Goal: Task Accomplishment & Management: Use online tool/utility

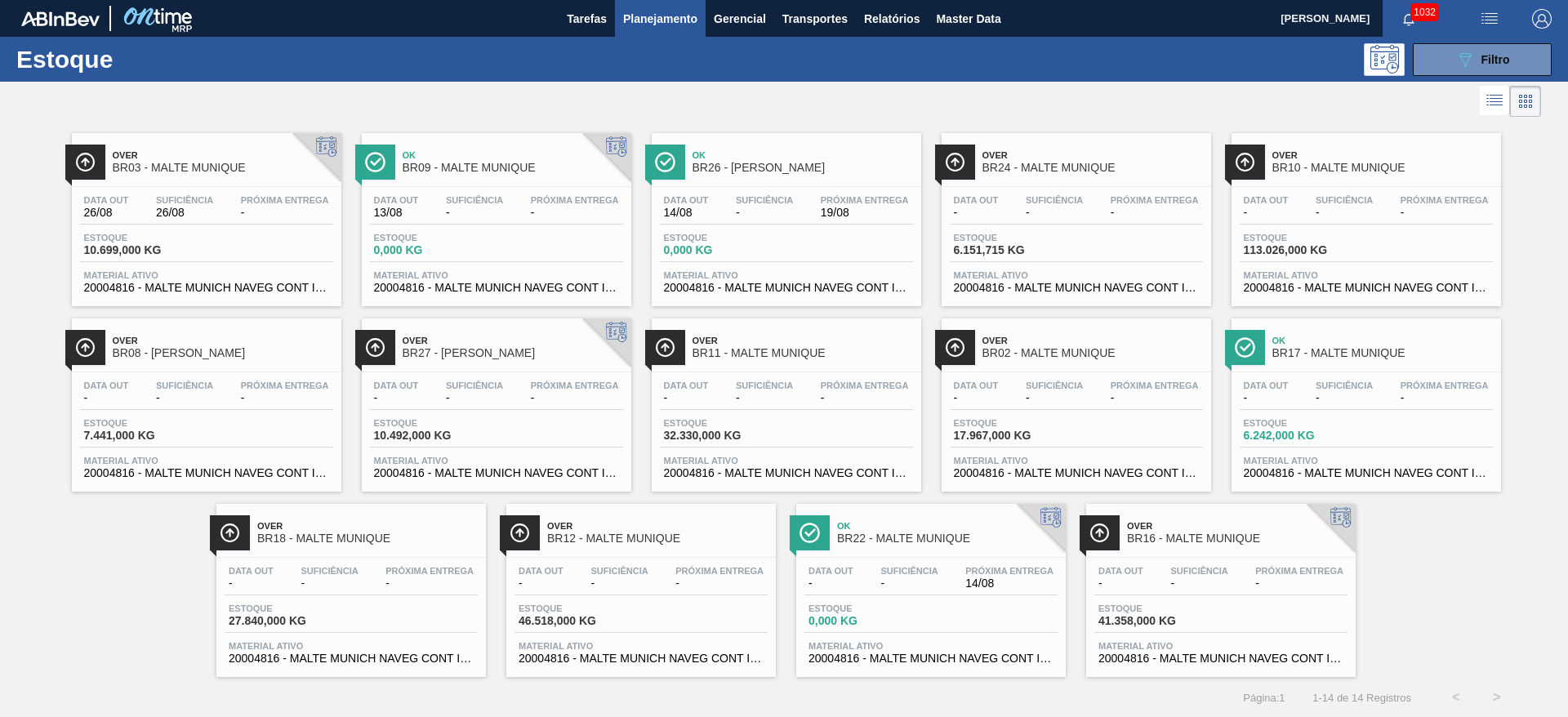
click at [753, 209] on span "-" at bounding box center [764, 213] width 57 height 12
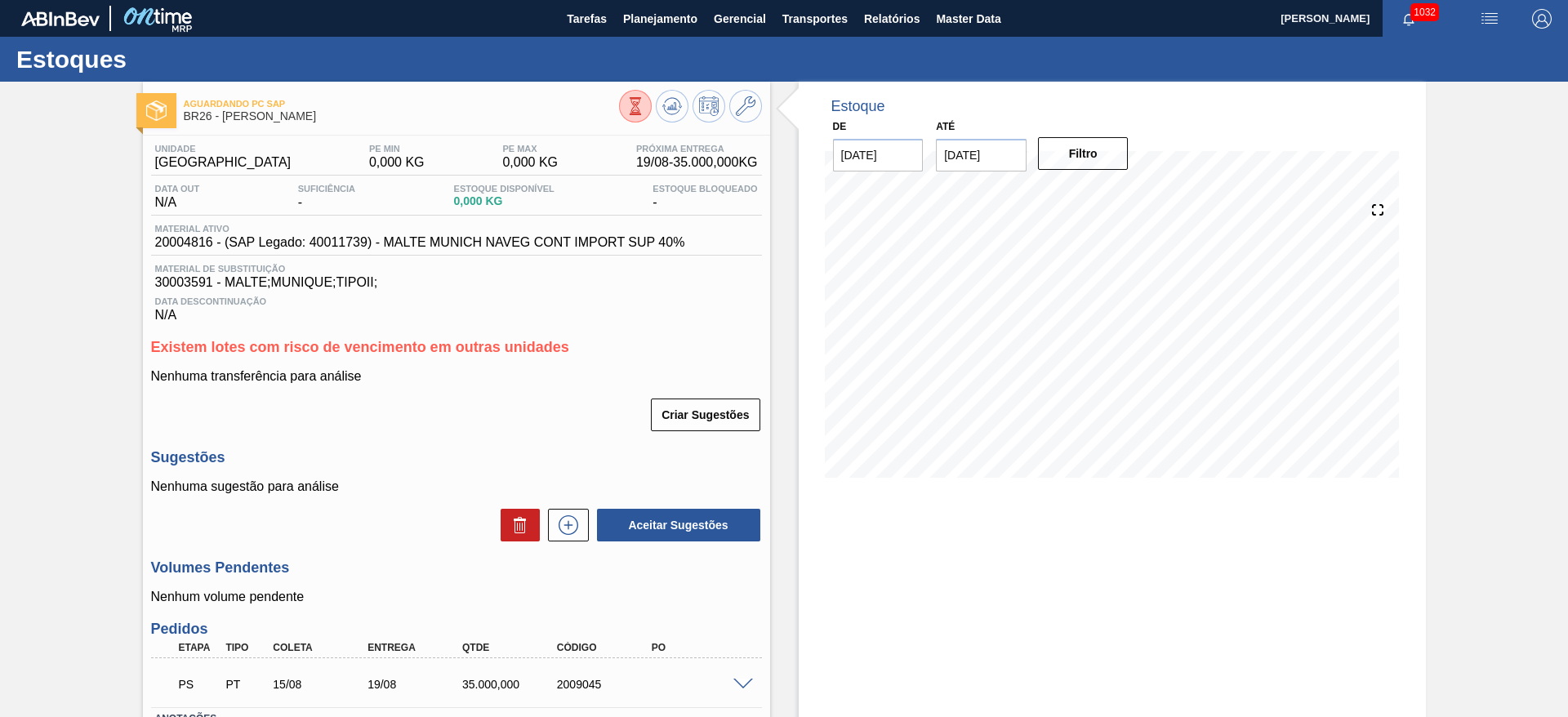
click at [179, 285] on span "30003591 - MALTE;MUNIQUE;TIPOII;" at bounding box center [457, 282] width 603 height 15
copy span "30003591"
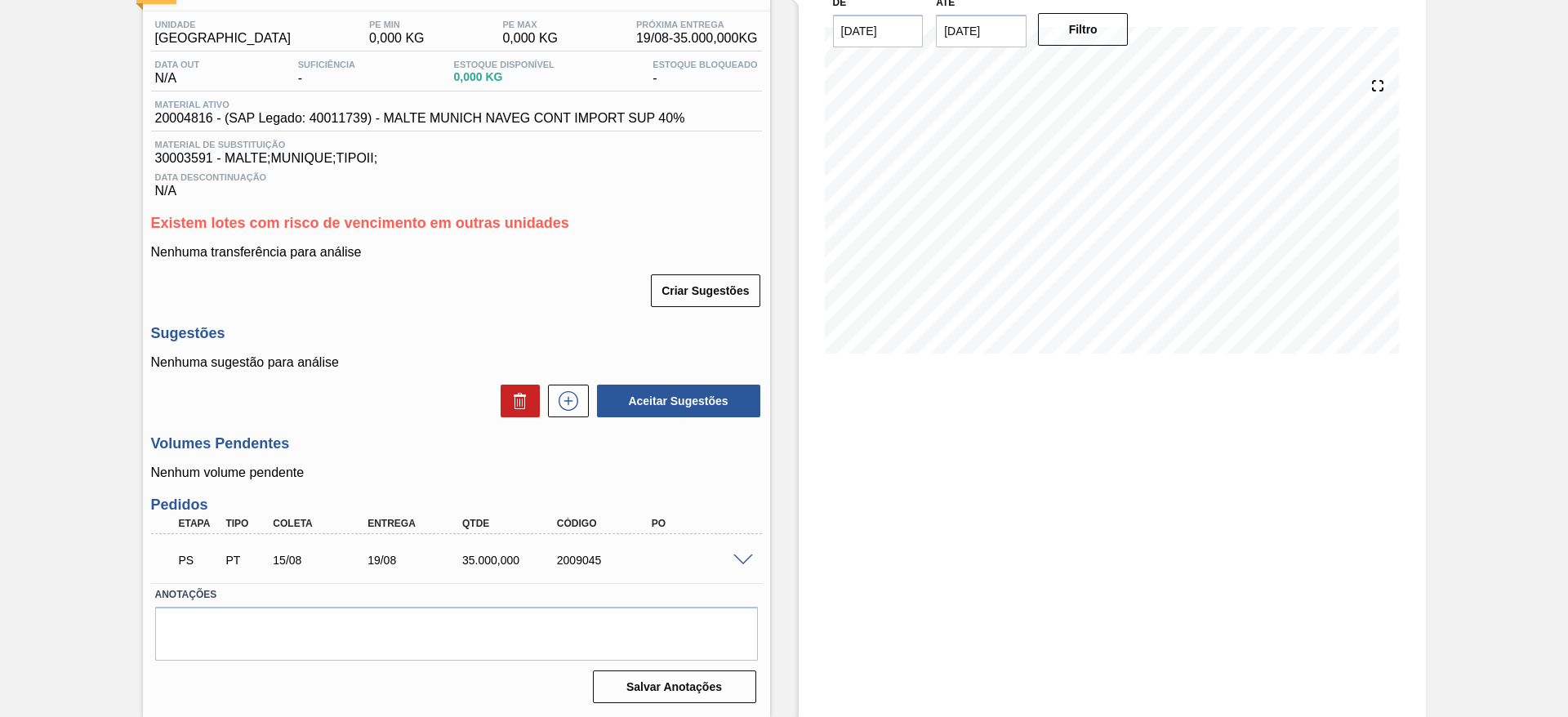
click at [741, 558] on span at bounding box center [743, 561] width 20 height 12
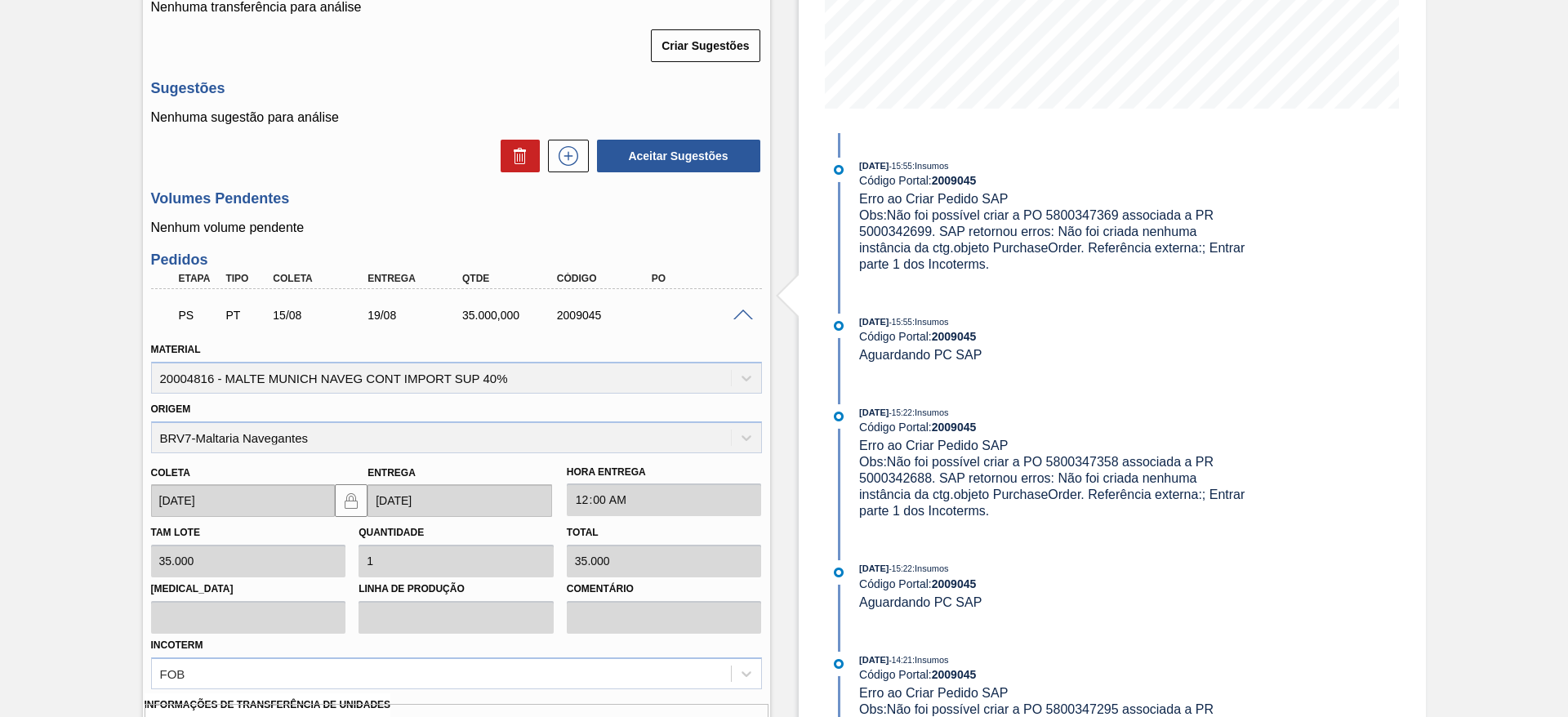
scroll to position [608, 0]
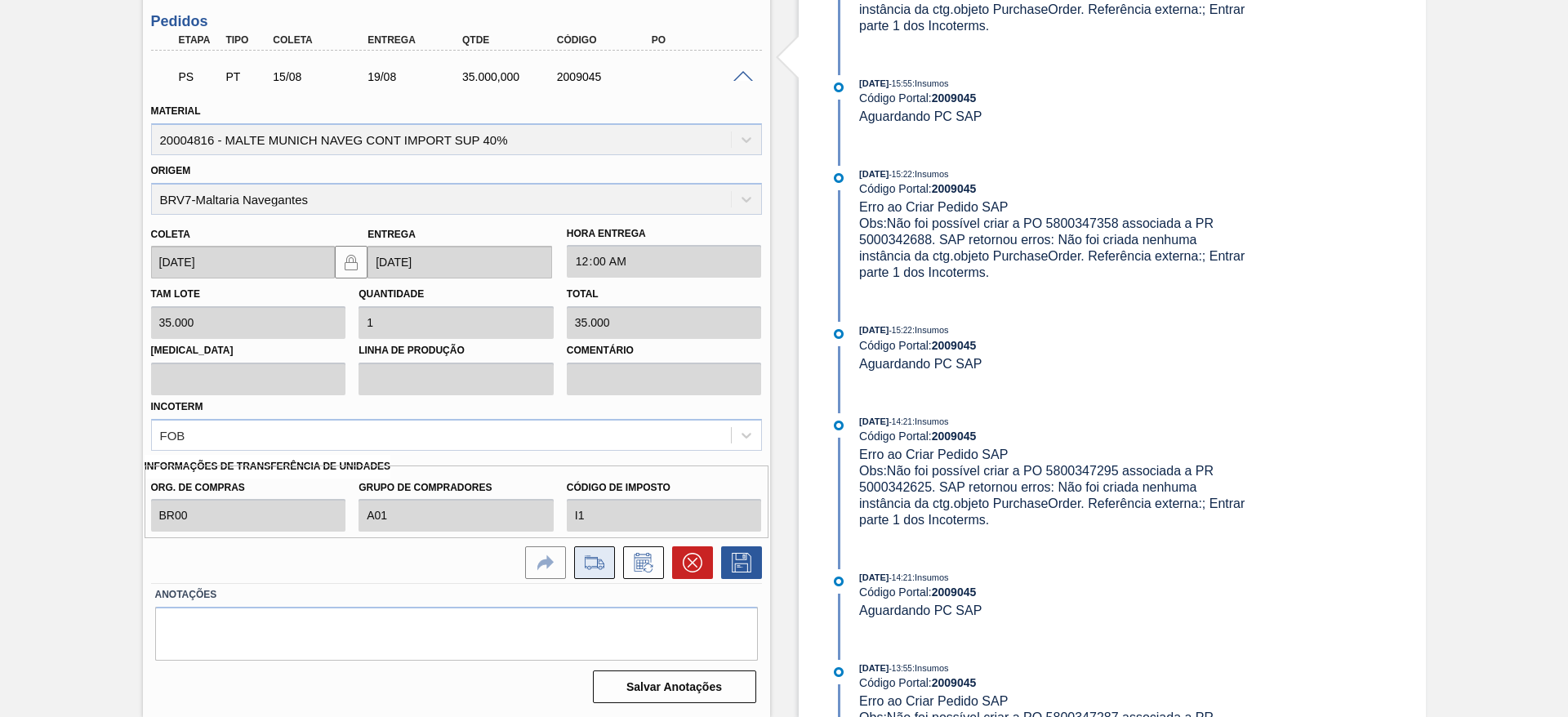
click at [598, 561] on icon at bounding box center [593, 563] width 19 height 12
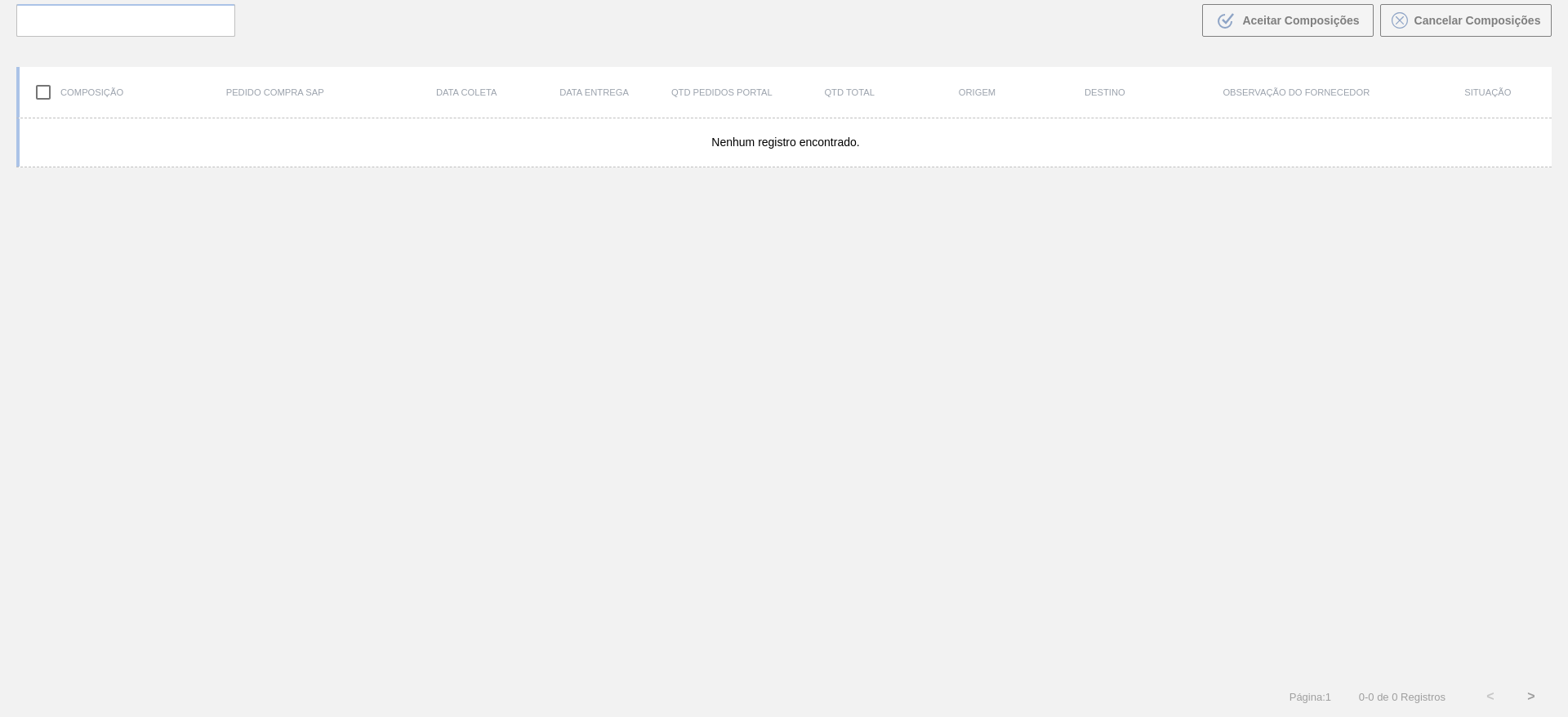
scroll to position [118, 0]
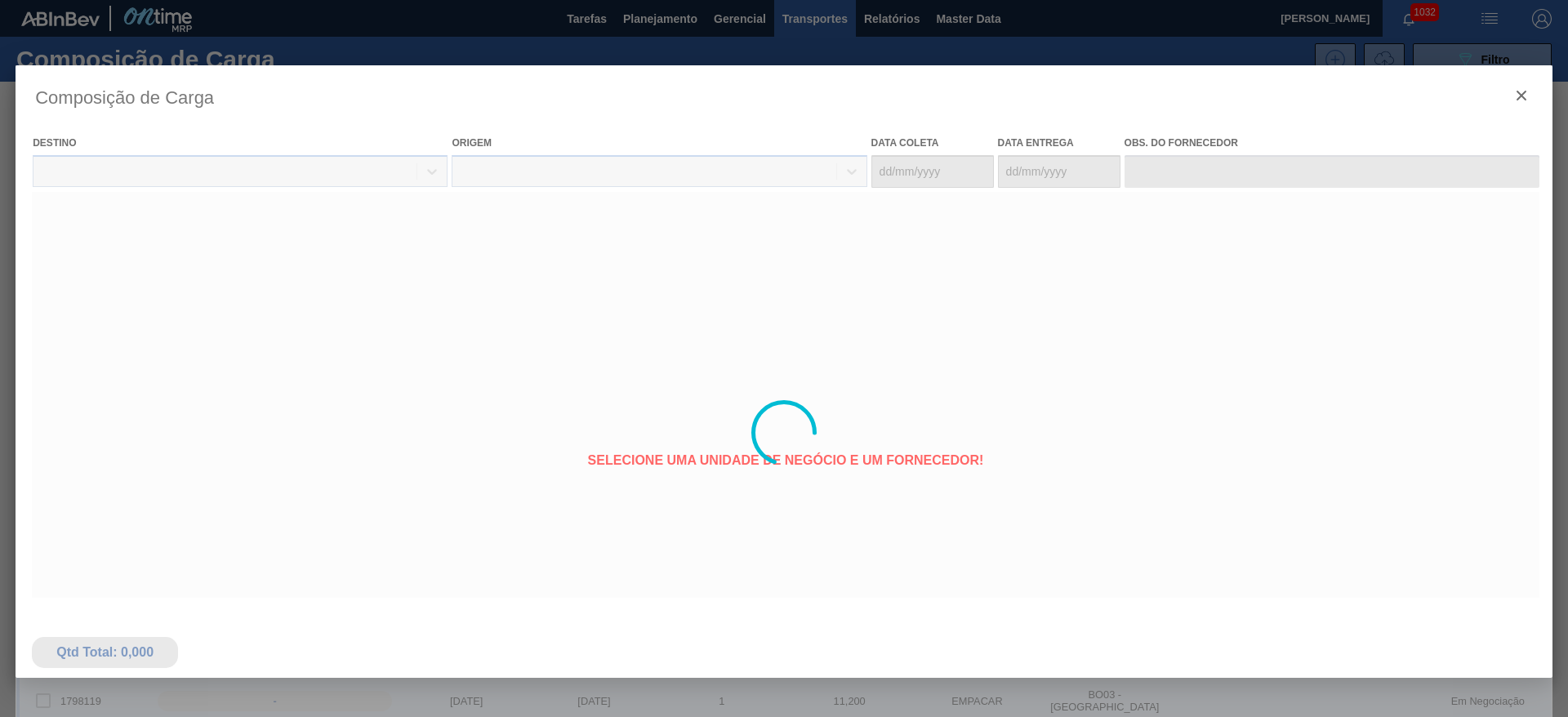
type coleta "[DATE]"
type entrega "[DATE]"
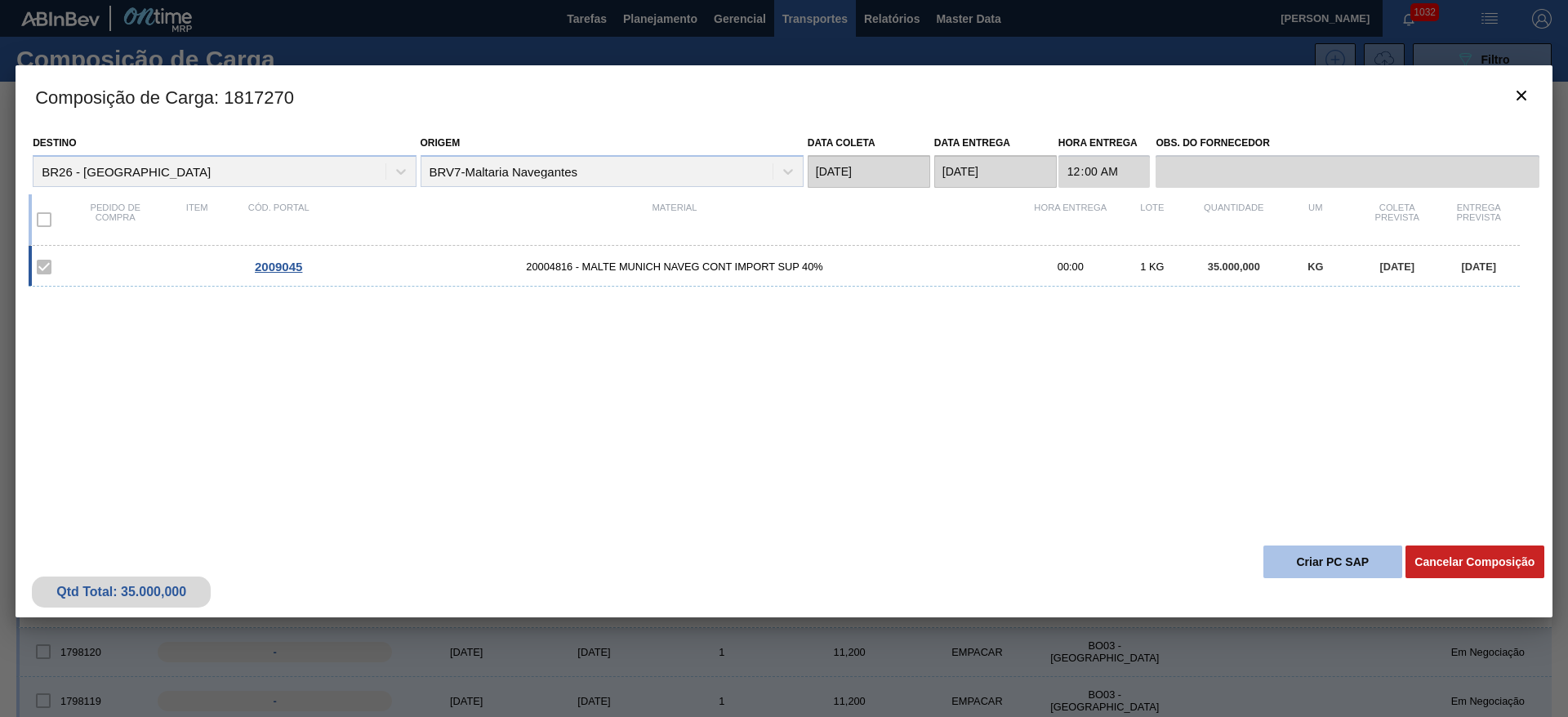
click at [1297, 556] on button "Criar PC SAP" at bounding box center [1333, 562] width 138 height 33
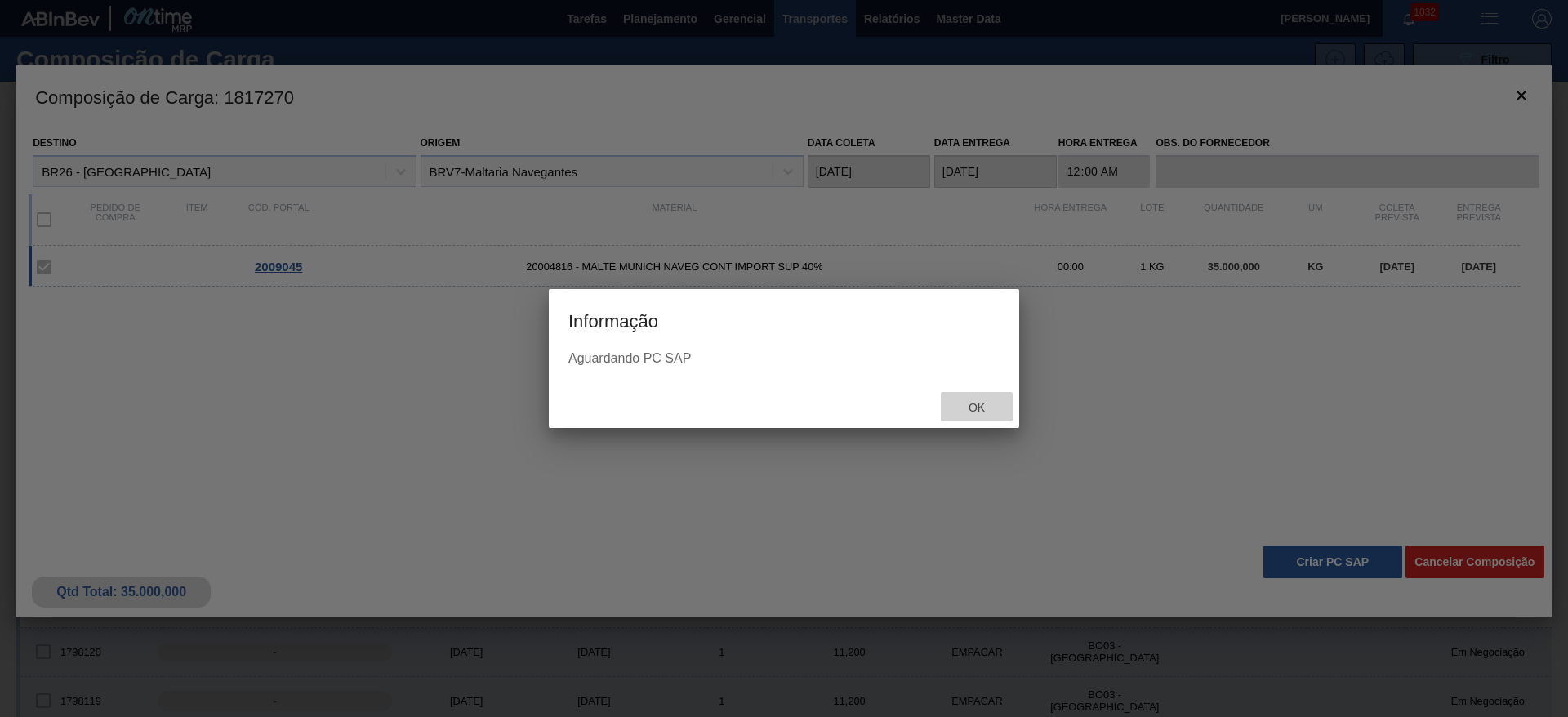
click at [974, 402] on span "Ok" at bounding box center [976, 407] width 43 height 13
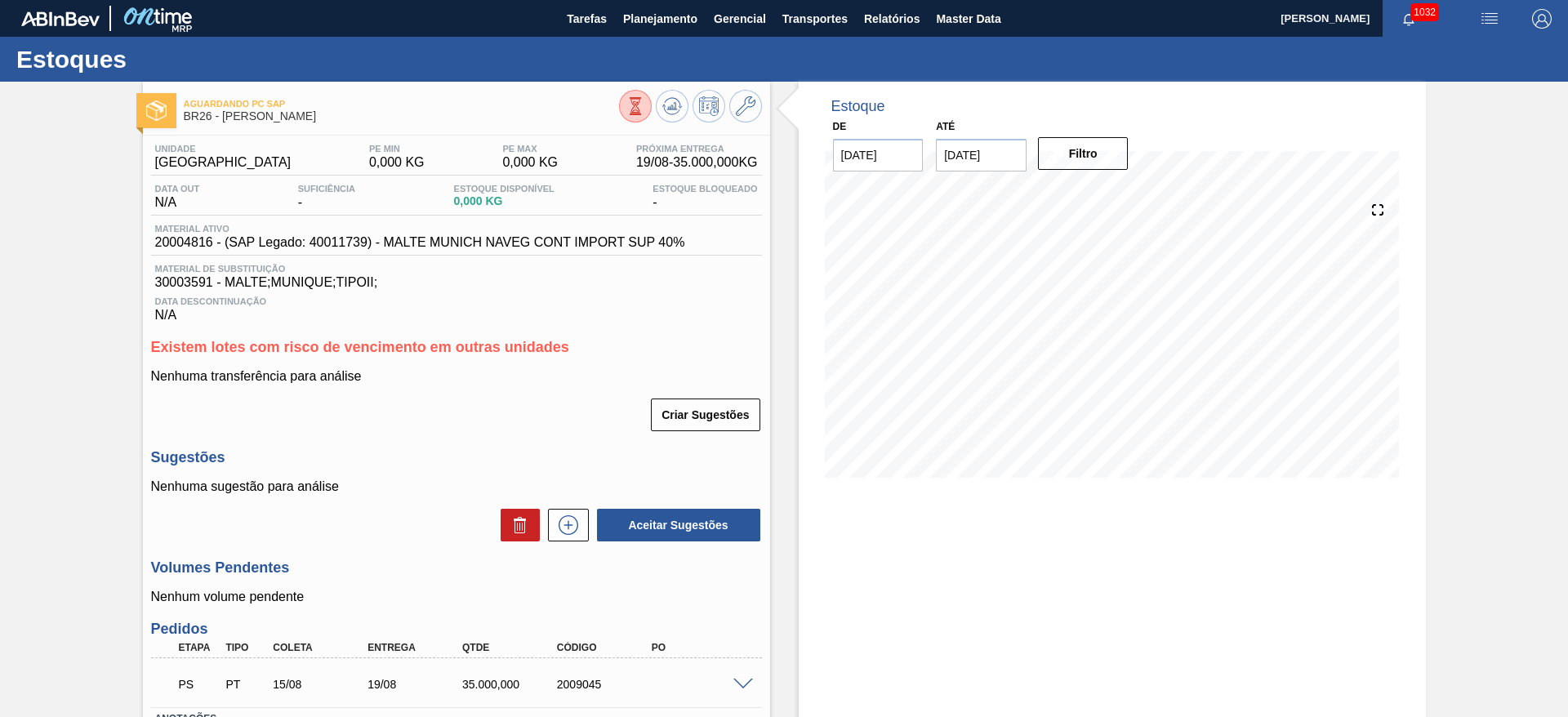
click at [185, 273] on span "Material de Substituição" at bounding box center [457, 269] width 603 height 10
click at [171, 282] on span "30003591 - MALTE;MUNIQUE;TIPOII;" at bounding box center [457, 282] width 603 height 15
copy span "30003591"
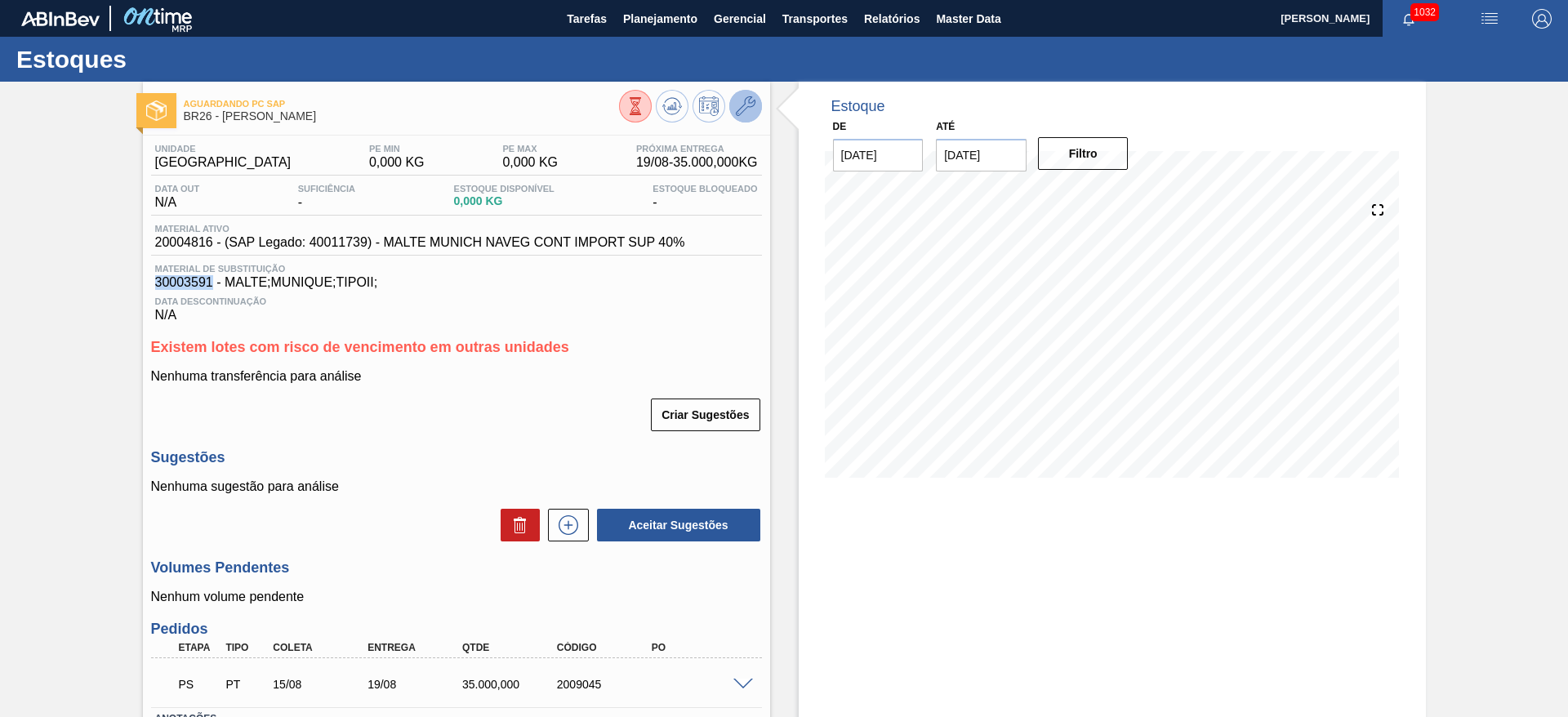
click at [741, 110] on icon at bounding box center [745, 106] width 20 height 20
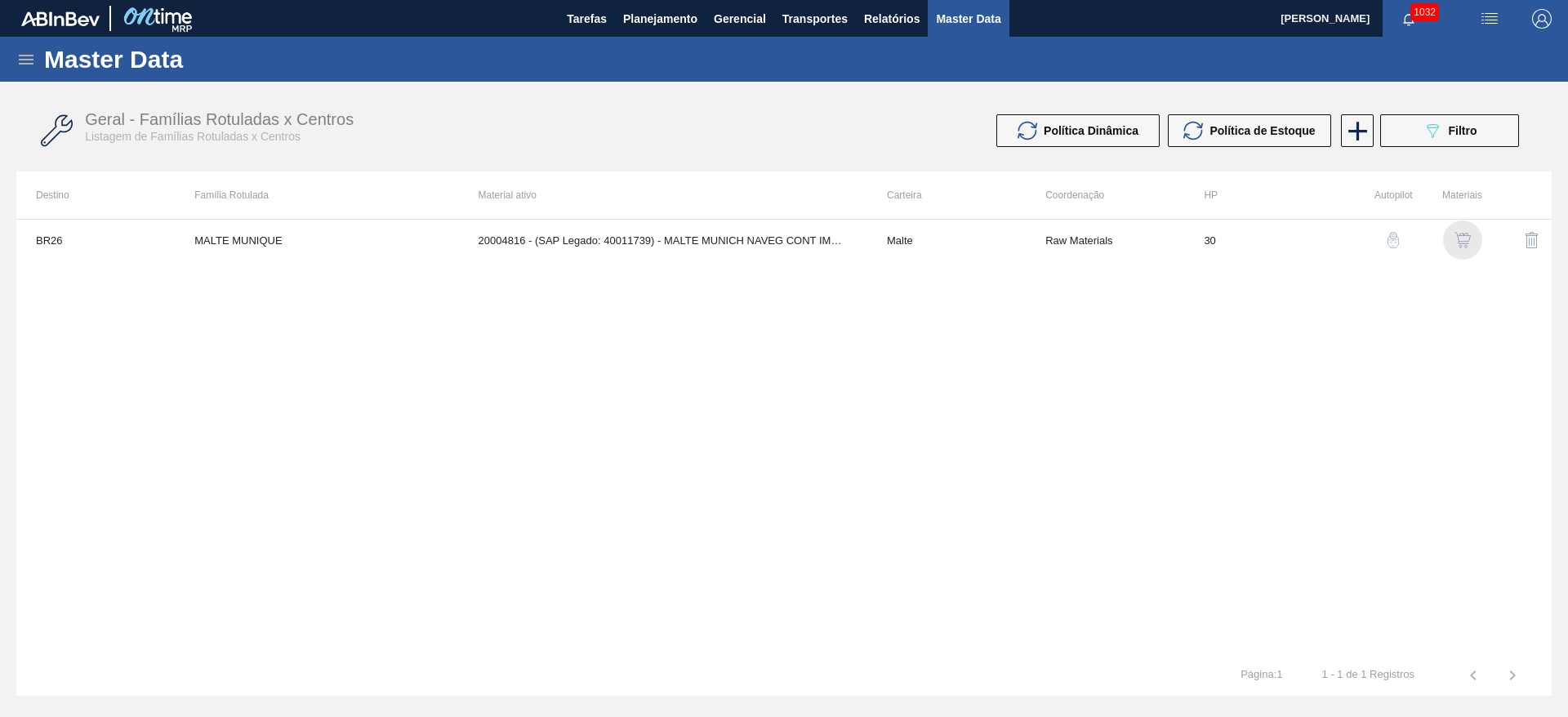
click at [1456, 238] on img "button" at bounding box center [1462, 240] width 17 height 17
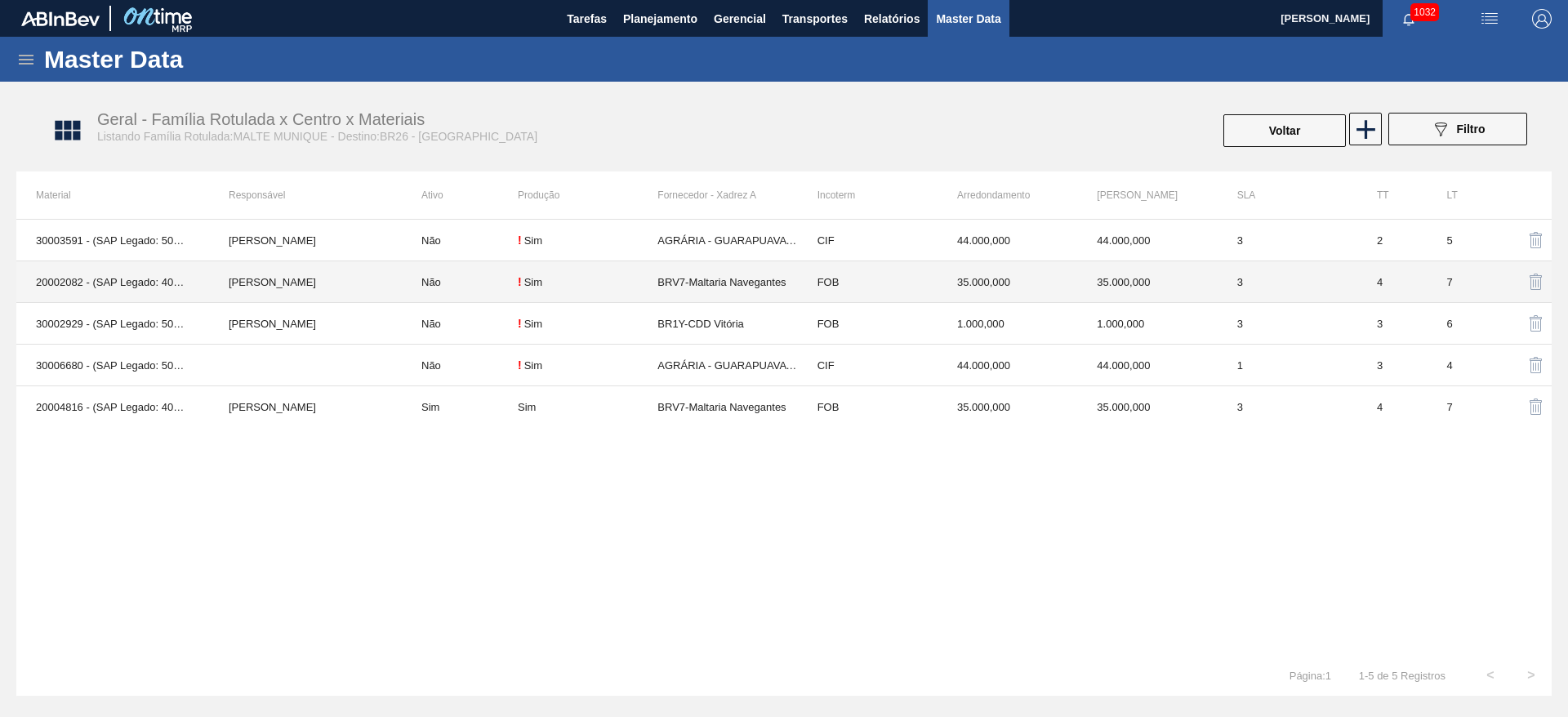
click at [73, 283] on td "20002082 - (SAP Legado: 40008949) - MALTE MUNICH NAVEGANTES" at bounding box center [113, 282] width 193 height 42
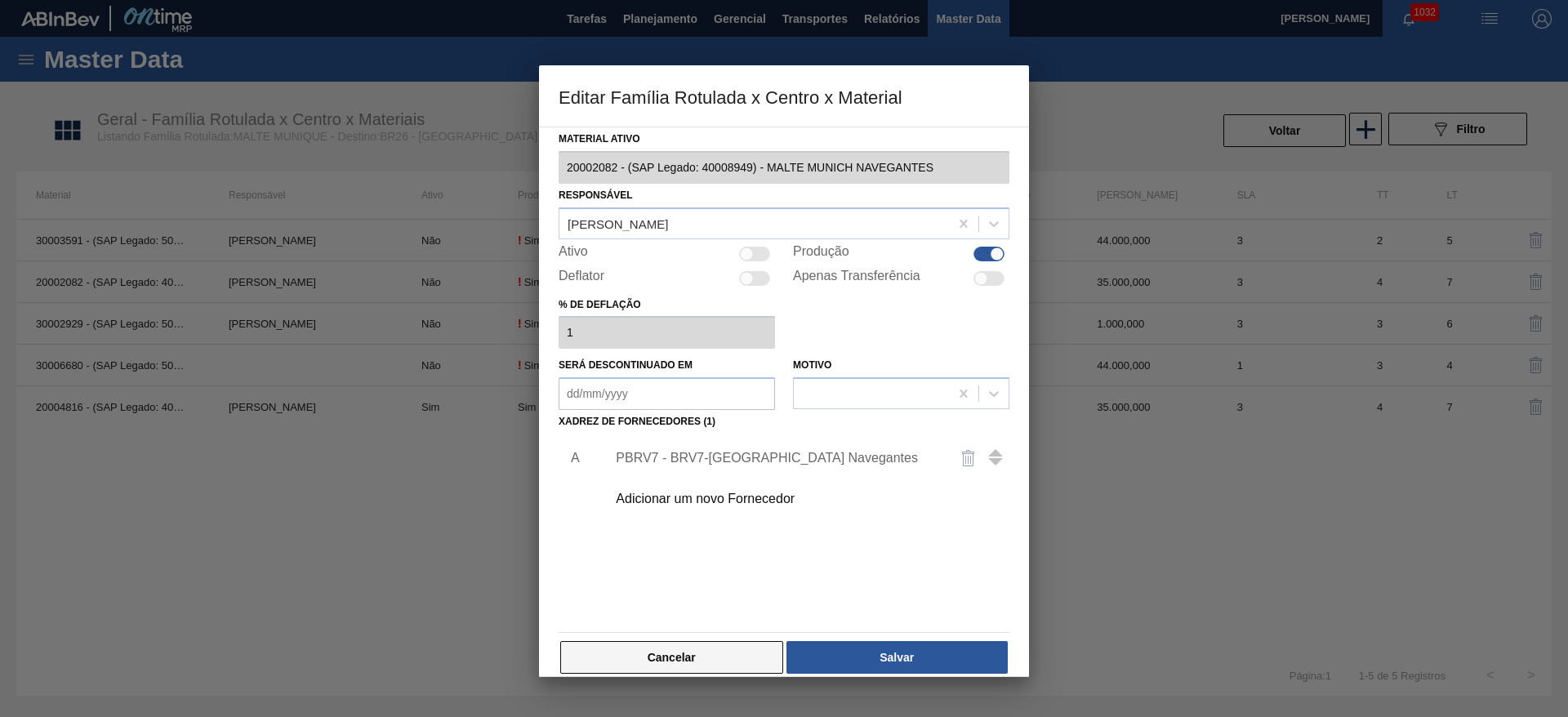
click at [690, 665] on button "Cancelar" at bounding box center [672, 657] width 223 height 33
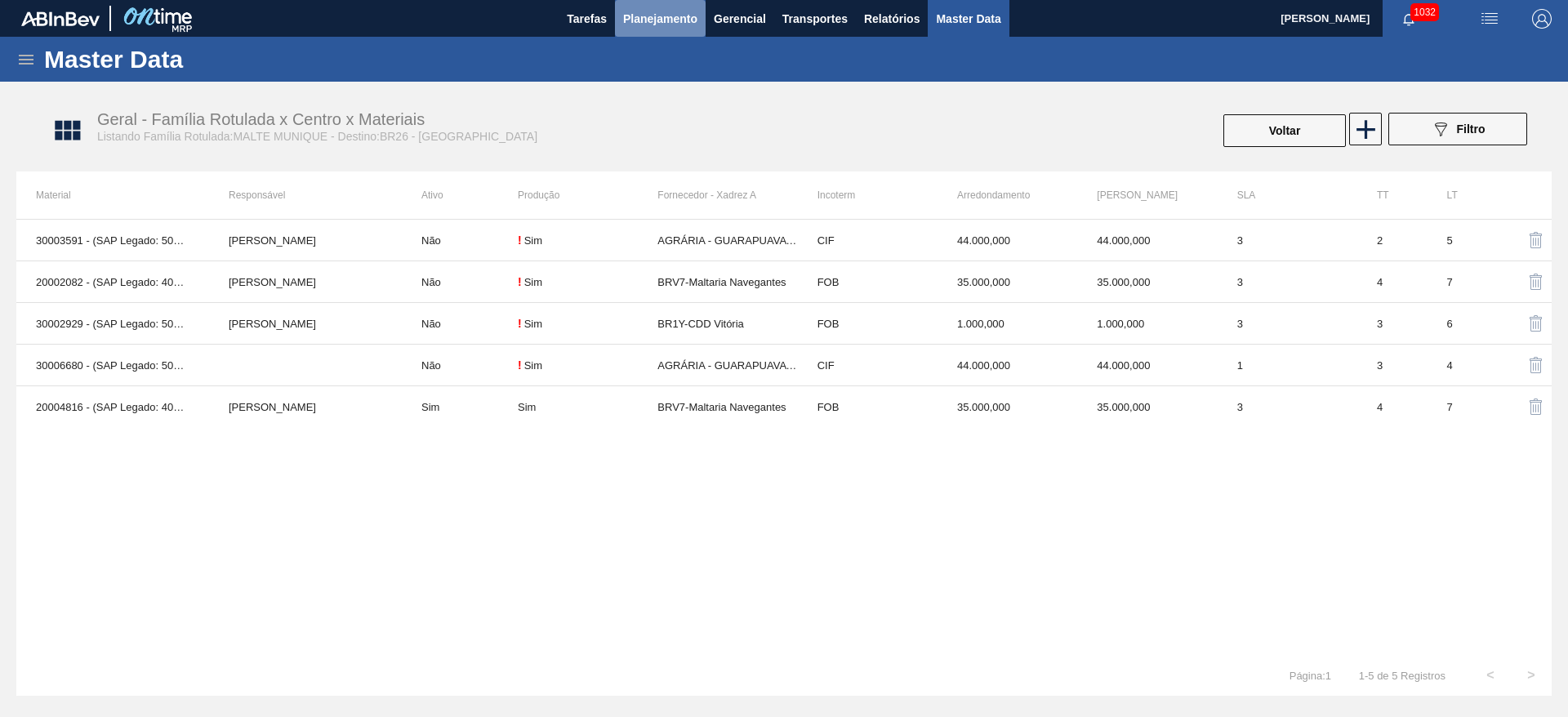
click at [651, 27] on span "Planejamento" at bounding box center [659, 19] width 74 height 20
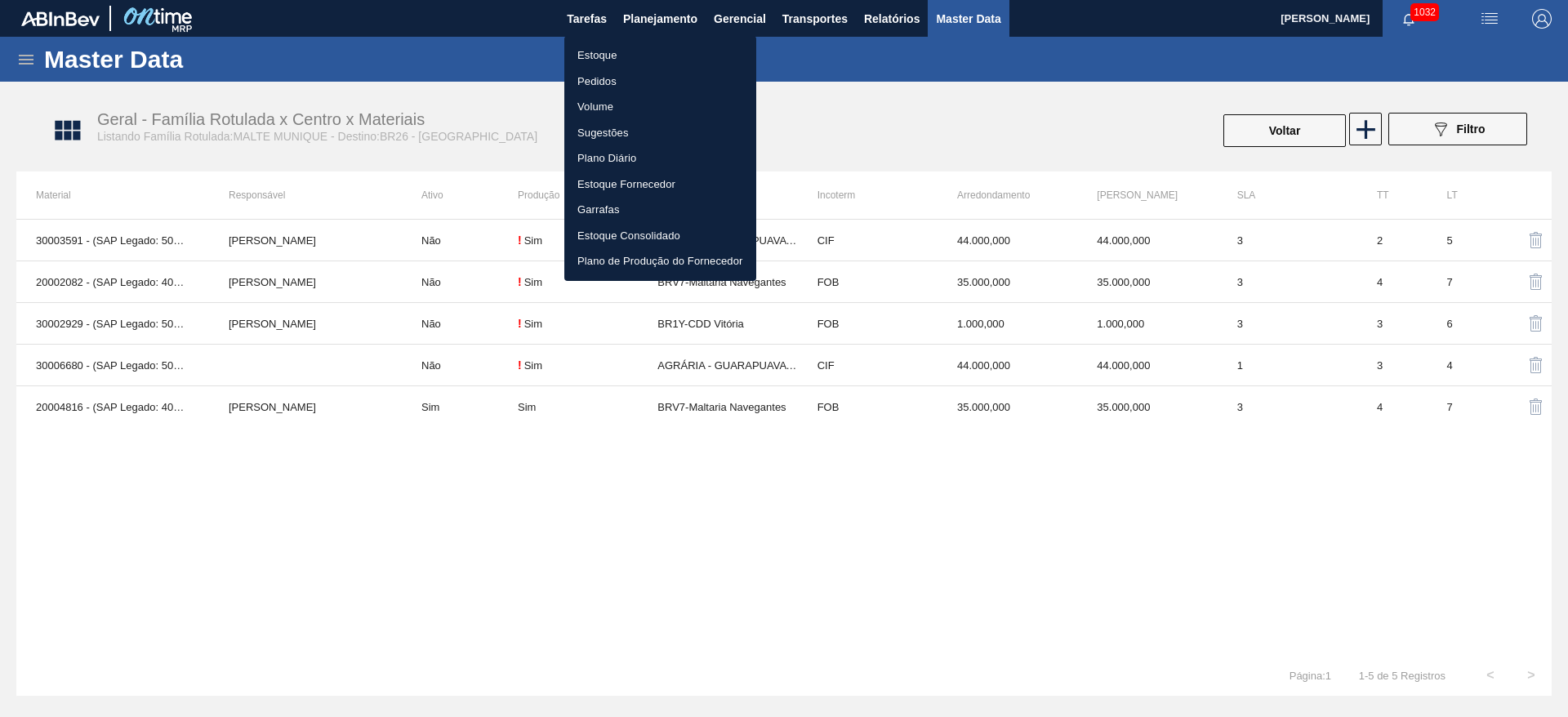
click at [587, 51] on li "Estoque" at bounding box center [660, 55] width 192 height 26
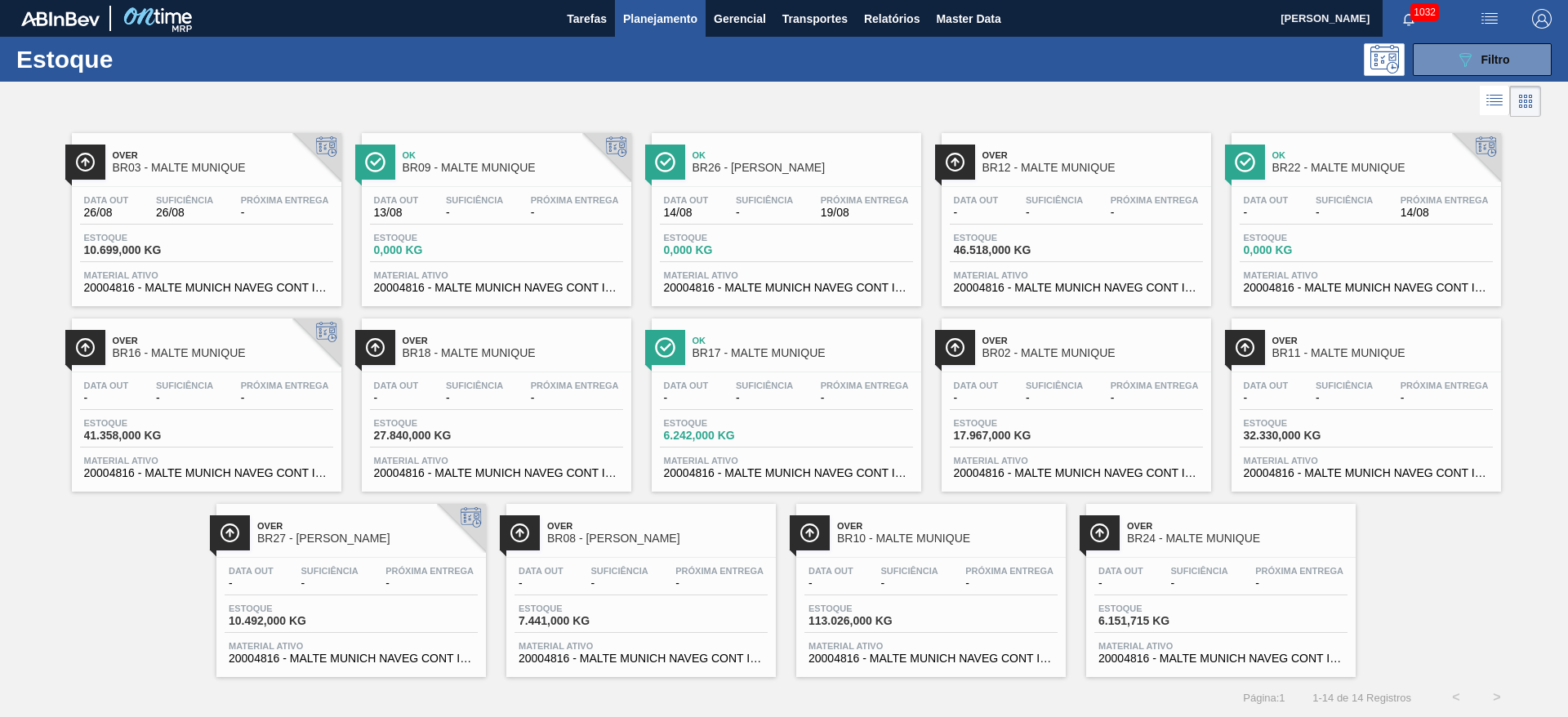
click at [746, 203] on span "Suficiência" at bounding box center [764, 200] width 57 height 10
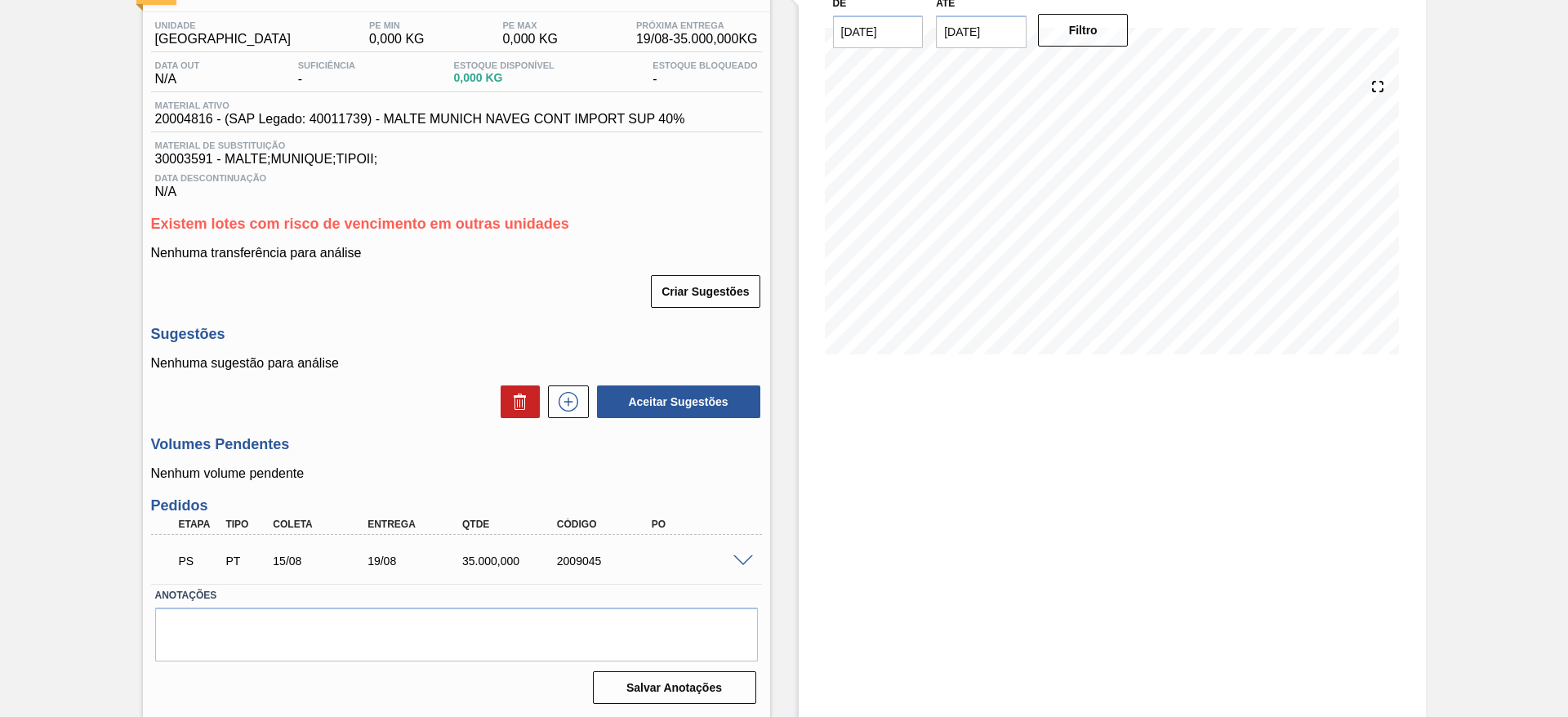
scroll to position [125, 0]
click at [566, 393] on icon at bounding box center [568, 402] width 20 height 20
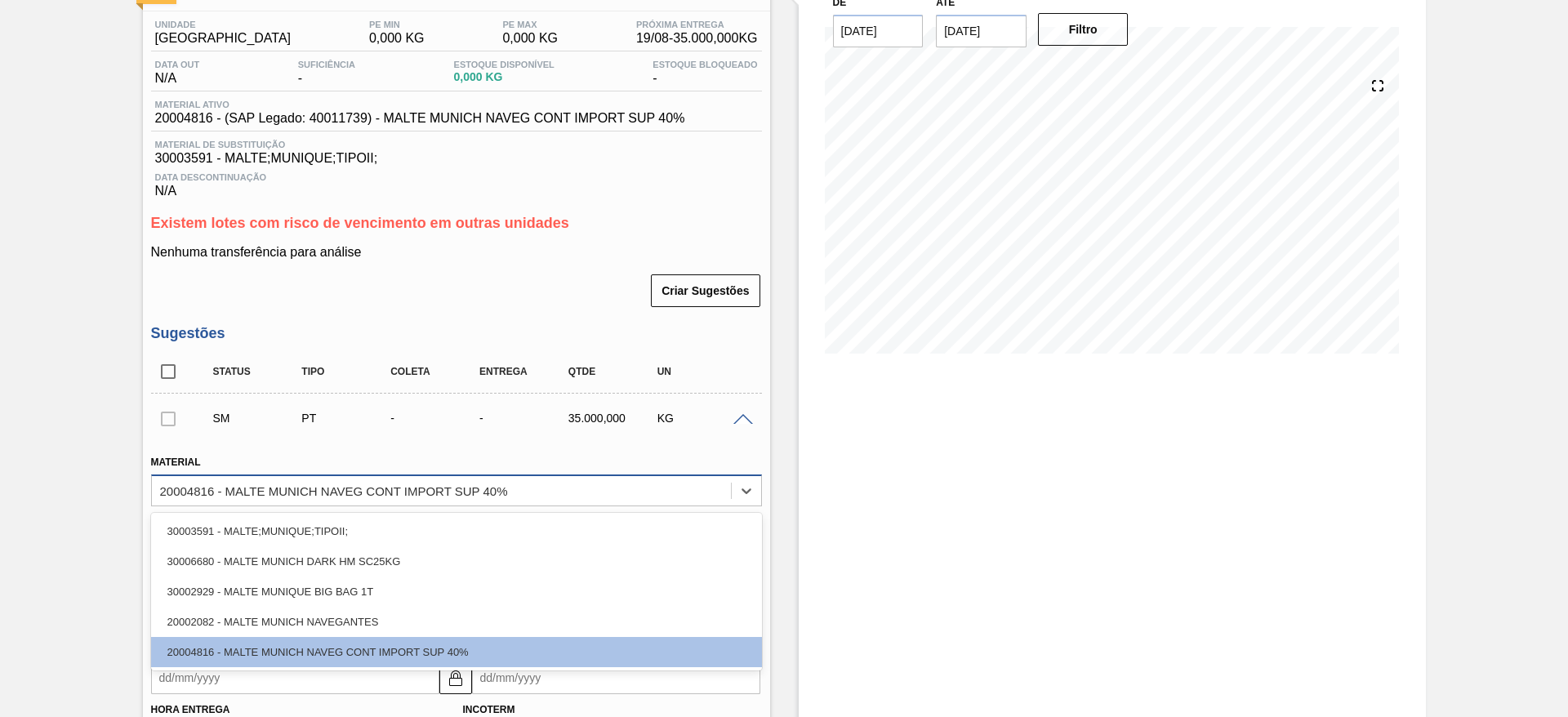
click at [228, 484] on div "20004816 - MALTE MUNICH NAVEG CONT IMPORT SUP 40%" at bounding box center [334, 491] width 348 height 14
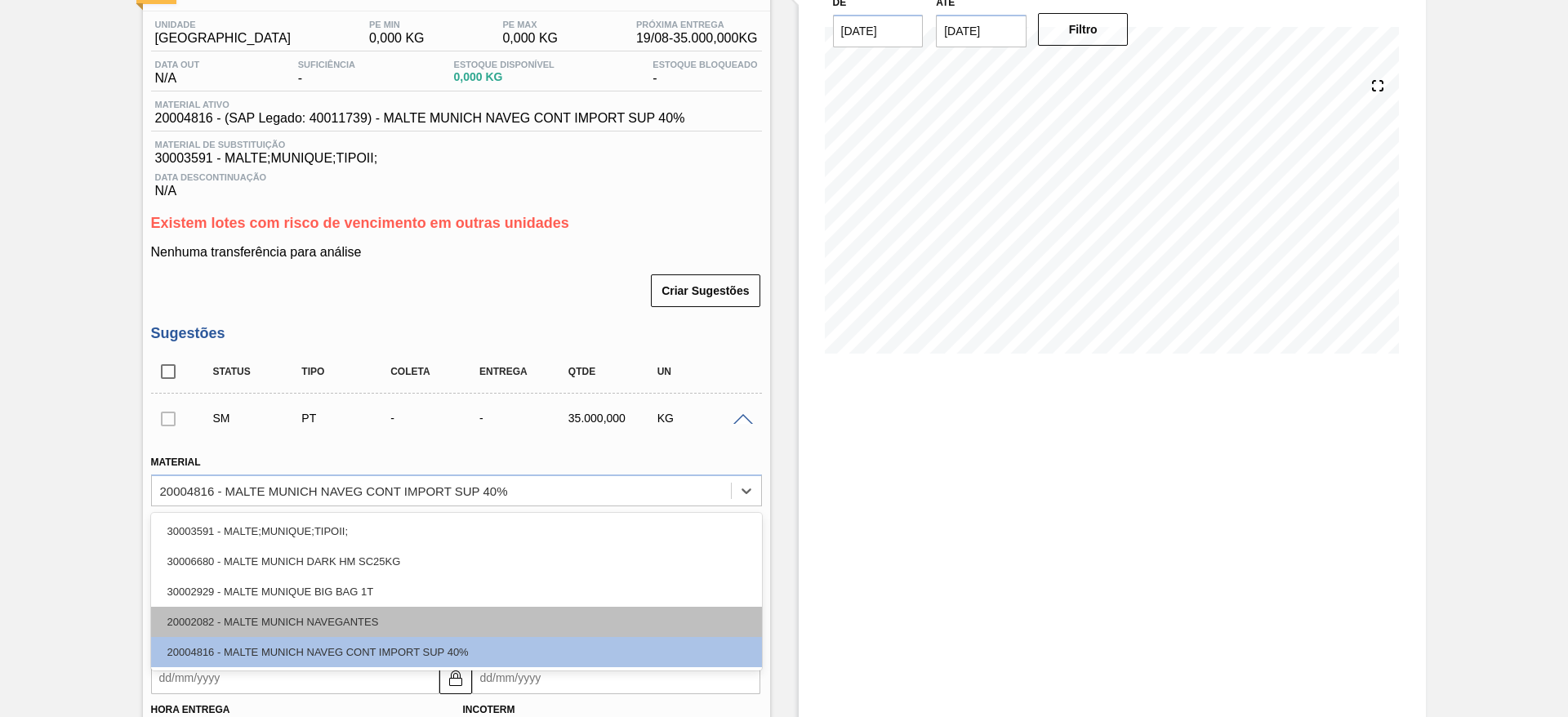
click at [202, 616] on div "20002082 - MALTE MUNICH NAVEGANTES" at bounding box center [457, 622] width 611 height 31
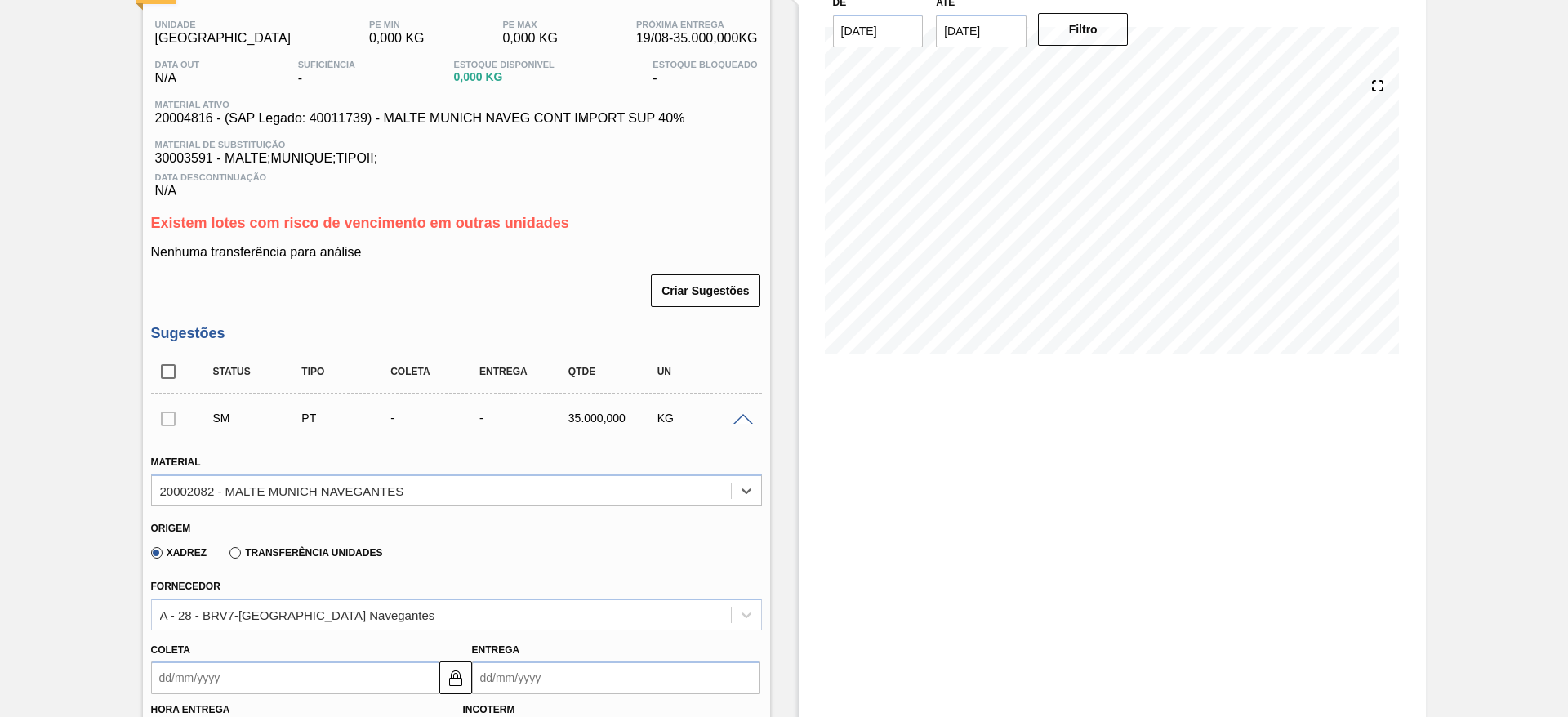
scroll to position [246, 0]
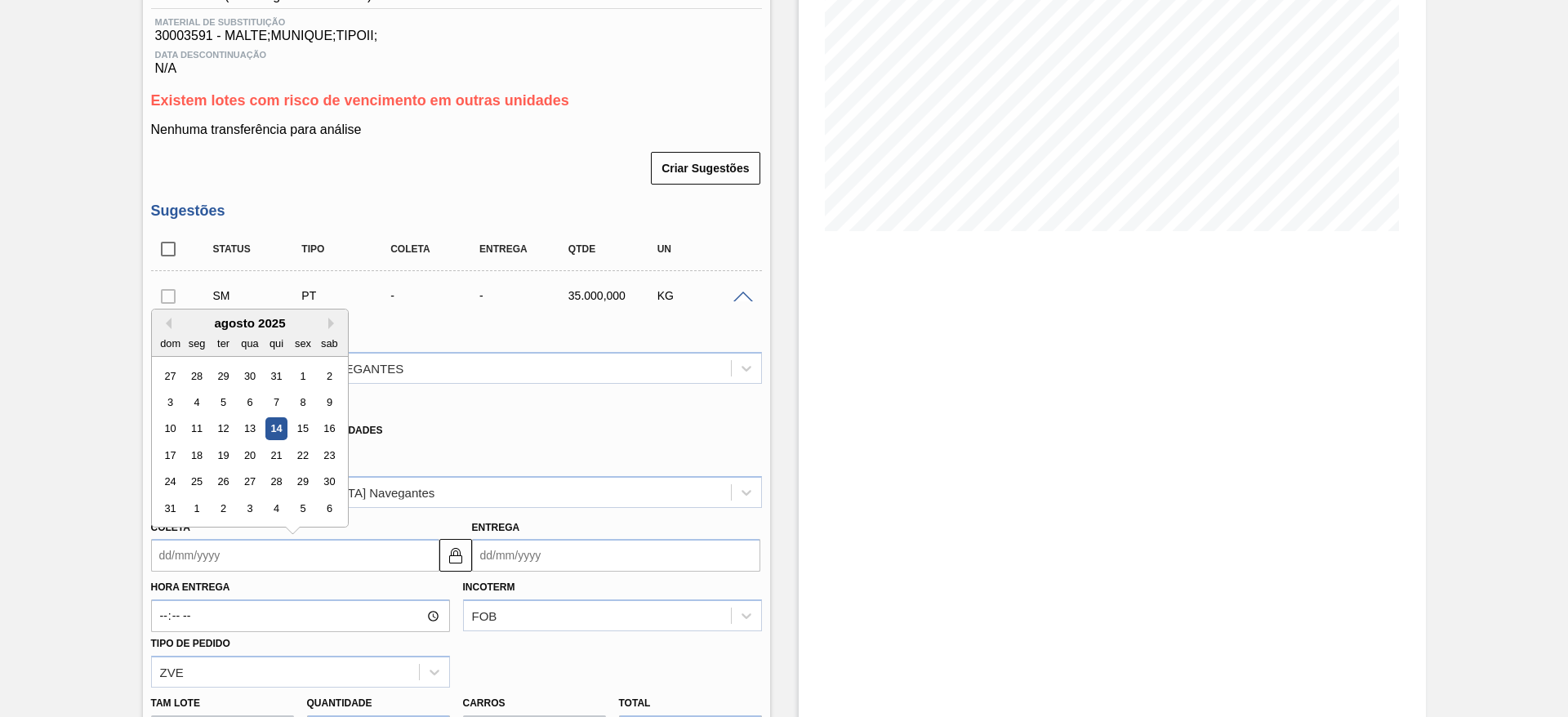
click at [160, 547] on input "Coleta" at bounding box center [296, 555] width 289 height 33
click at [248, 321] on div "agosto 2025" at bounding box center [250, 323] width 196 height 14
click at [303, 425] on div "15" at bounding box center [303, 429] width 22 height 22
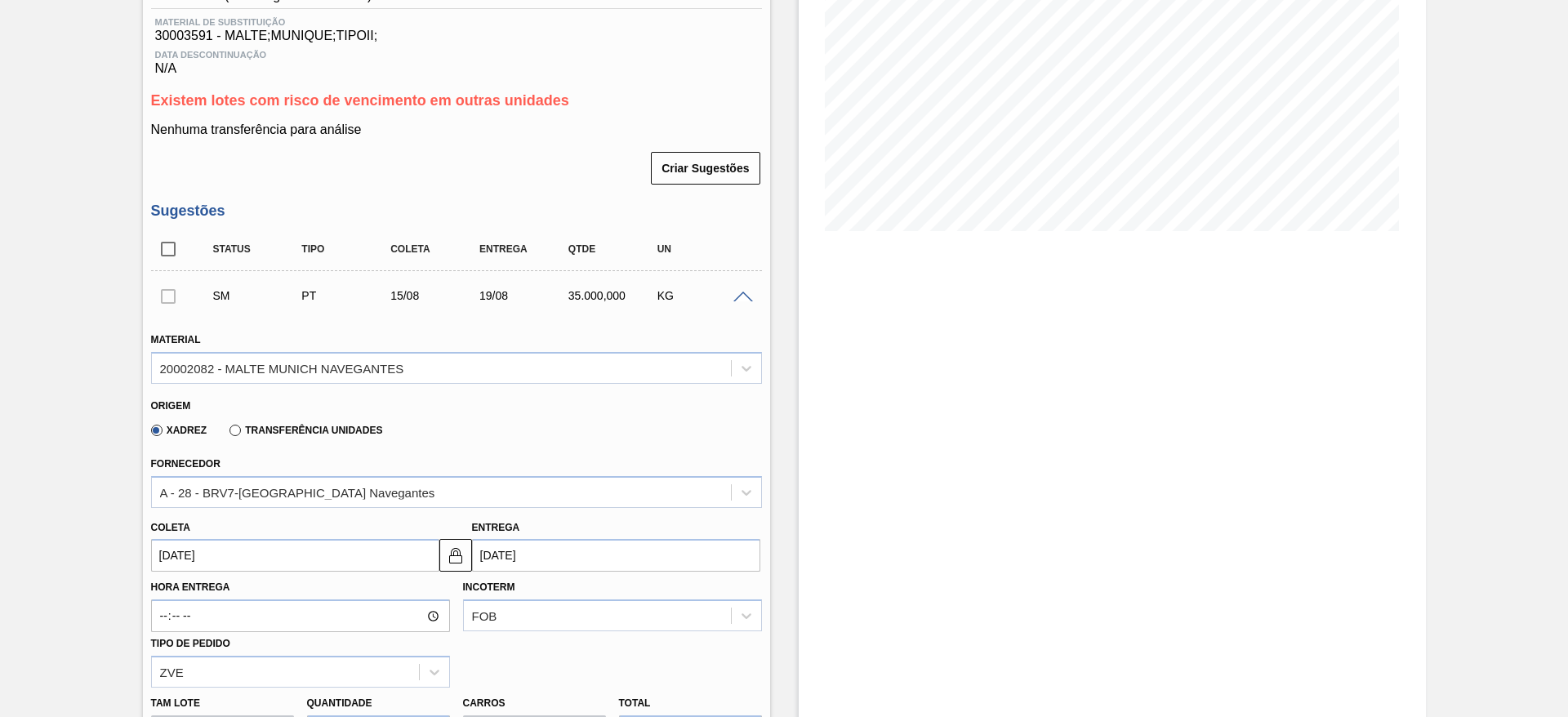
type input "[DATE]"
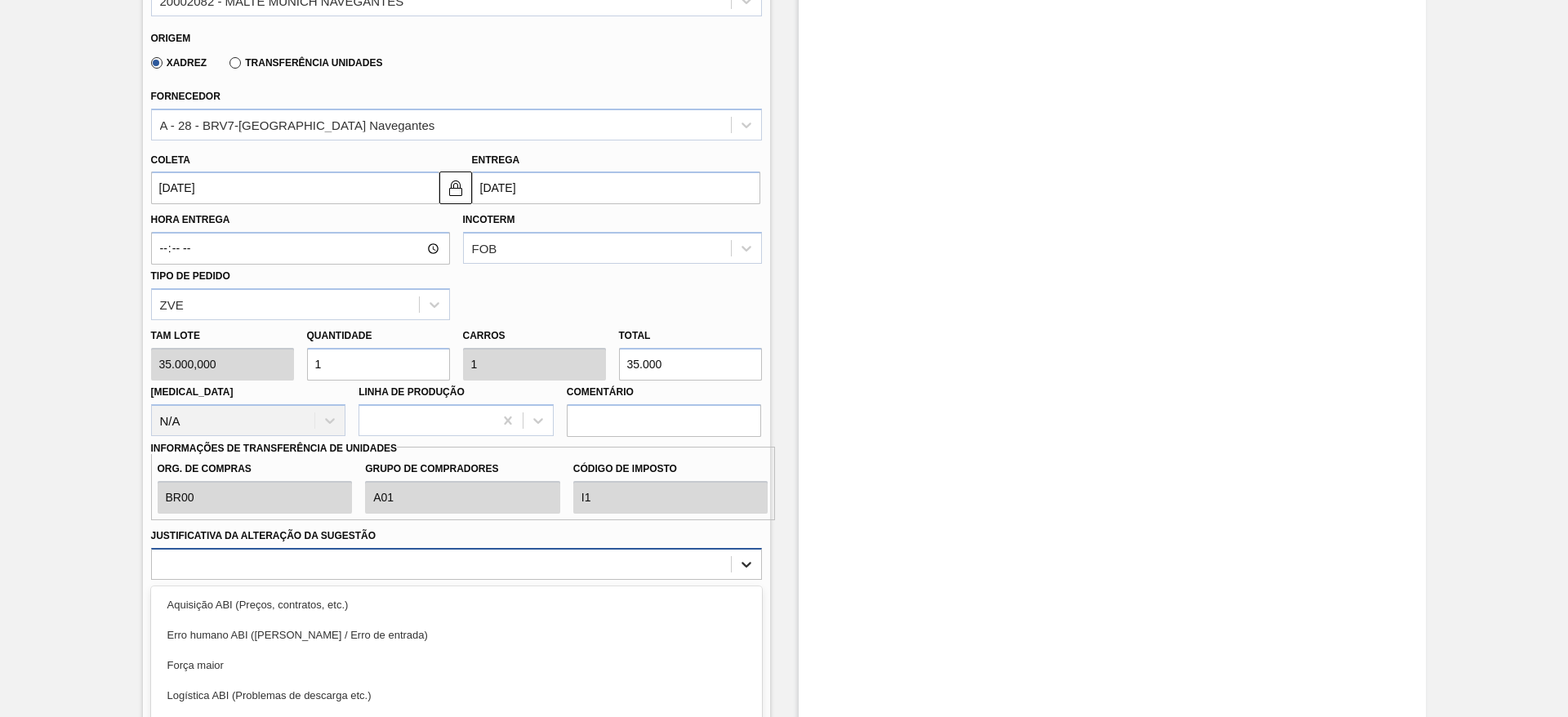
click at [743, 568] on div "option Logística ABI (Problemas de descarga etc.) focused, 4 of 18. 18 results …" at bounding box center [457, 564] width 611 height 32
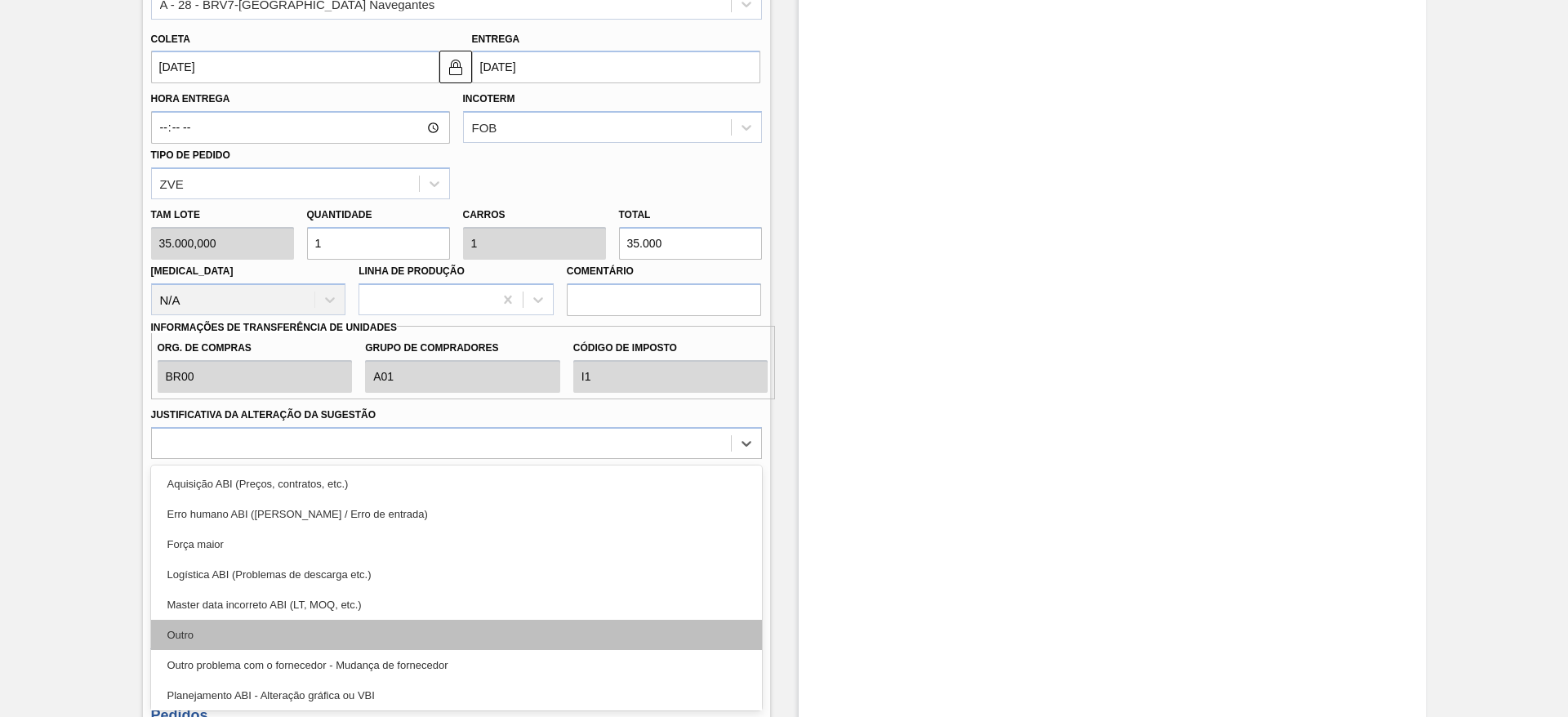
click at [194, 627] on div "Outro" at bounding box center [457, 635] width 611 height 31
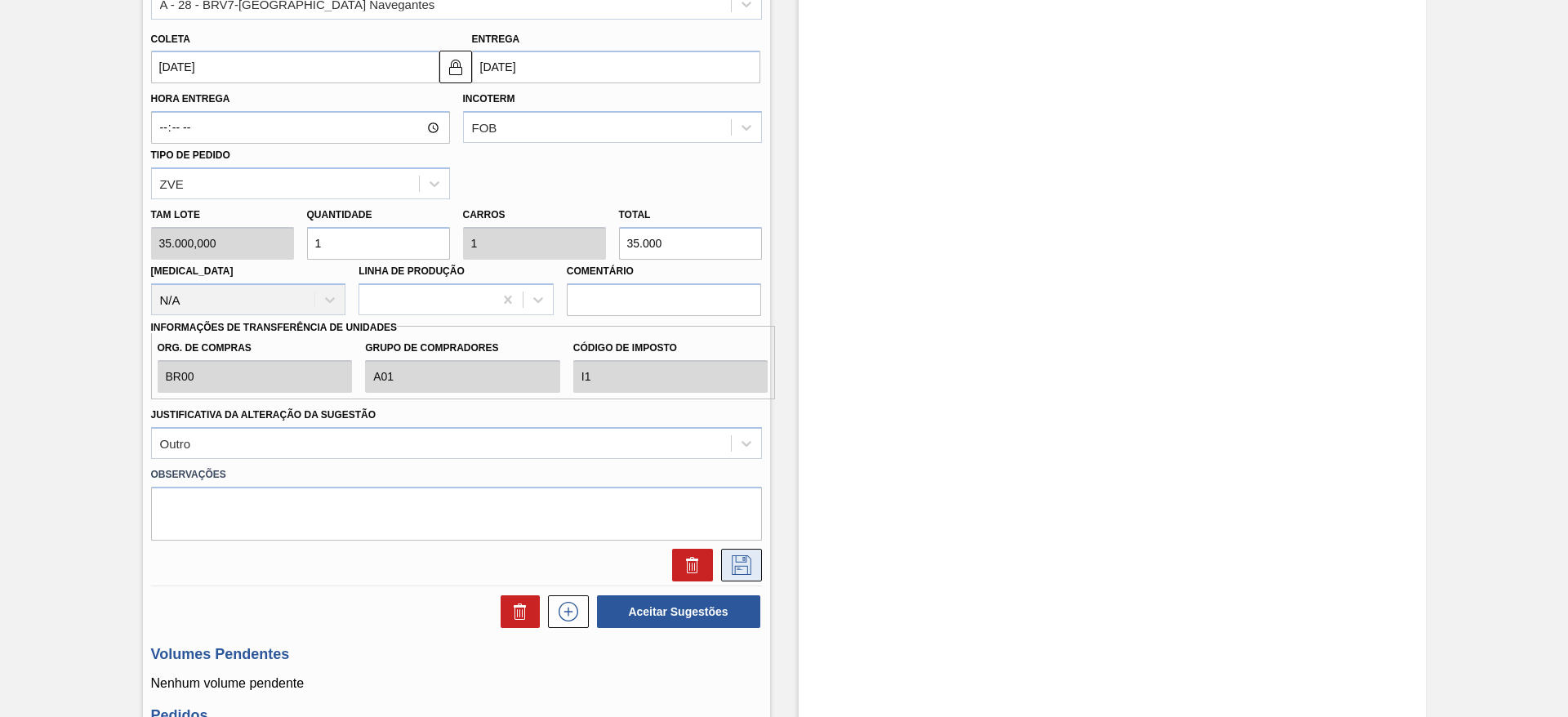
click at [729, 559] on icon at bounding box center [741, 566] width 26 height 20
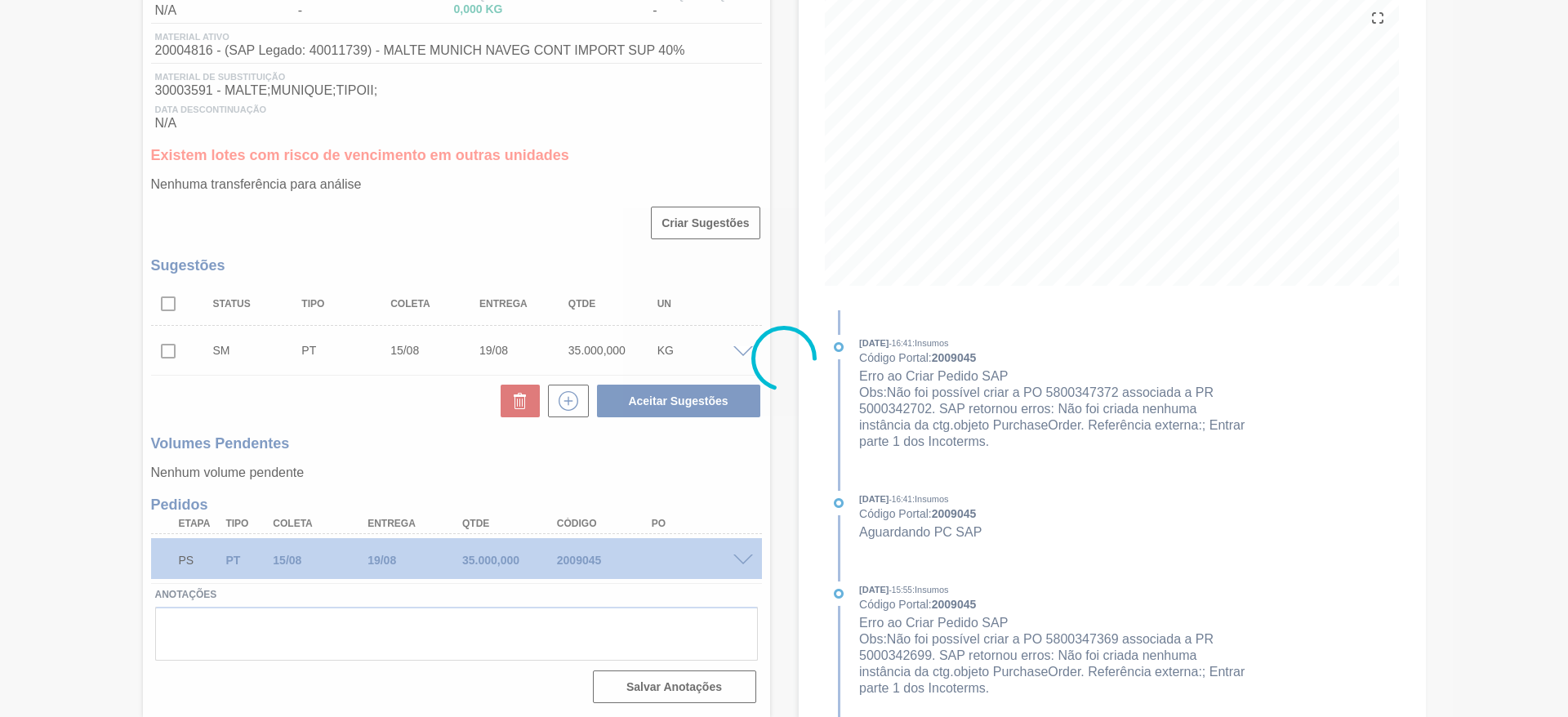
scroll to position [192, 0]
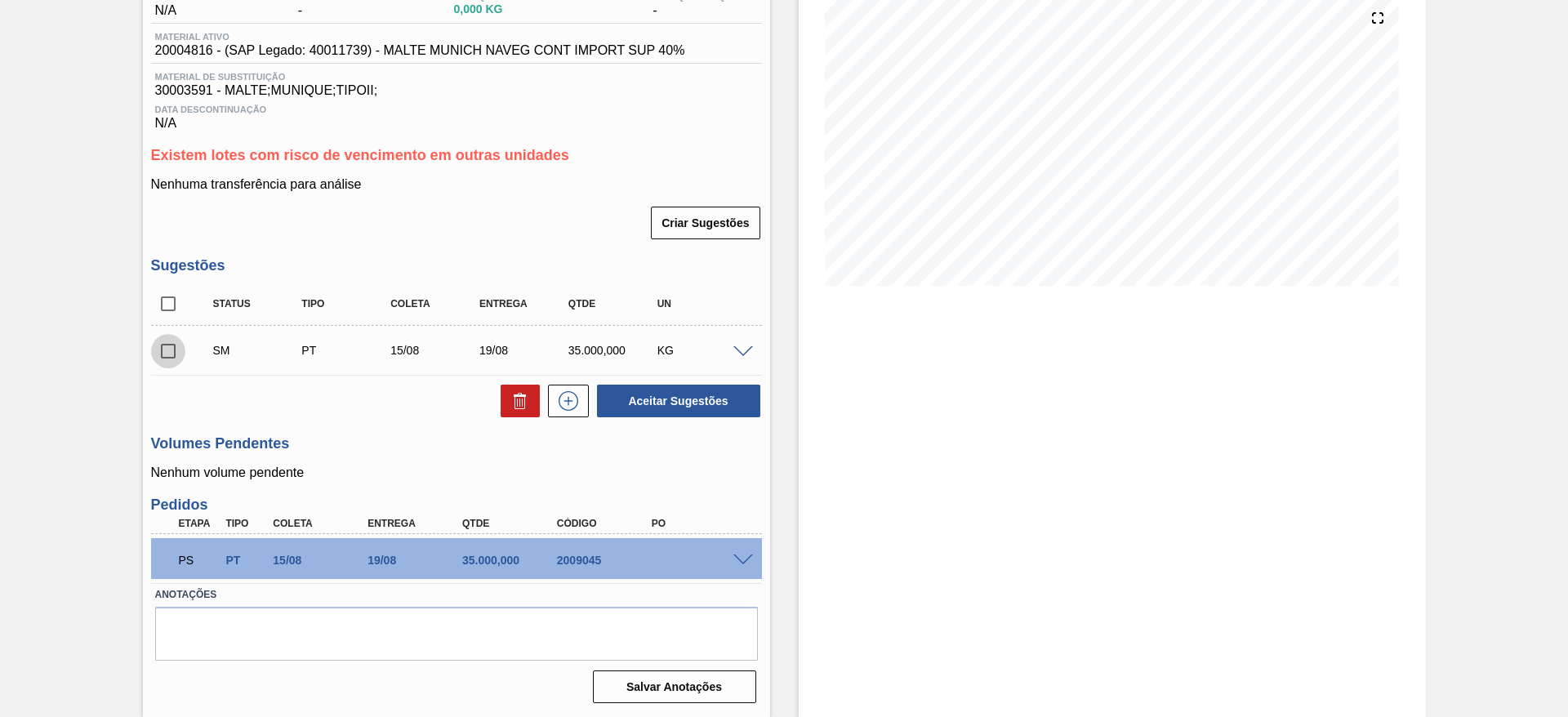
click at [169, 357] on input "checkbox" at bounding box center [168, 351] width 35 height 35
click at [670, 406] on button "Aceitar Sugestões" at bounding box center [678, 401] width 163 height 33
checkbox input "false"
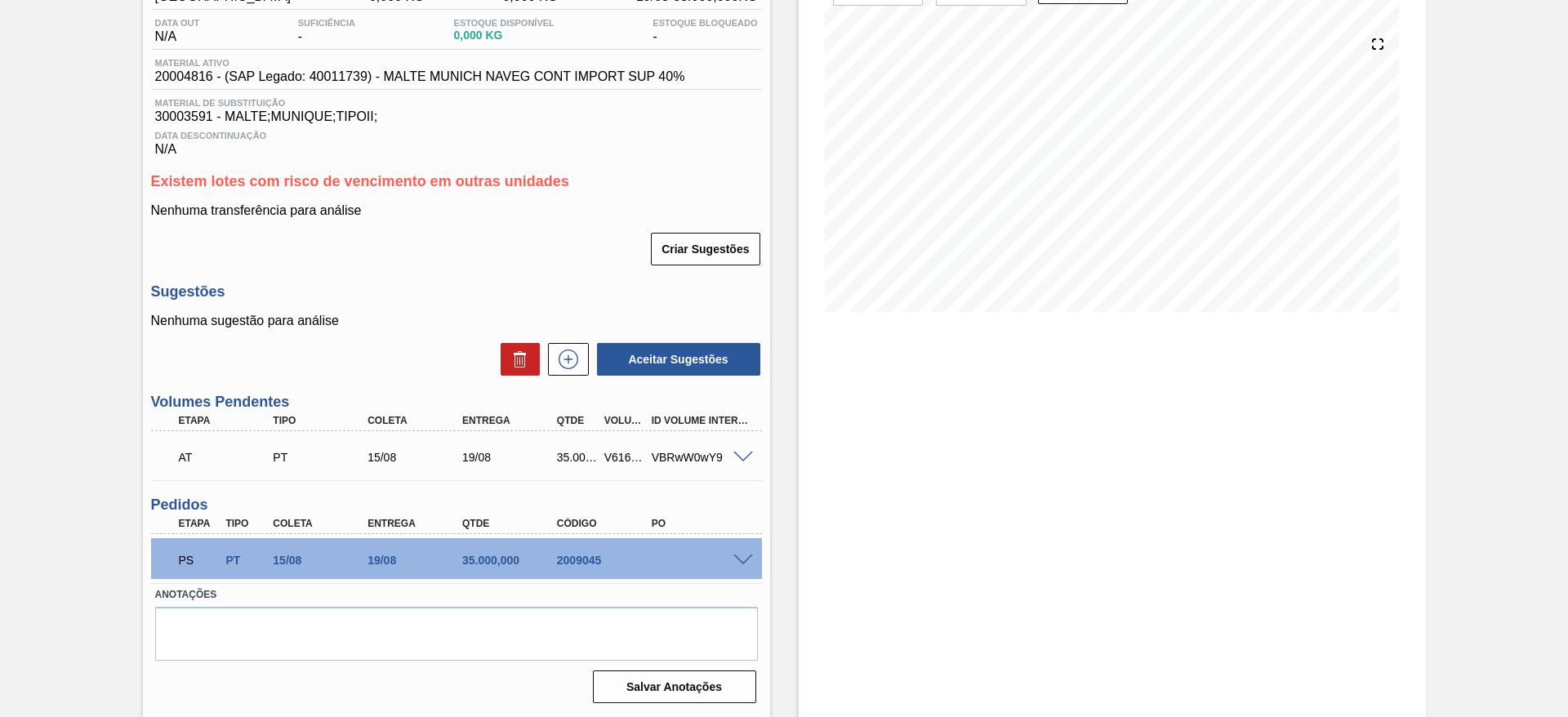
scroll to position [166, 0]
click at [616, 464] on div "AT PT 15/08 19/08 35.000,000 V616132 VBRwW0wY9" at bounding box center [452, 455] width 567 height 33
copy div "V616132"
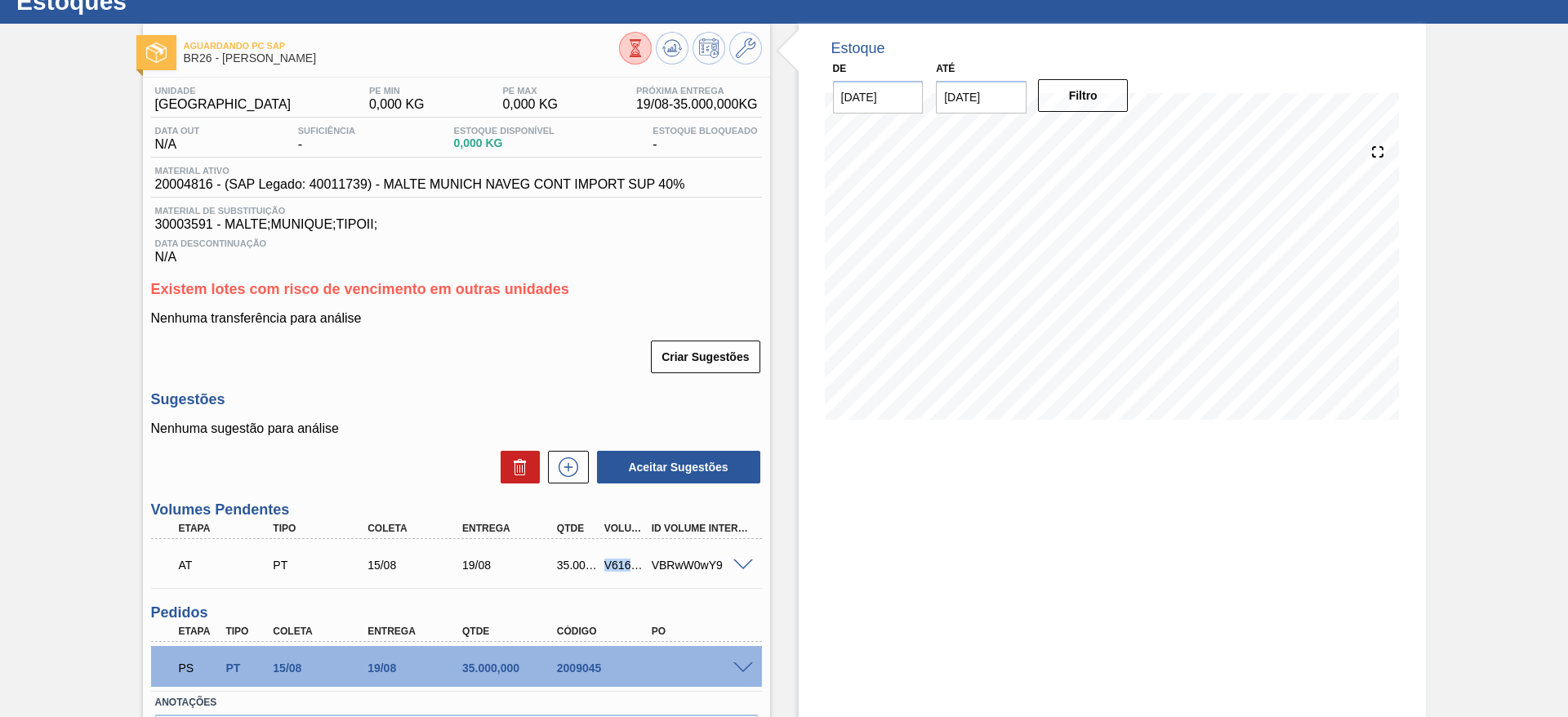
scroll to position [0, 0]
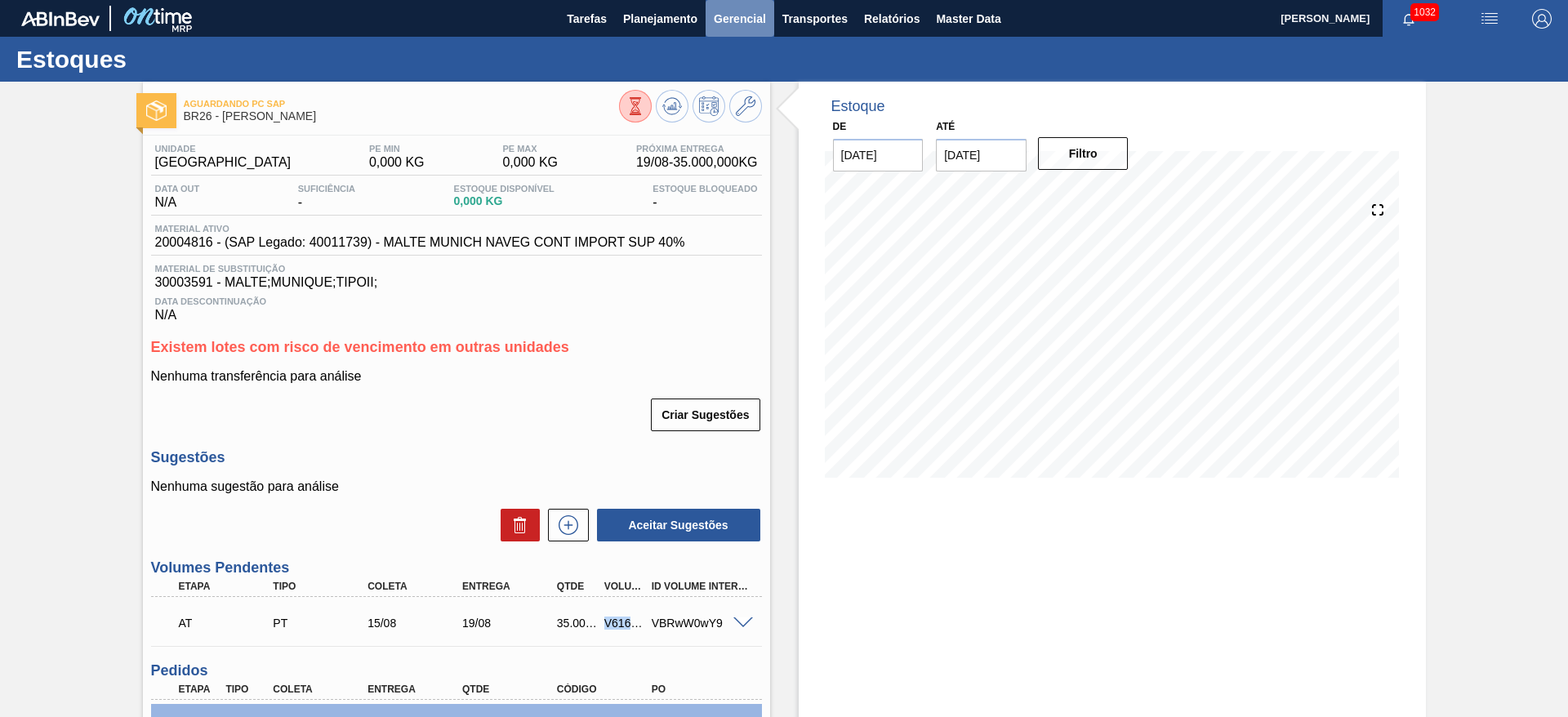
click at [744, 19] on span "Gerencial" at bounding box center [740, 19] width 52 height 20
click at [793, 24] on div at bounding box center [784, 358] width 1568 height 717
click at [801, 24] on span "Transportes" at bounding box center [815, 19] width 65 height 20
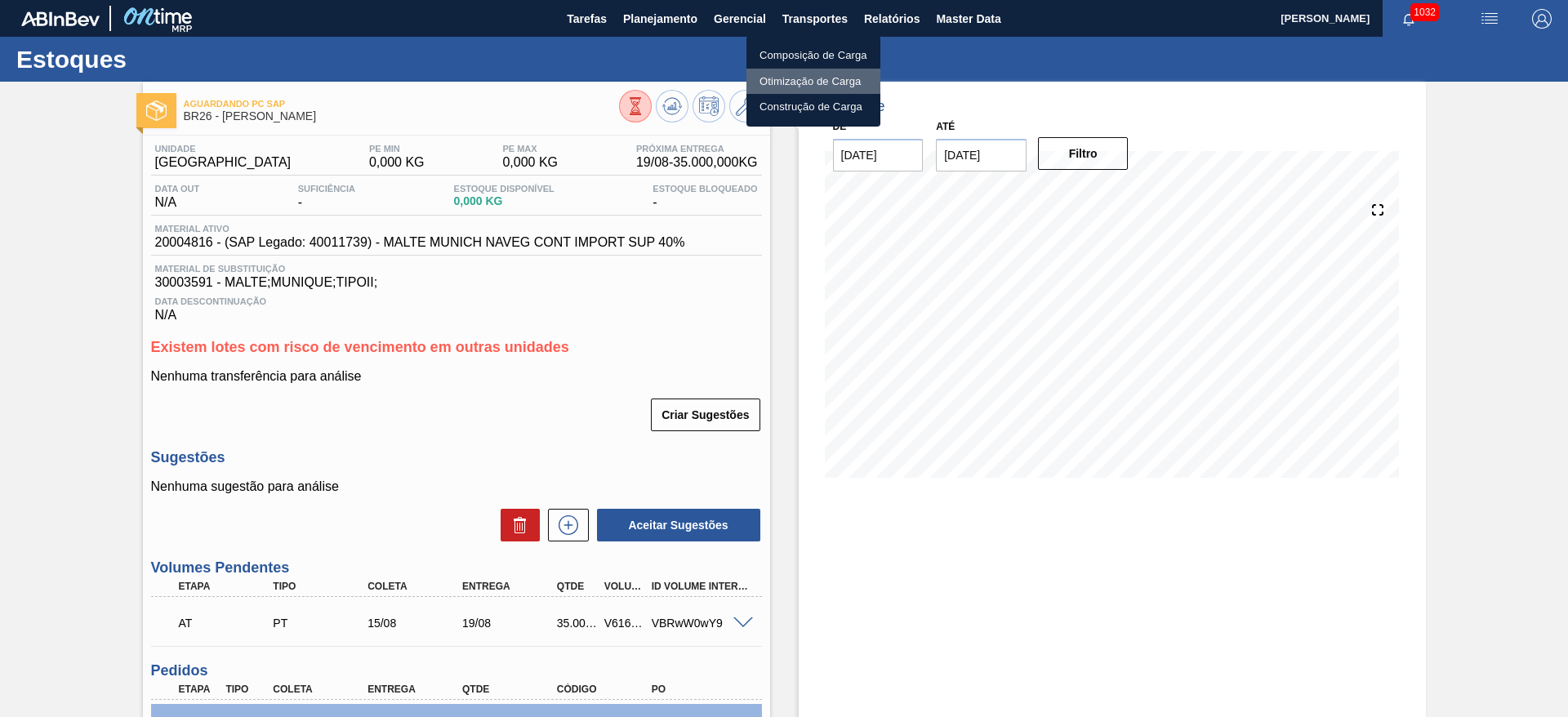
click at [784, 82] on li "Otimização de Carga" at bounding box center [813, 81] width 133 height 26
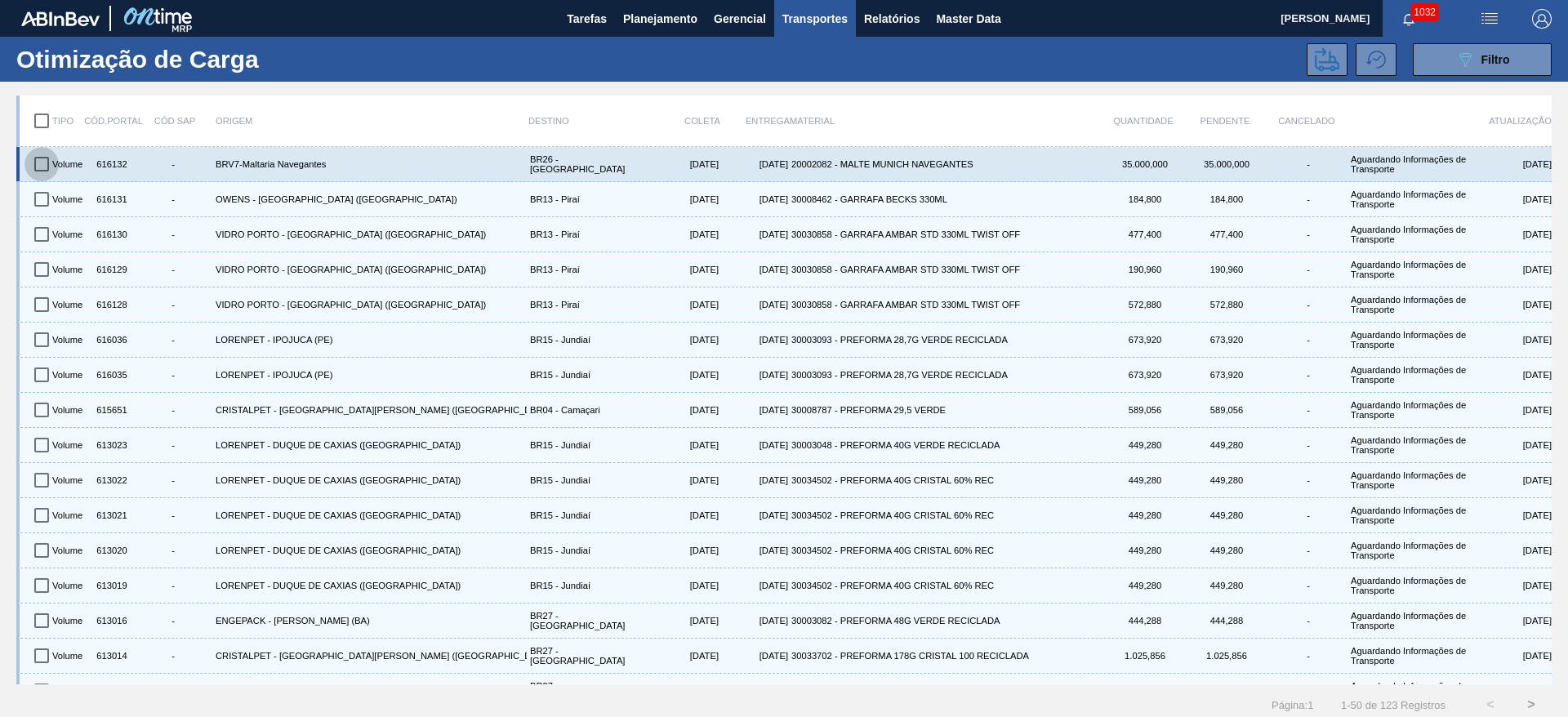
click at [40, 165] on input "checkbox" at bounding box center [42, 164] width 35 height 35
checkbox input "true"
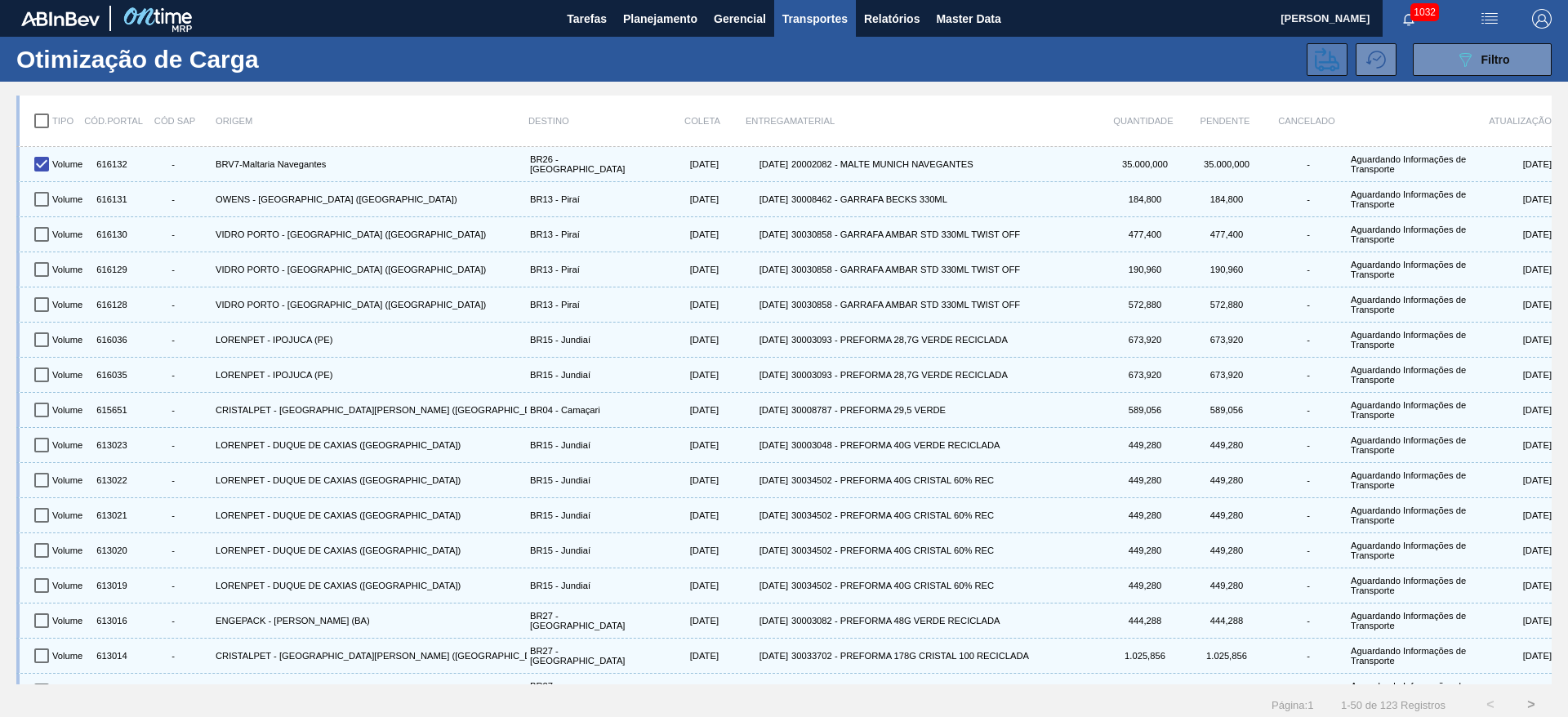
click at [1324, 72] on button at bounding box center [1327, 59] width 41 height 33
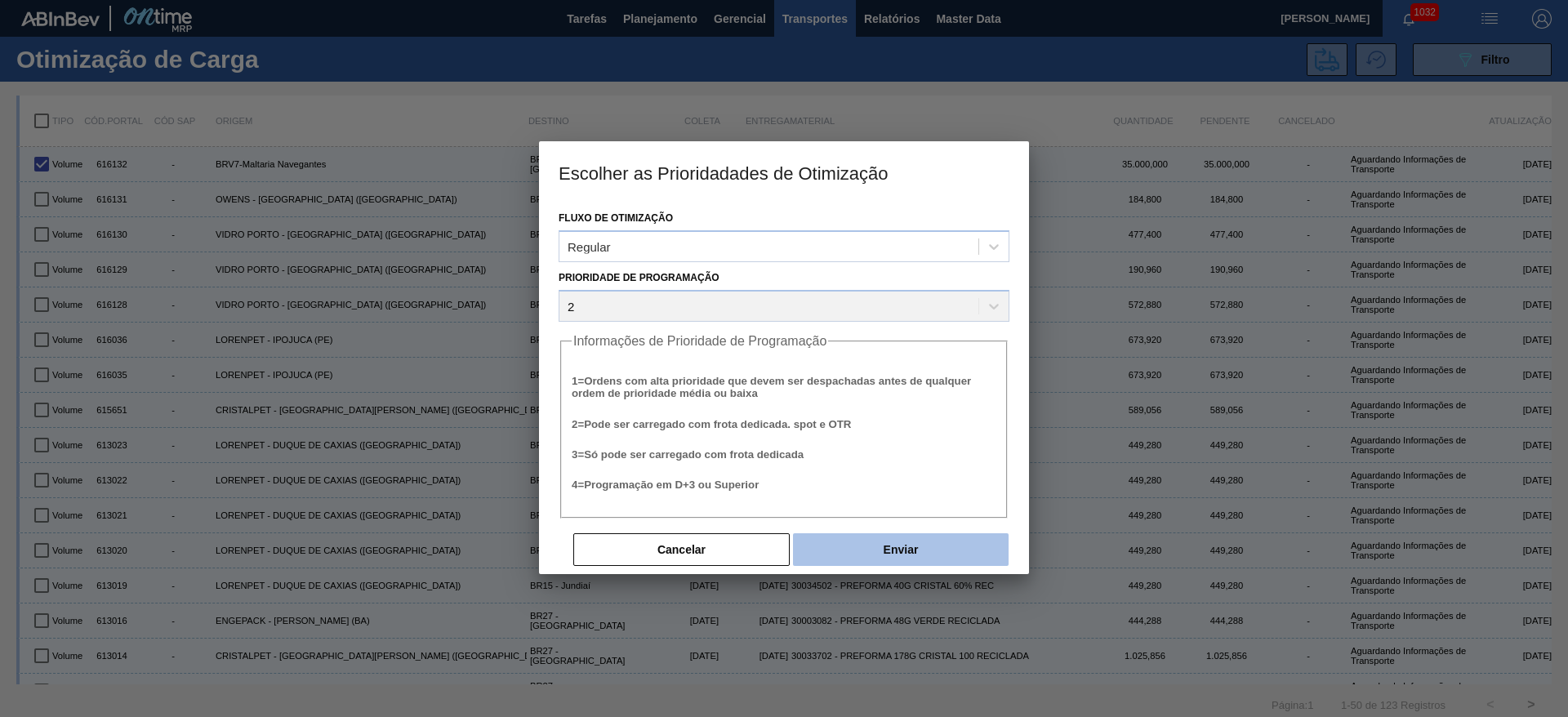
click at [913, 543] on button "Enviar" at bounding box center [901, 549] width 216 height 33
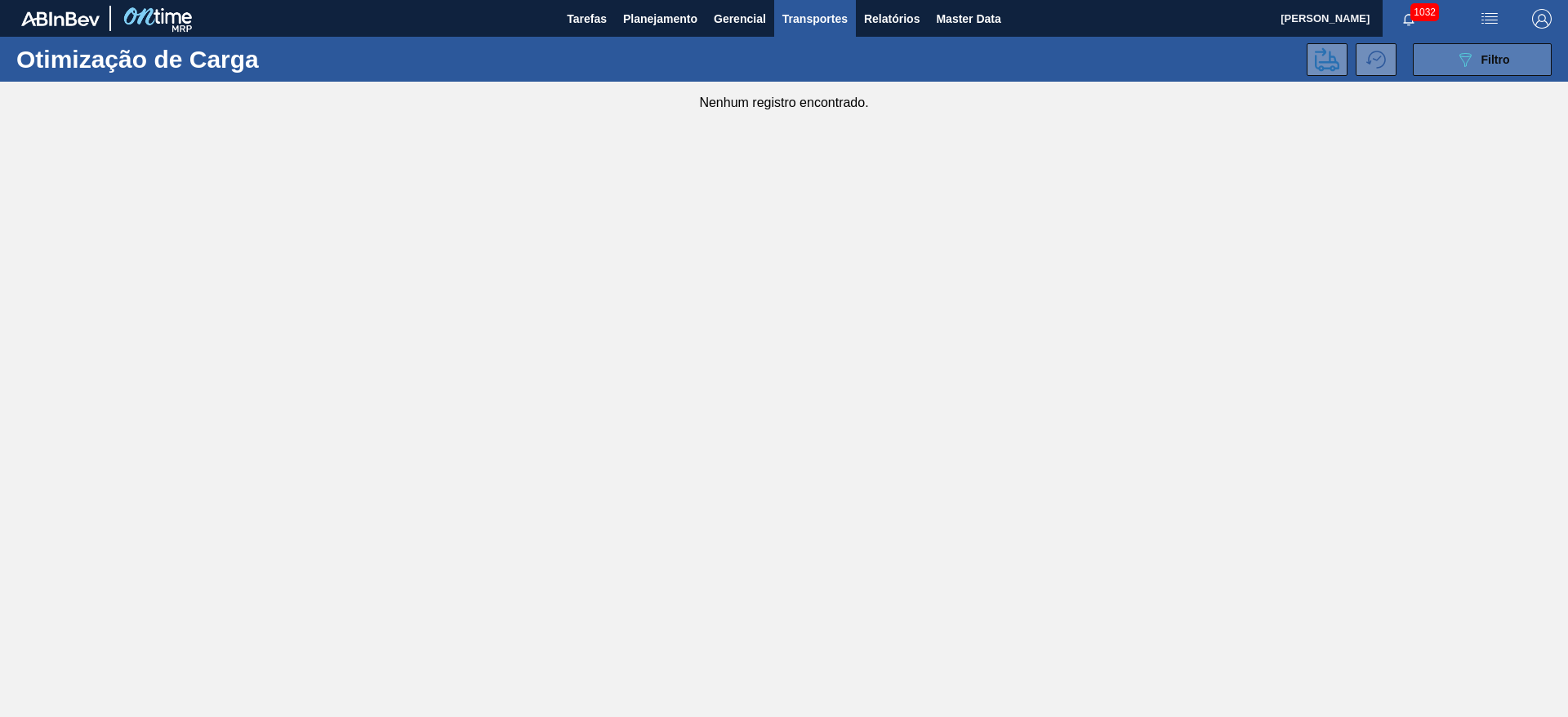
click at [1485, 63] on span "Filtro" at bounding box center [1495, 59] width 29 height 13
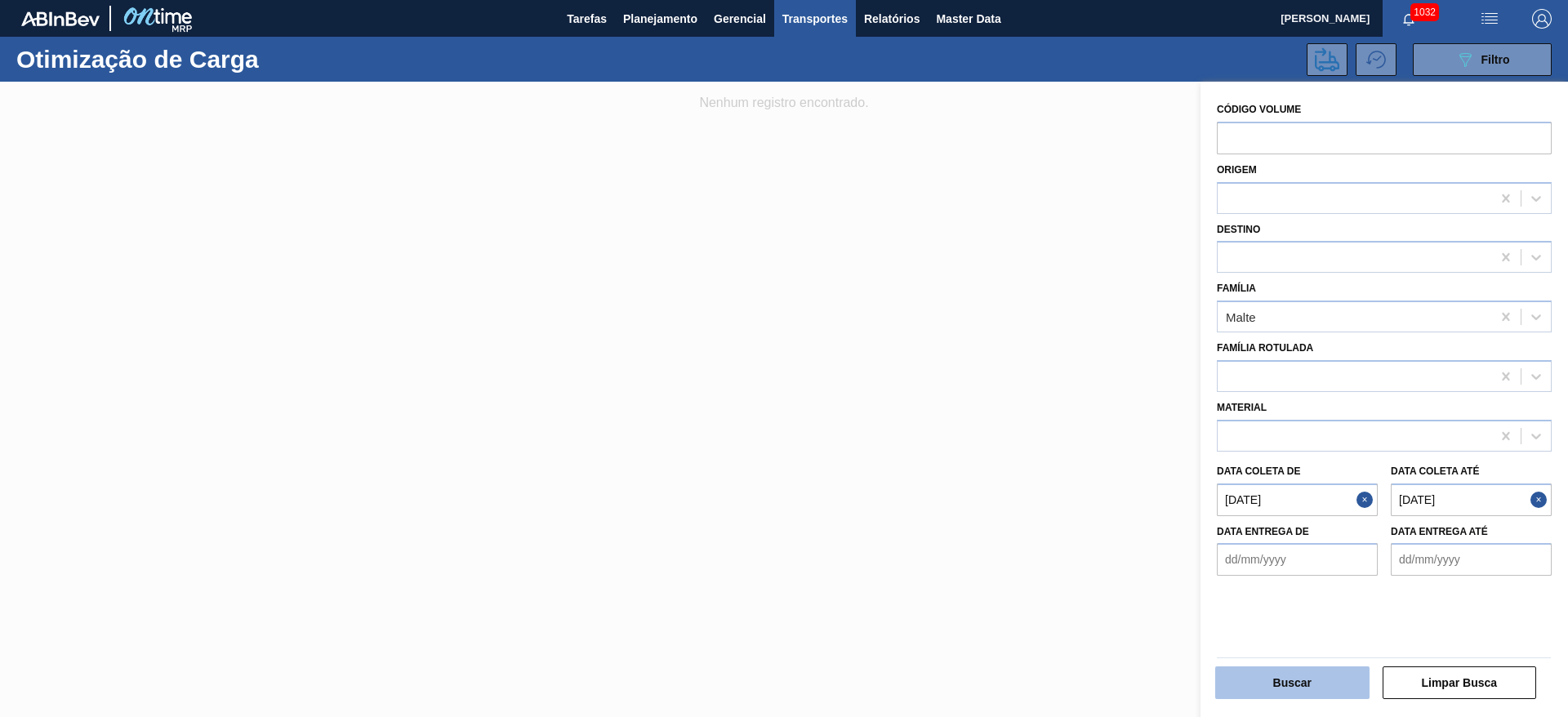
click at [1316, 683] on button "Buscar" at bounding box center [1292, 682] width 154 height 33
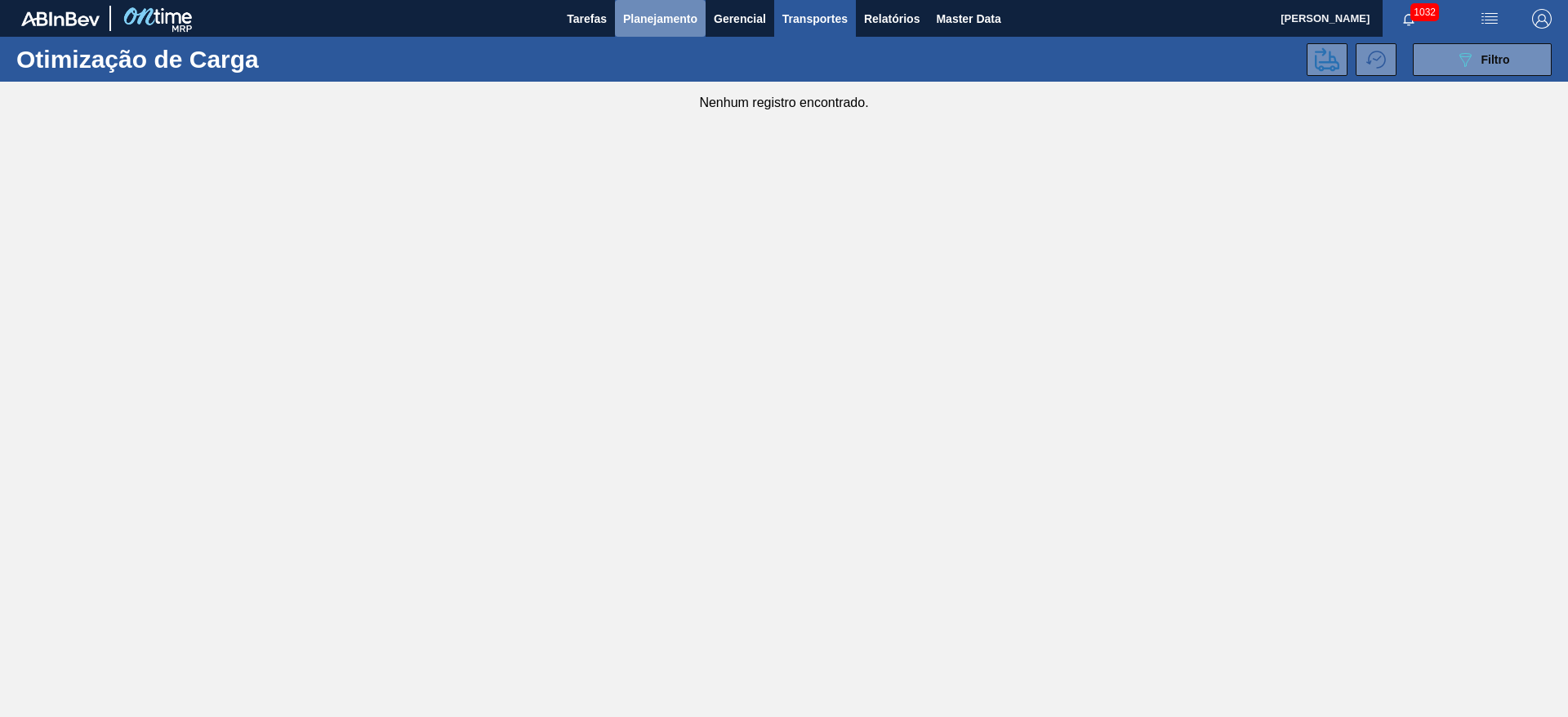
click at [651, 20] on span "Planejamento" at bounding box center [659, 19] width 74 height 20
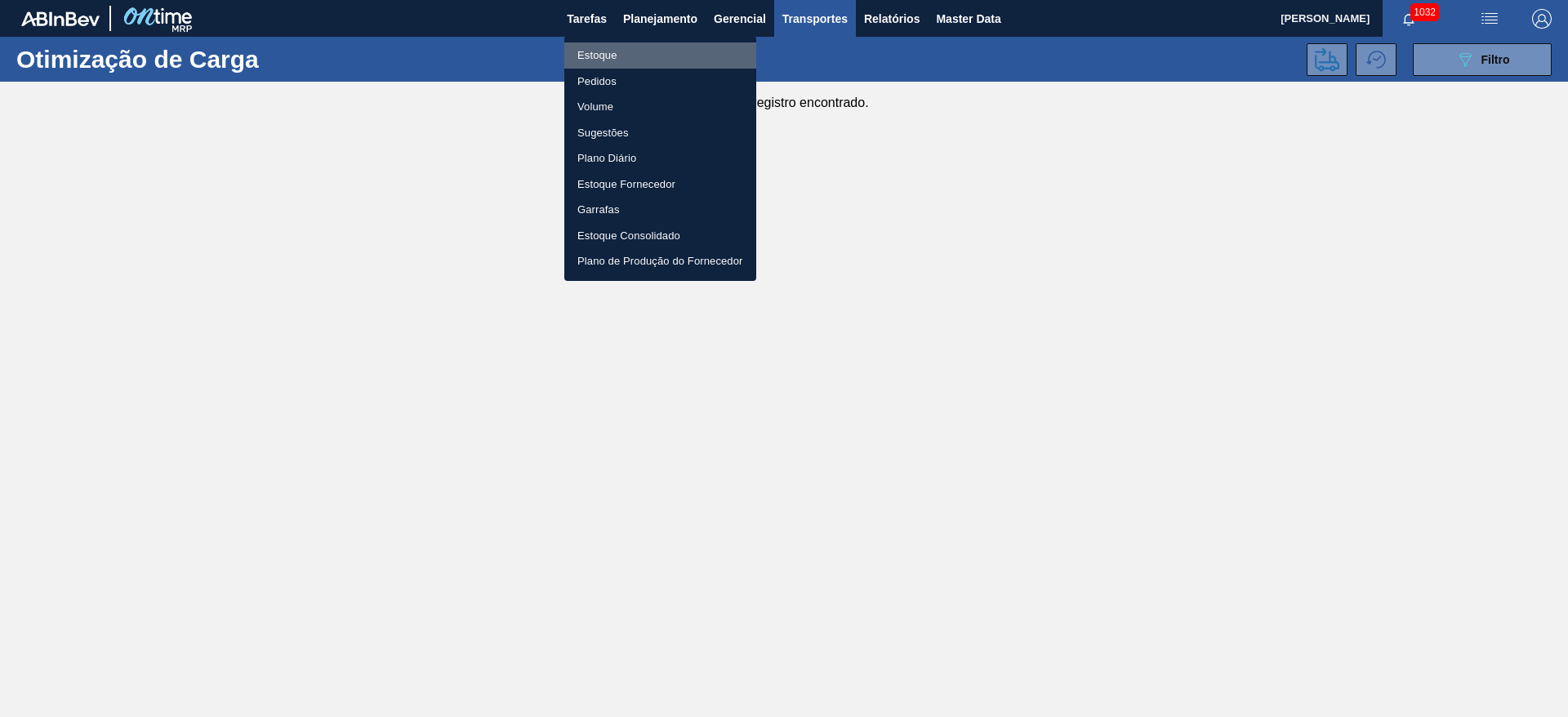
click at [593, 58] on li "Estoque" at bounding box center [660, 55] width 192 height 26
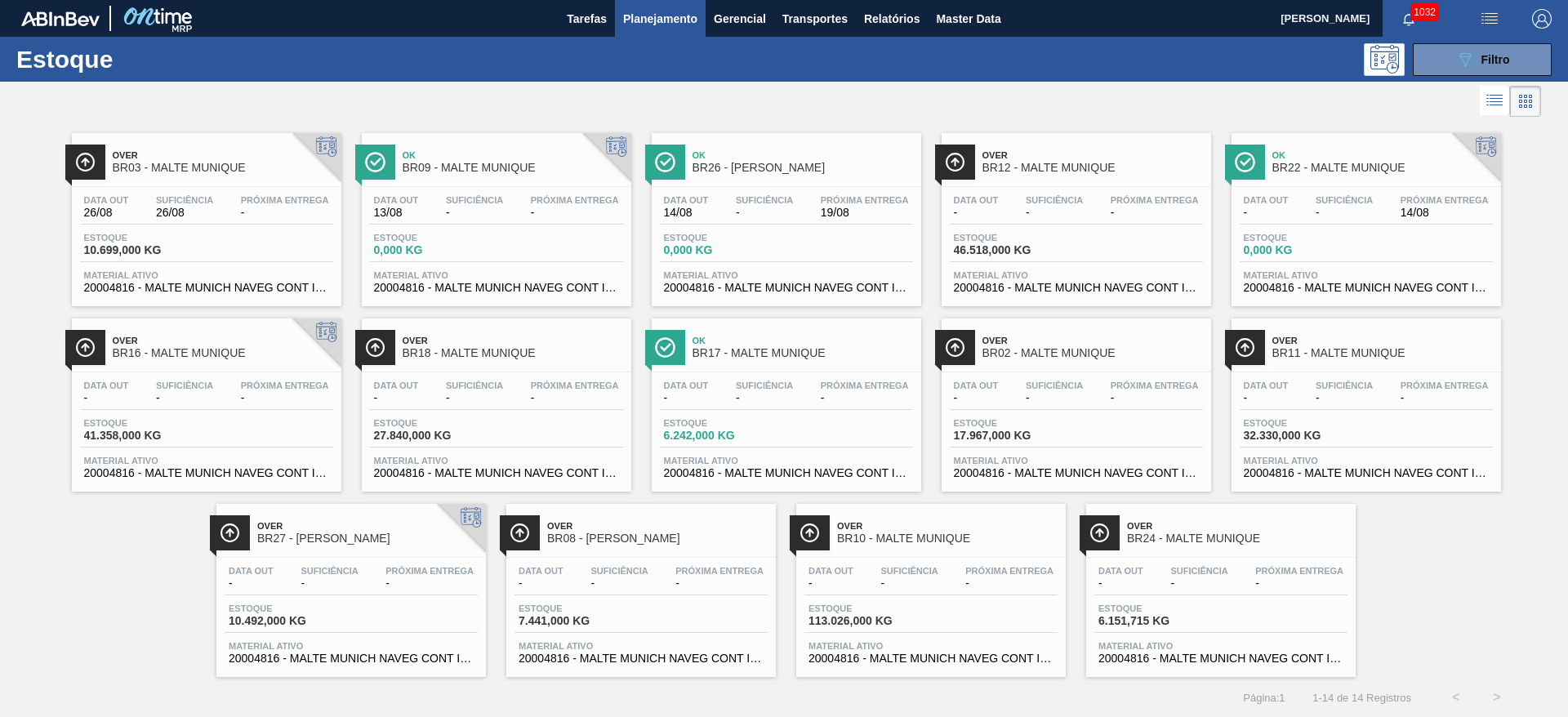
click at [719, 230] on div "Data [DATE] Suficiência - Próxima Entrega 19/08 Estoque 0,000 KG Material ativo…" at bounding box center [786, 242] width 270 height 111
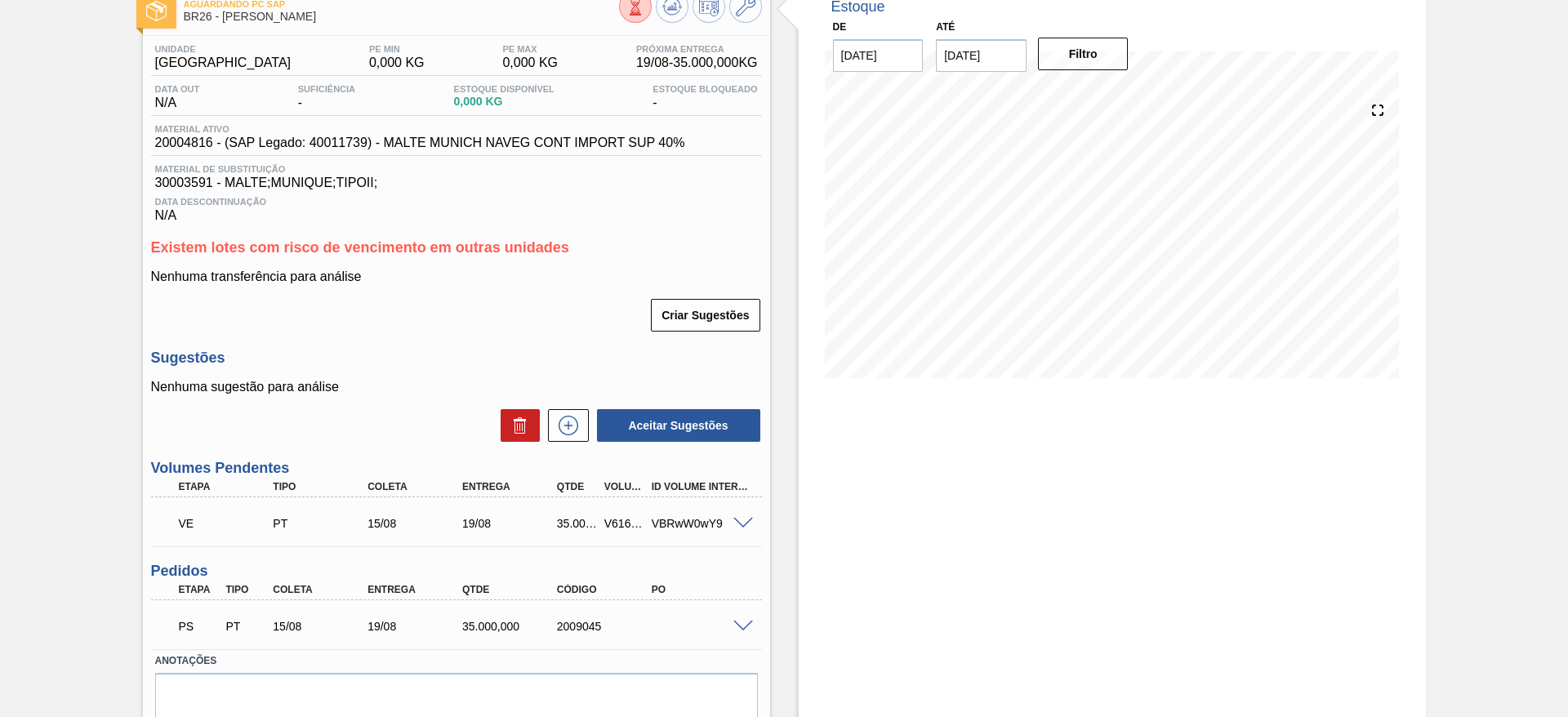
scroll to position [166, 0]
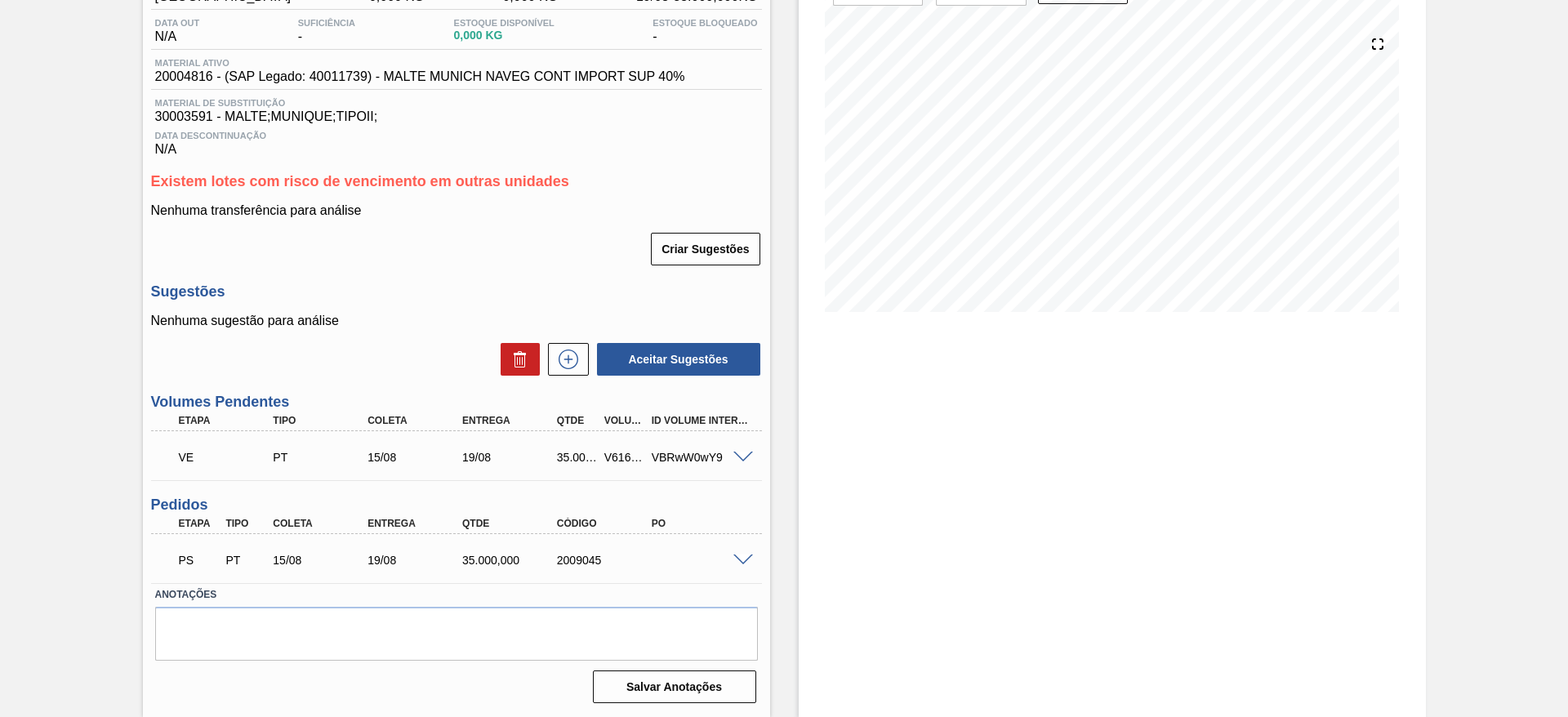
click at [747, 458] on span at bounding box center [743, 458] width 20 height 12
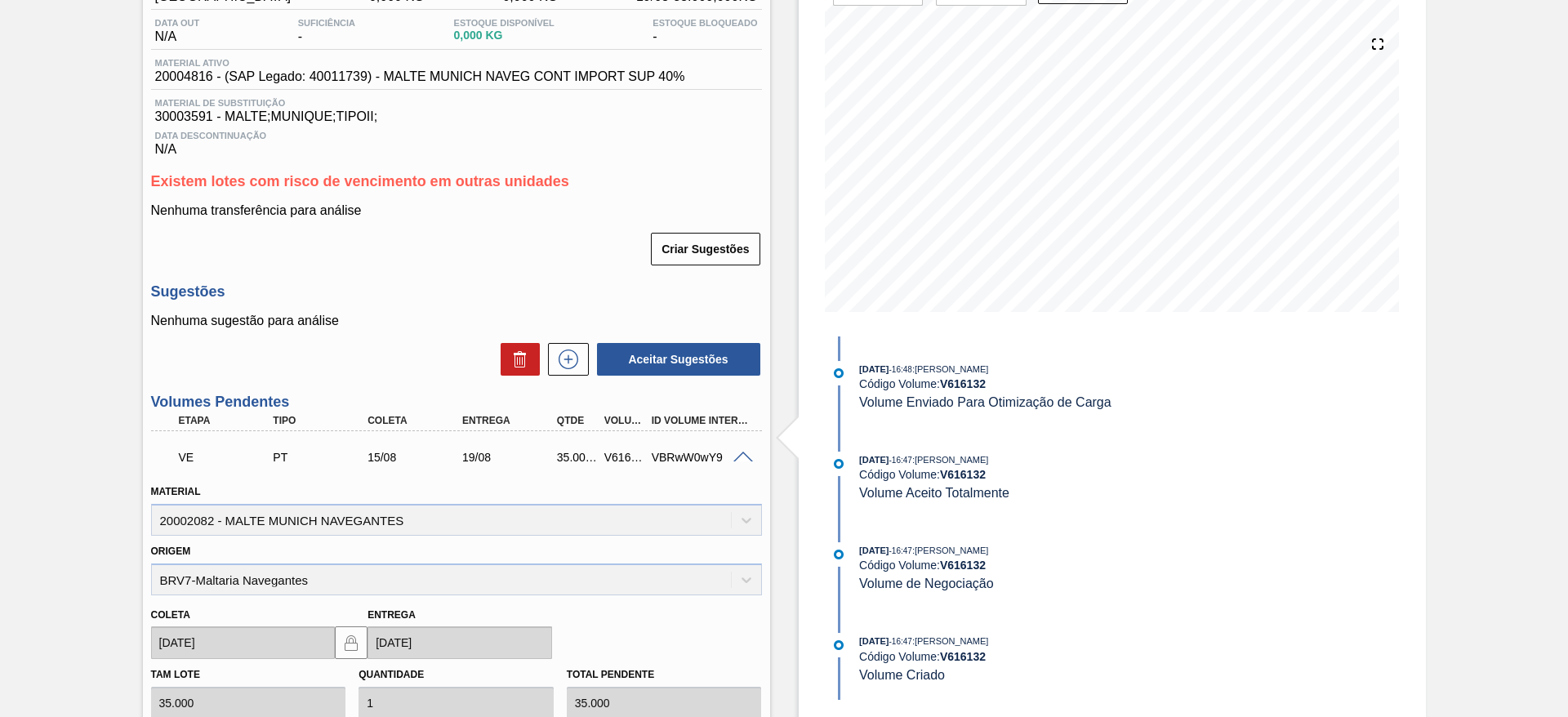
click at [746, 458] on span at bounding box center [743, 458] width 20 height 12
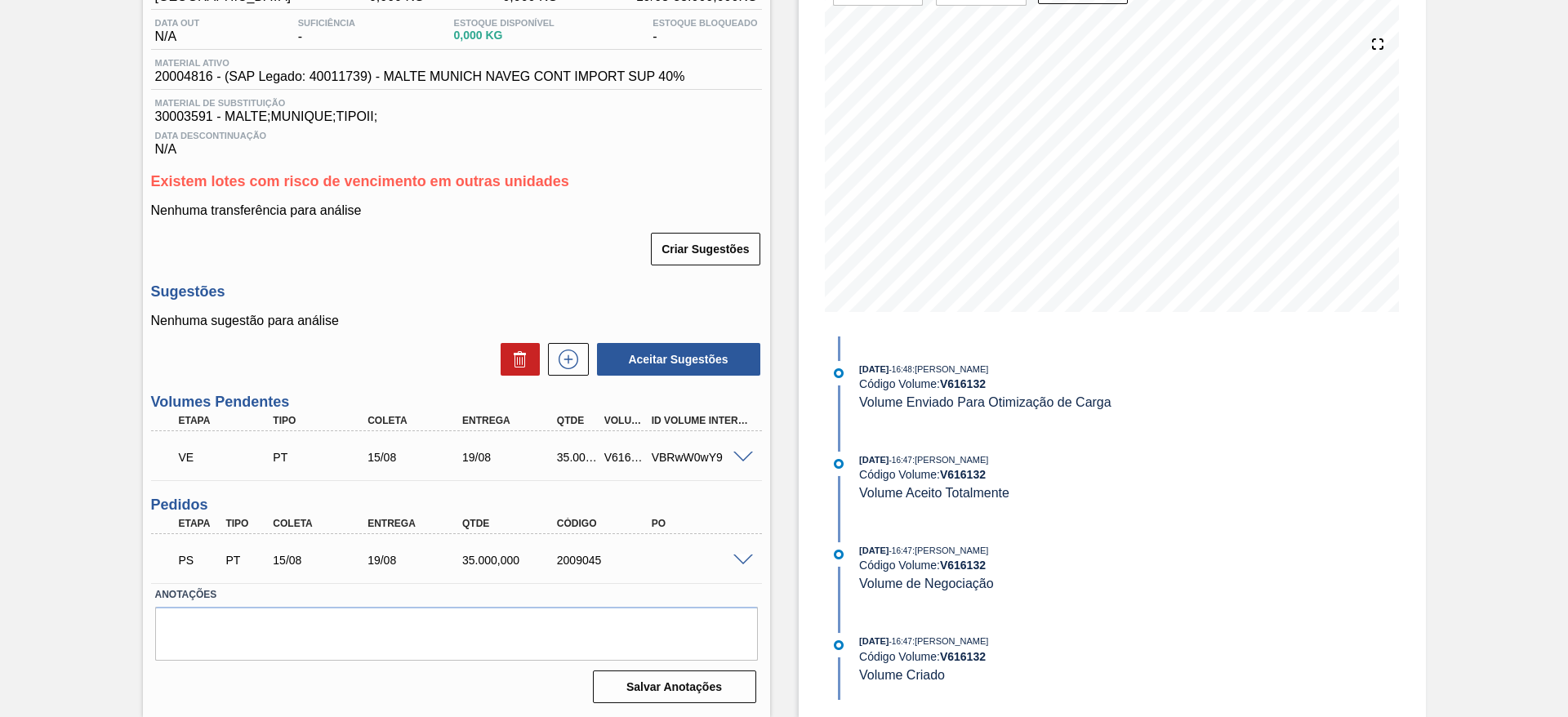
click at [613, 460] on div "V616132" at bounding box center [625, 457] width 49 height 13
copy div "V616132"
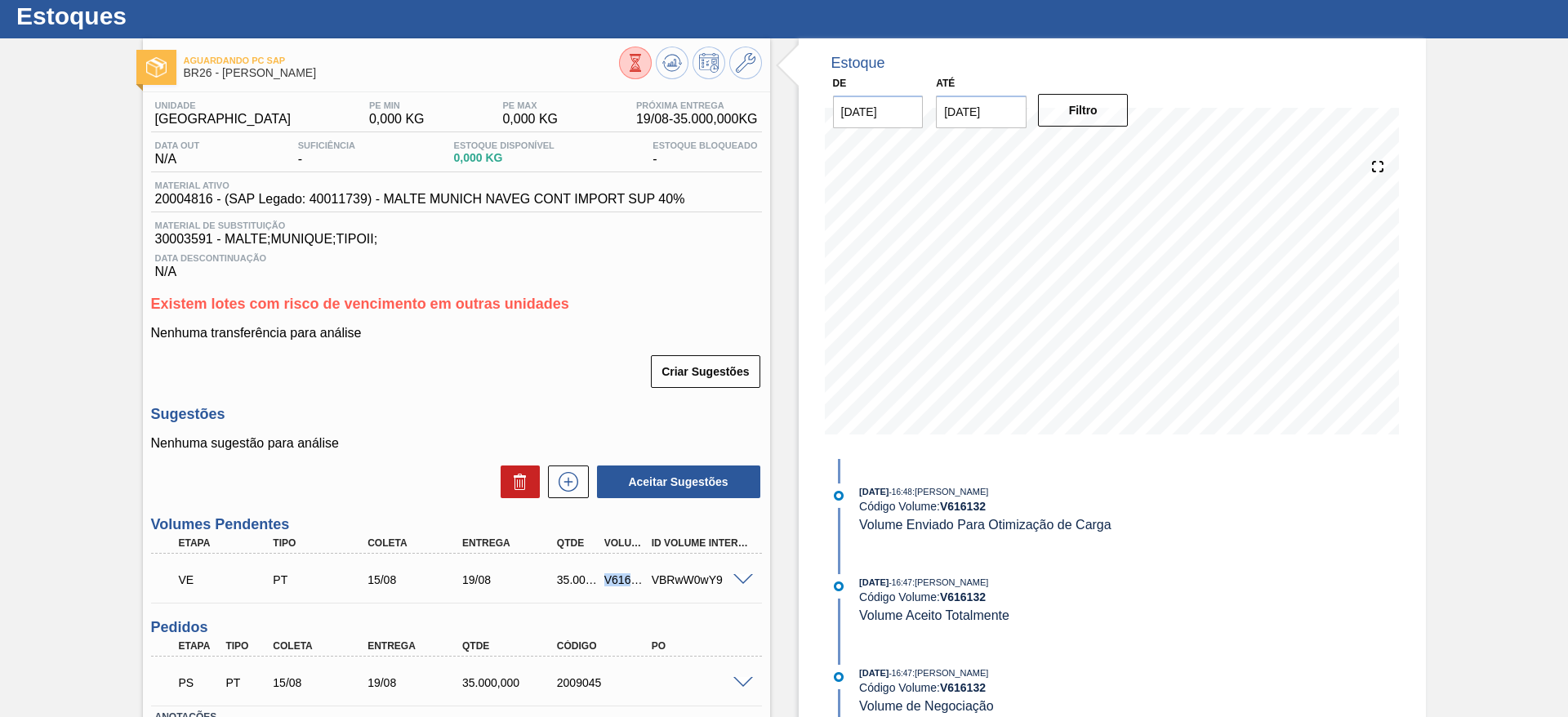
copy div "V616132"
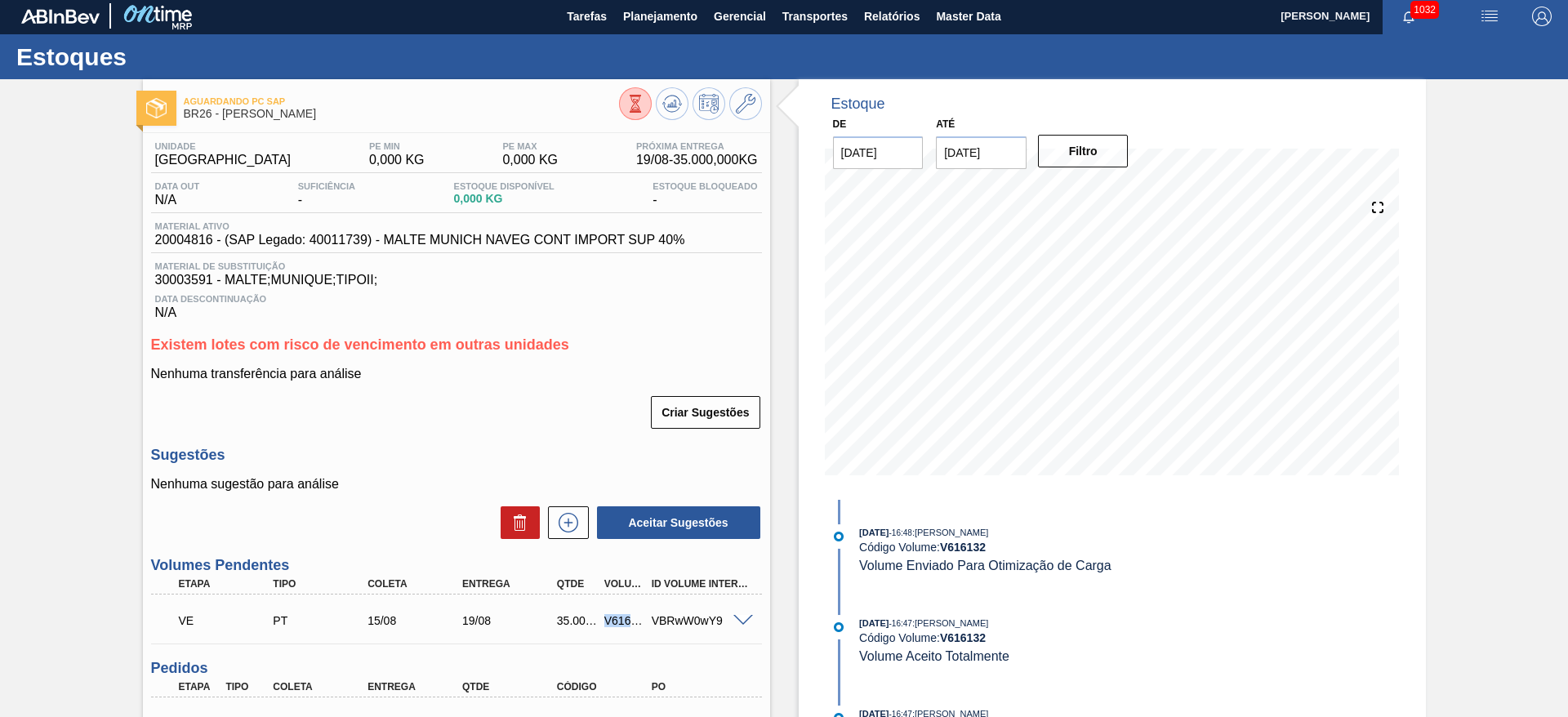
scroll to position [0, 0]
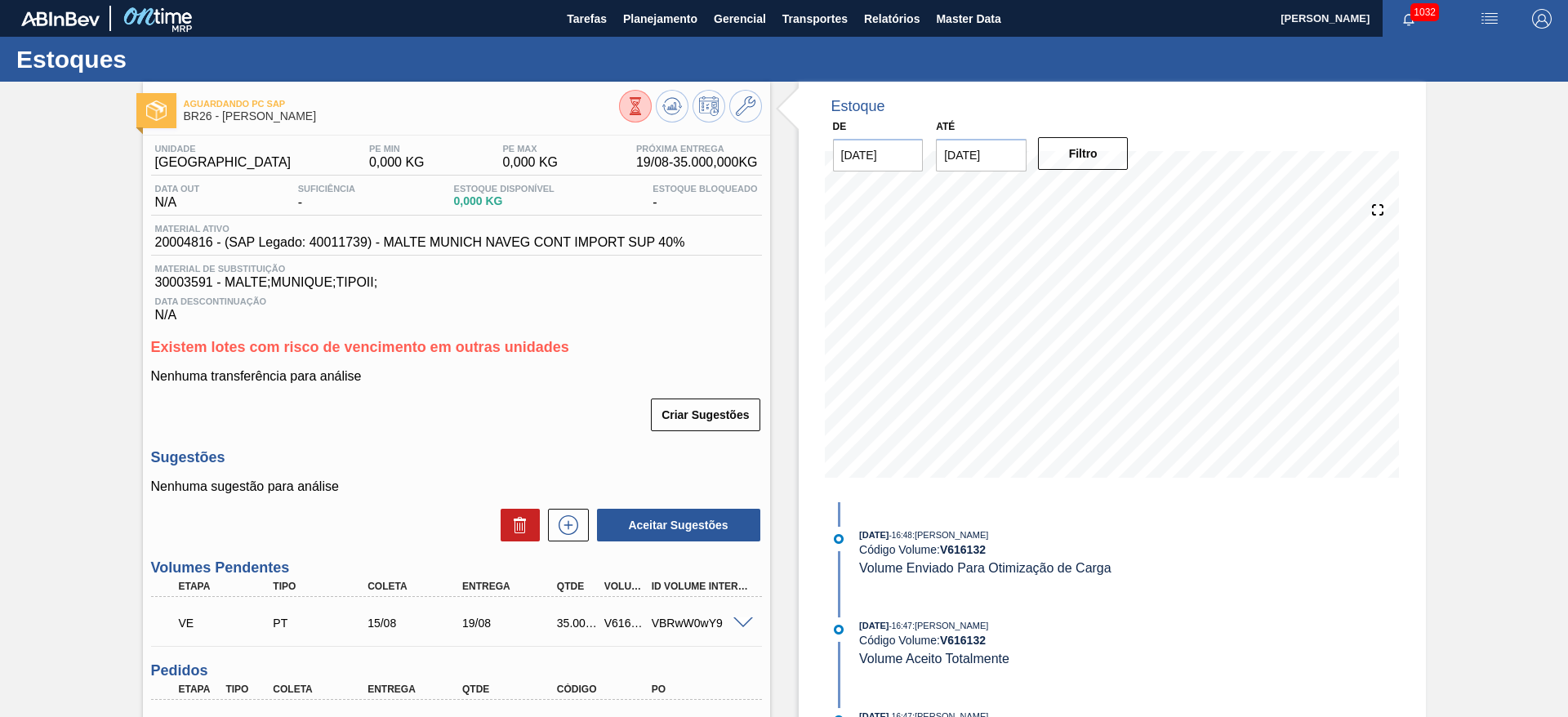
click at [177, 237] on span "20004816 - (SAP Legado: 40011739) - MALTE MUNICH NAVEG CONT IMPORT SUP 40%" at bounding box center [420, 242] width 530 height 15
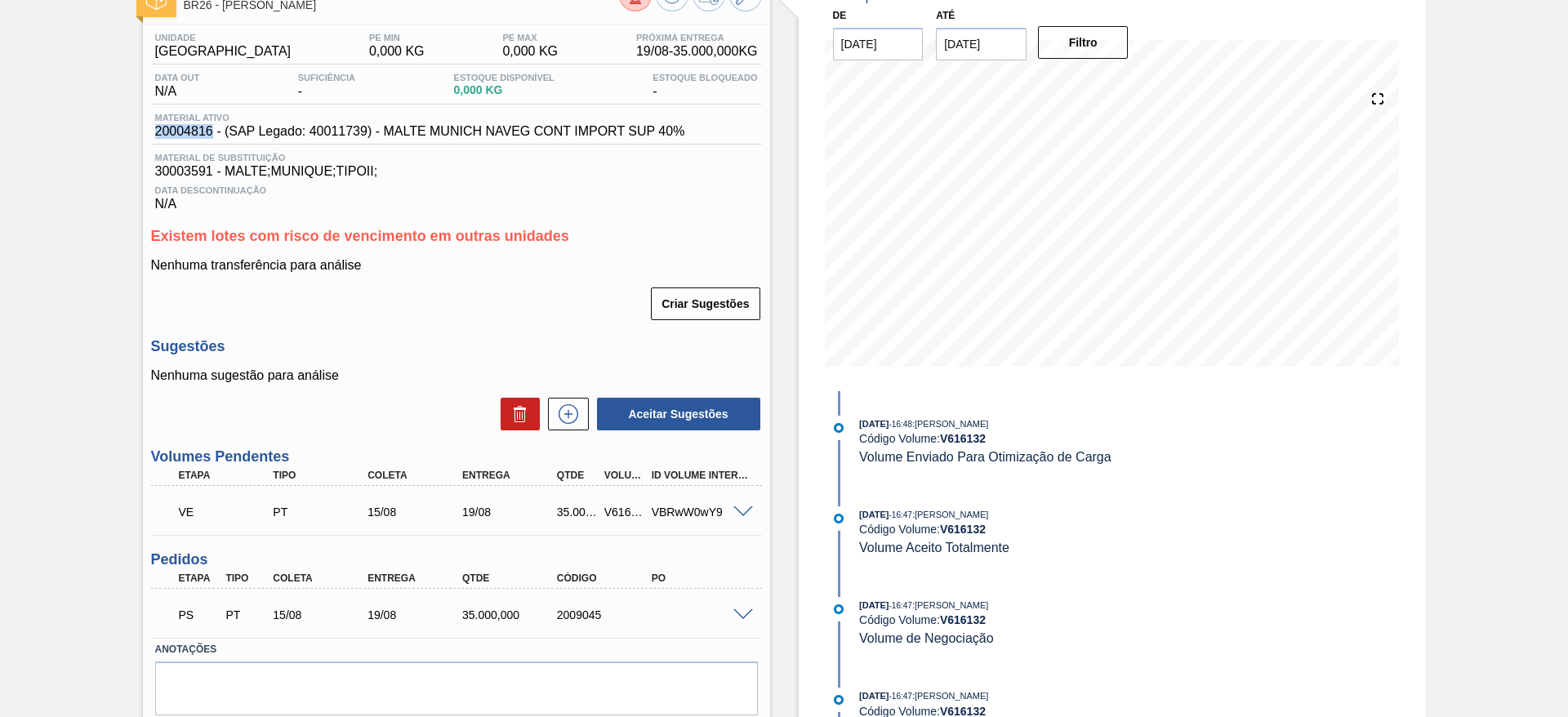
scroll to position [123, 0]
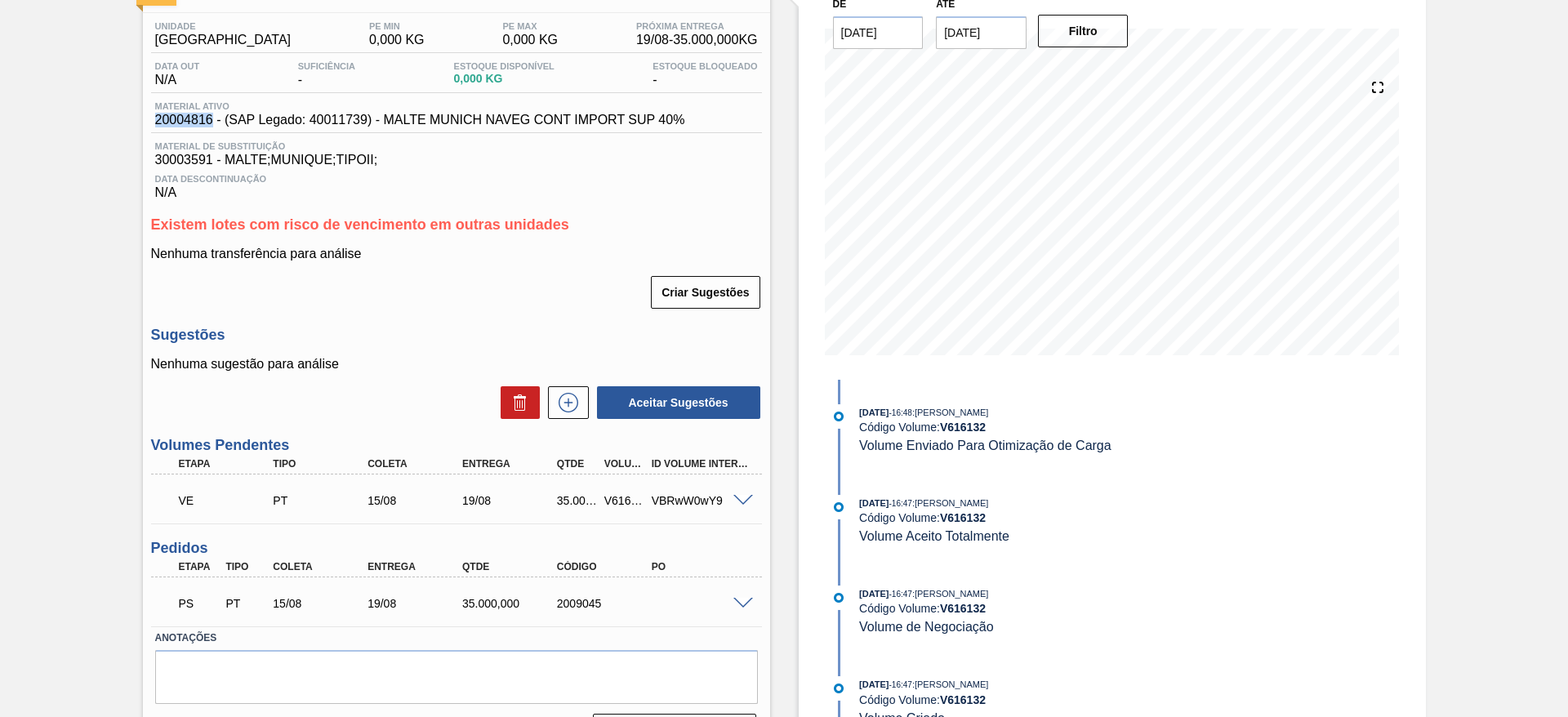
copy span "20004816"
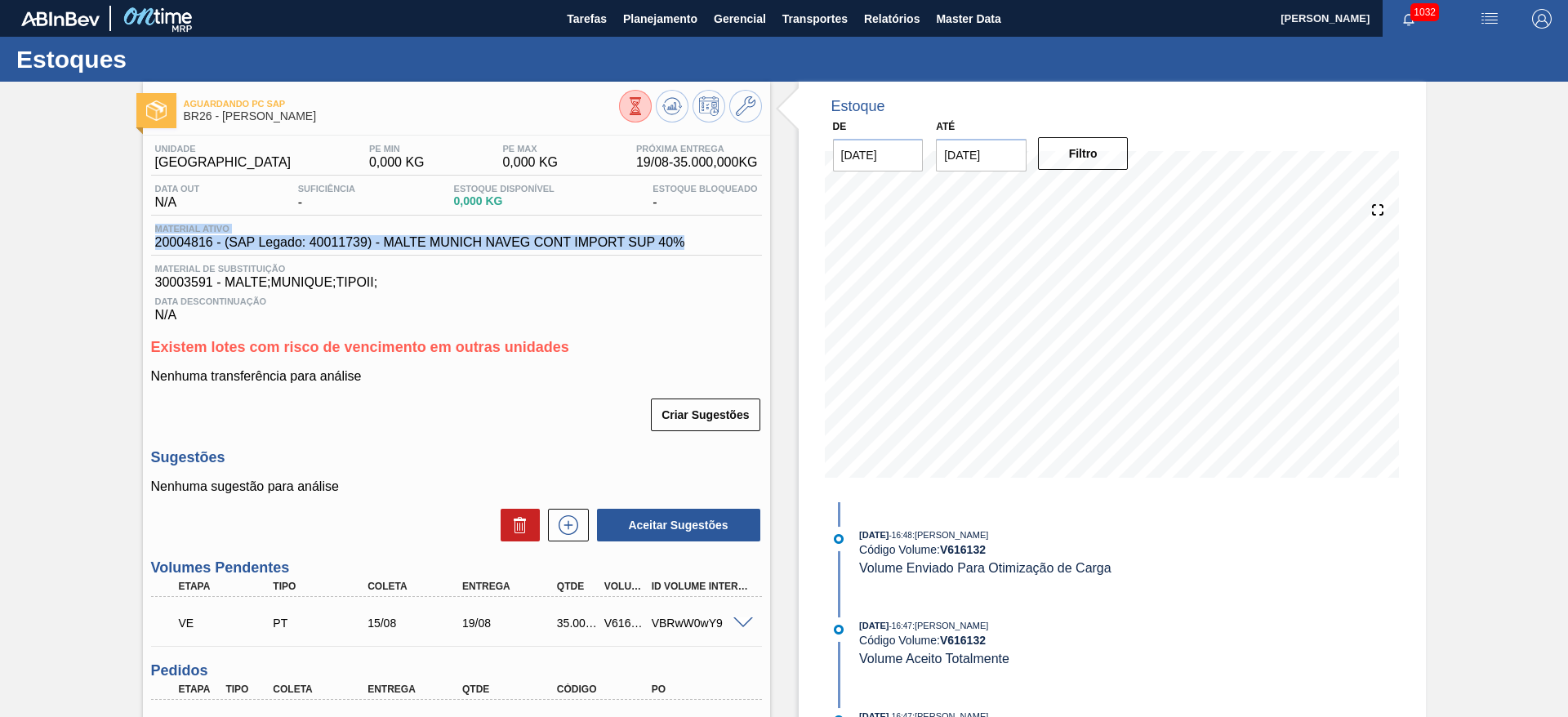
drag, startPoint x: 699, startPoint y: 244, endPoint x: 135, endPoint y: 227, distance: 564.3
click at [135, 227] on div "Aguardando PC SAP BR26 - MALTE MUNIQUE Unidade Uberlândia PE MIN 0,000 KG PE MA…" at bounding box center [784, 483] width 1568 height 801
copy div "Material ativo 20004816 - (SAP Legado: 40011739) - MALTE MUNICH NAVEG CONT IMPO…"
click at [744, 104] on icon at bounding box center [745, 106] width 20 height 20
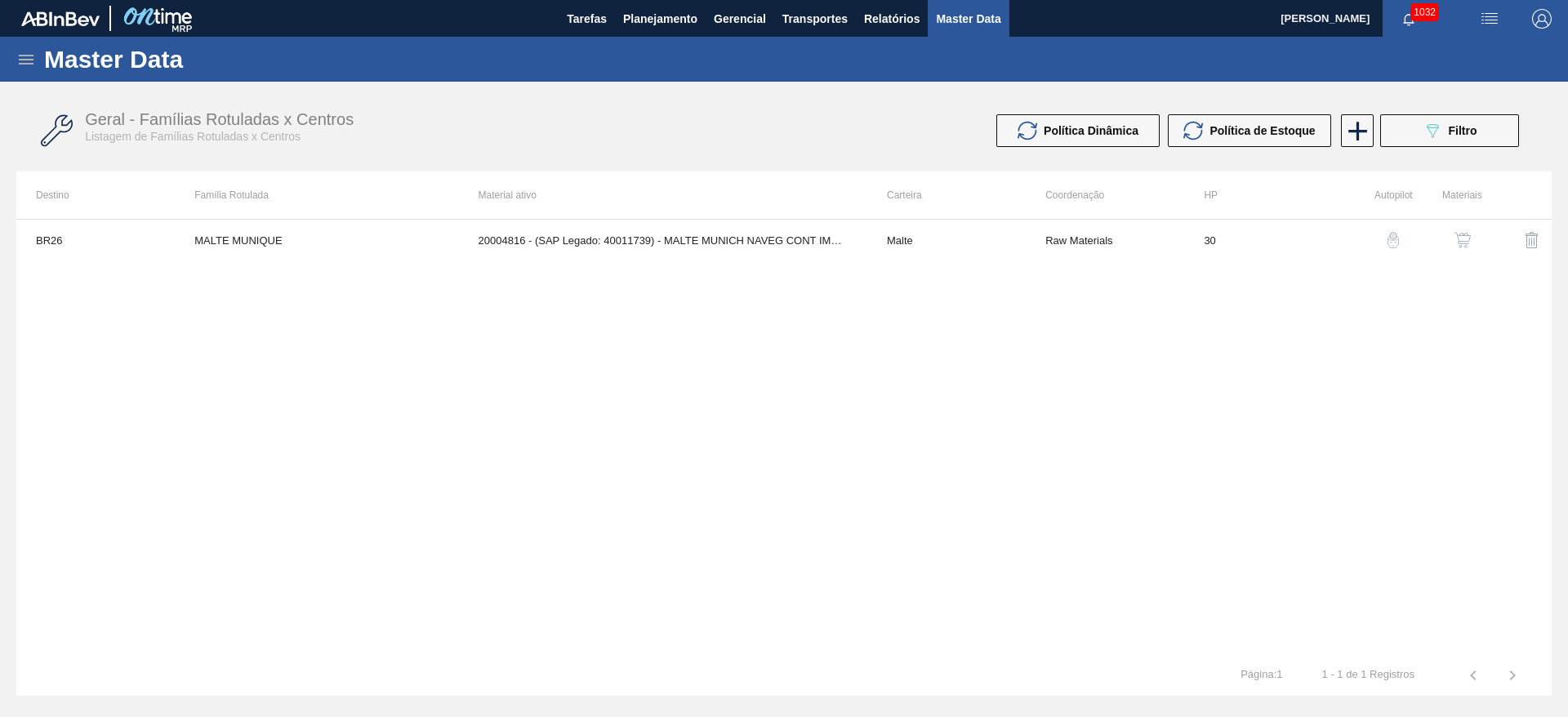
click at [1461, 237] on img "button" at bounding box center [1462, 240] width 17 height 17
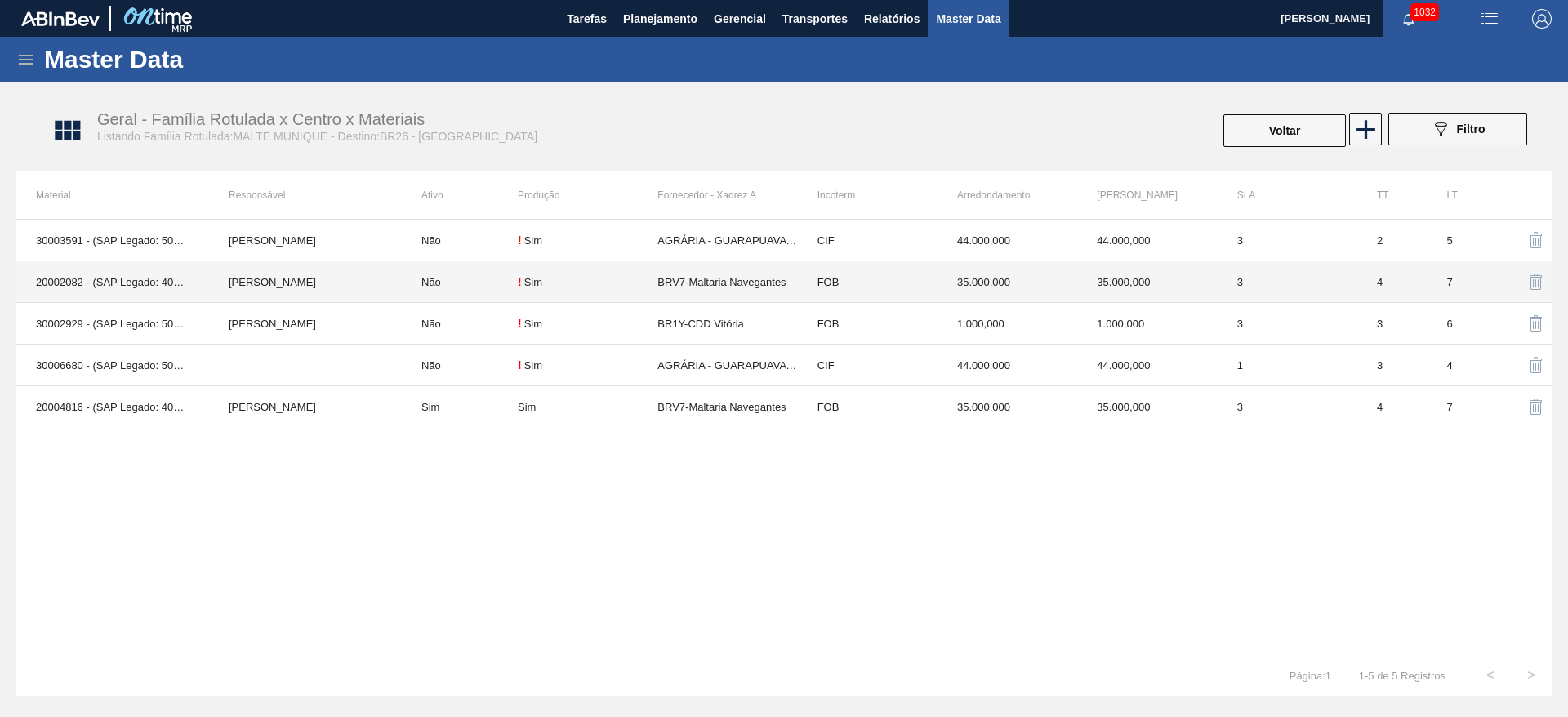
click at [69, 280] on td "20002082 - (SAP Legado: 40008949) - MALTE MUNICH NAVEGANTES" at bounding box center [113, 282] width 193 height 42
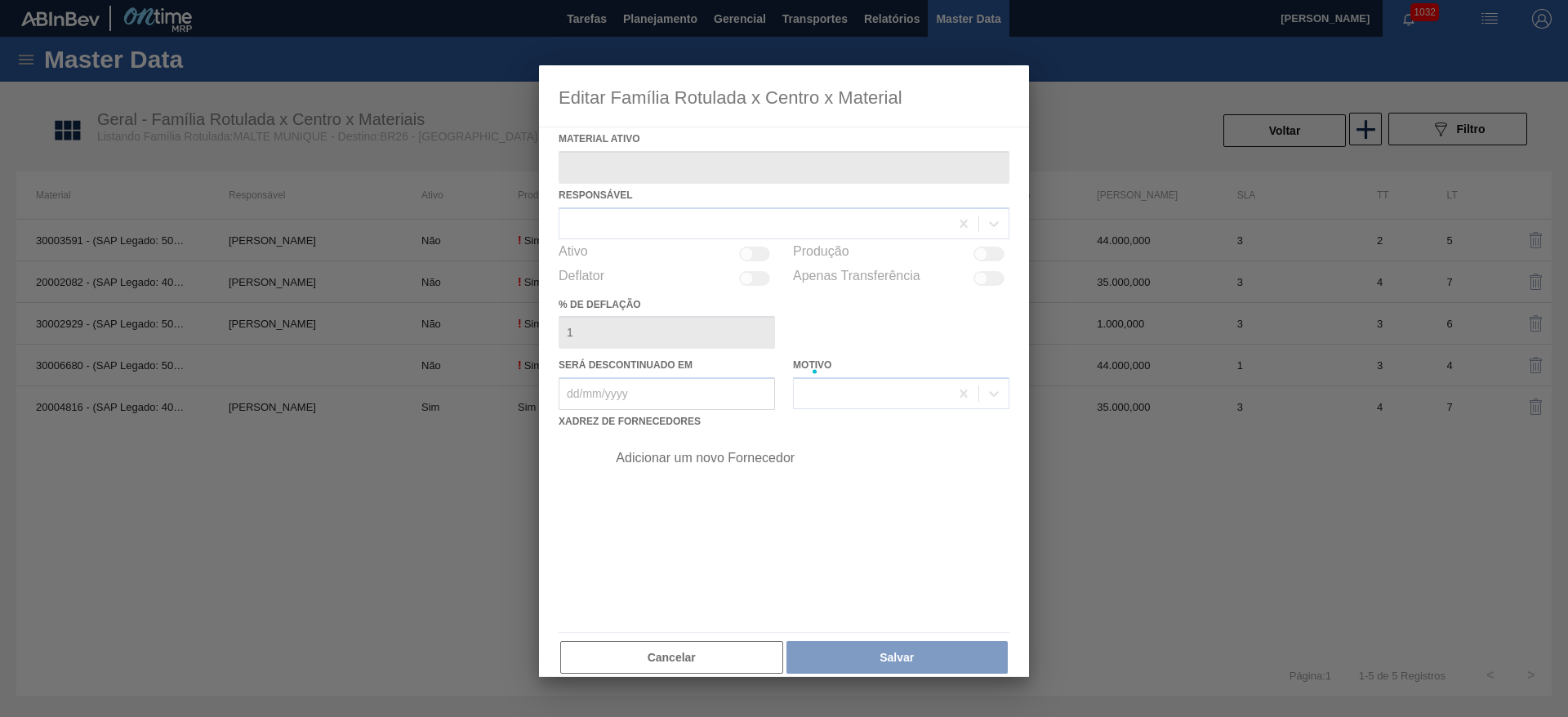
type ativo "20002082 - (SAP Legado: 40008949) - MALTE MUNICH NAVEGANTES"
checkbox input "true"
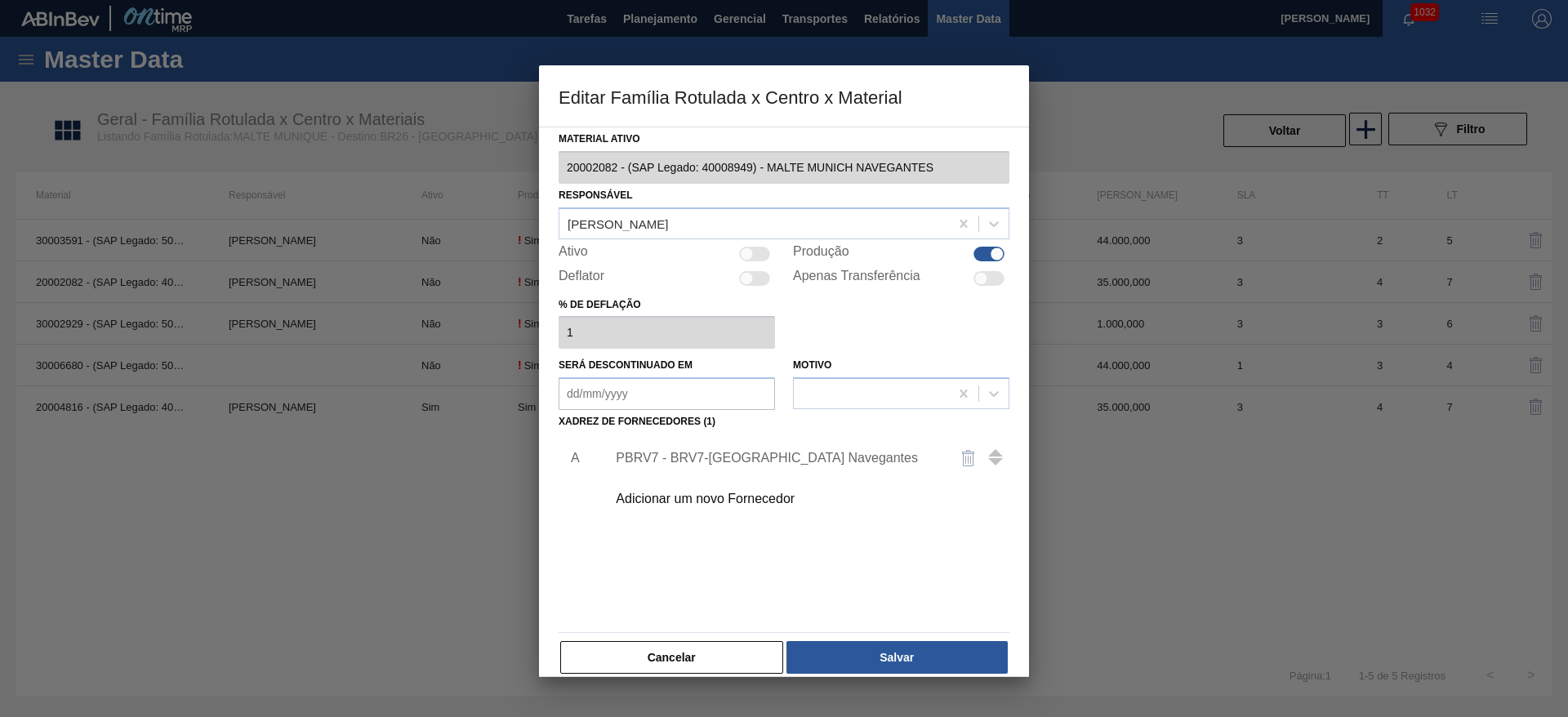
click at [498, 128] on div "Editar Família Rotulada x Centro x Material Material ativo 20002082 - (SAP Lega…" at bounding box center [784, 358] width 1568 height 717
click at [721, 660] on button "Cancelar" at bounding box center [672, 657] width 223 height 33
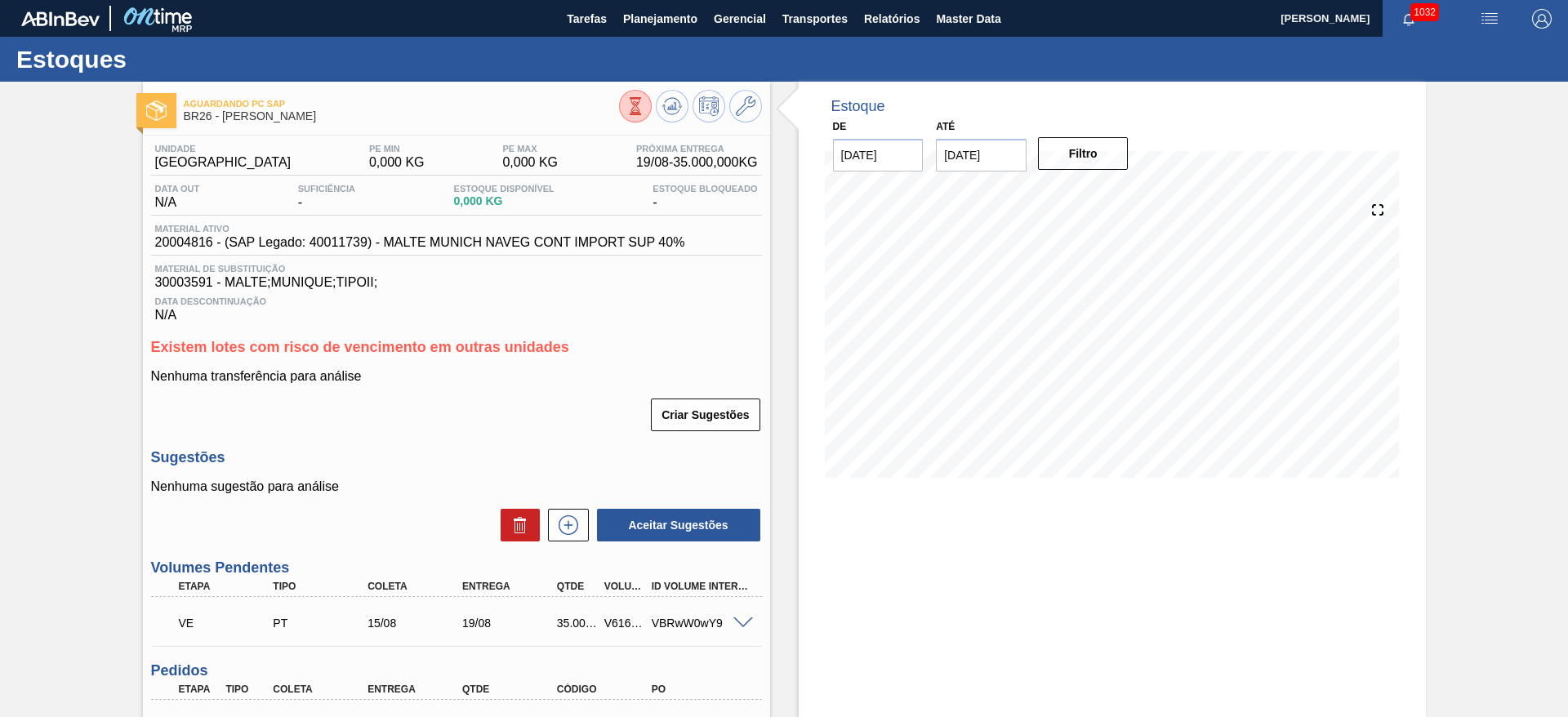
click at [190, 240] on span "20004816 - (SAP Legado: 40011739) - MALTE MUNICH NAVEG CONT IMPORT SUP 40%" at bounding box center [420, 242] width 530 height 15
copy span "20004816"
click at [740, 106] on icon at bounding box center [745, 106] width 20 height 20
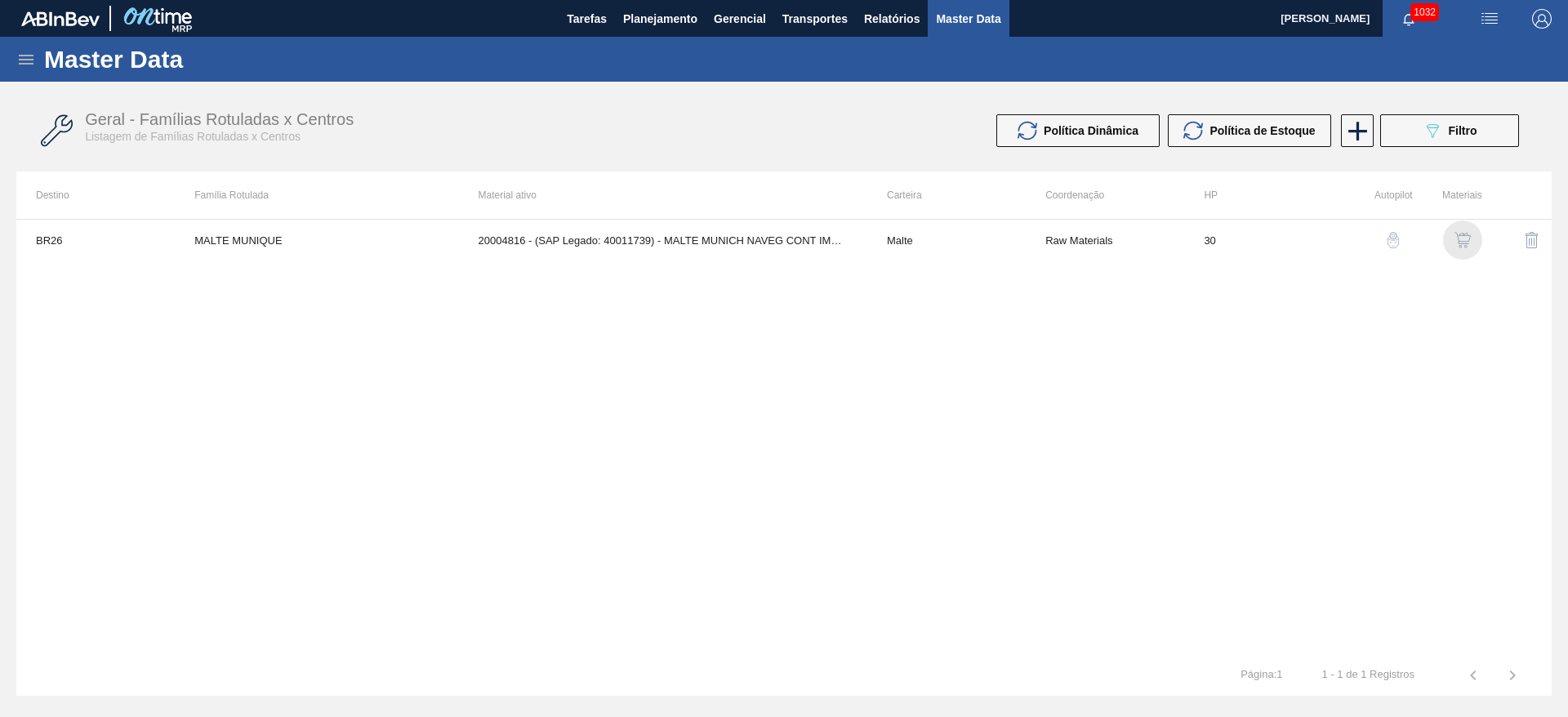
click at [1461, 238] on img "button" at bounding box center [1462, 240] width 17 height 17
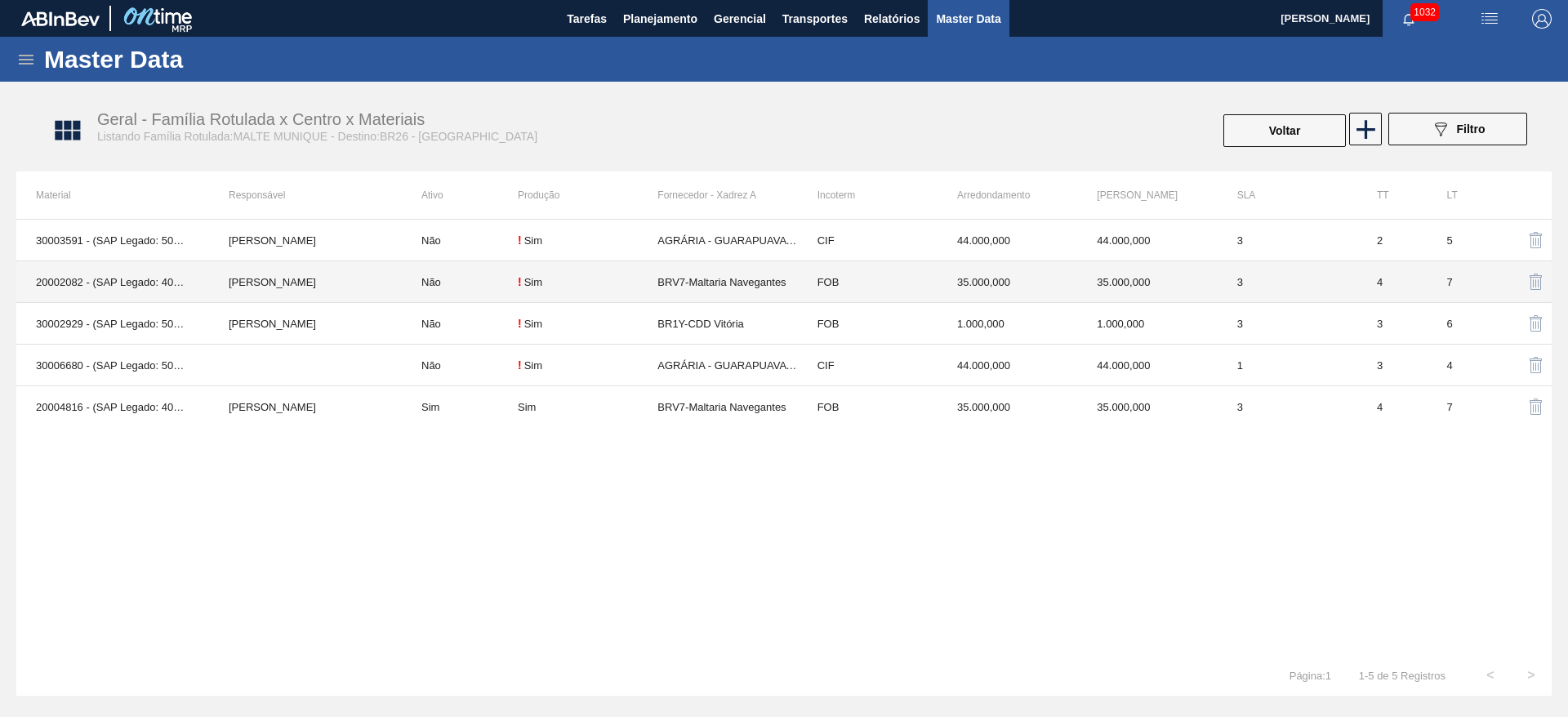
click at [65, 280] on td "20002082 - (SAP Legado: 40008949) - MALTE MUNICH NAVEGANTES" at bounding box center [113, 282] width 193 height 42
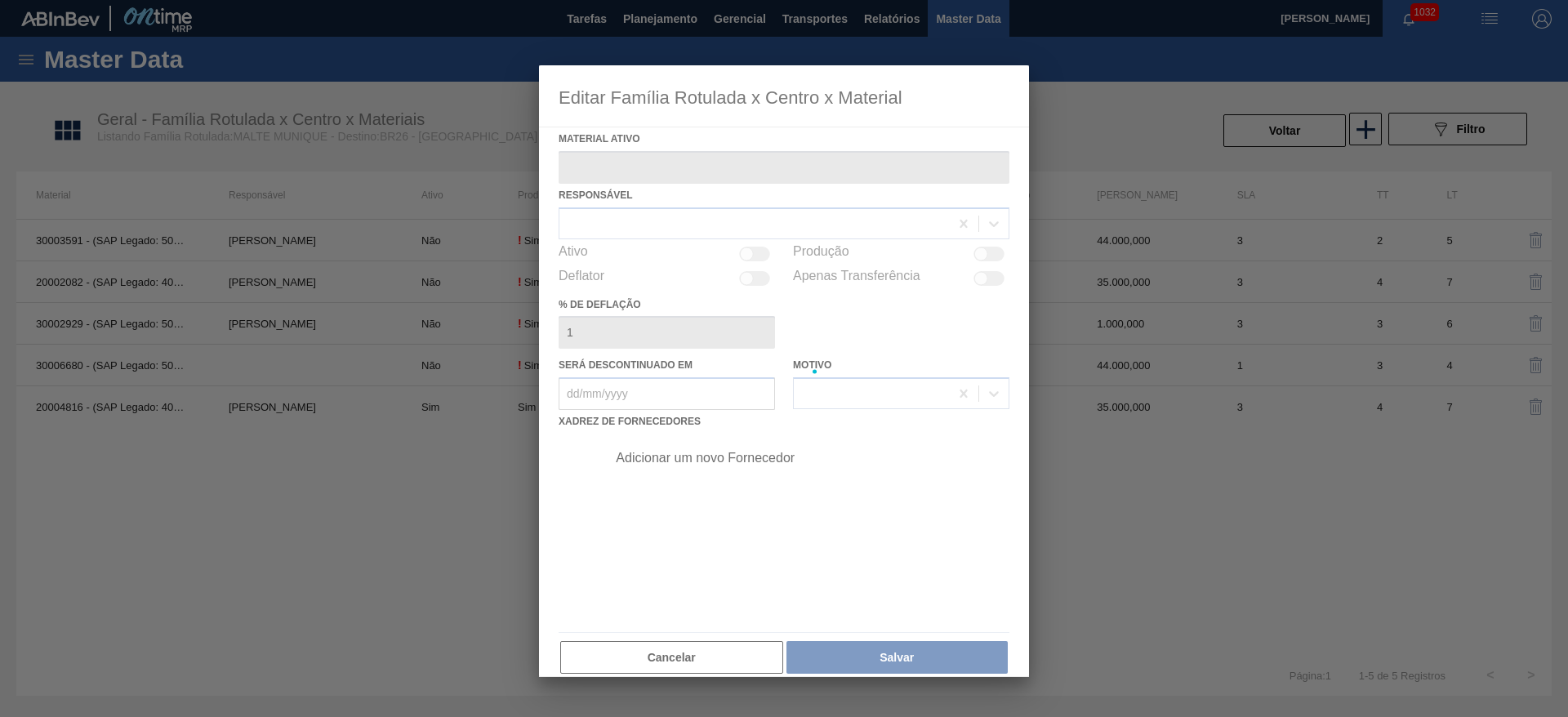
type ativo "20002082 - (SAP Legado: 40008949) - MALTE MUNICH NAVEGANTES"
checkbox input "true"
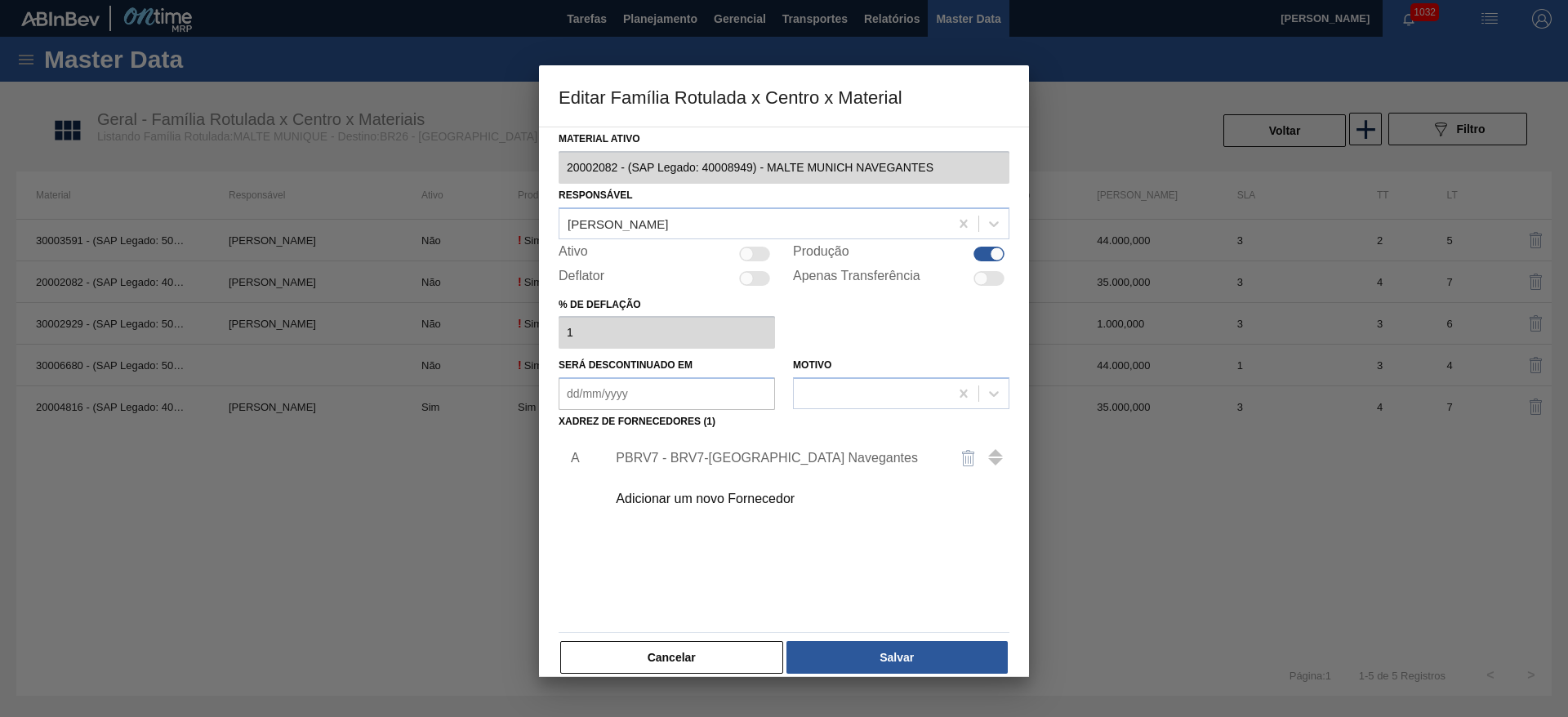
click at [463, 157] on div "Editar Família Rotulada x Centro x Material Material ativo 20002082 - (SAP Lega…" at bounding box center [784, 358] width 1568 height 717
click at [646, 657] on button "Cancelar" at bounding box center [672, 657] width 223 height 33
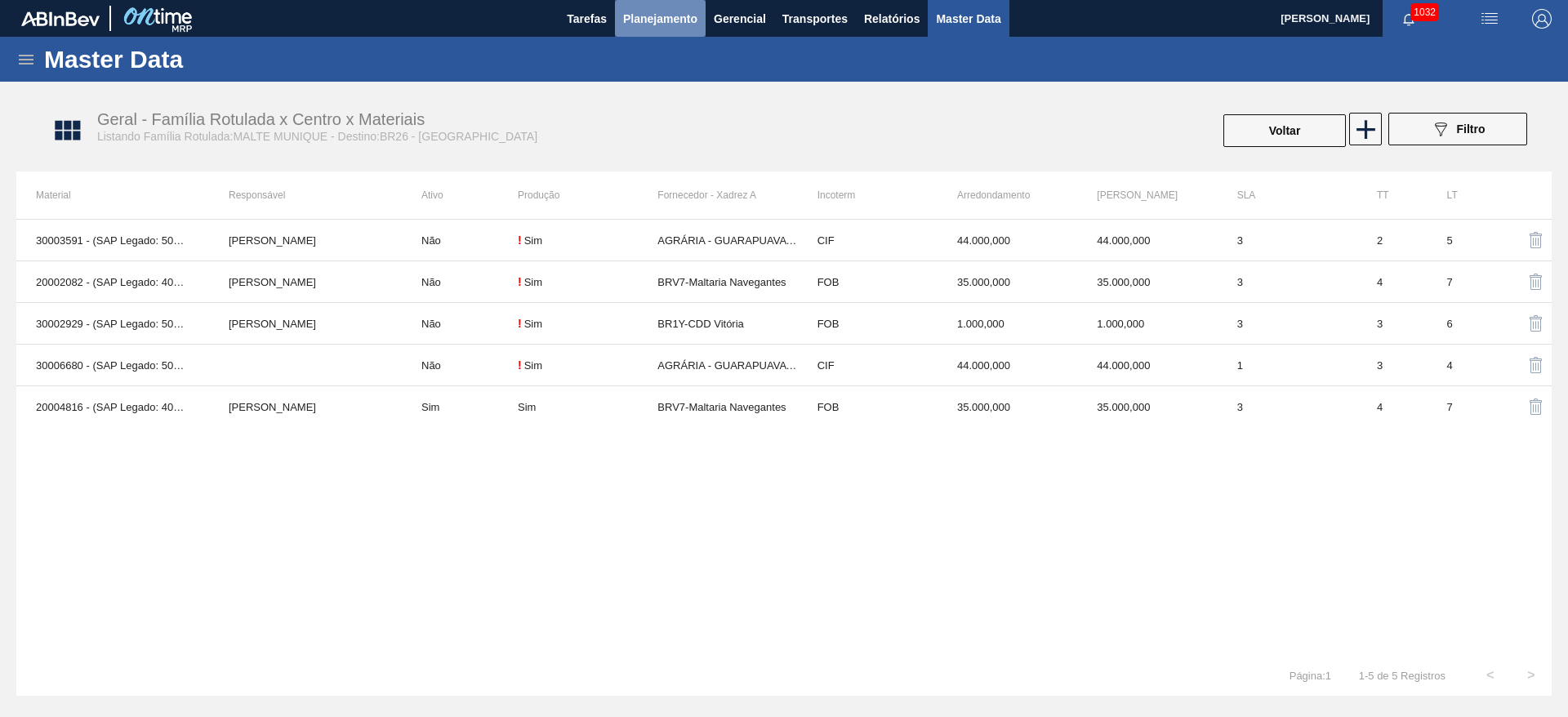
click at [657, 23] on span "Planejamento" at bounding box center [659, 19] width 74 height 20
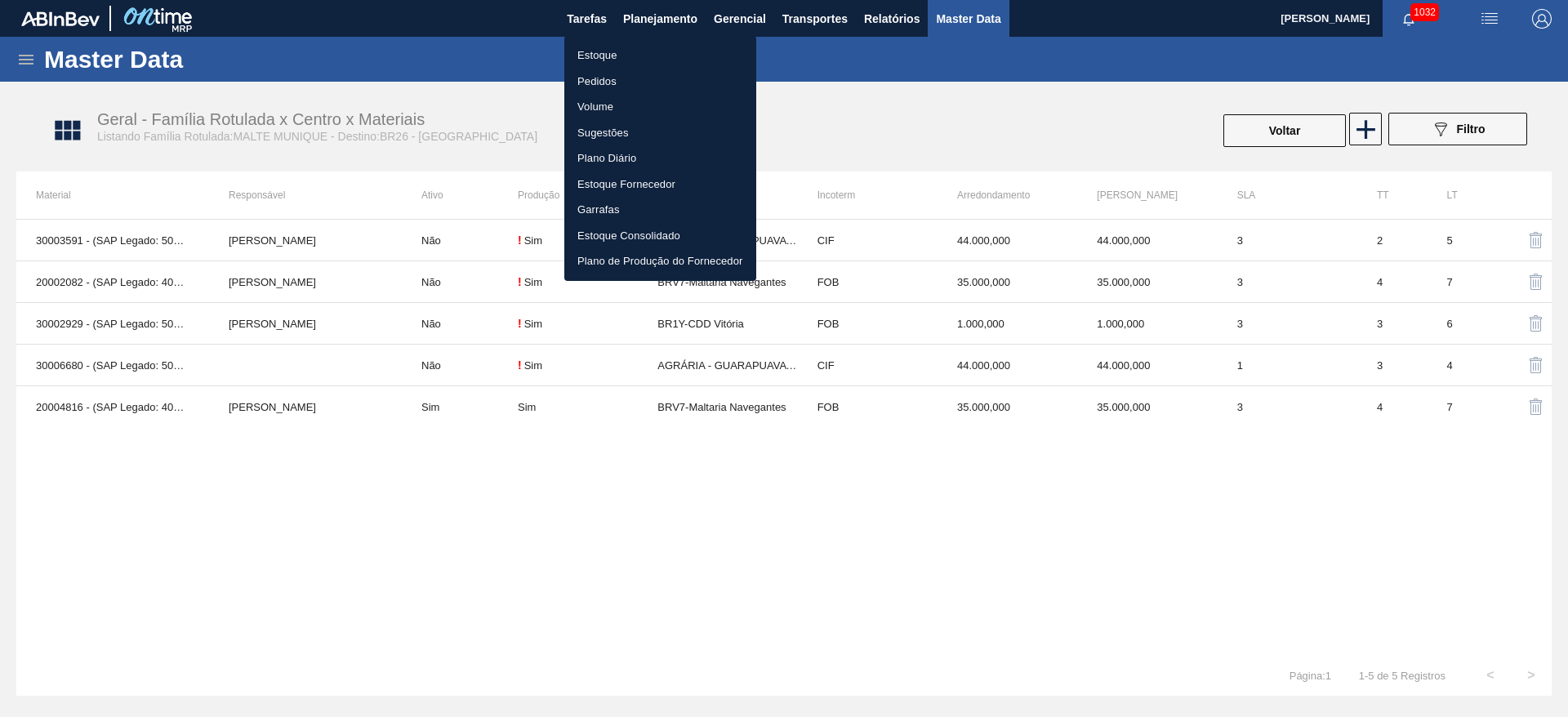
click at [603, 54] on li "Estoque" at bounding box center [660, 55] width 192 height 26
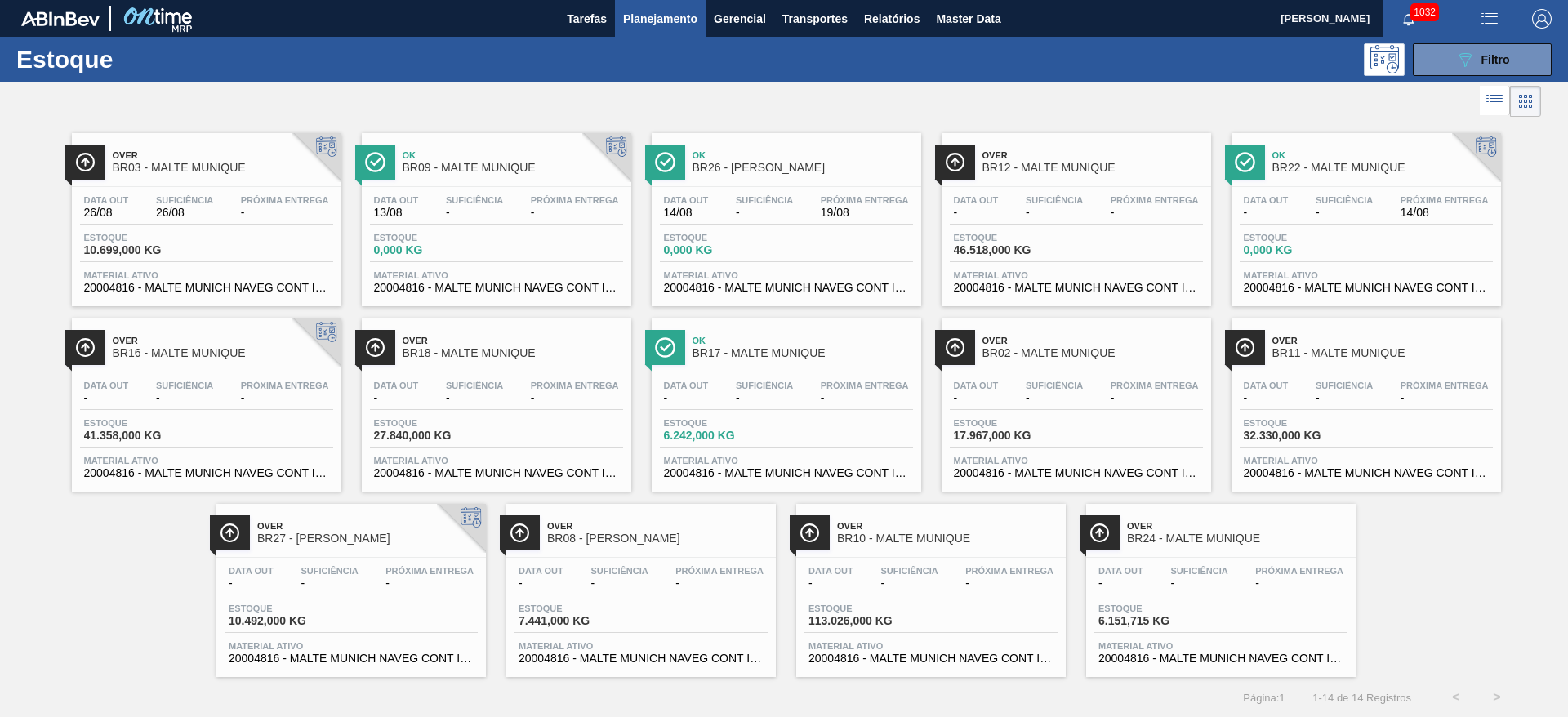
click at [721, 232] on span "Estoque" at bounding box center [722, 237] width 115 height 10
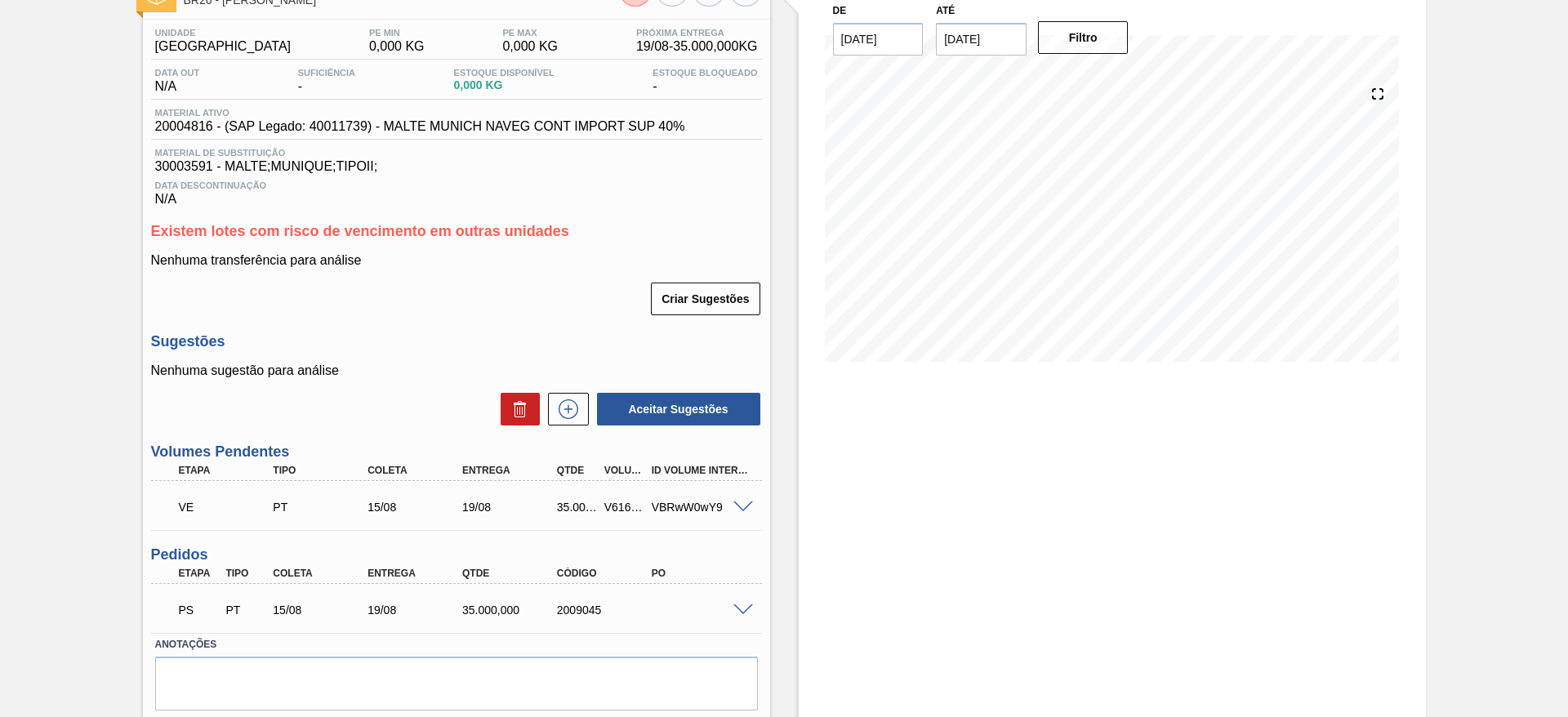
scroll to position [166, 0]
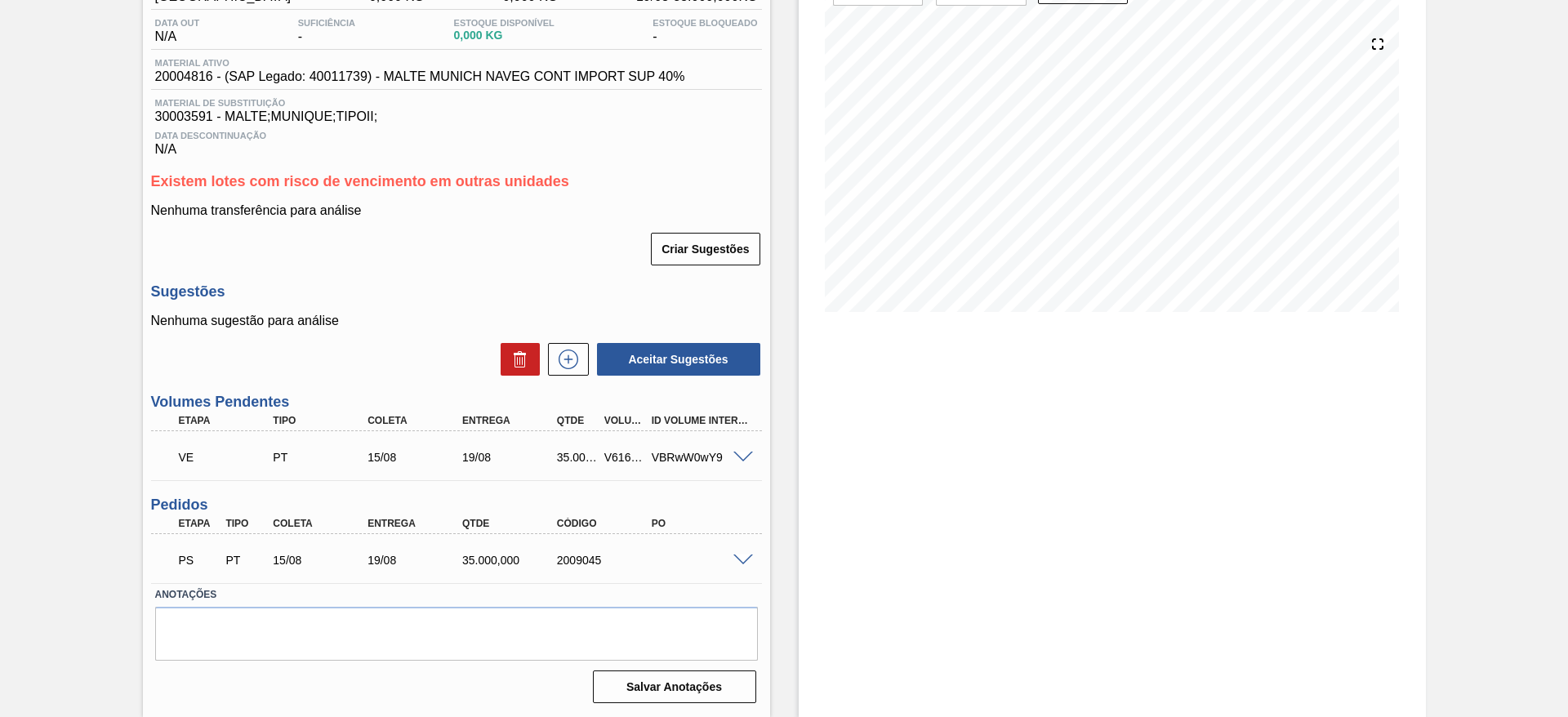
click at [744, 552] on div "PS PT 15/08 19/08 35.000,000 2009045" at bounding box center [457, 558] width 611 height 41
click at [741, 561] on span at bounding box center [743, 561] width 20 height 12
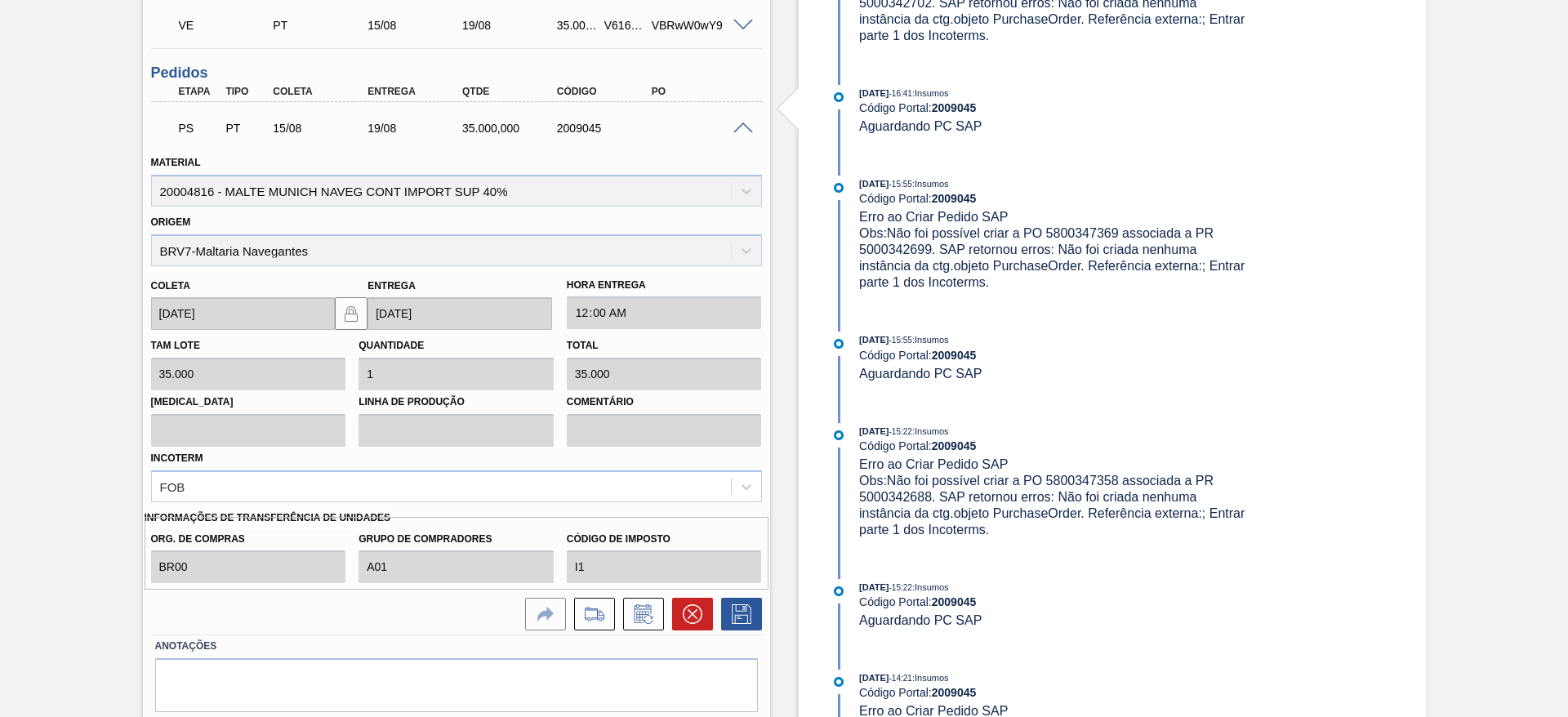
scroll to position [650, 0]
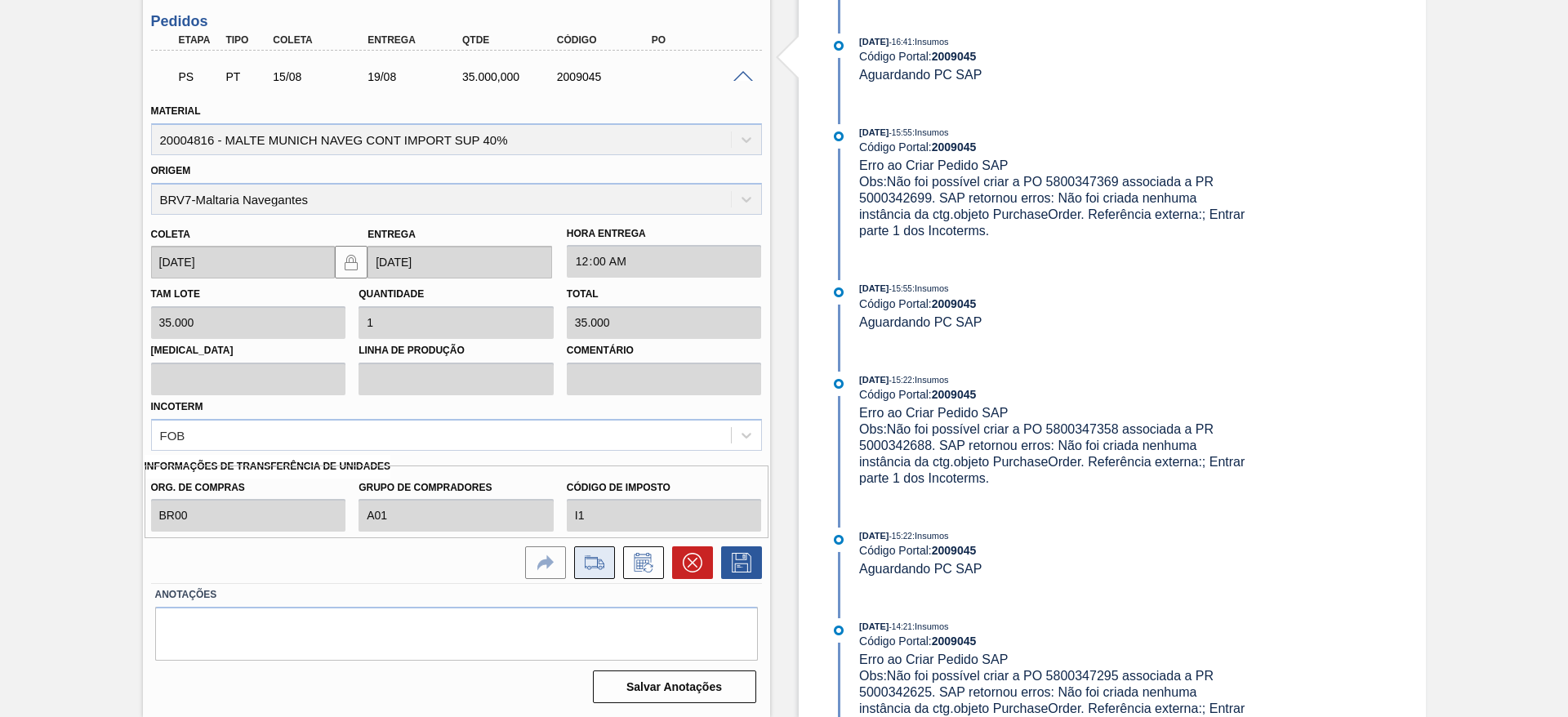
click at [595, 558] on icon at bounding box center [594, 563] width 26 height 20
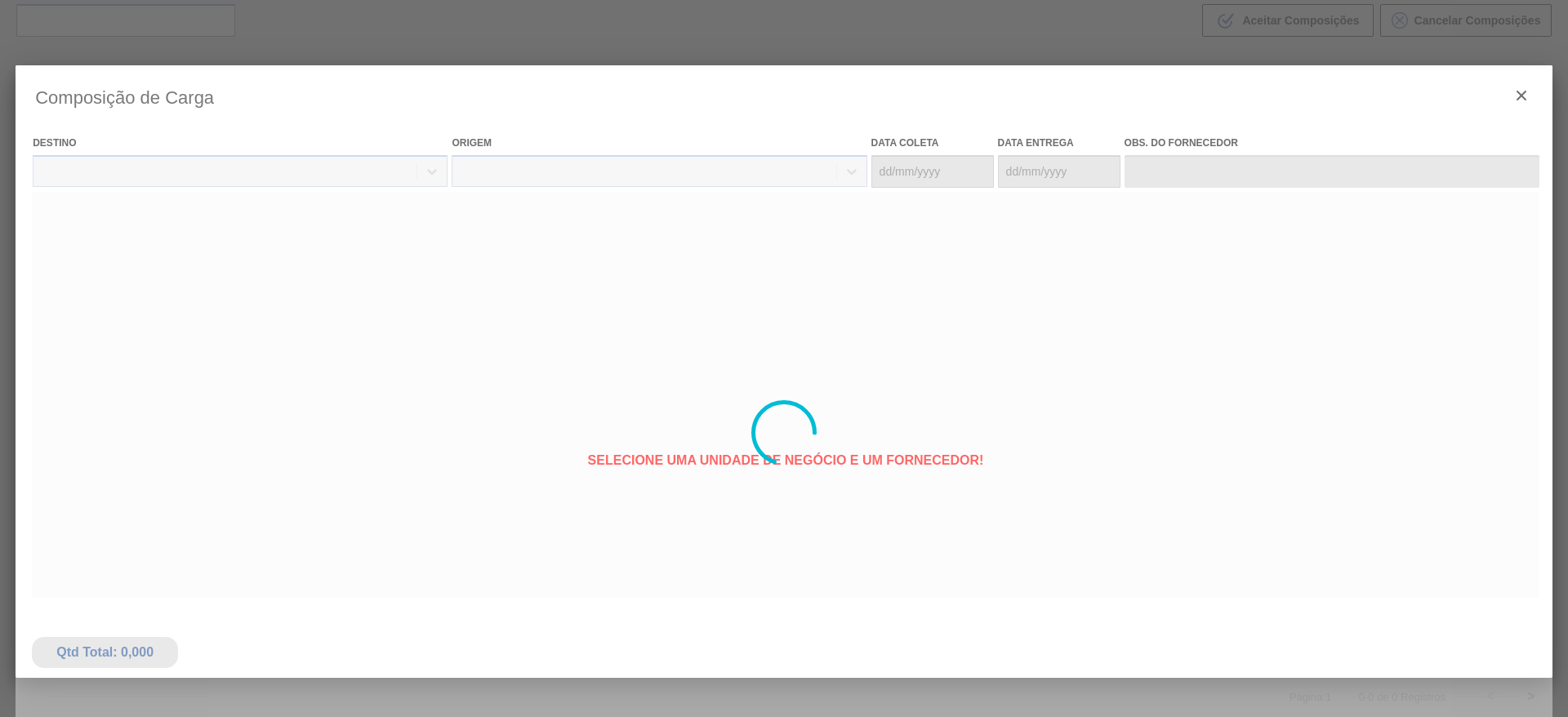
type coleta "[DATE]"
type entrega "[DATE]"
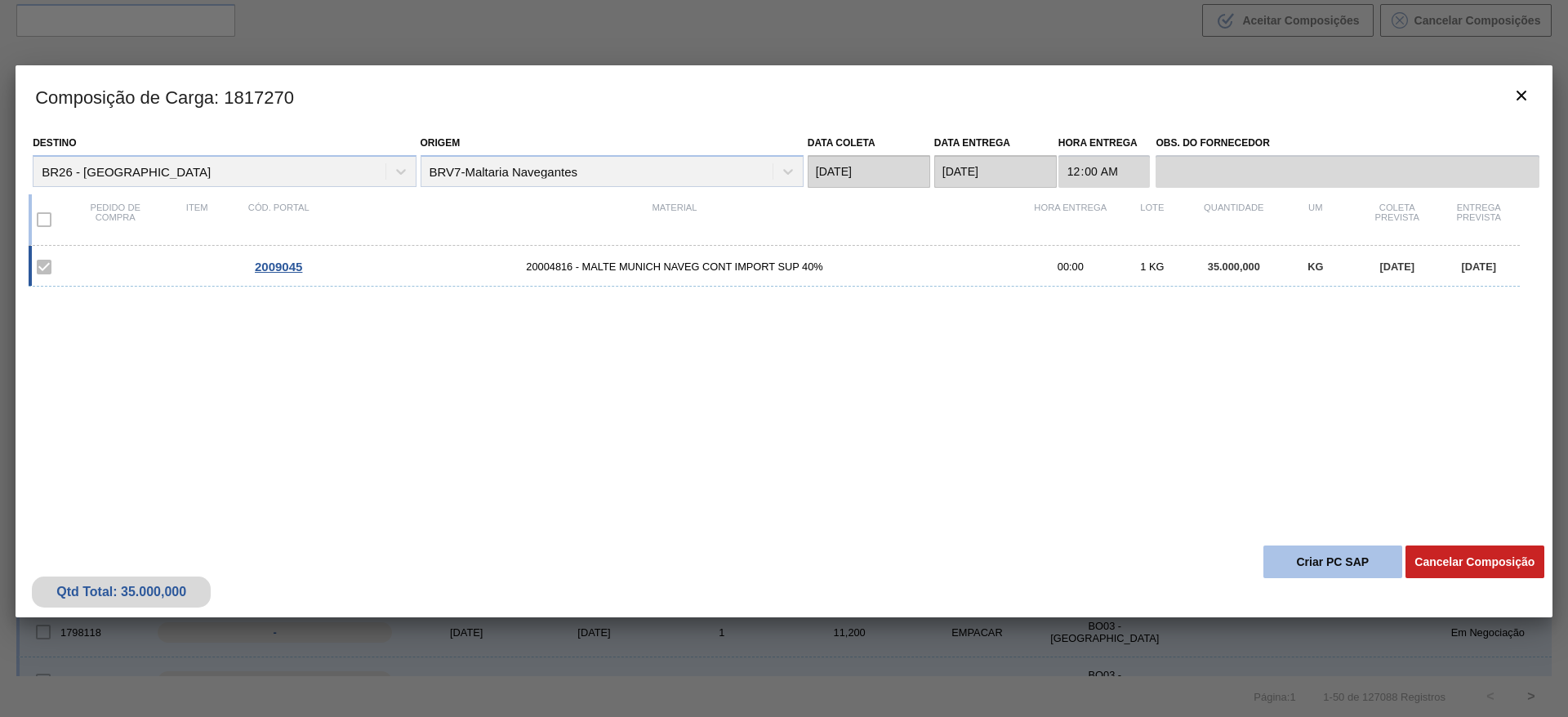
click at [1341, 552] on button "Criar PC SAP" at bounding box center [1333, 562] width 138 height 33
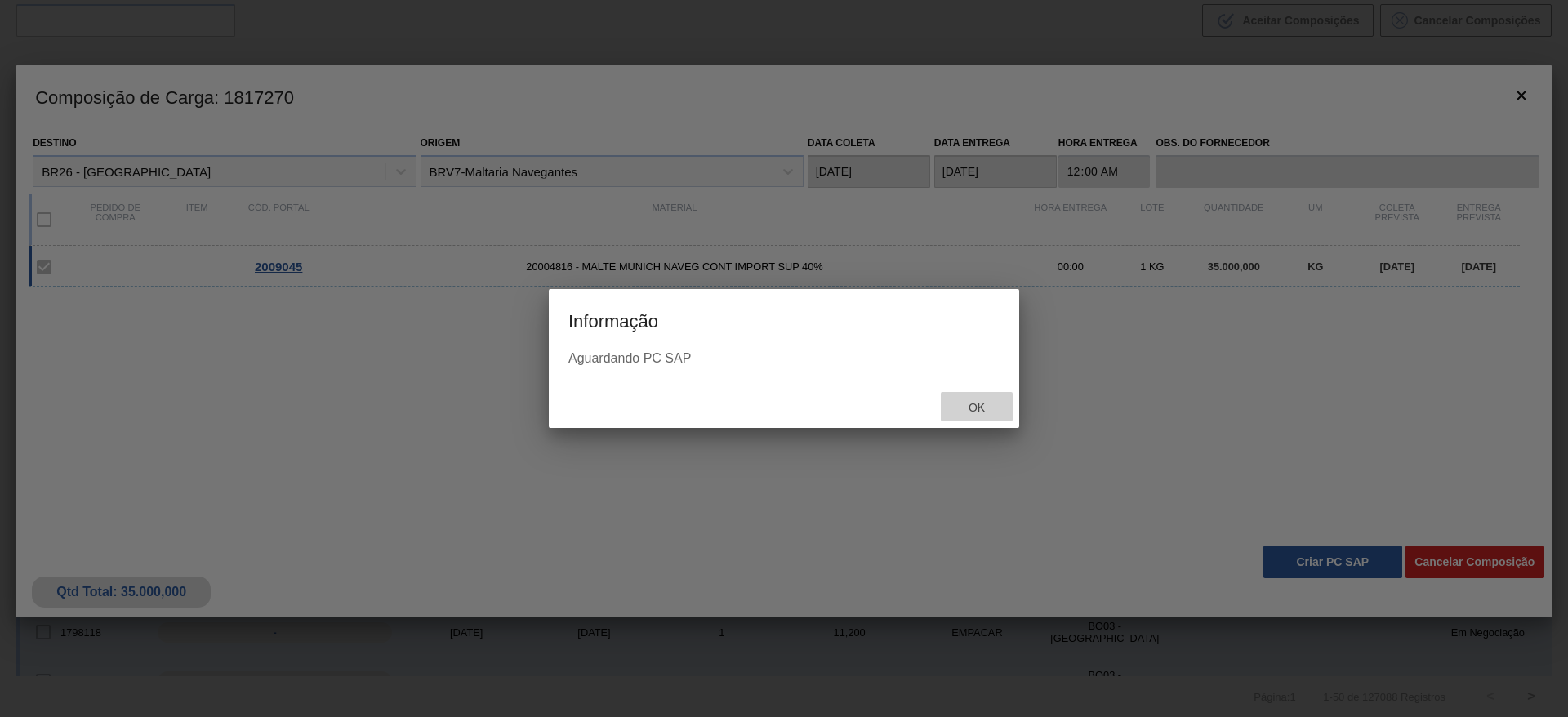
click at [974, 408] on span "Ok" at bounding box center [976, 407] width 43 height 13
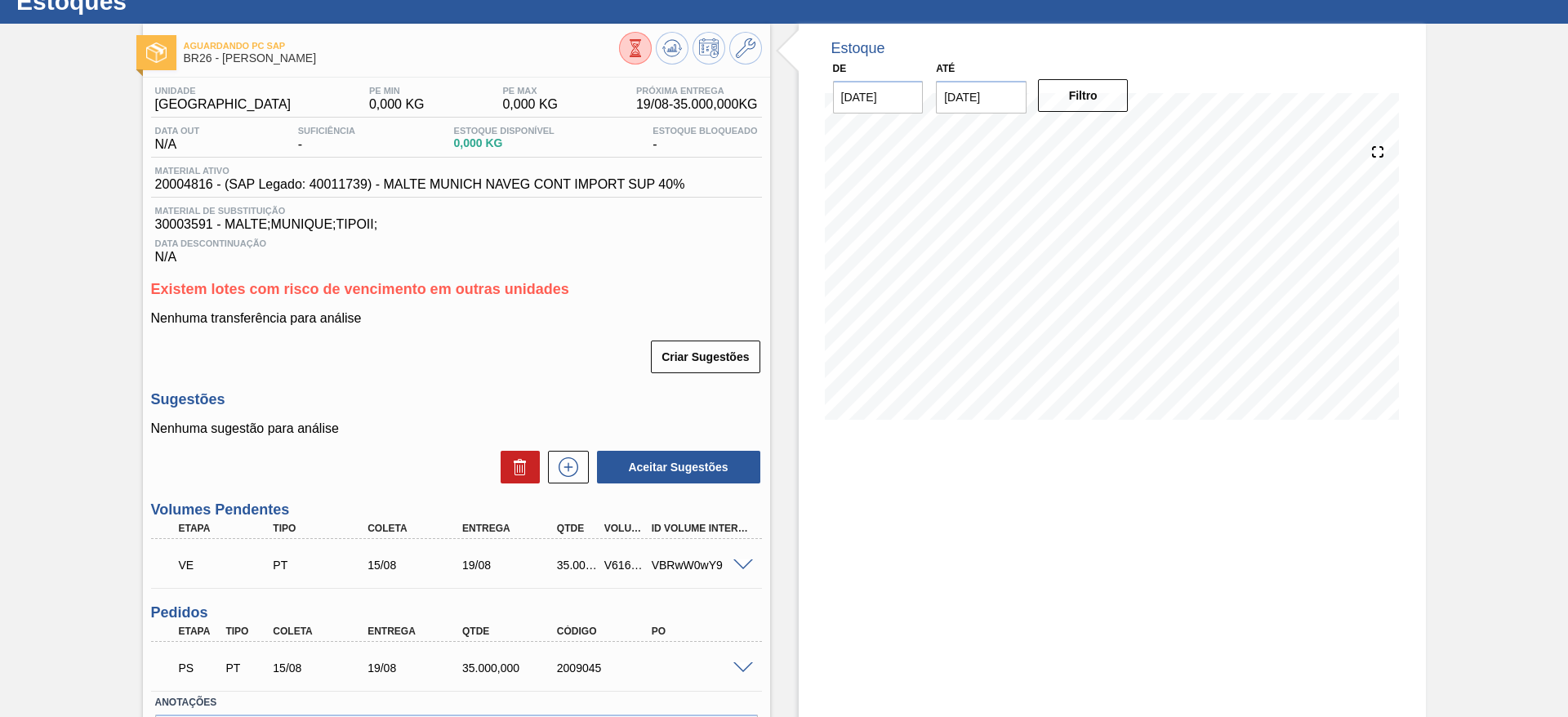
scroll to position [166, 0]
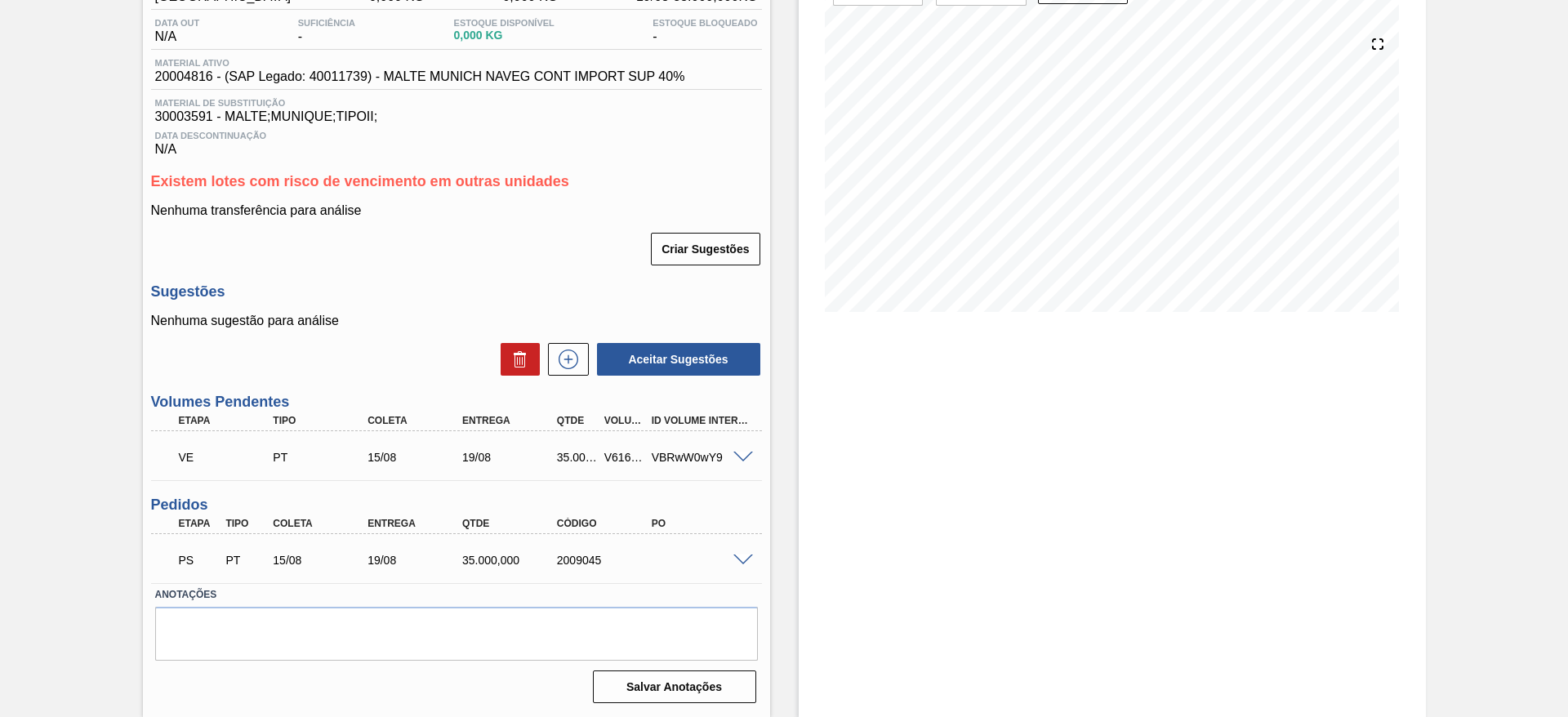
click at [746, 561] on span at bounding box center [743, 561] width 20 height 12
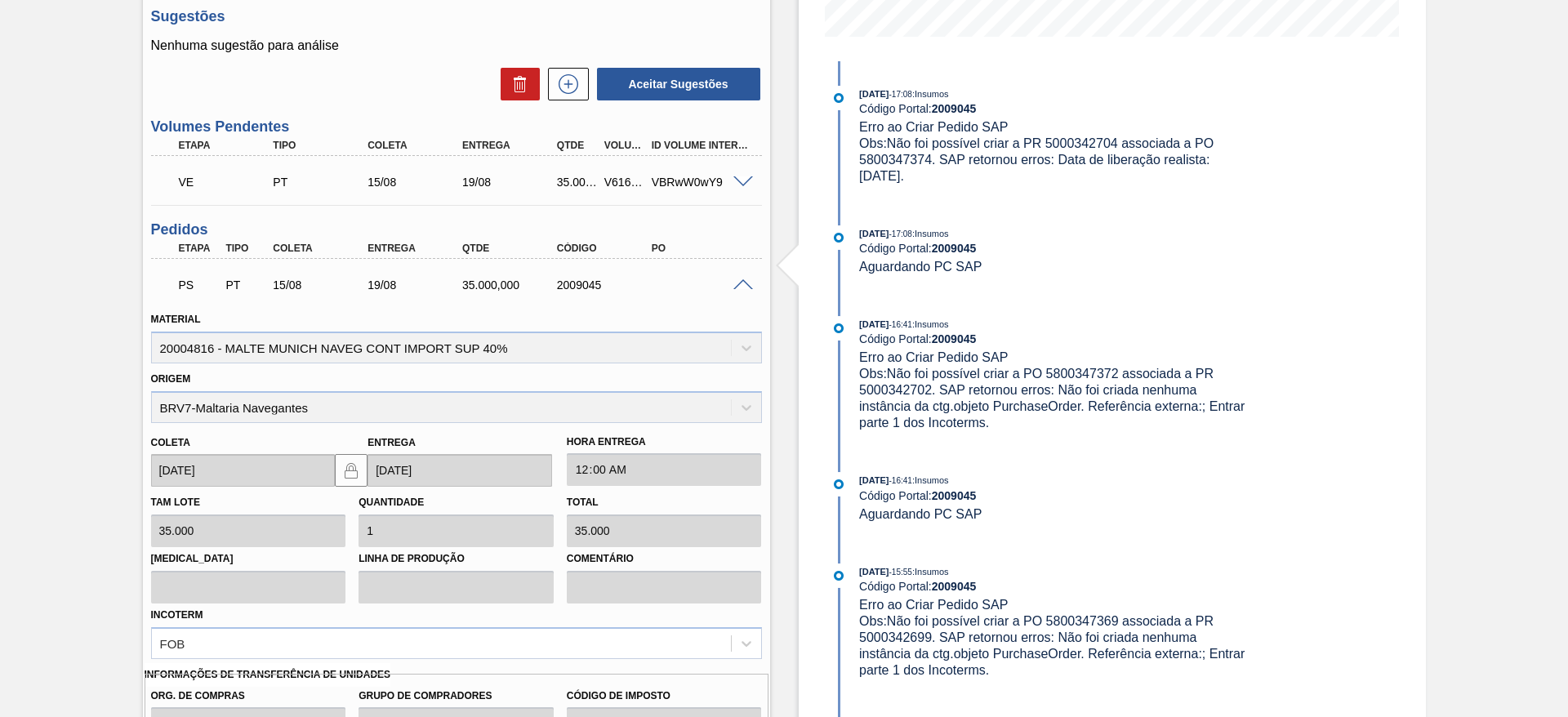
scroll to position [533, 0]
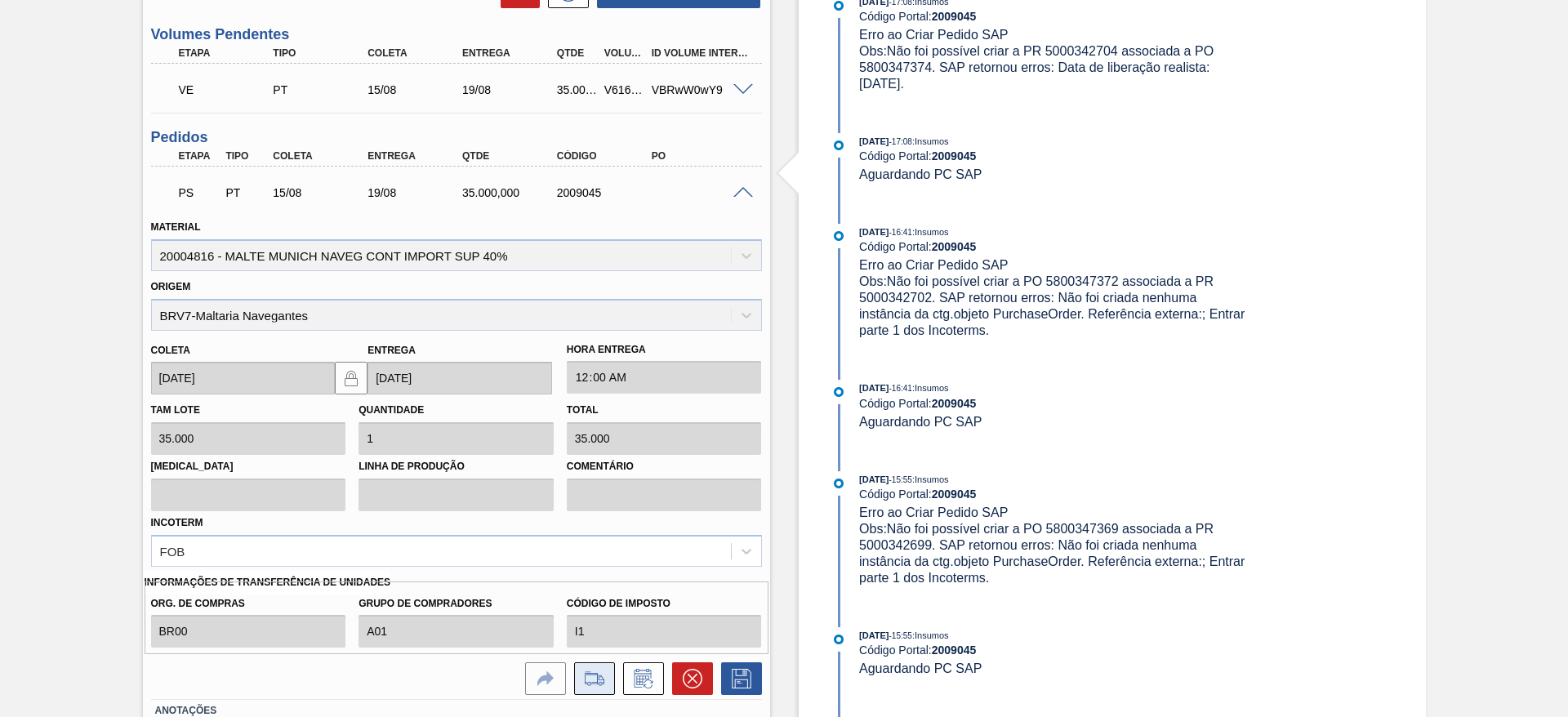
click at [593, 678] on icon at bounding box center [594, 679] width 26 height 20
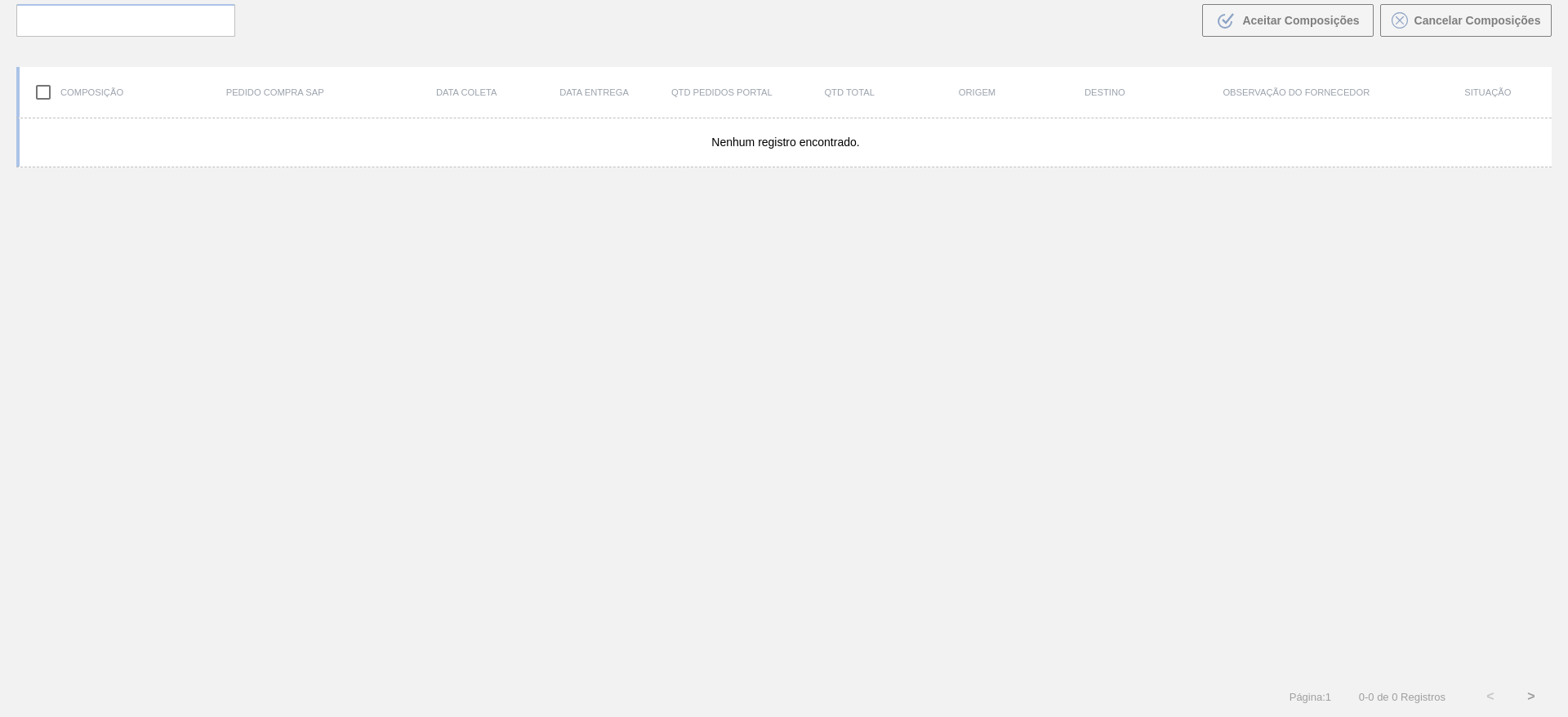
scroll to position [118, 0]
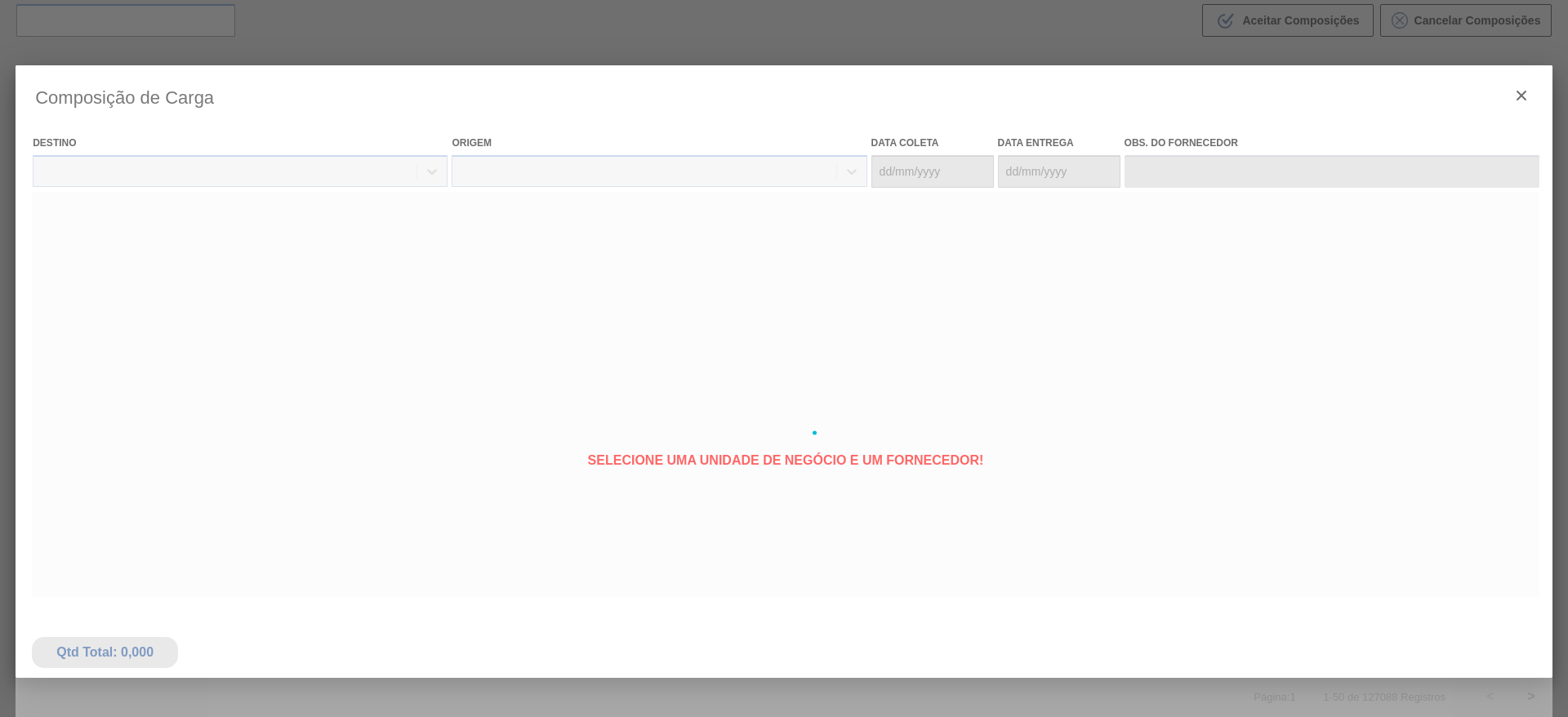
type coleta "[DATE]"
type entrega "[DATE]"
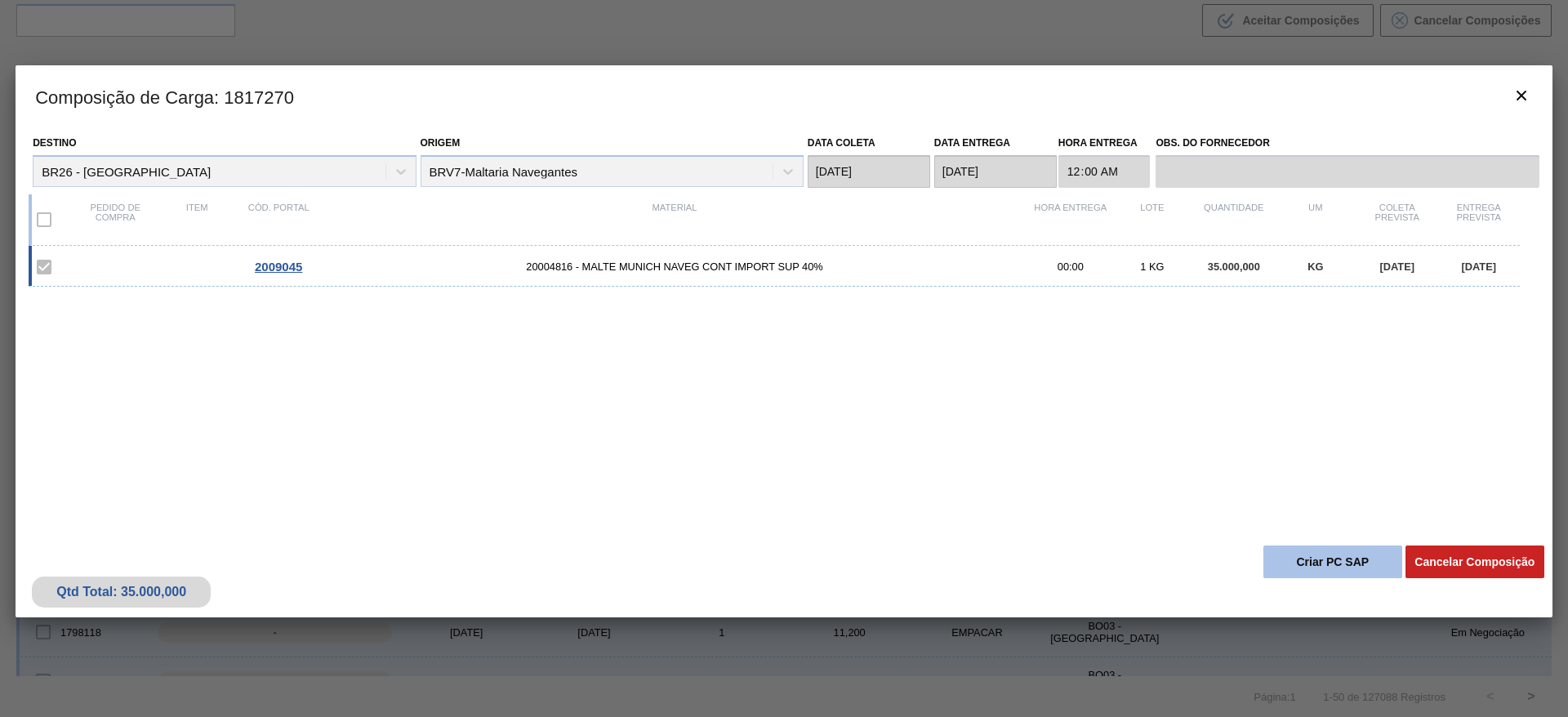
click at [1335, 565] on button "Criar PC SAP" at bounding box center [1333, 562] width 138 height 33
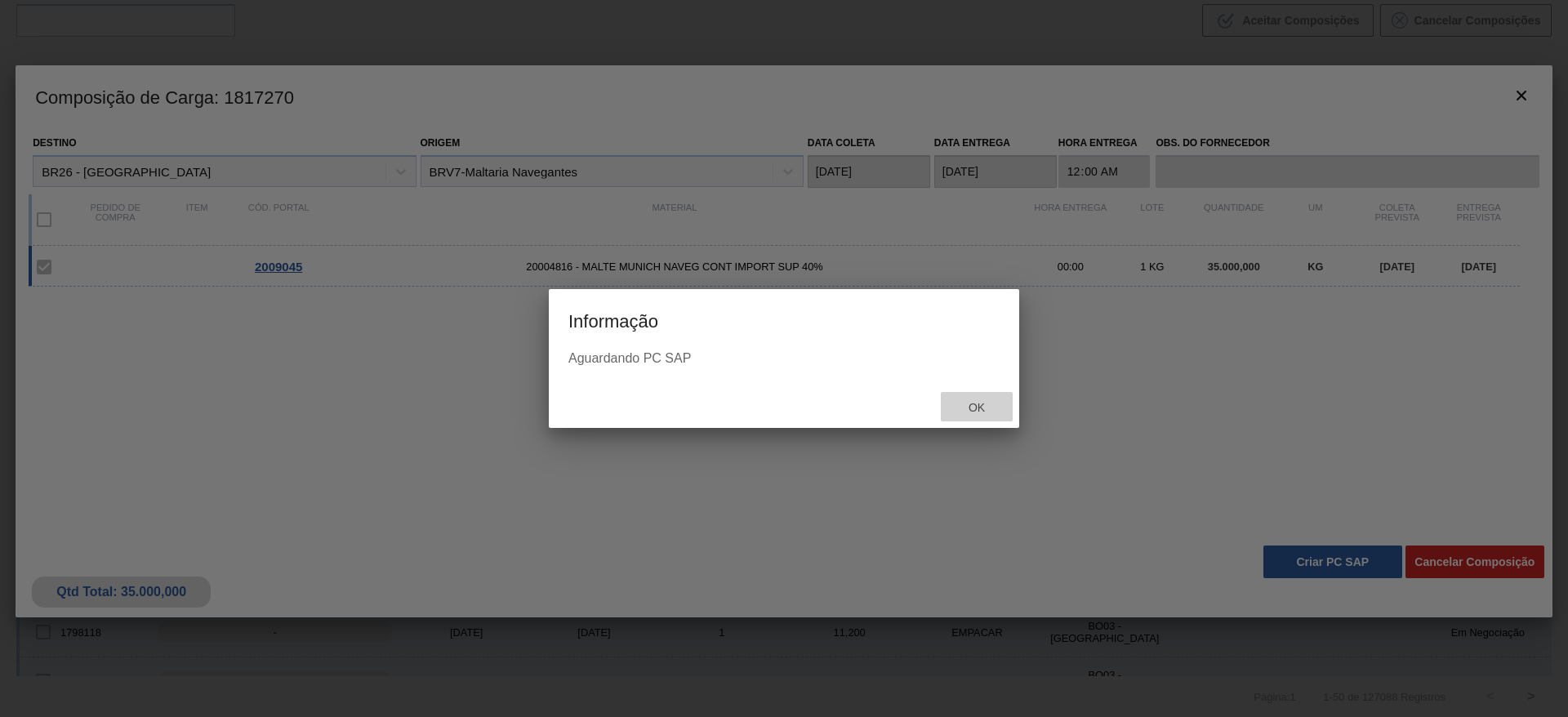
click at [978, 406] on span "Ok" at bounding box center [976, 407] width 43 height 13
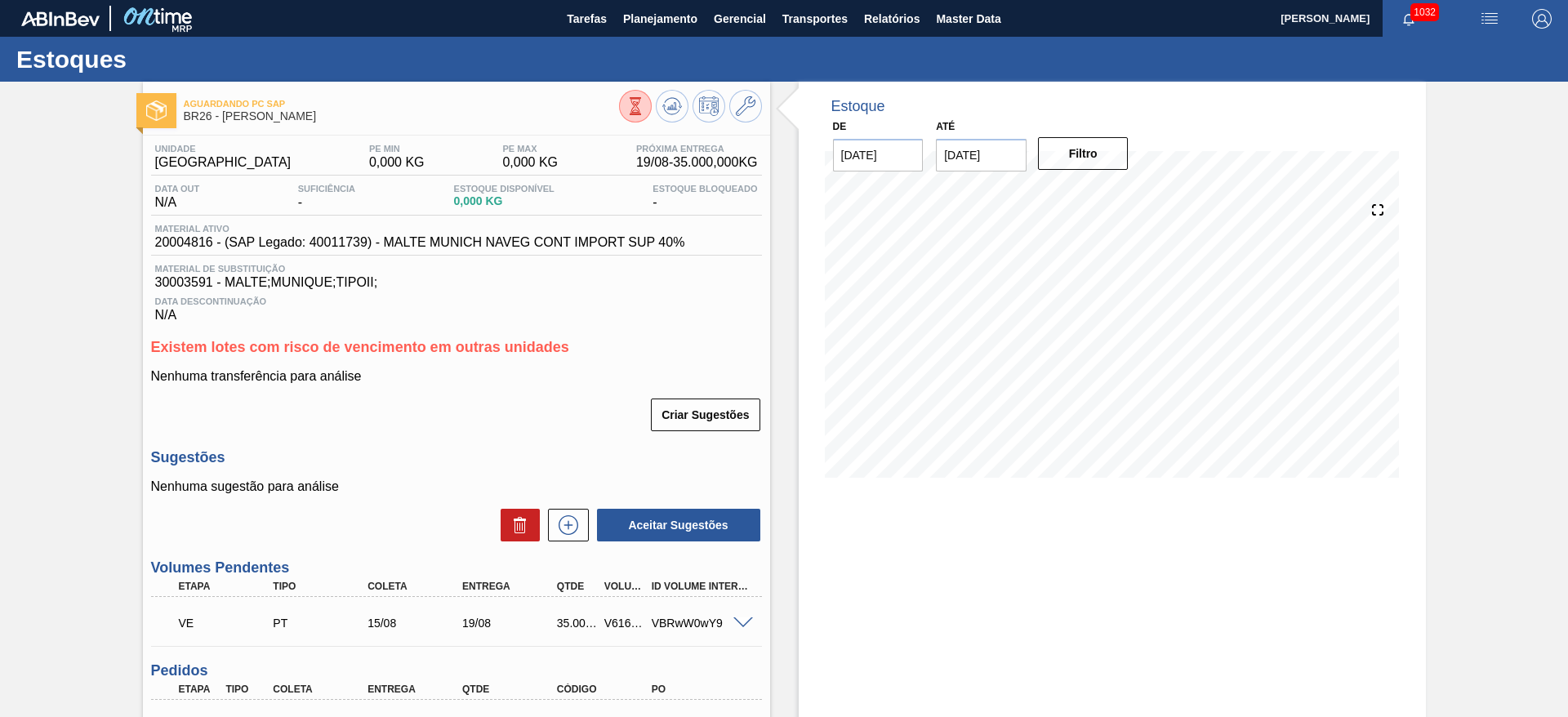
scroll to position [166, 0]
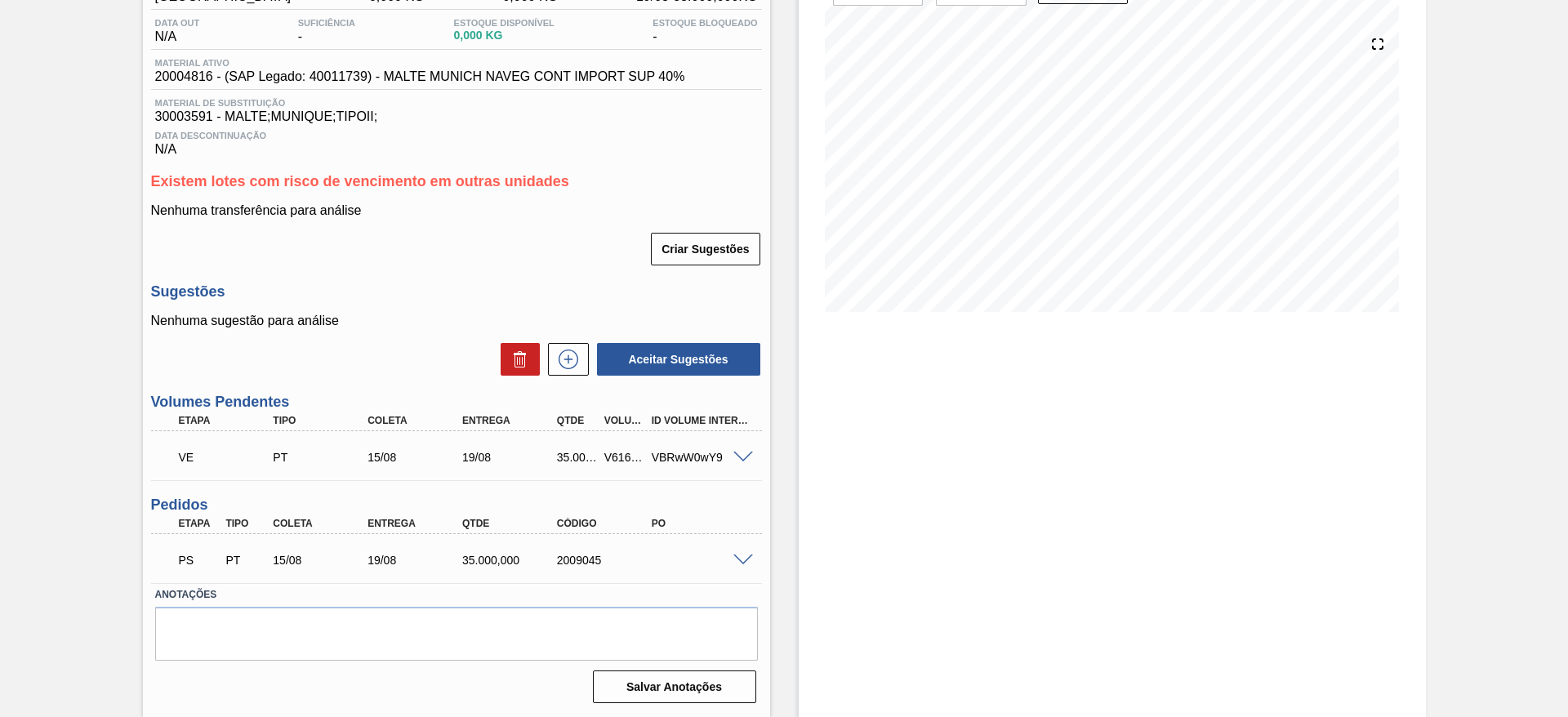
click at [738, 563] on span at bounding box center [743, 561] width 20 height 12
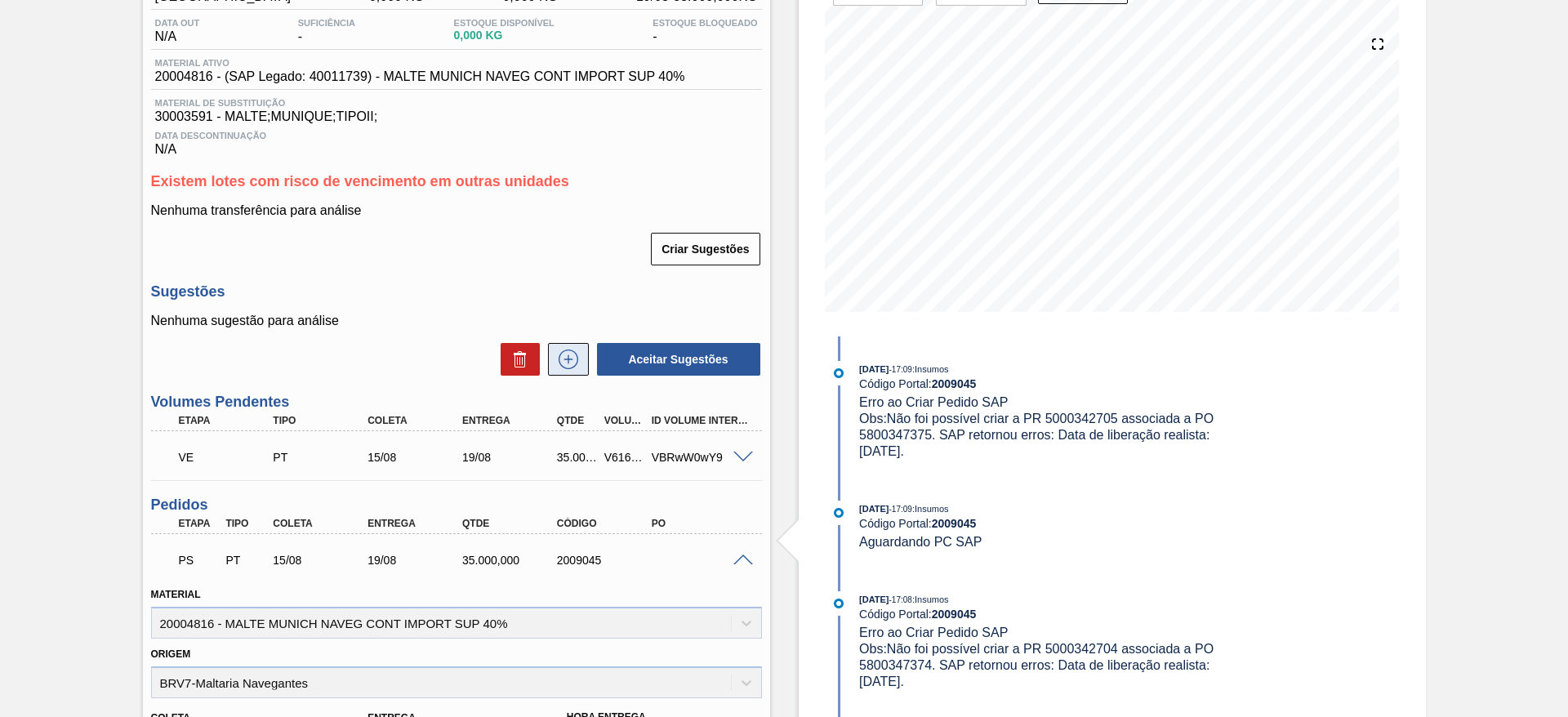
click at [568, 357] on icon at bounding box center [568, 360] width 26 height 20
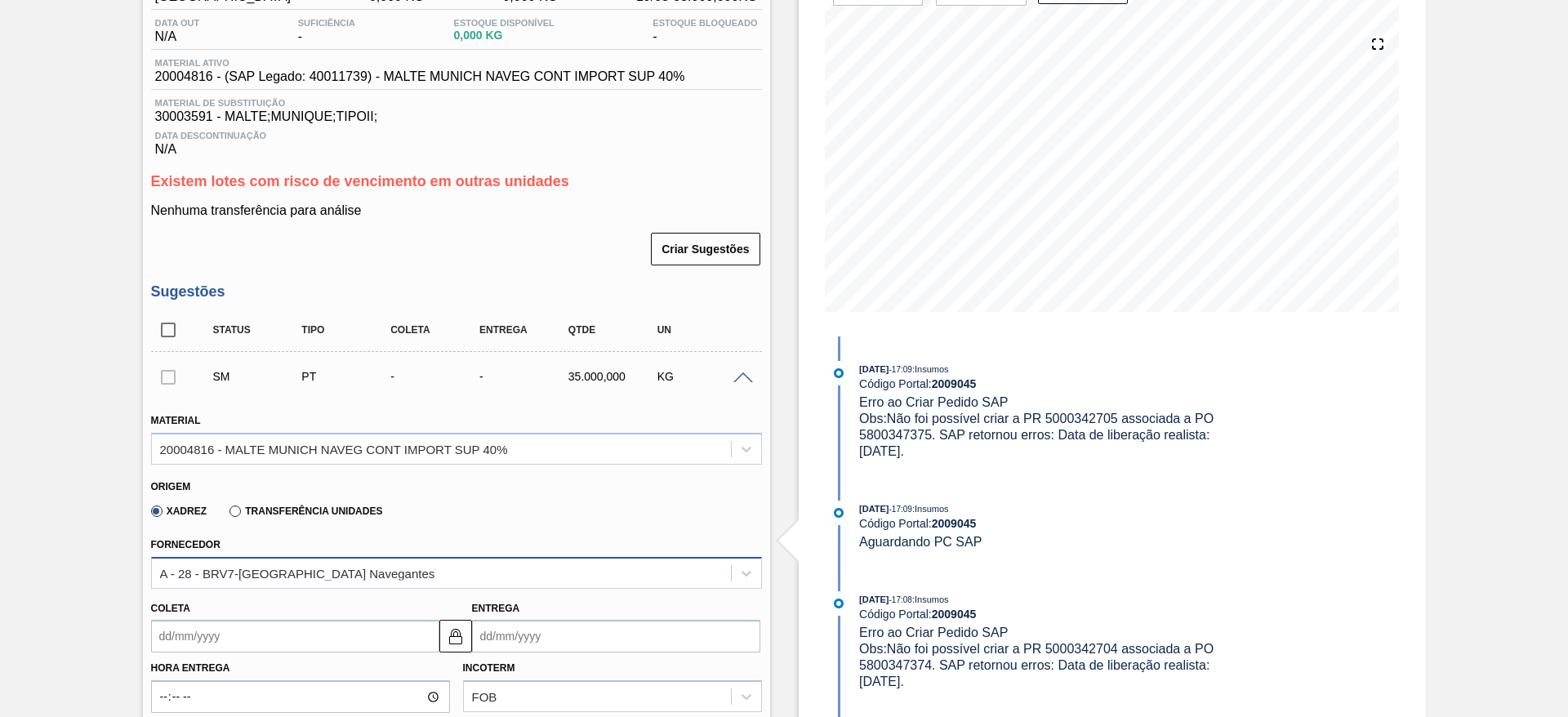
scroll to position [289, 0]
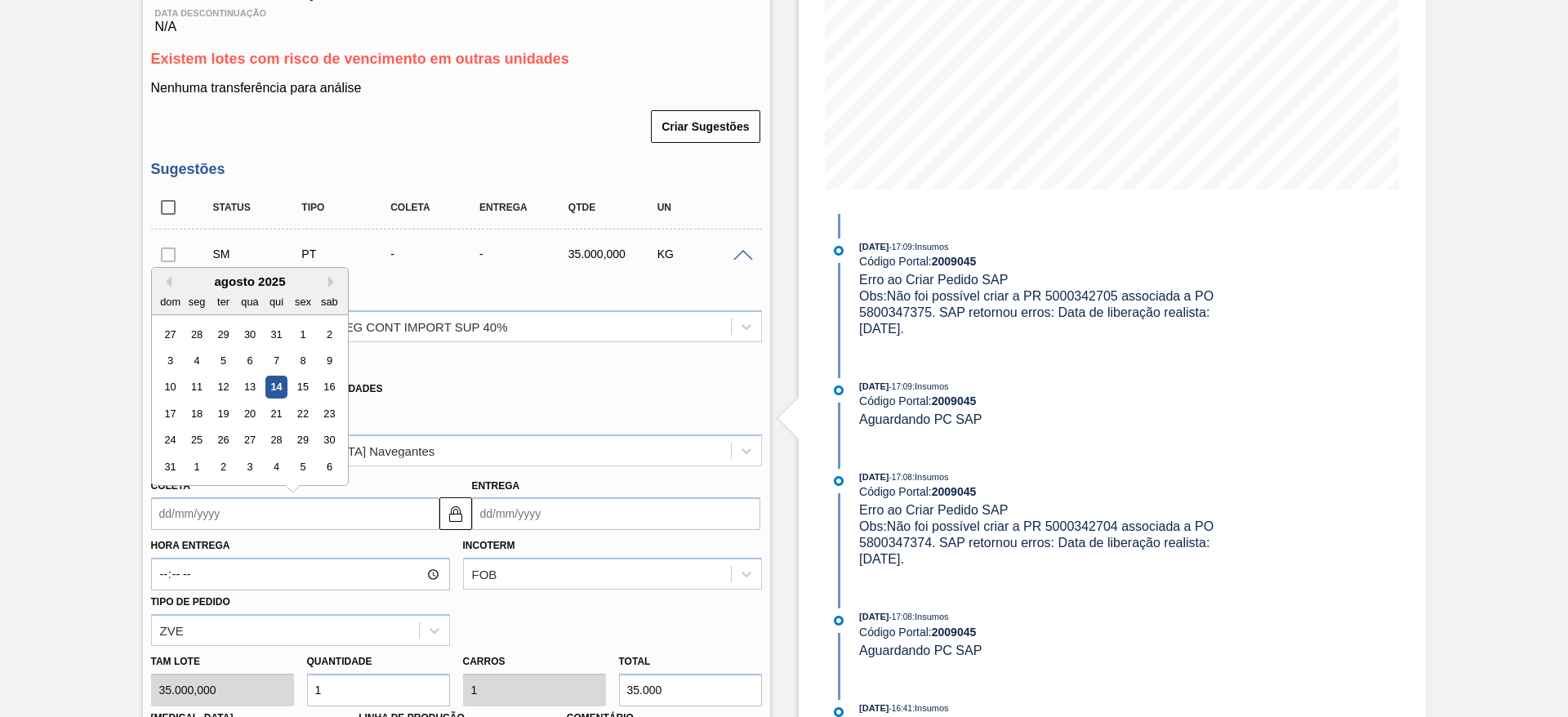
click at [155, 509] on input "Coleta" at bounding box center [296, 513] width 289 height 33
click at [251, 276] on div "agosto 2025" at bounding box center [250, 282] width 196 height 14
click at [303, 383] on div "15" at bounding box center [303, 388] width 22 height 22
type input "[DATE]"
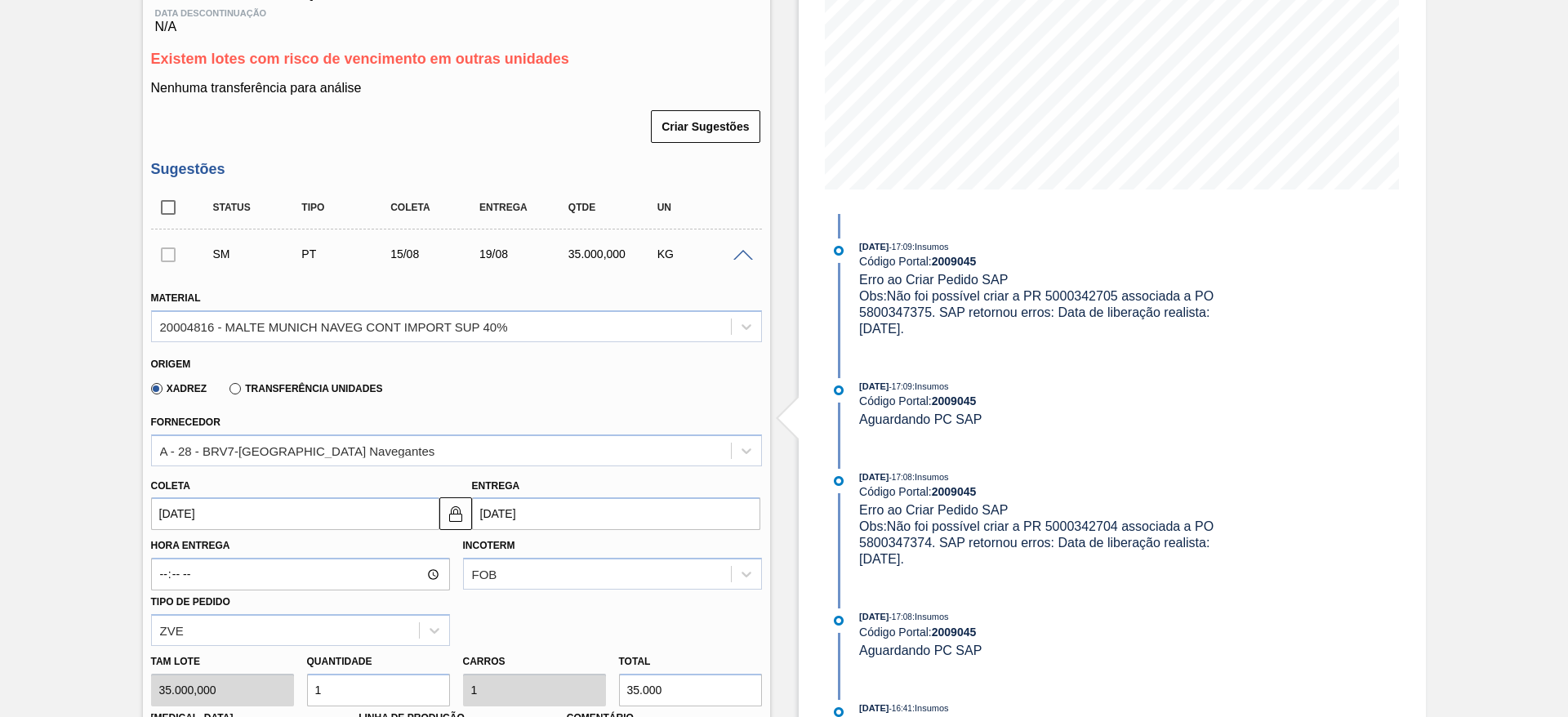
scroll to position [533, 0]
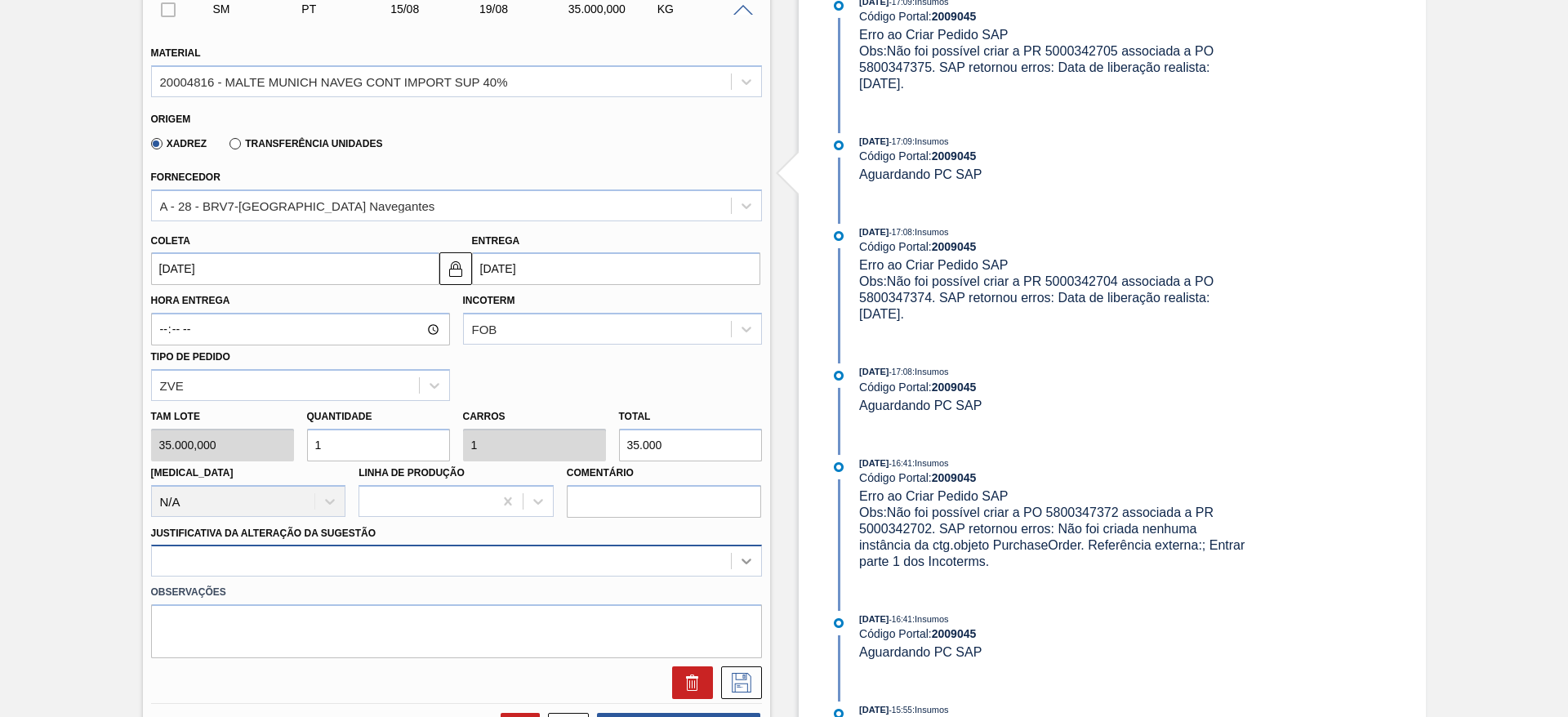
click at [748, 560] on div at bounding box center [457, 561] width 611 height 32
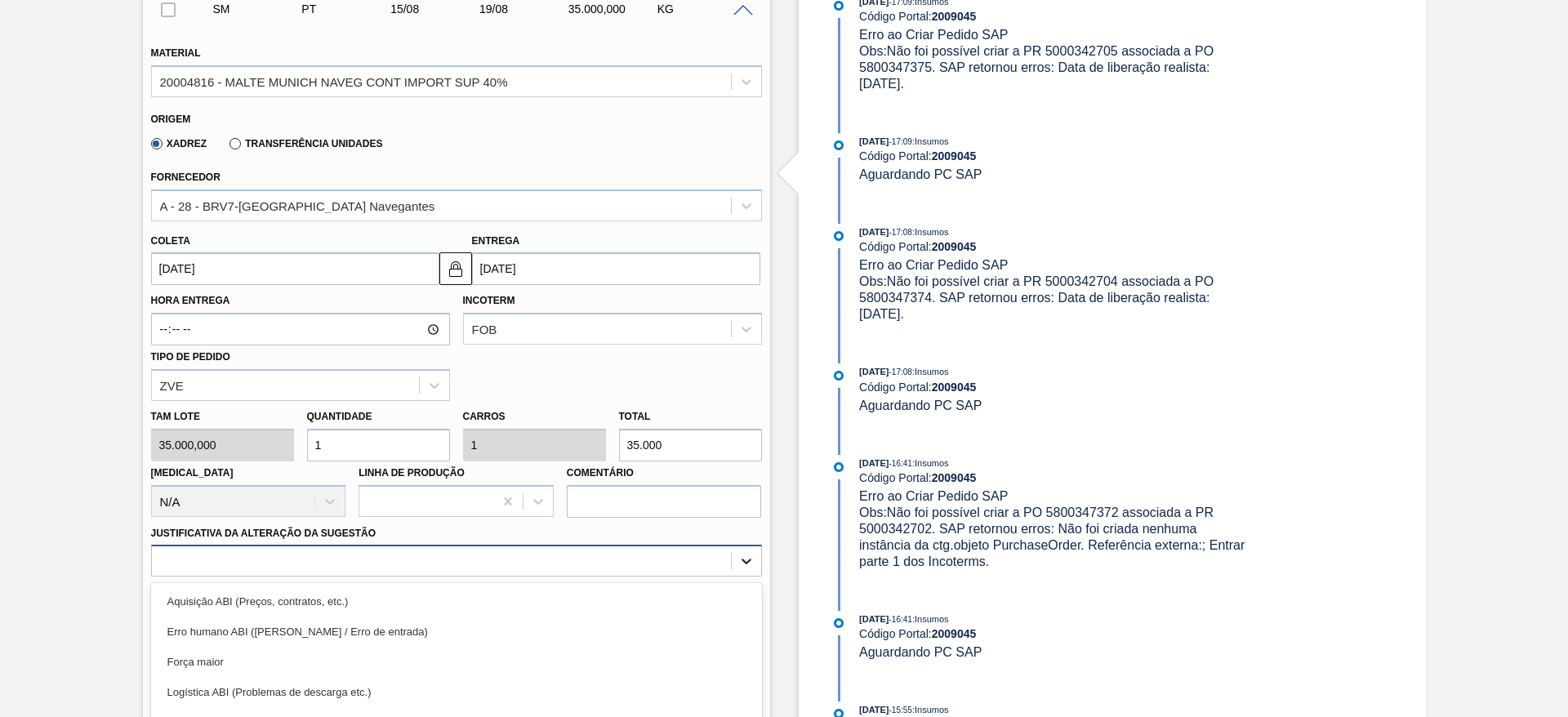
scroll to position [651, 0]
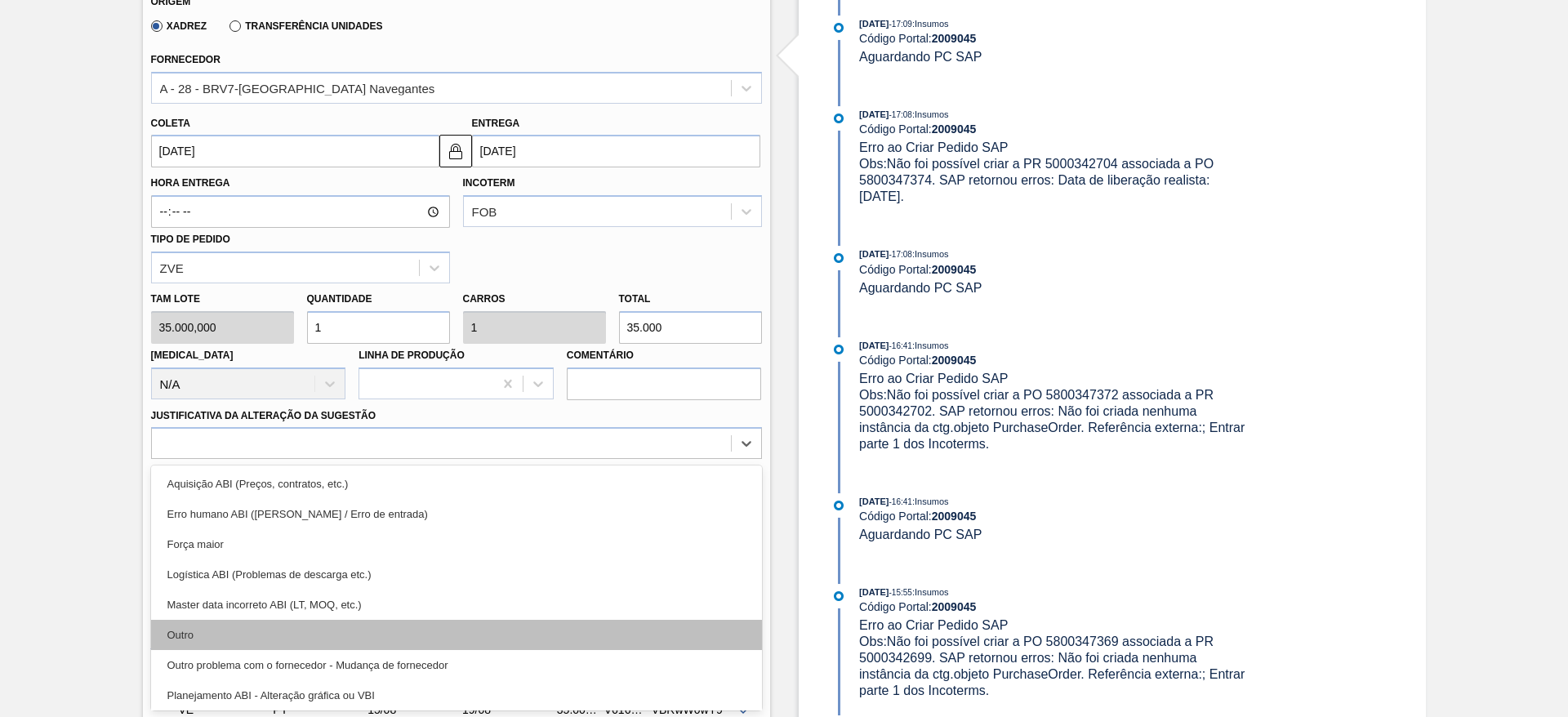
click at [212, 641] on div "Outro" at bounding box center [457, 635] width 611 height 31
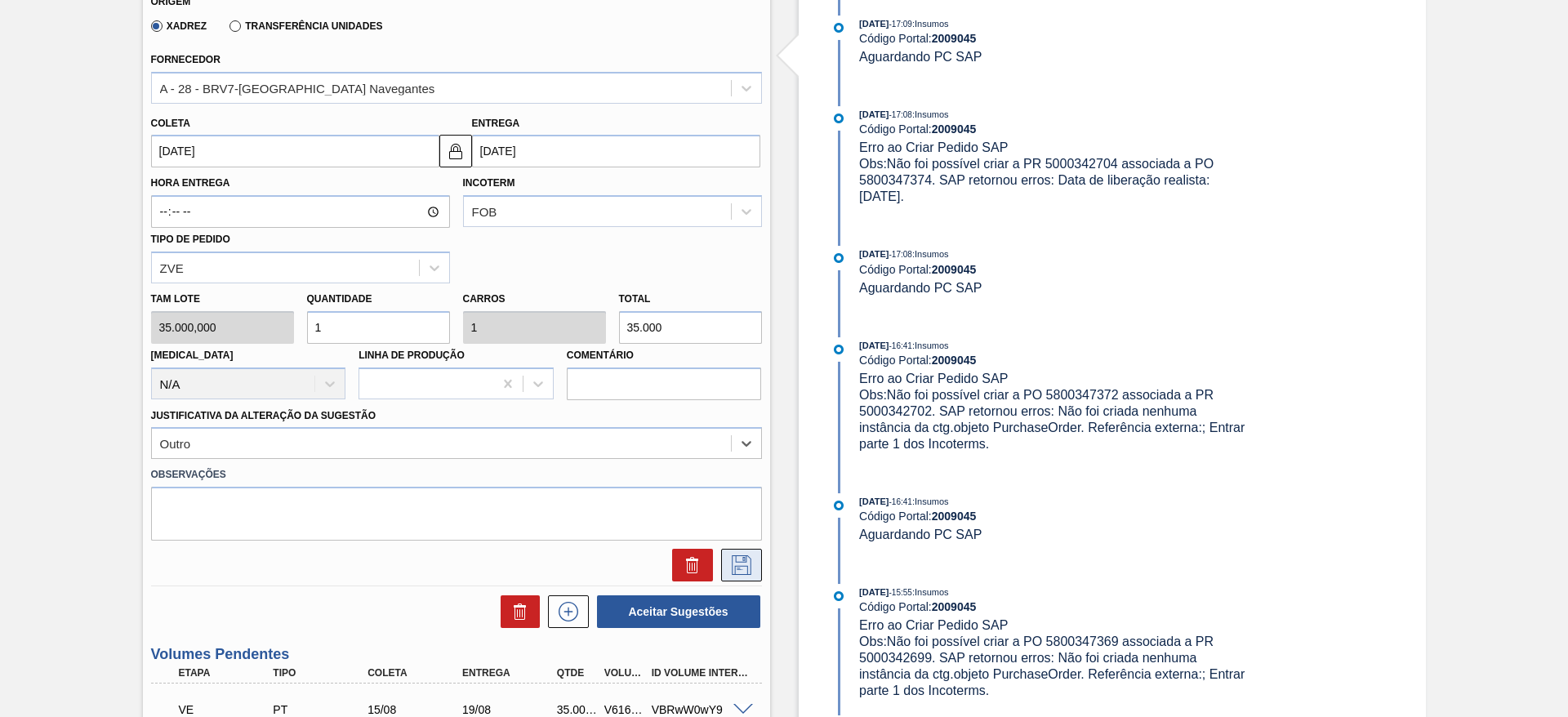
click at [745, 565] on icon at bounding box center [741, 566] width 26 height 20
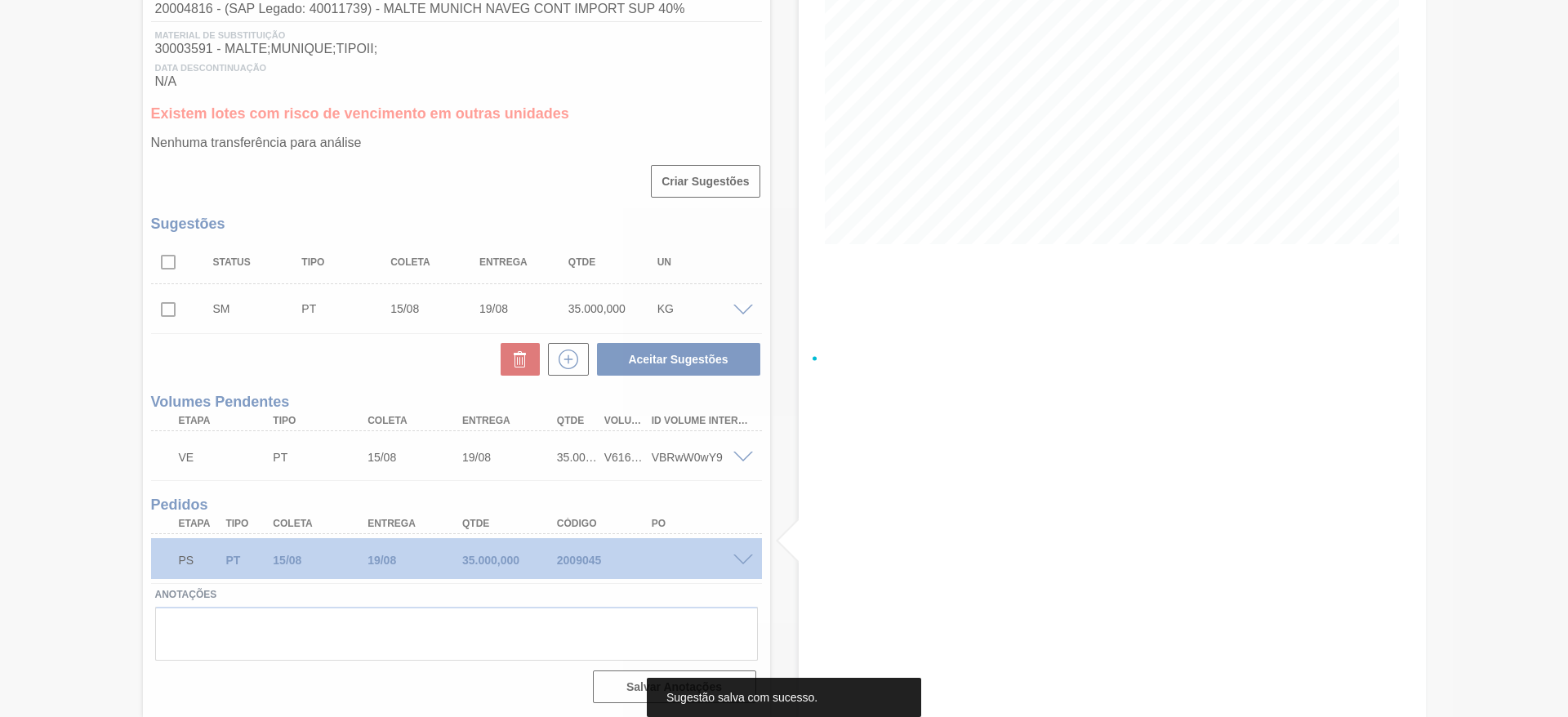
scroll to position [233, 0]
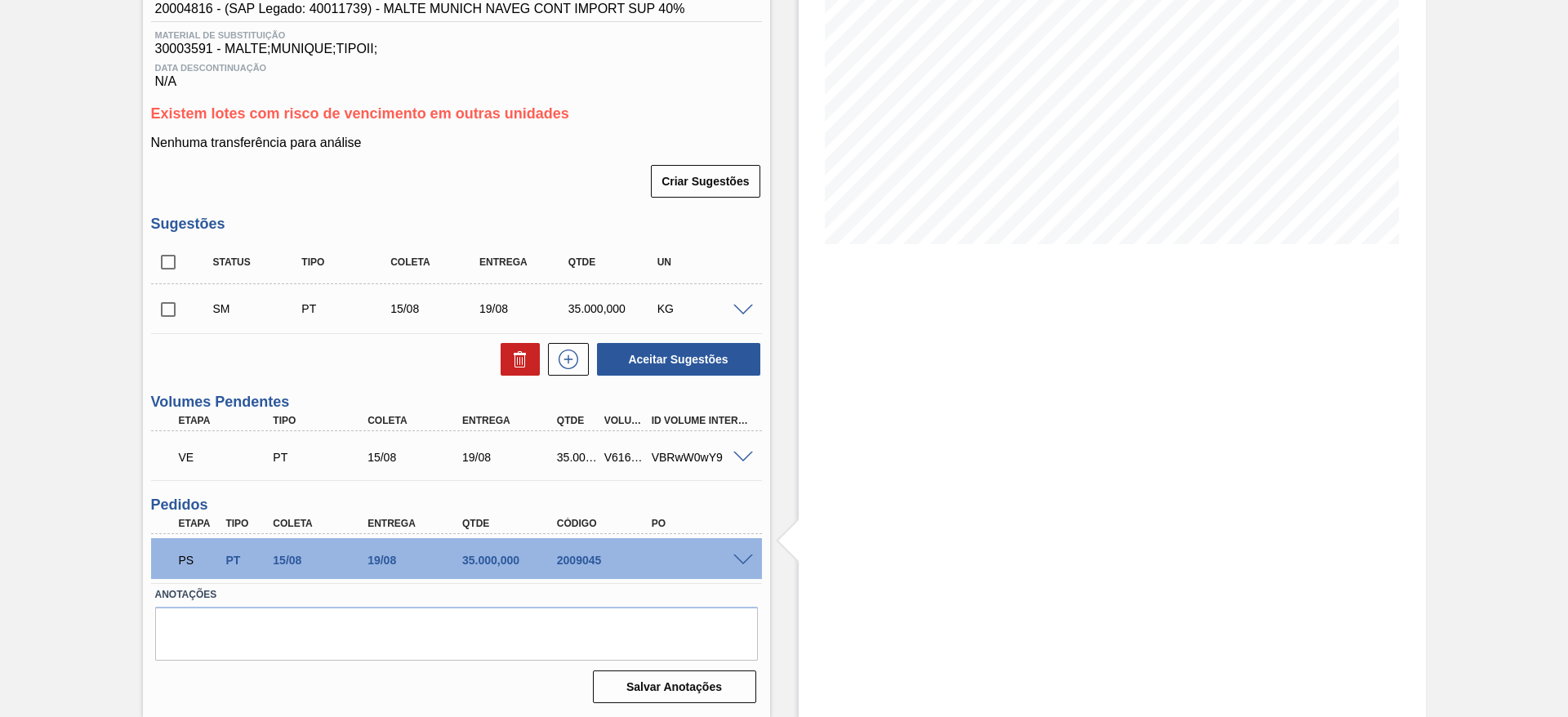
drag, startPoint x: 163, startPoint y: 310, endPoint x: 171, endPoint y: 314, distance: 8.9
click at [163, 310] on input "checkbox" at bounding box center [168, 310] width 35 height 35
click at [636, 355] on button "Aceitar Sugestões" at bounding box center [678, 359] width 163 height 33
checkbox input "false"
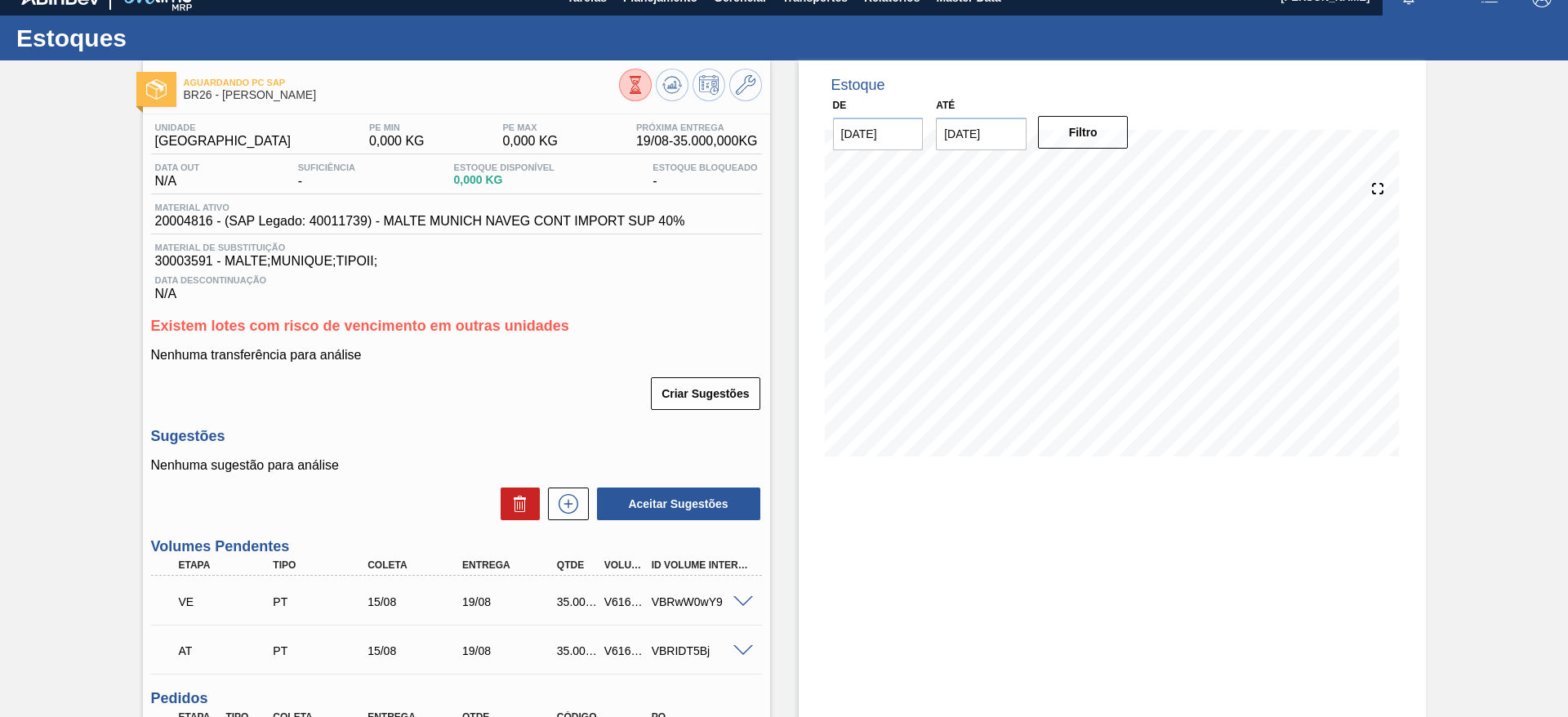
scroll to position [0, 0]
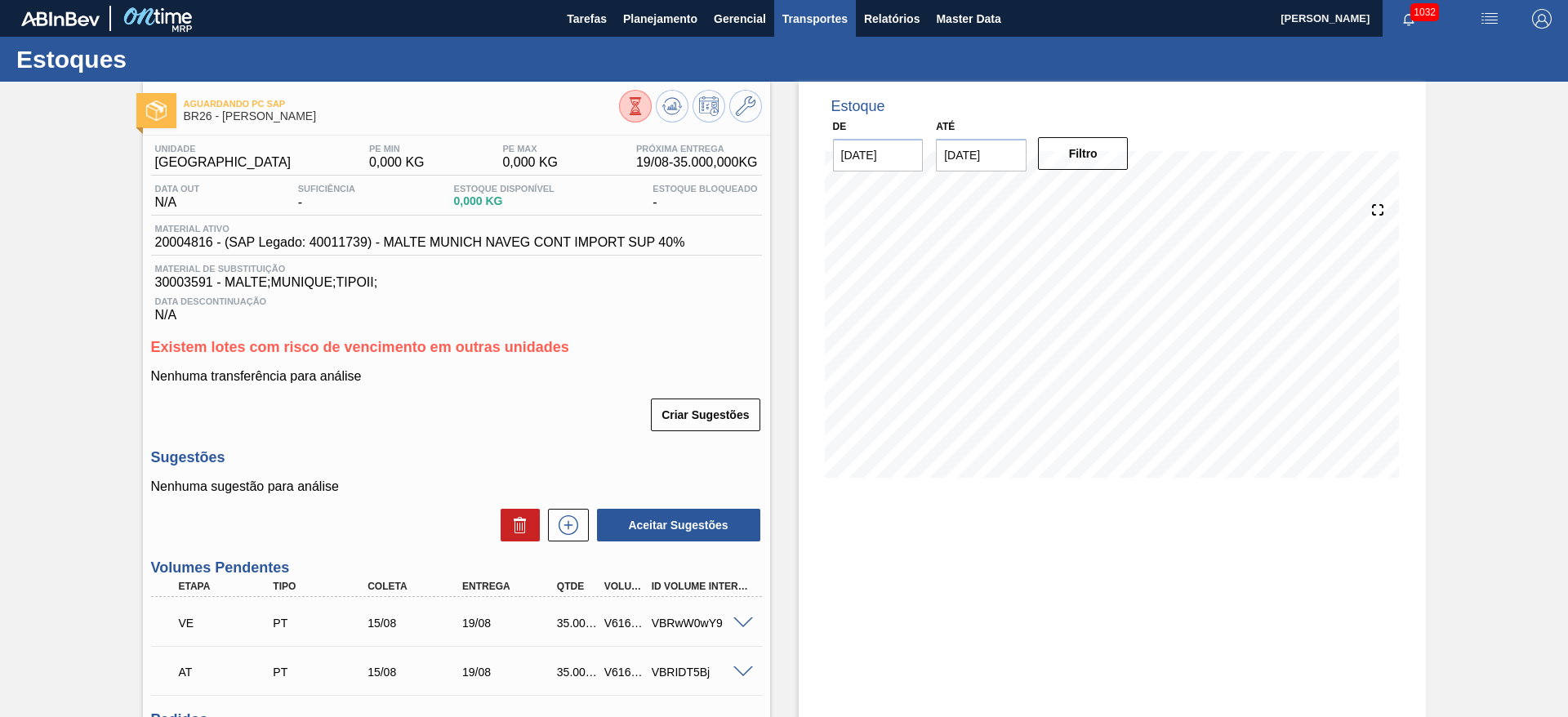
click at [801, 21] on span "Transportes" at bounding box center [815, 19] width 65 height 20
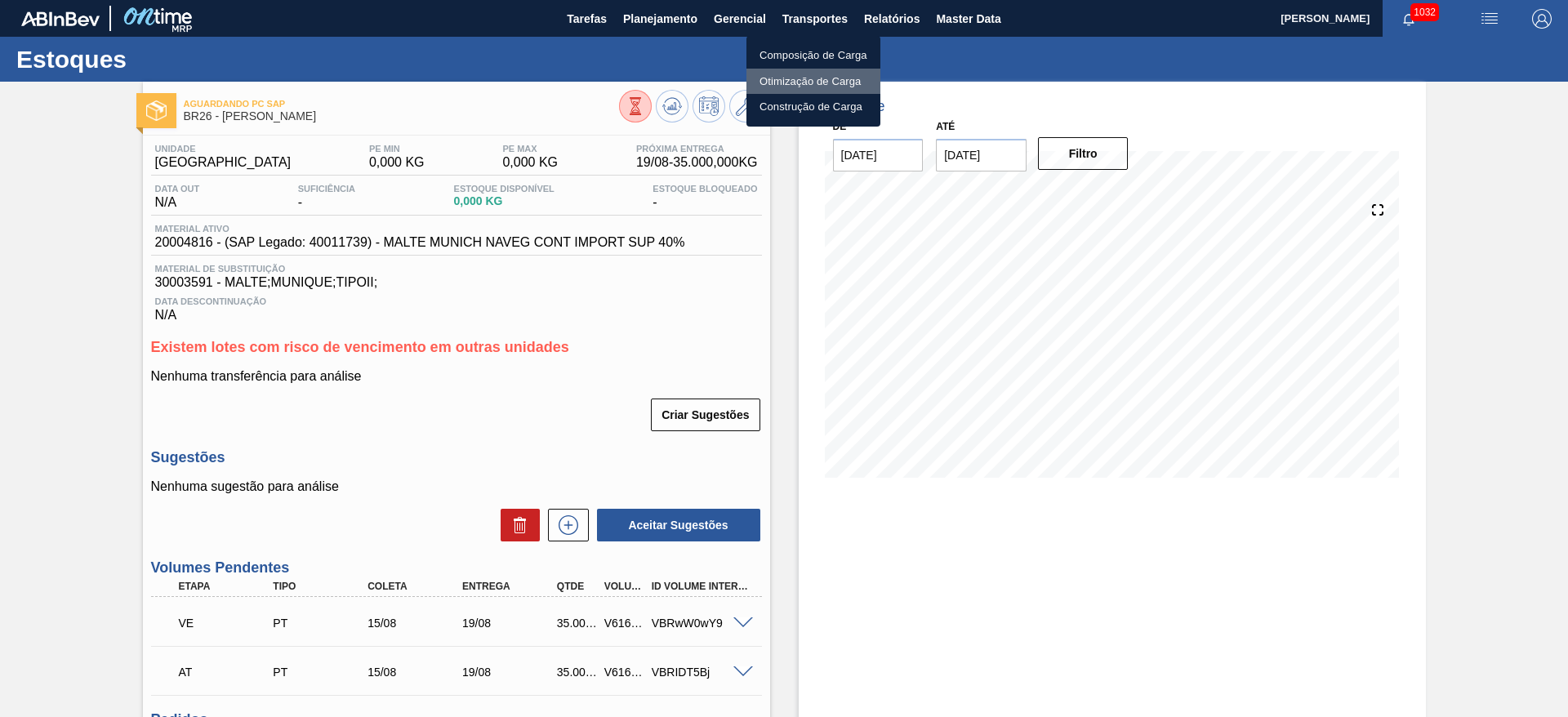
click at [795, 85] on li "Otimização de Carga" at bounding box center [813, 81] width 133 height 26
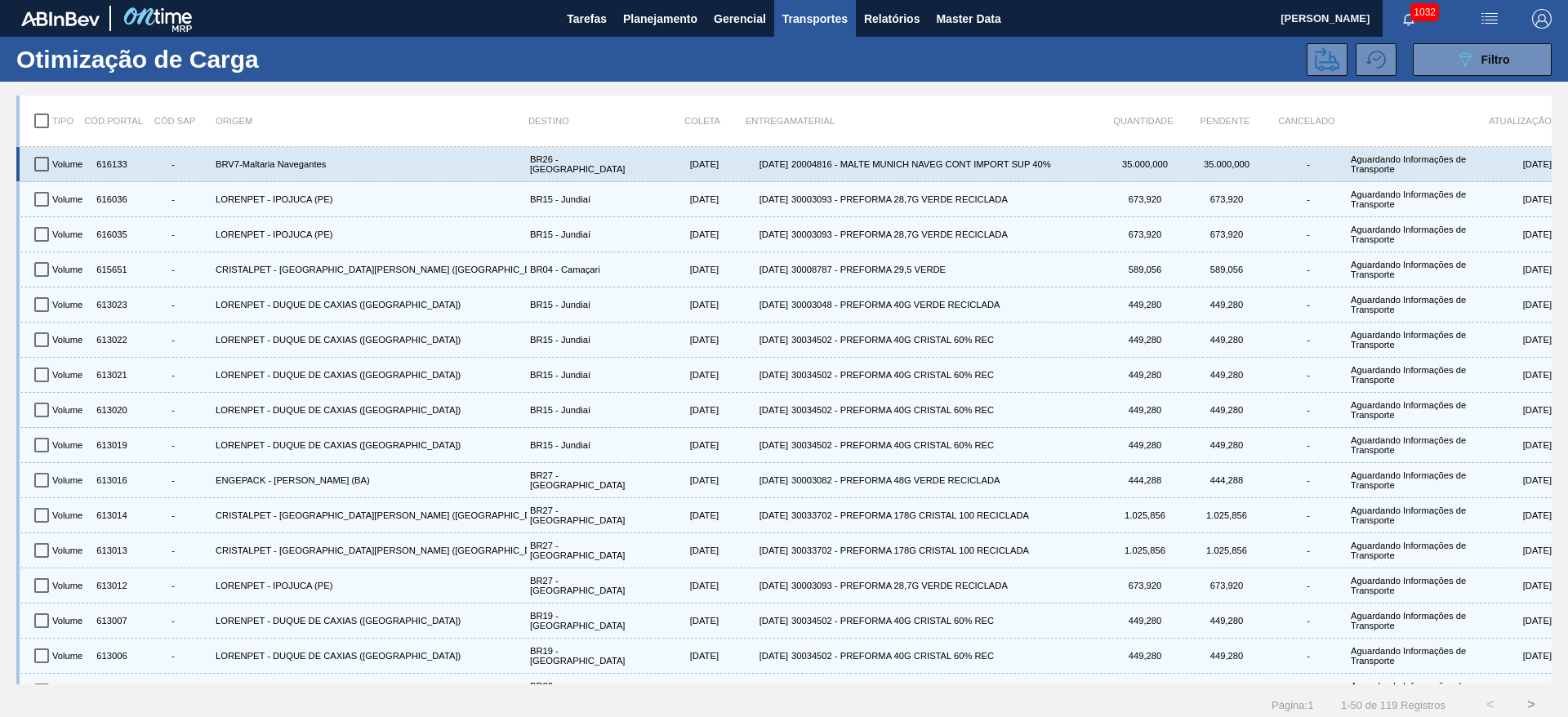
click at [44, 163] on input "checkbox" at bounding box center [42, 164] width 35 height 35
checkbox input "true"
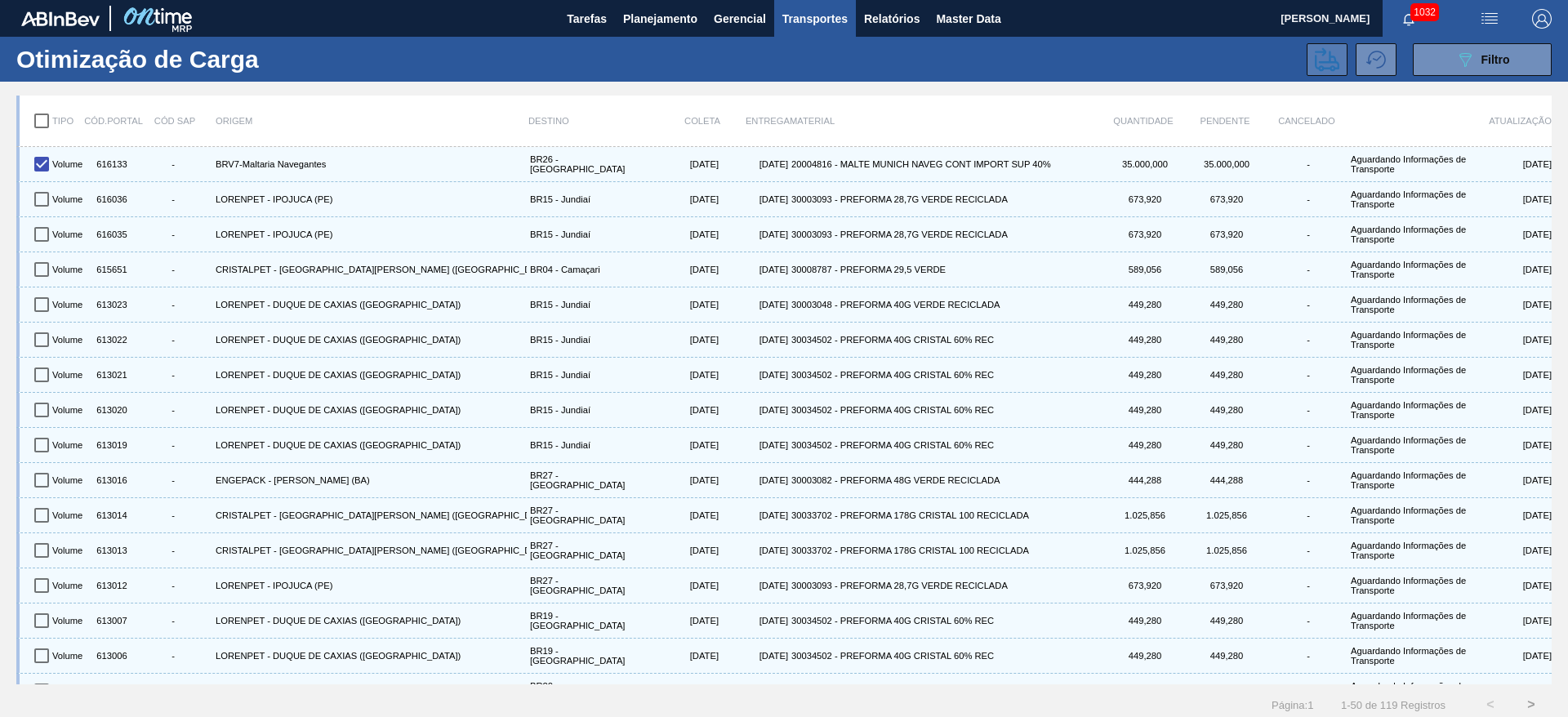
click at [1326, 63] on icon at bounding box center [1327, 59] width 25 height 25
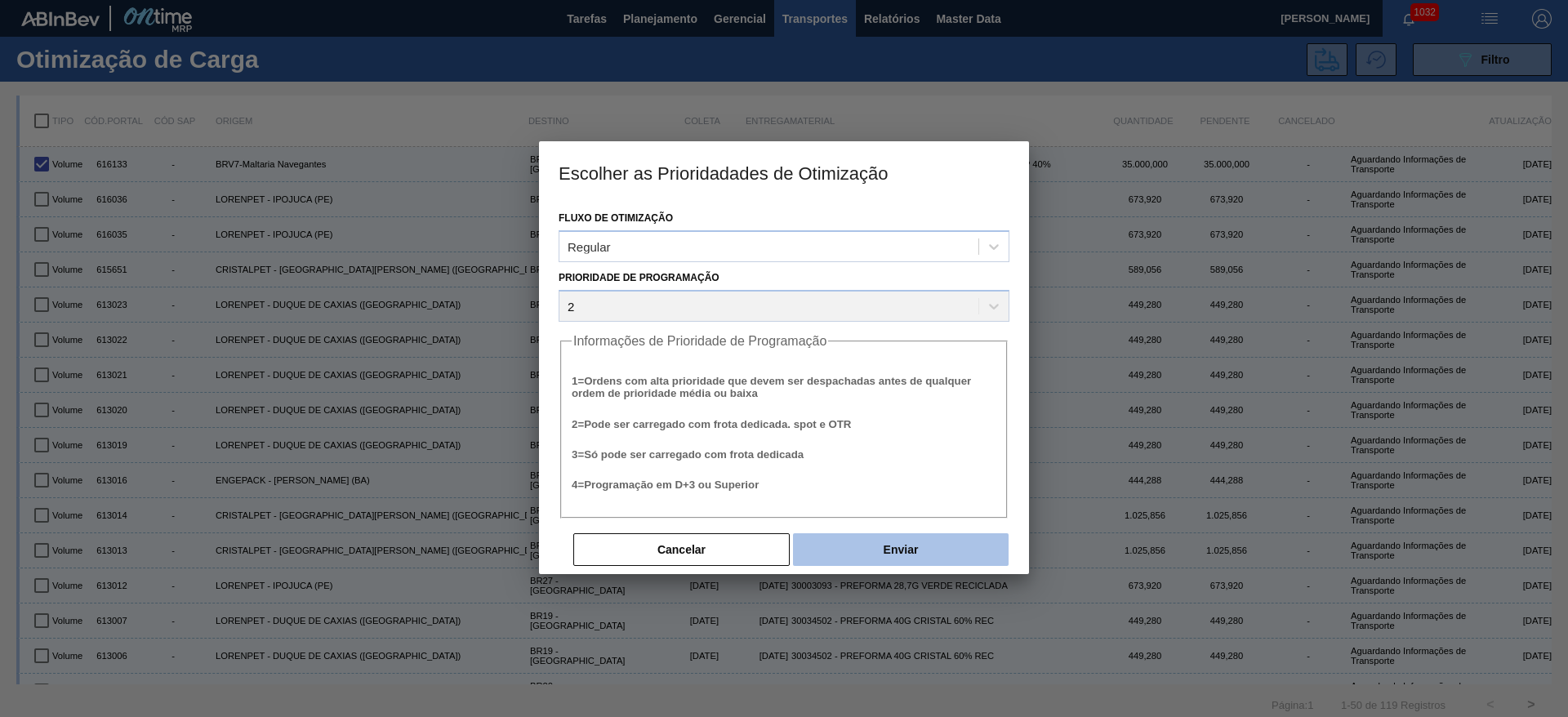
click at [869, 542] on button "Enviar" at bounding box center [901, 549] width 216 height 33
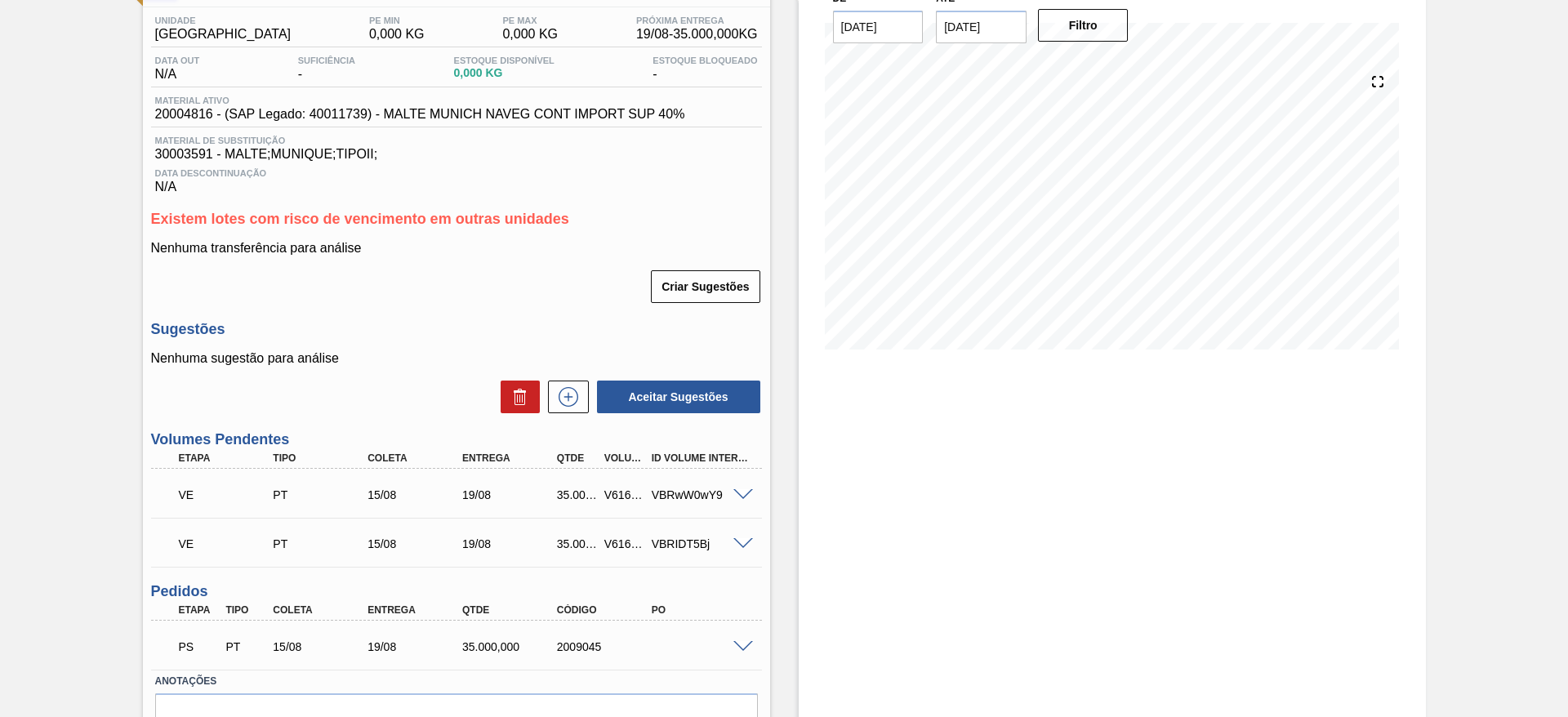
scroll to position [215, 0]
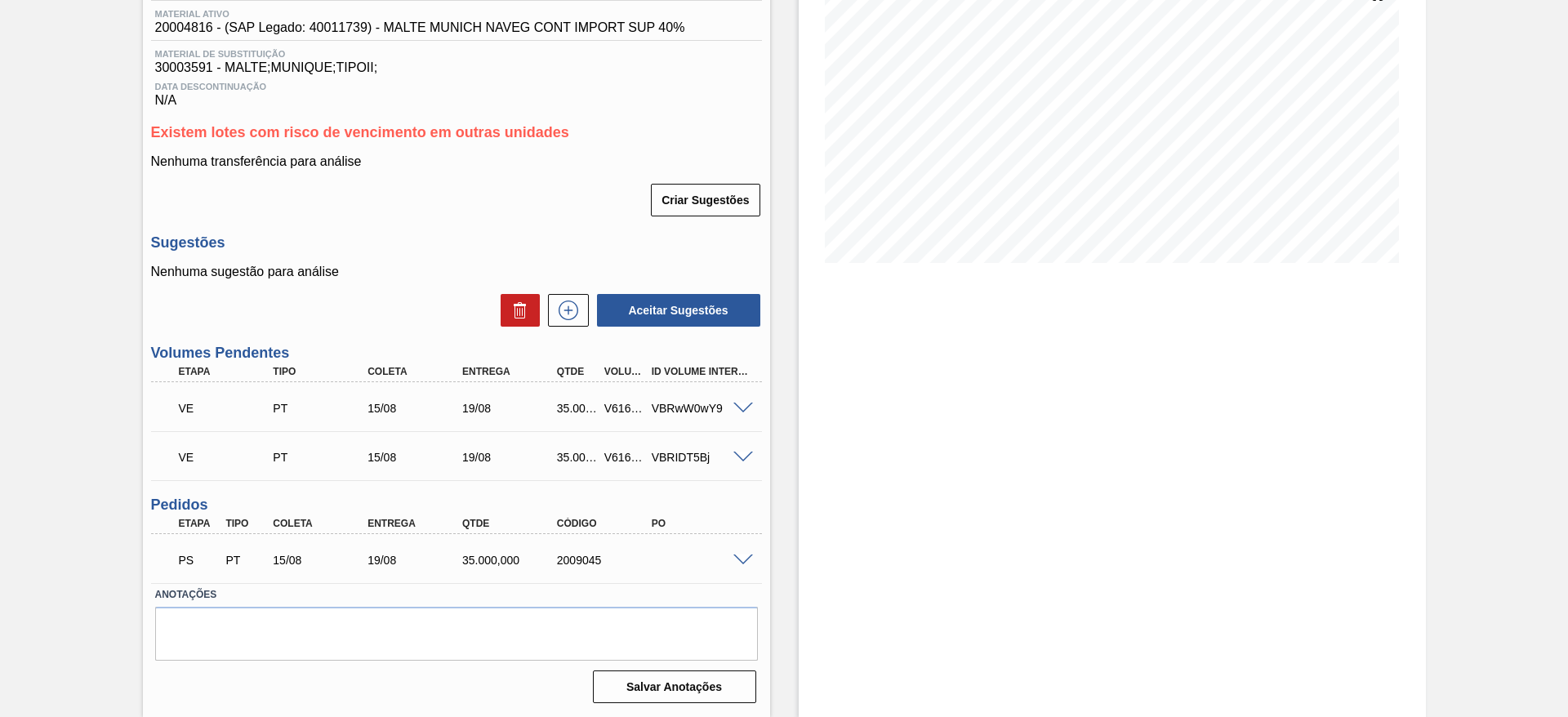
click at [741, 455] on span at bounding box center [743, 458] width 20 height 12
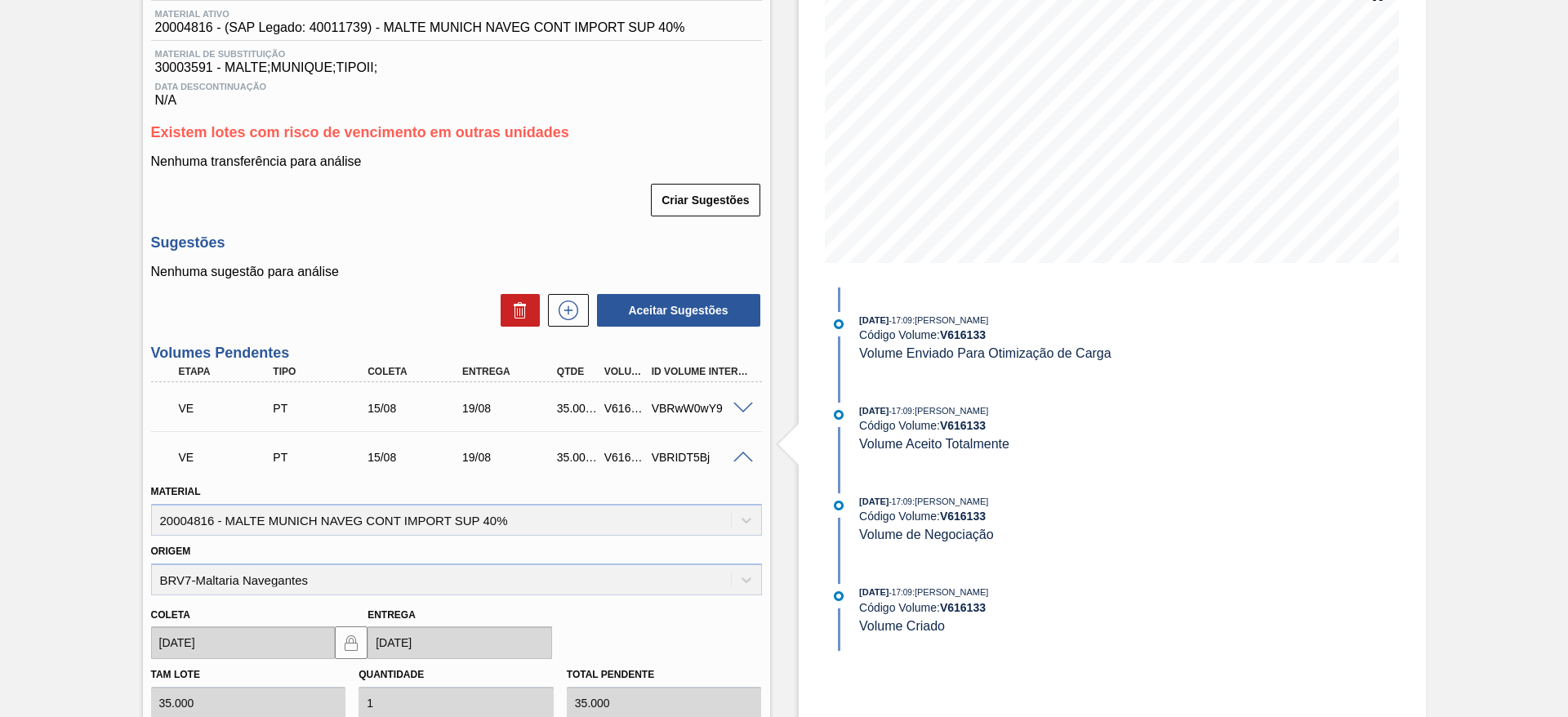
click at [741, 455] on span at bounding box center [743, 458] width 20 height 12
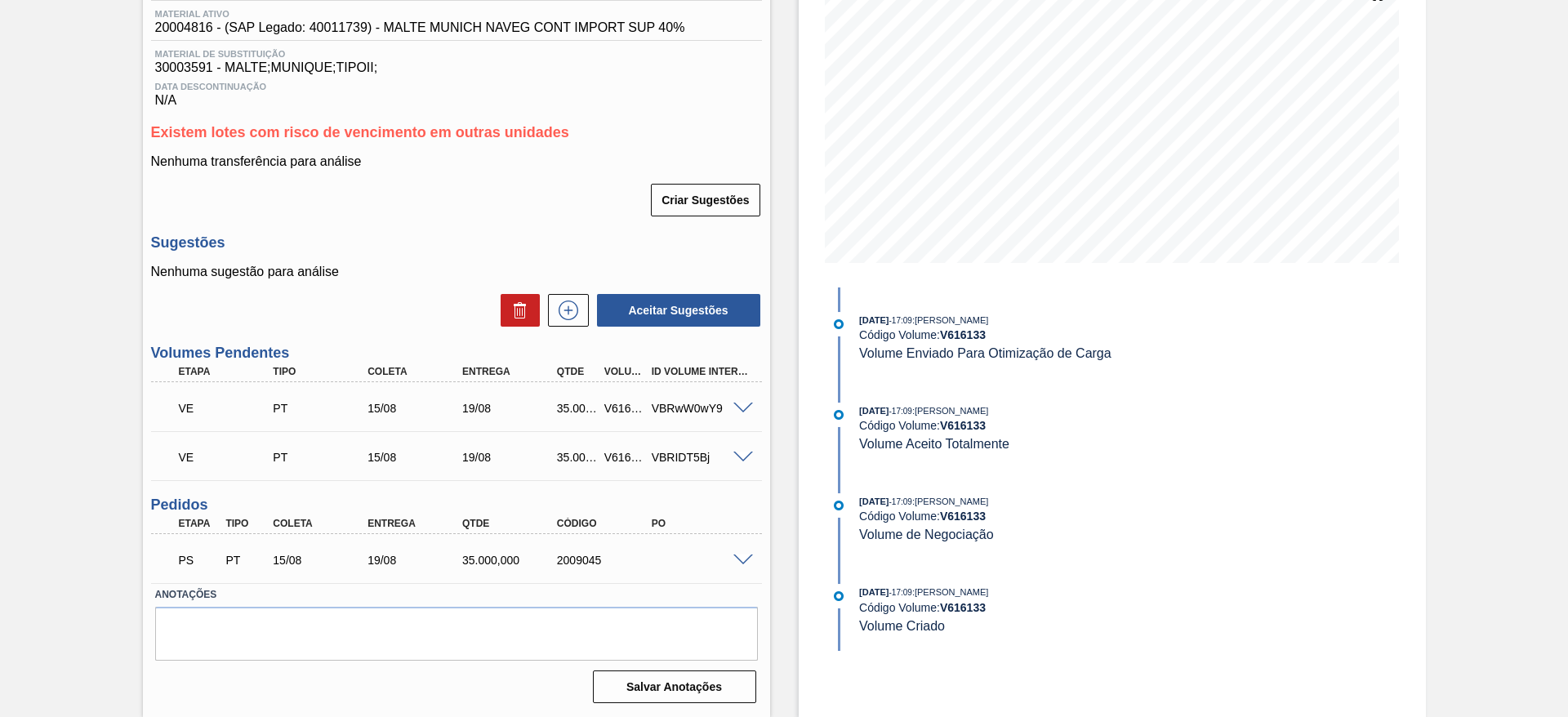
click at [616, 455] on div "V616133" at bounding box center [625, 457] width 49 height 13
copy div "V616133"
click at [744, 561] on span at bounding box center [743, 561] width 20 height 12
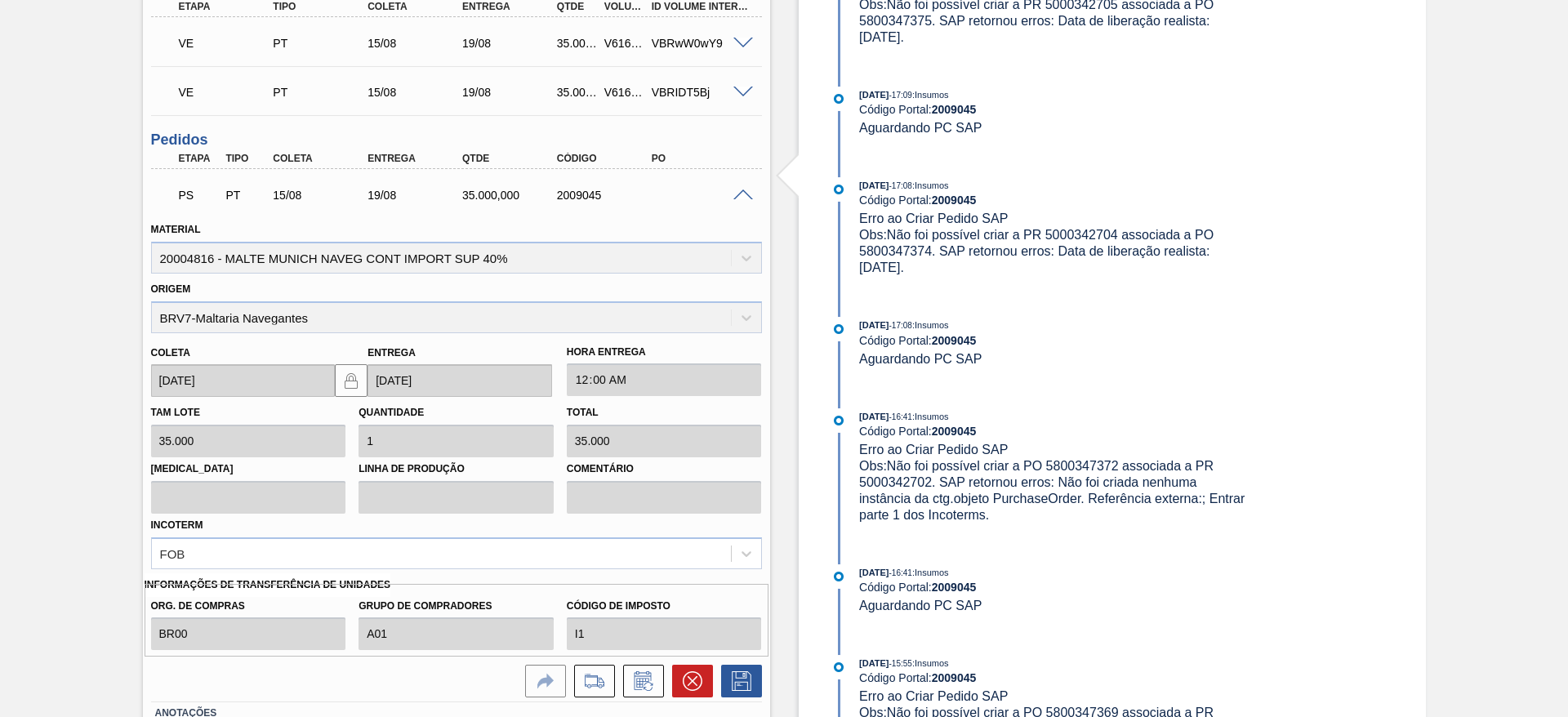
scroll to position [583, 0]
click at [596, 678] on icon at bounding box center [594, 679] width 26 height 20
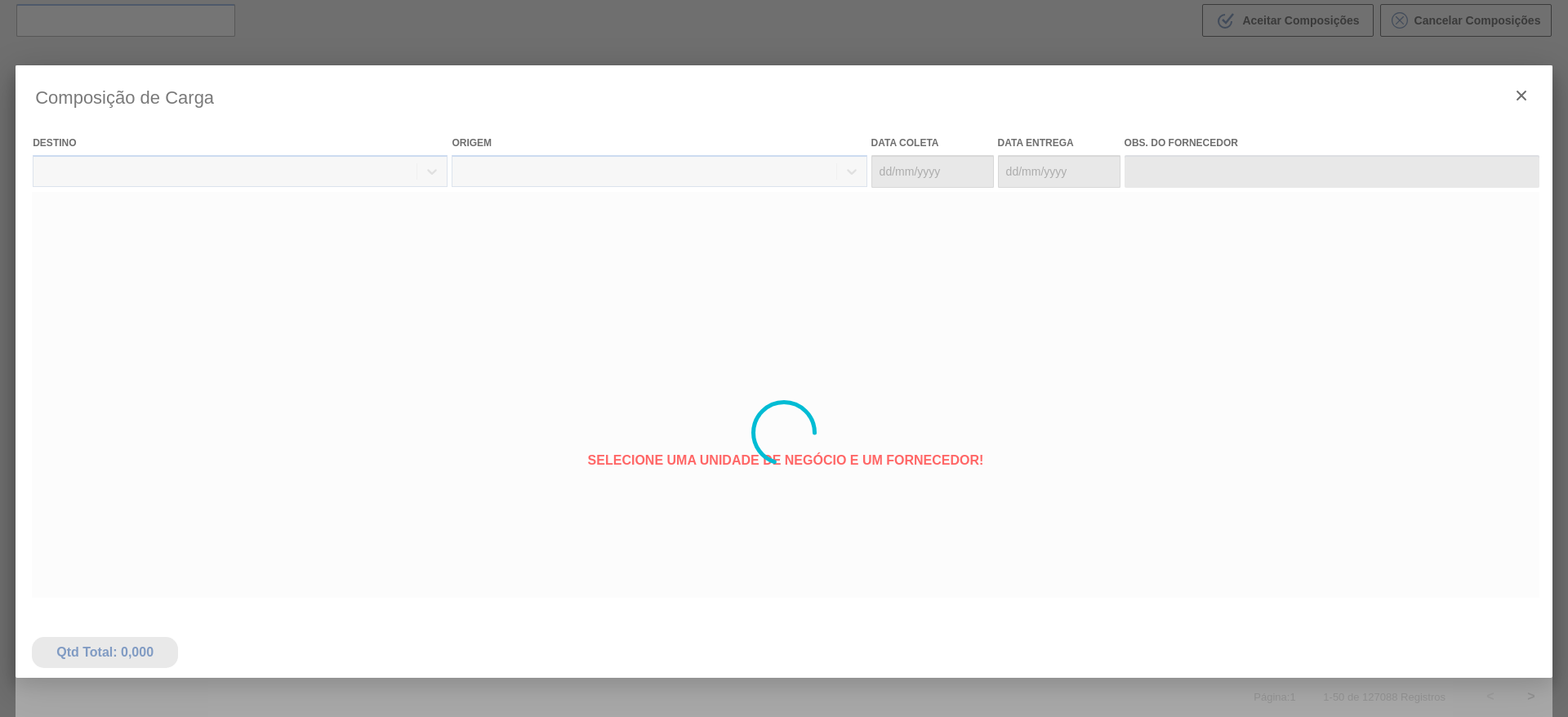
type coleta "[DATE]"
type entrega "[DATE]"
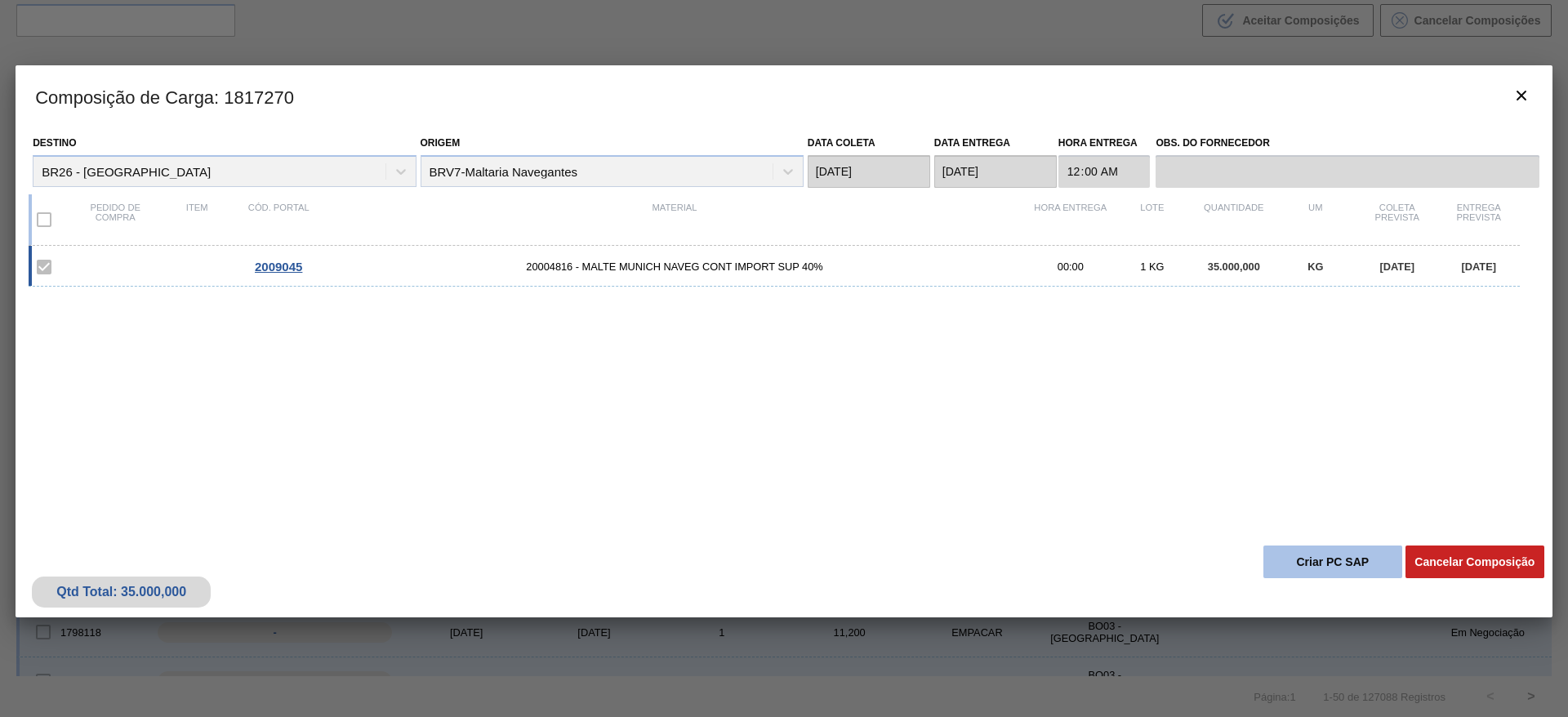
click at [1312, 556] on button "Criar PC SAP" at bounding box center [1333, 562] width 138 height 33
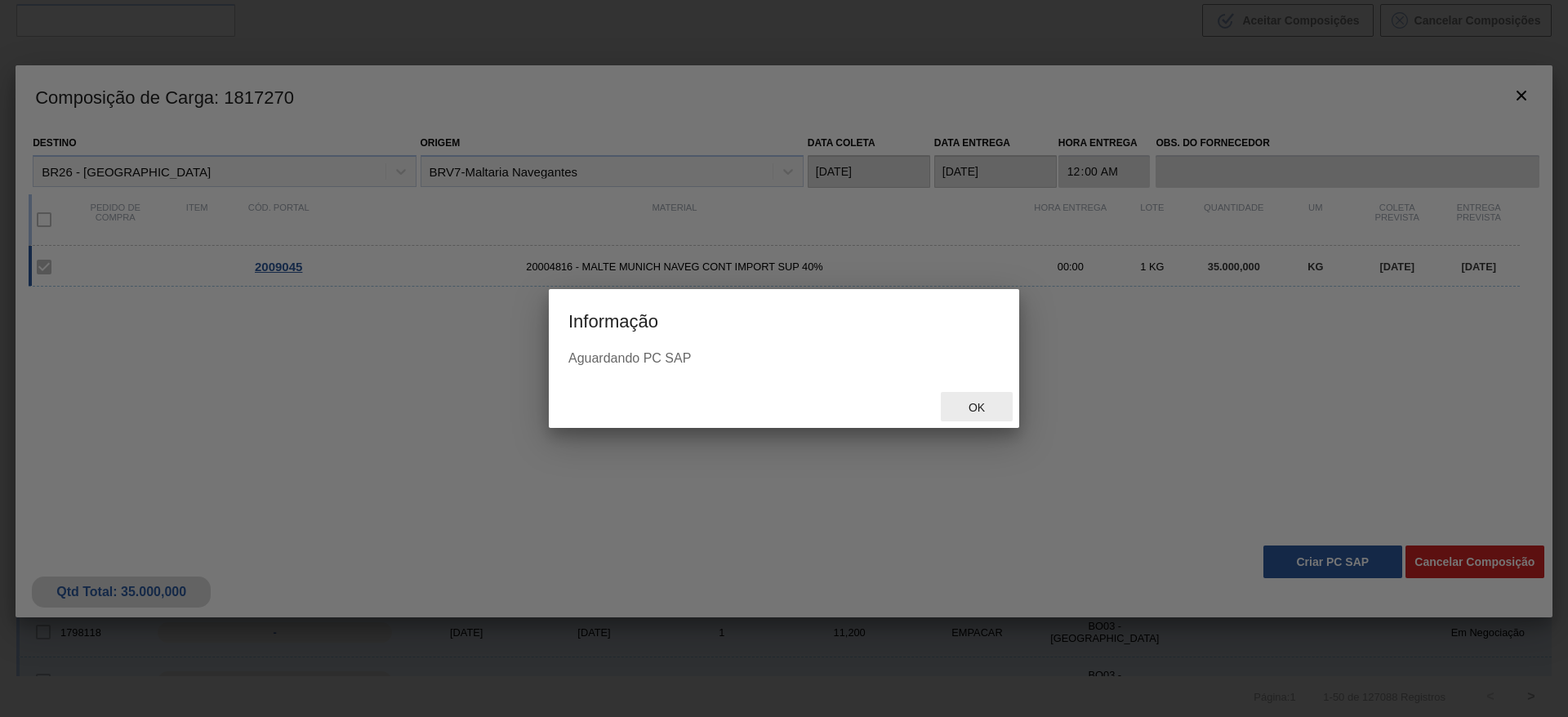
click at [976, 417] on div "Ok" at bounding box center [977, 407] width 72 height 31
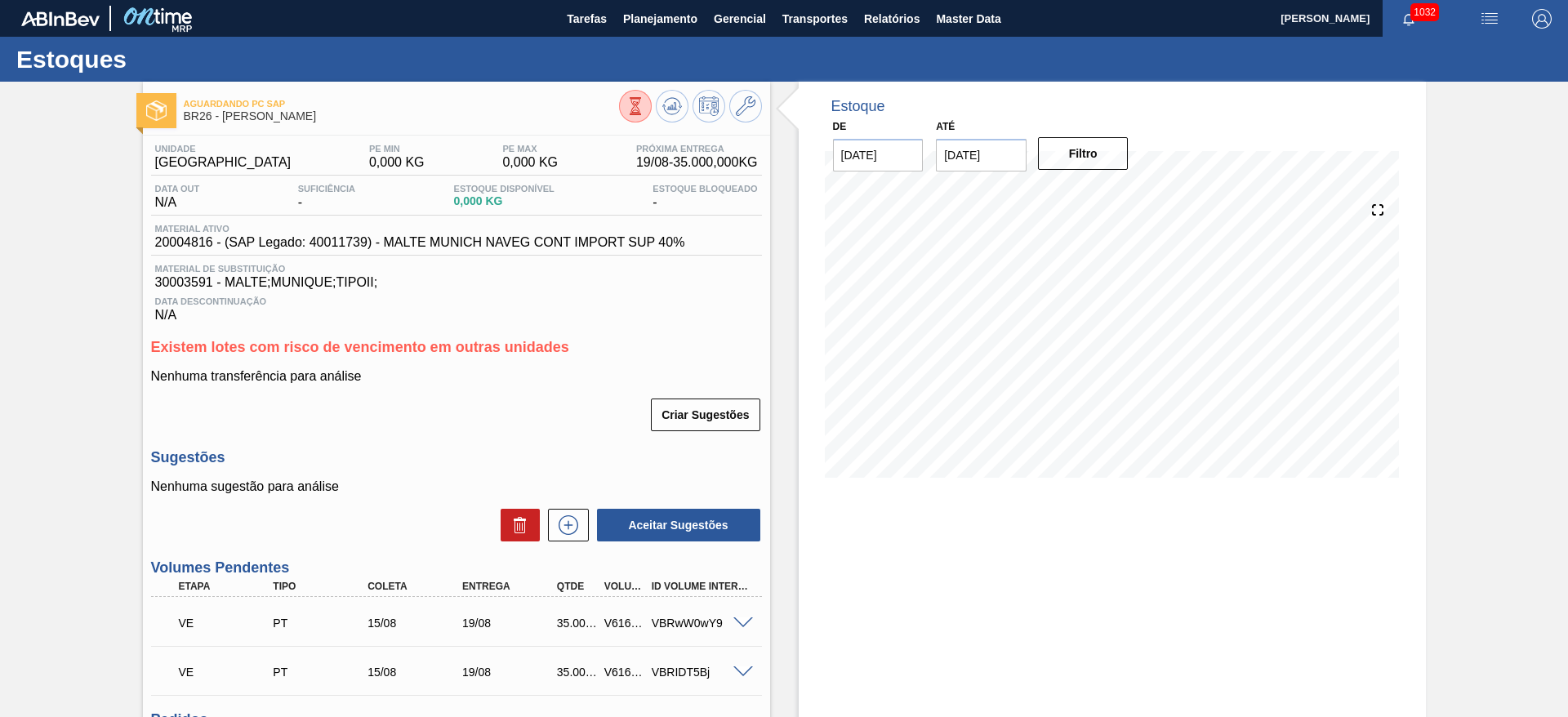
scroll to position [215, 0]
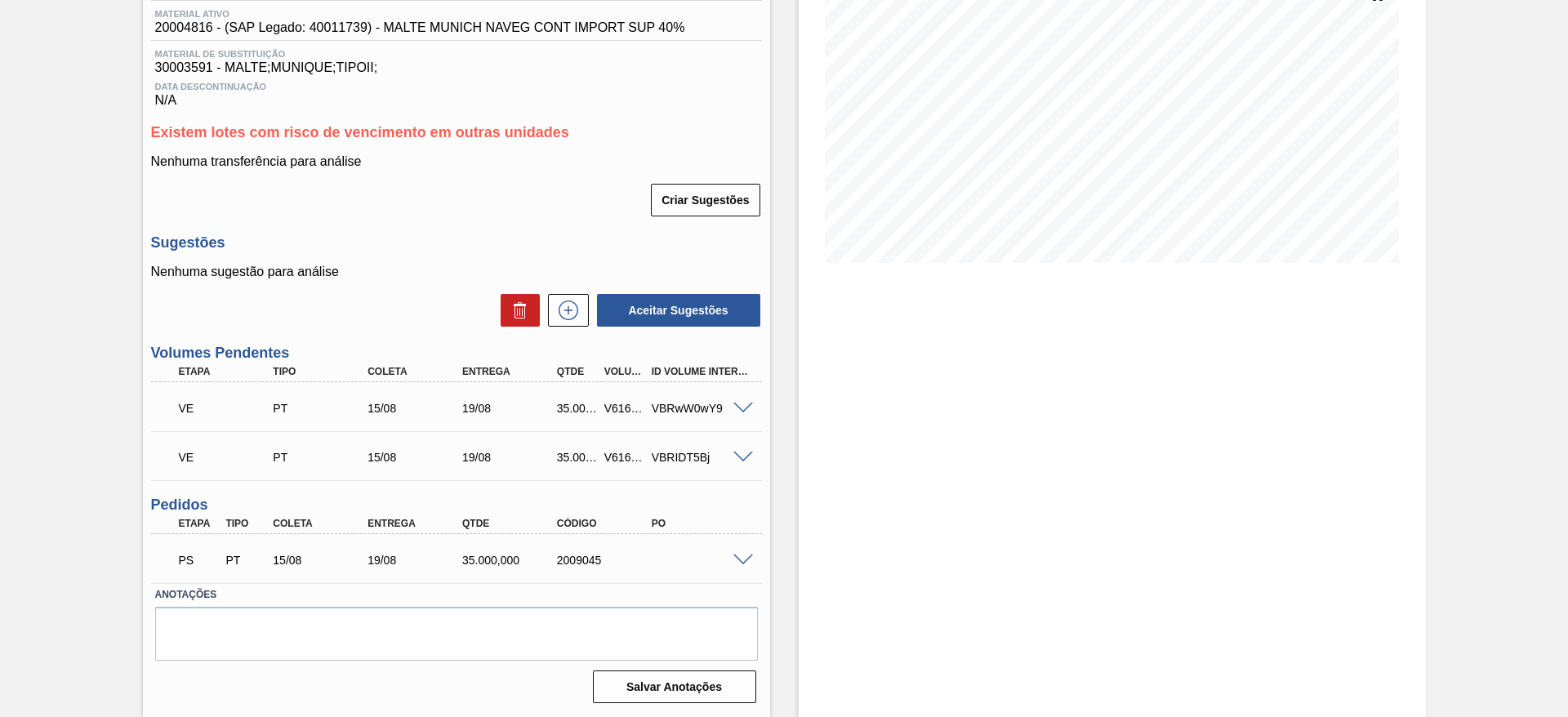
click at [742, 560] on span at bounding box center [743, 561] width 20 height 12
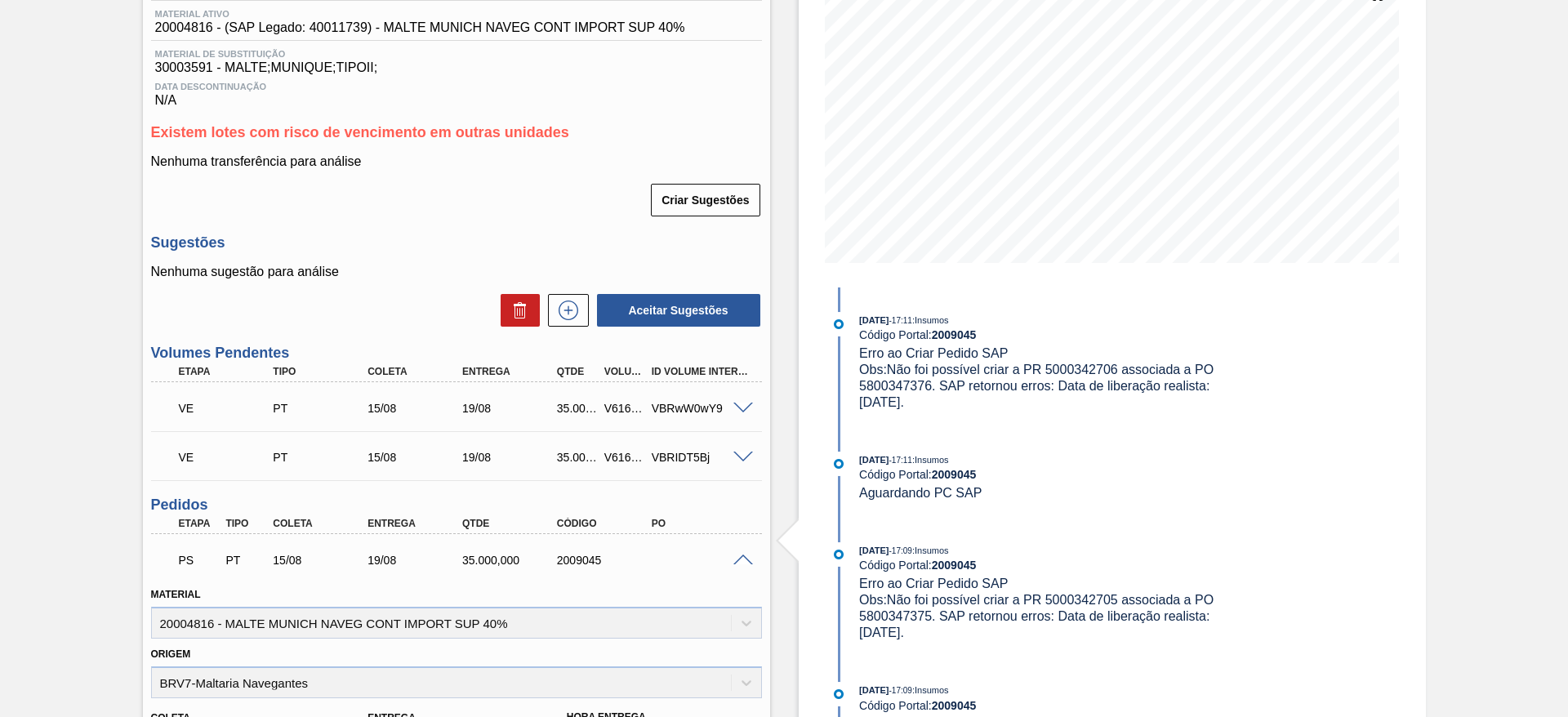
drag, startPoint x: 956, startPoint y: 415, endPoint x: 848, endPoint y: 351, distance: 125.5
click at [848, 351] on div "14/08/2025 - 17:11 : Insumos Código Portal: 2009045 Erro ao Criar Pedido SAP Ob…" at bounding box center [1037, 370] width 420 height 115
copy div "Erro ao Criar Pedido SAP Obs: Não foi possível criar a PR 5000342706 associada …"
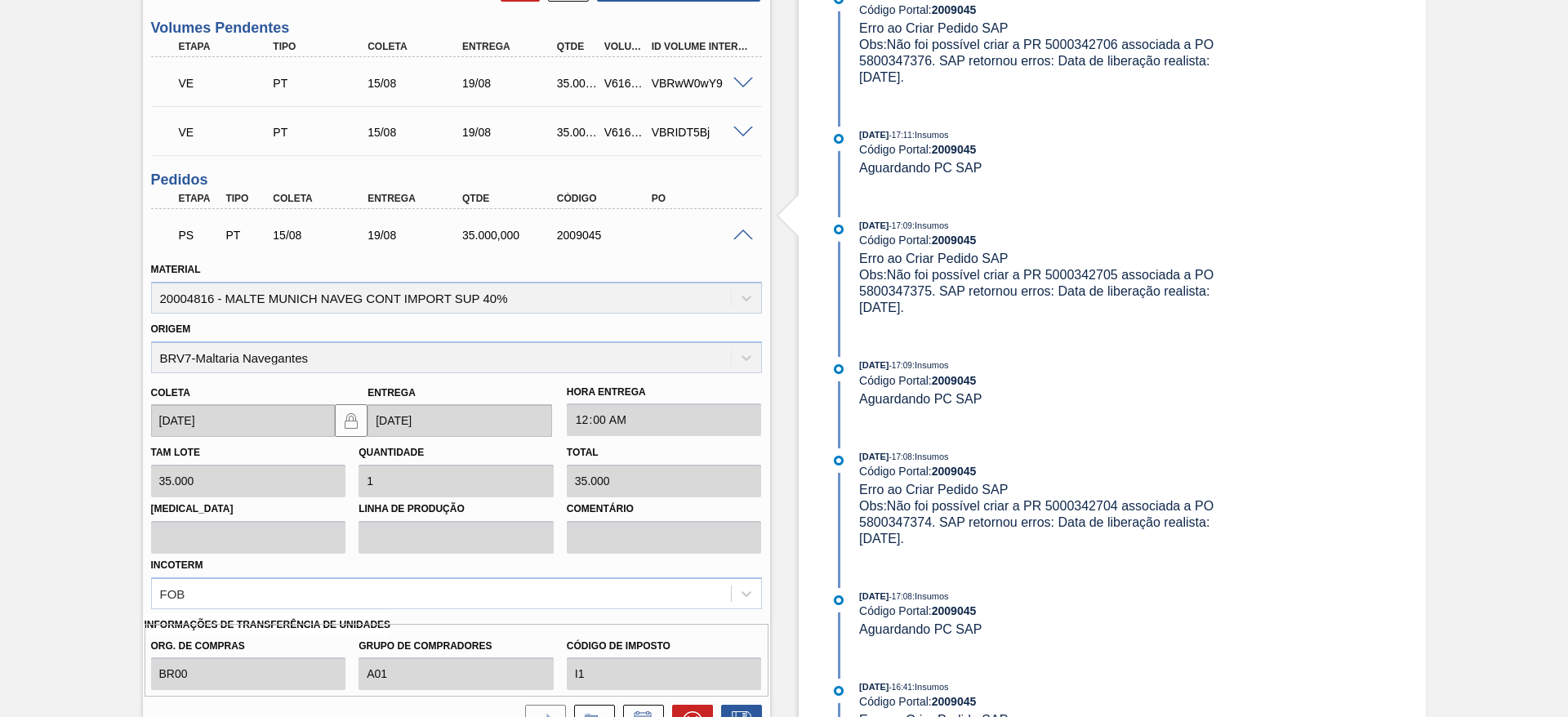
scroll to position [583, 0]
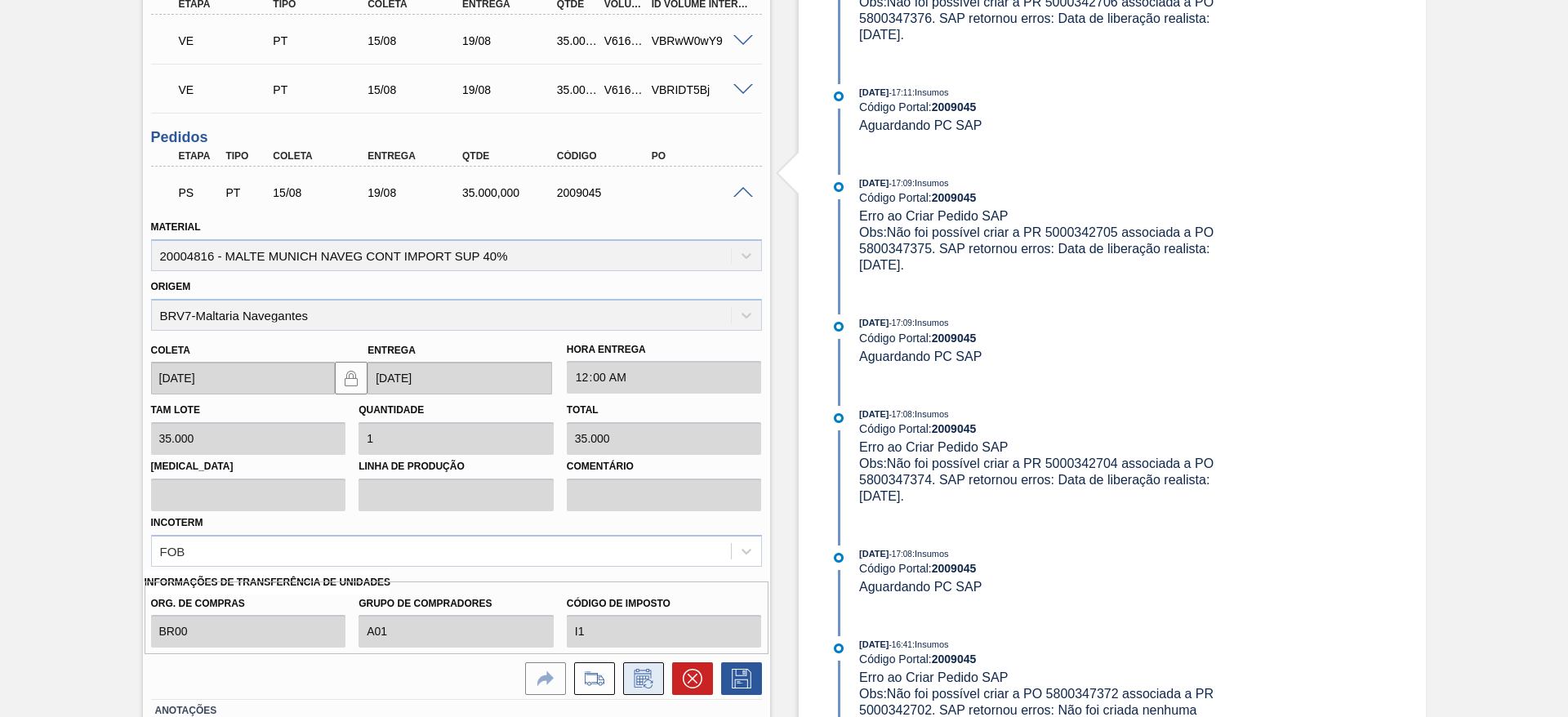
click at [637, 676] on icon at bounding box center [642, 681] width 12 height 10
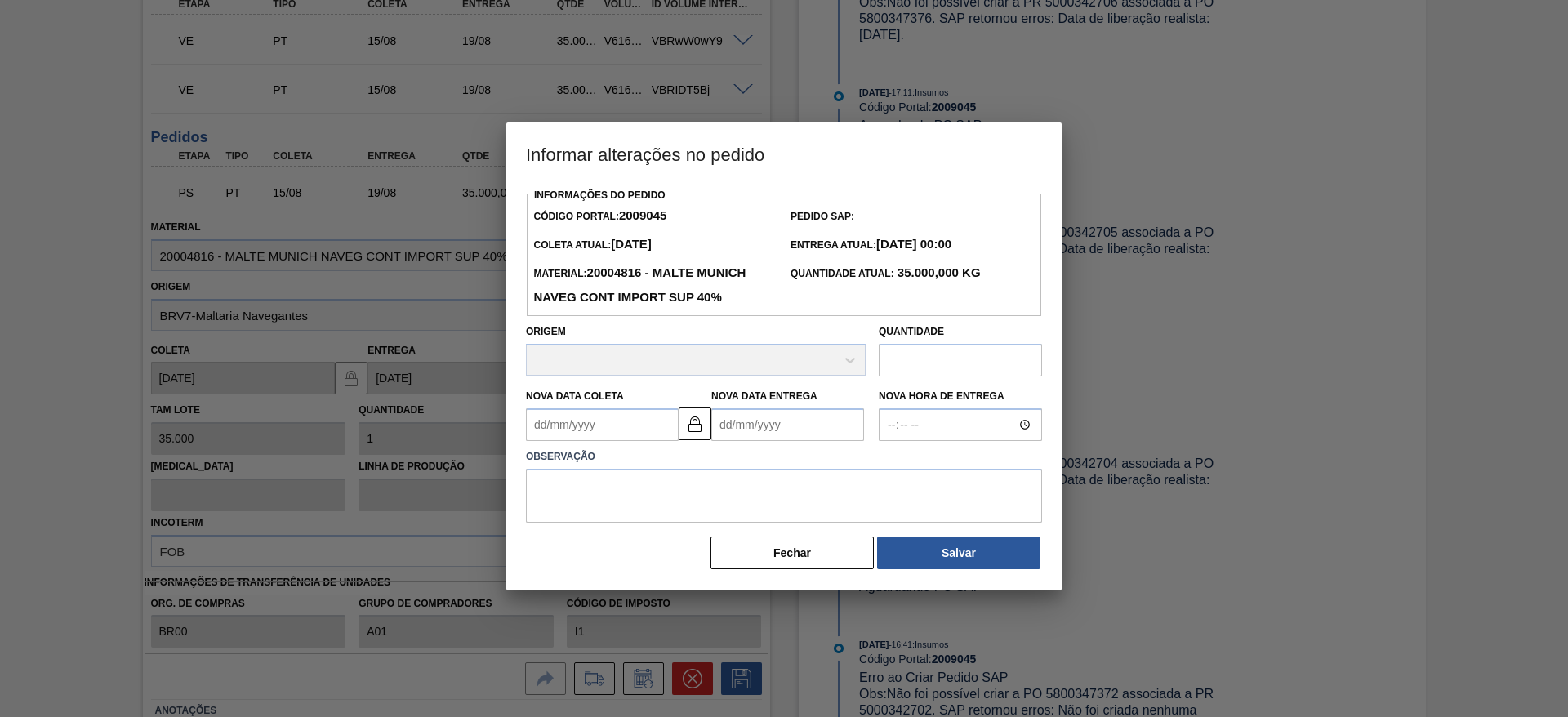
click at [542, 422] on Coleta "Nova Data Coleta" at bounding box center [602, 424] width 152 height 33
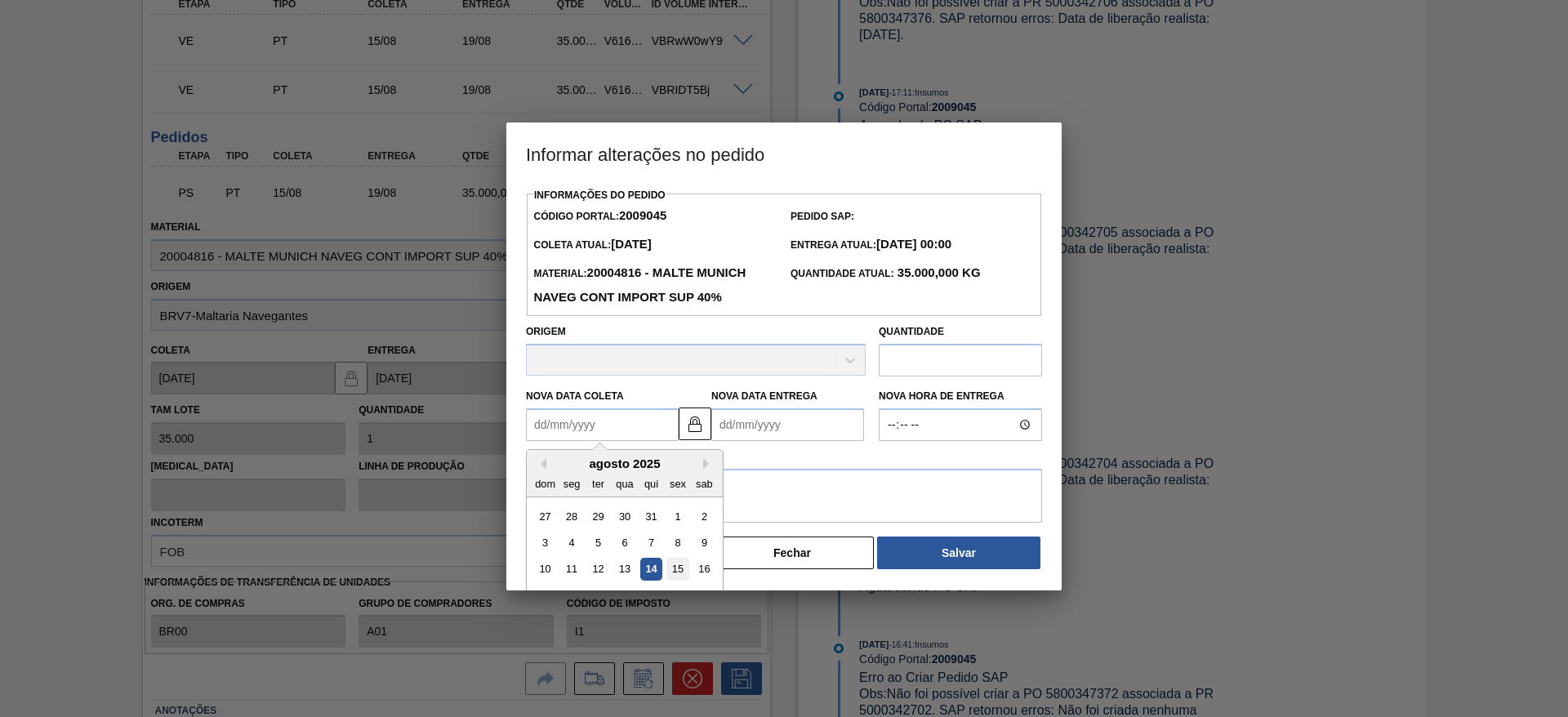
click at [681, 571] on div "15" at bounding box center [677, 570] width 22 height 22
type Coleta "[DATE]"
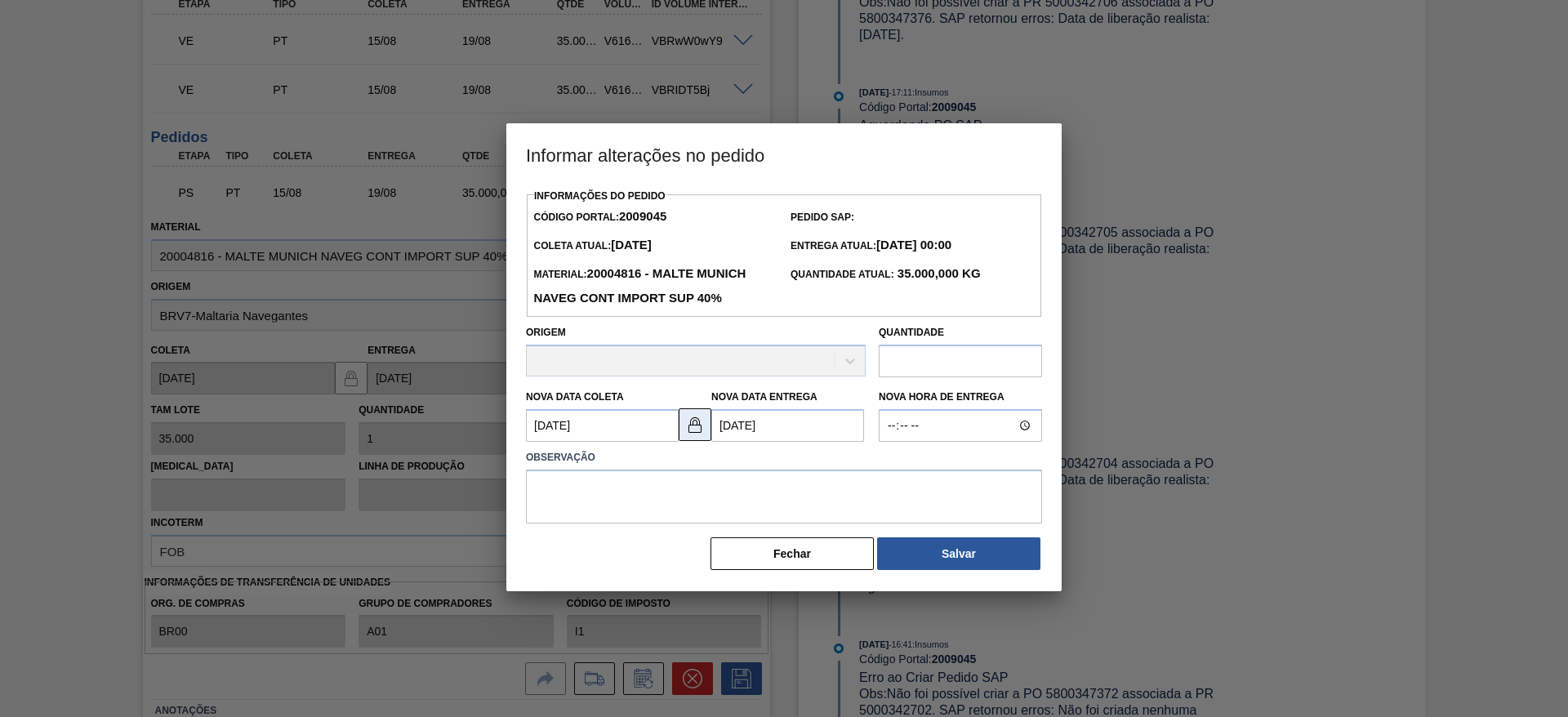
click at [695, 423] on img at bounding box center [695, 425] width 20 height 20
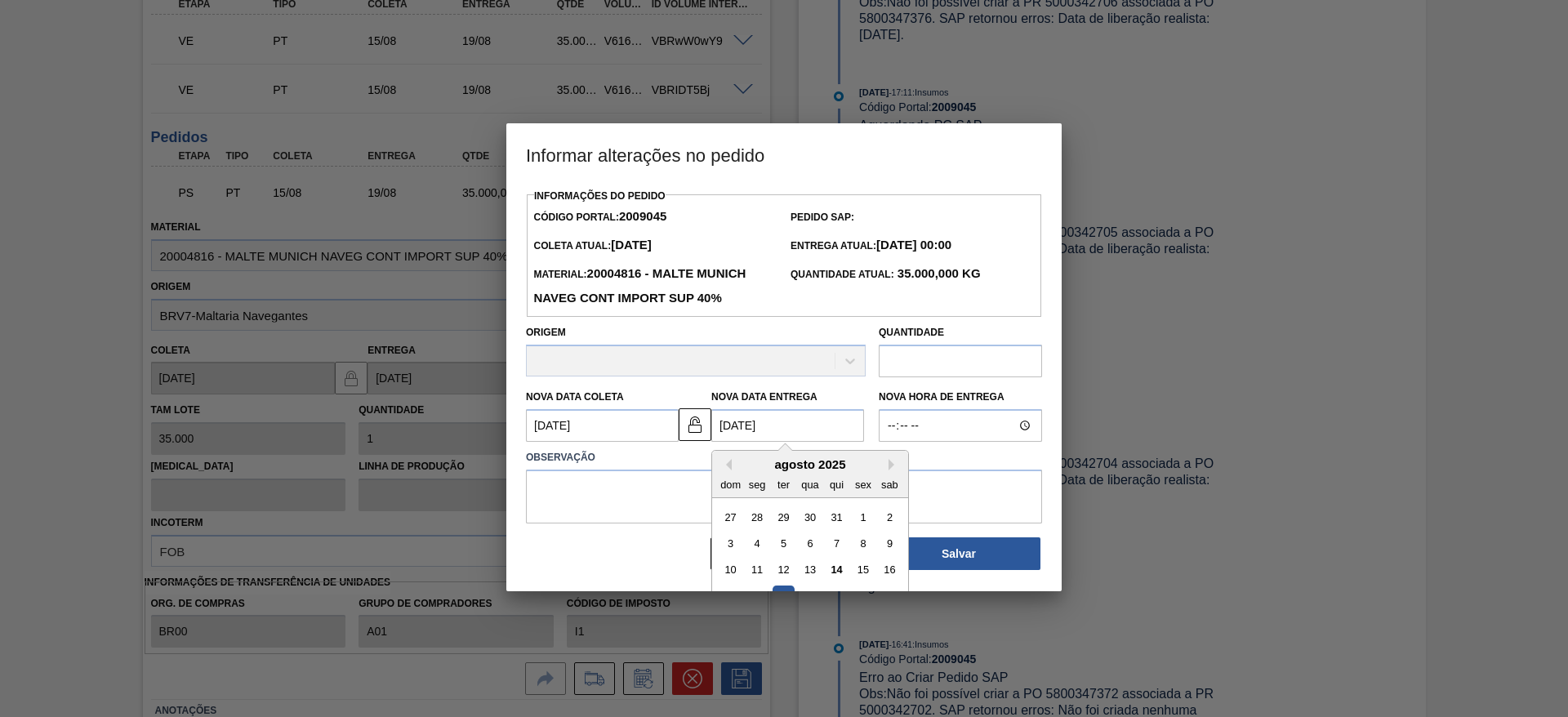
click at [731, 432] on Entrega "[DATE]" at bounding box center [787, 425] width 152 height 33
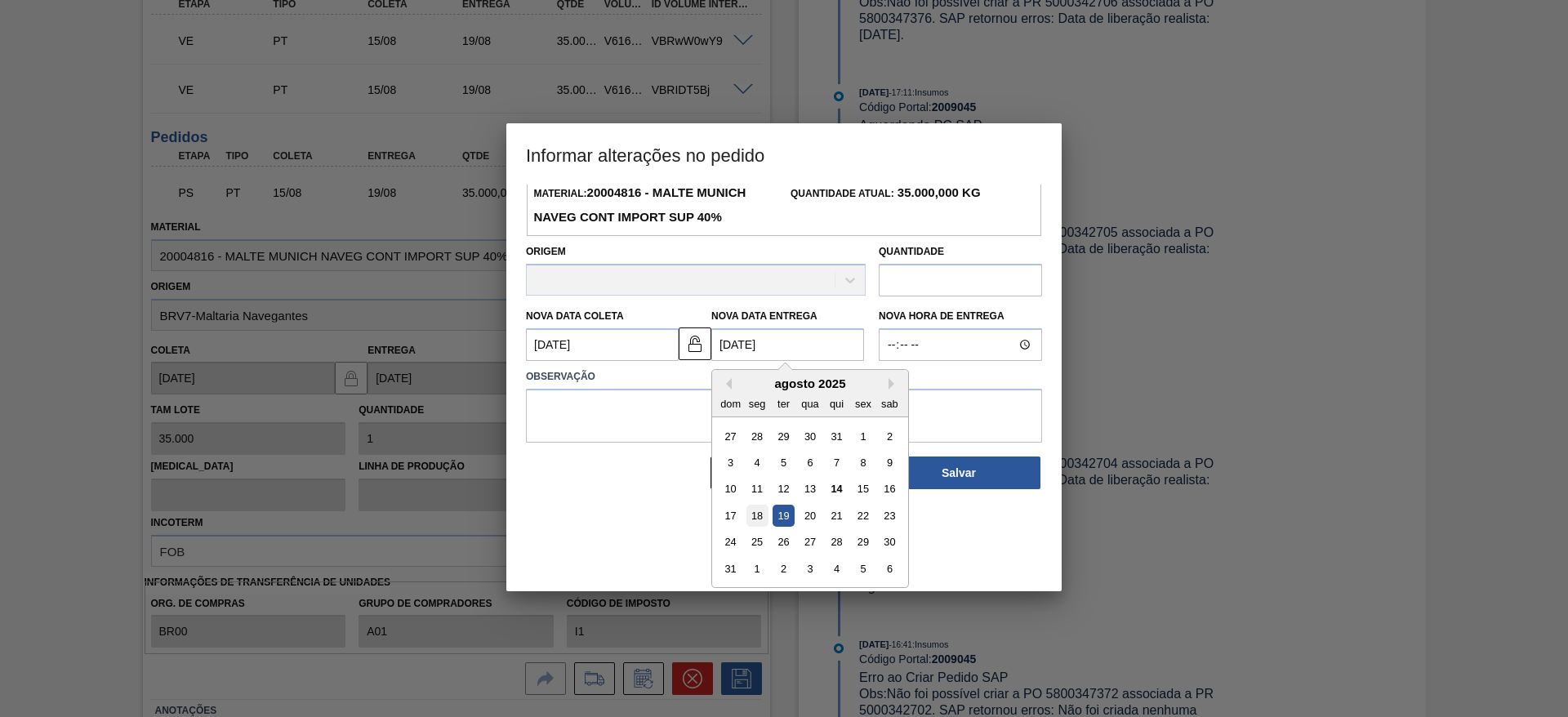
click at [758, 520] on div "18" at bounding box center [757, 515] width 22 height 22
type Entrega "18/08/2025"
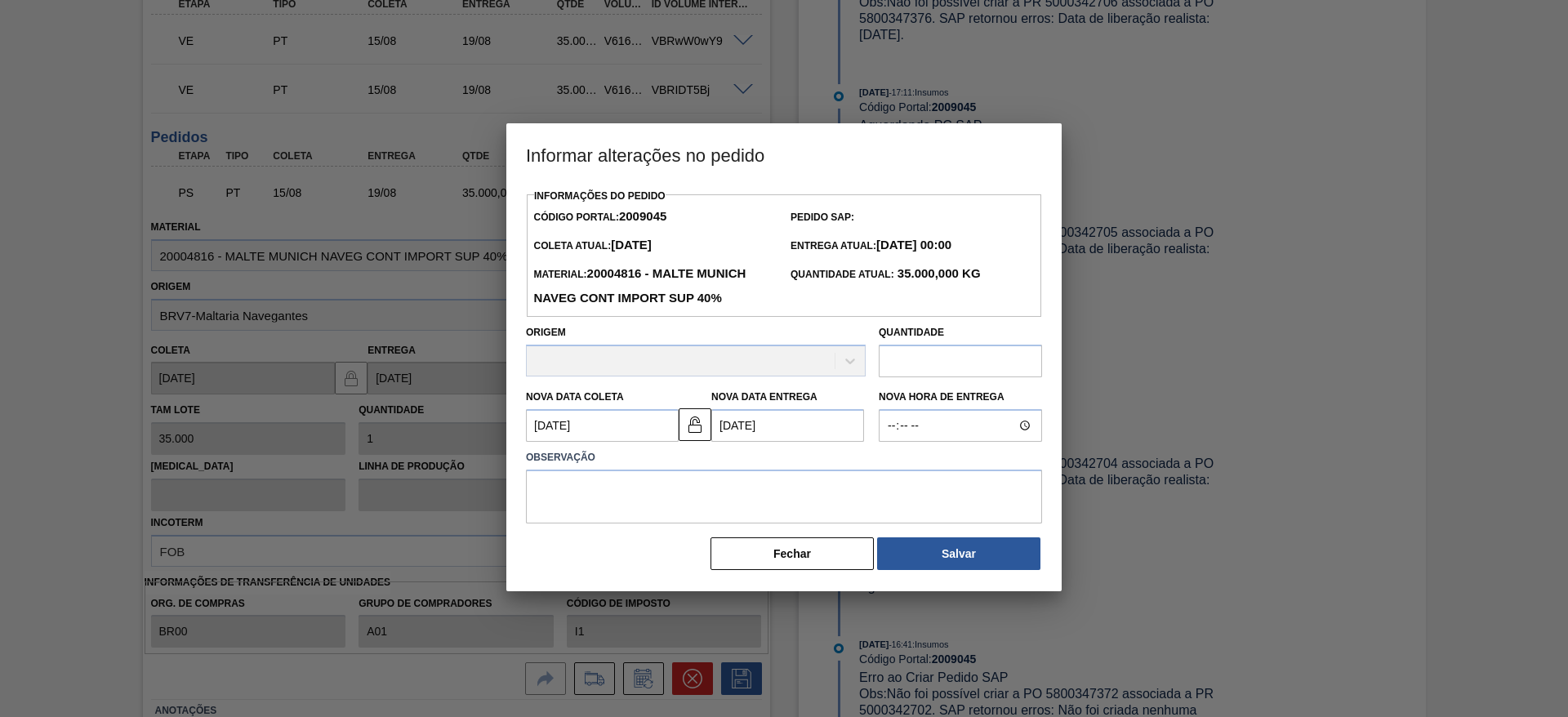
scroll to position [0, 0]
click at [552, 491] on textarea at bounding box center [784, 496] width 516 height 54
type textarea "."
click at [951, 554] on button "Salvar" at bounding box center [958, 554] width 163 height 33
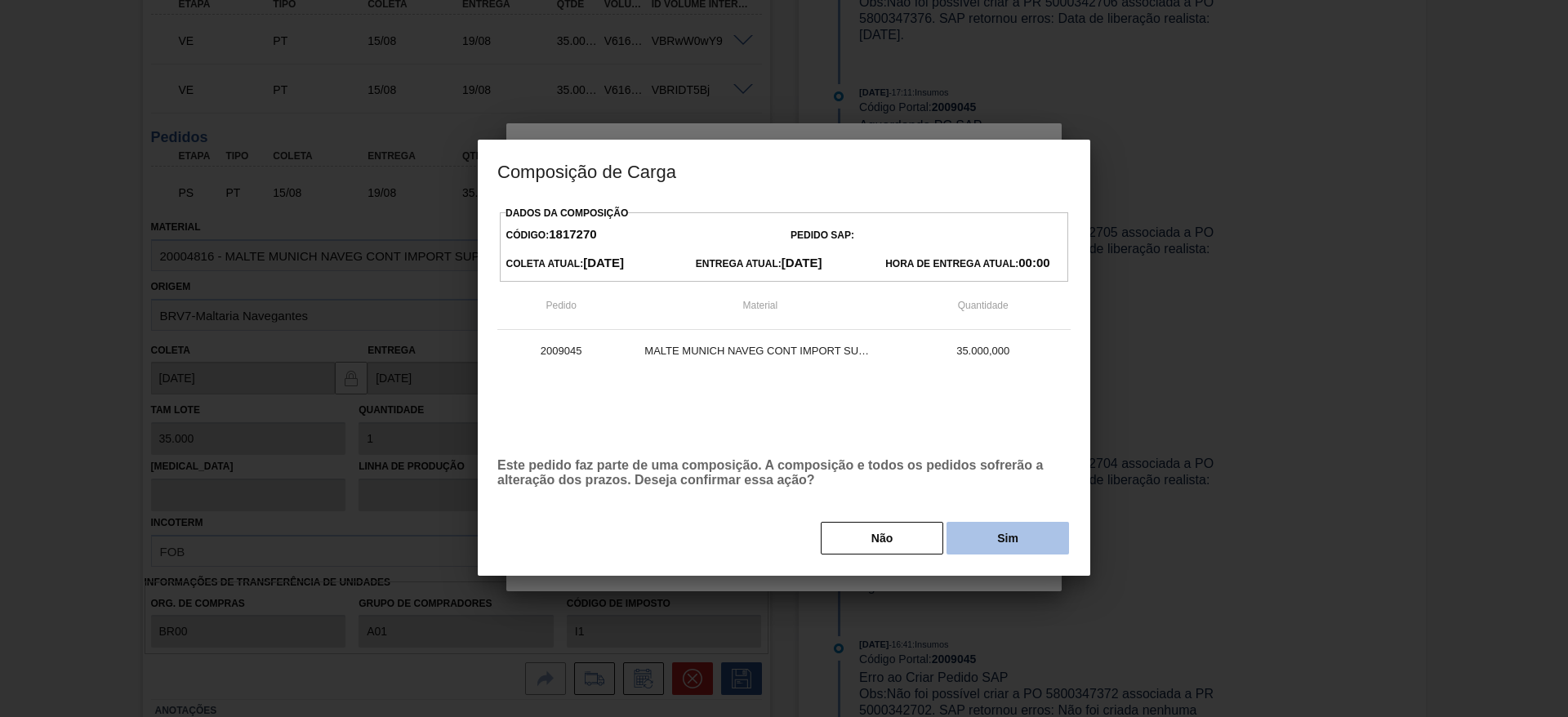
click at [987, 542] on button "Sim" at bounding box center [1007, 538] width 123 height 33
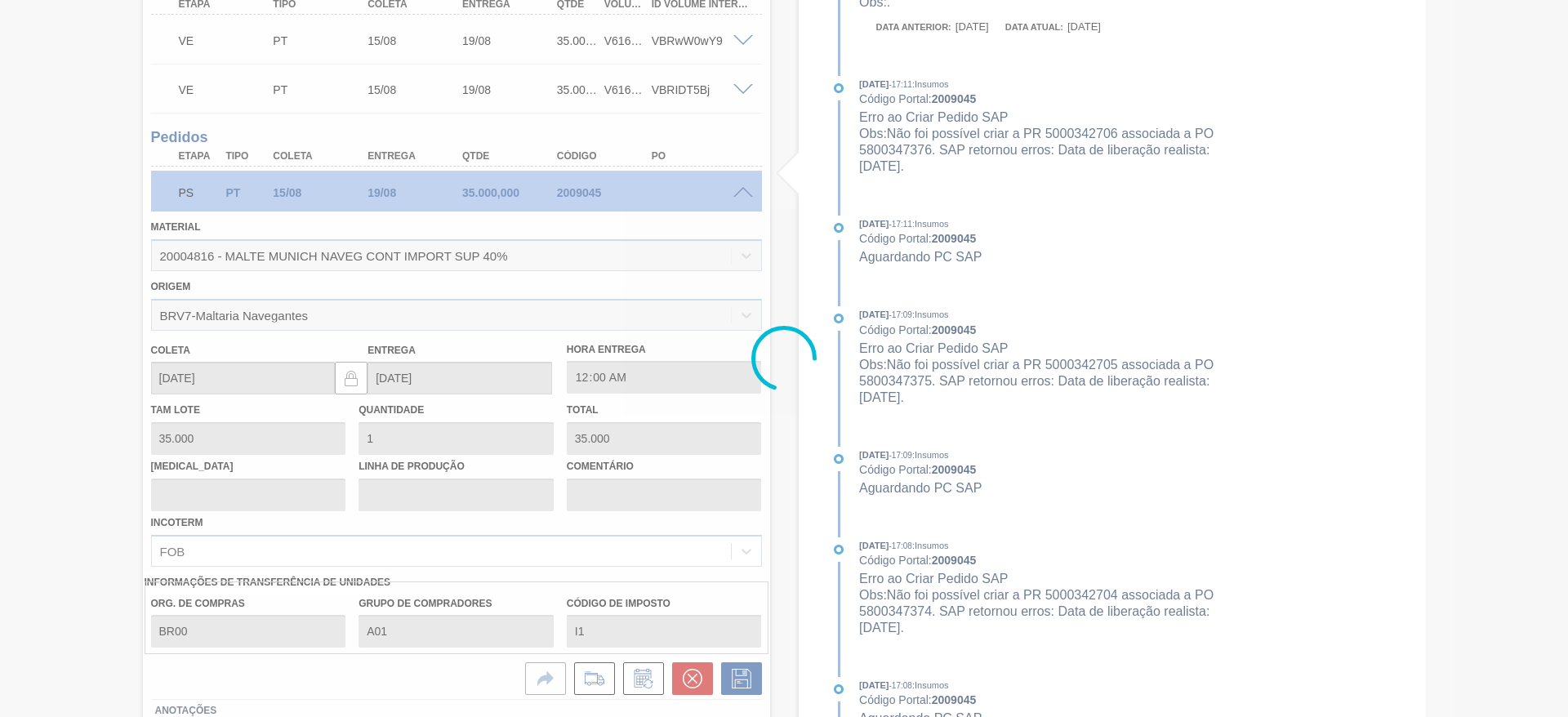
type input "."
type input "18/08/2025"
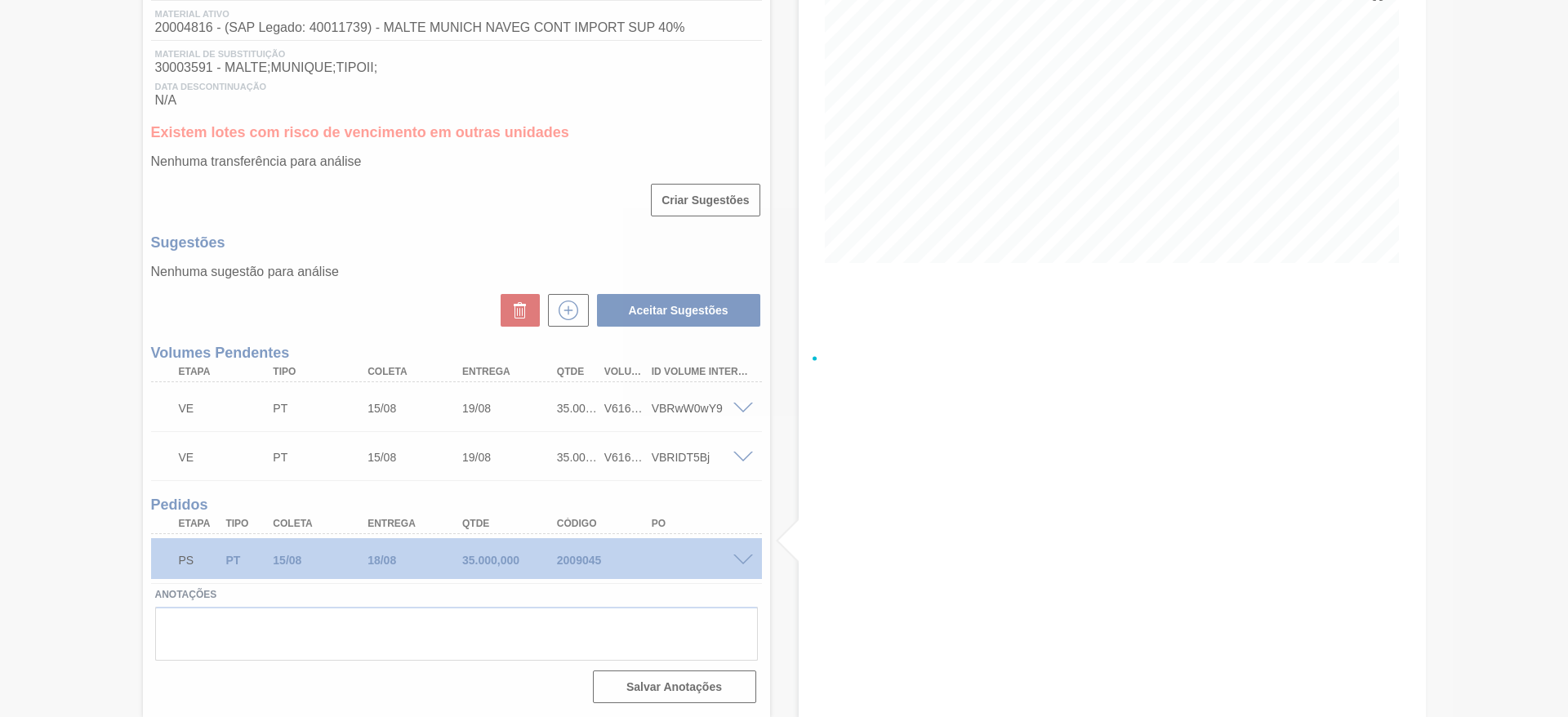
scroll to position [215, 0]
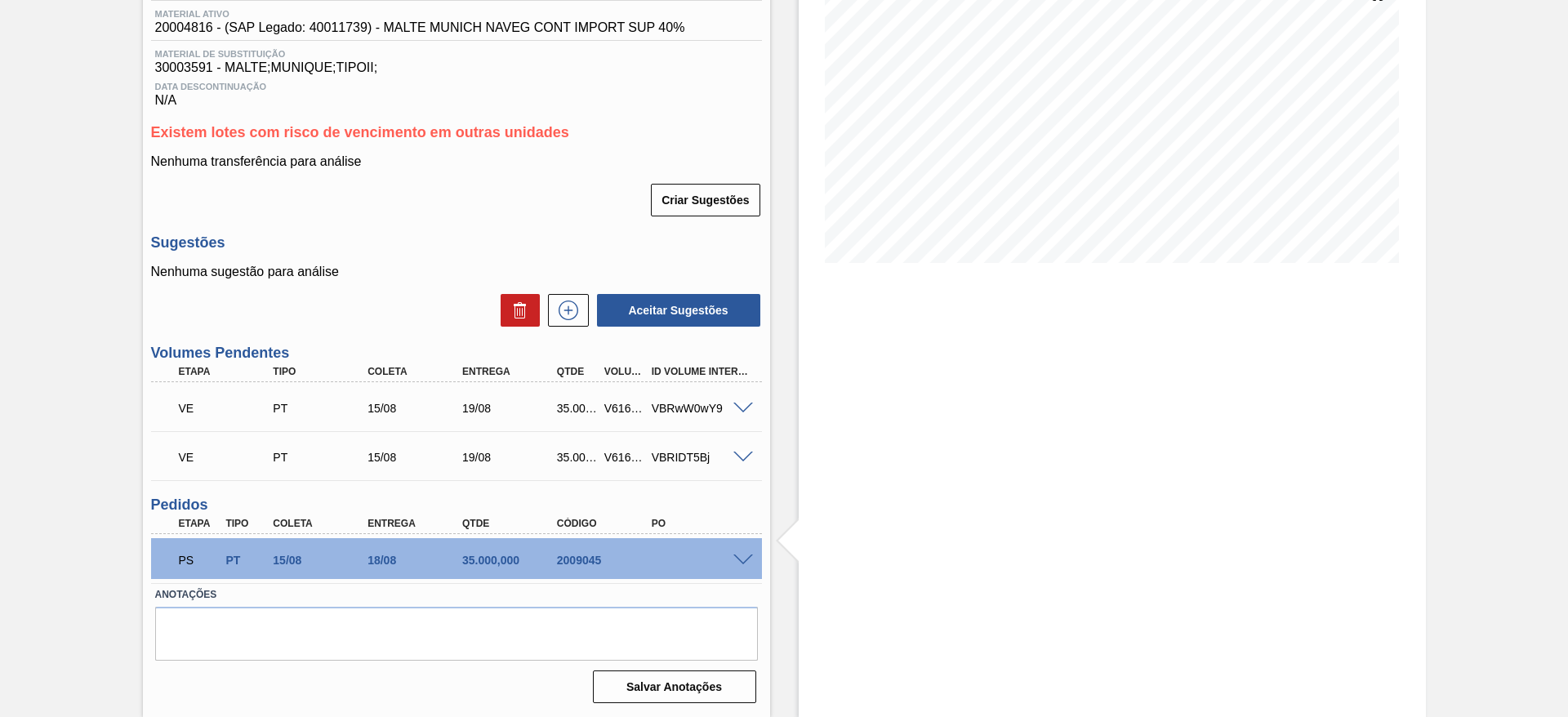
click at [742, 555] on span at bounding box center [743, 561] width 20 height 12
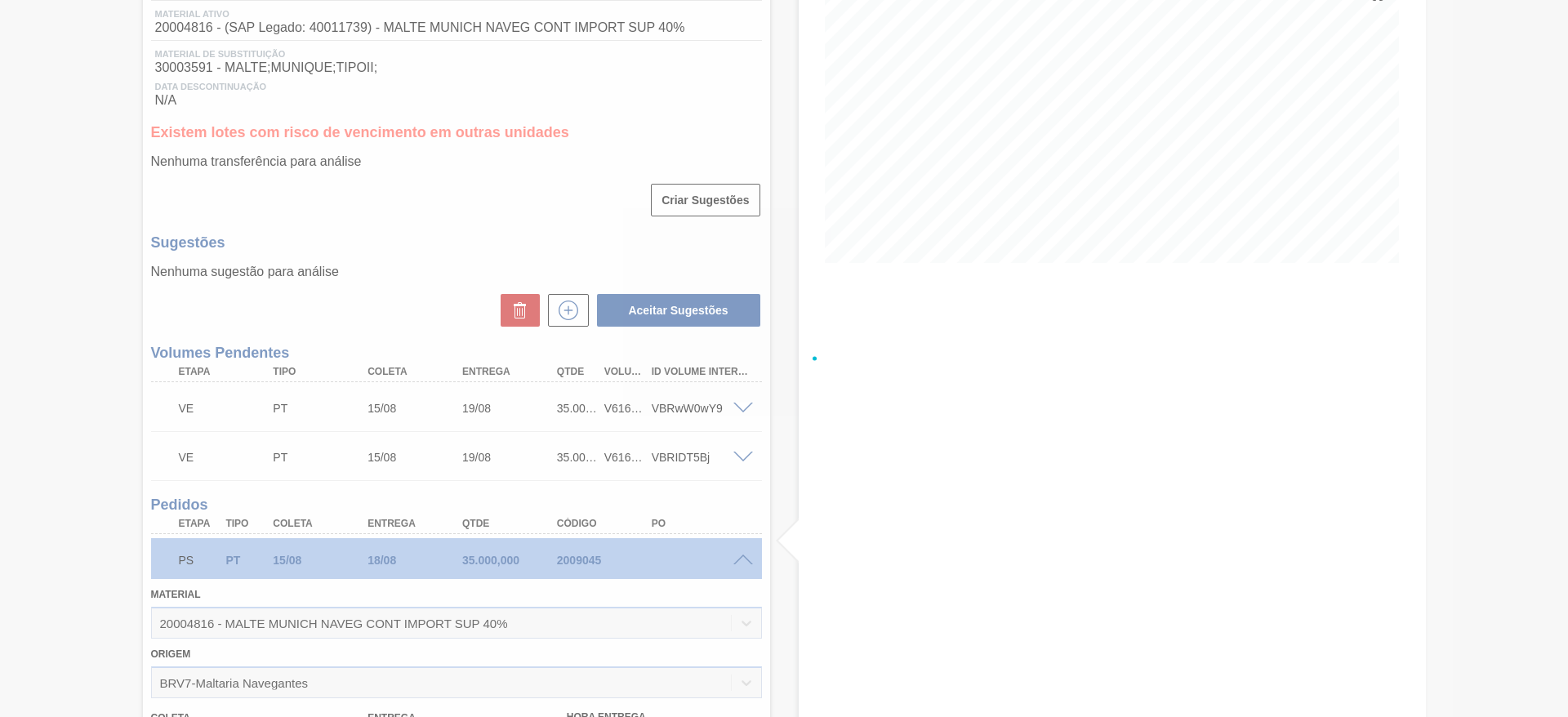
scroll to position [583, 0]
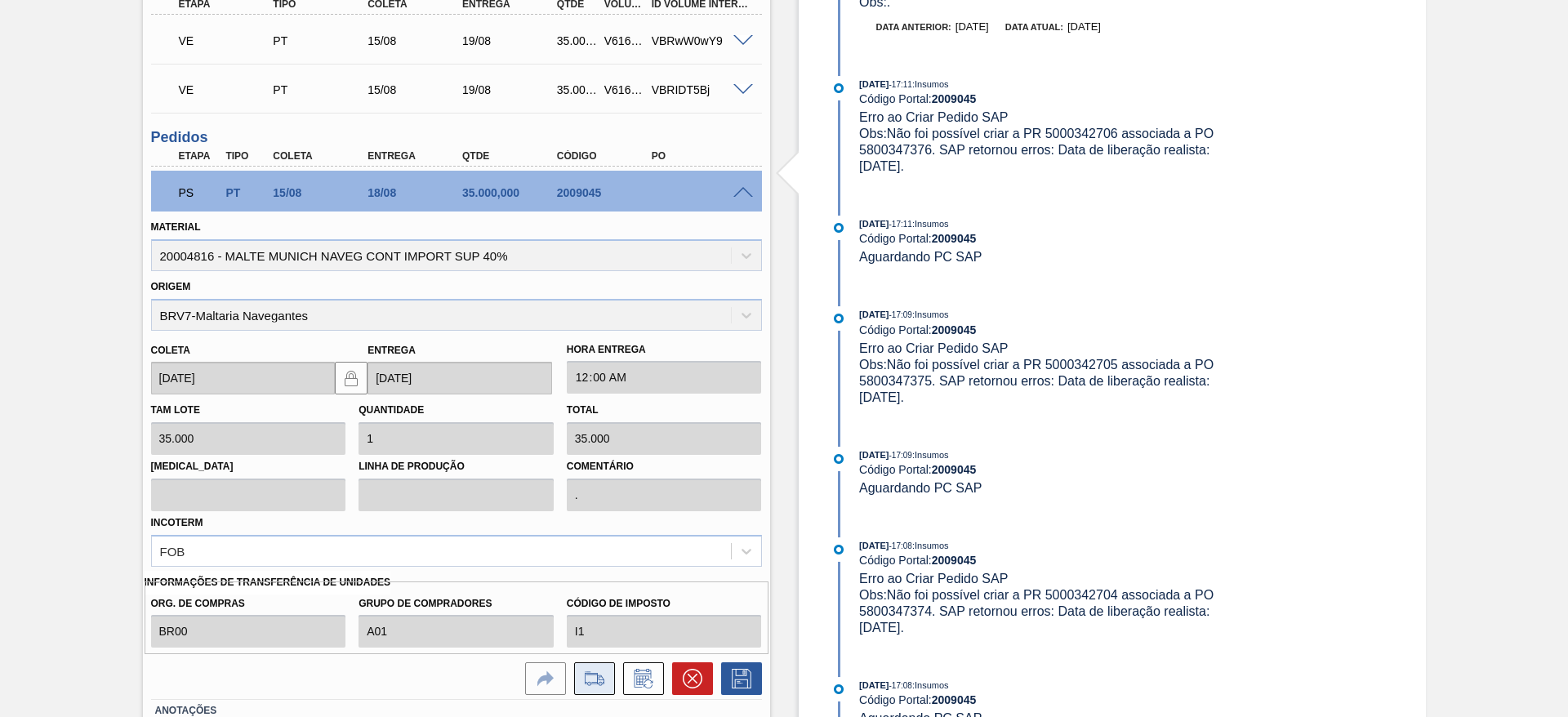
click at [594, 678] on icon at bounding box center [594, 679] width 26 height 20
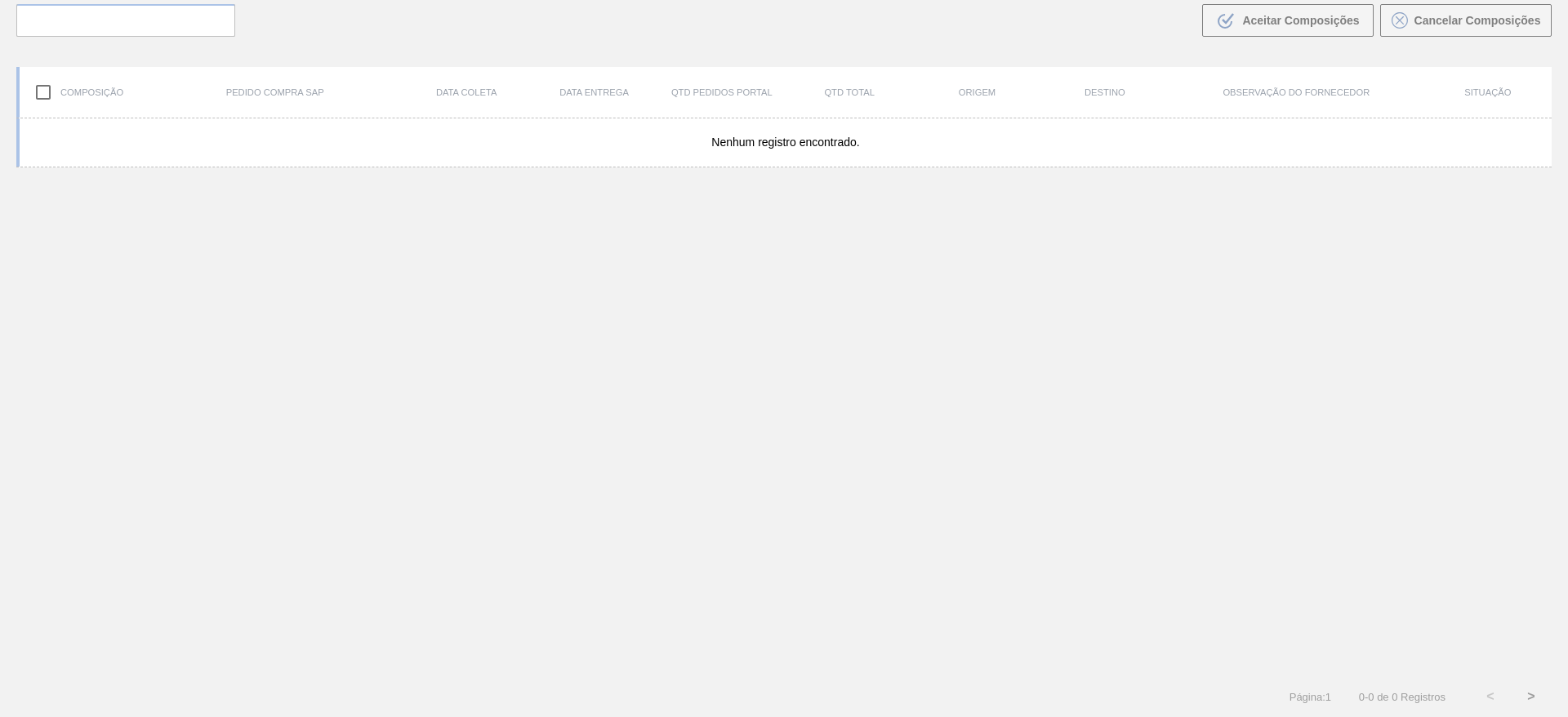
scroll to position [118, 0]
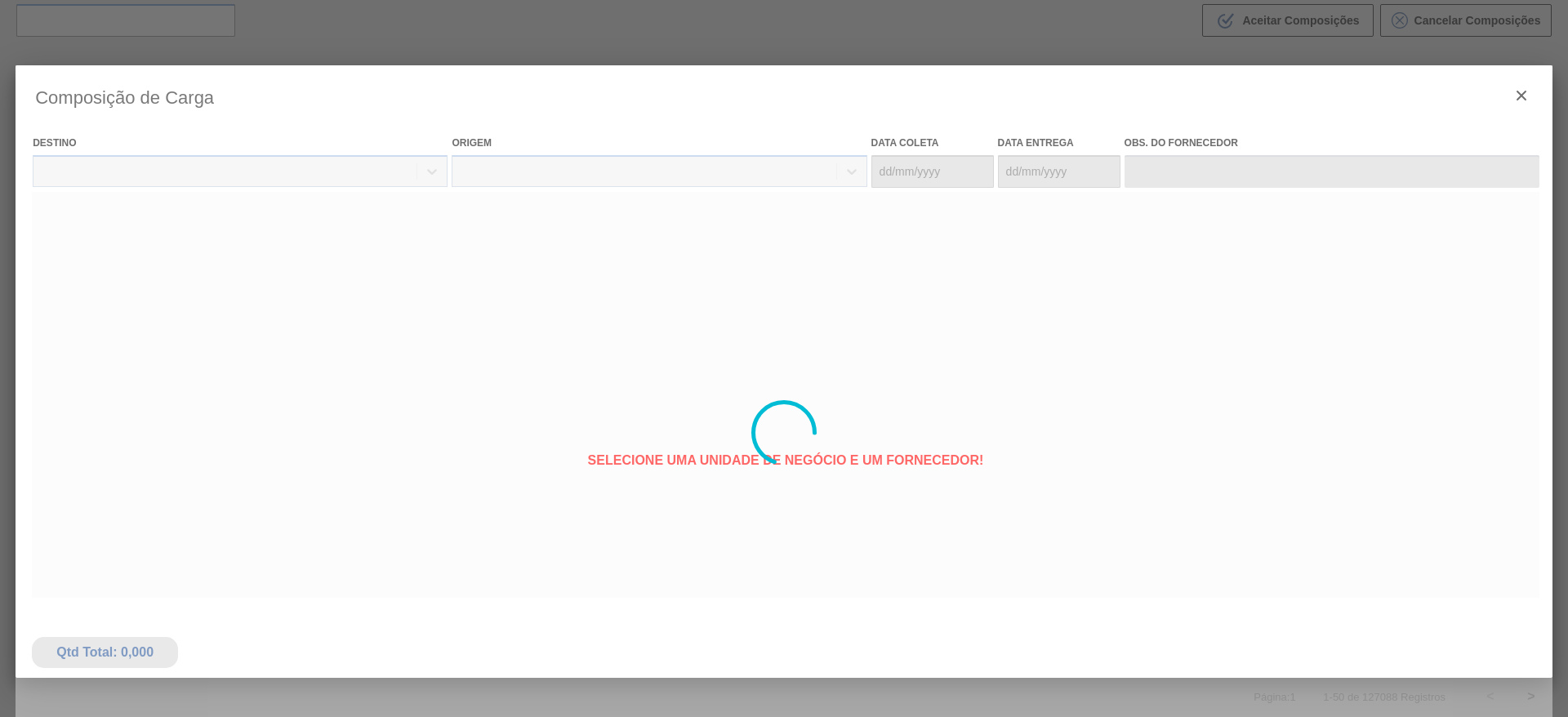
type coleta "[DATE]"
type entrega "18/08/2025"
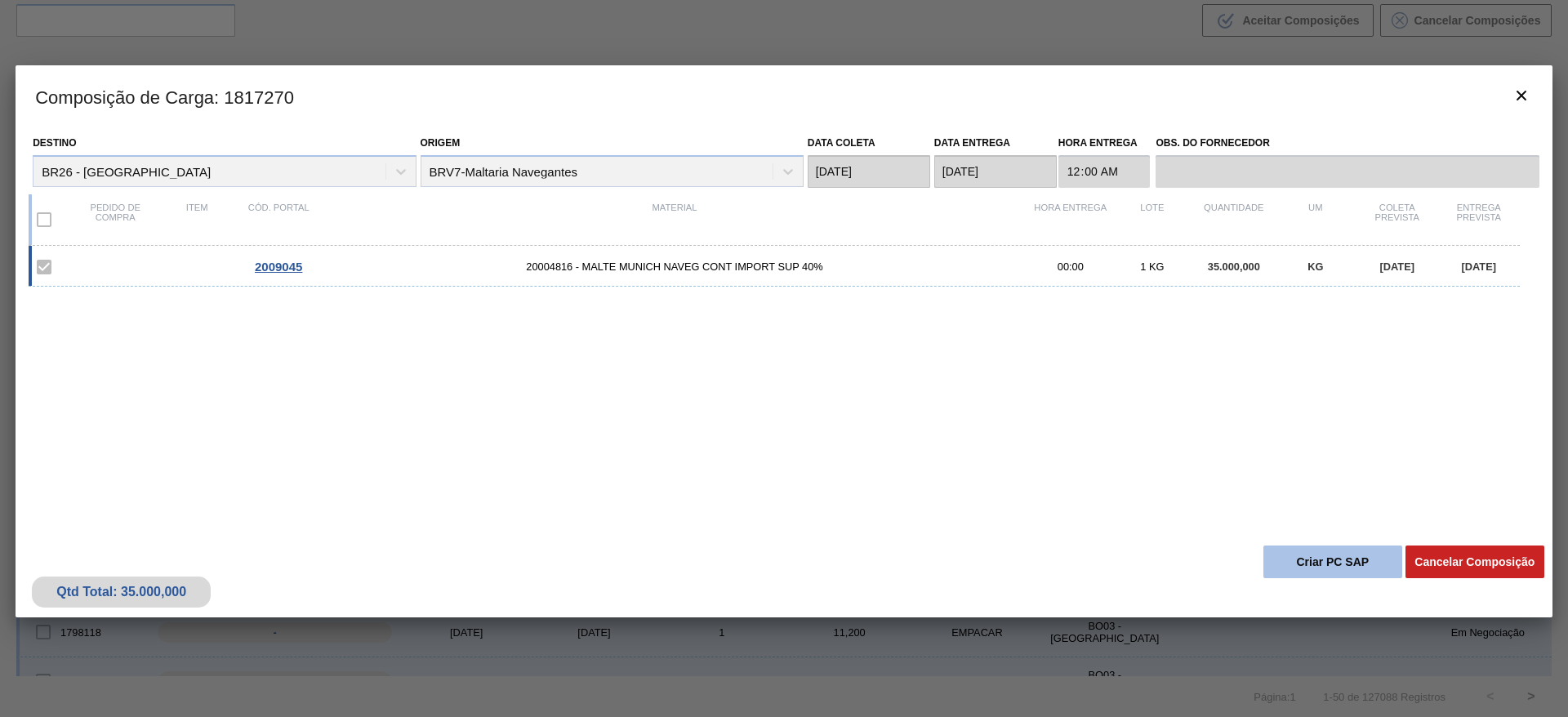
click at [1305, 558] on button "Criar PC SAP" at bounding box center [1333, 562] width 138 height 33
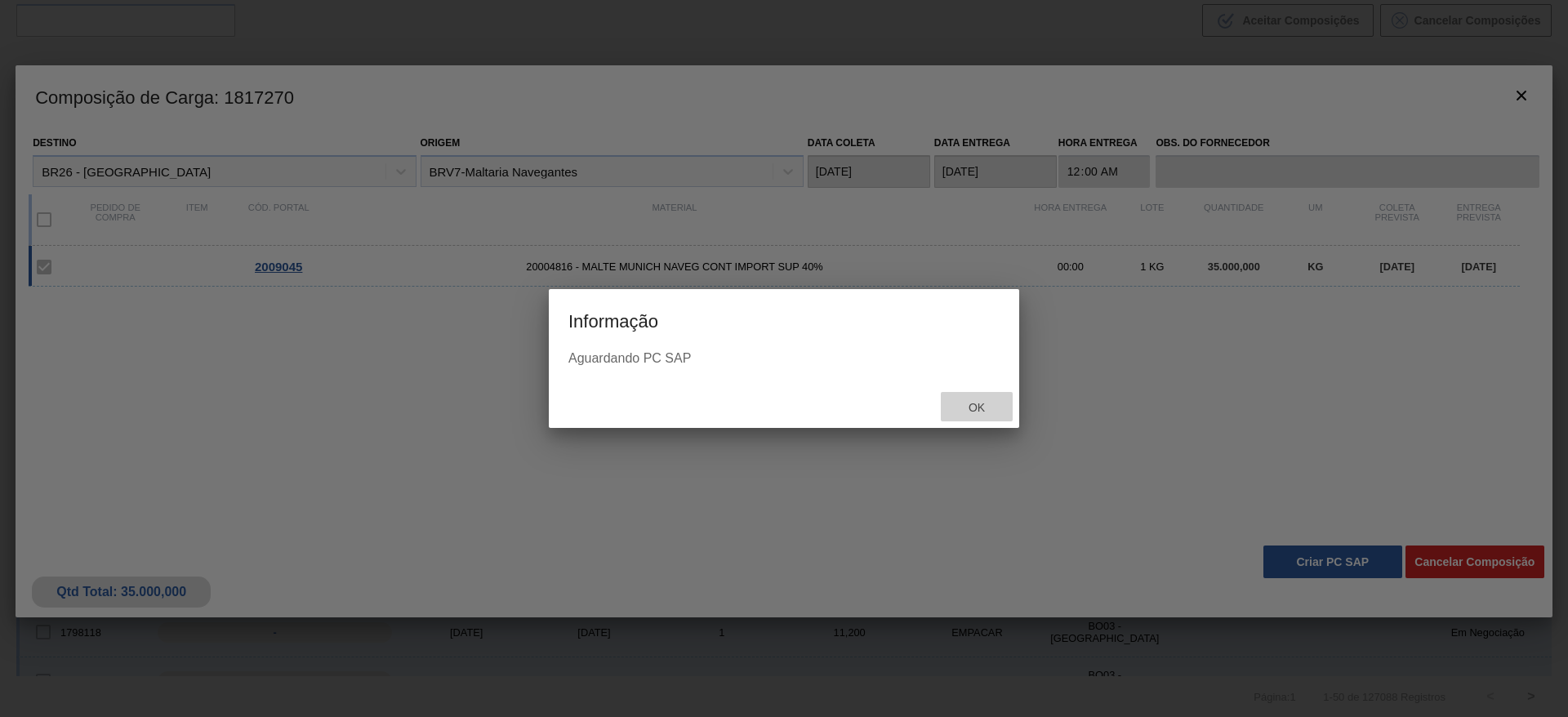
click at [972, 410] on span "Ok" at bounding box center [976, 407] width 43 height 13
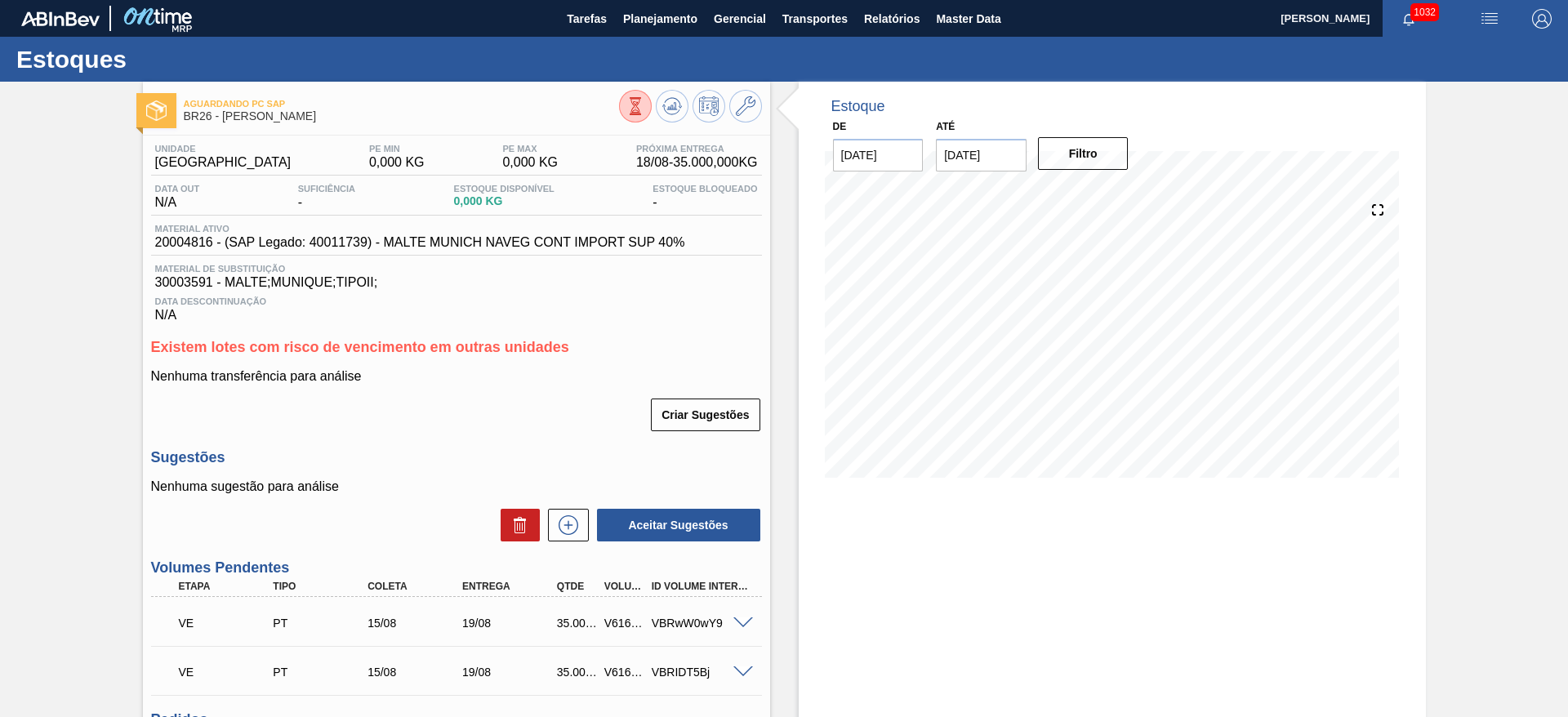
scroll to position [215, 0]
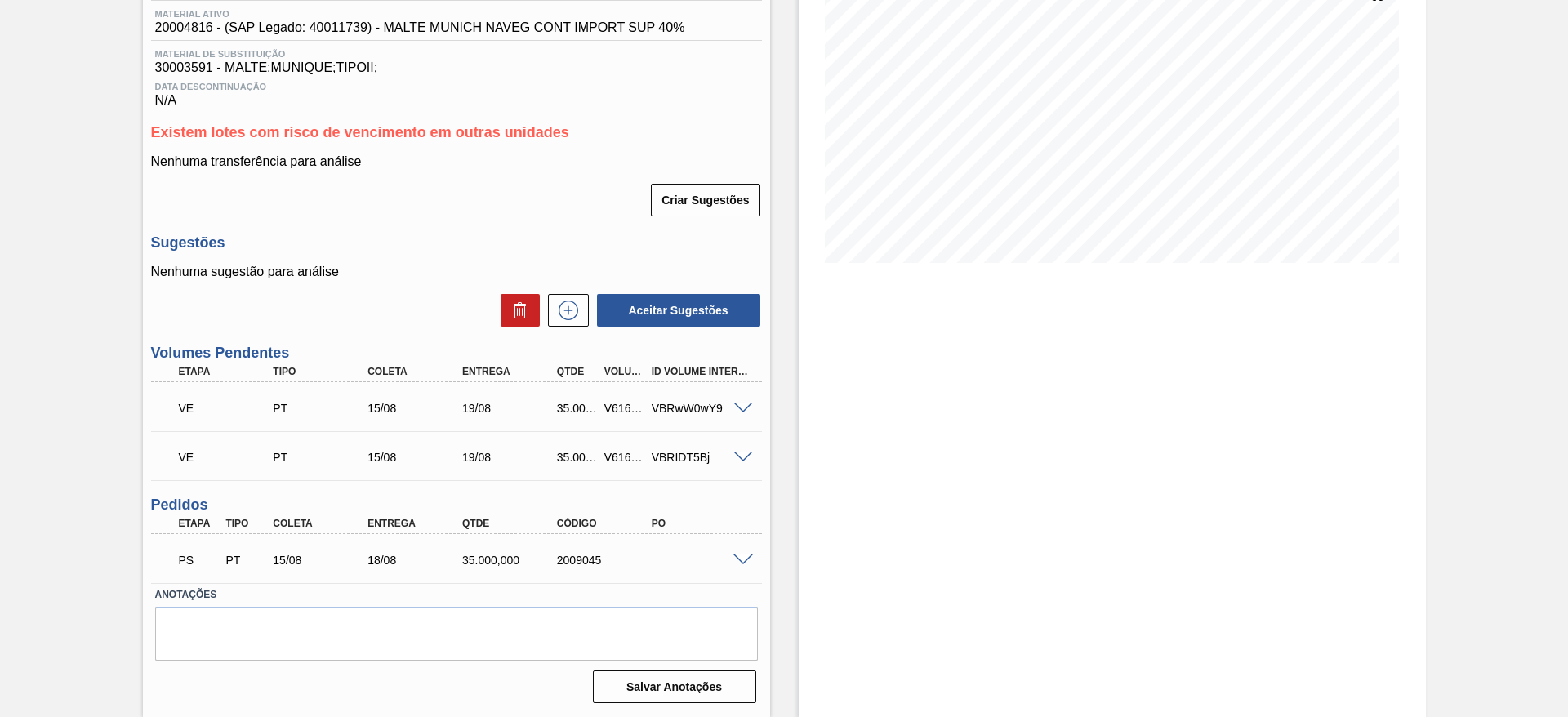
click at [739, 566] on div "PS PT 15/08 18/08 35.000,000 2009045" at bounding box center [457, 558] width 611 height 41
click at [744, 558] on span at bounding box center [743, 561] width 20 height 12
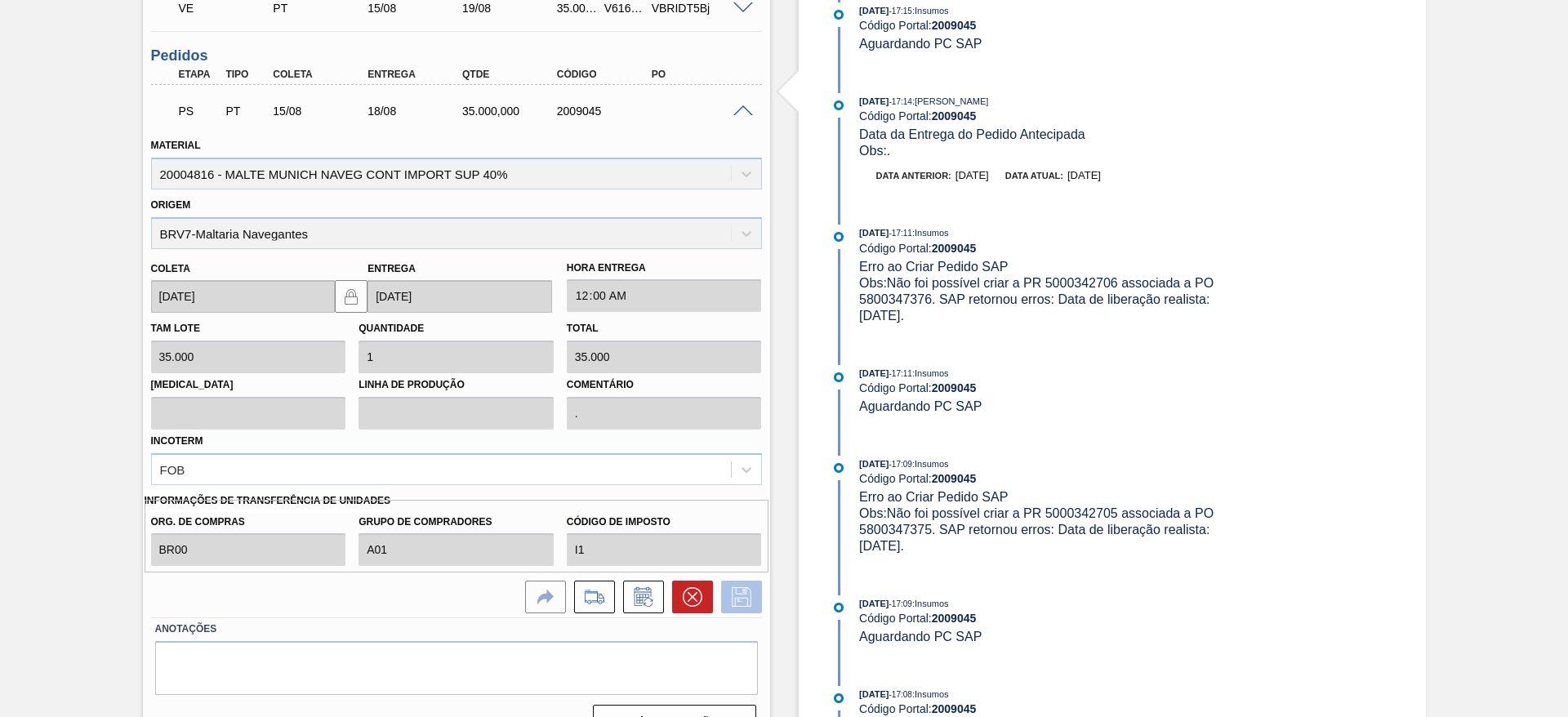
scroll to position [698, 0]
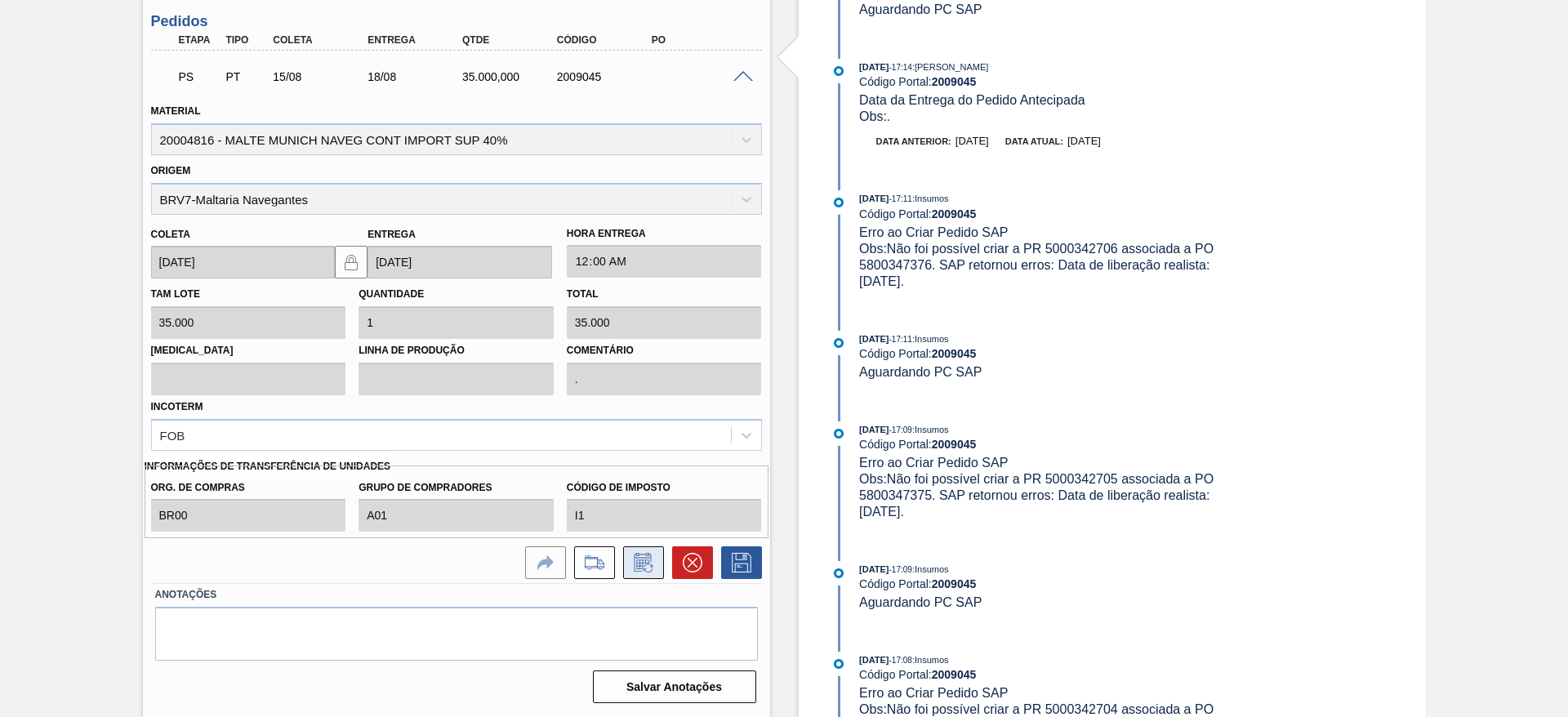
click at [649, 564] on icon at bounding box center [644, 563] width 26 height 20
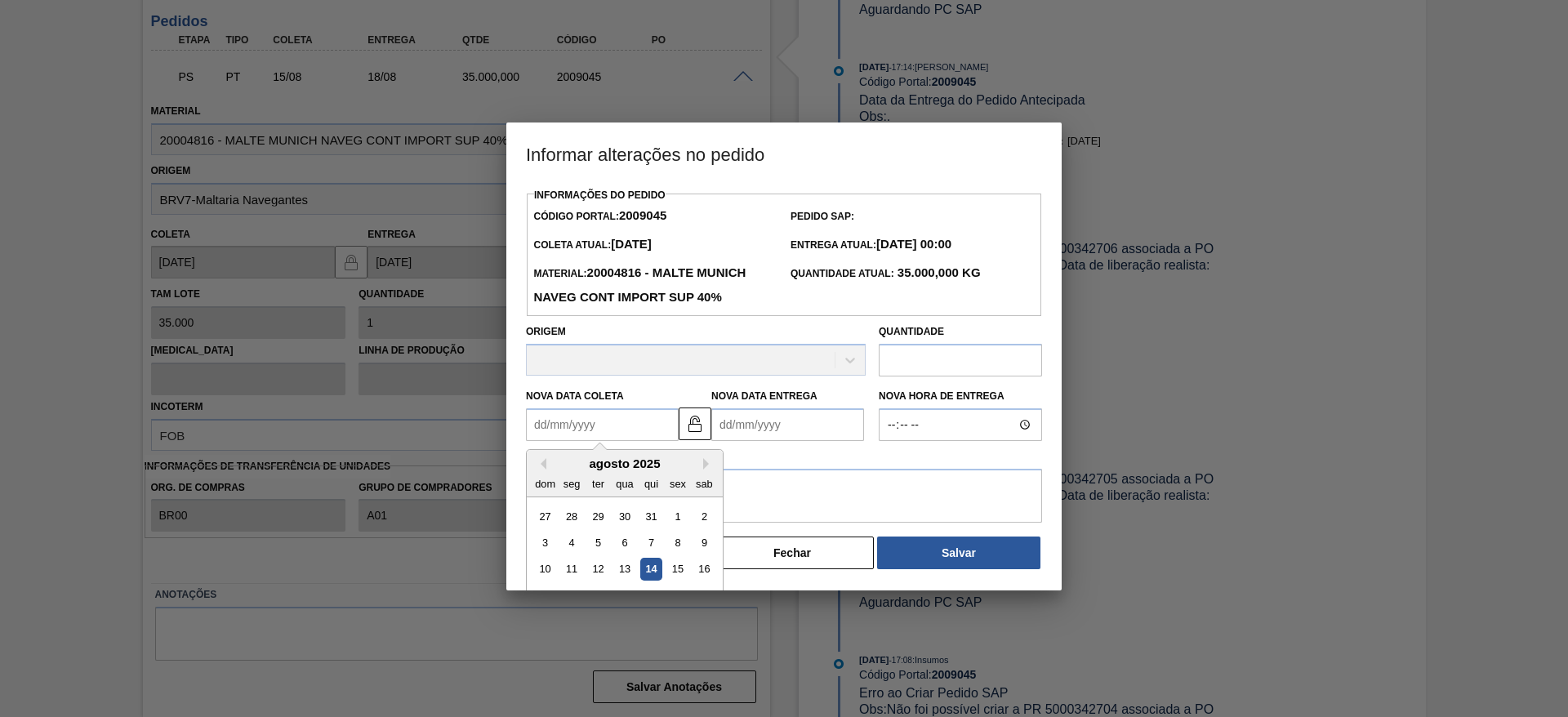
click at [540, 425] on Coleta "Nova Data Coleta" at bounding box center [602, 424] width 152 height 33
click at [676, 571] on div "15" at bounding box center [677, 570] width 22 height 22
type Coleta "[DATE]"
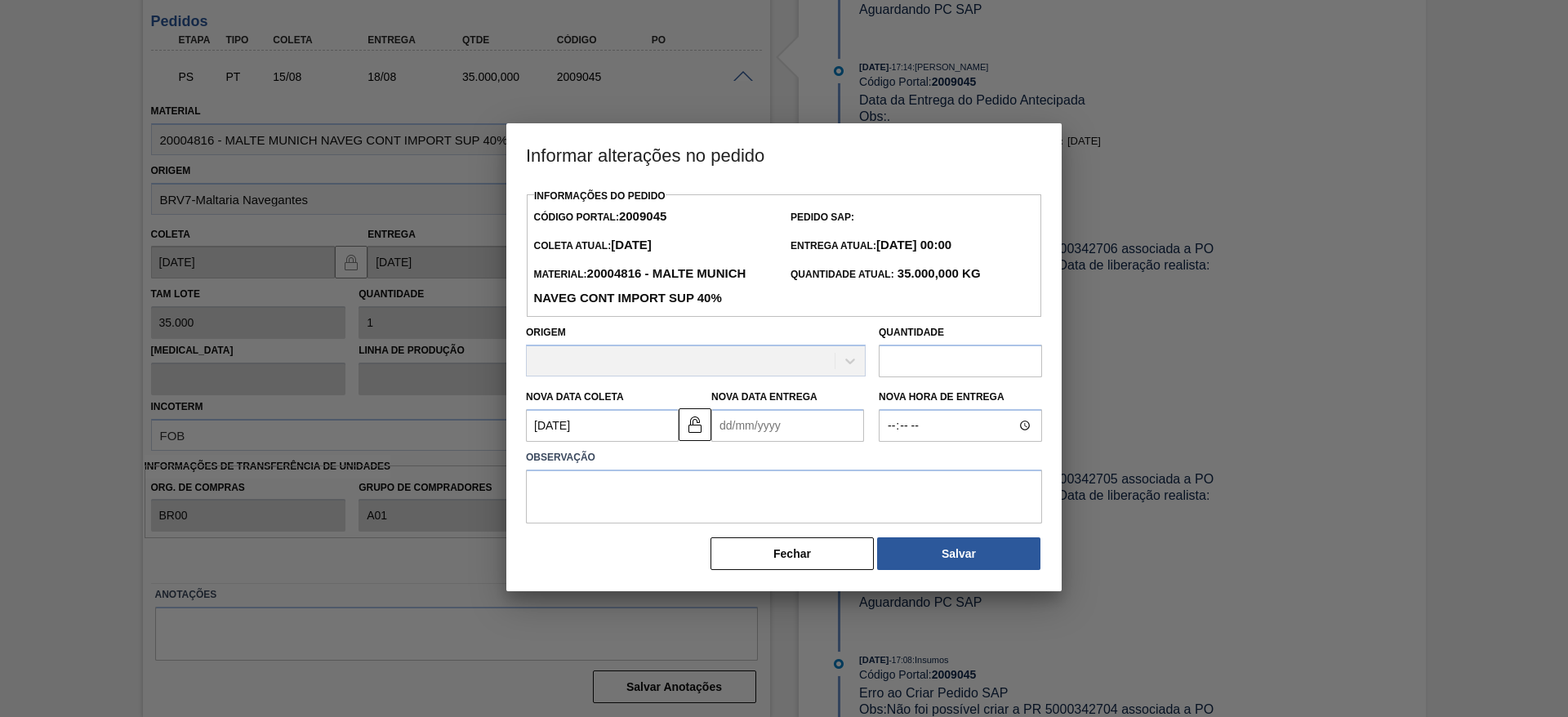
click at [721, 429] on Entrega "Nova Data Entrega" at bounding box center [787, 425] width 152 height 33
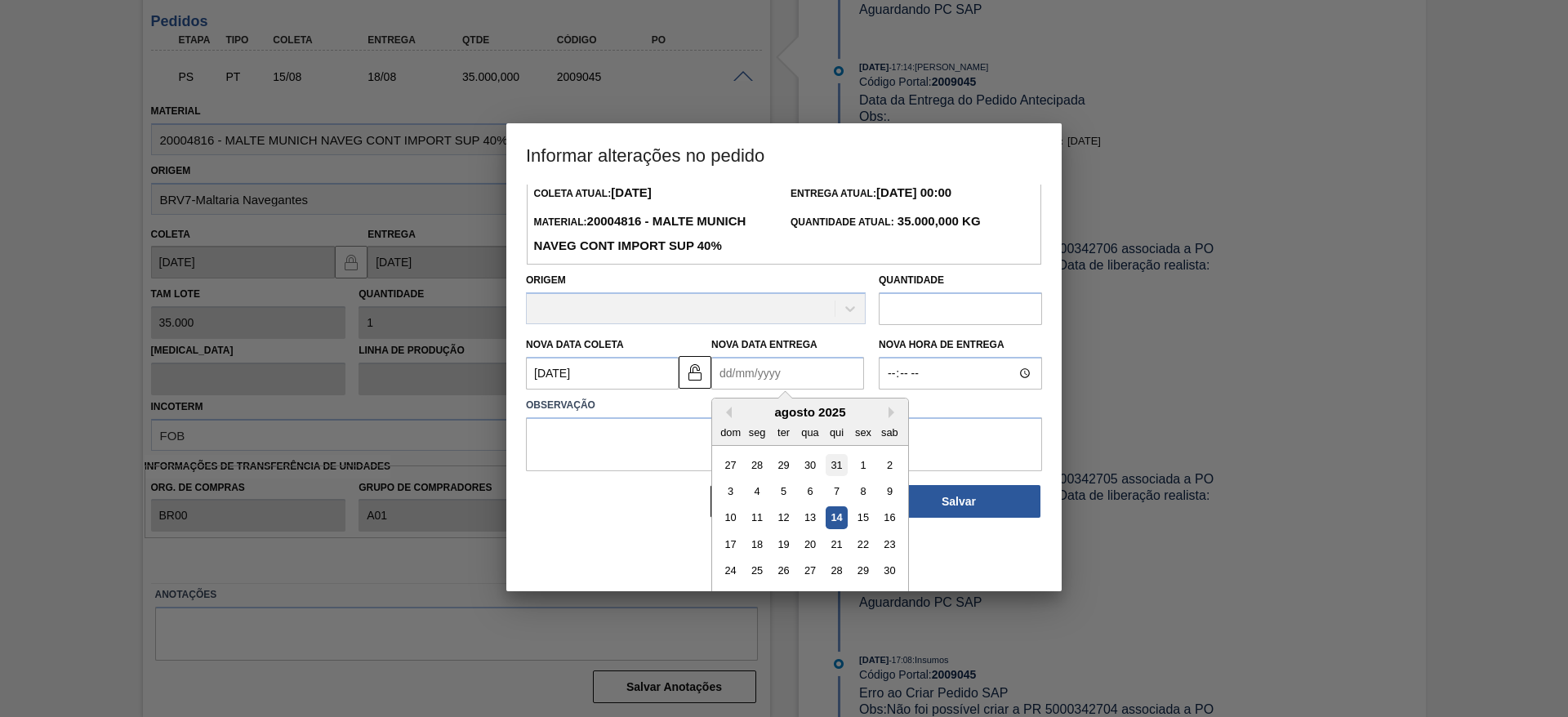
scroll to position [81, 0]
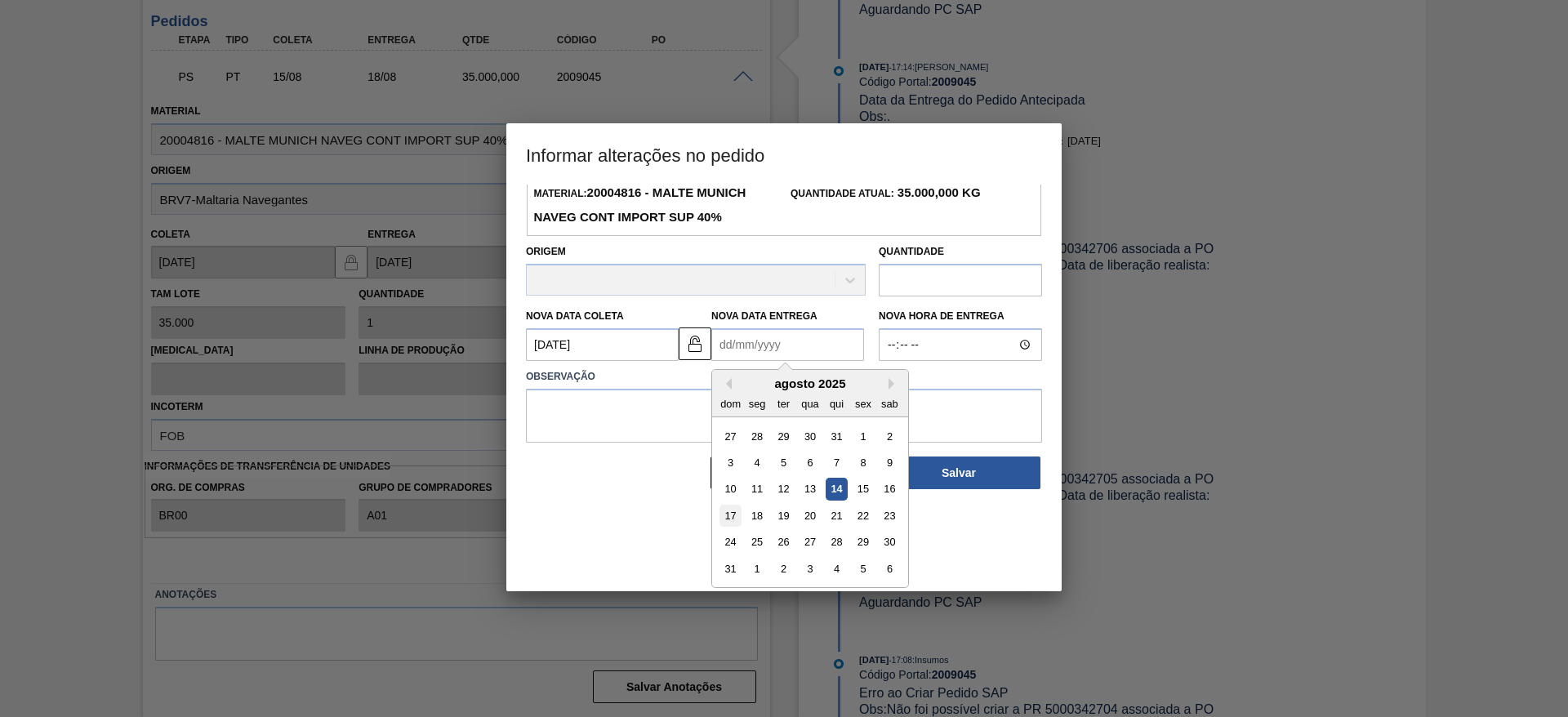
click at [734, 515] on div "17" at bounding box center [731, 515] width 22 height 22
type Entrega "[DATE]"
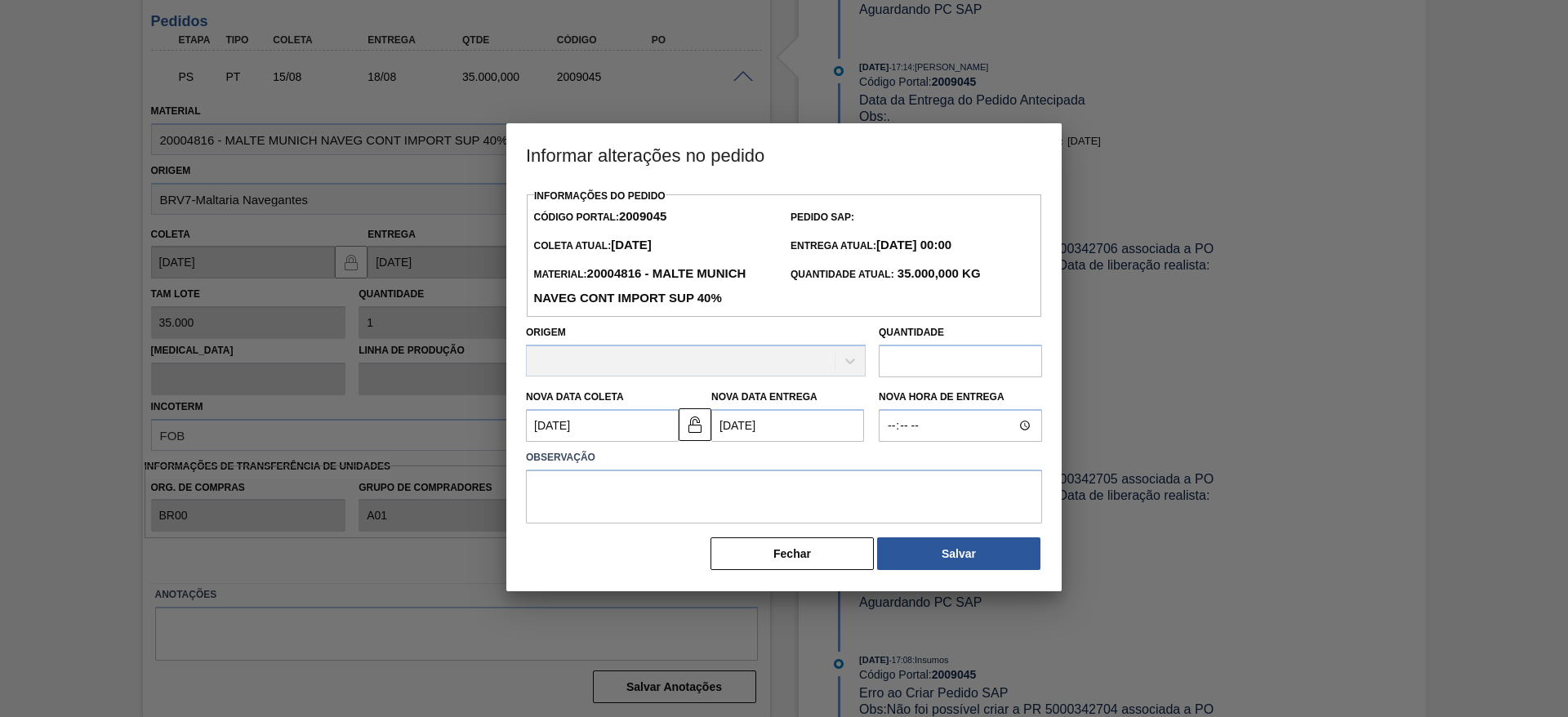
scroll to position [0, 0]
click at [571, 494] on textarea at bounding box center [784, 496] width 516 height 54
type textarea "."
click at [926, 542] on button "Salvar" at bounding box center [958, 554] width 163 height 33
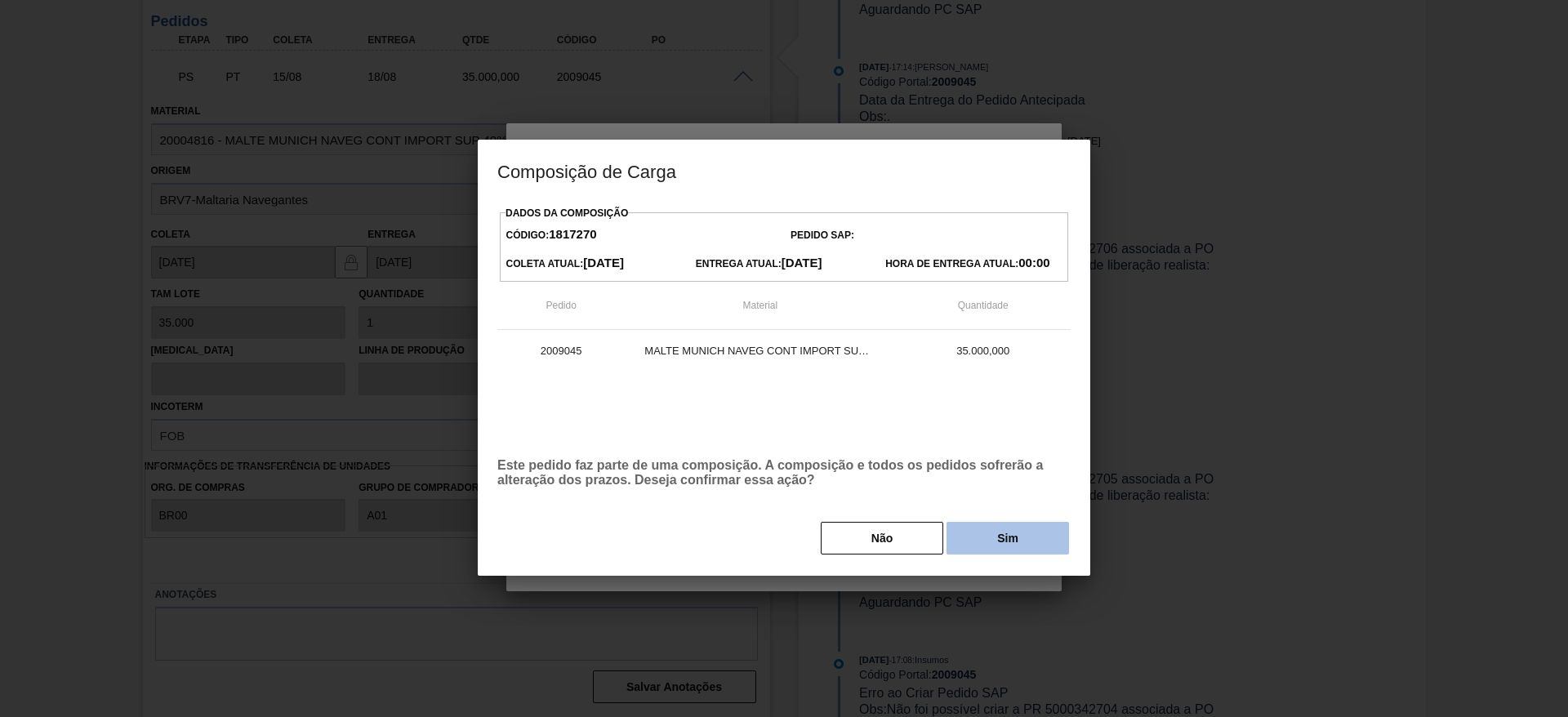
click at [1009, 539] on button "Sim" at bounding box center [1007, 538] width 123 height 33
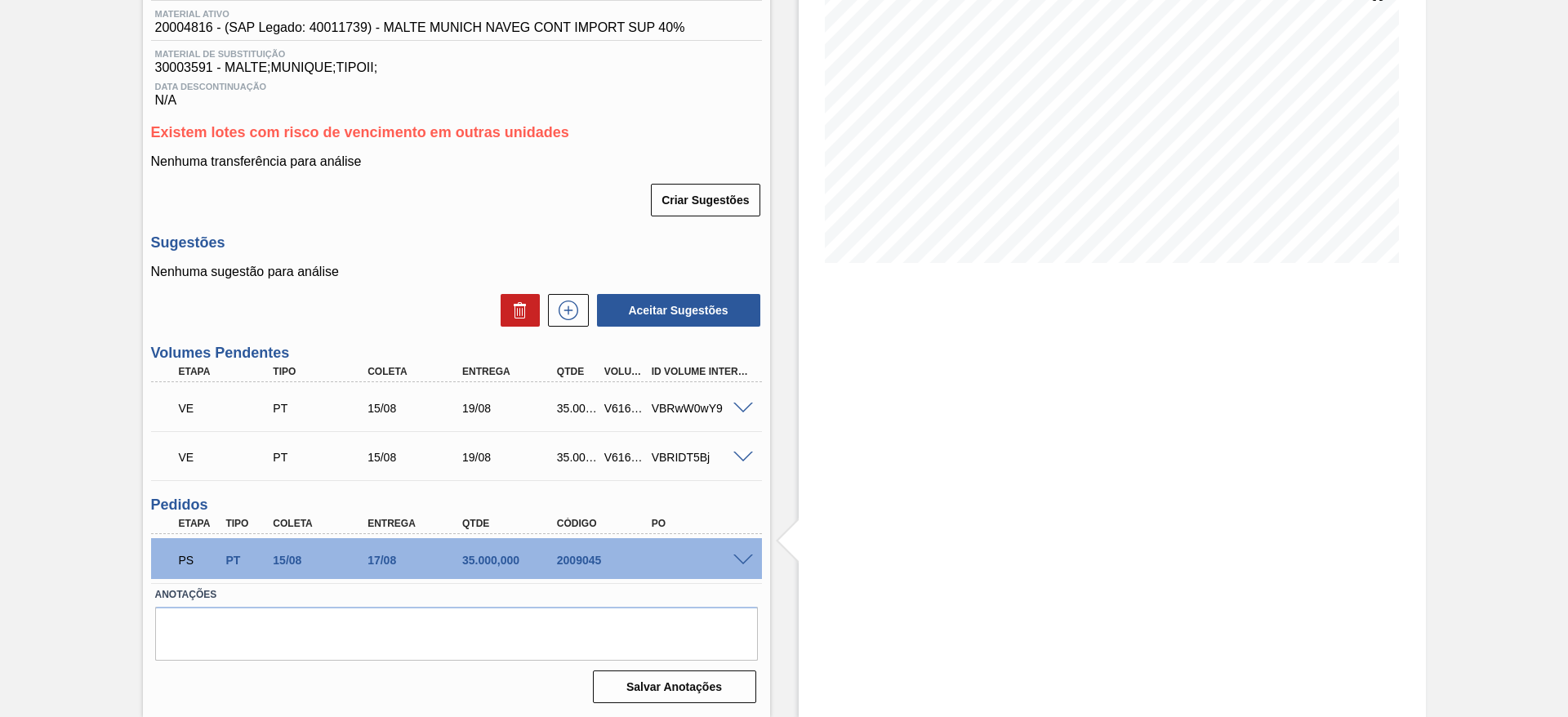
scroll to position [215, 0]
click at [59, 388] on div "Aguardando PC SAP BR26 - MALTE MUNIQUE Unidade Uberlândia PE MIN 0,000 KG PE MA…" at bounding box center [784, 292] width 1568 height 851
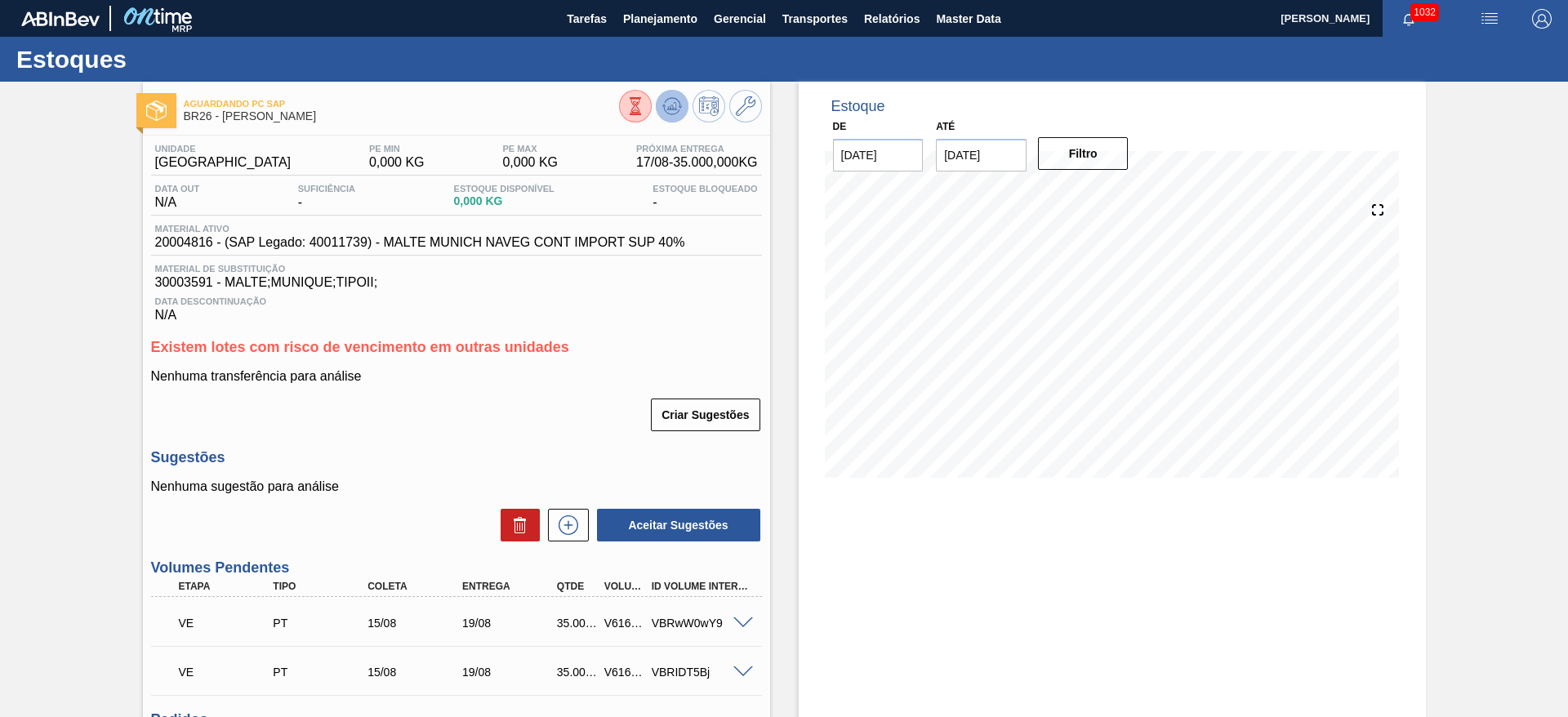
click at [645, 106] on icon at bounding box center [636, 106] width 18 height 18
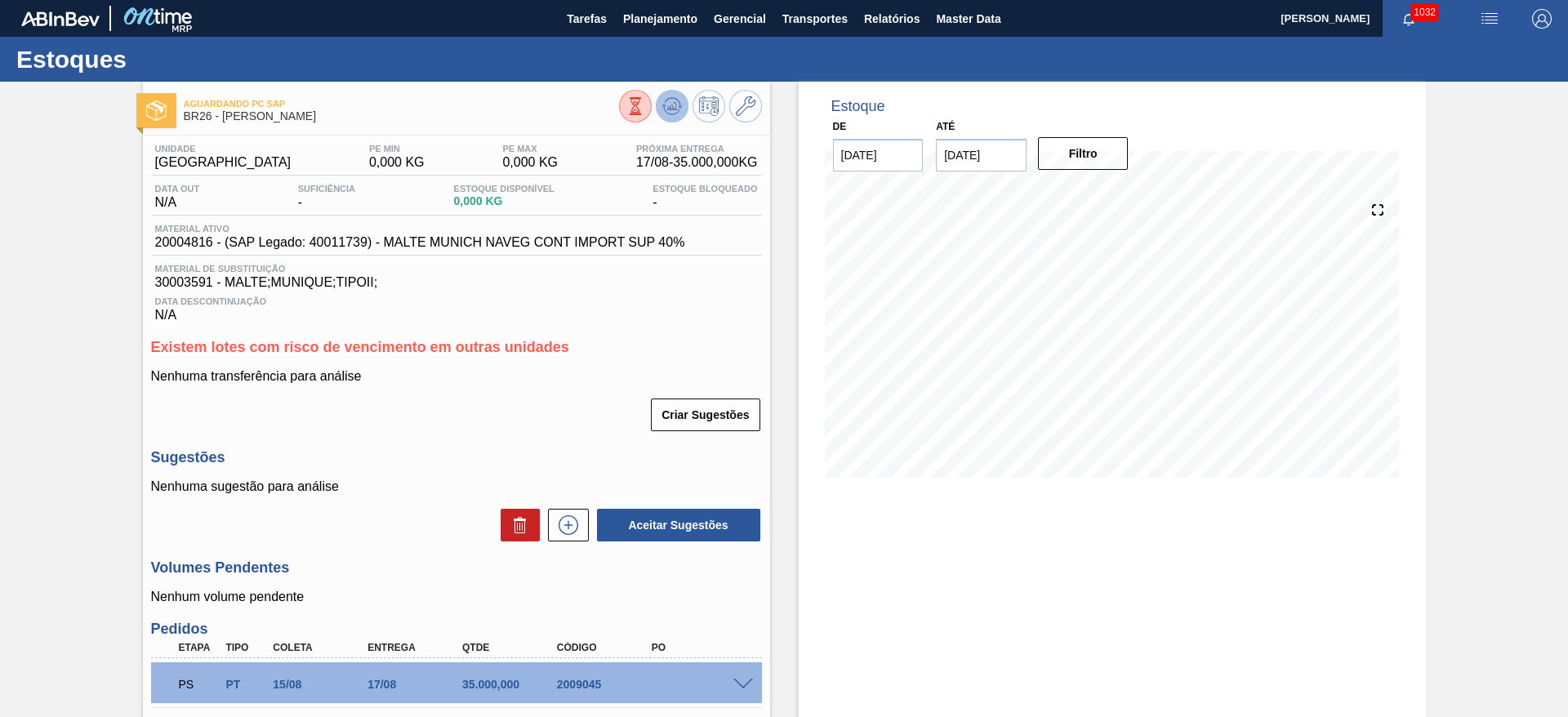
click at [645, 102] on icon at bounding box center [636, 106] width 18 height 18
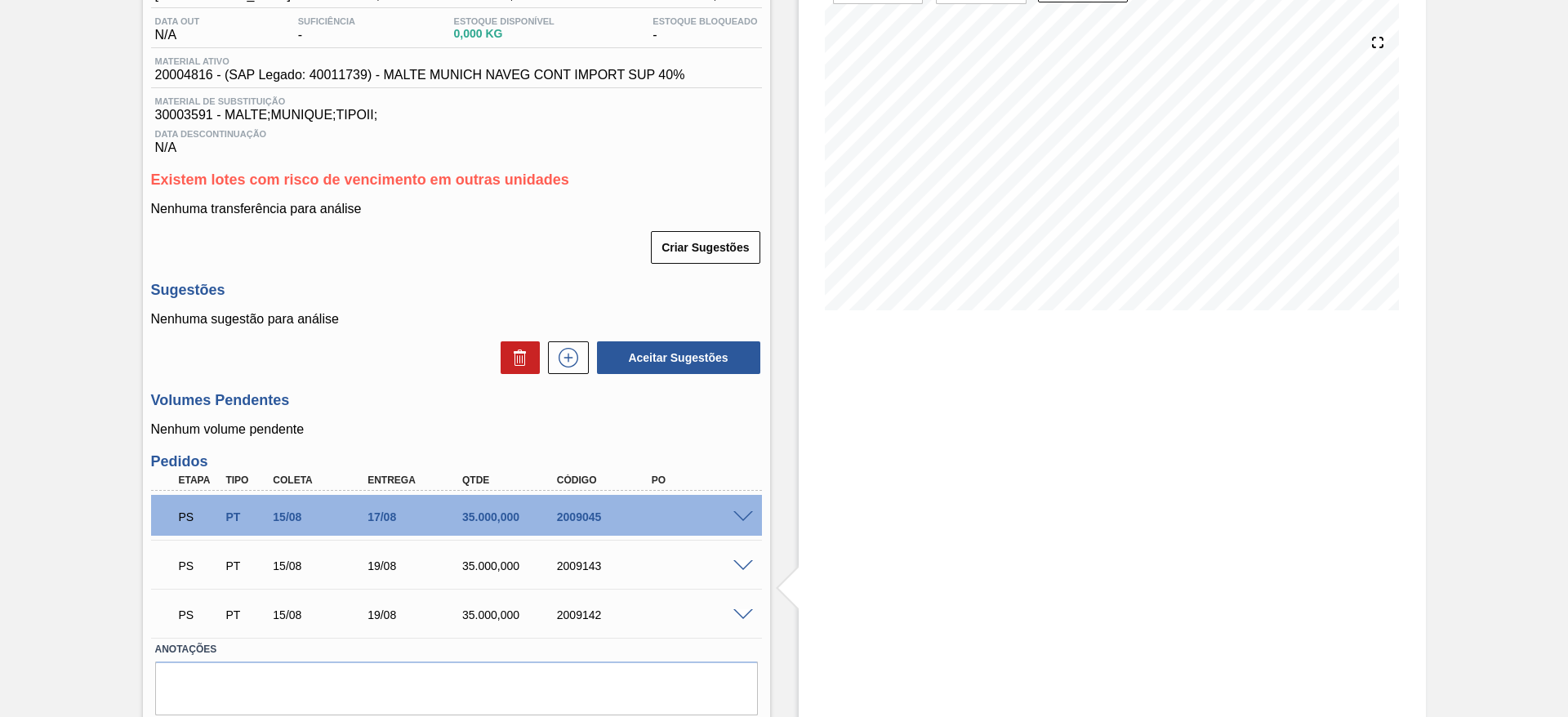
scroll to position [223, 0]
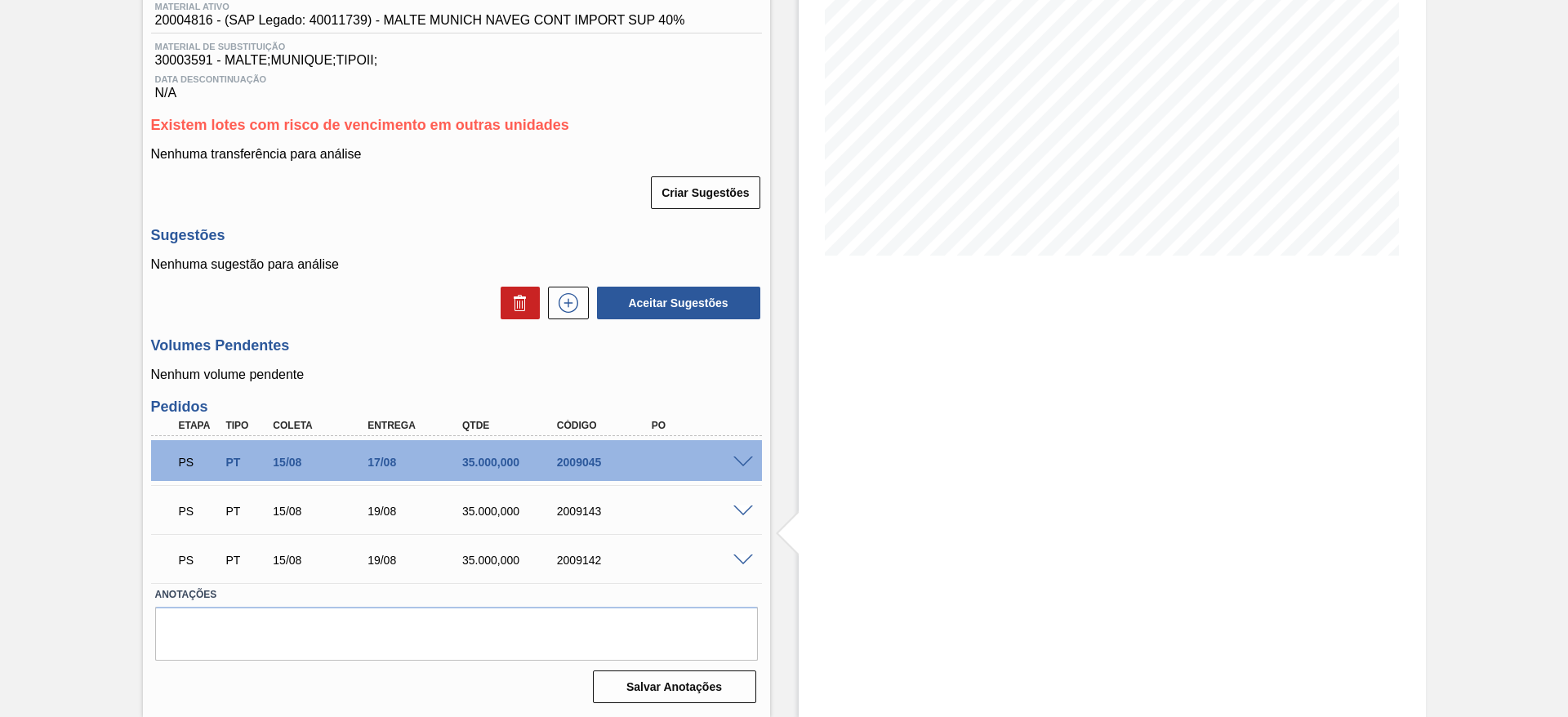
click at [735, 461] on span at bounding box center [743, 463] width 20 height 12
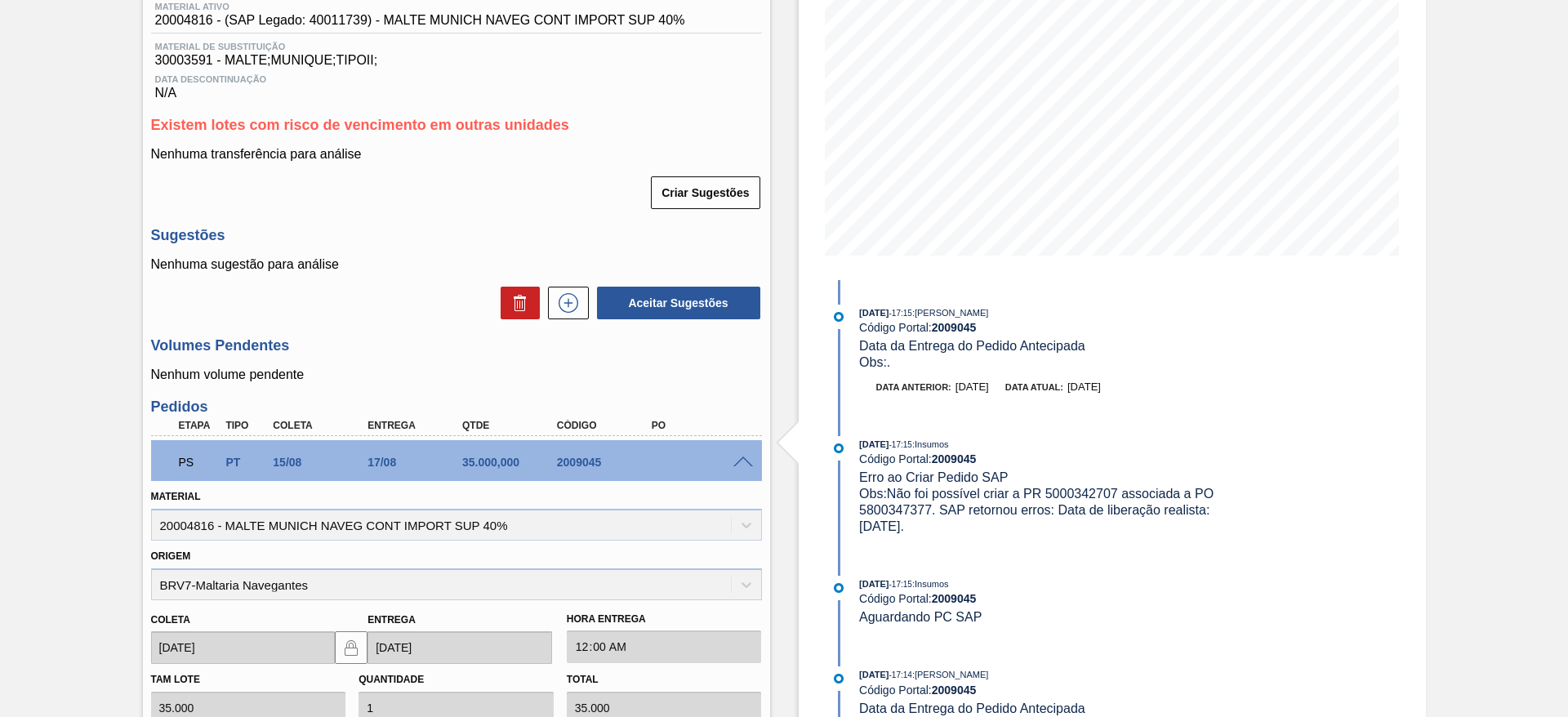
scroll to position [467, 0]
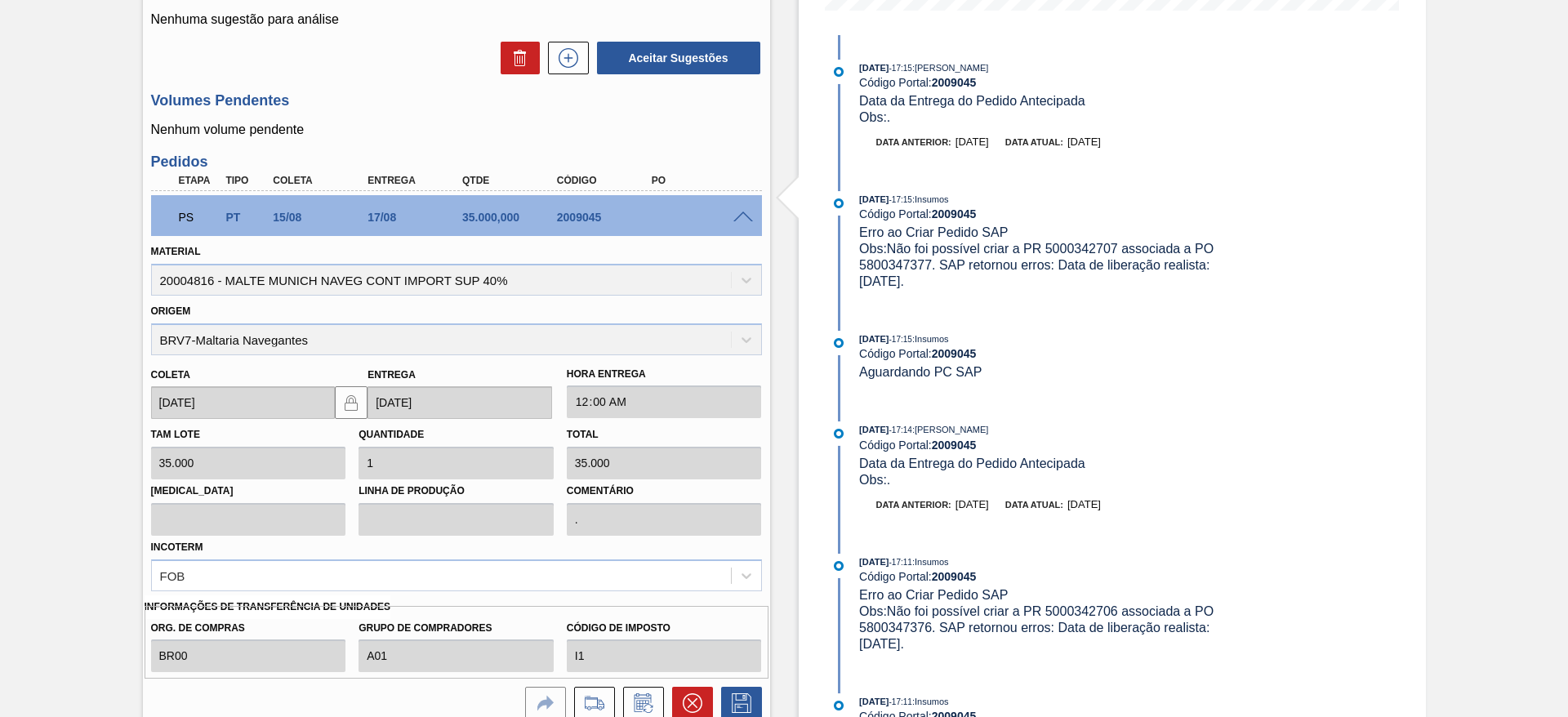
click at [741, 215] on span at bounding box center [743, 218] width 20 height 12
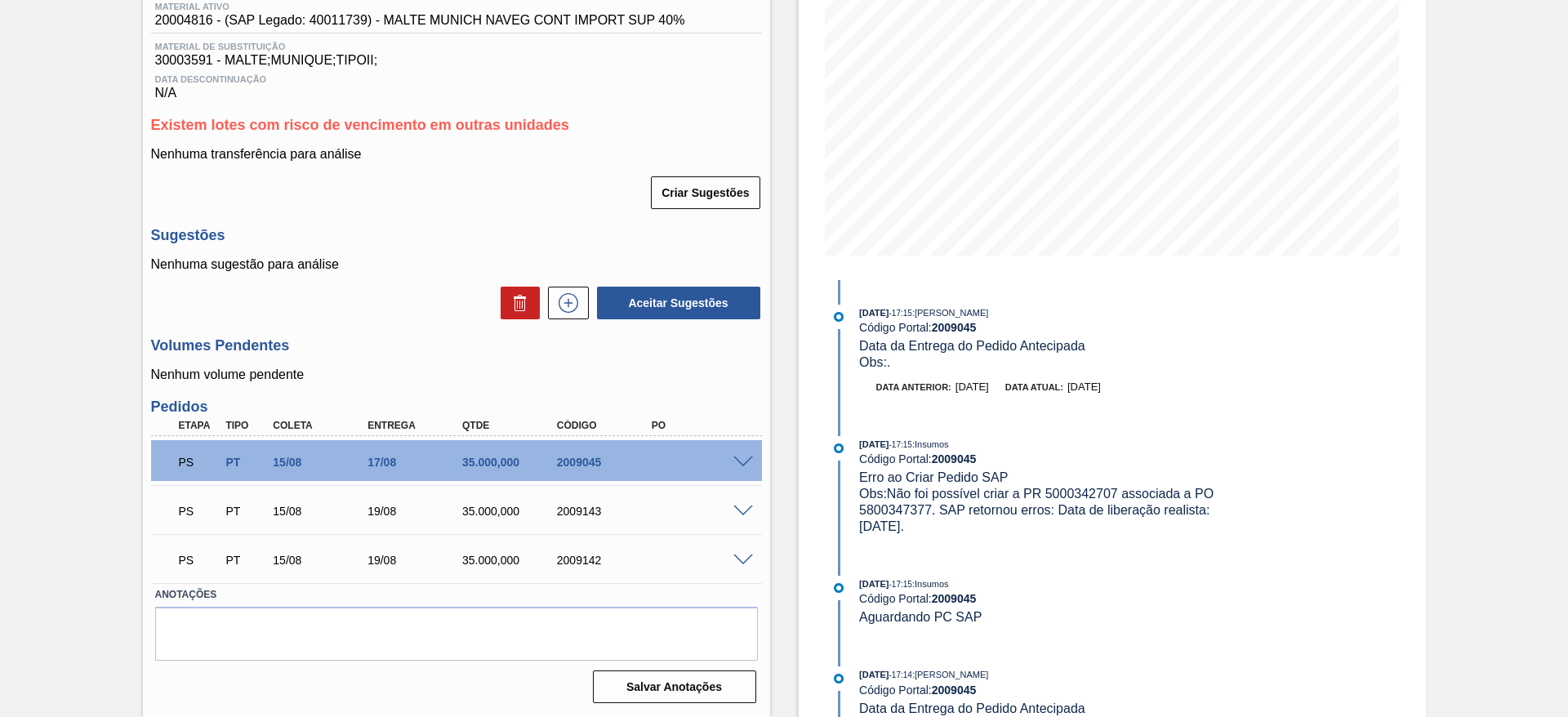
click at [742, 511] on span at bounding box center [743, 511] width 20 height 12
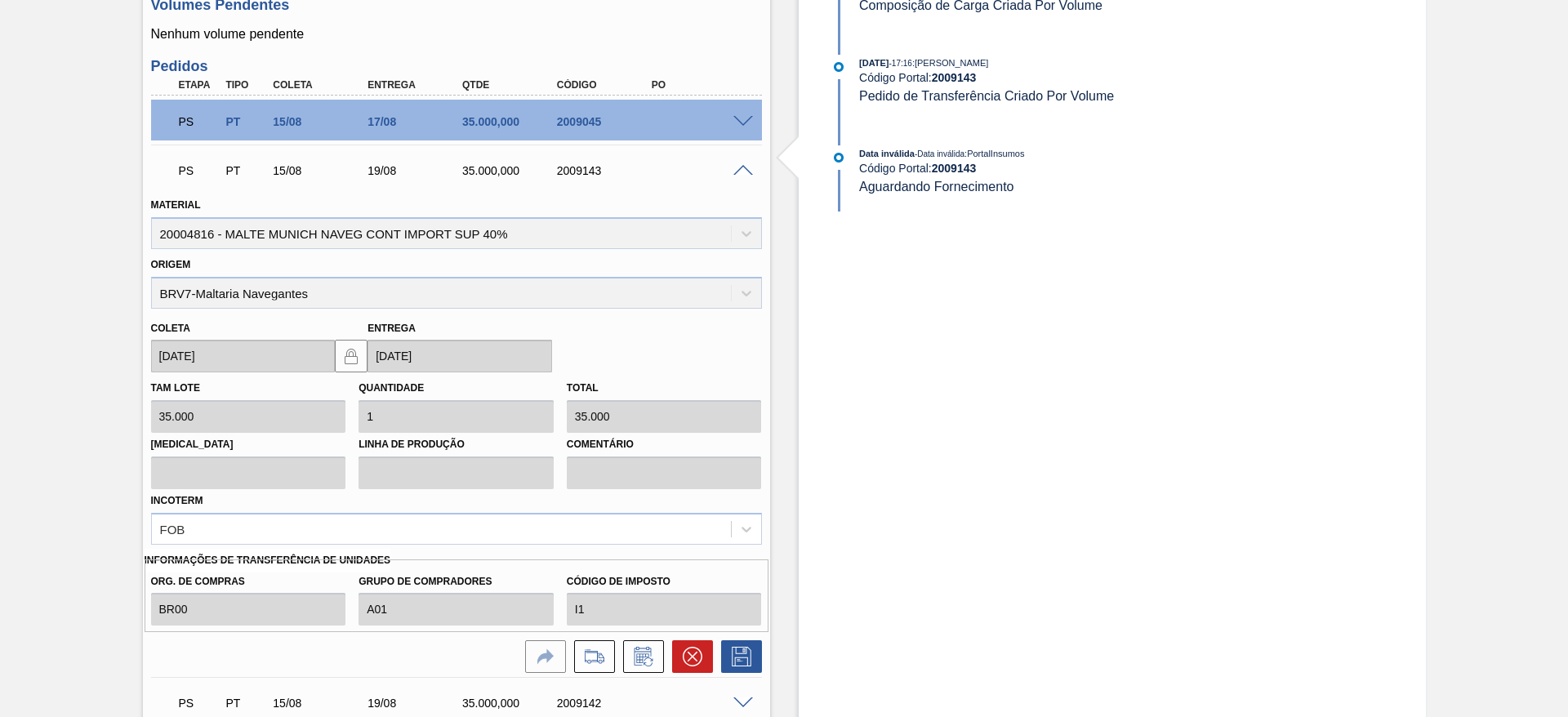
scroll to position [706, 0]
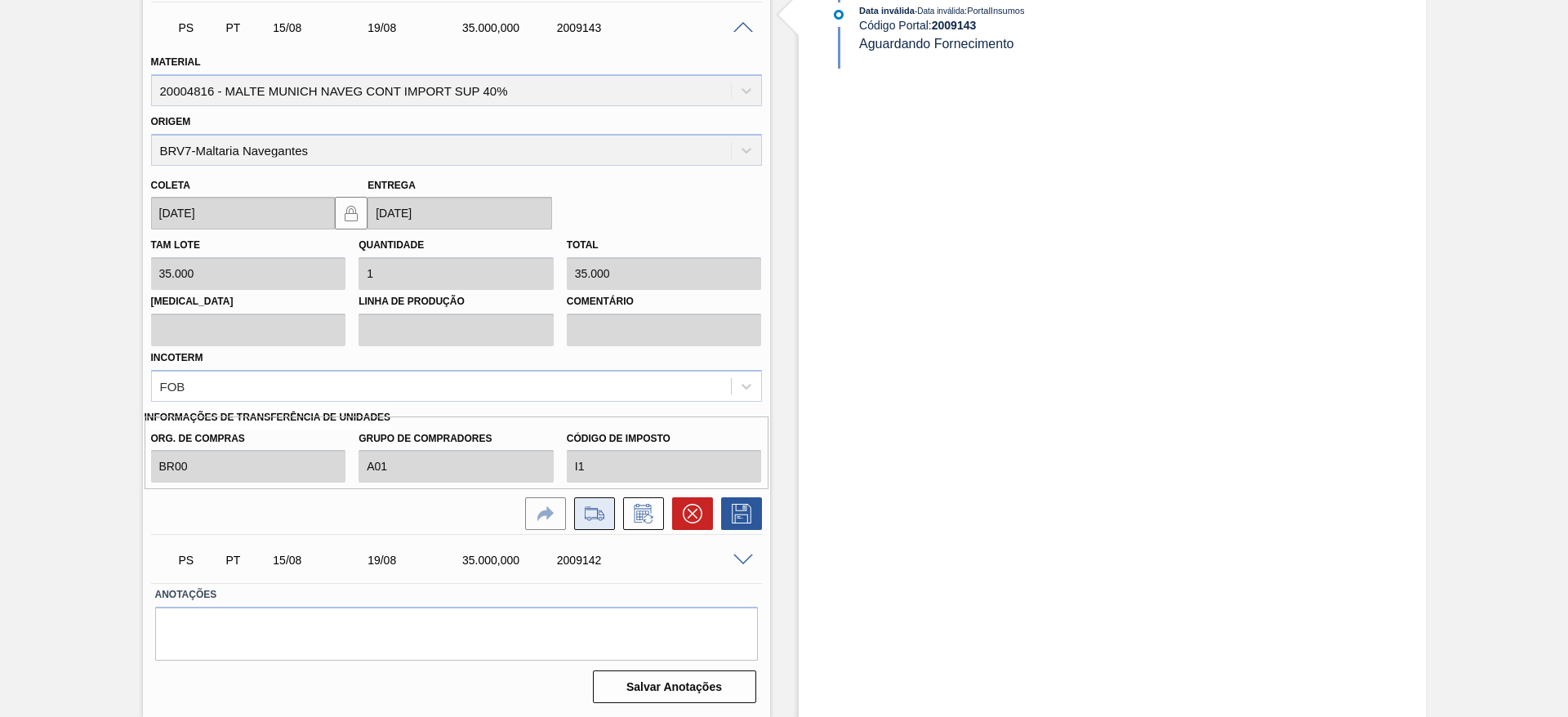
click at [593, 514] on icon at bounding box center [594, 514] width 26 height 20
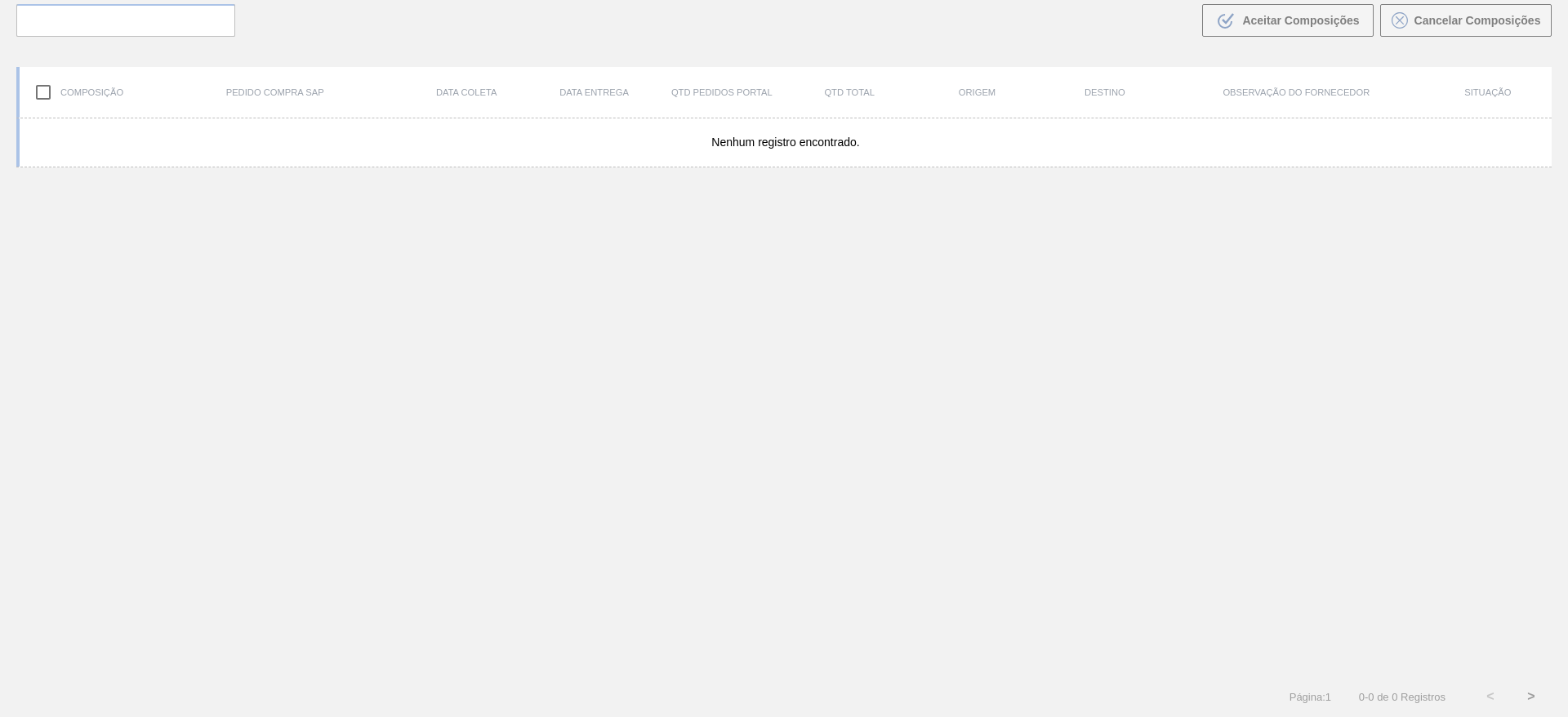
scroll to position [118, 0]
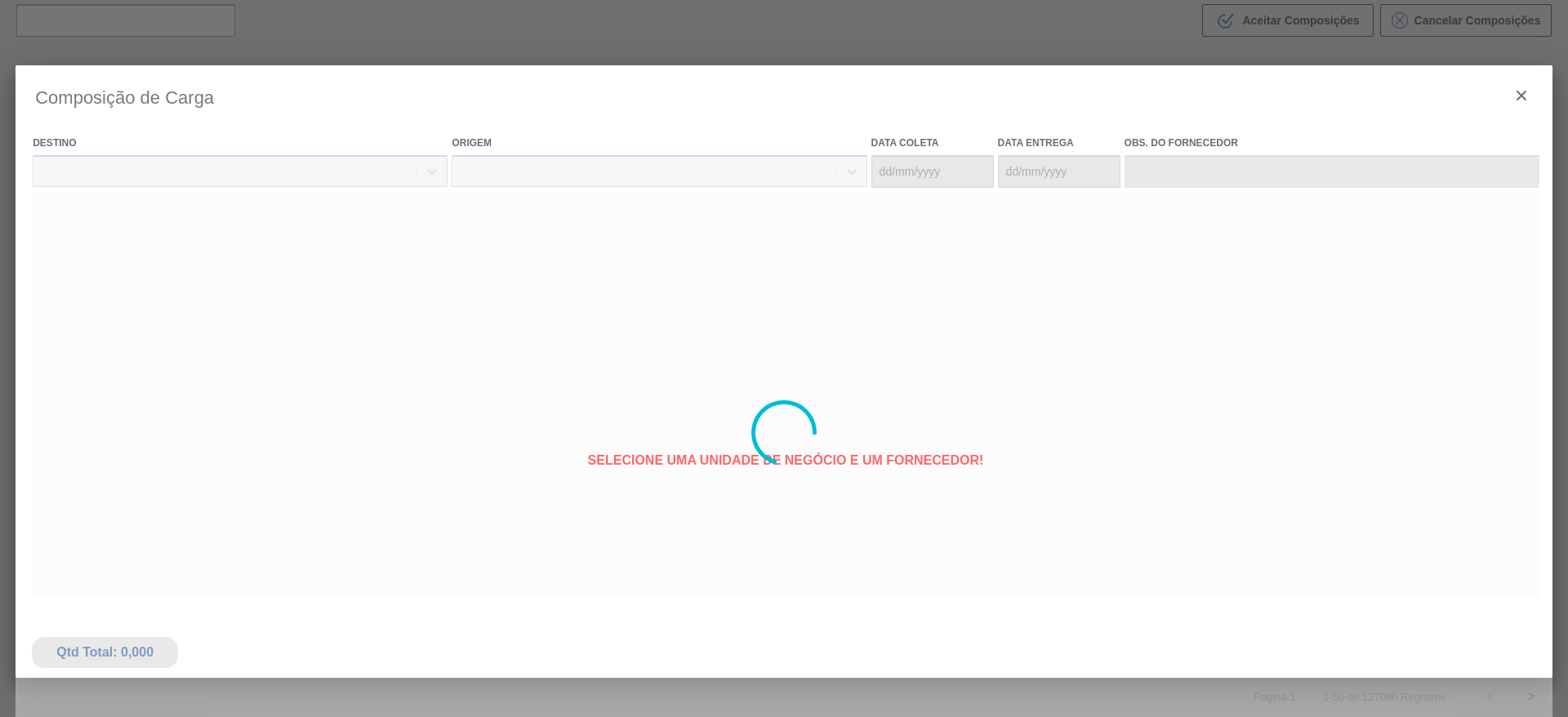
type coleta "[DATE]"
type entrega "[DATE]"
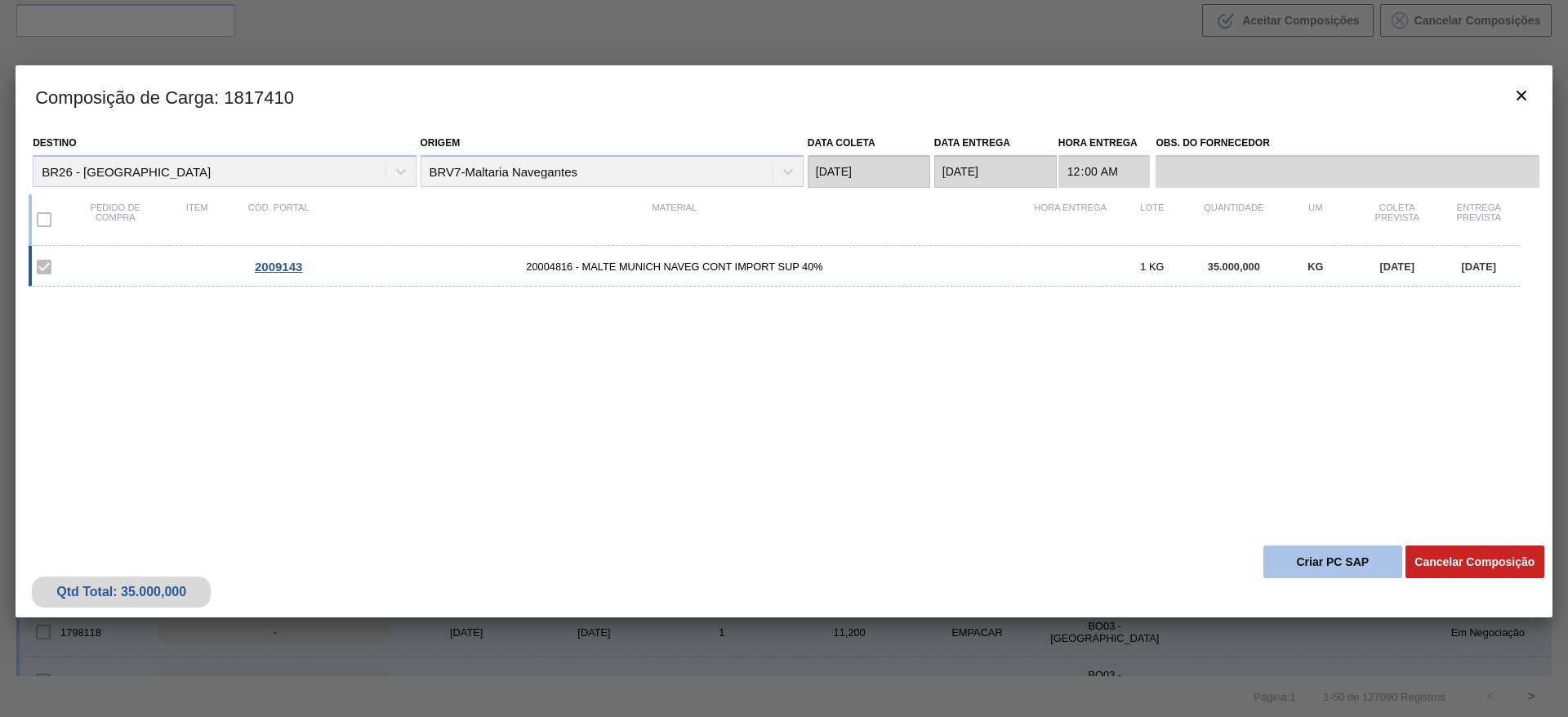
click at [1301, 555] on button "Criar PC SAP" at bounding box center [1333, 562] width 138 height 33
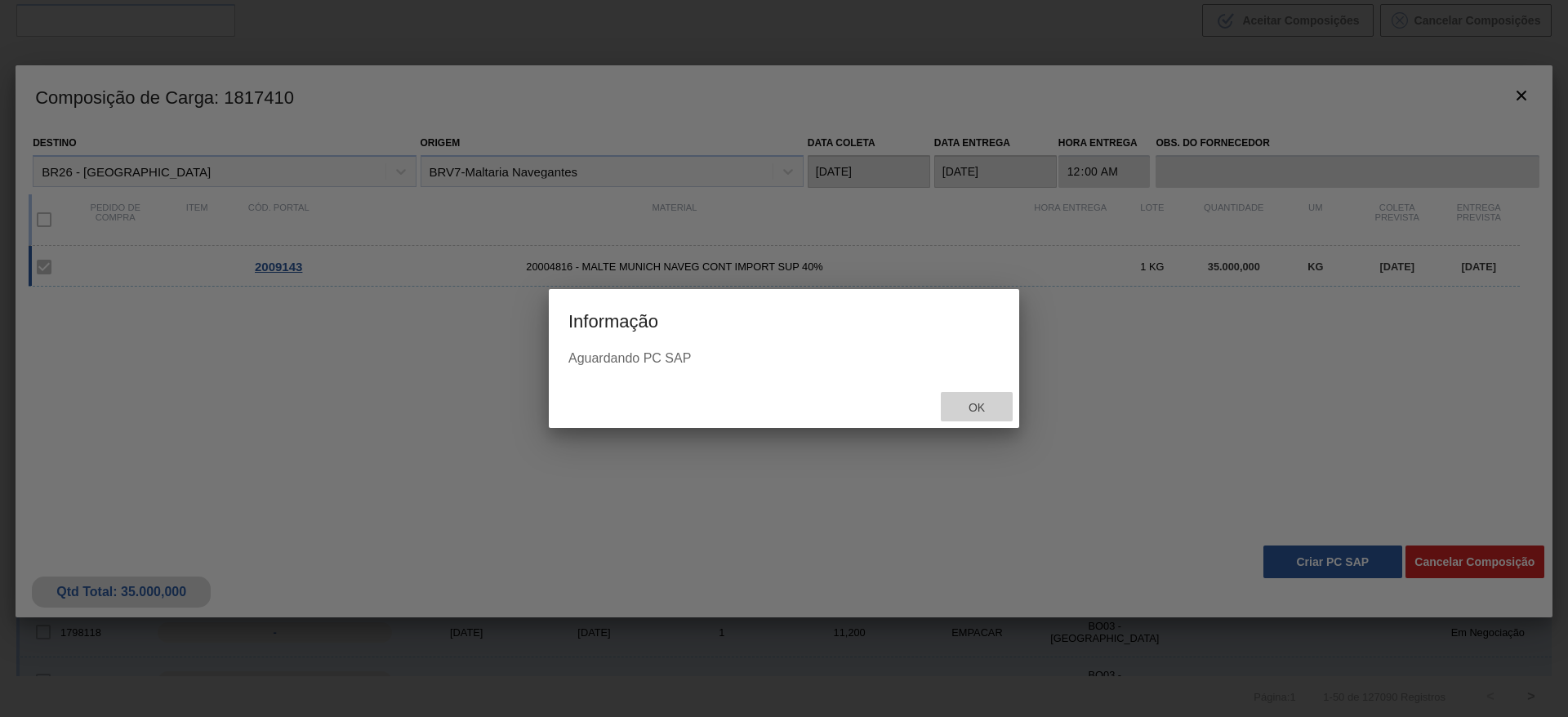
click at [971, 403] on span "Ok" at bounding box center [976, 407] width 43 height 13
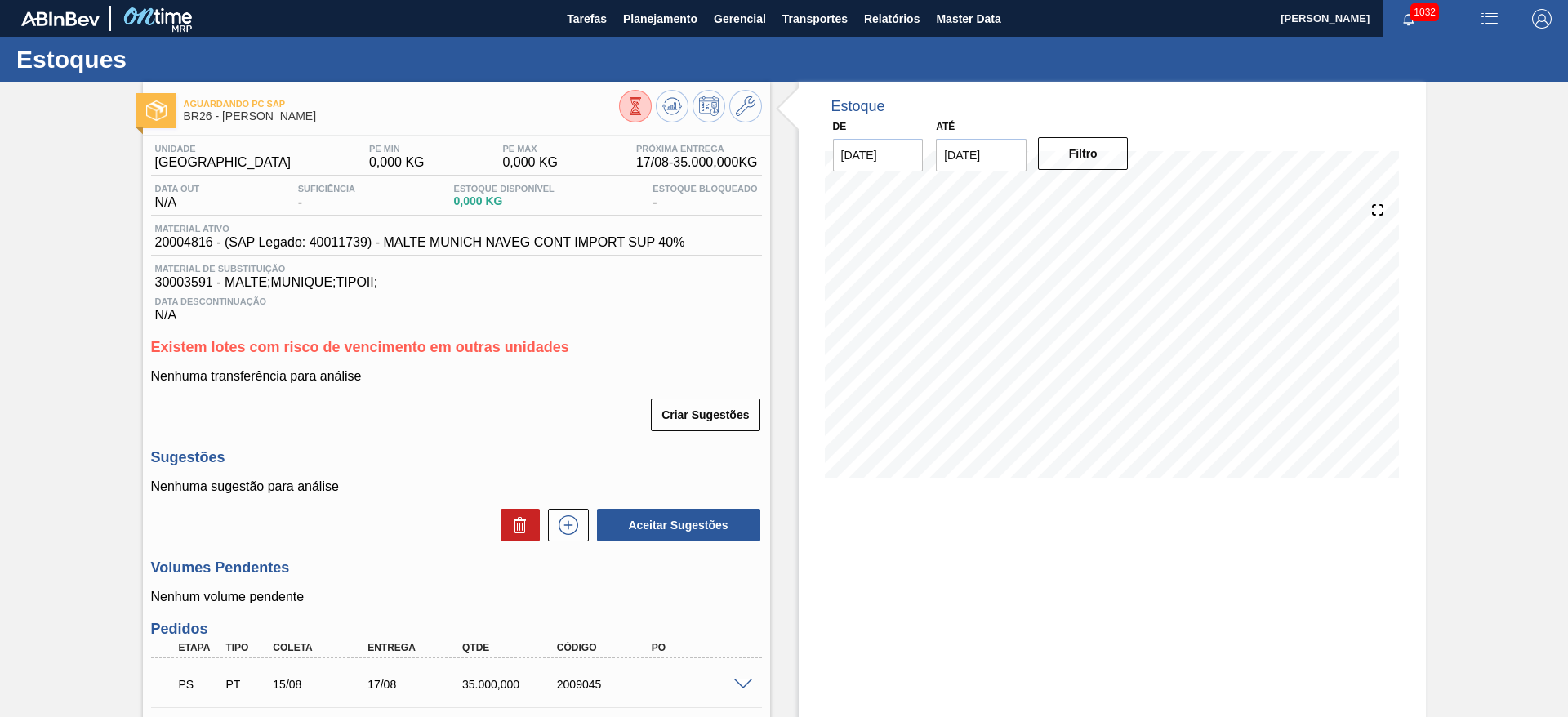
scroll to position [223, 0]
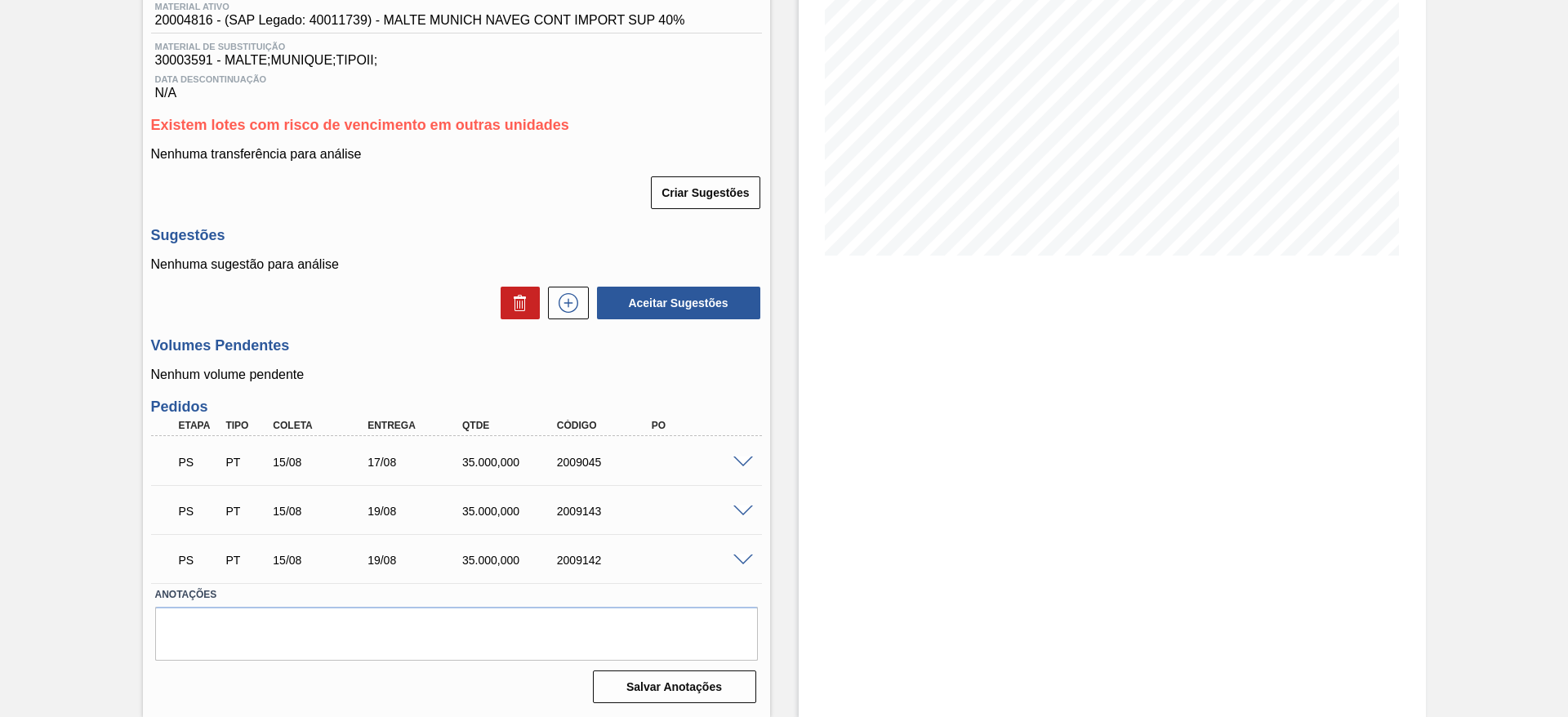
click at [740, 561] on span at bounding box center [743, 561] width 20 height 12
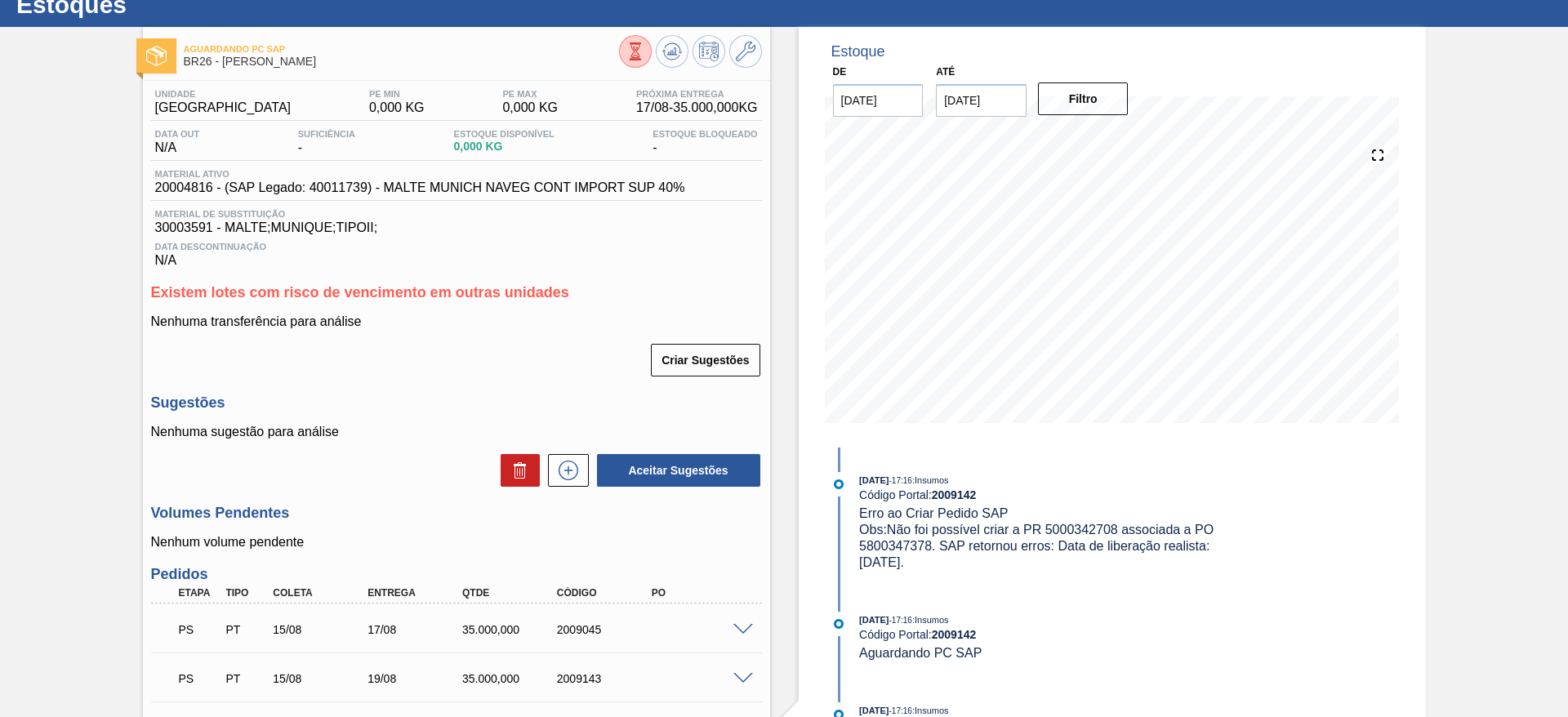
scroll to position [0, 0]
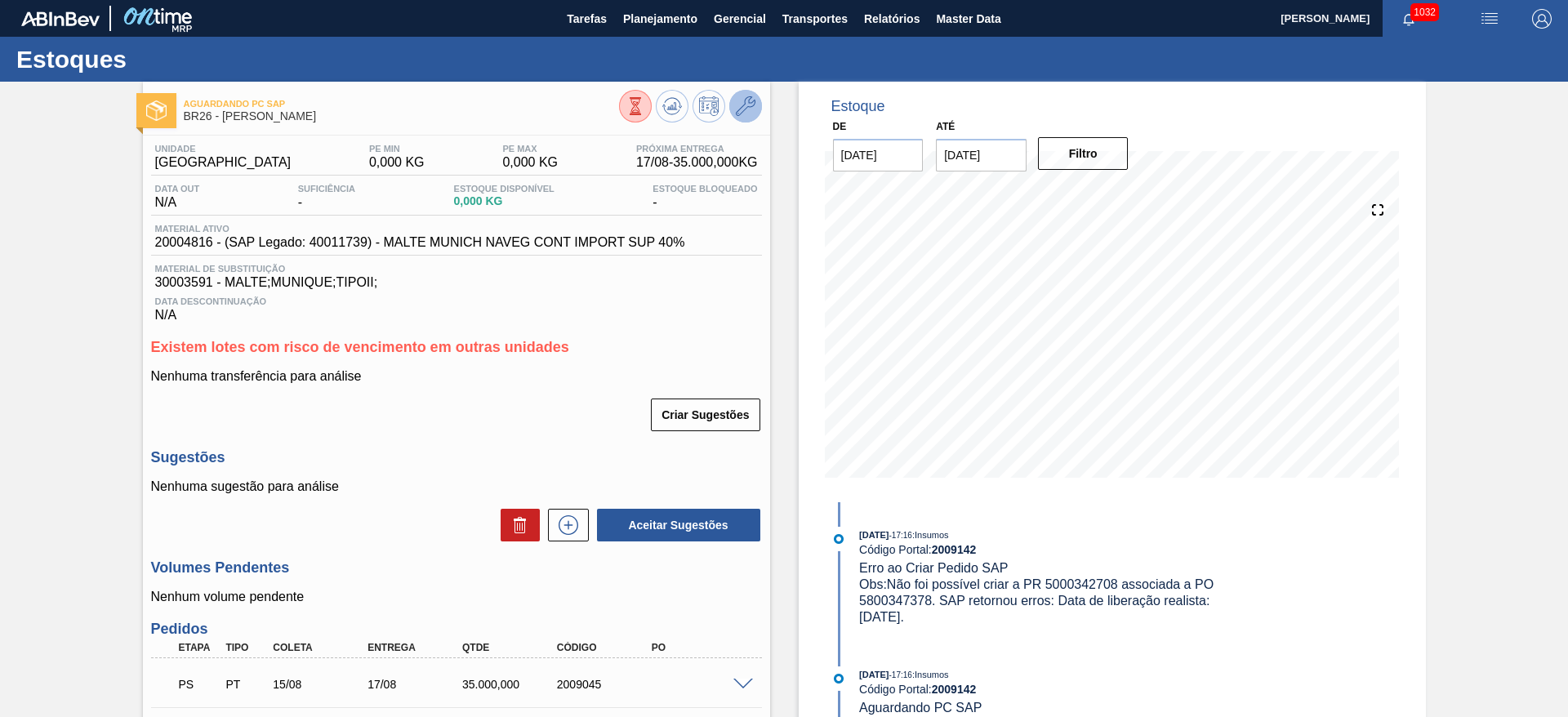
click at [734, 106] on button at bounding box center [745, 106] width 33 height 33
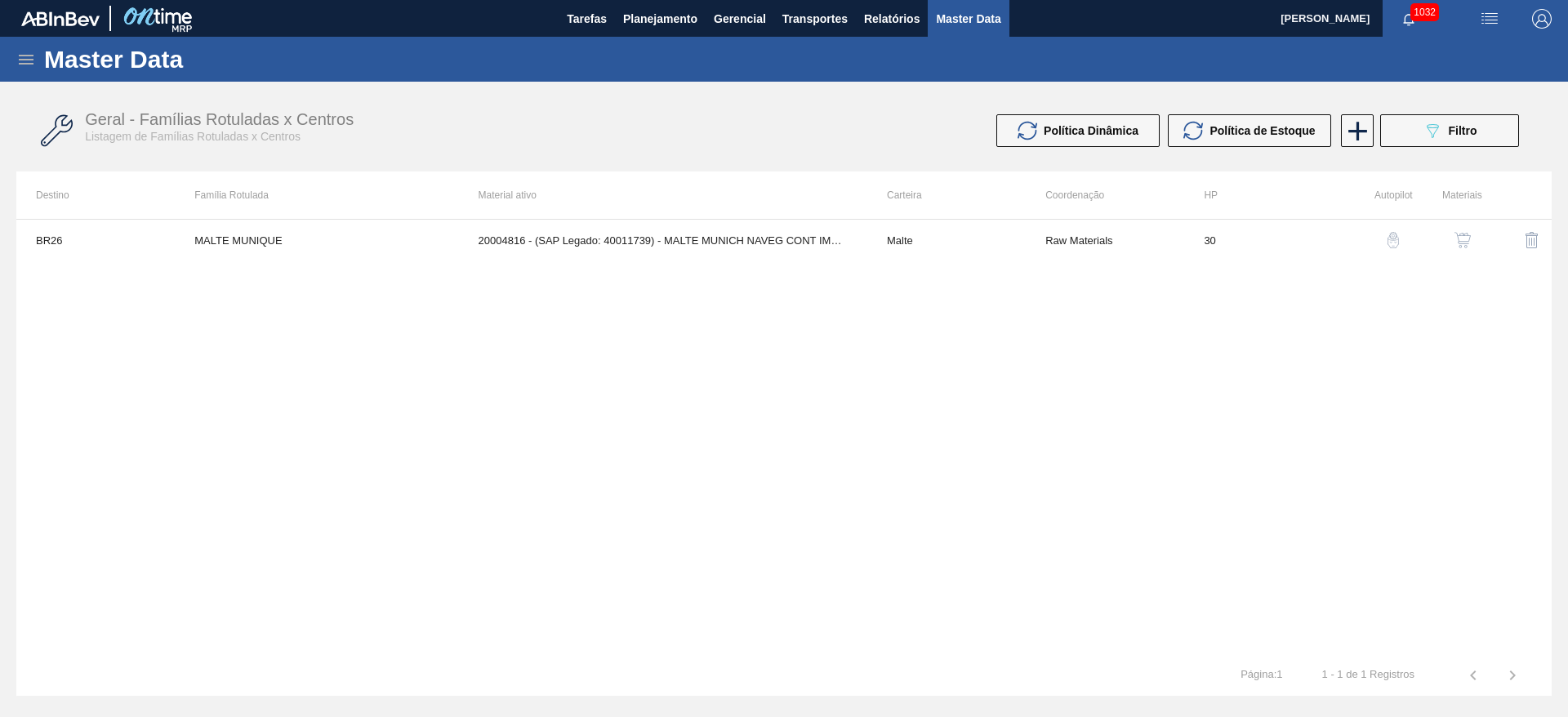
click at [1464, 242] on img "button" at bounding box center [1462, 240] width 17 height 17
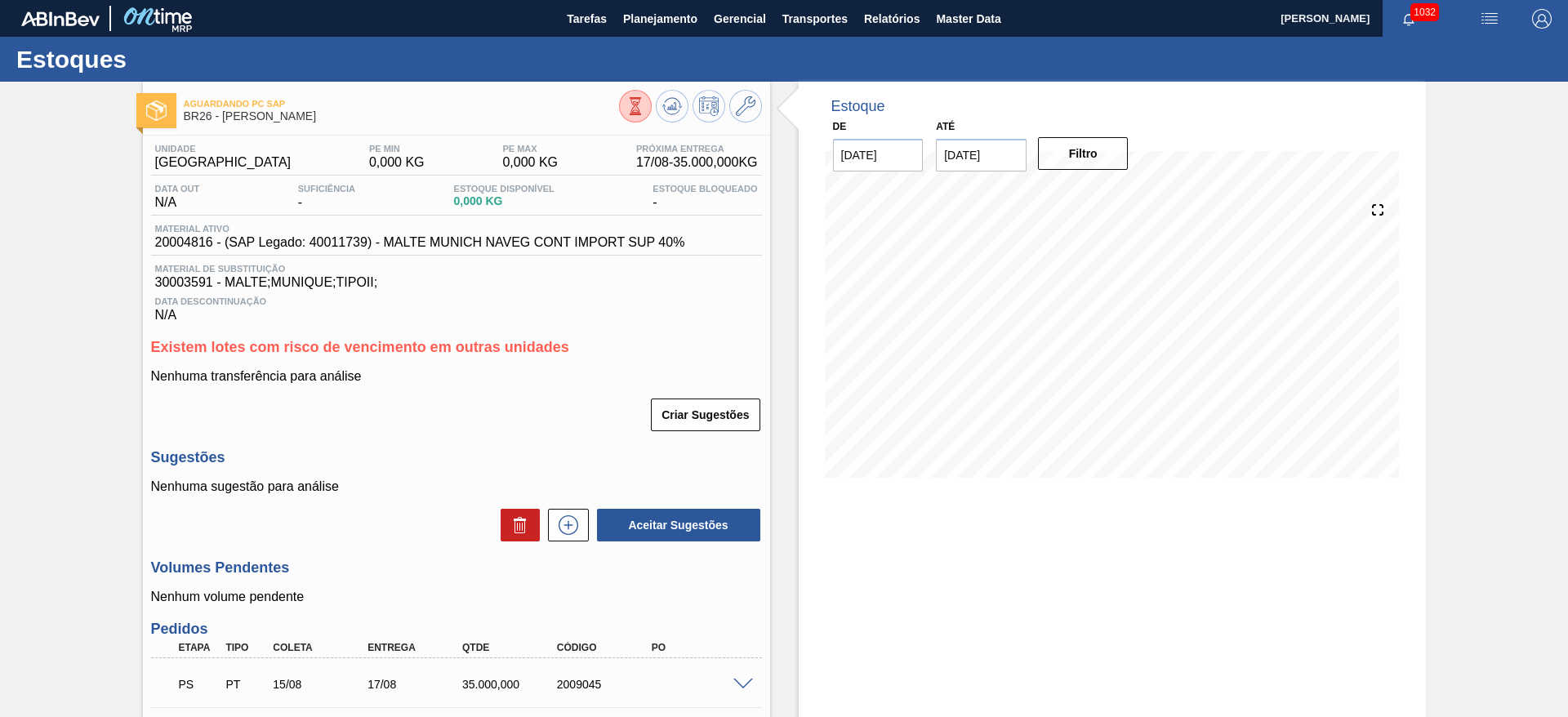
scroll to position [223, 0]
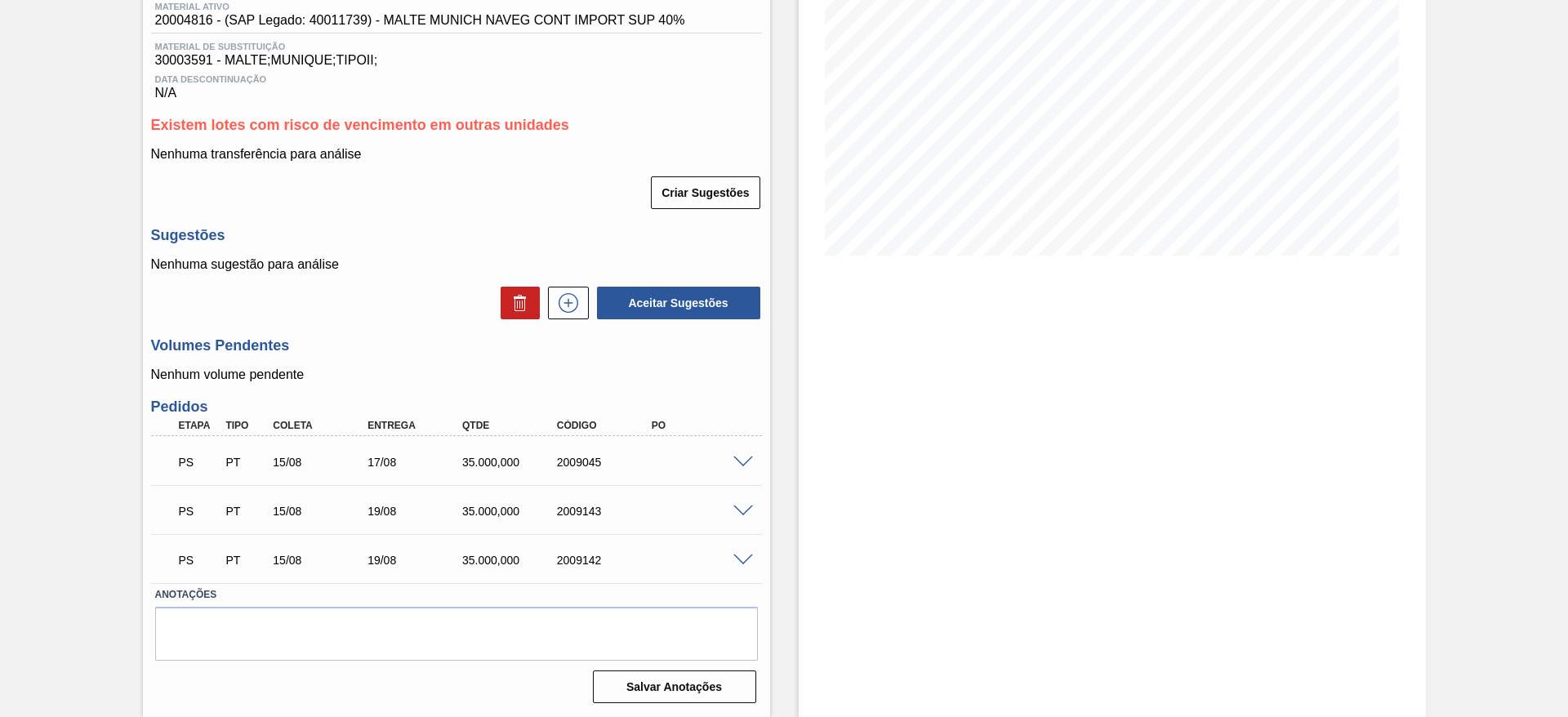
click at [740, 457] on span at bounding box center [743, 463] width 20 height 12
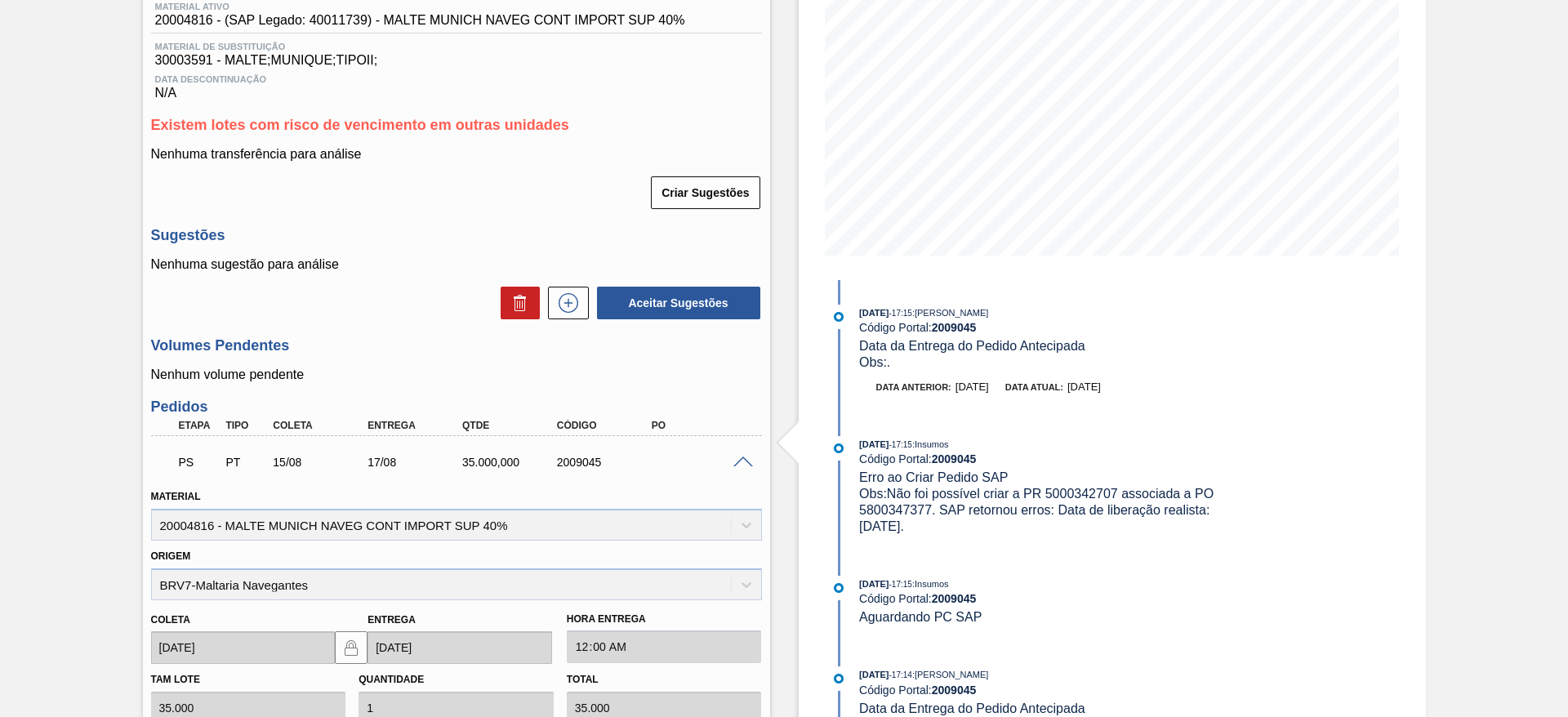
scroll to position [0, 0]
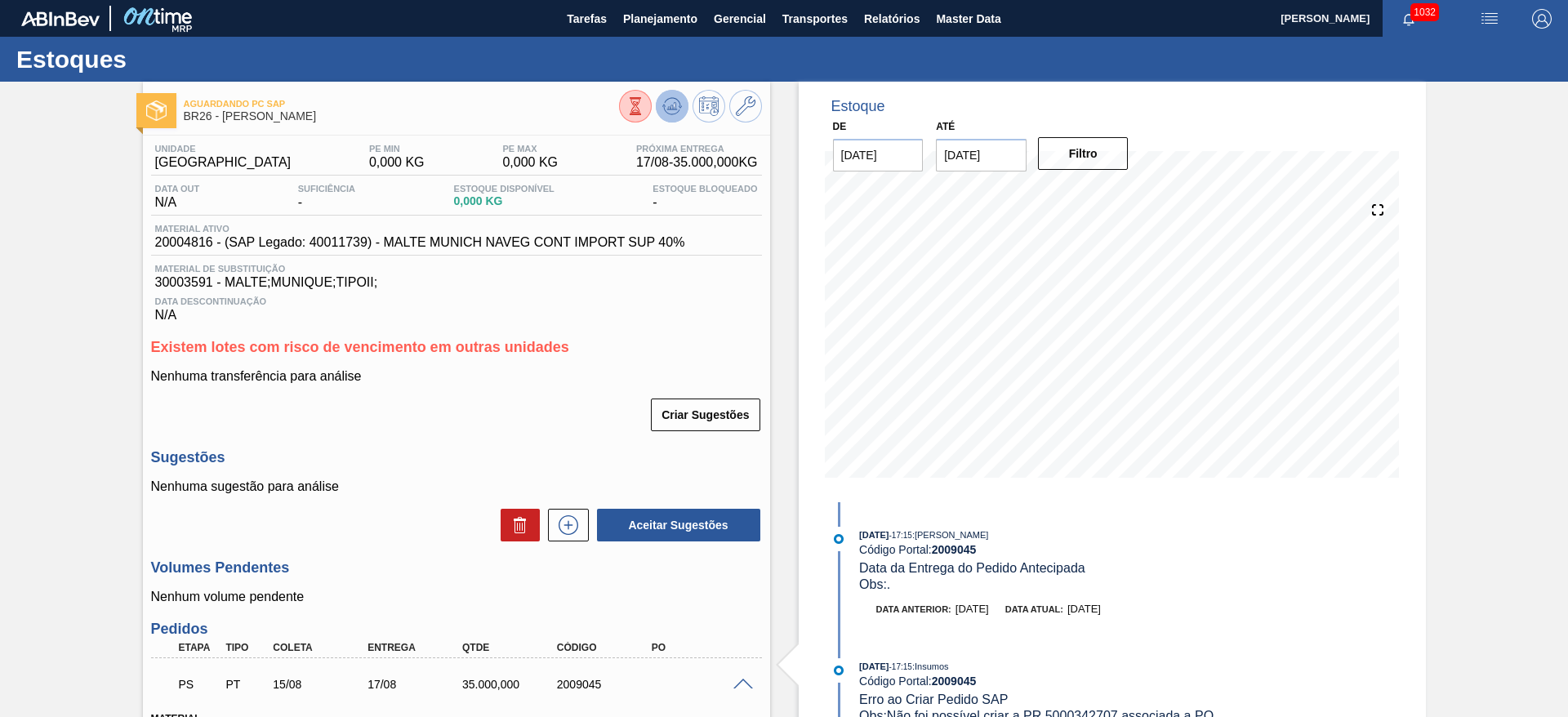
click at [673, 105] on icon at bounding box center [674, 106] width 2 height 7
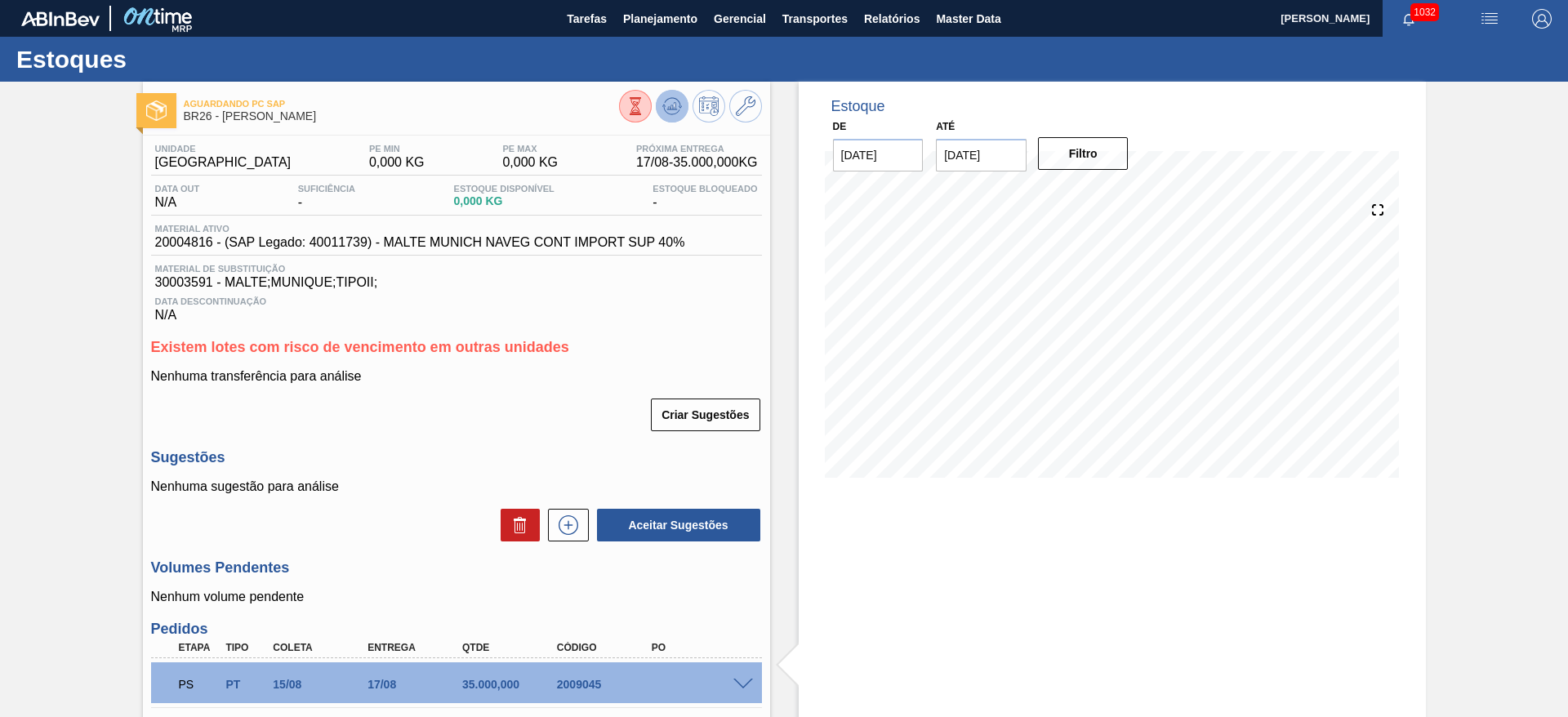
click at [645, 106] on icon at bounding box center [636, 106] width 18 height 18
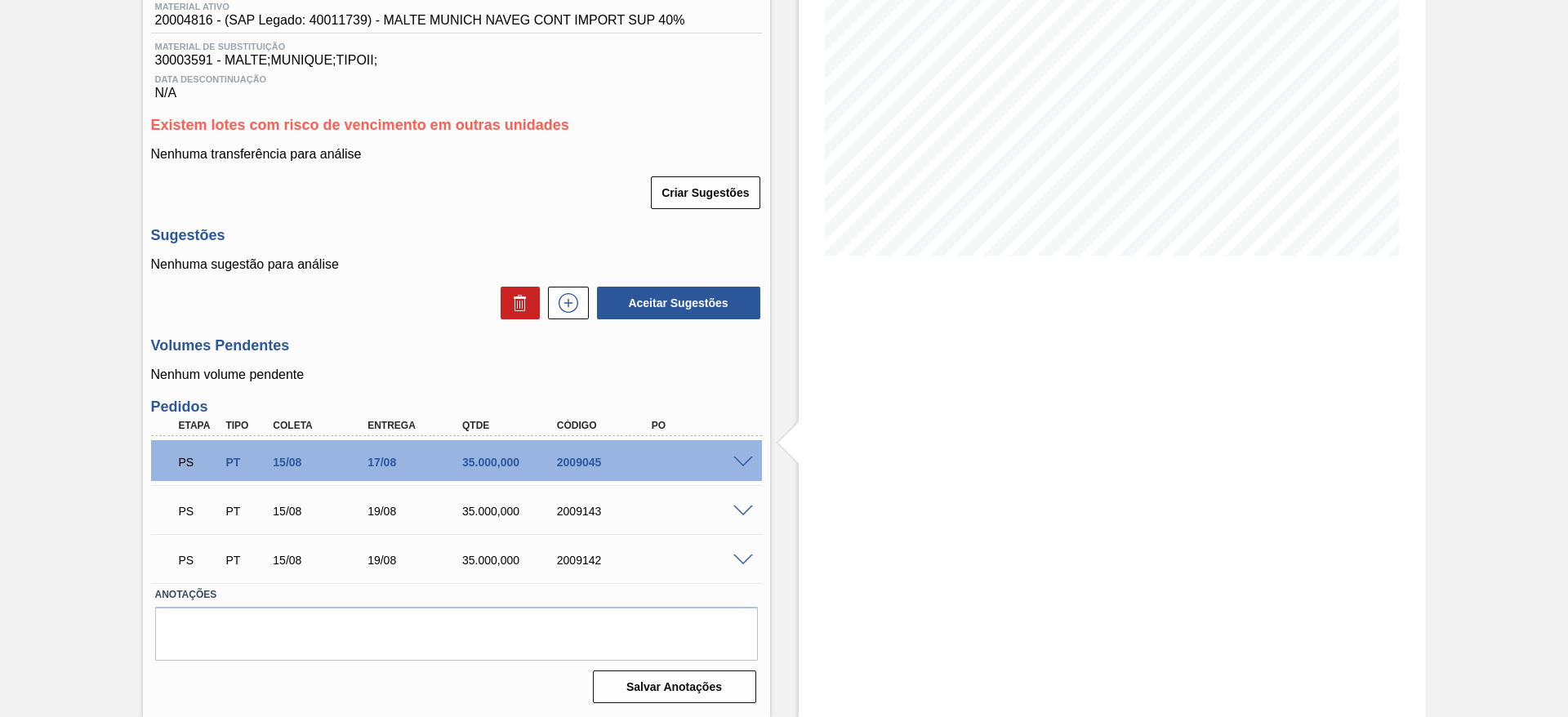
click at [741, 463] on span at bounding box center [743, 463] width 20 height 12
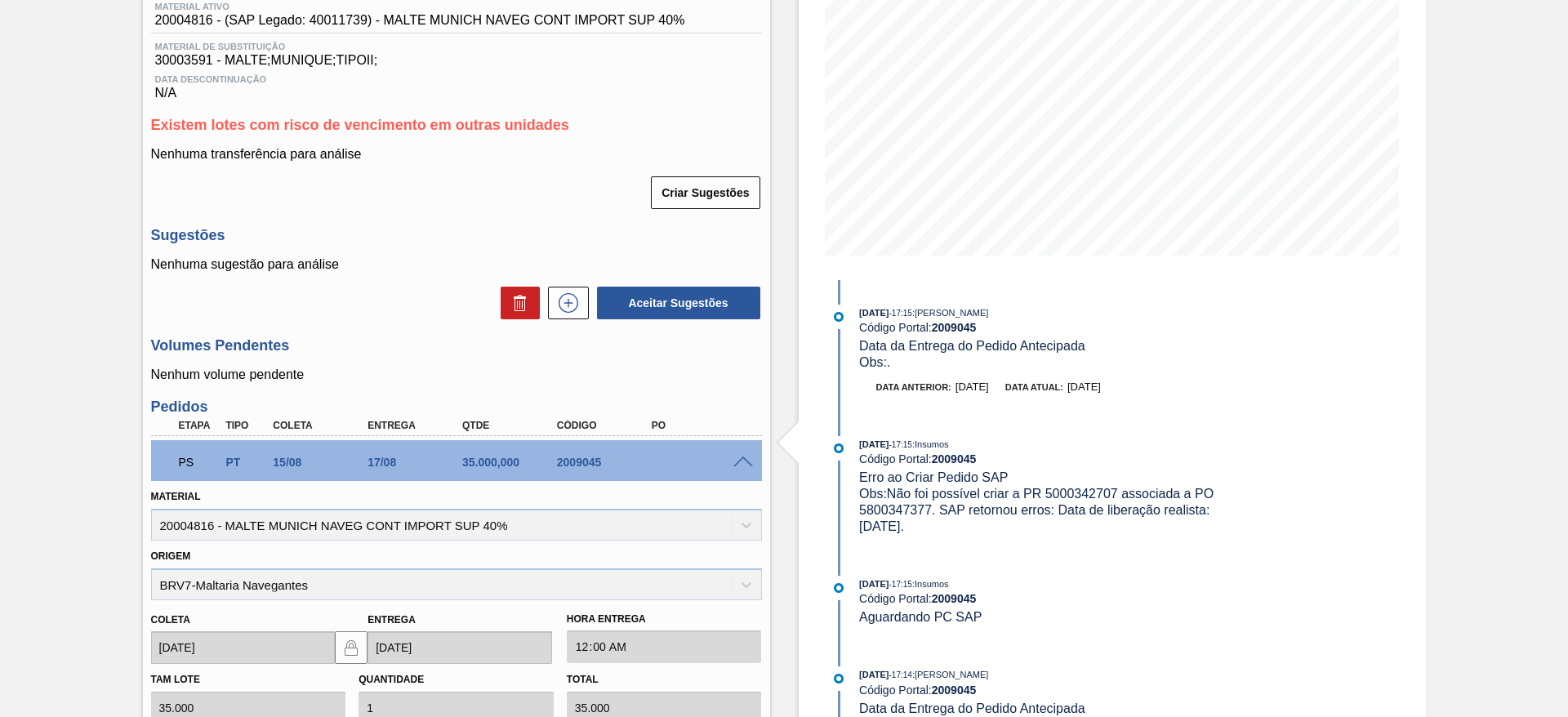
click at [743, 461] on span at bounding box center [743, 463] width 20 height 12
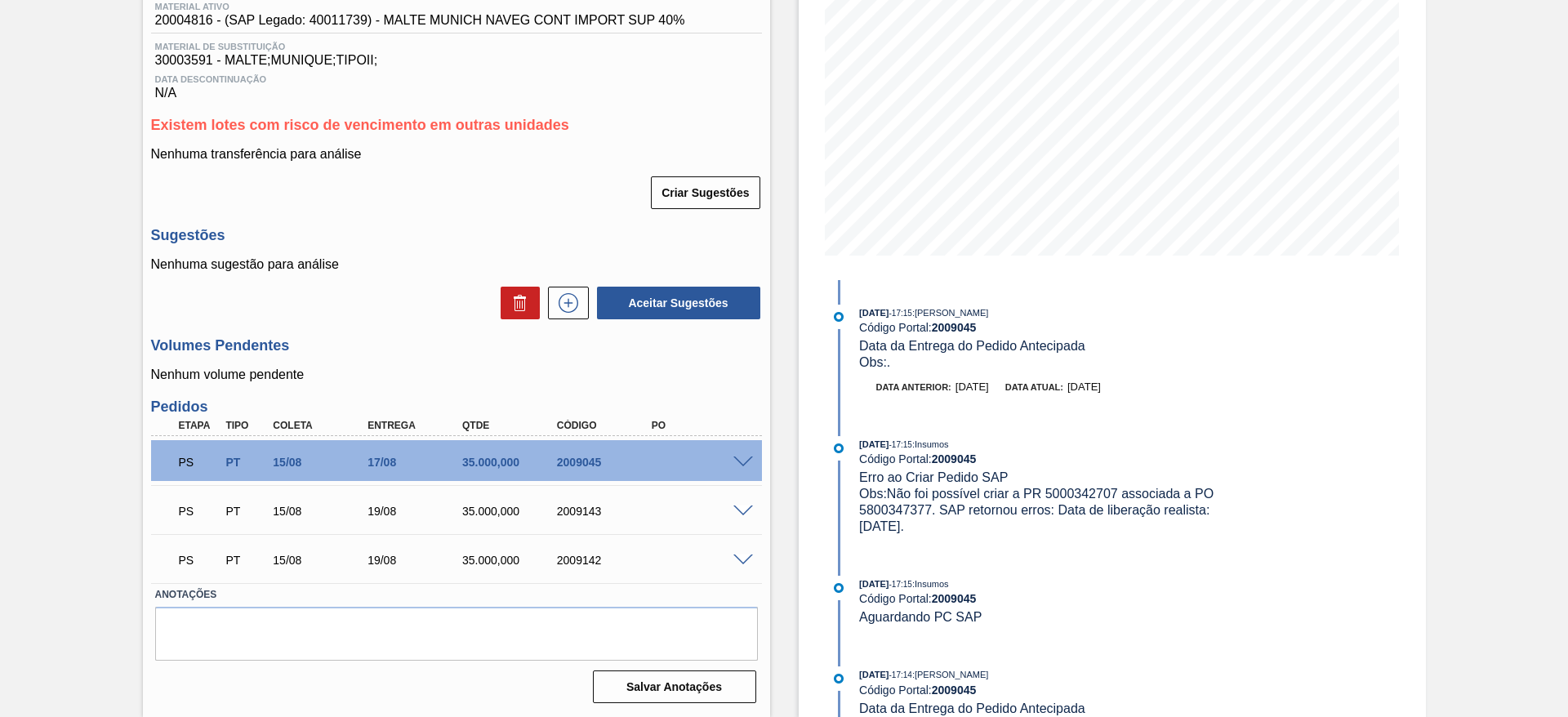
click at [747, 514] on span at bounding box center [743, 511] width 20 height 12
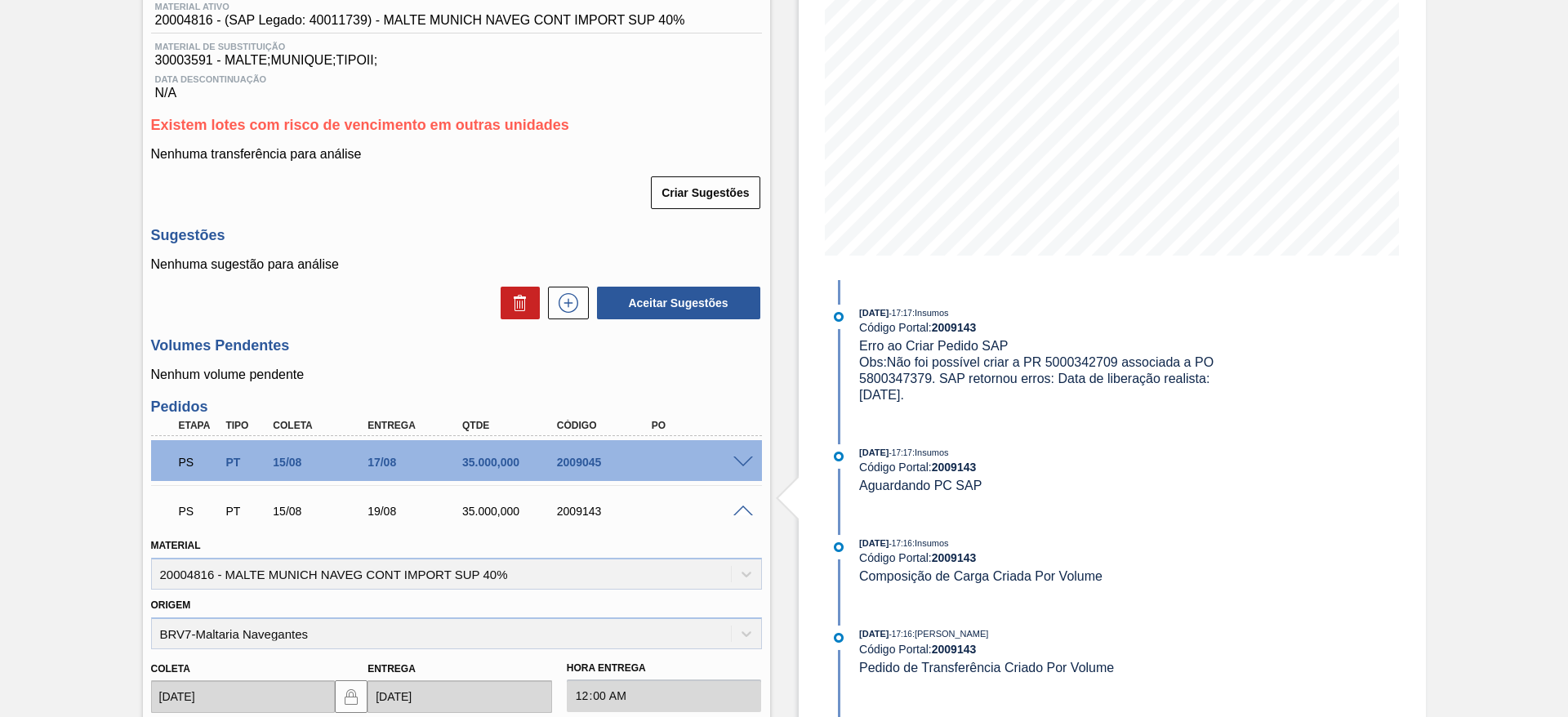
scroll to position [345, 0]
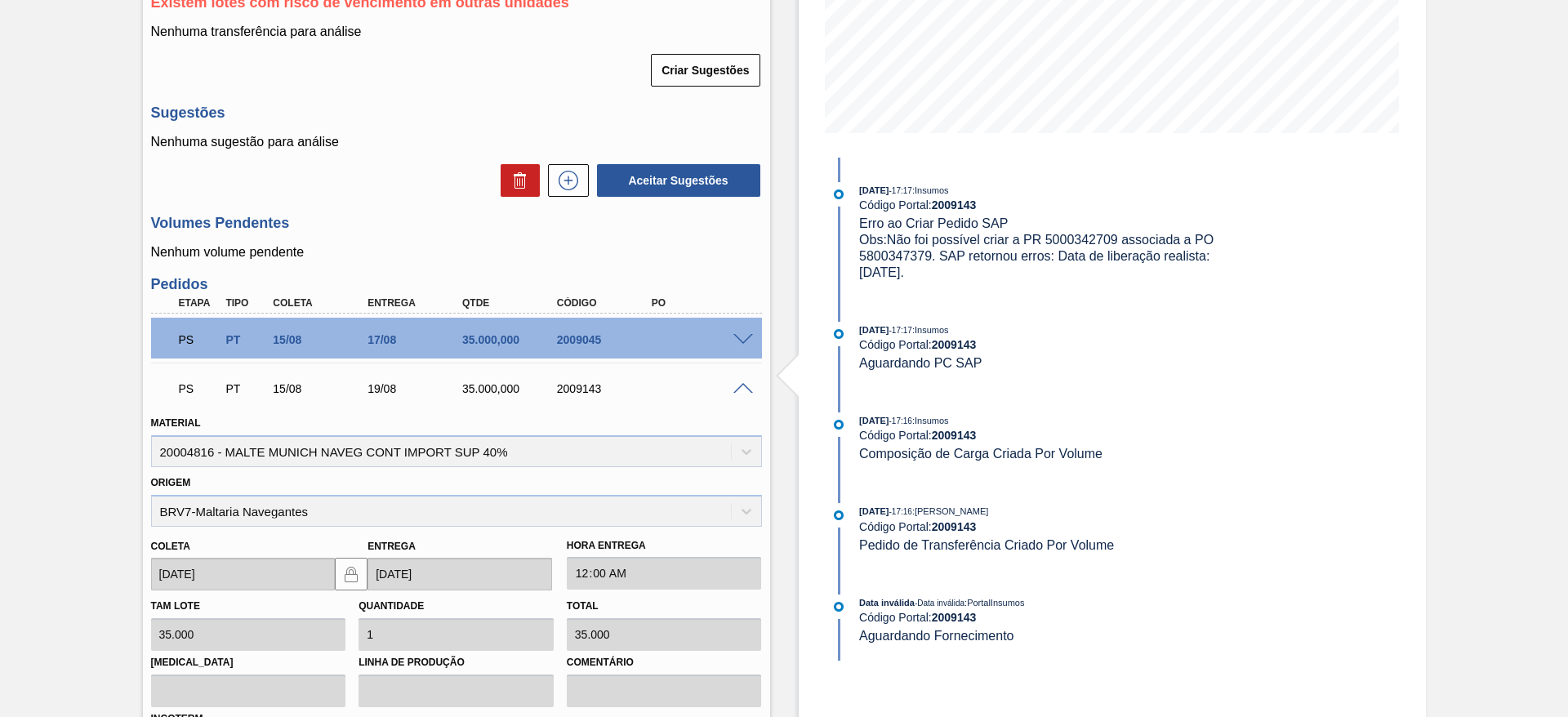
click at [740, 387] on span at bounding box center [743, 389] width 20 height 12
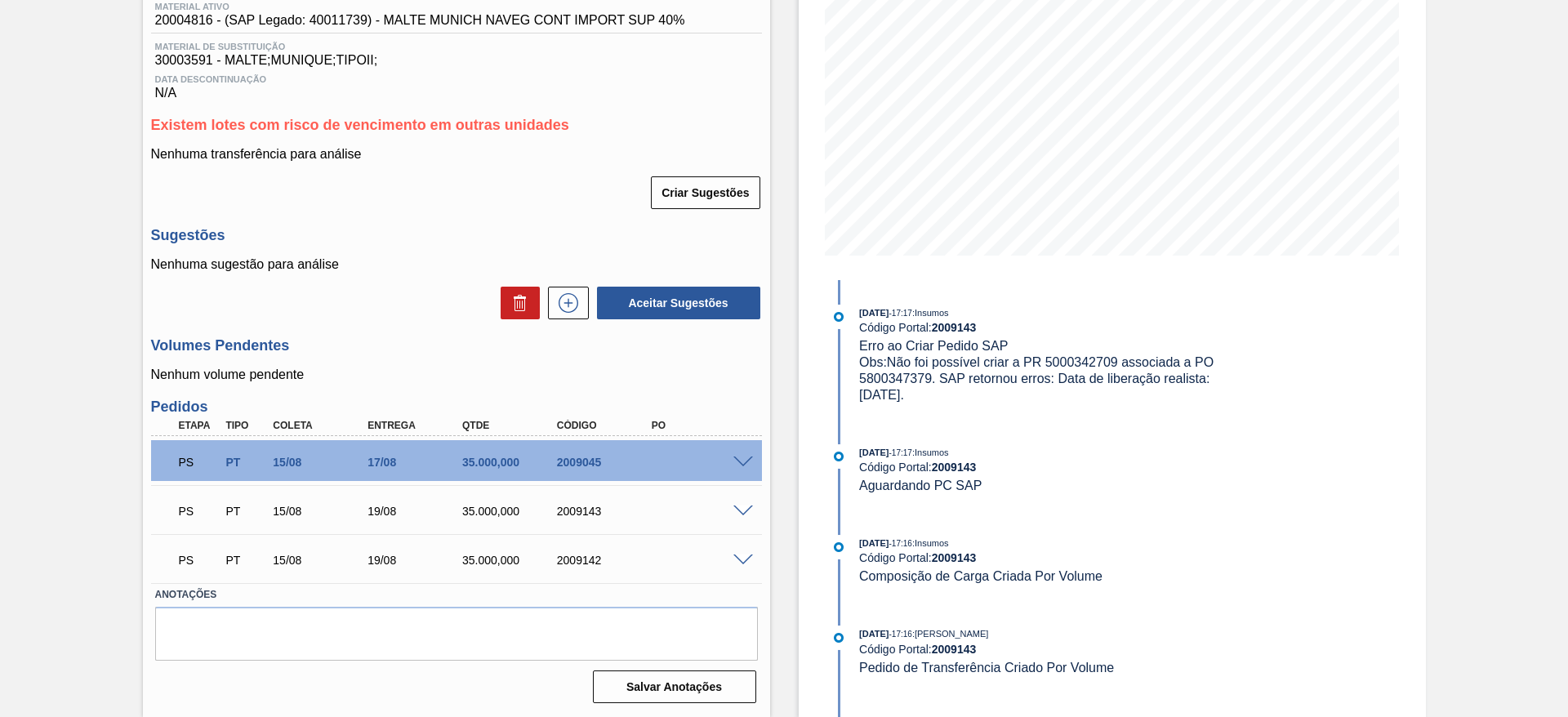
click at [742, 559] on span at bounding box center [743, 561] width 20 height 12
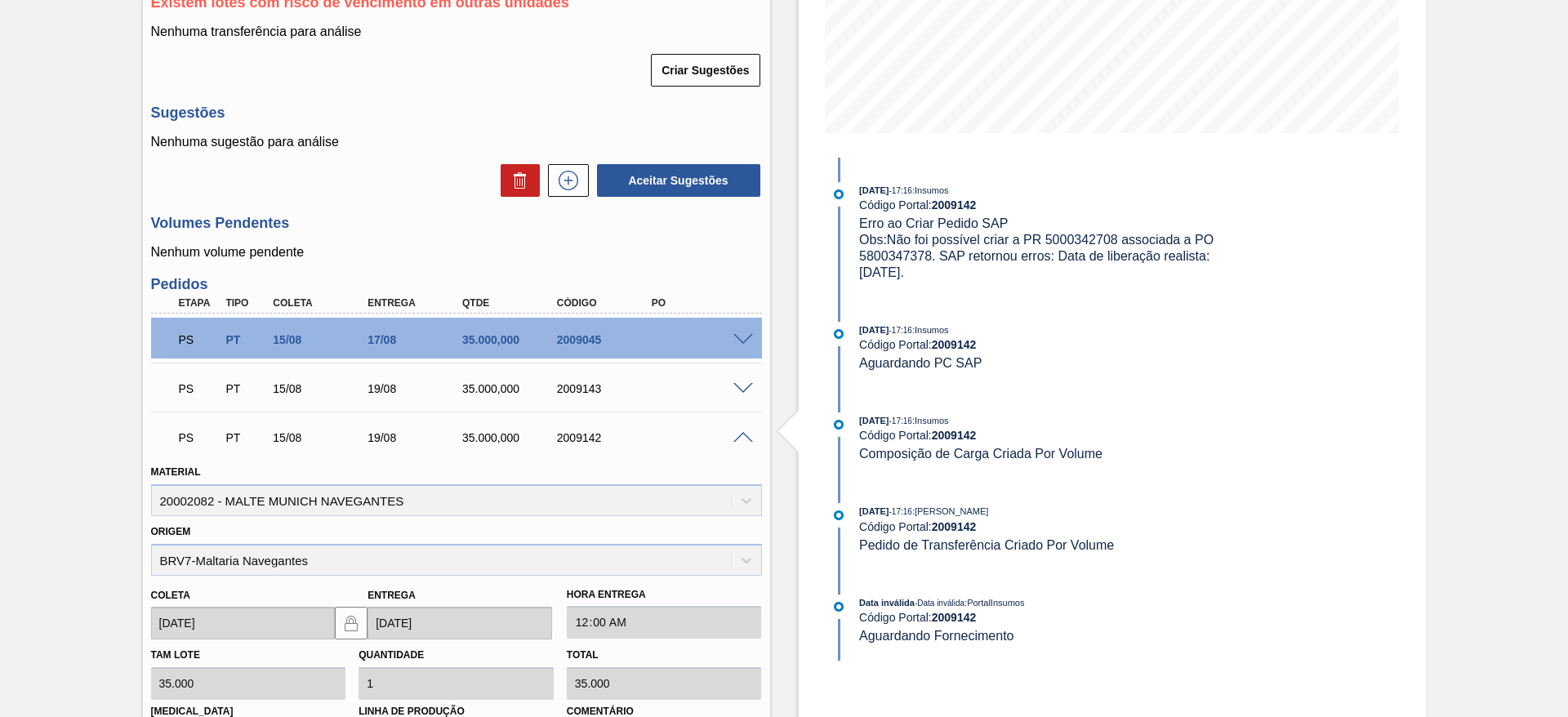
scroll to position [706, 0]
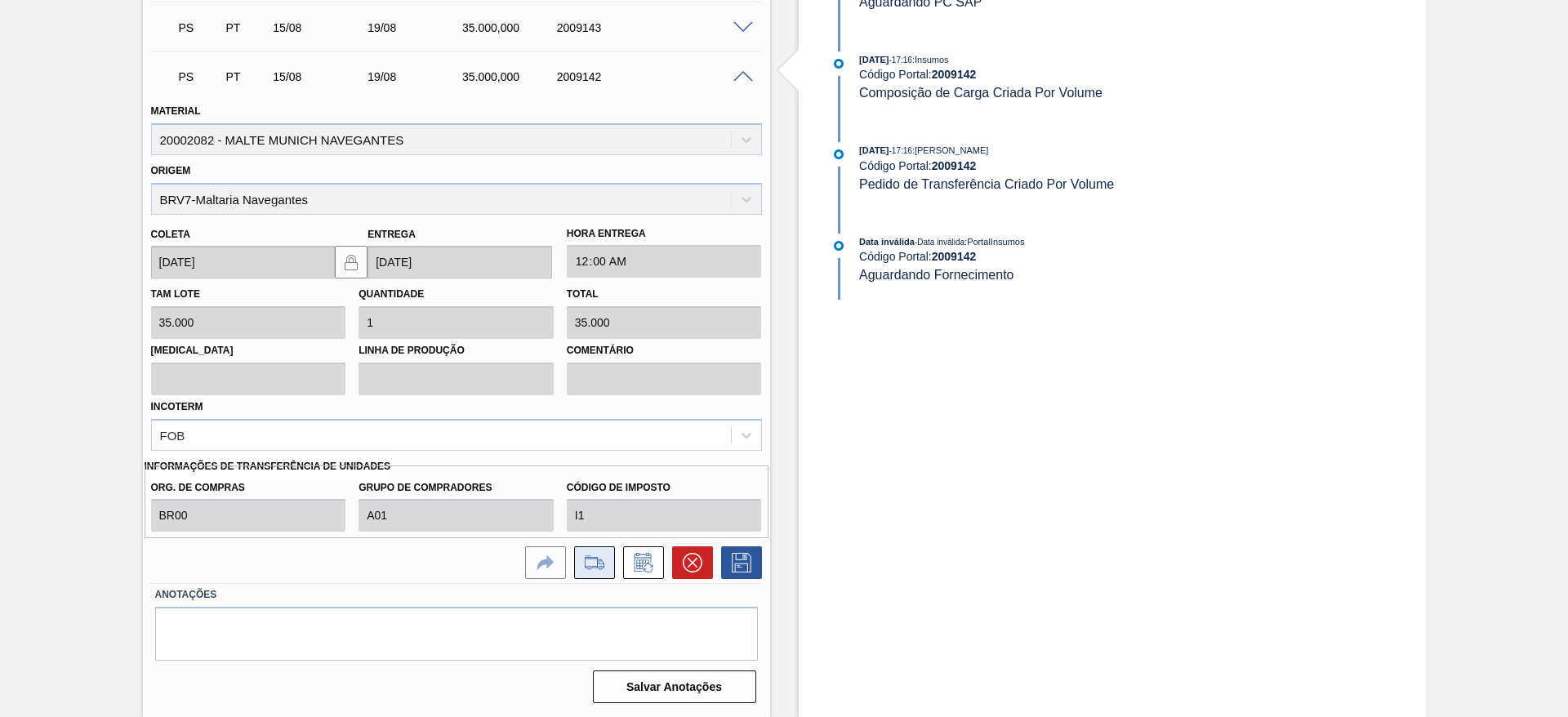
click at [594, 568] on icon at bounding box center [593, 563] width 19 height 12
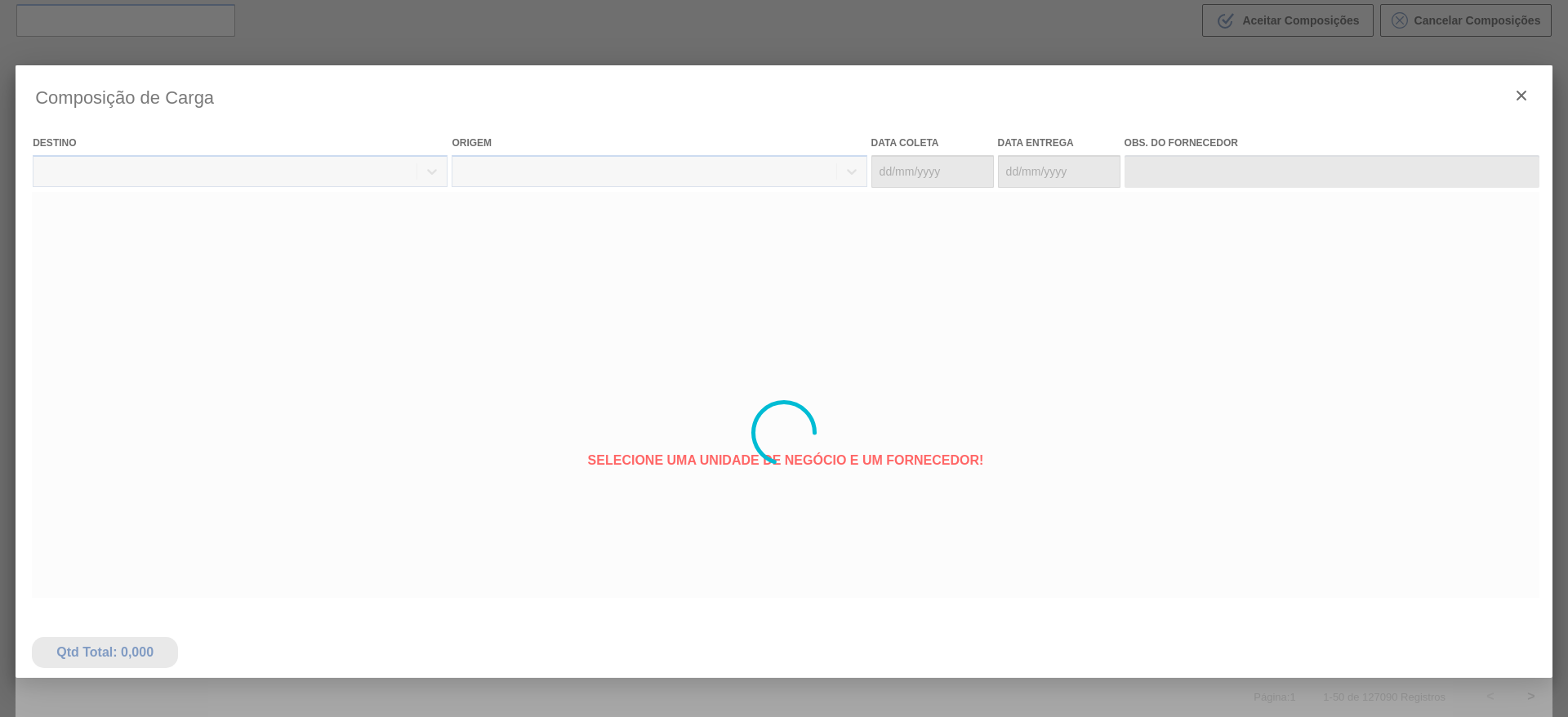
type coleta "[DATE]"
type entrega "[DATE]"
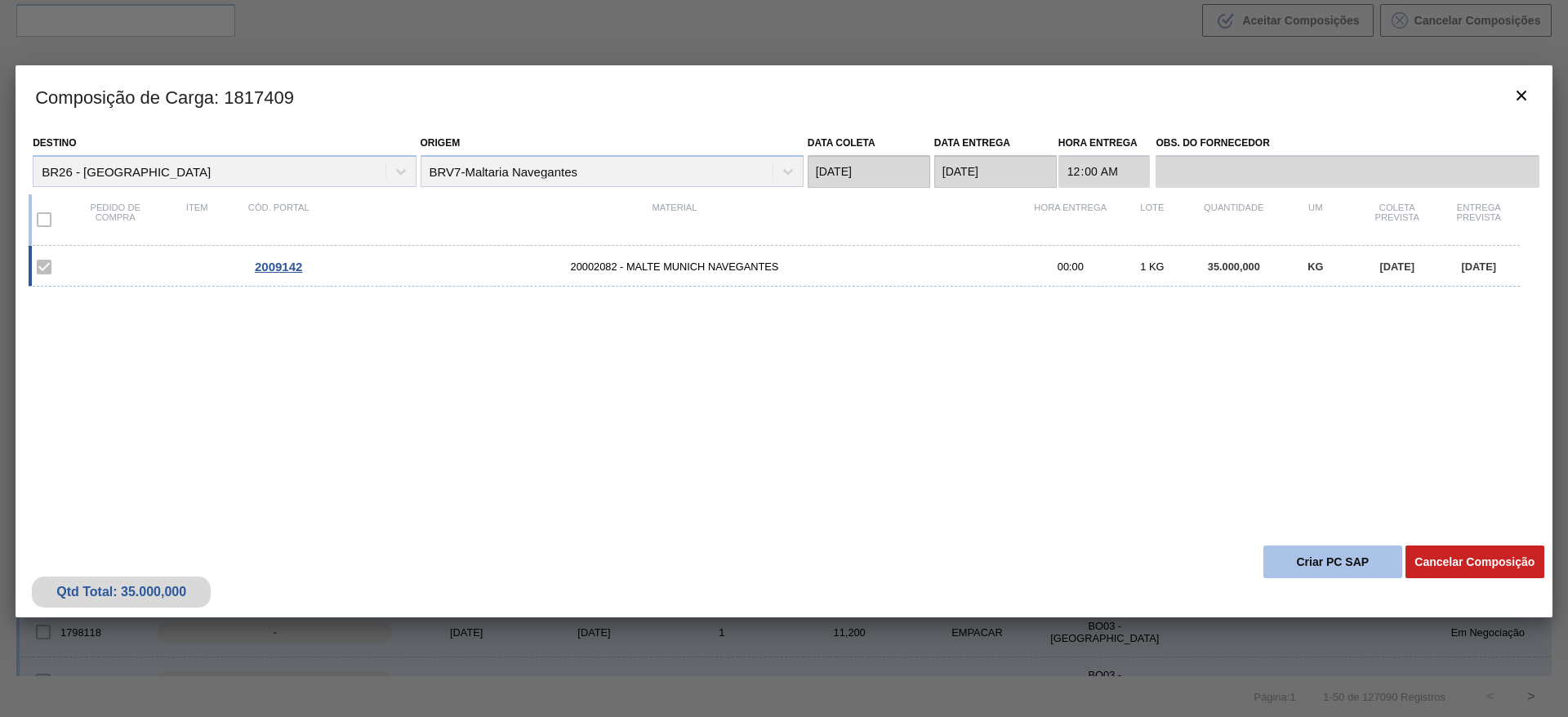
click at [1326, 559] on button "Criar PC SAP" at bounding box center [1333, 562] width 138 height 33
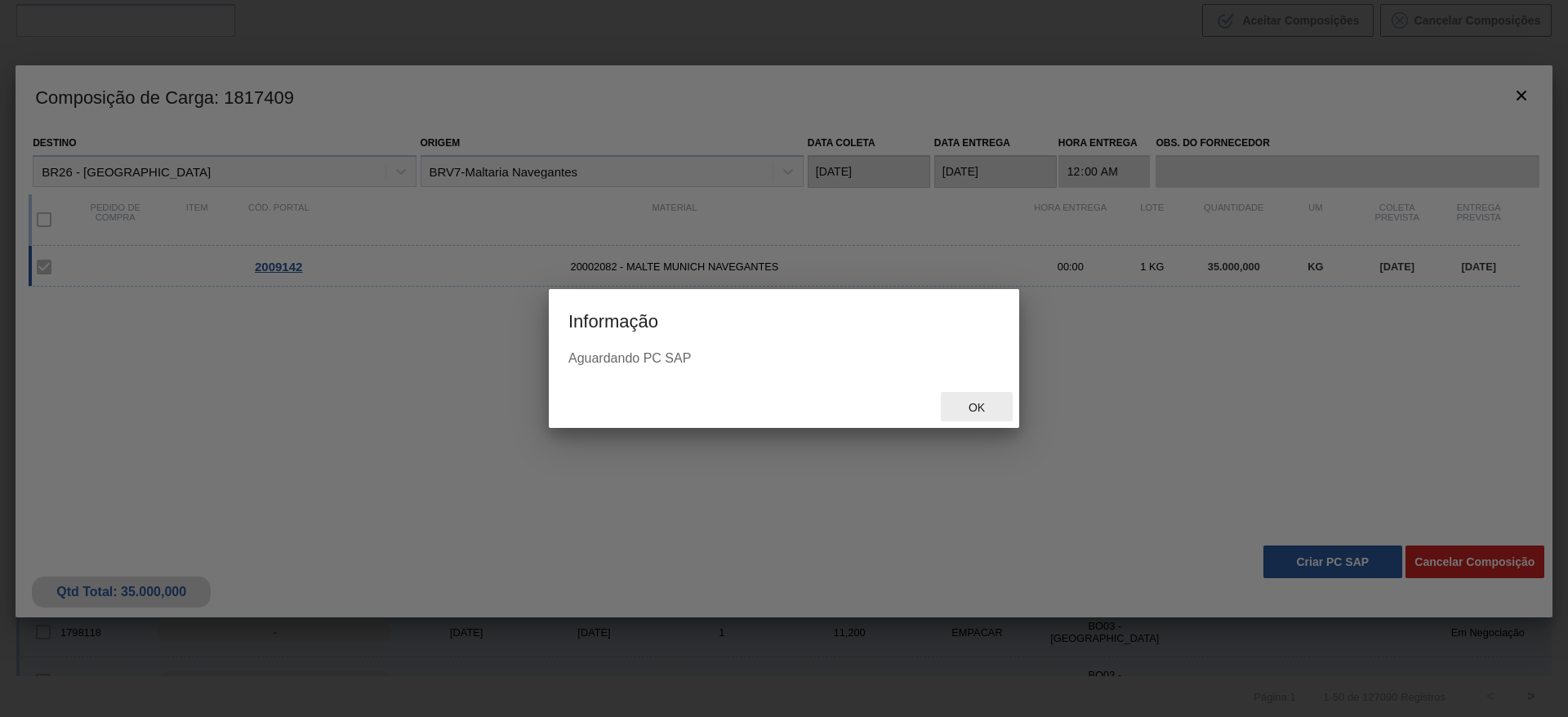
click at [982, 408] on span "Ok" at bounding box center [976, 407] width 43 height 13
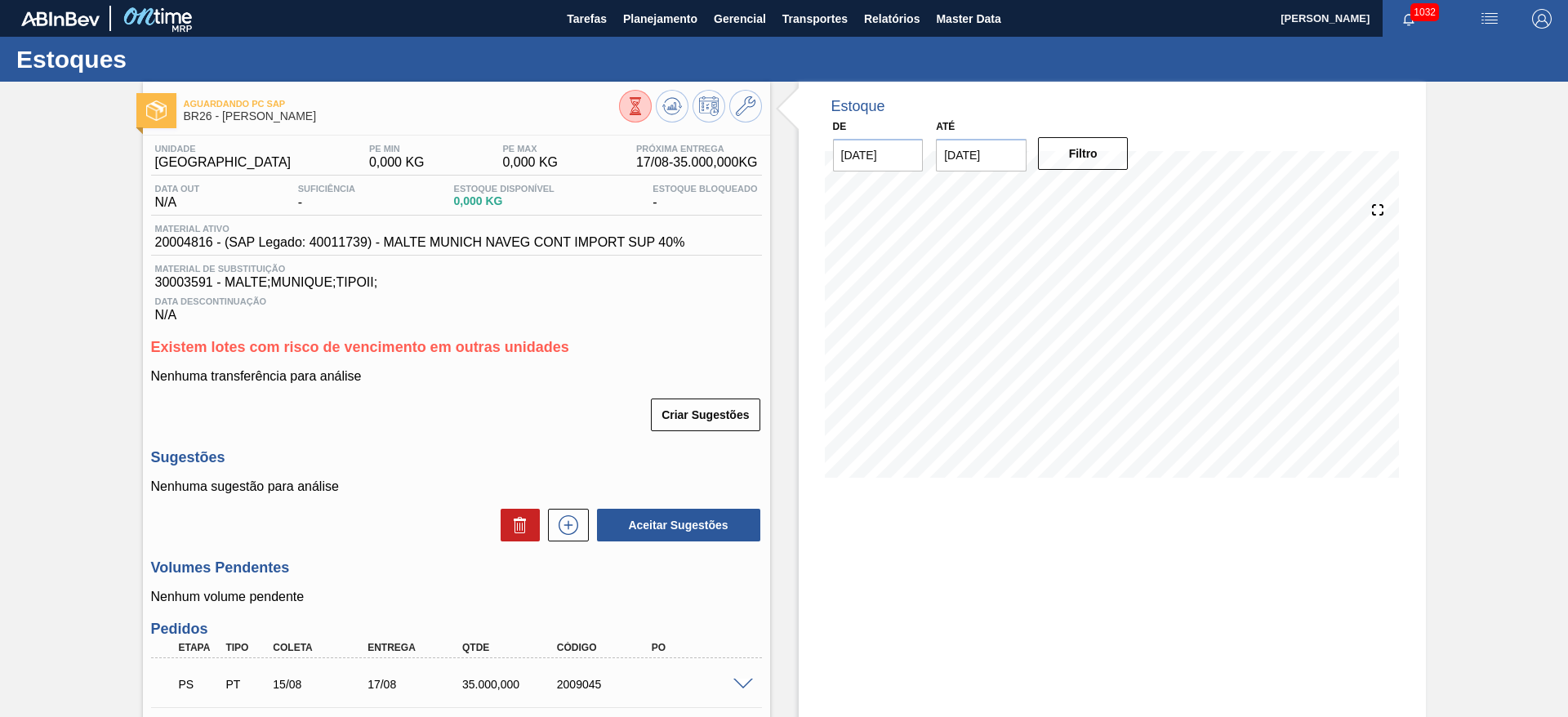
click at [31, 415] on div "Aguardando PC SAP BR26 - MALTE MUNIQUE Unidade Uberlândia PE MIN 0,000 KG PE MA…" at bounding box center [784, 510] width 1568 height 857
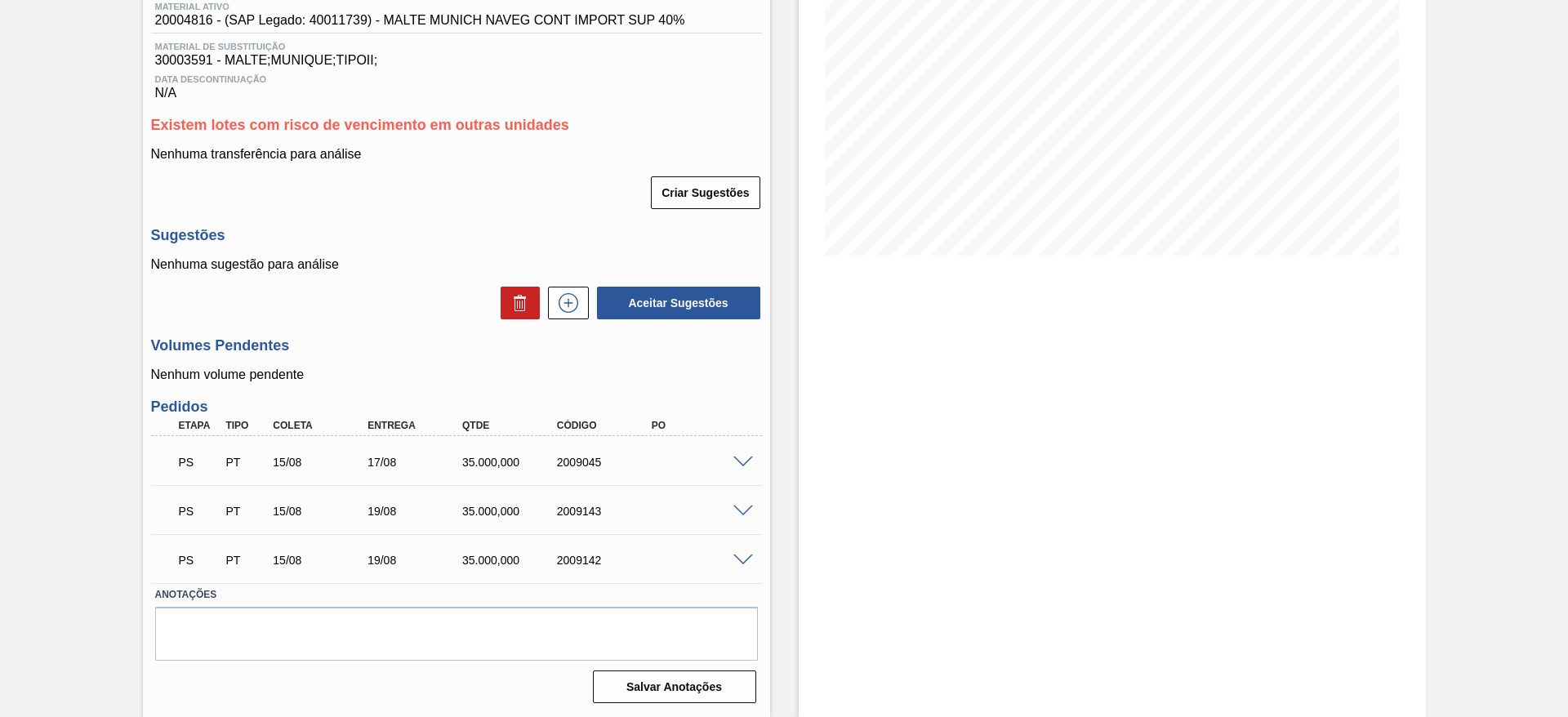
click at [85, 313] on div "Aguardando PC SAP BR26 - MALTE MUNIQUE Unidade Uberlândia PE MIN 0,000 KG PE MA…" at bounding box center [784, 288] width 1568 height 857
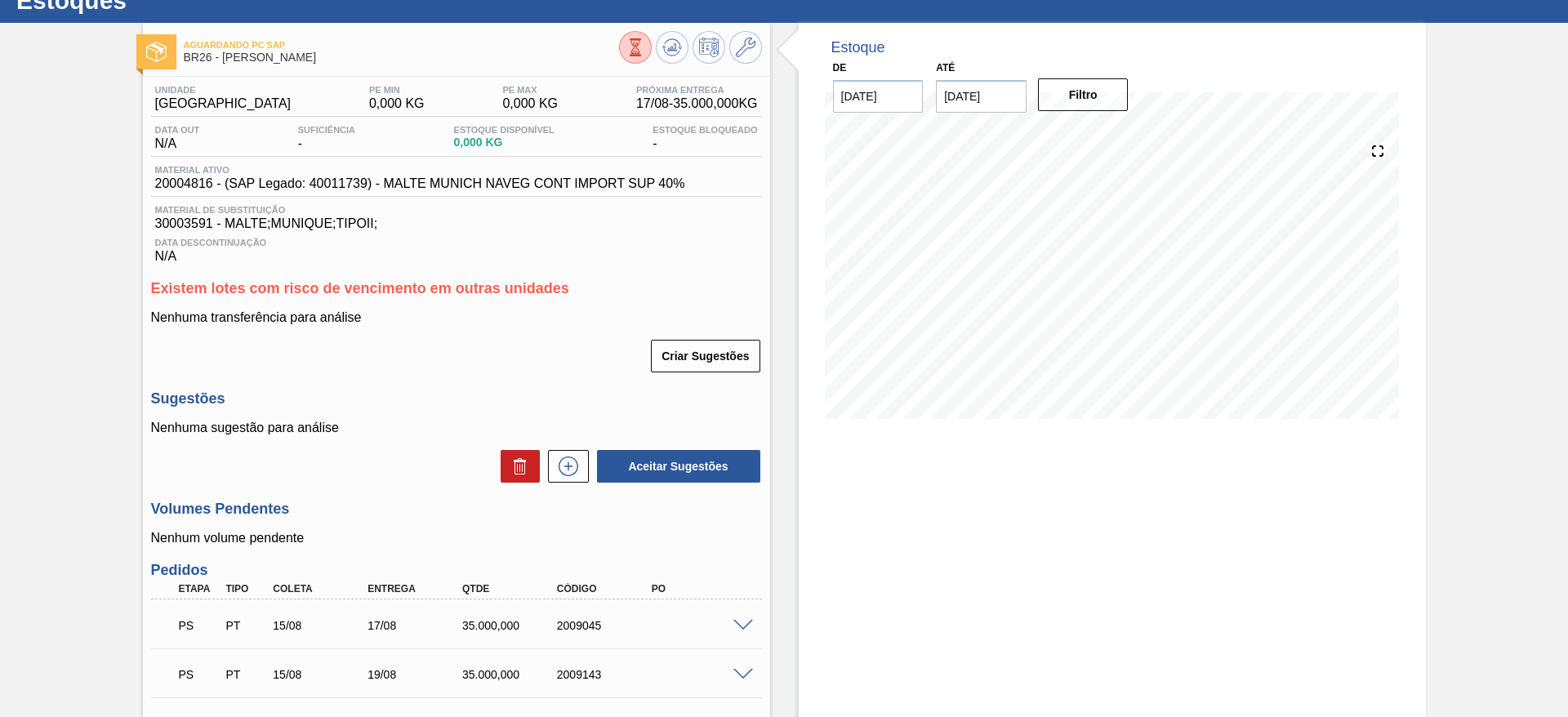
scroll to position [0, 0]
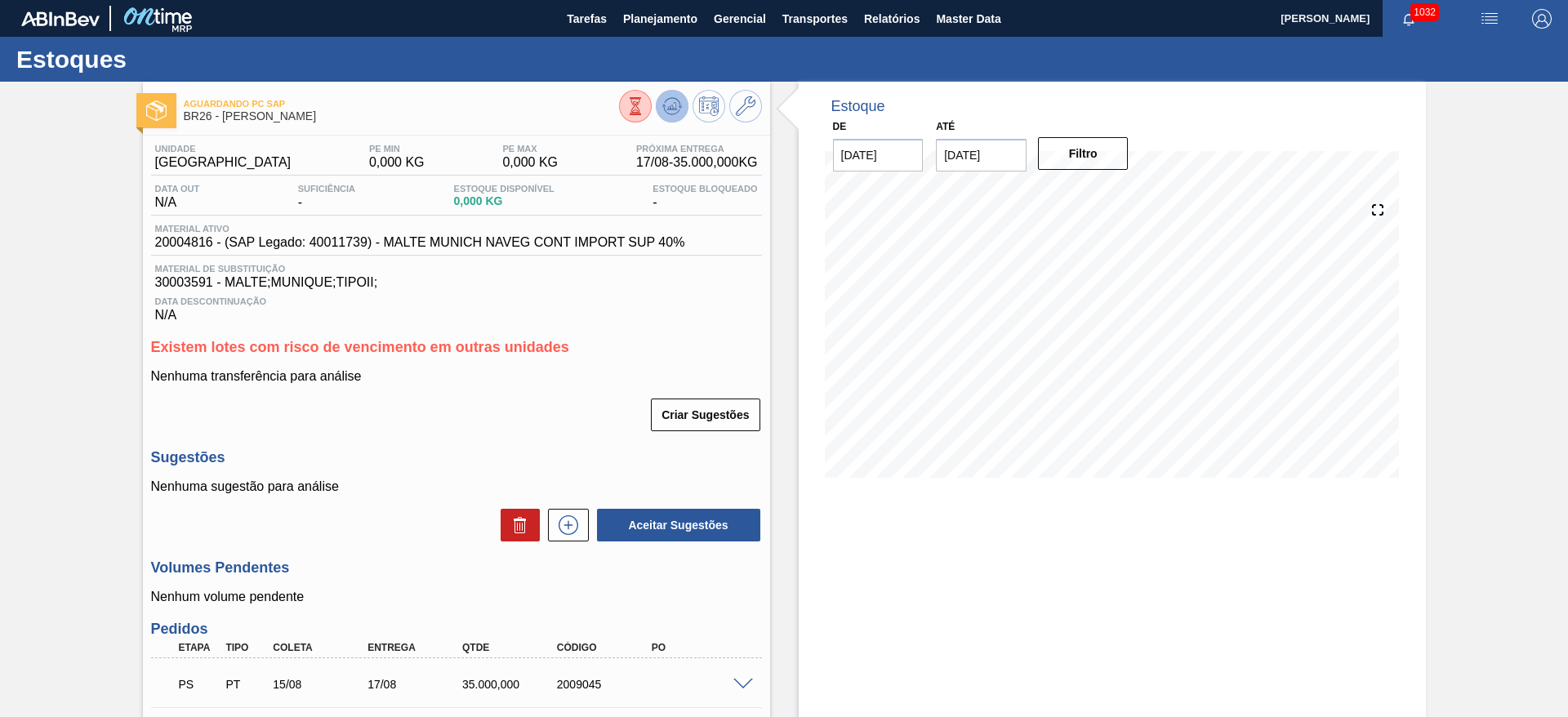
click at [673, 106] on polygon at bounding box center [673, 106] width 1 height 7
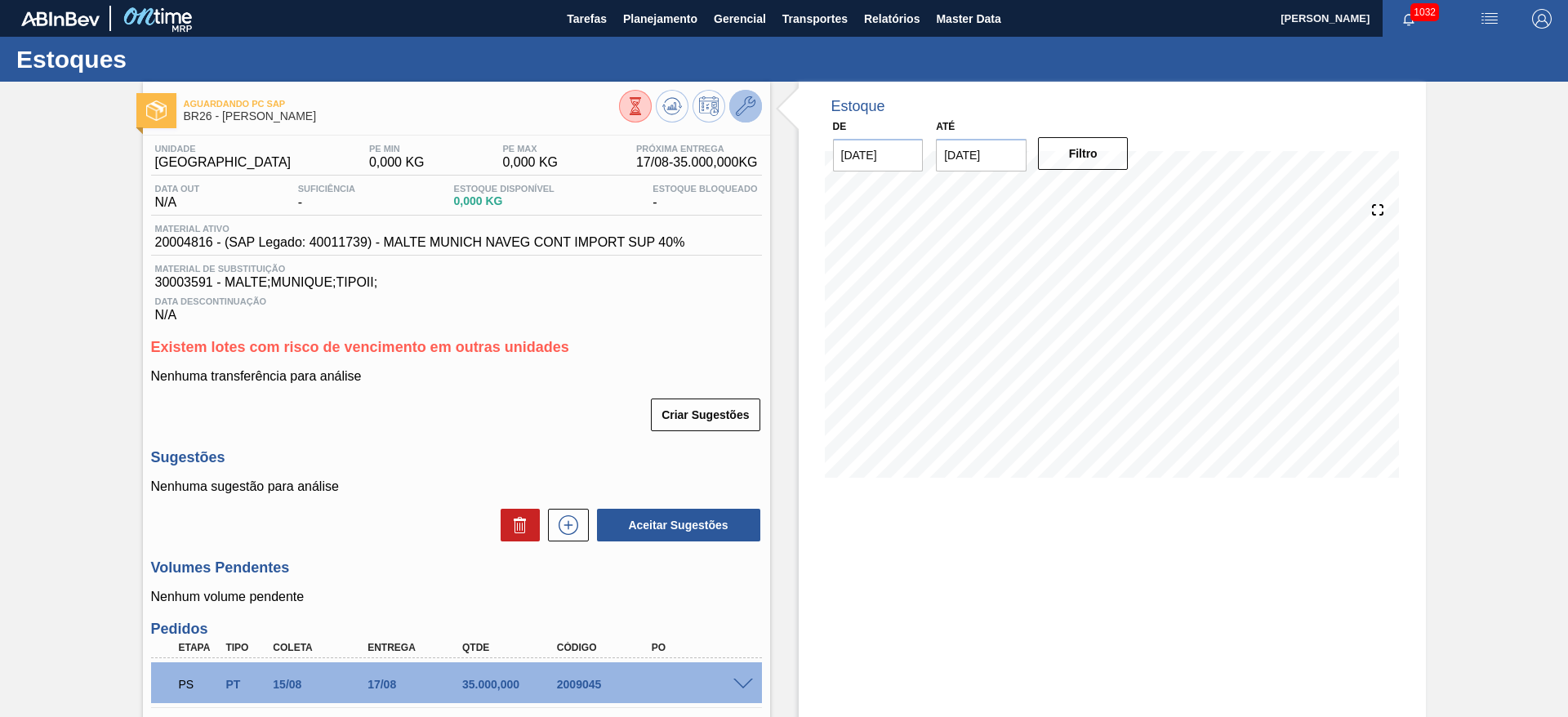
click at [741, 103] on icon at bounding box center [745, 106] width 20 height 20
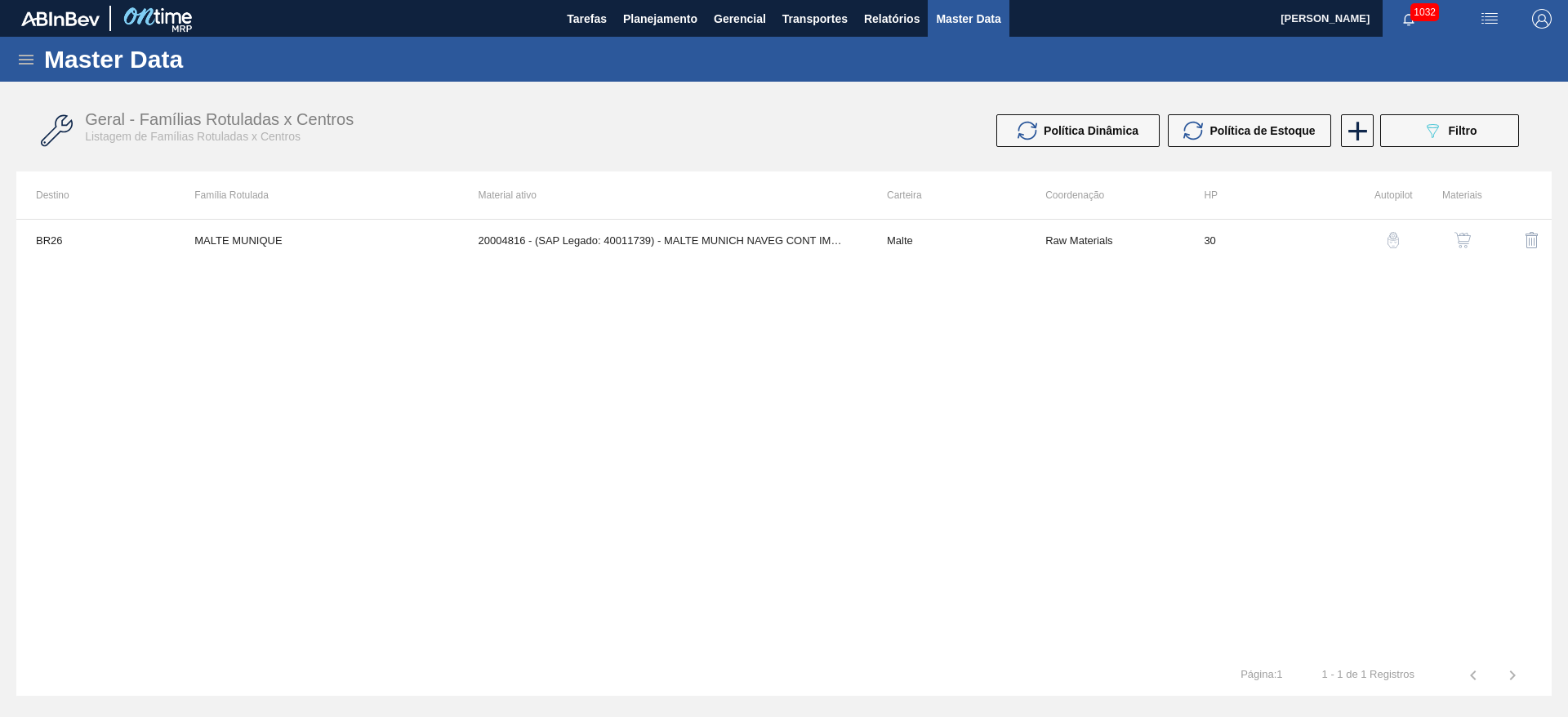
click at [1458, 240] on img "button" at bounding box center [1462, 240] width 17 height 17
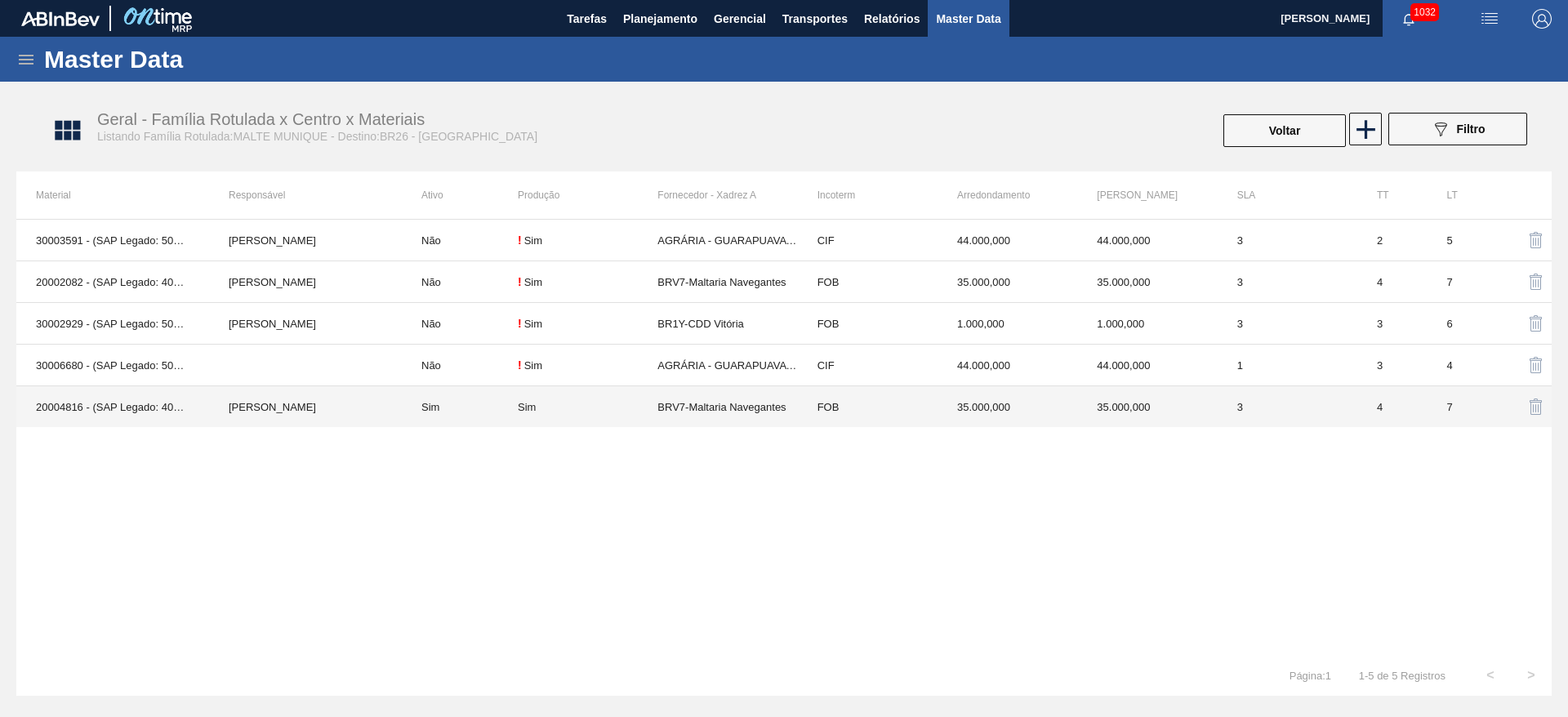
click at [63, 402] on td "20004816 - (SAP Legado: 40011739) - MALTE MUNICH NAVEG CONT IMPORT SUP 40%" at bounding box center [113, 407] width 193 height 42
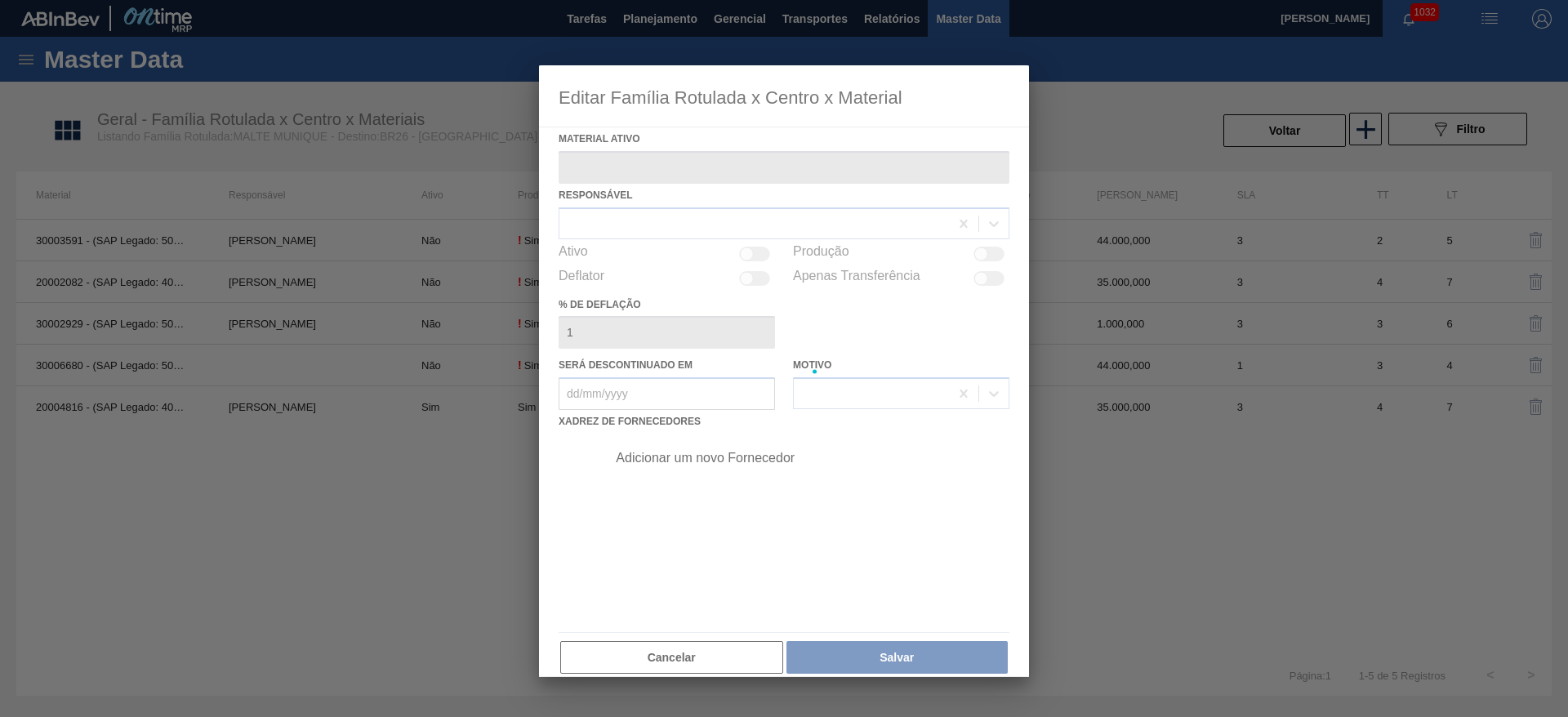
type ativo "20004816 - (SAP Legado: 40011739) - MALTE MUNICH NAVEG CONT IMPORT SUP 40%"
checkbox input "true"
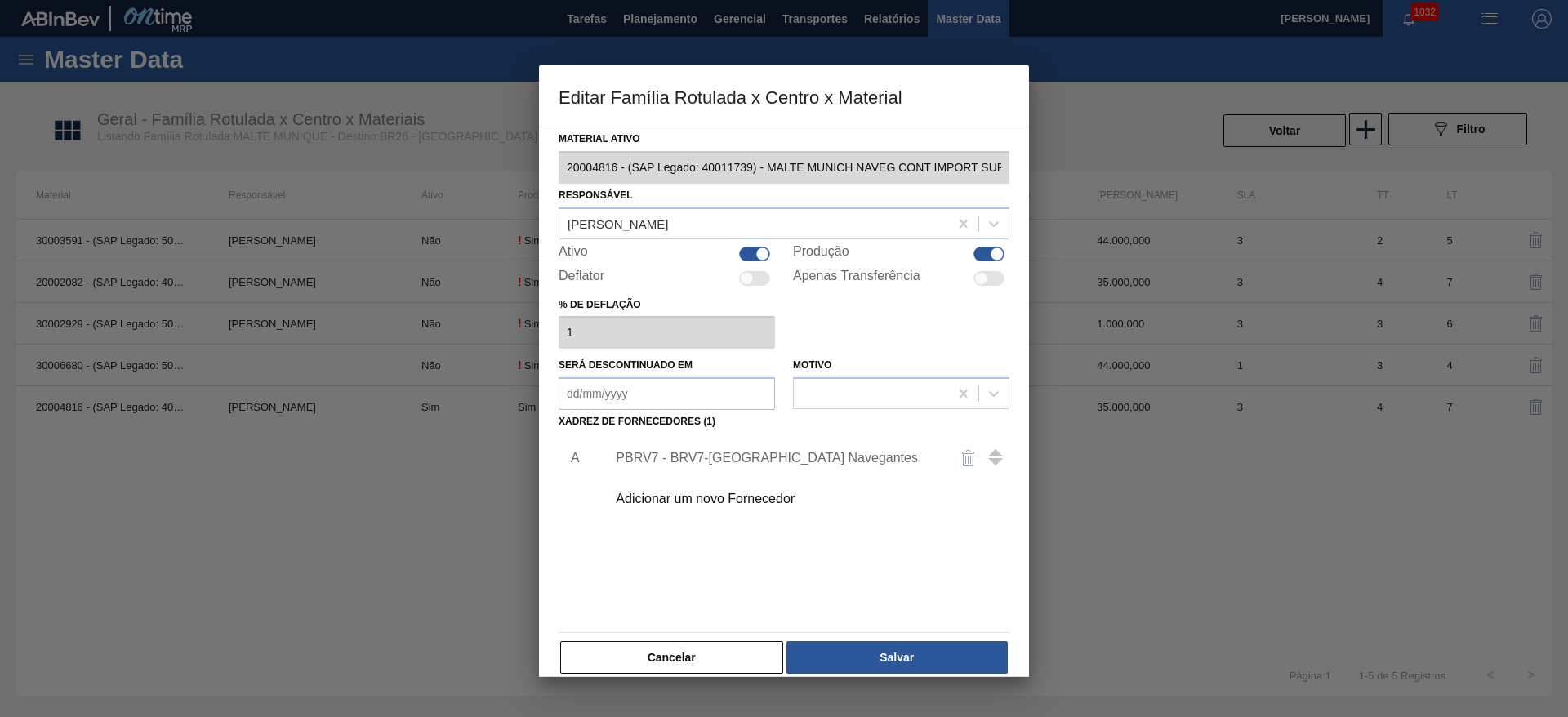
click at [674, 459] on div "PBRV7 - BRV7-[GEOGRAPHIC_DATA] Navegantes" at bounding box center [776, 458] width 320 height 15
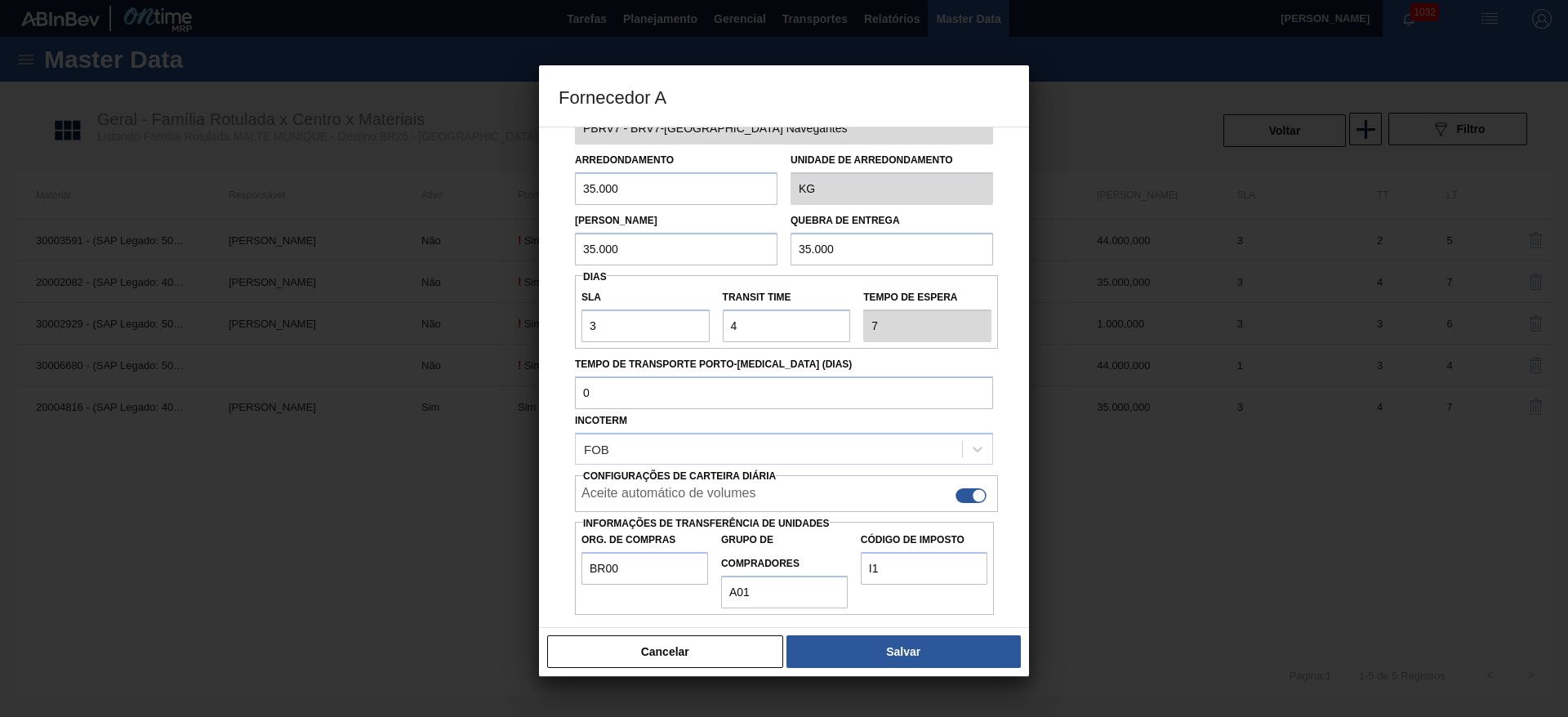
scroll to position [58, 0]
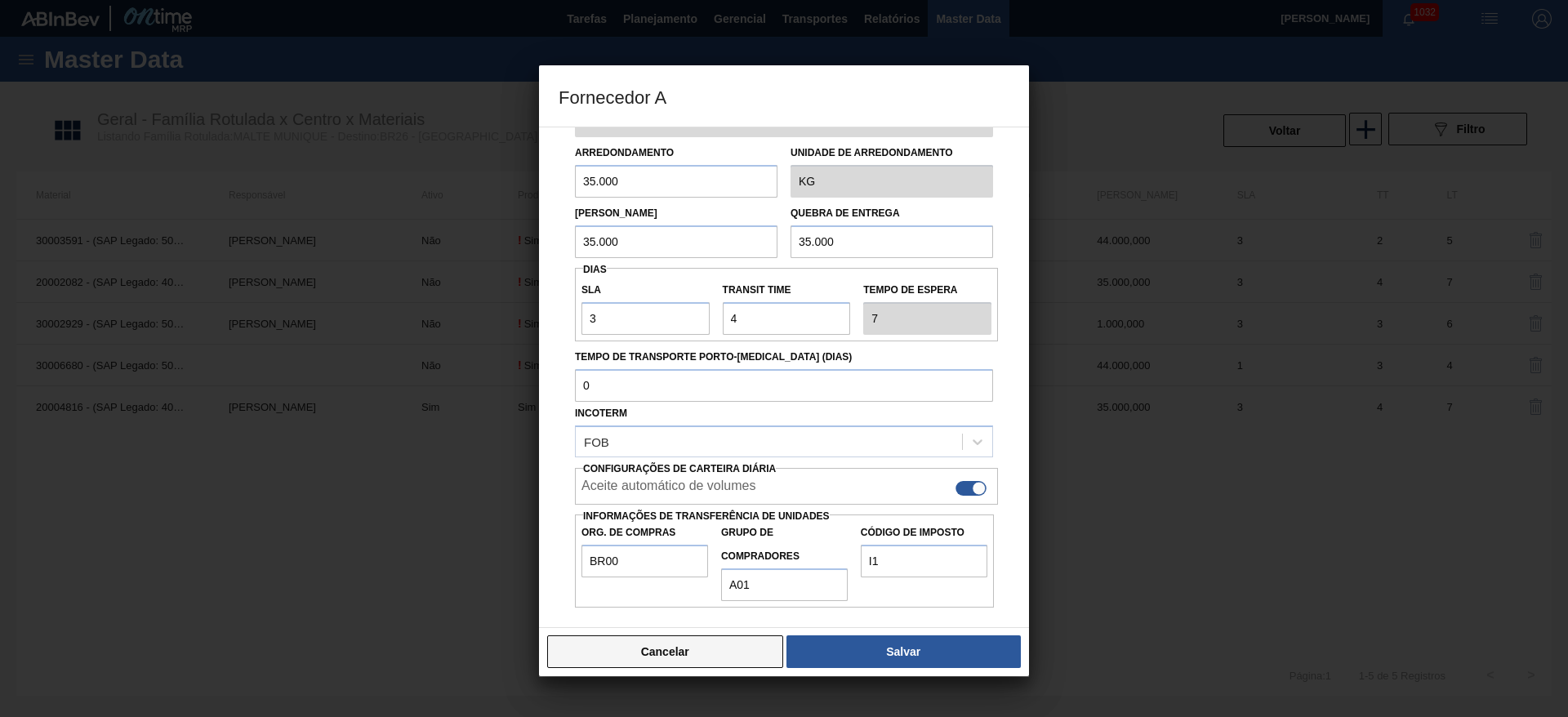
click at [662, 662] on button "Cancelar" at bounding box center [664, 652] width 236 height 33
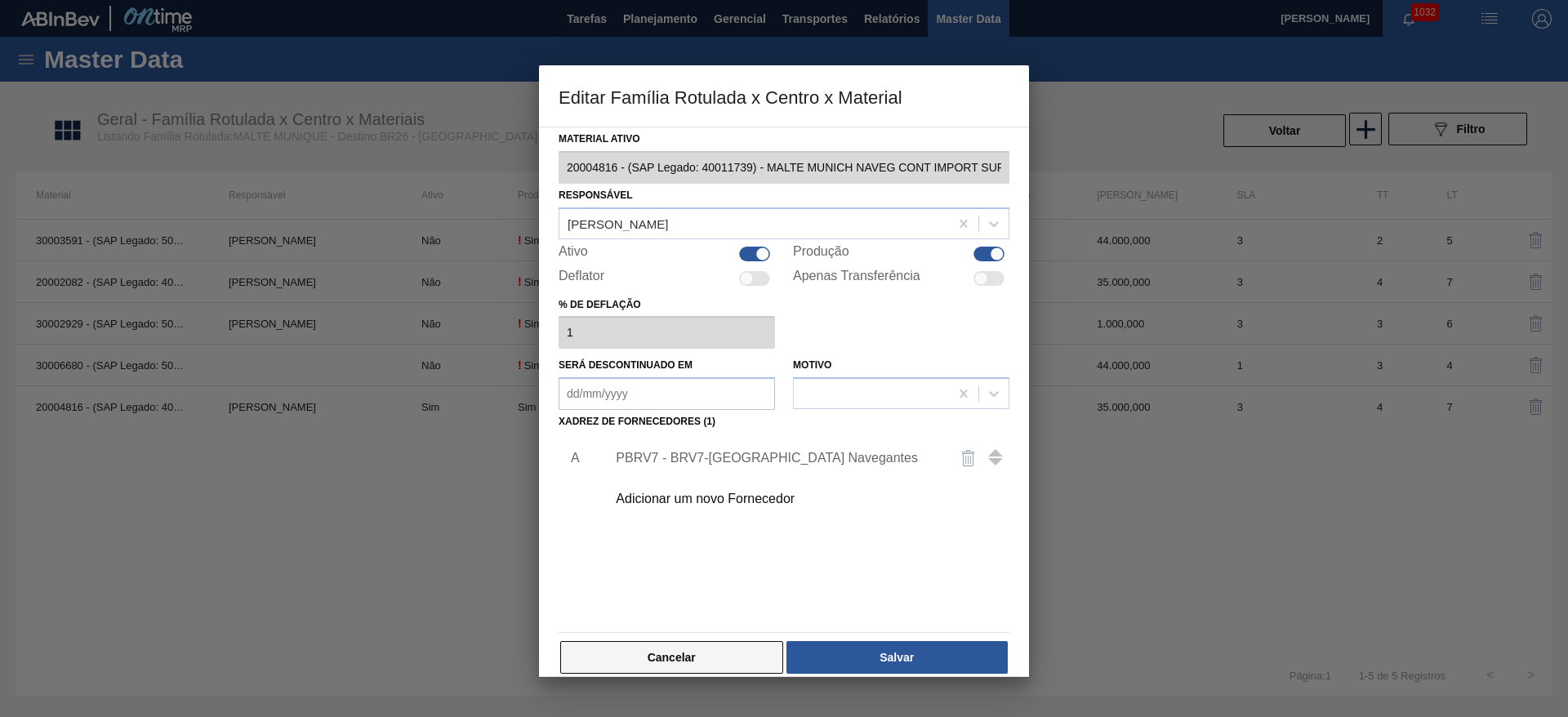
click at [621, 647] on button "Cancelar" at bounding box center [672, 657] width 223 height 33
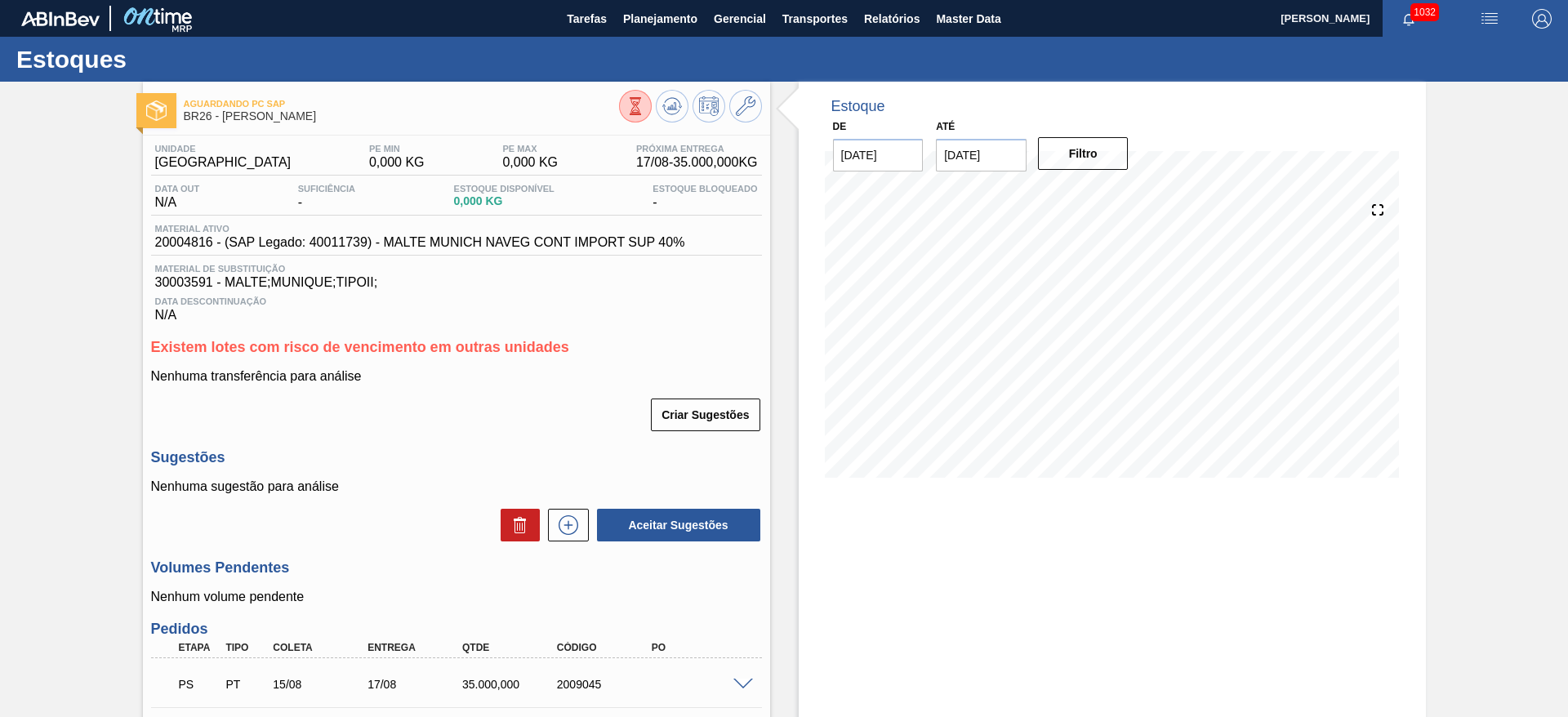
scroll to position [223, 0]
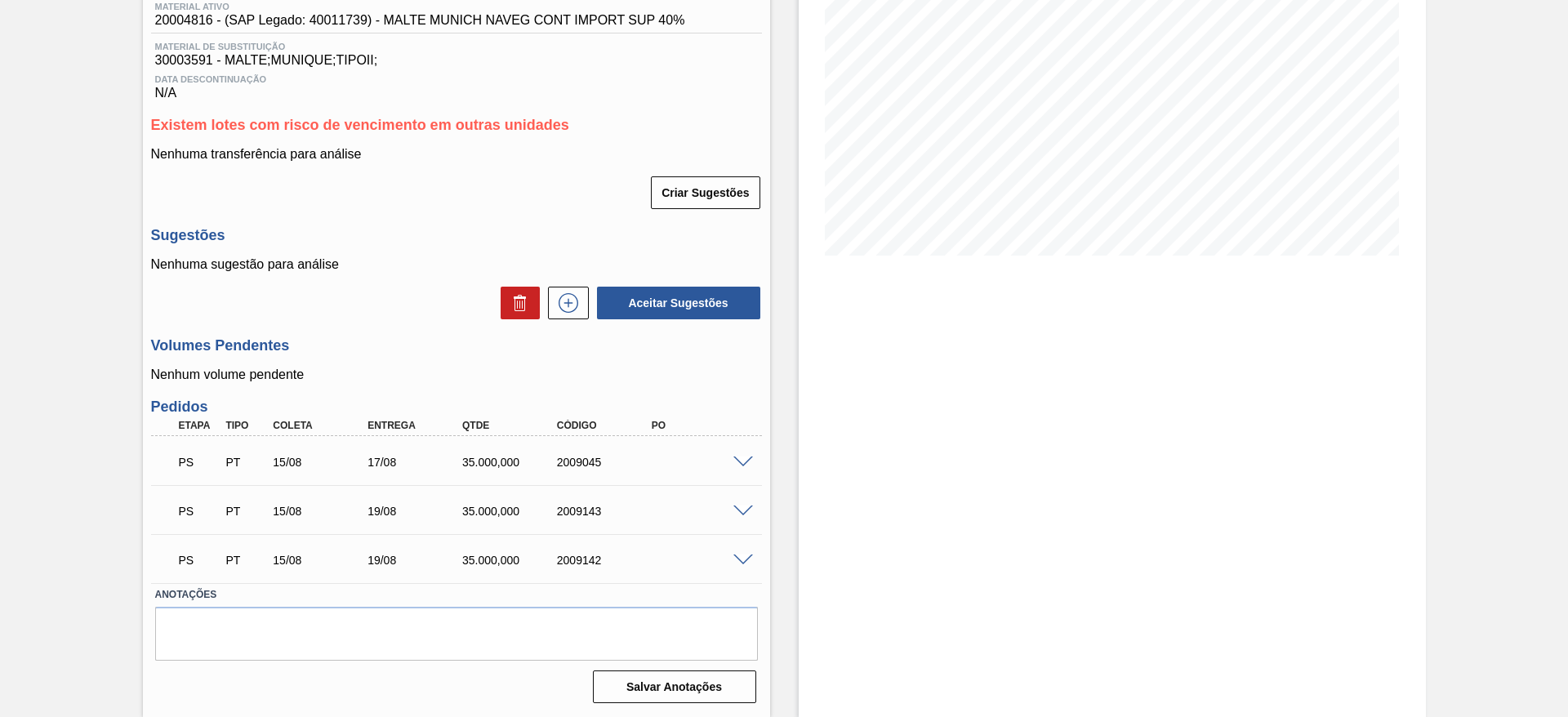
click at [740, 506] on span at bounding box center [743, 511] width 20 height 12
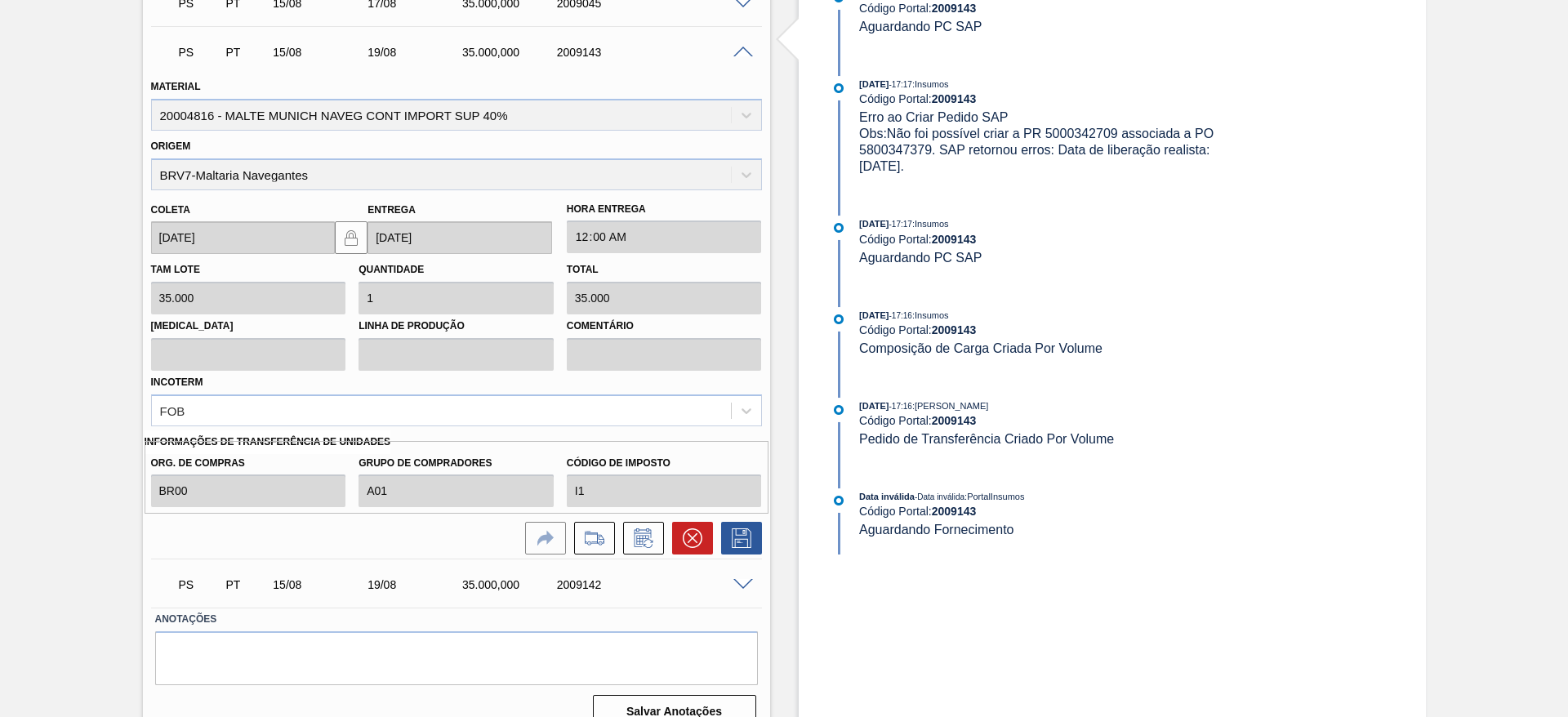
scroll to position [706, 0]
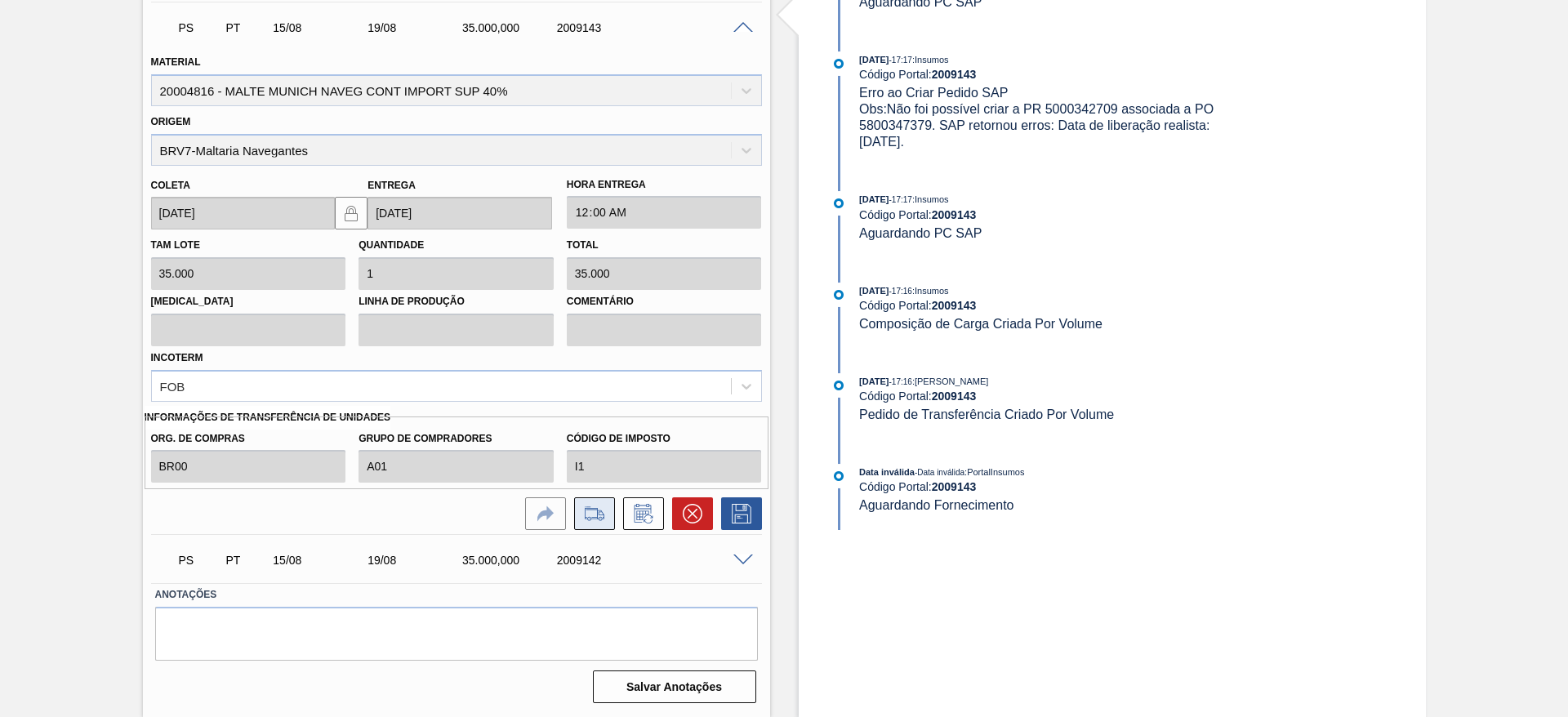
click at [603, 515] on icon at bounding box center [594, 514] width 26 height 20
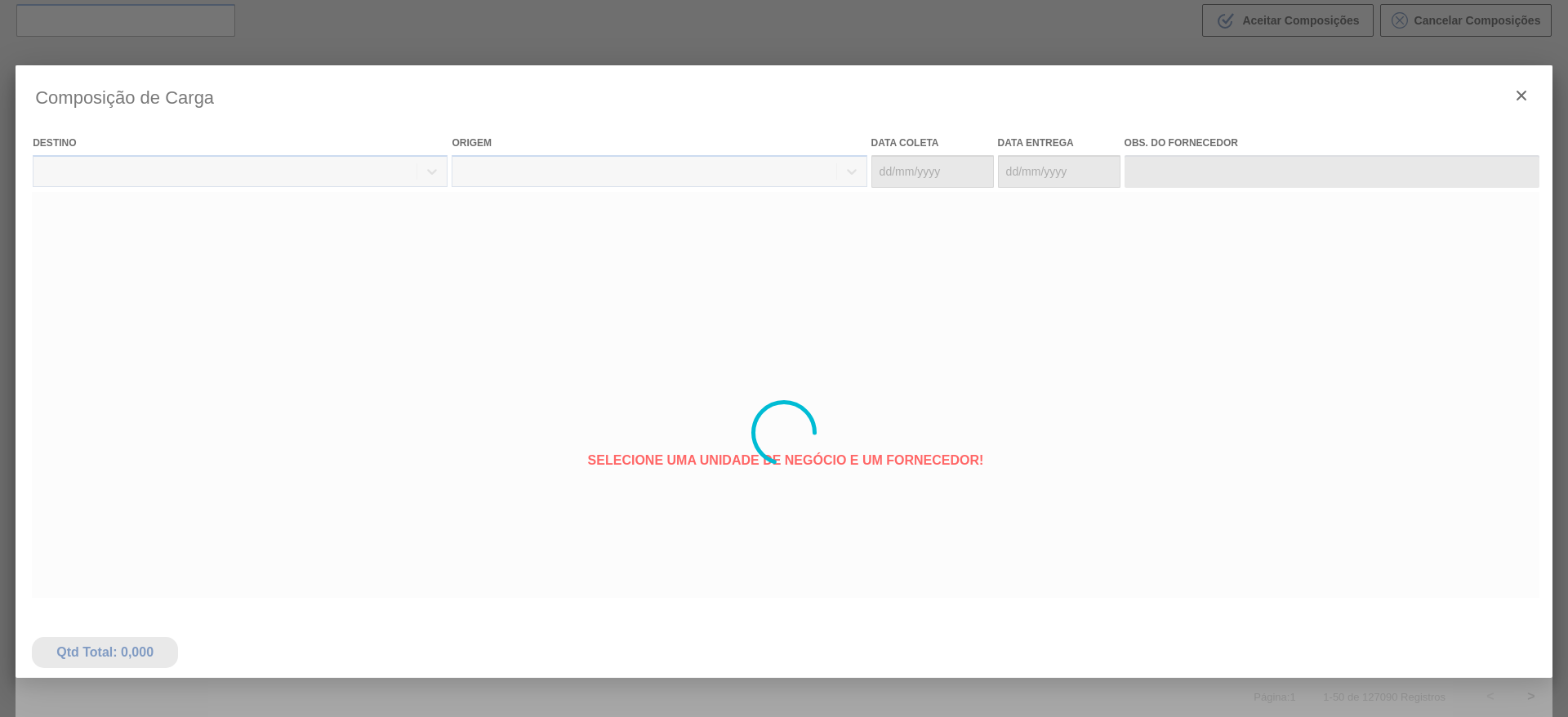
type coleta "[DATE]"
type entrega "[DATE]"
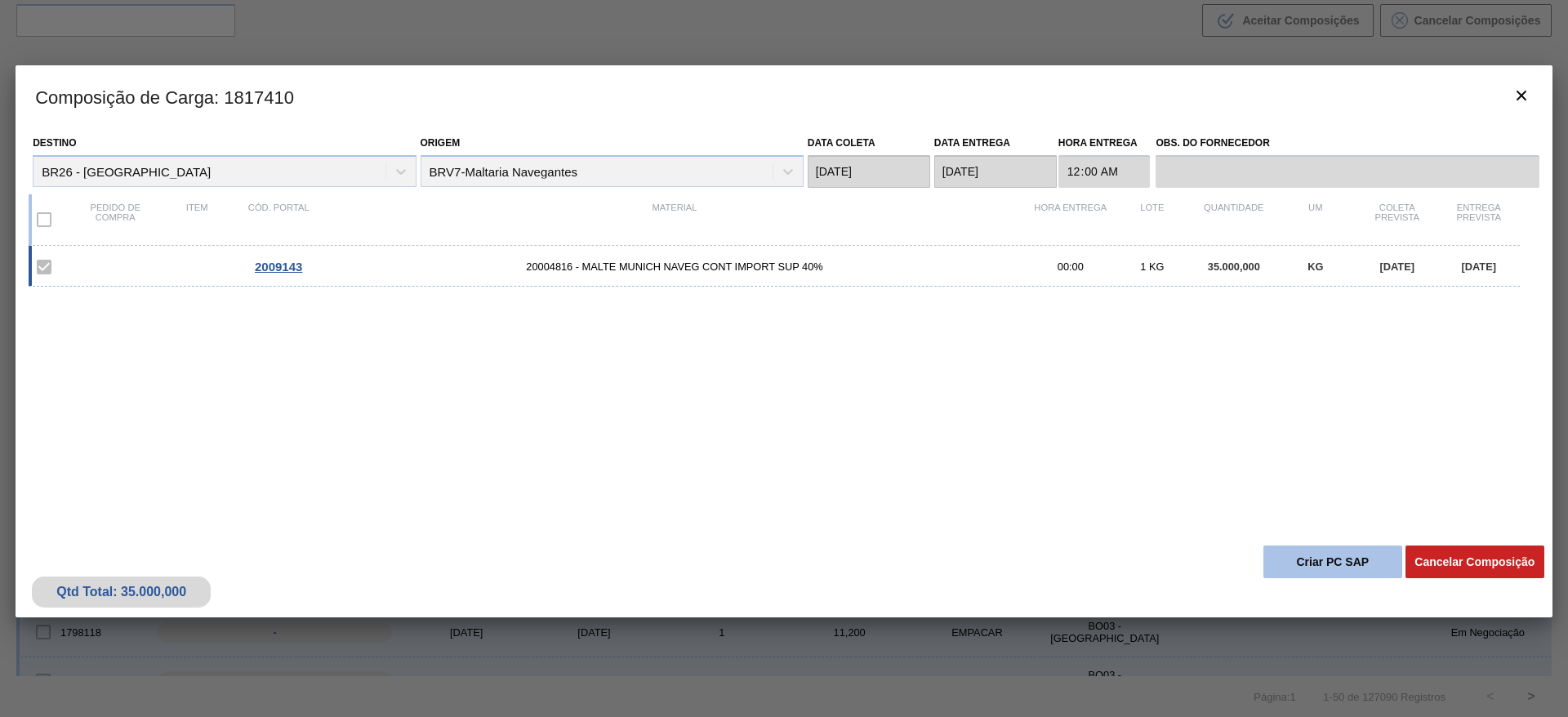
click at [1322, 564] on button "Criar PC SAP" at bounding box center [1333, 562] width 138 height 33
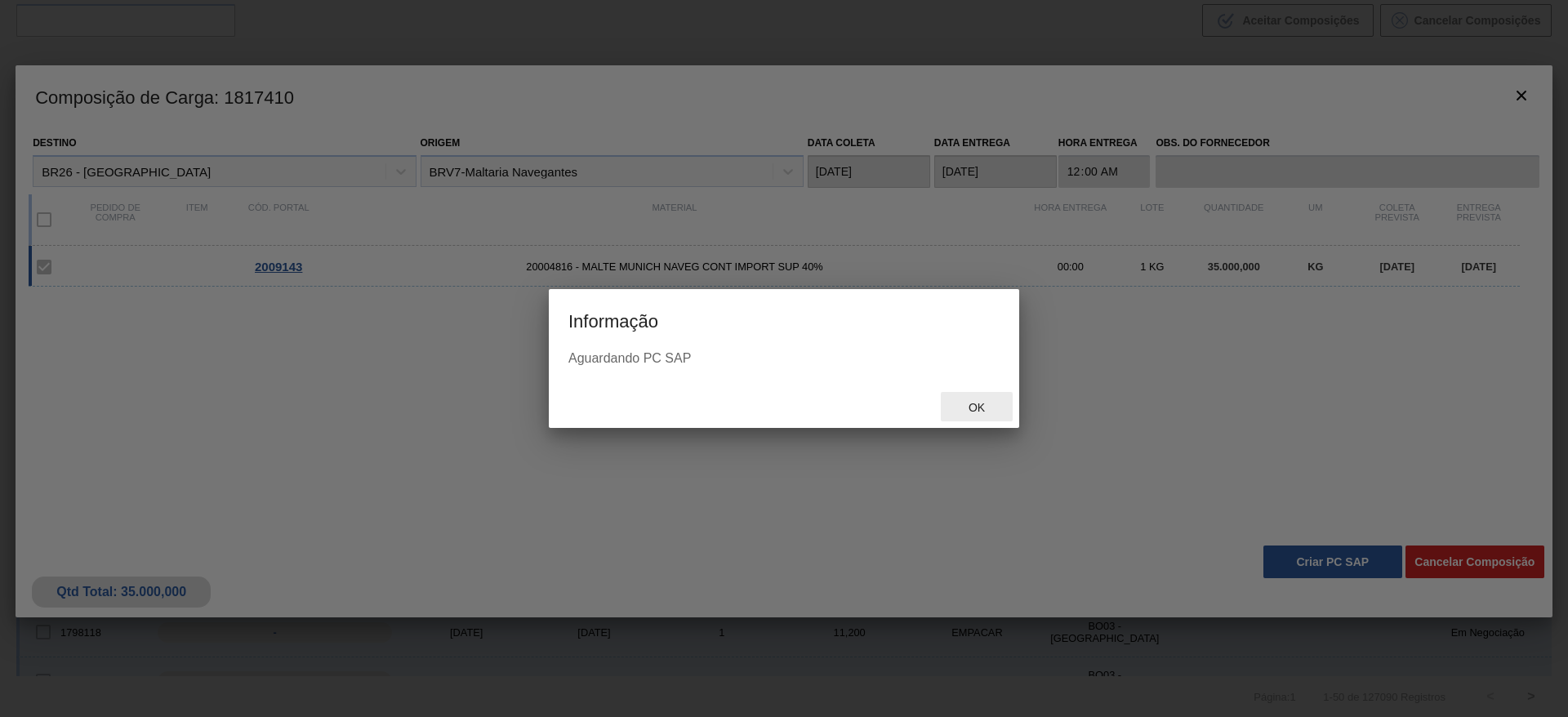
click at [966, 408] on span "Ok" at bounding box center [976, 407] width 43 height 13
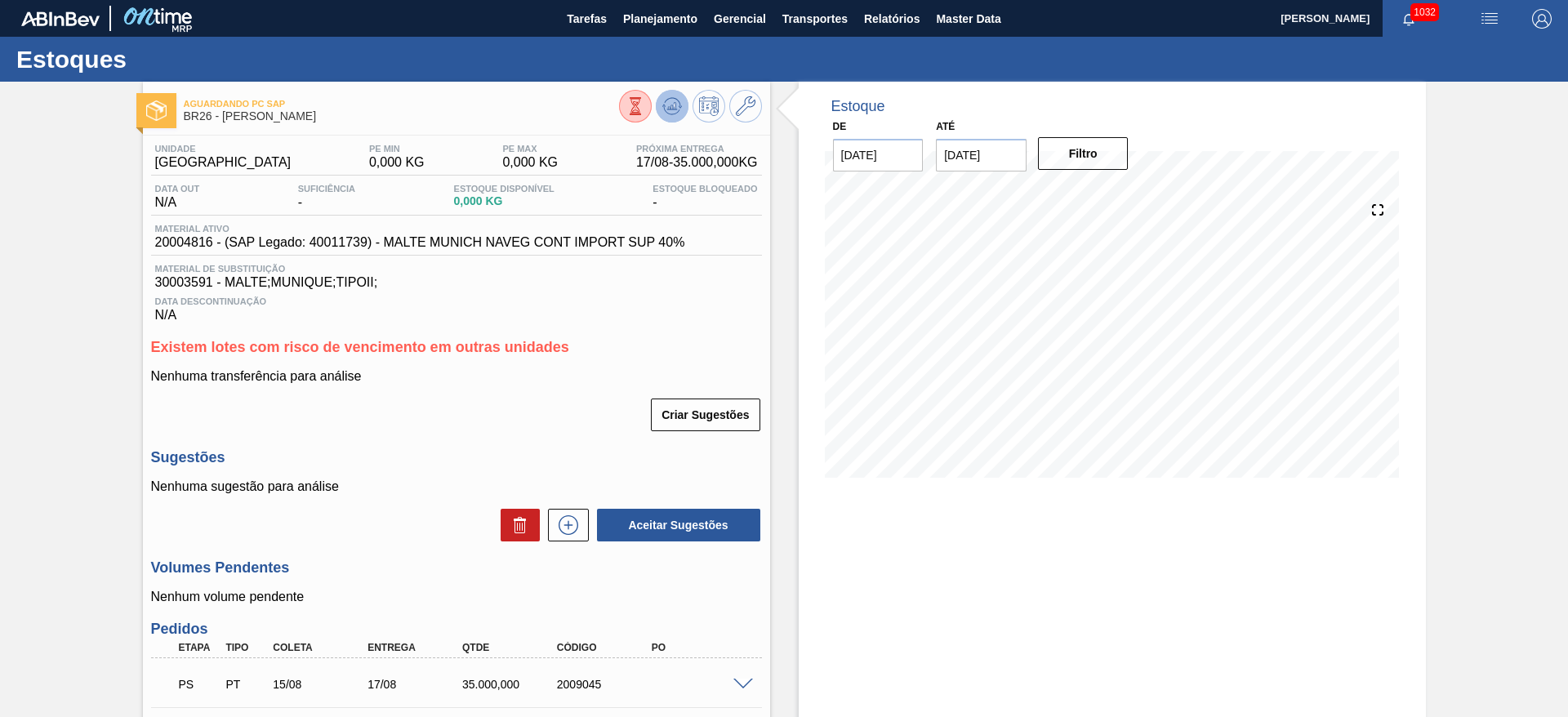
click at [645, 111] on icon at bounding box center [636, 106] width 18 height 18
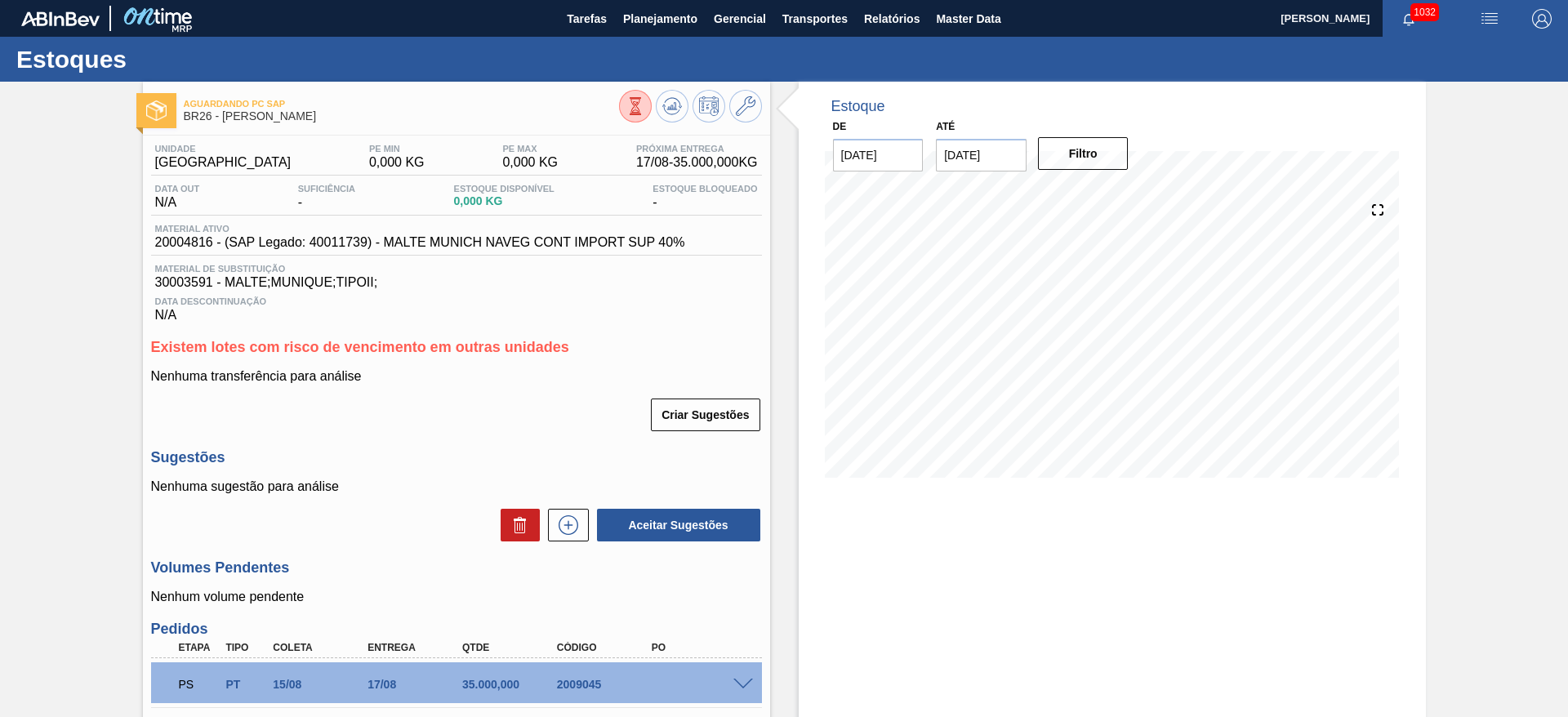
scroll to position [223, 0]
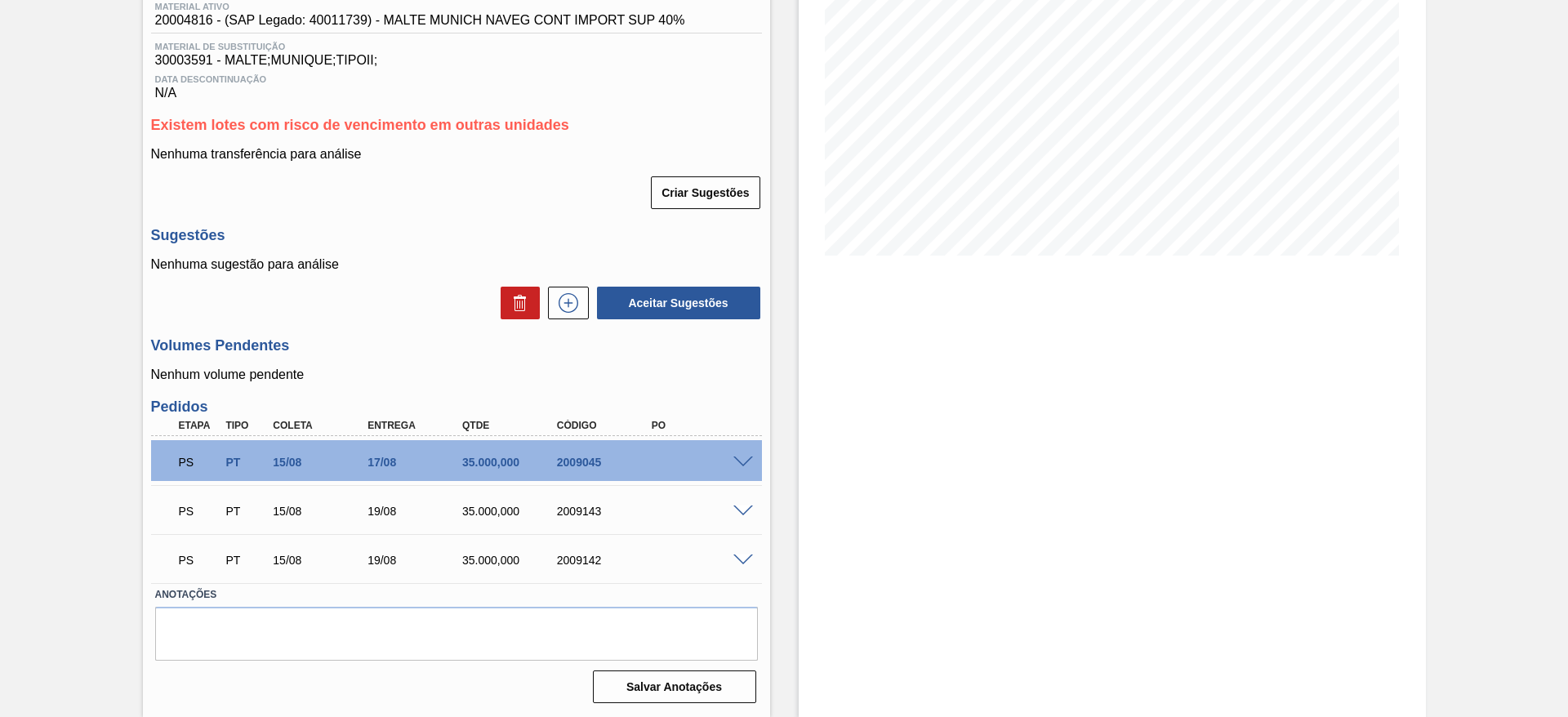
click at [739, 559] on span at bounding box center [743, 561] width 20 height 12
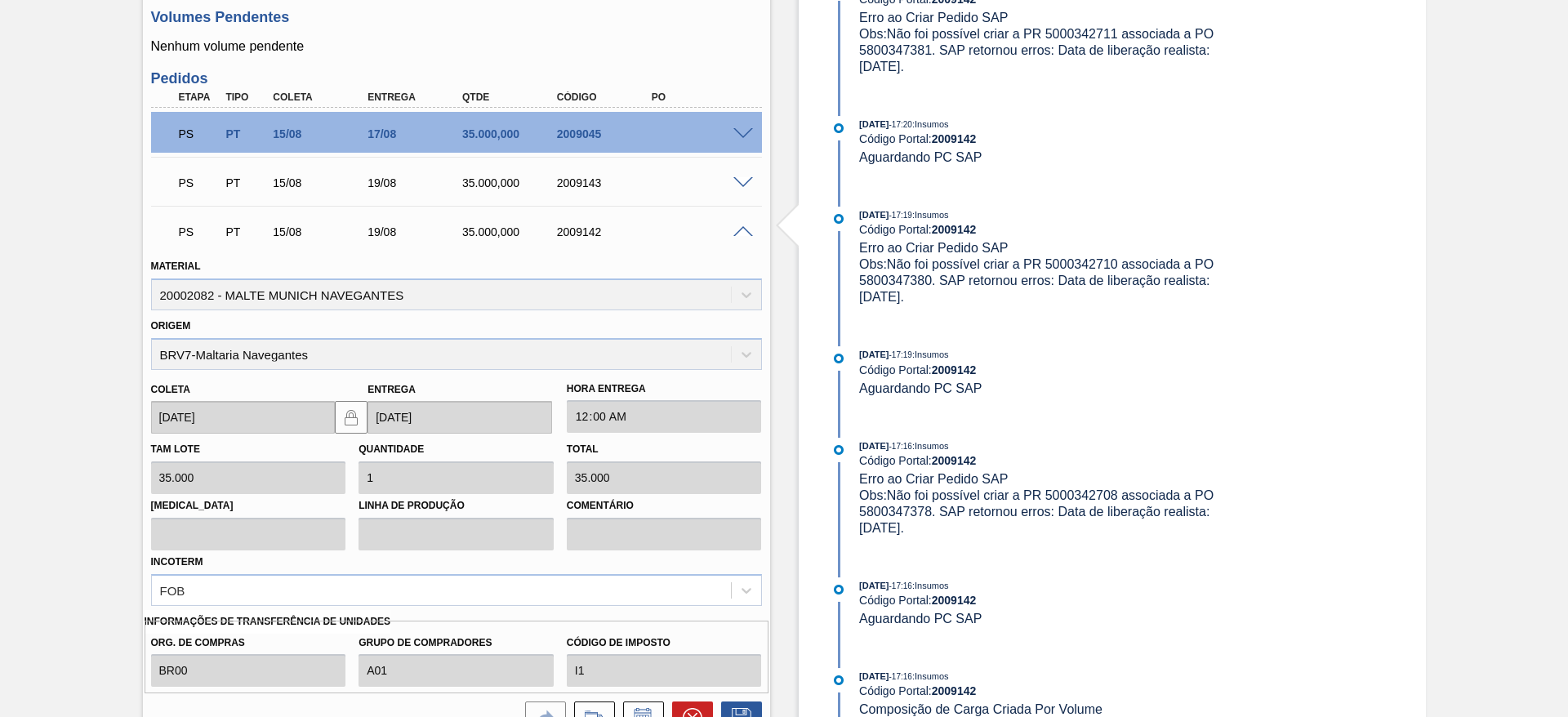
scroll to position [589, 0]
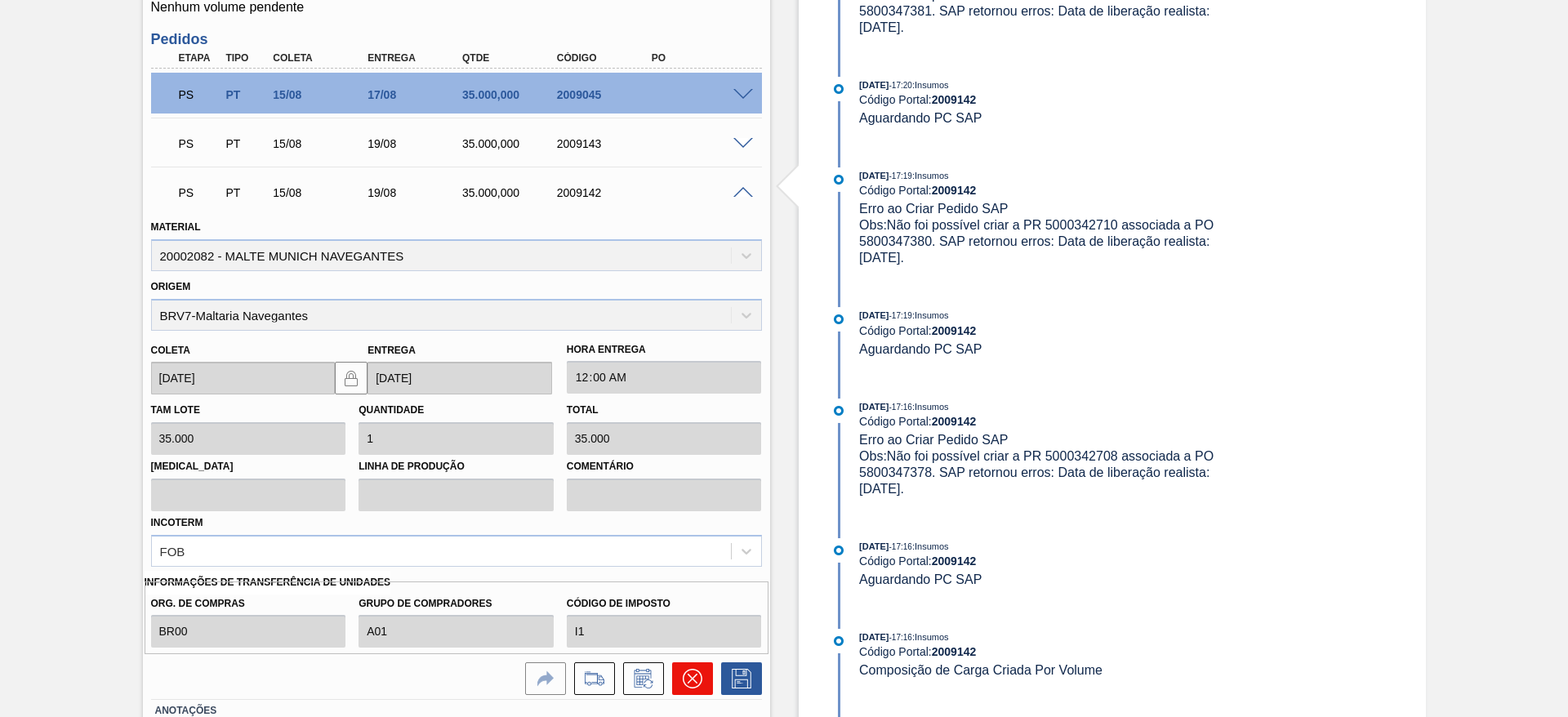
click at [693, 672] on icon at bounding box center [693, 679] width 20 height 20
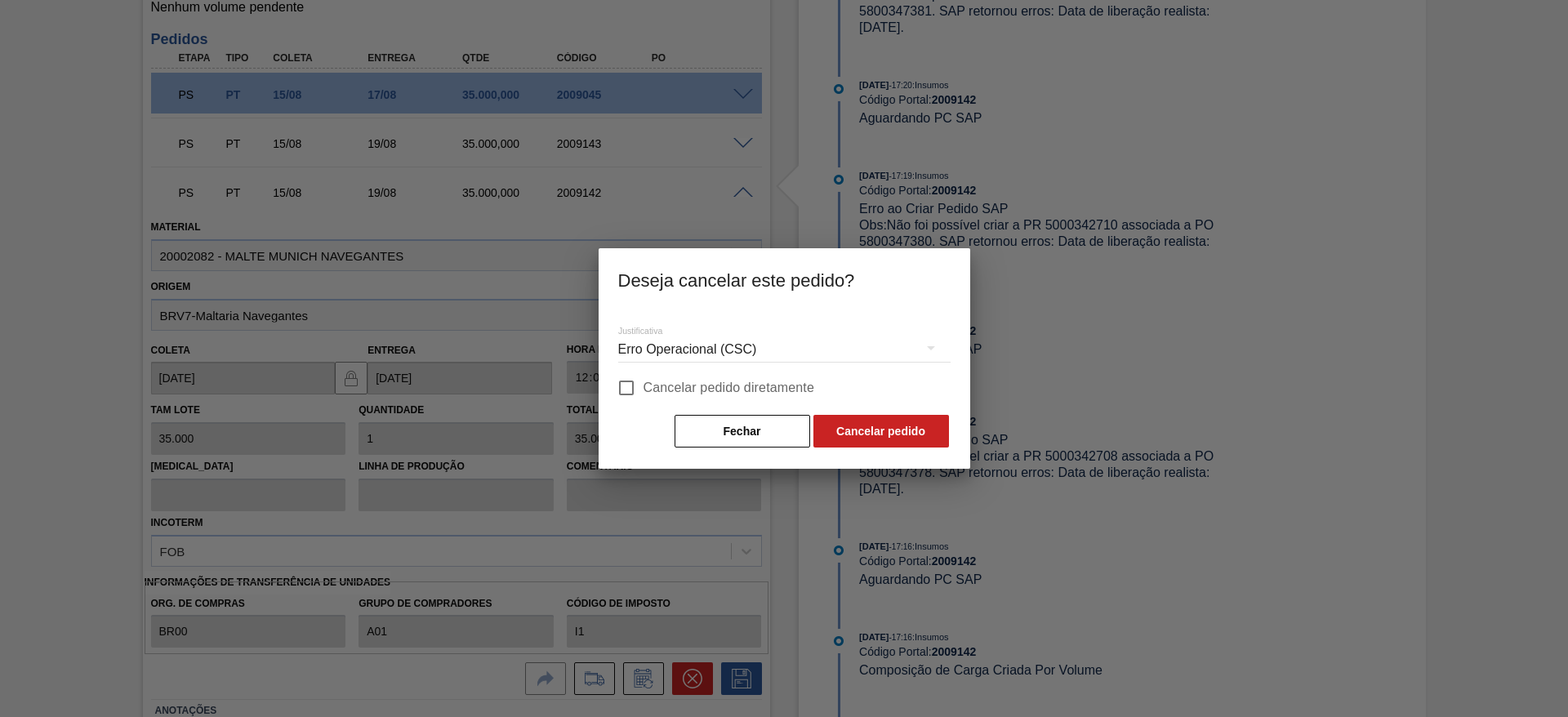
click at [632, 383] on input "Cancelar pedido diretamente" at bounding box center [626, 388] width 35 height 35
checkbox input "true"
click at [862, 430] on button "Cancelar pedido" at bounding box center [881, 431] width 135 height 33
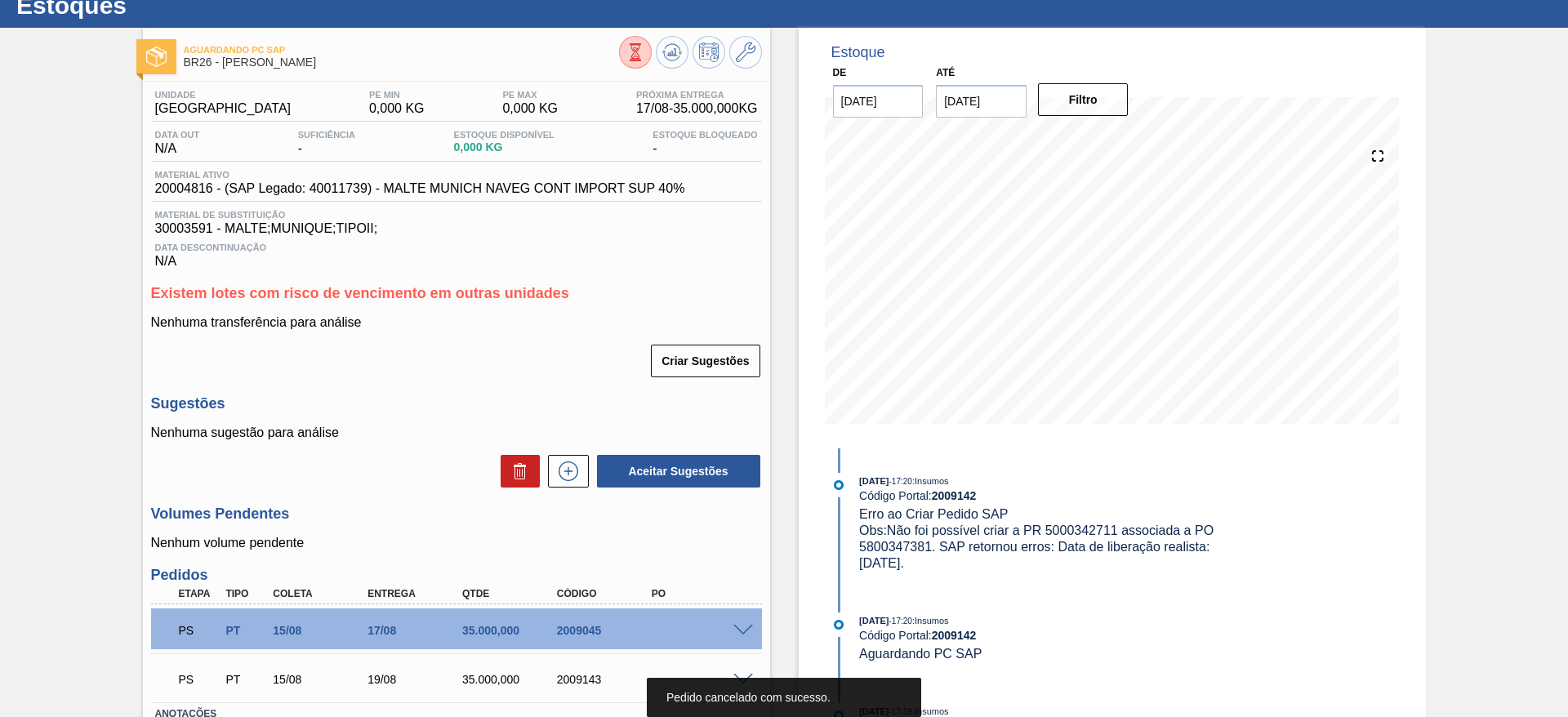
scroll to position [0, 0]
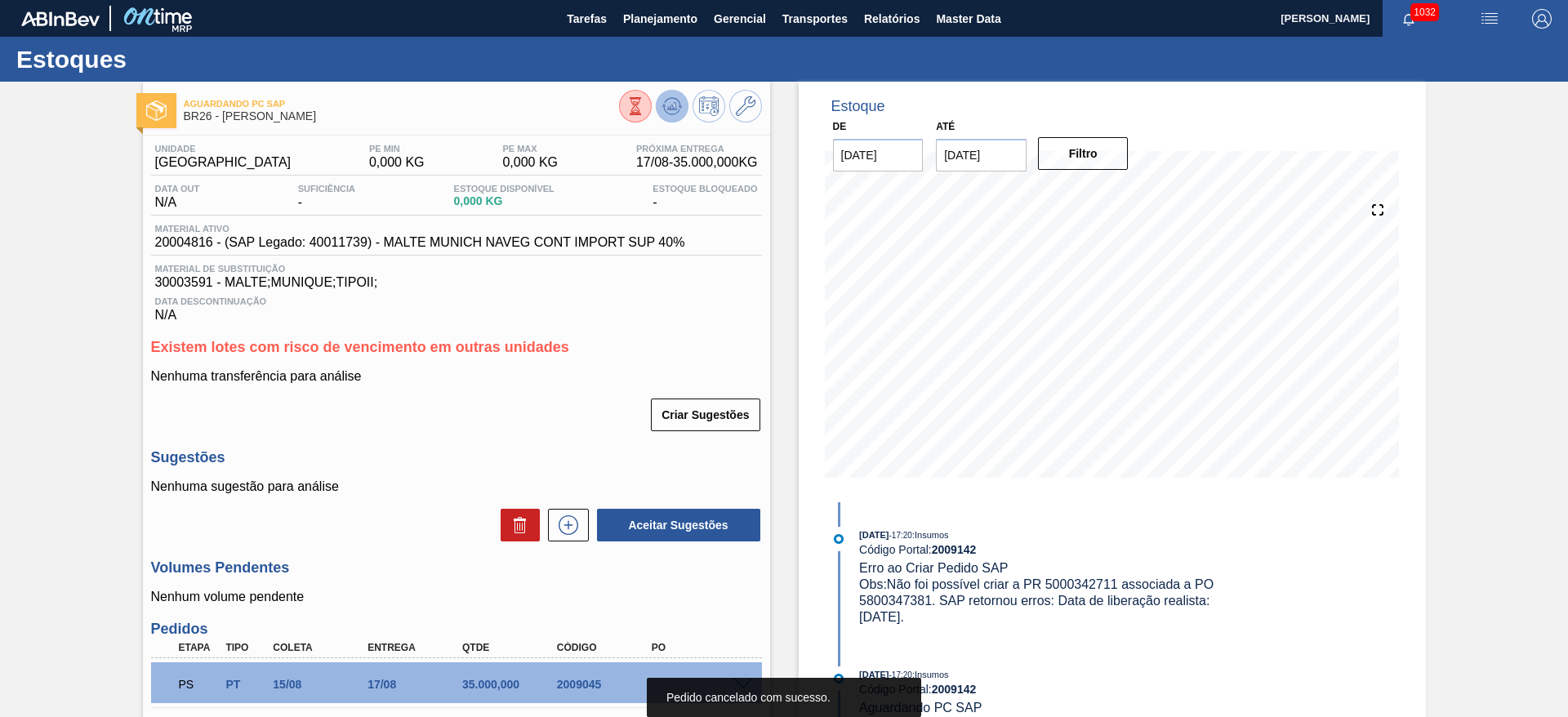
click at [645, 105] on icon at bounding box center [636, 106] width 18 height 18
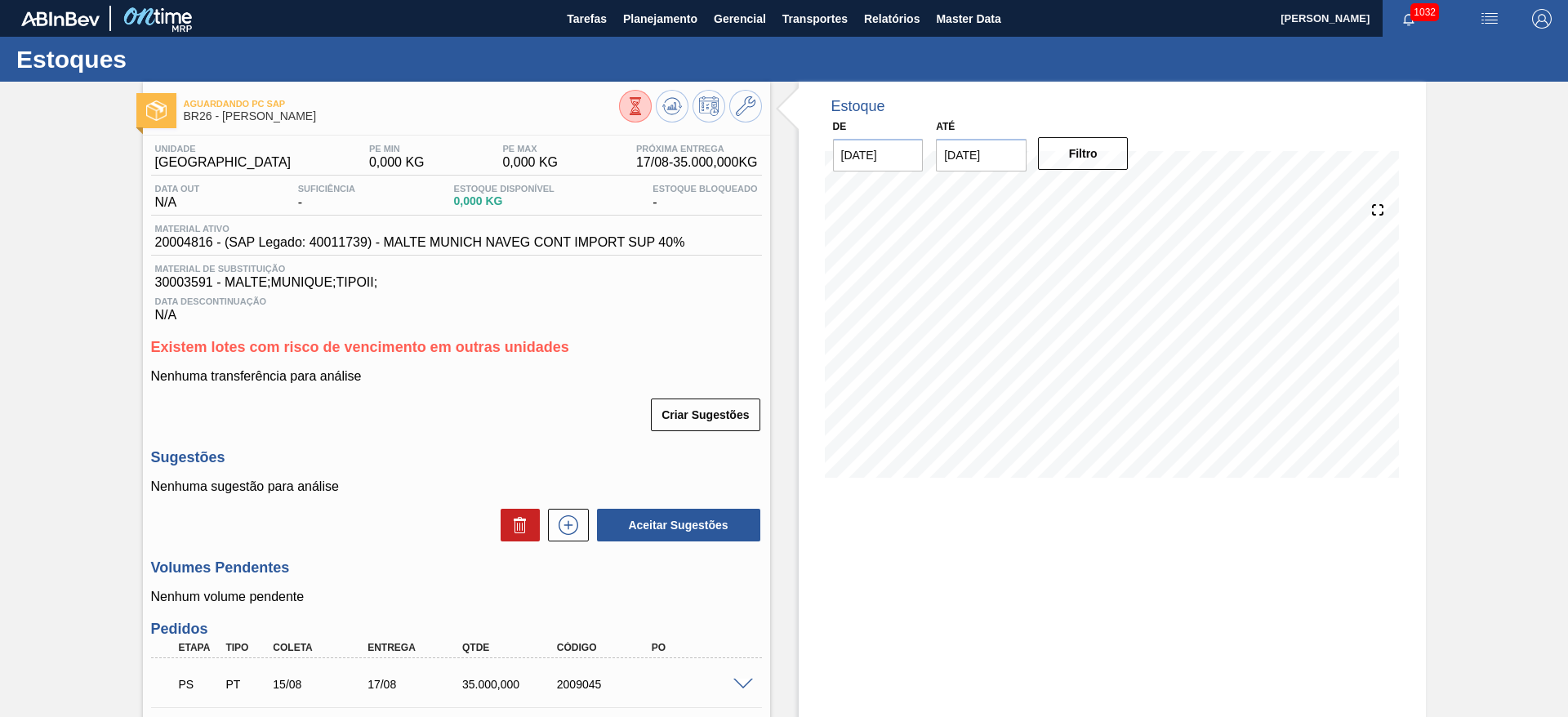
scroll to position [173, 0]
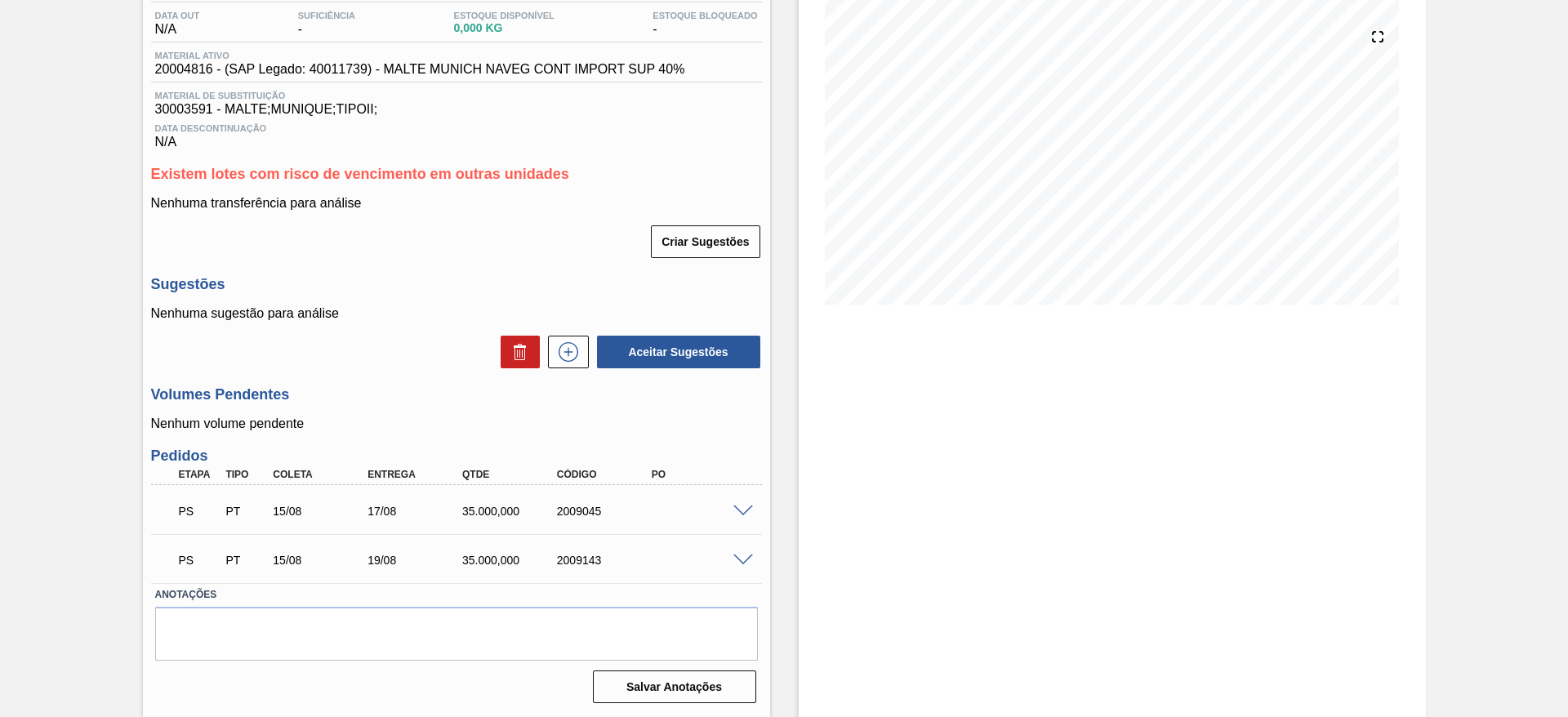
click at [738, 510] on span at bounding box center [743, 511] width 20 height 12
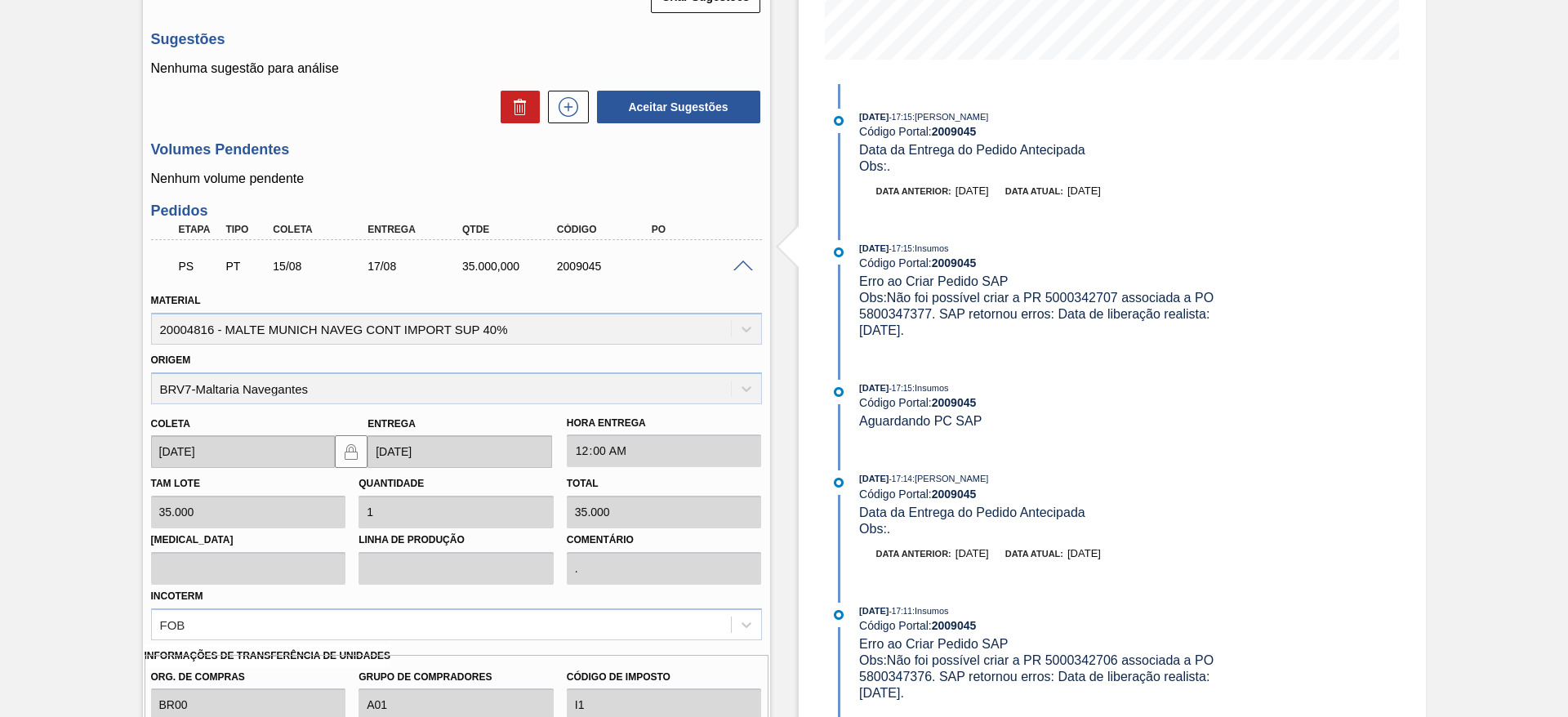
scroll to position [657, 0]
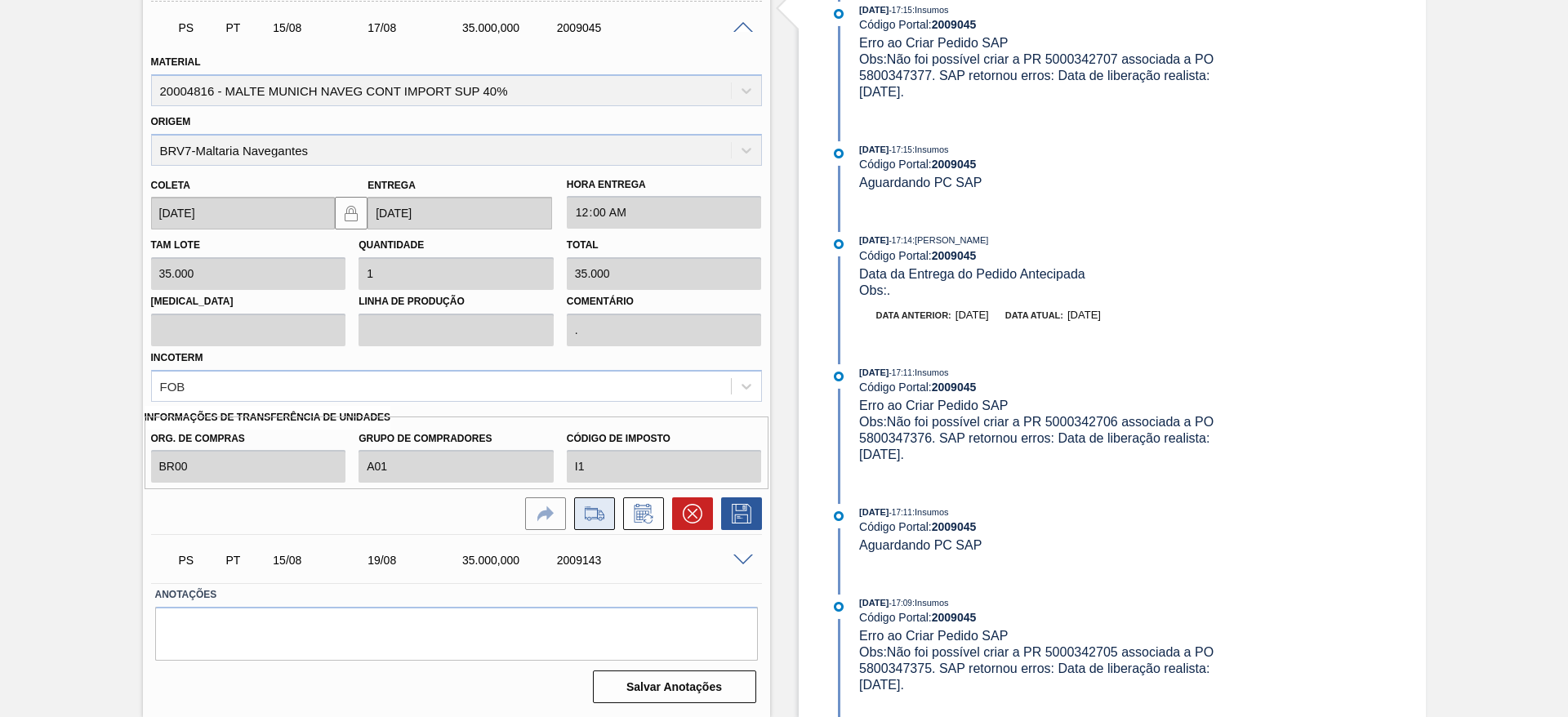
click at [593, 513] on icon at bounding box center [594, 514] width 26 height 20
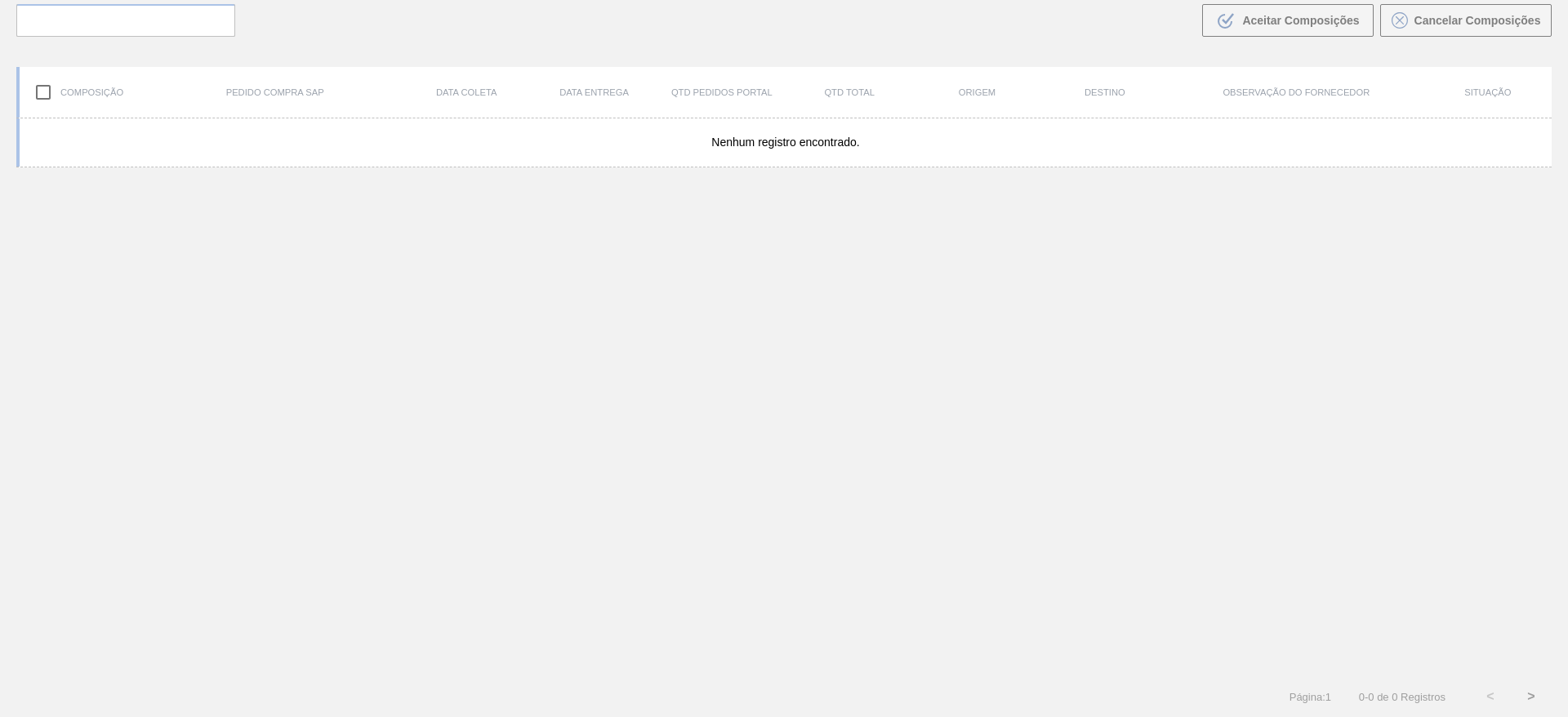
scroll to position [118, 0]
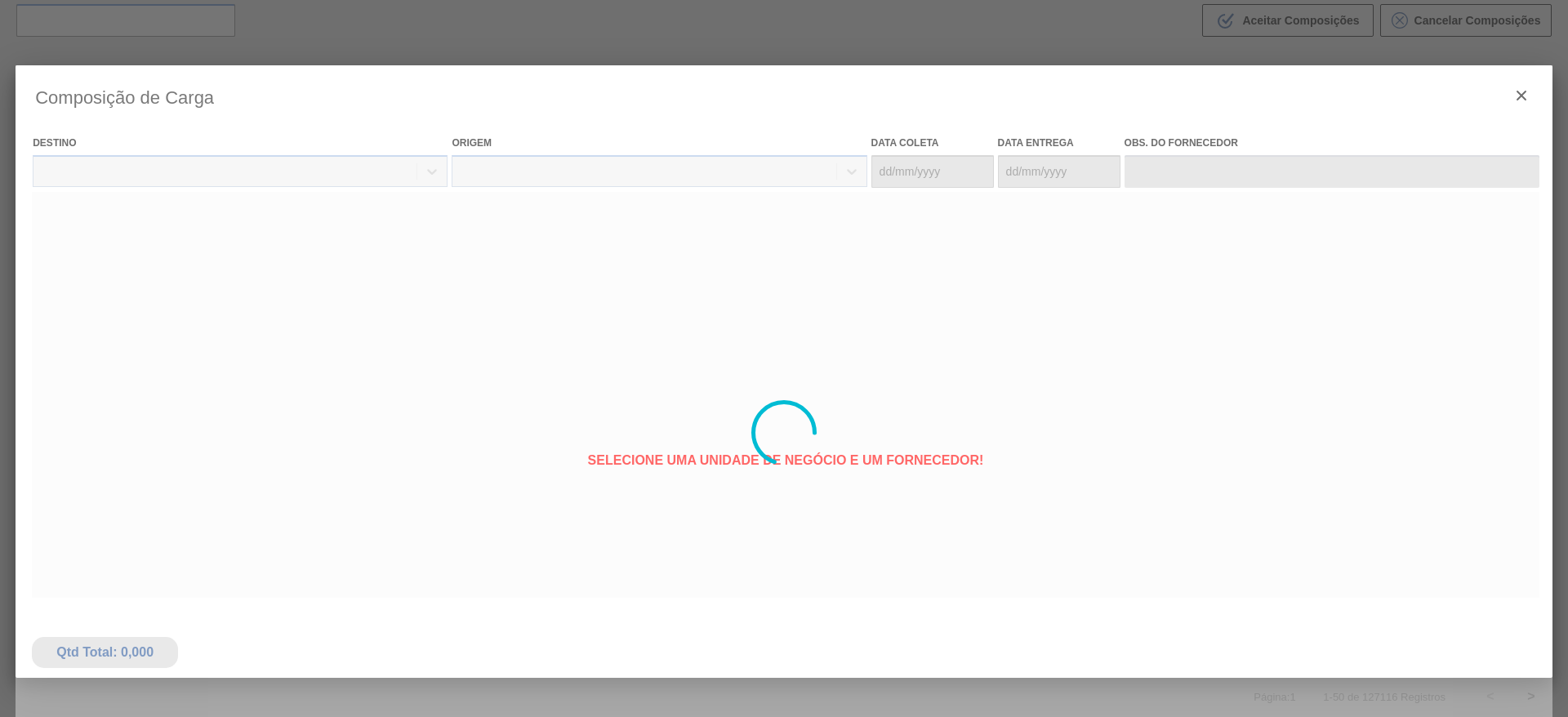
type coleta "[DATE]"
type entrega "[DATE]"
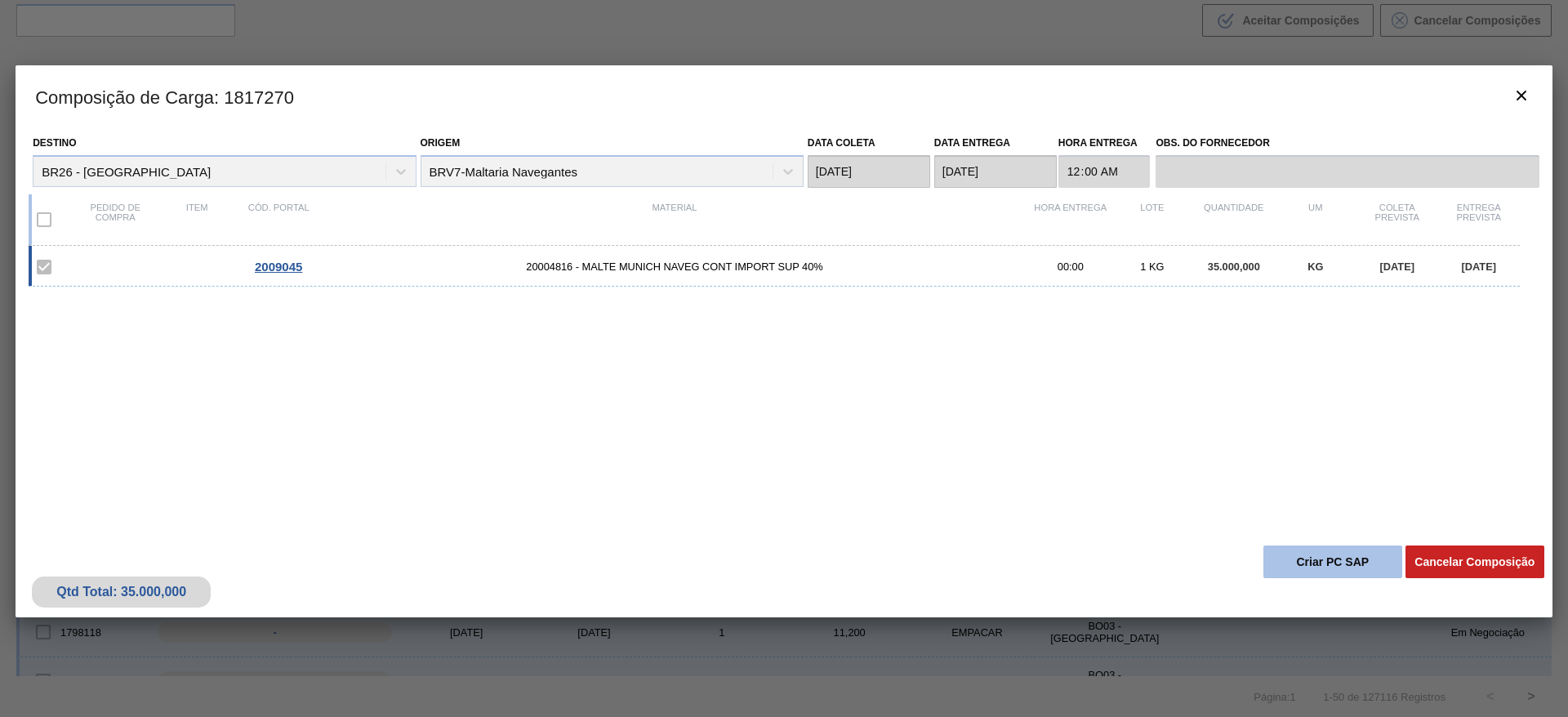
click at [1323, 561] on button "Criar PC SAP" at bounding box center [1333, 562] width 138 height 33
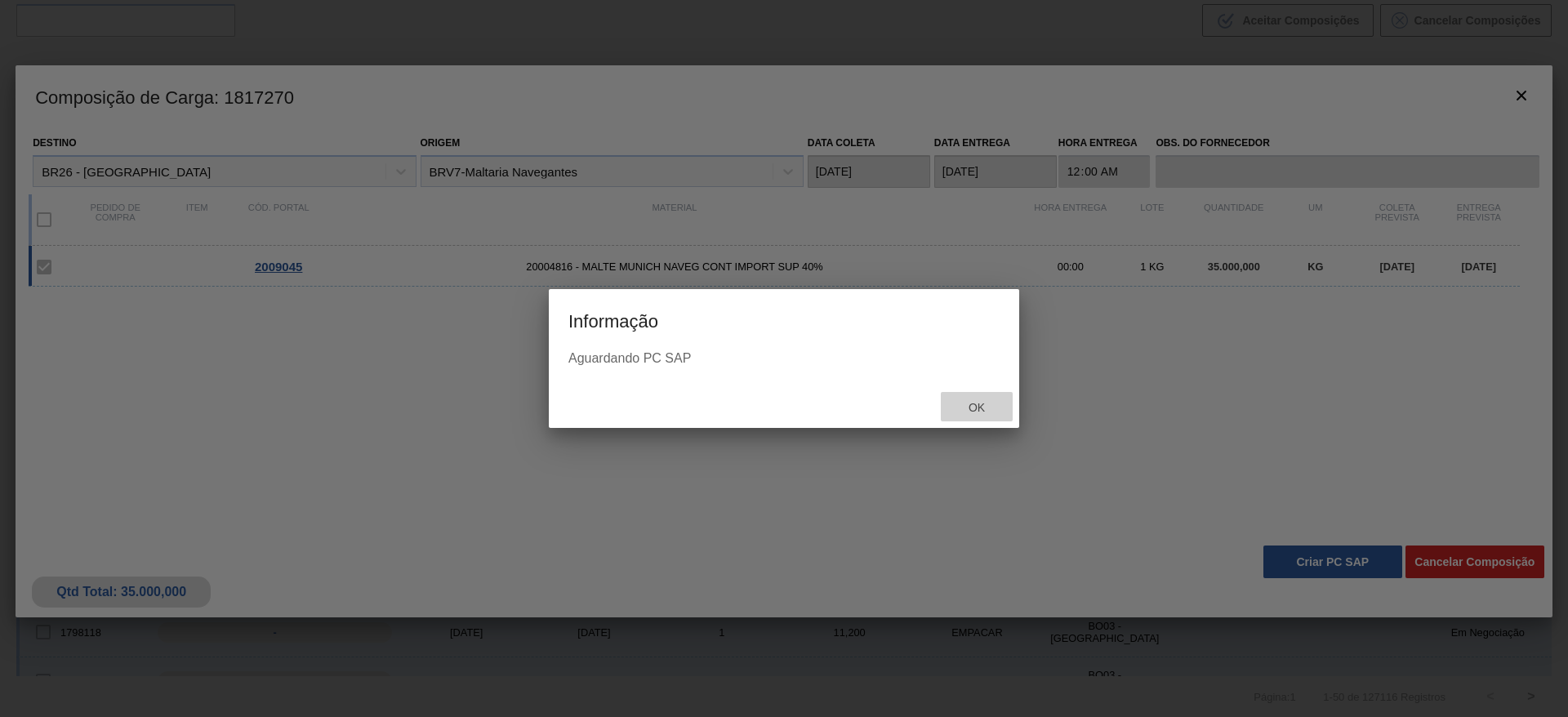
click at [979, 412] on span "Ok" at bounding box center [976, 407] width 43 height 13
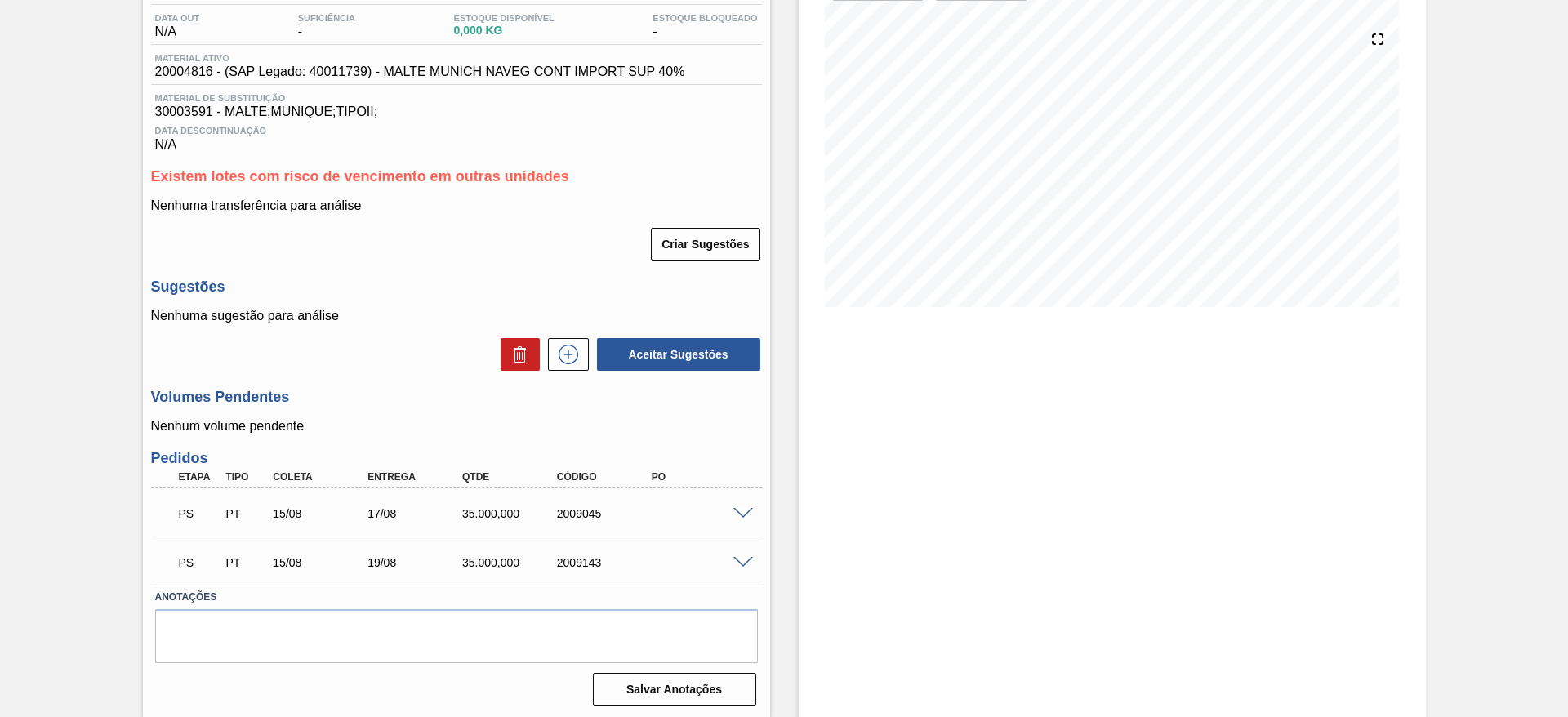
scroll to position [173, 0]
click at [739, 509] on span at bounding box center [743, 511] width 20 height 12
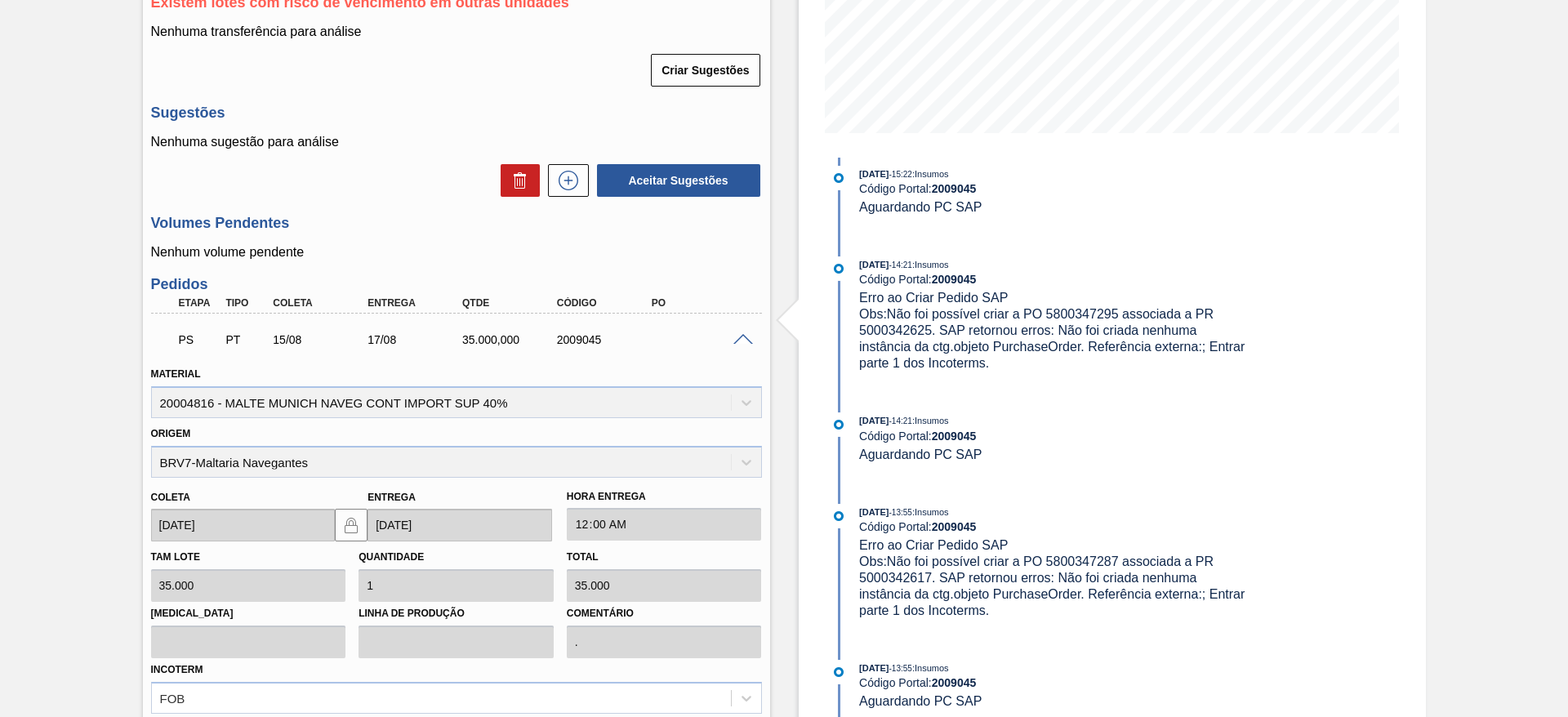
scroll to position [167, 0]
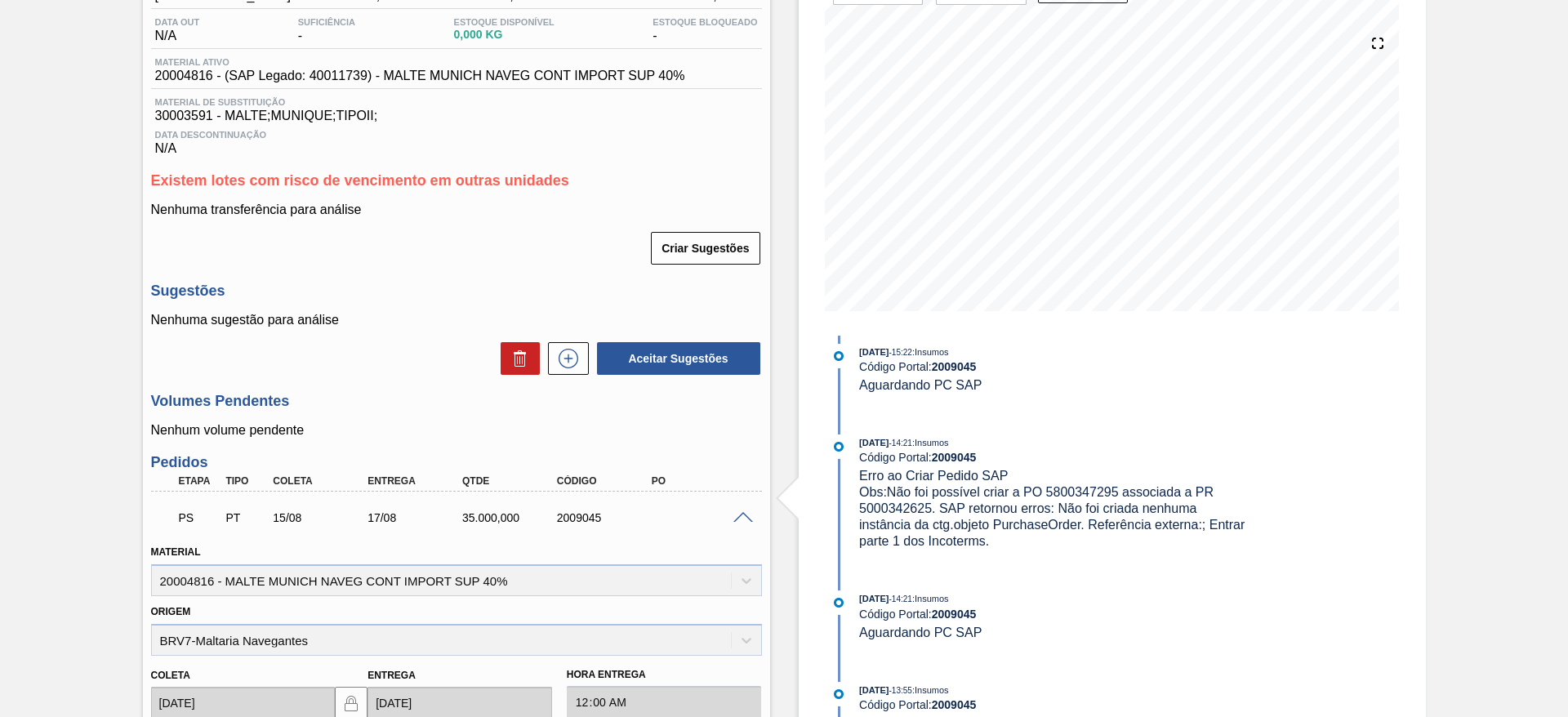
click at [736, 519] on span at bounding box center [743, 518] width 20 height 12
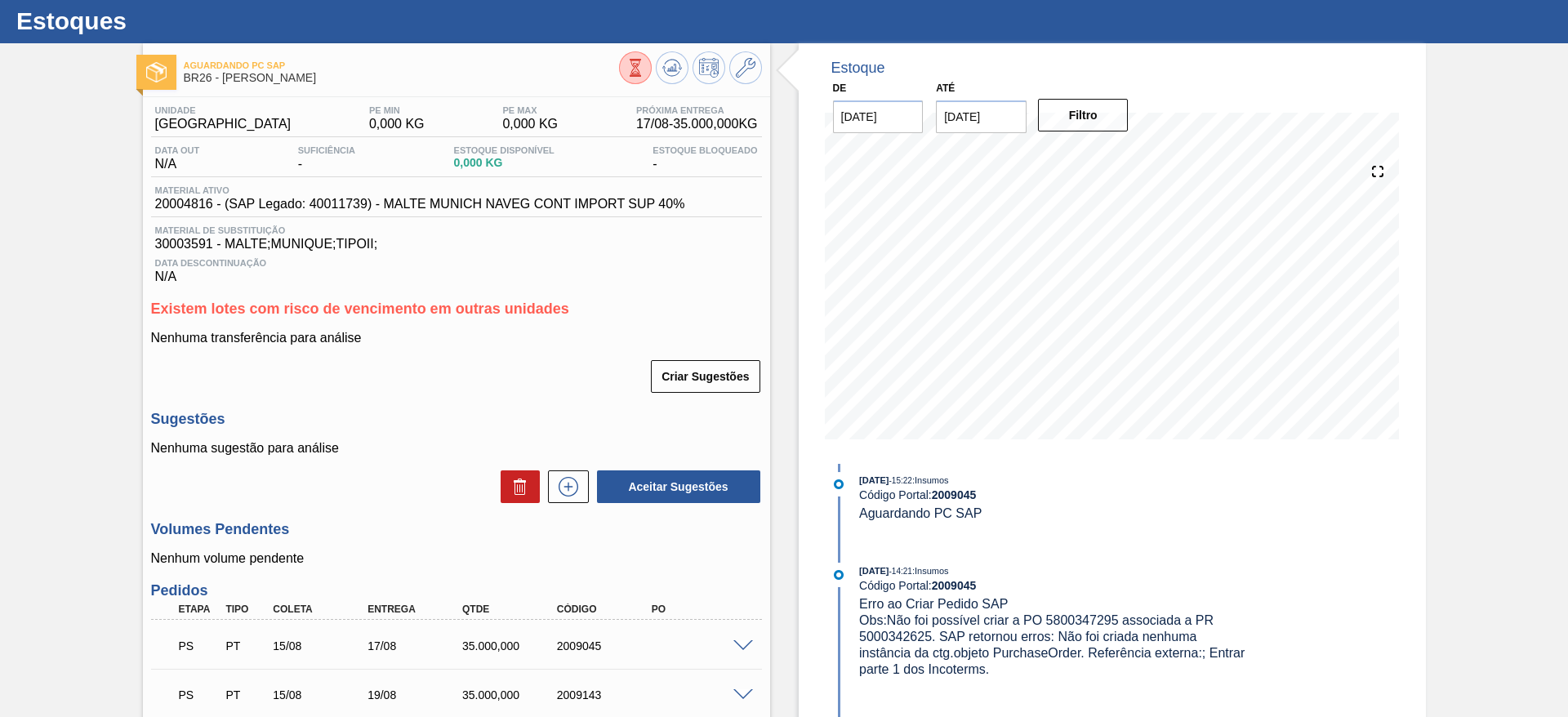
scroll to position [0, 0]
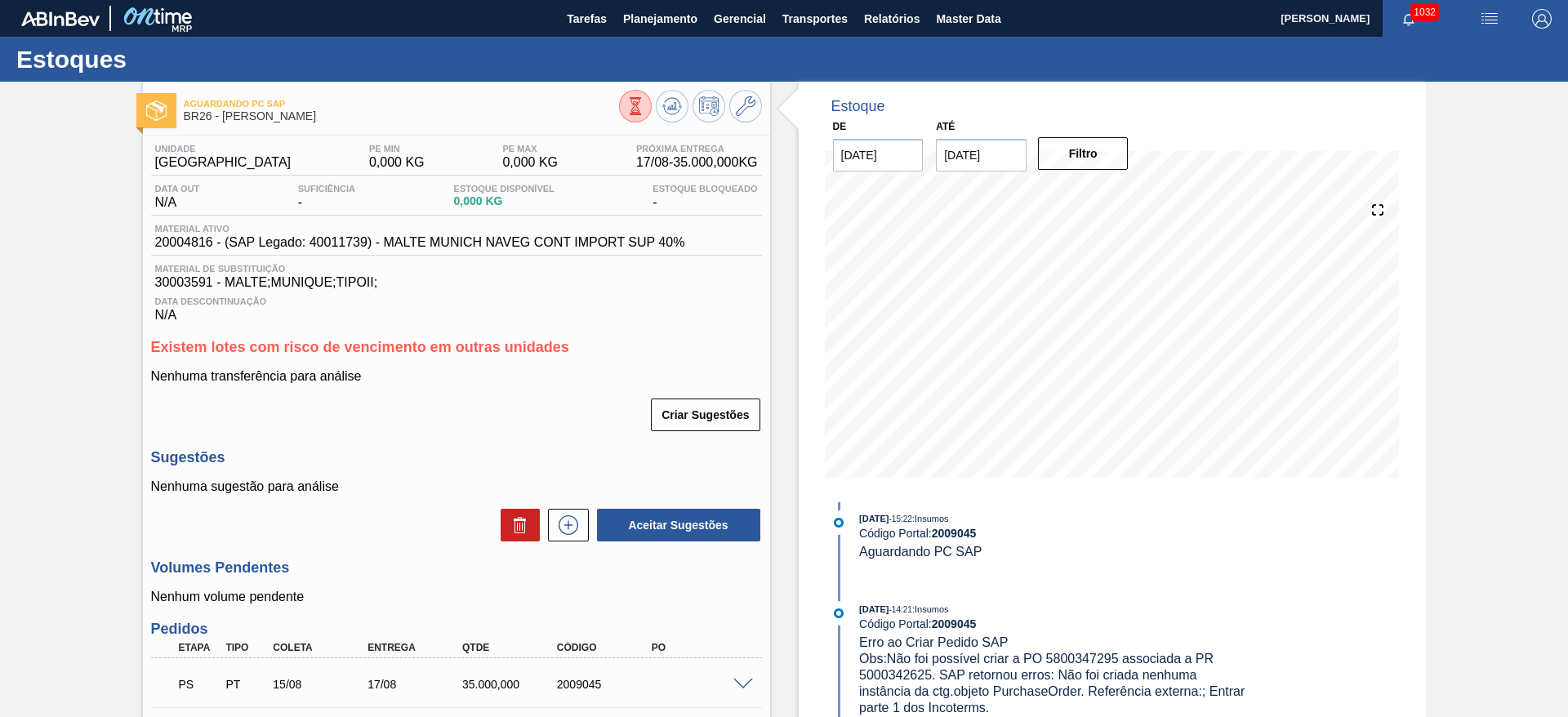
click at [1476, 22] on span "button" at bounding box center [1490, 19] width 40 height 20
click at [1448, 83] on li "Upload de Volumes" at bounding box center [1480, 88] width 149 height 30
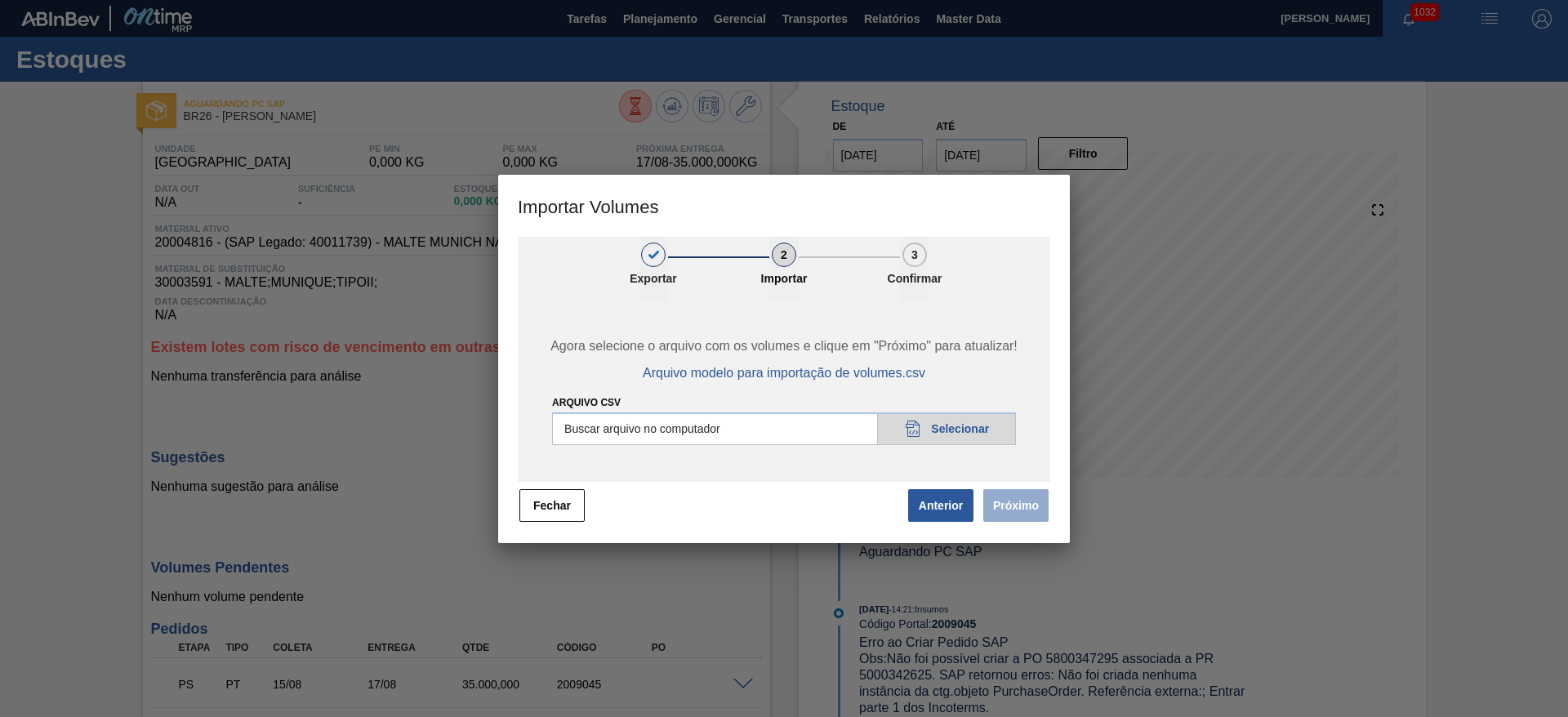
click at [960, 423] on input "Arquivo csv" at bounding box center [783, 428] width 464 height 33
click at [948, 427] on input "Arquivo csv" at bounding box center [783, 428] width 464 height 33
type input "C:\fakepath\Pedidos em massa para 18.08.csv"
click at [1013, 509] on button "Próximo" at bounding box center [1016, 505] width 65 height 33
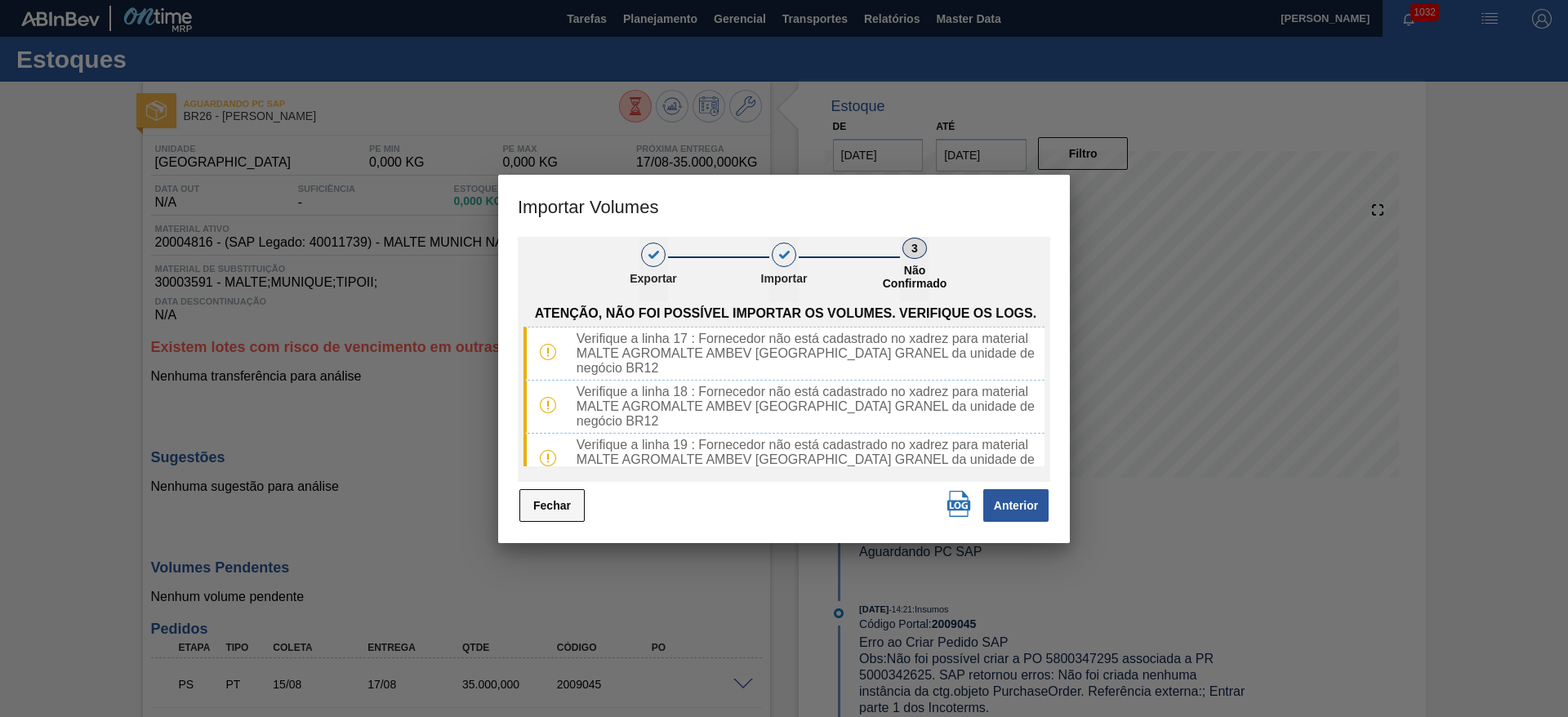
click at [561, 508] on button "Fechar" at bounding box center [552, 505] width 65 height 33
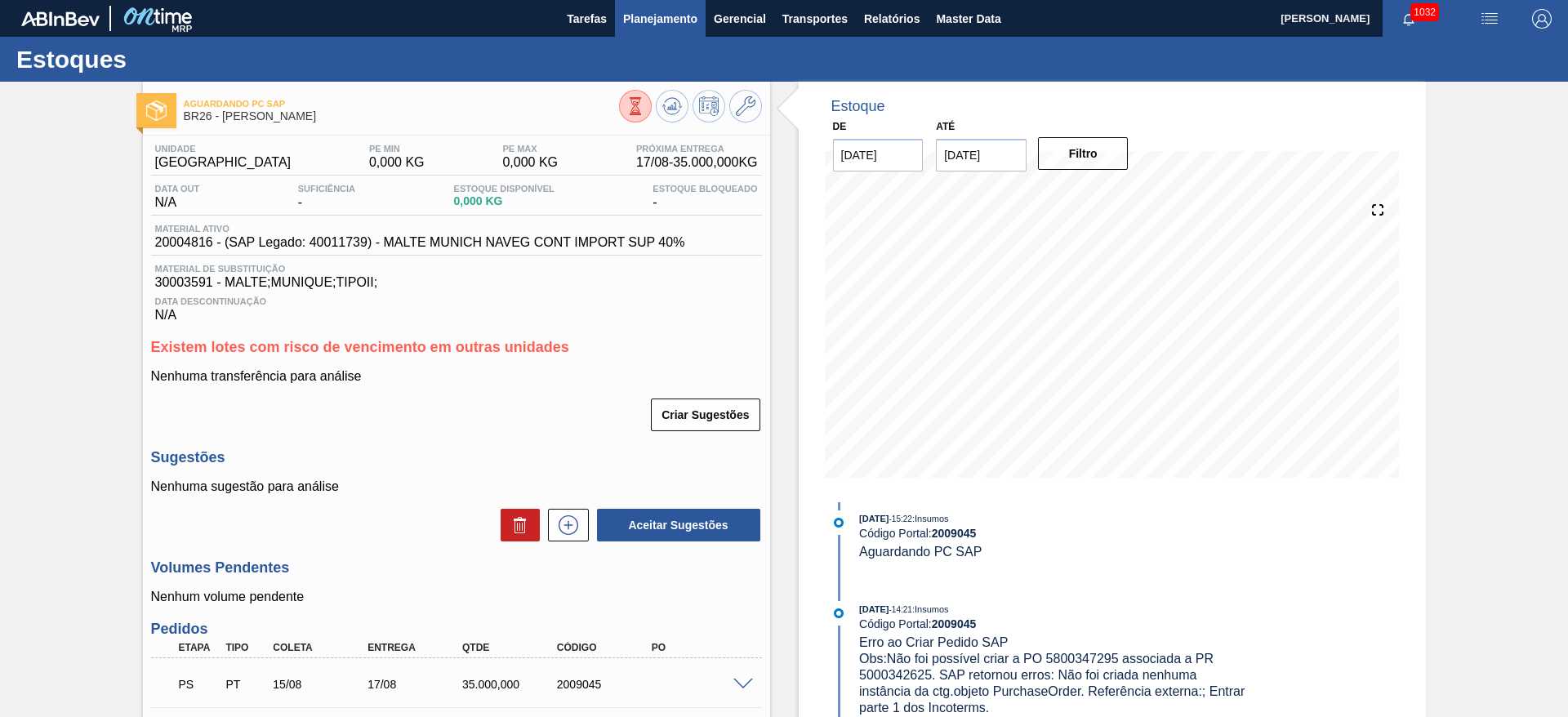
click at [662, 18] on span "Planejamento" at bounding box center [659, 19] width 74 height 20
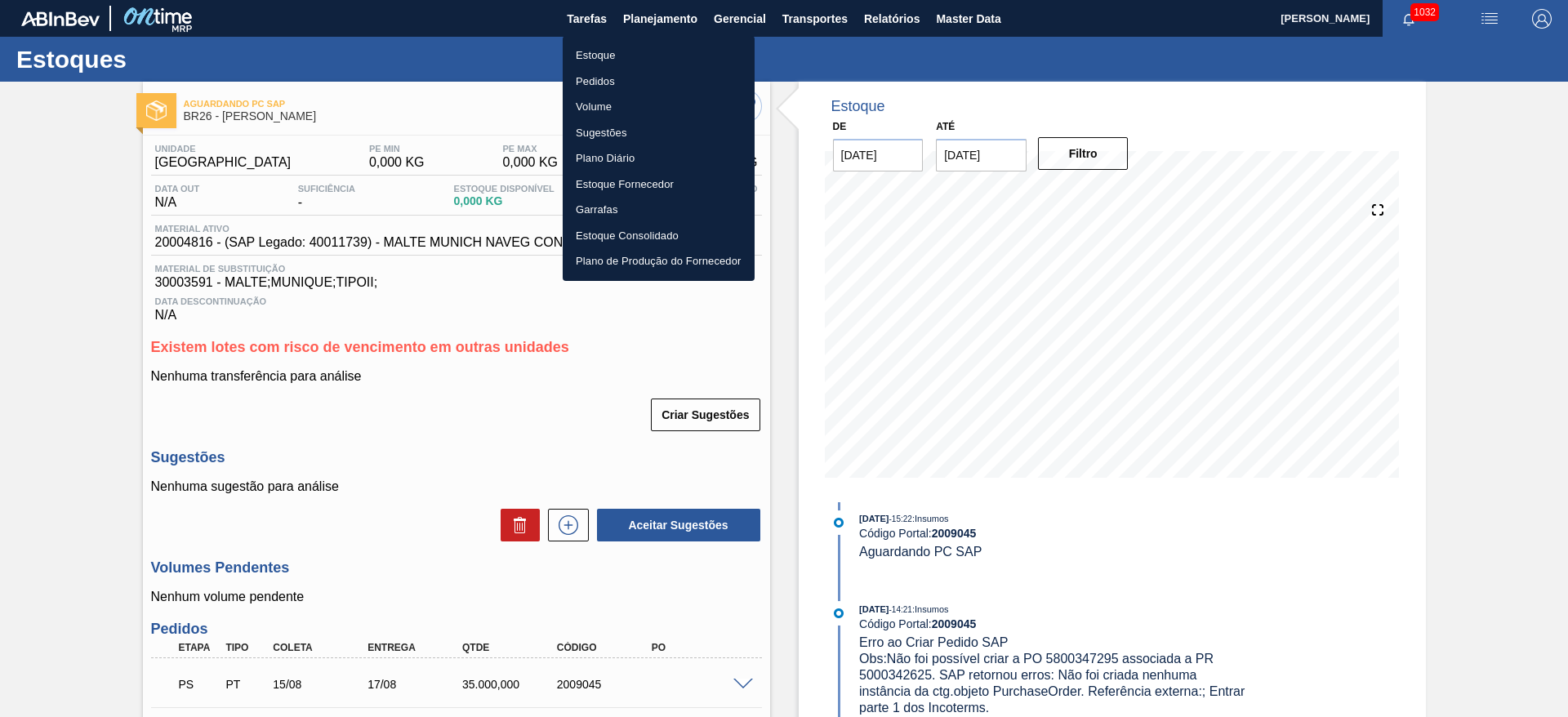
click at [589, 51] on li "Estoque" at bounding box center [658, 55] width 192 height 26
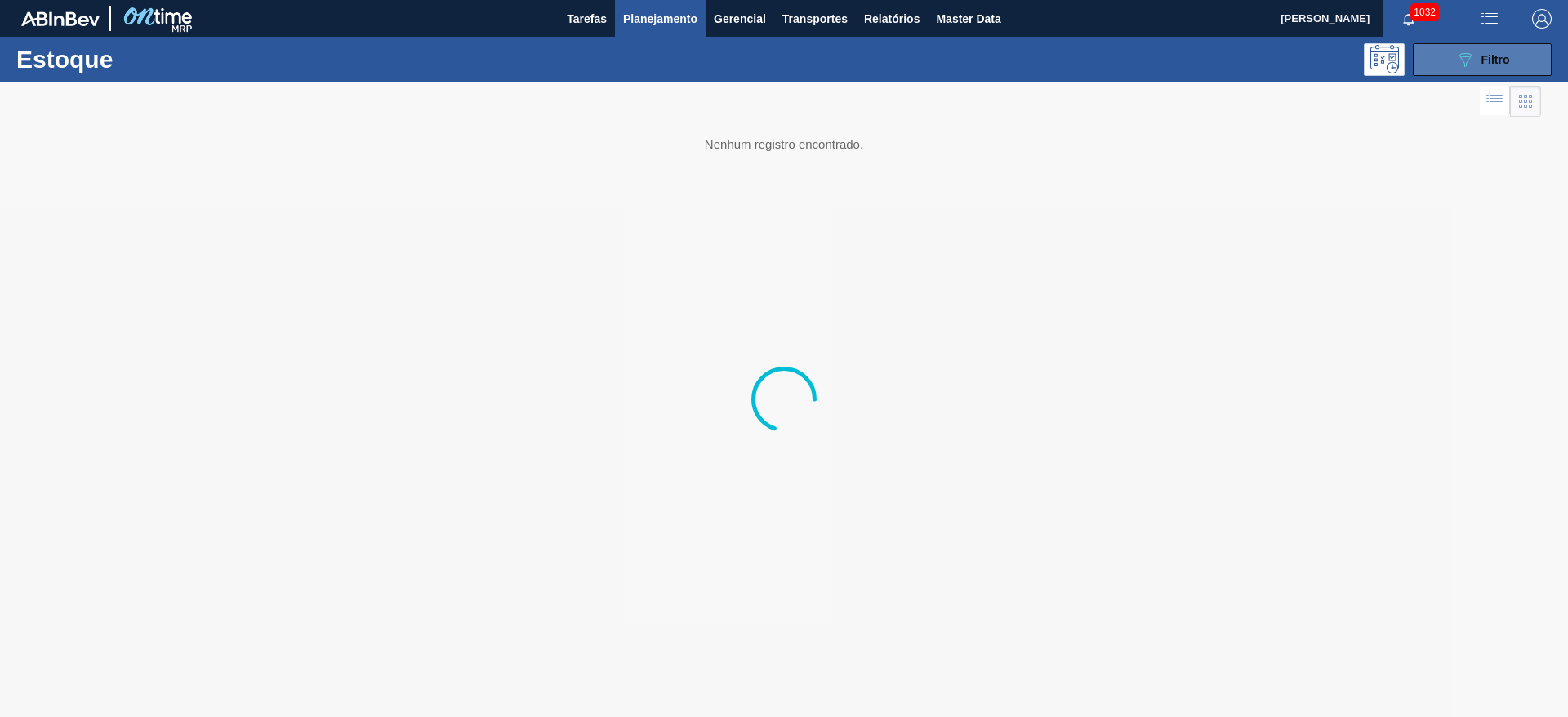
click at [1503, 57] on span "Filtro" at bounding box center [1495, 59] width 29 height 13
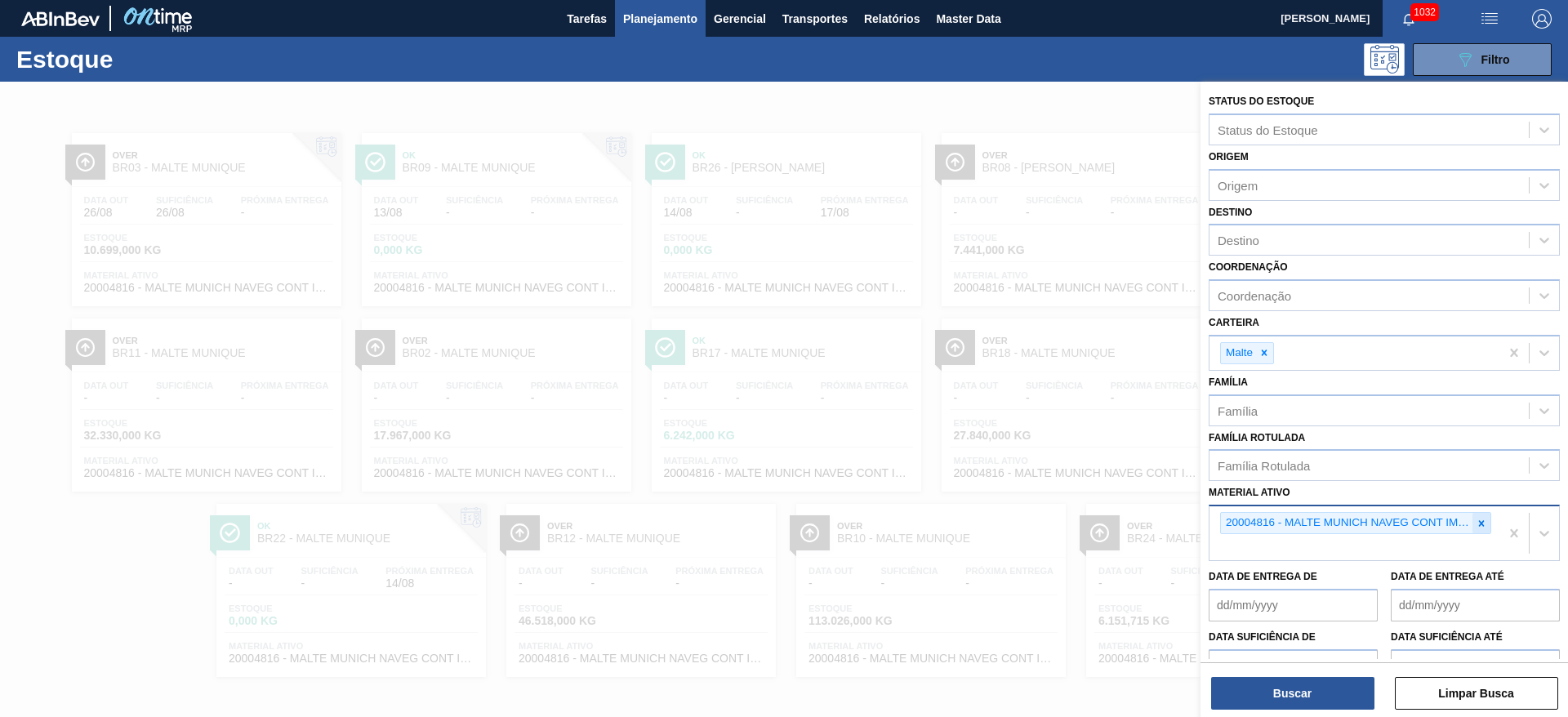
click at [1480, 518] on icon at bounding box center [1482, 524] width 12 height 12
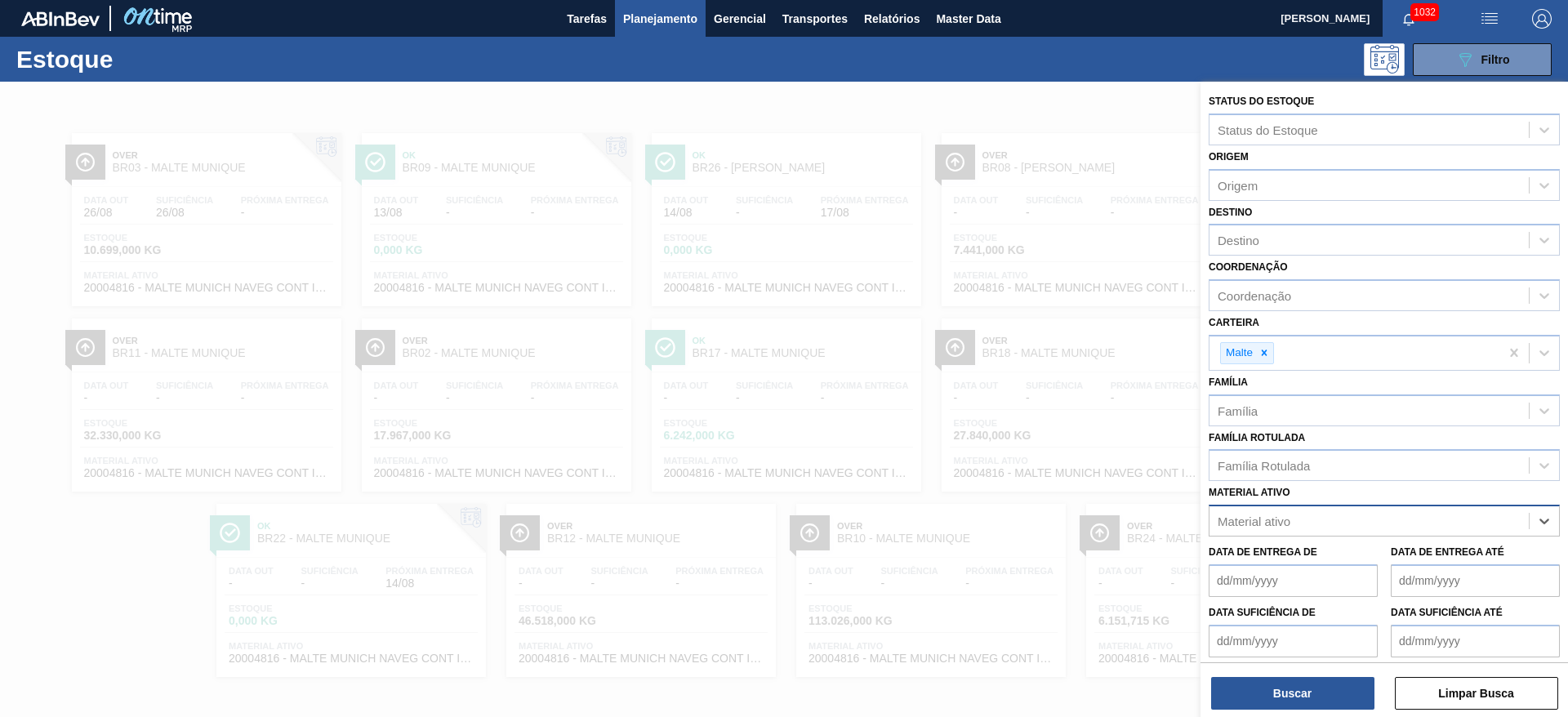
paste ativo "20000369"
type ativo "20000369"
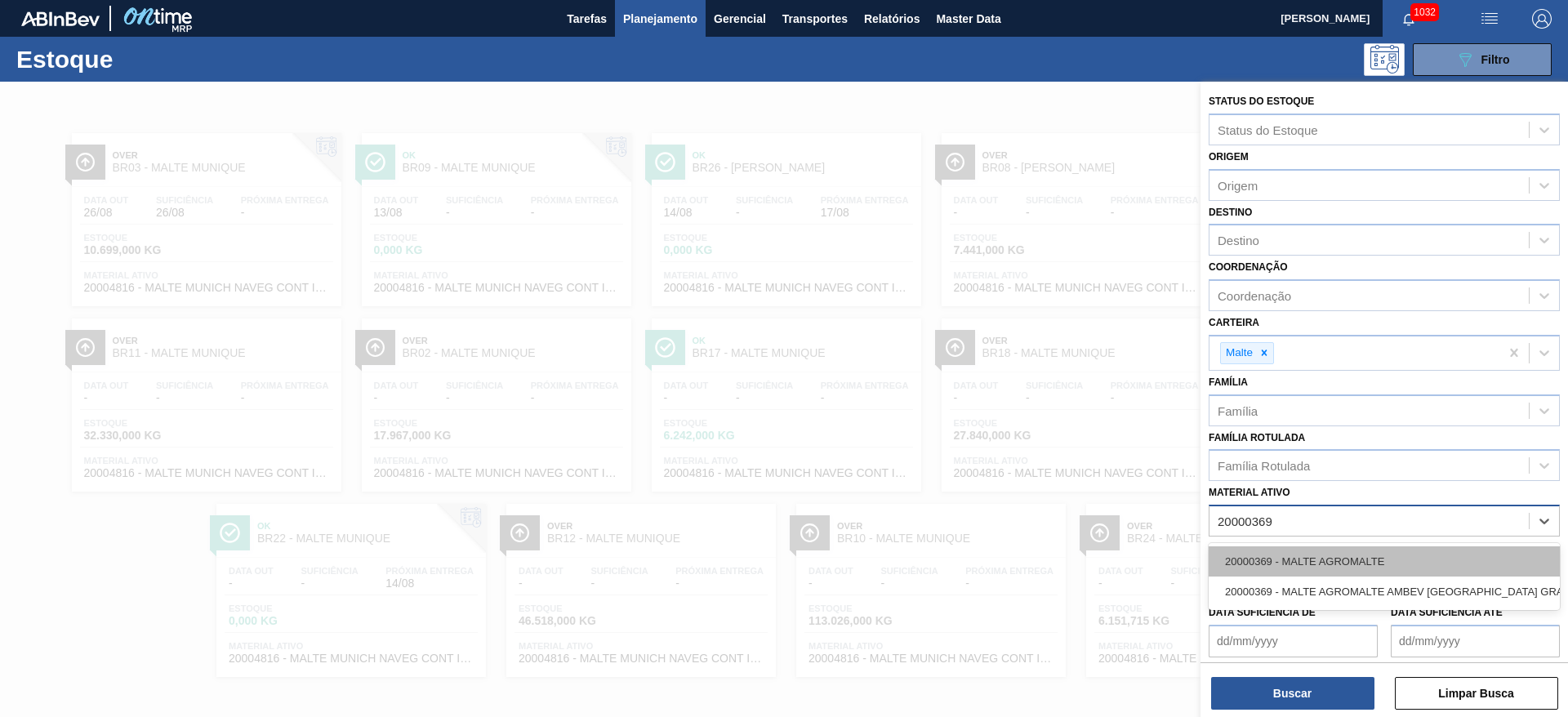
click at [1257, 558] on div "20000369 - MALTE AGROMALTE" at bounding box center [1384, 562] width 351 height 31
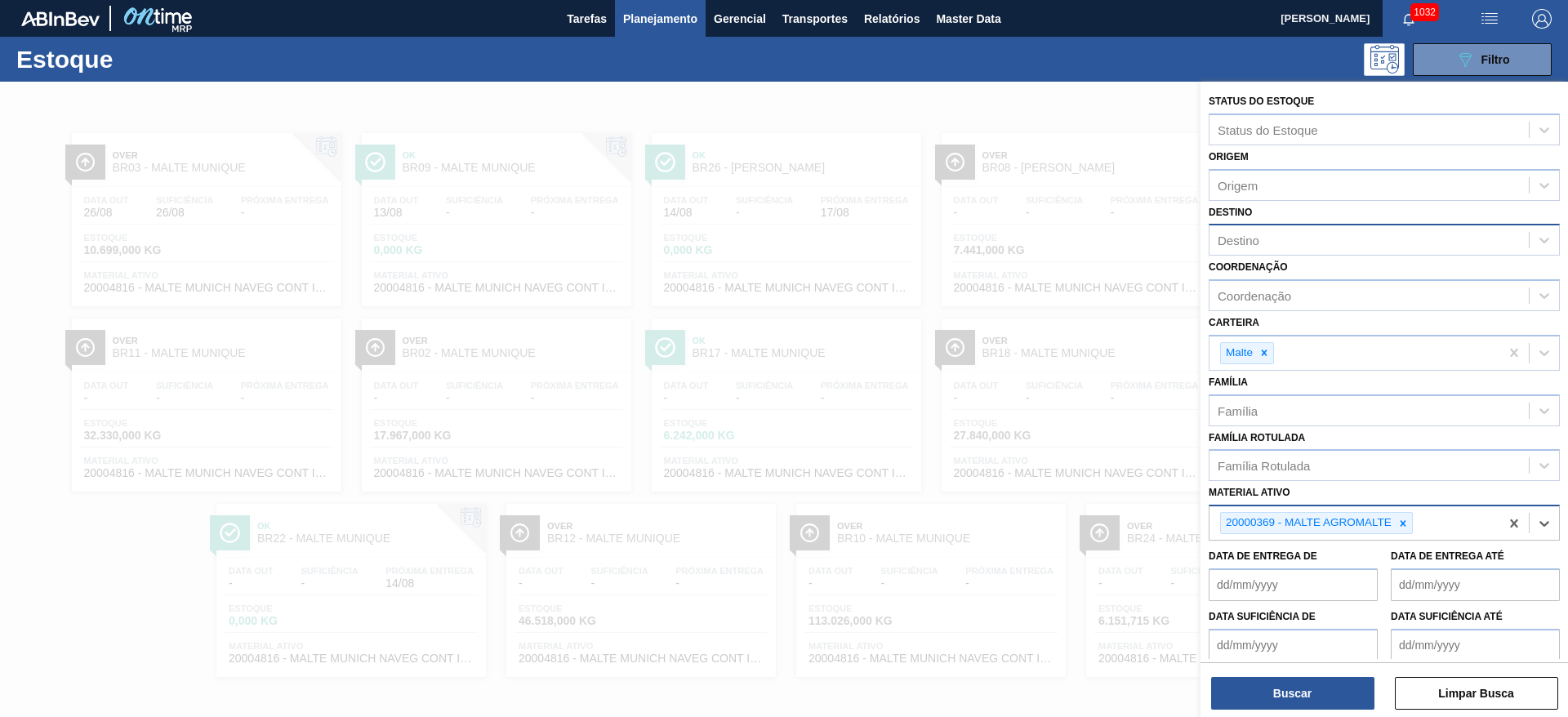
click at [1238, 246] on div "Destino" at bounding box center [1239, 240] width 42 height 14
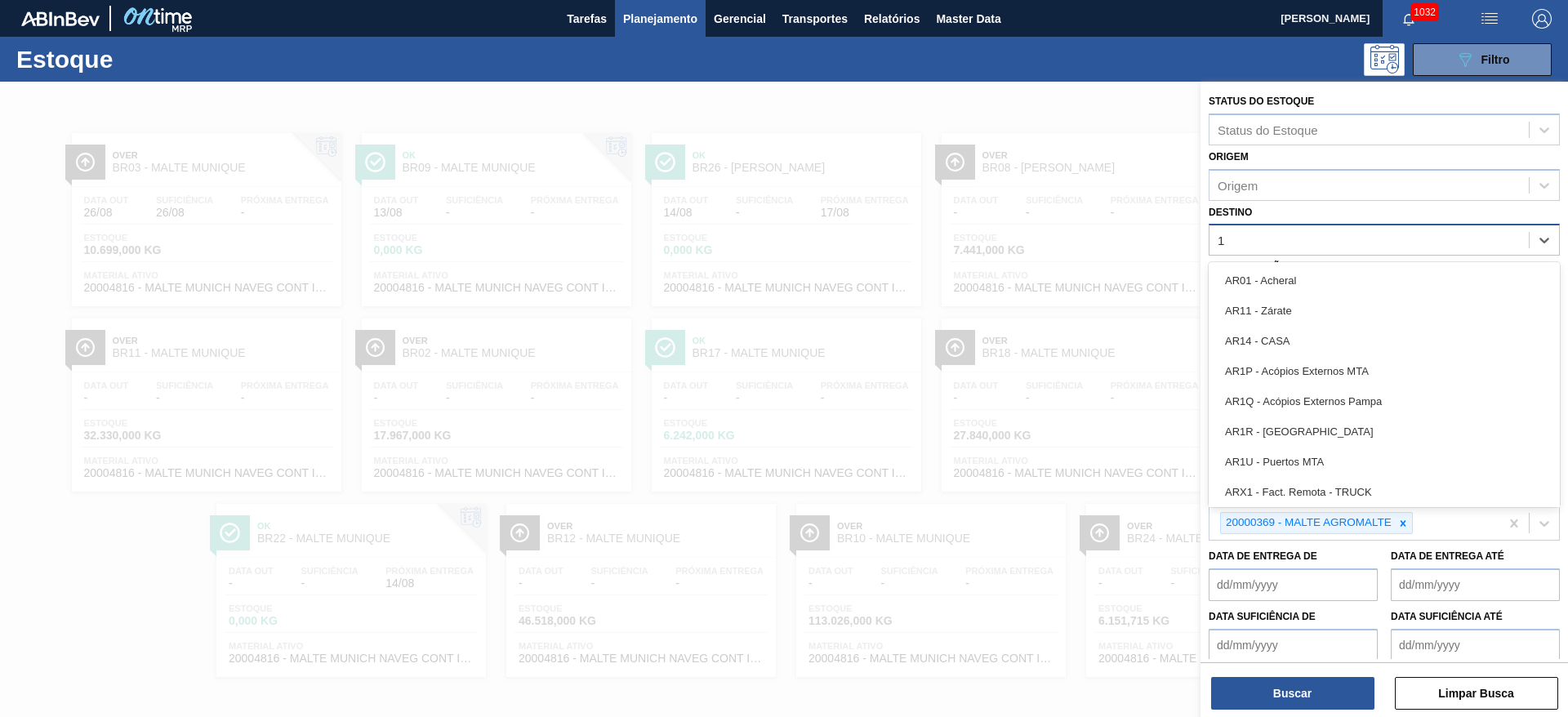
type input "12"
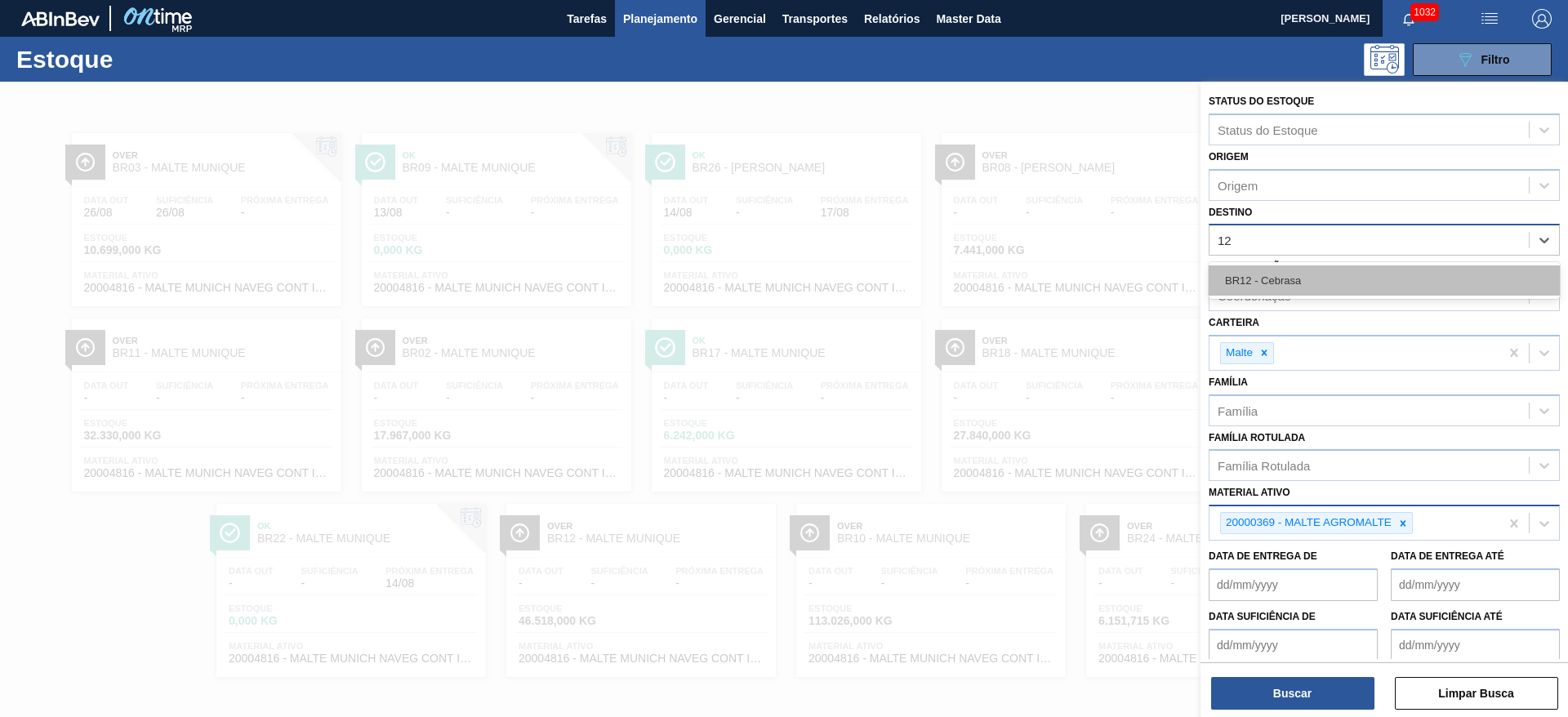
click at [1258, 277] on div "BR12 - Cebrasa" at bounding box center [1384, 280] width 351 height 31
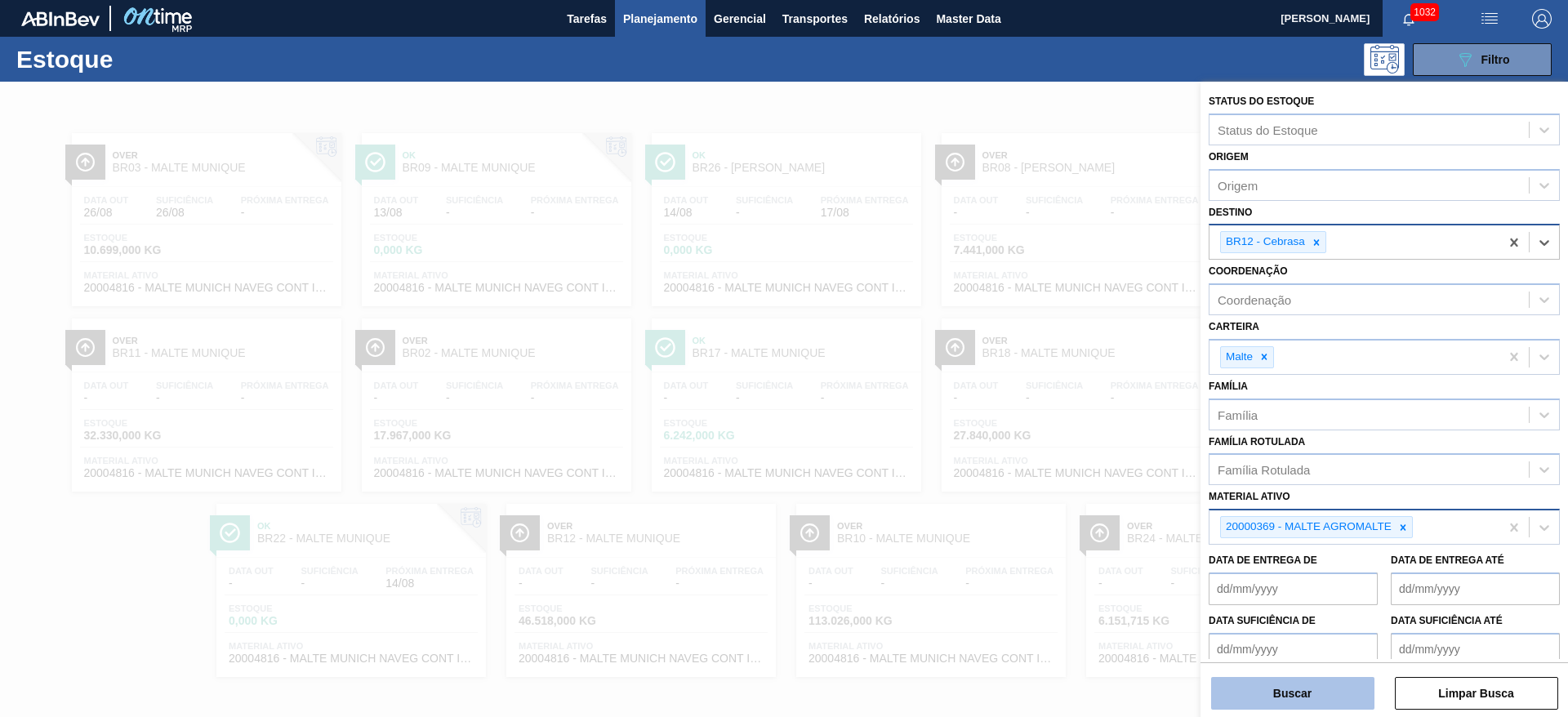
click at [1267, 683] on button "Buscar" at bounding box center [1292, 693] width 163 height 33
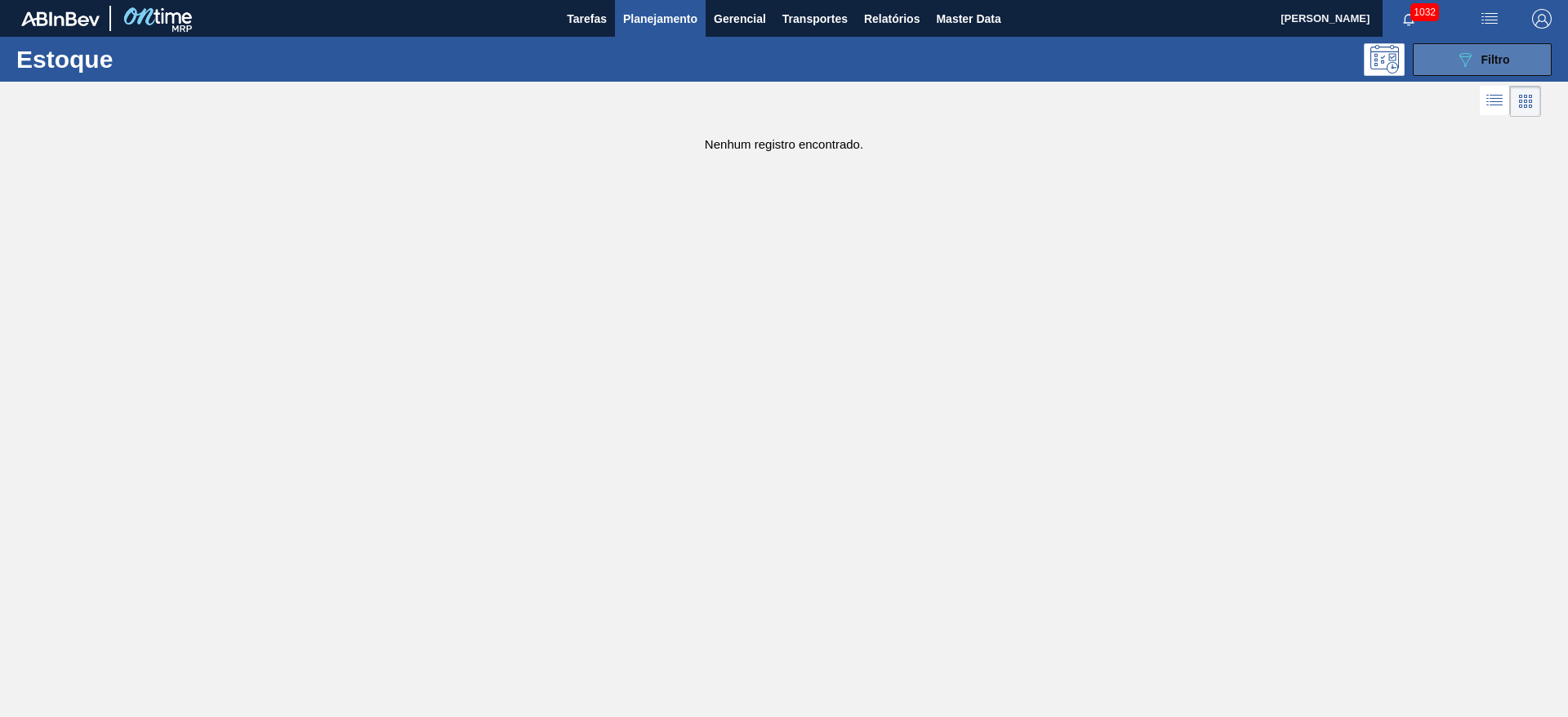
click at [1459, 63] on icon "089F7B8B-B2A5-4AFE-B5C0-19BA573D28AC" at bounding box center [1465, 59] width 20 height 20
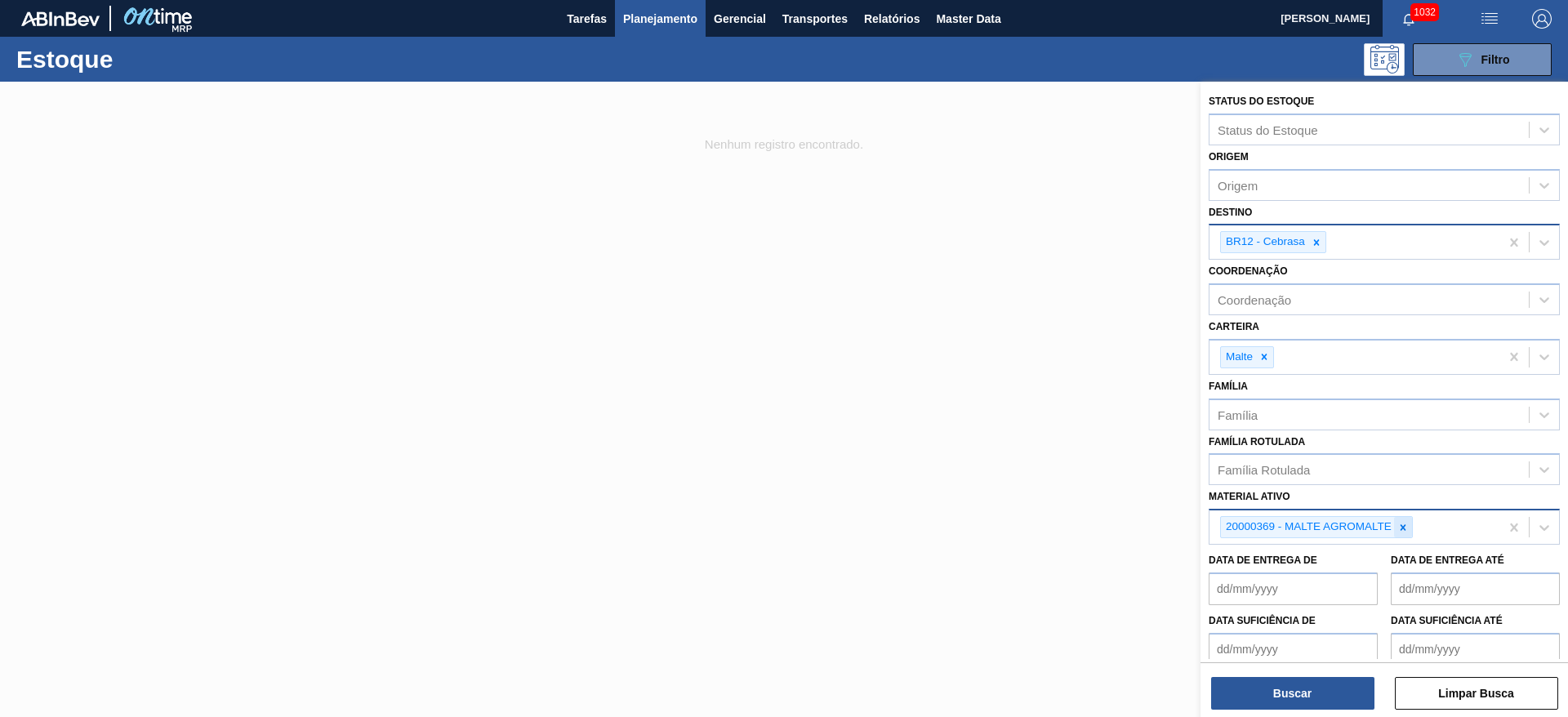
click at [1403, 528] on icon at bounding box center [1403, 528] width 12 height 12
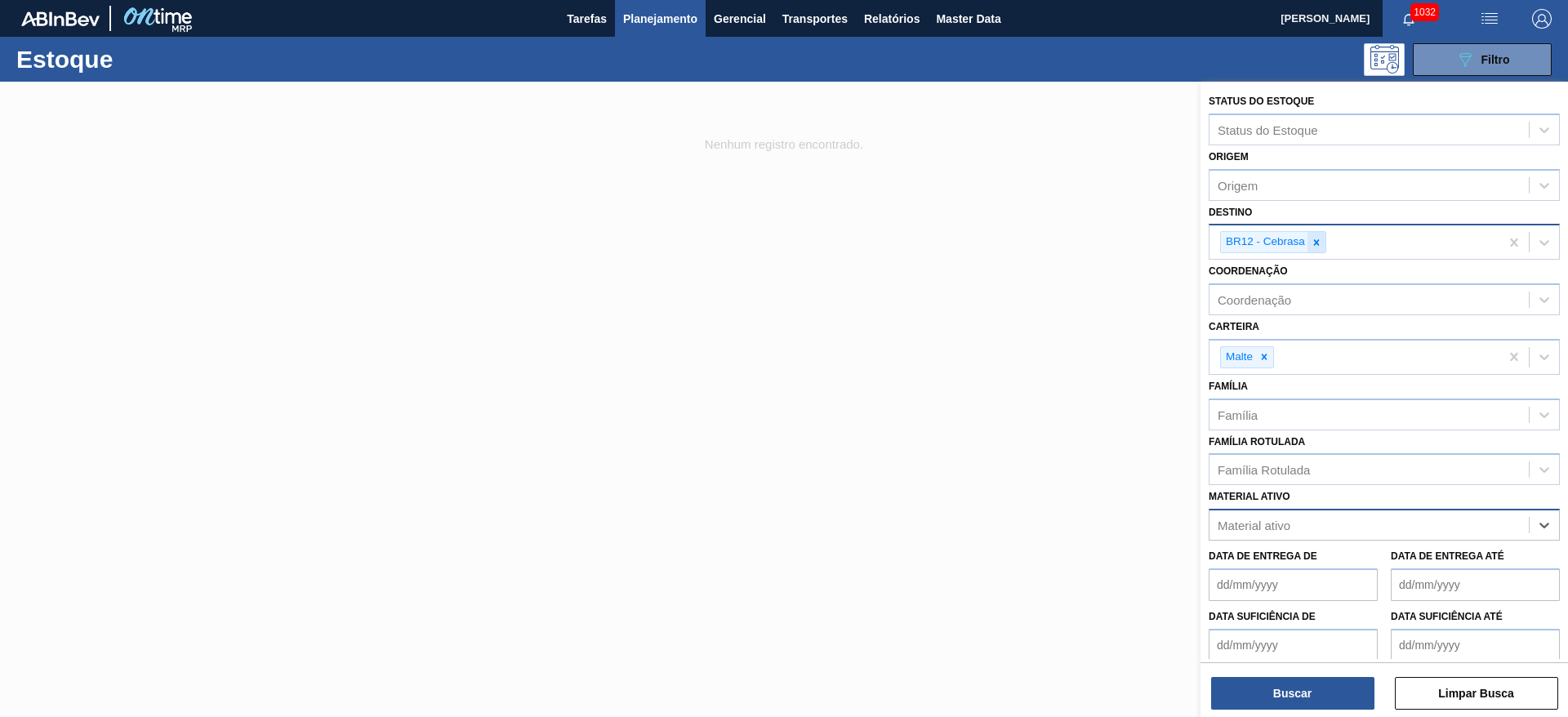
click at [1318, 242] on icon at bounding box center [1317, 243] width 12 height 12
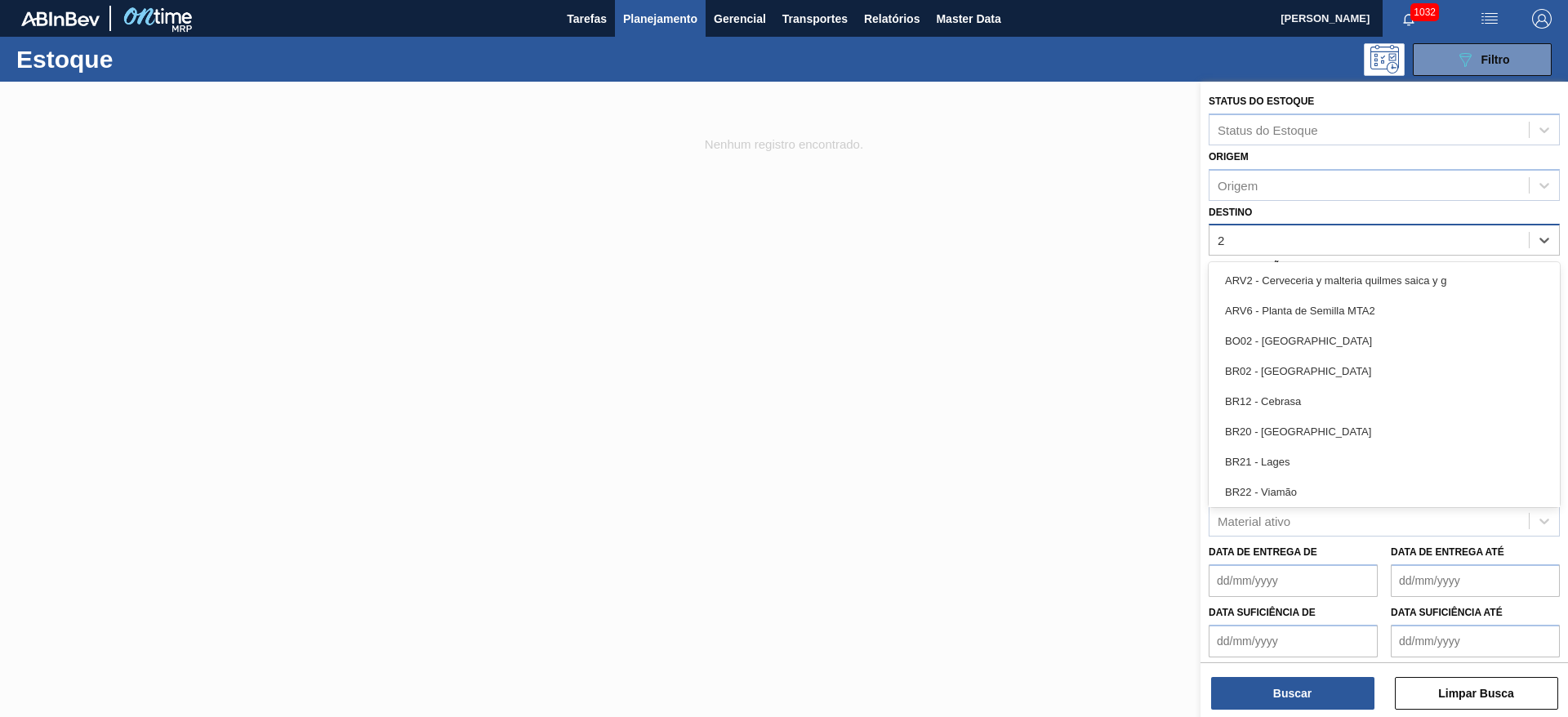
type input "21"
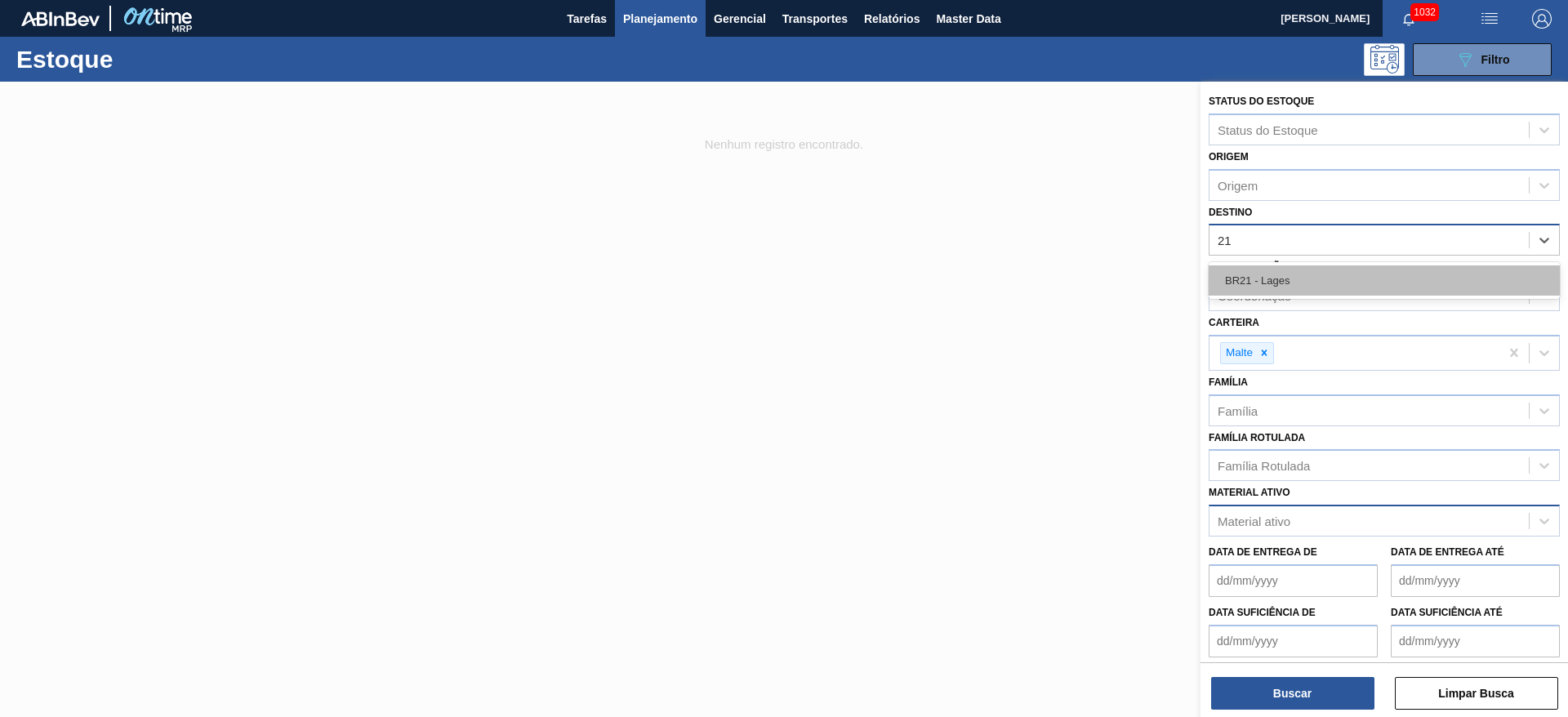
click at [1279, 283] on div "BR21 - Lages" at bounding box center [1384, 280] width 351 height 31
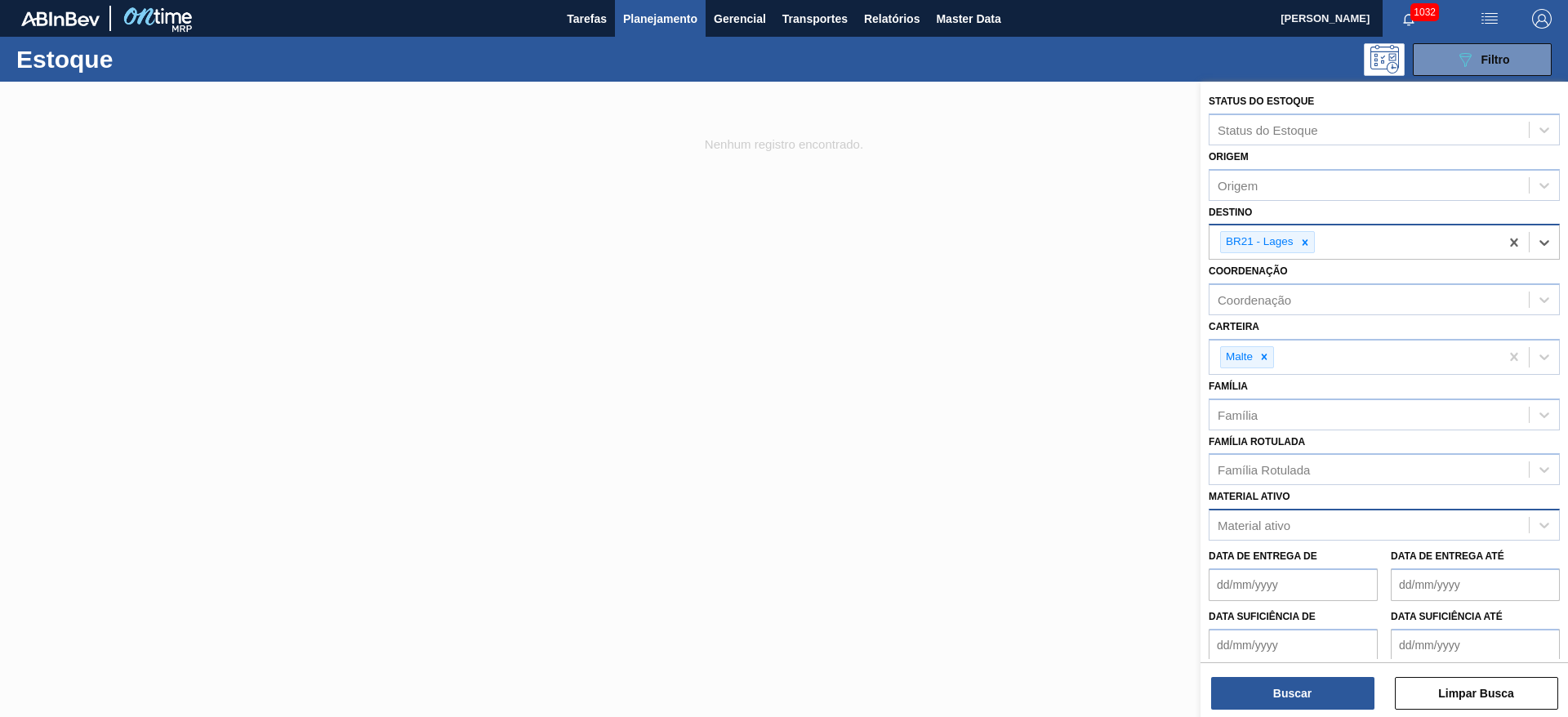
click at [1258, 527] on div "Material ativo" at bounding box center [1255, 526] width 73 height 14
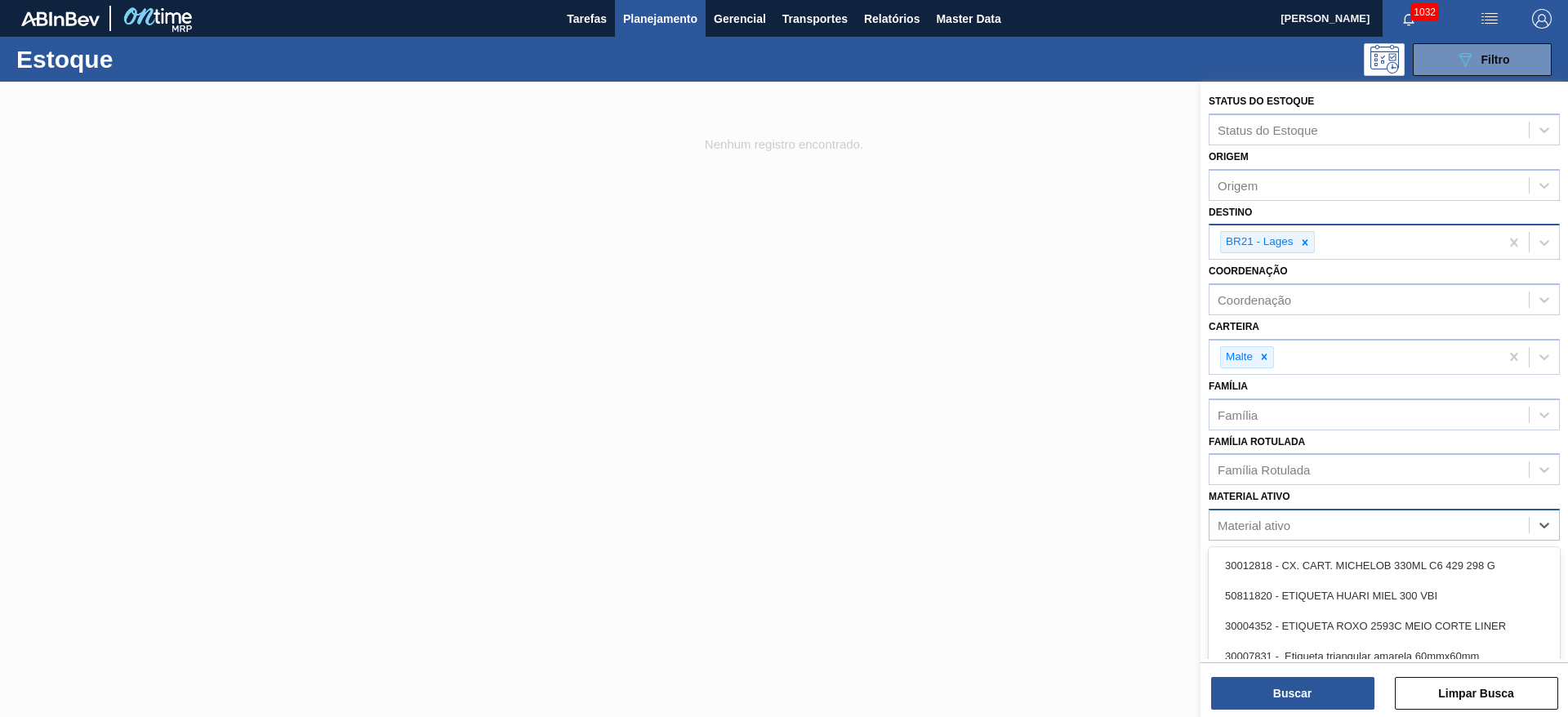
paste ativo "20004818"
type ativo "20004818"
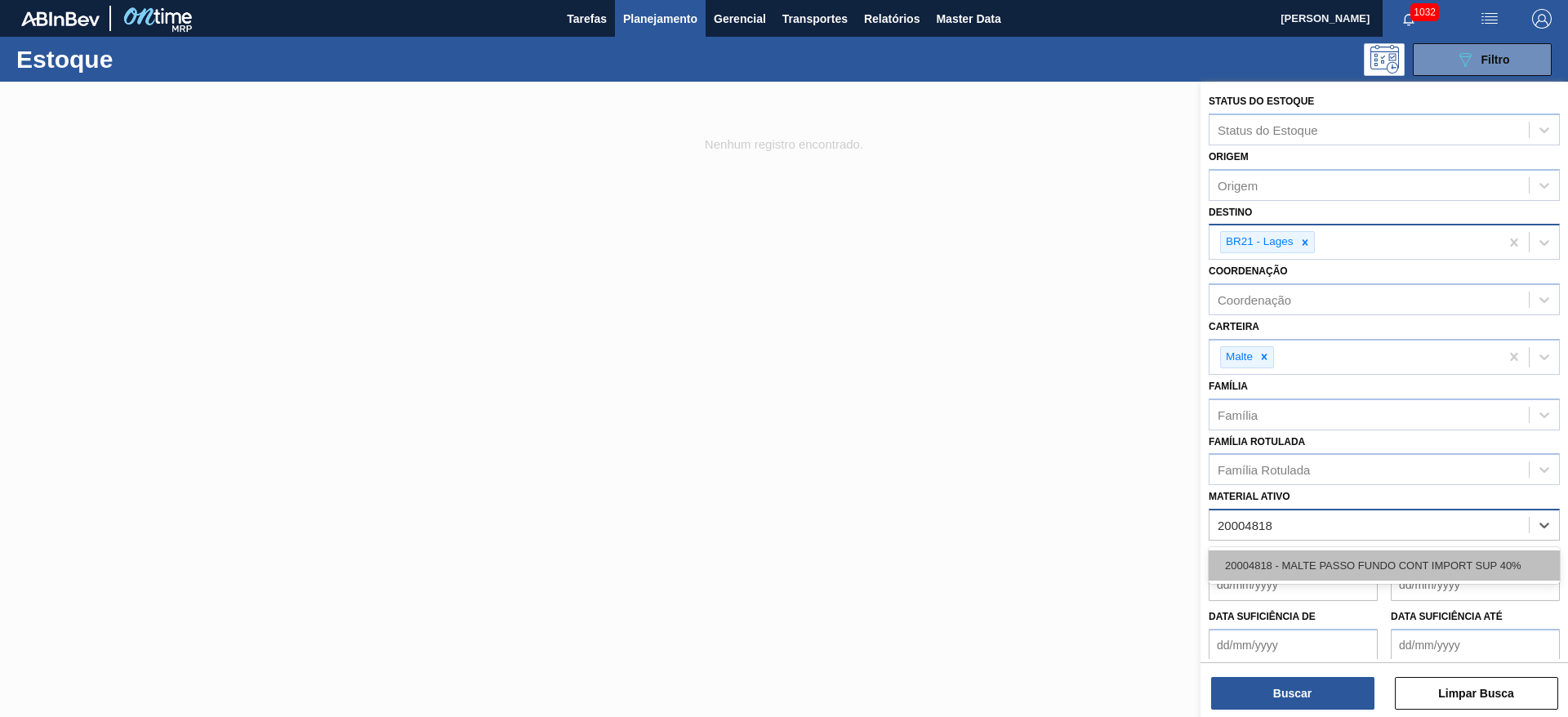
click at [1274, 563] on div "20004818 - MALTE PASSO FUNDO CONT IMPORT SUP 40%" at bounding box center [1384, 566] width 351 height 31
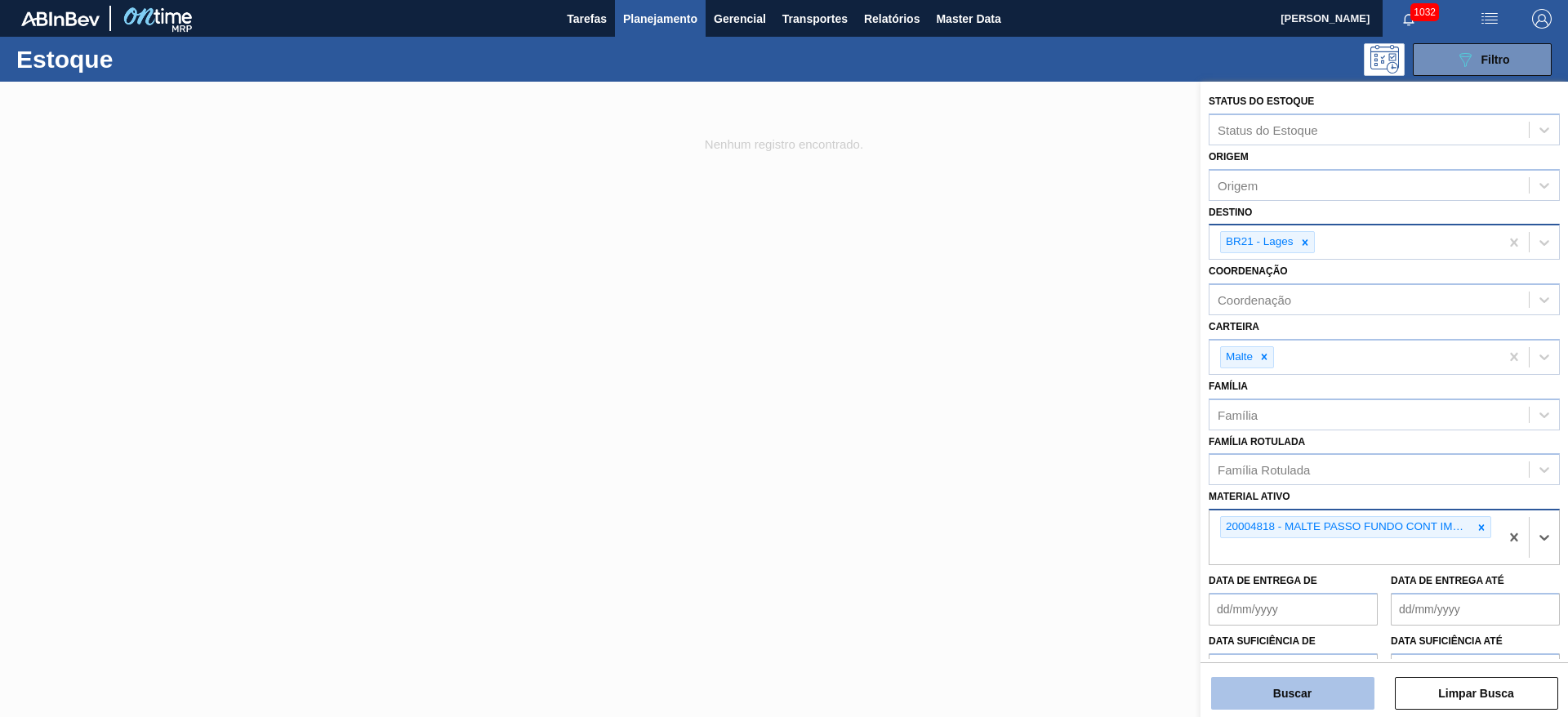
click at [1270, 686] on button "Buscar" at bounding box center [1292, 693] width 163 height 33
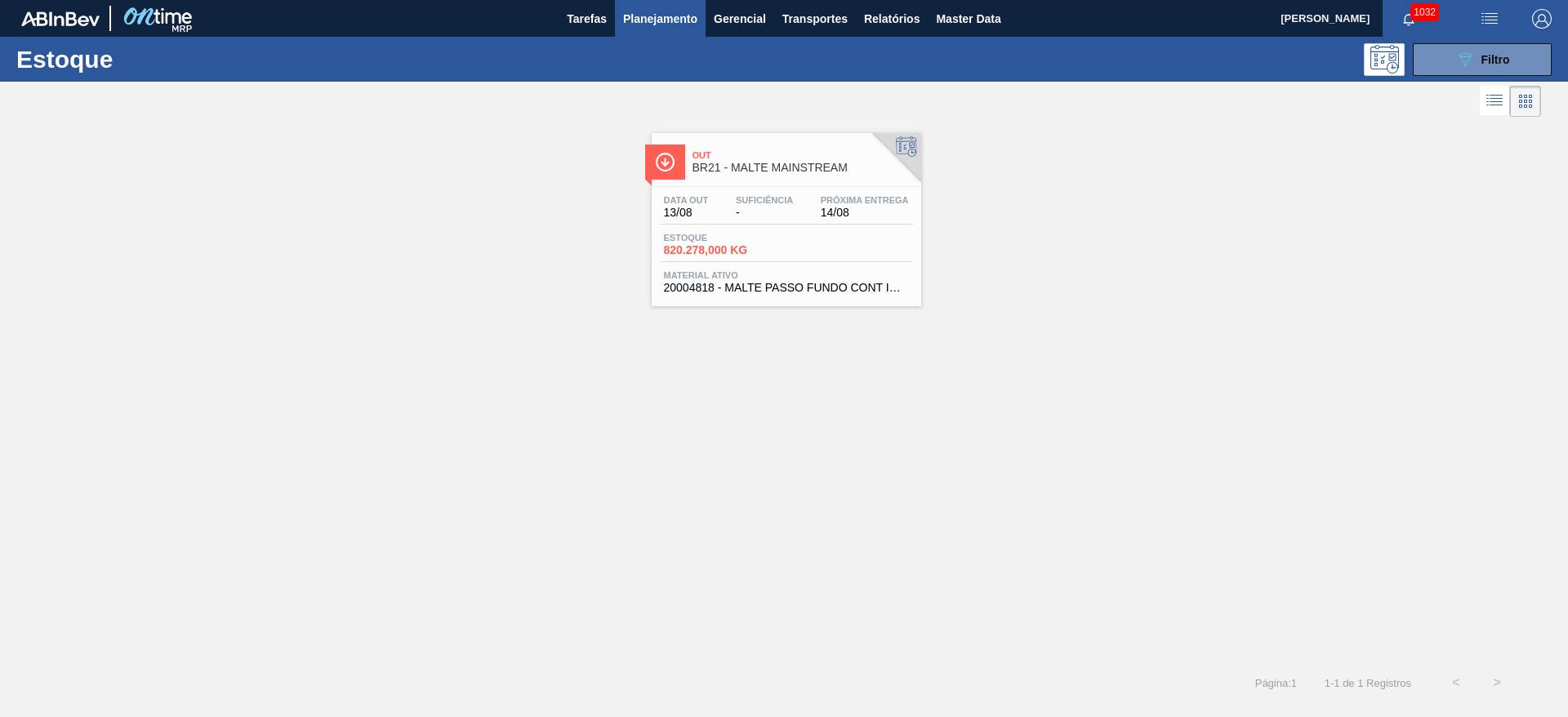
click at [759, 247] on span "820.278,000 KG" at bounding box center [722, 250] width 115 height 12
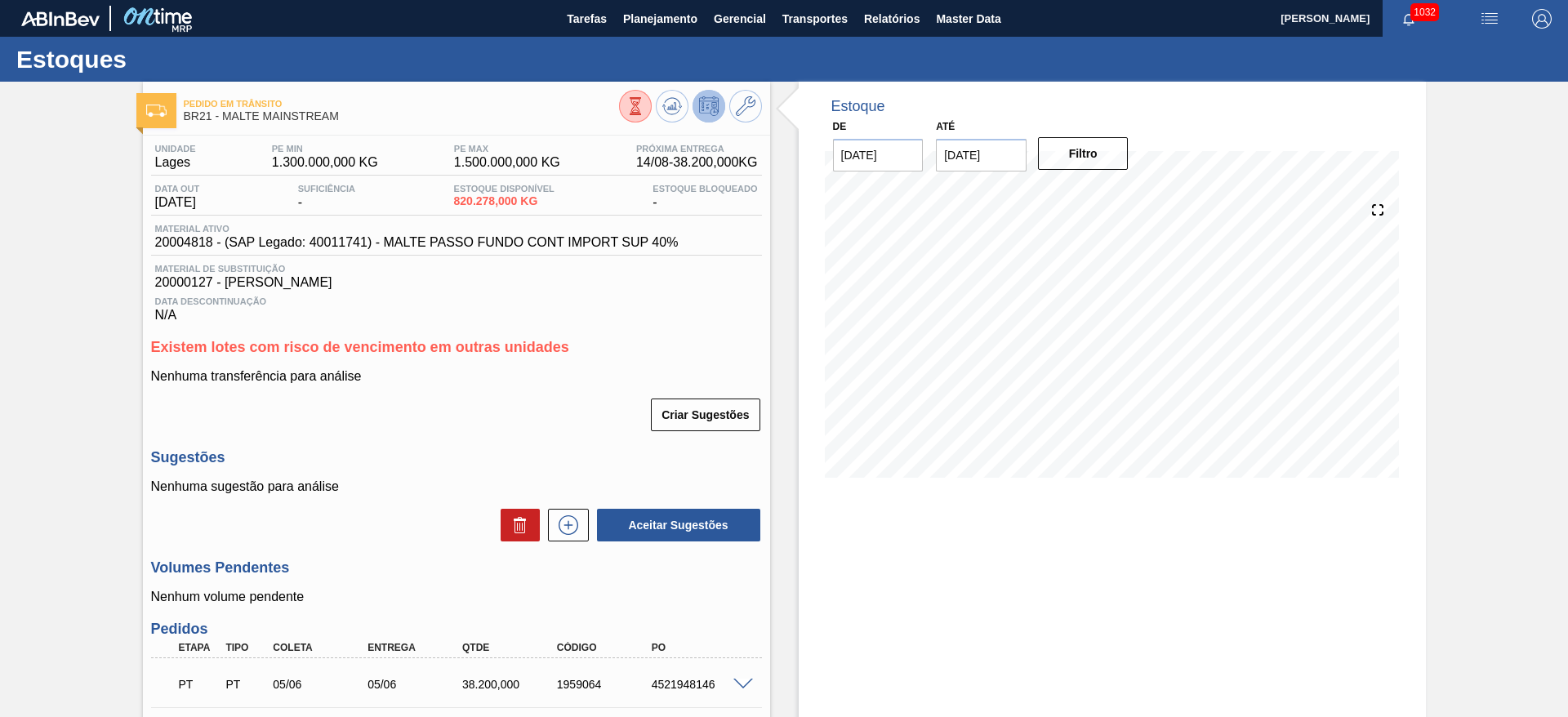
click at [1491, 21] on img "button" at bounding box center [1490, 19] width 20 height 20
click at [1434, 90] on li "Upload de Volumes" at bounding box center [1480, 88] width 149 height 30
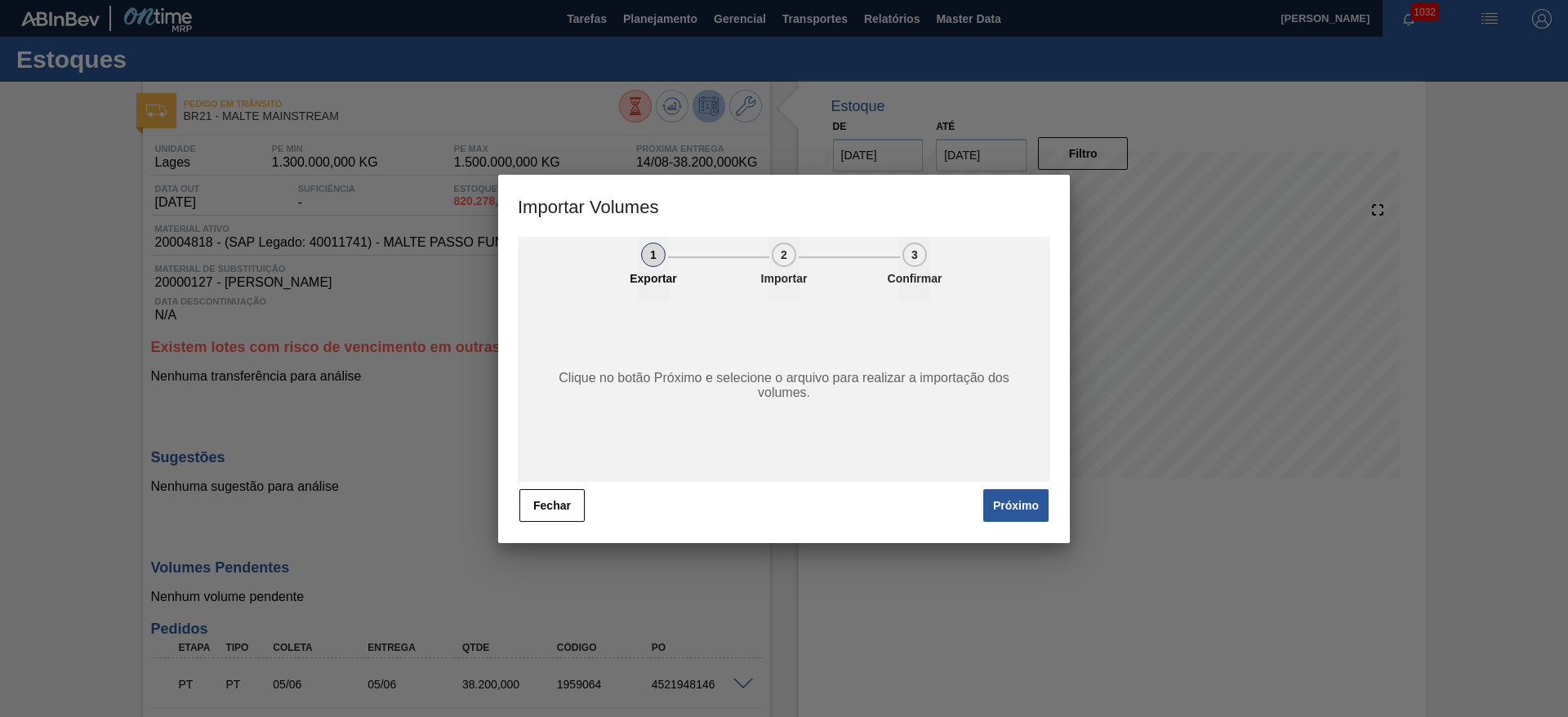
click at [786, 259] on div "2" at bounding box center [784, 254] width 25 height 25
click at [1029, 504] on button "Próximo" at bounding box center [1016, 505] width 65 height 33
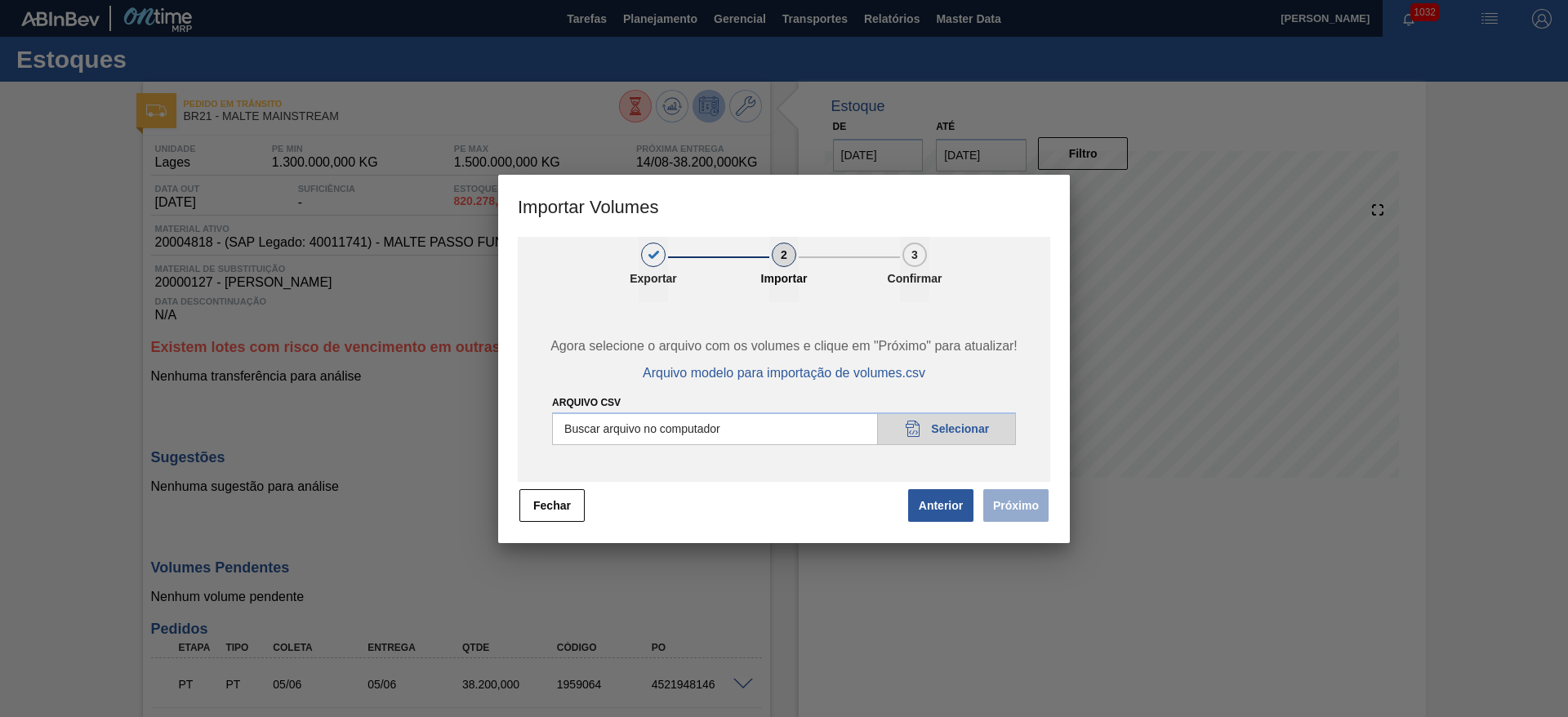
click at [937, 435] on input "Arquivo csv" at bounding box center [783, 428] width 464 height 33
type input "C:\fakepath\Pedidos em massa para 18.08.csv"
click at [1023, 504] on button "Próximo" at bounding box center [1016, 505] width 65 height 33
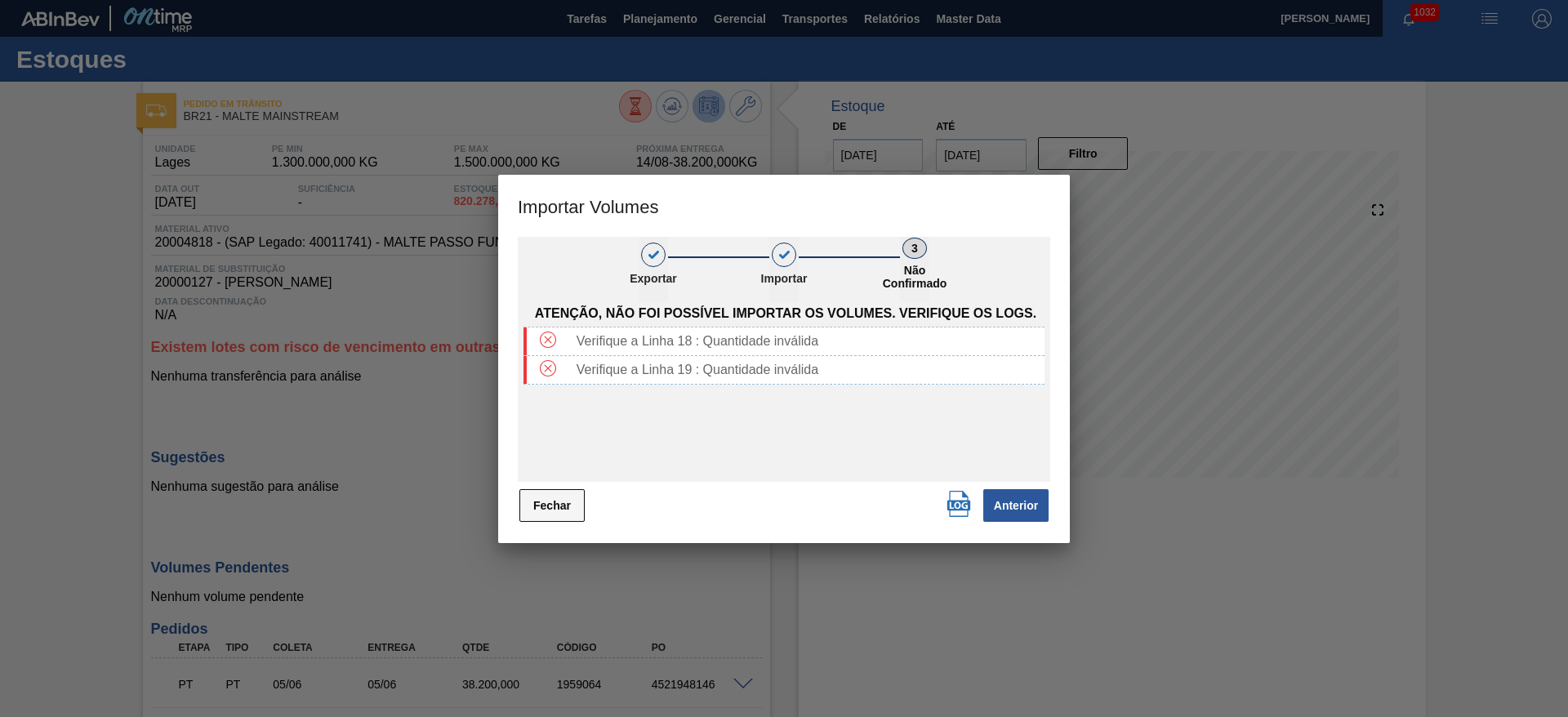
click at [542, 506] on button "Fechar" at bounding box center [552, 505] width 65 height 33
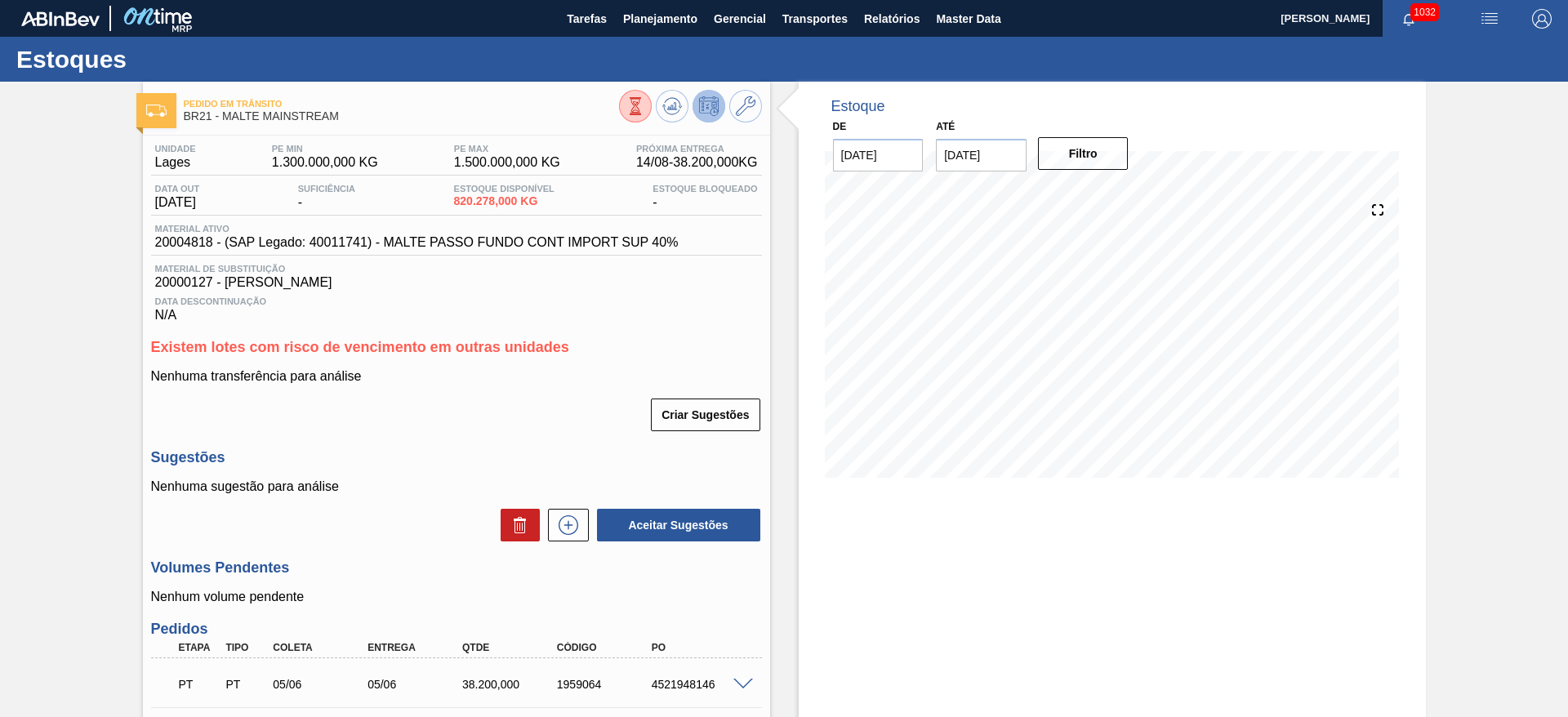
click at [1493, 17] on img "button" at bounding box center [1490, 19] width 20 height 20
click at [1443, 84] on li "Upload de Volumes" at bounding box center [1480, 88] width 149 height 30
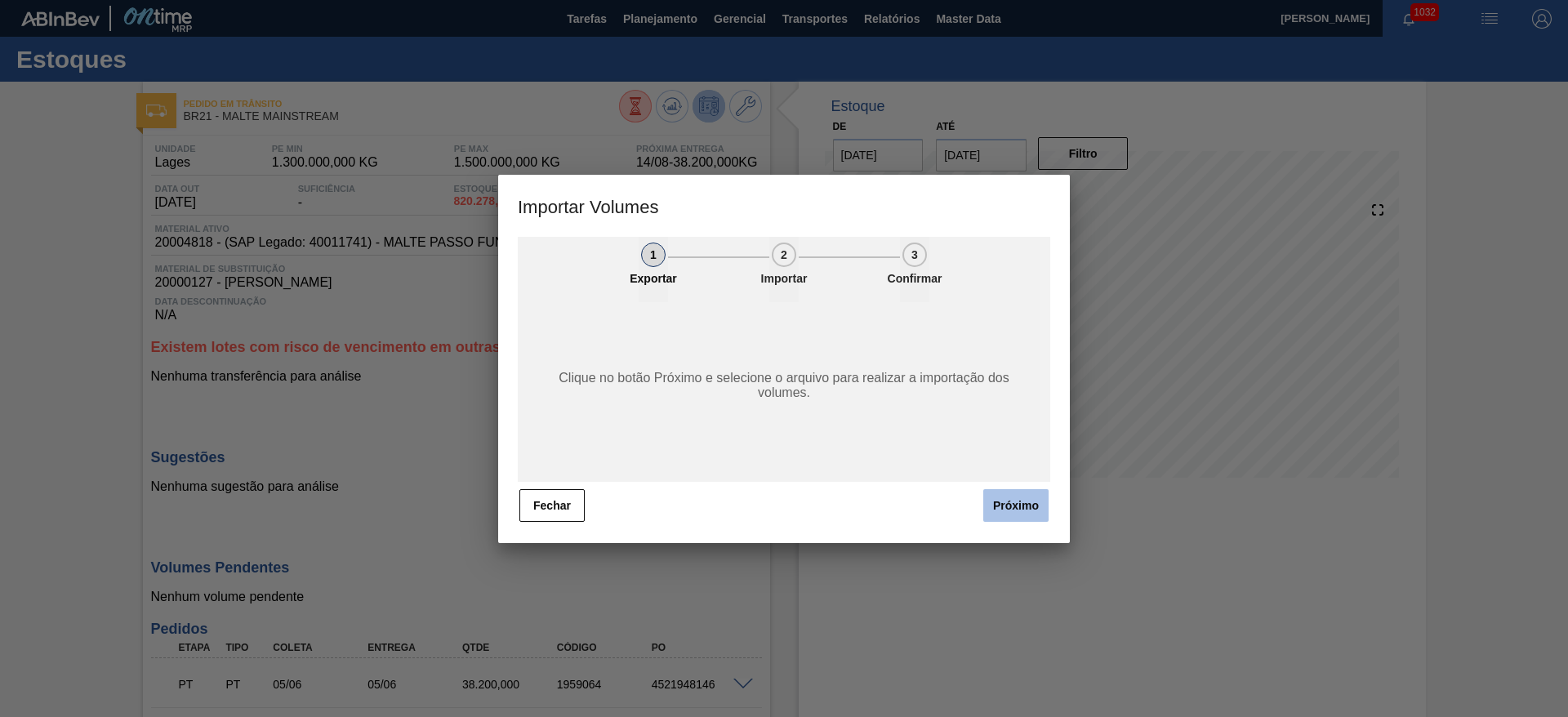
click at [1016, 496] on button "Próximo" at bounding box center [1016, 505] width 65 height 33
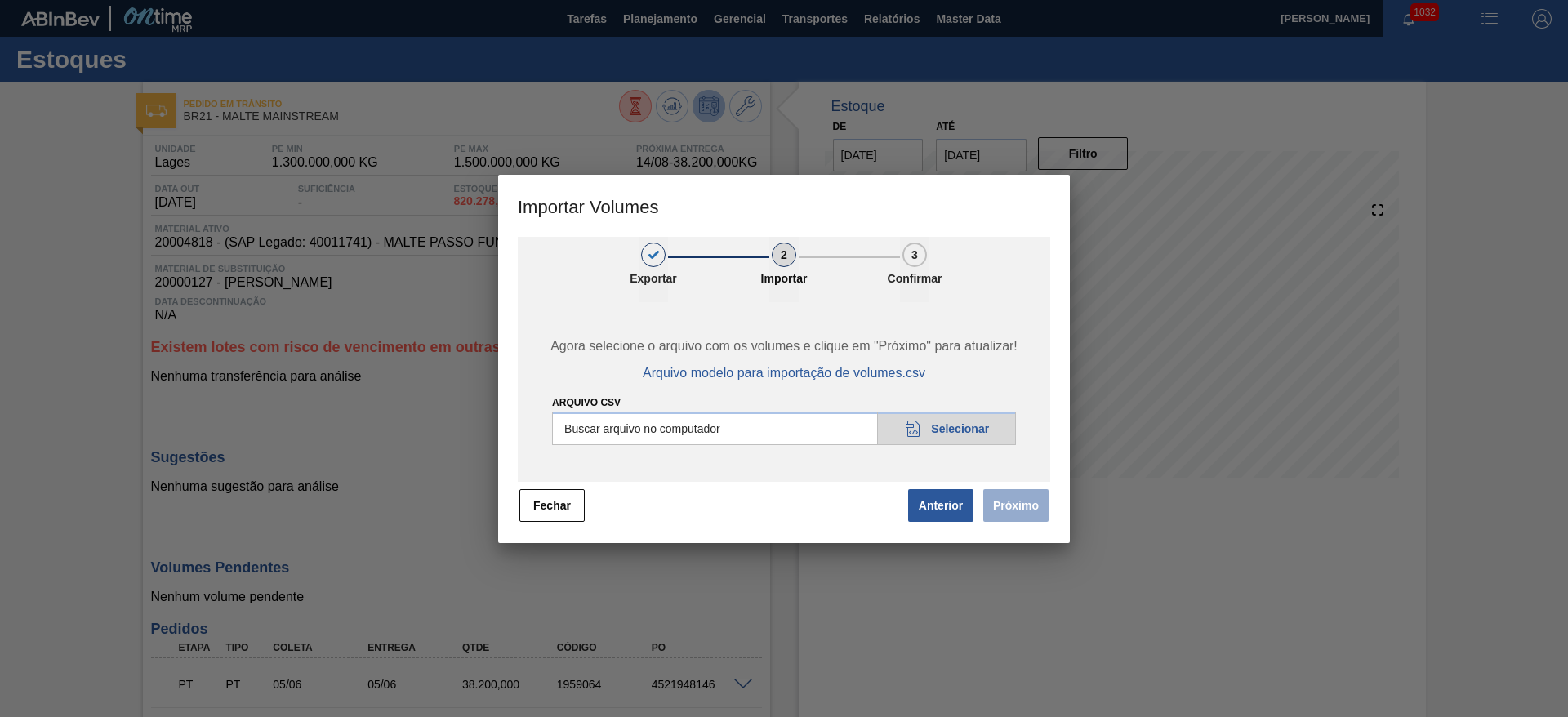
click at [933, 420] on input "Arquivo csv" at bounding box center [783, 428] width 464 height 33
type input "C:\fakepath\Pedidos em massa para 18.08.csv"
click at [1021, 499] on button "Próximo" at bounding box center [1016, 505] width 65 height 33
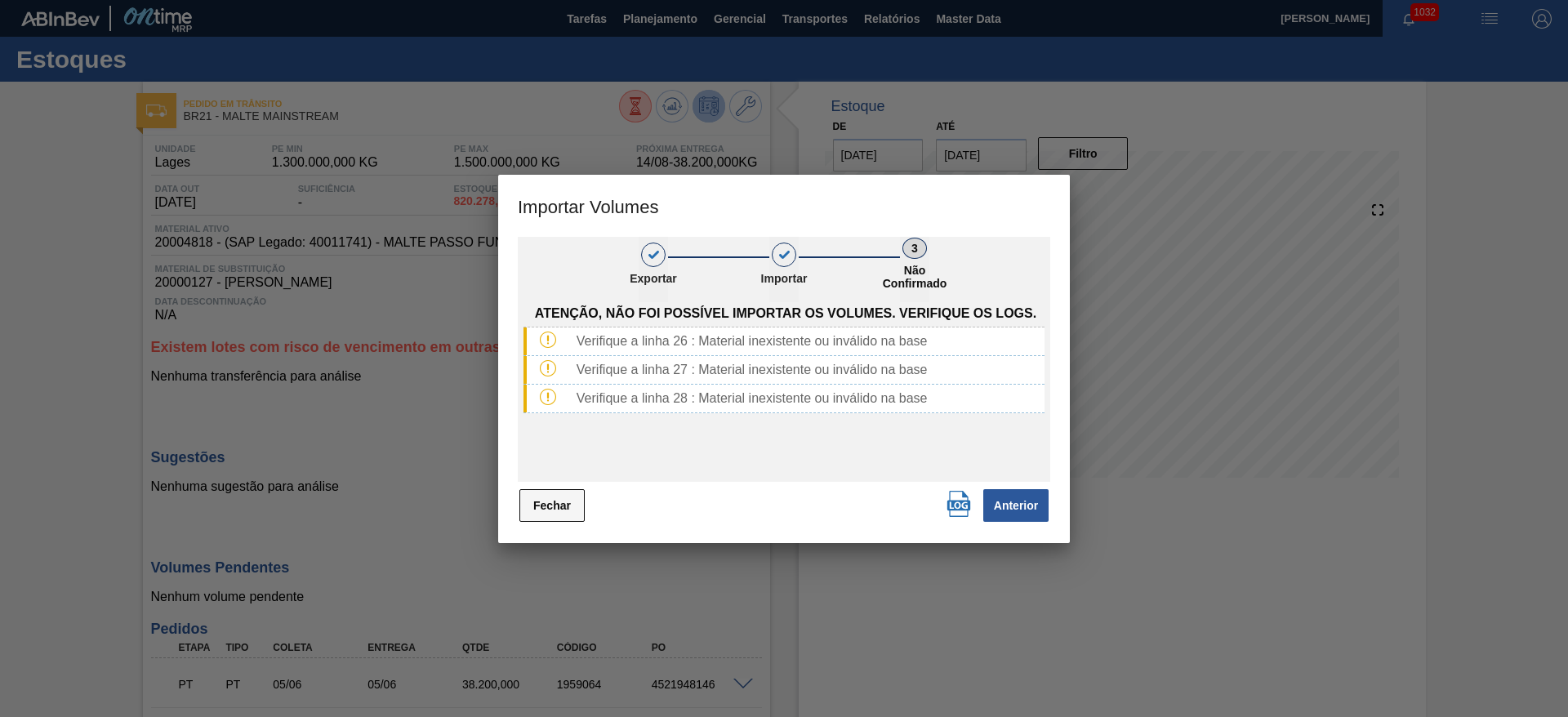
click at [550, 500] on button "Fechar" at bounding box center [552, 505] width 65 height 33
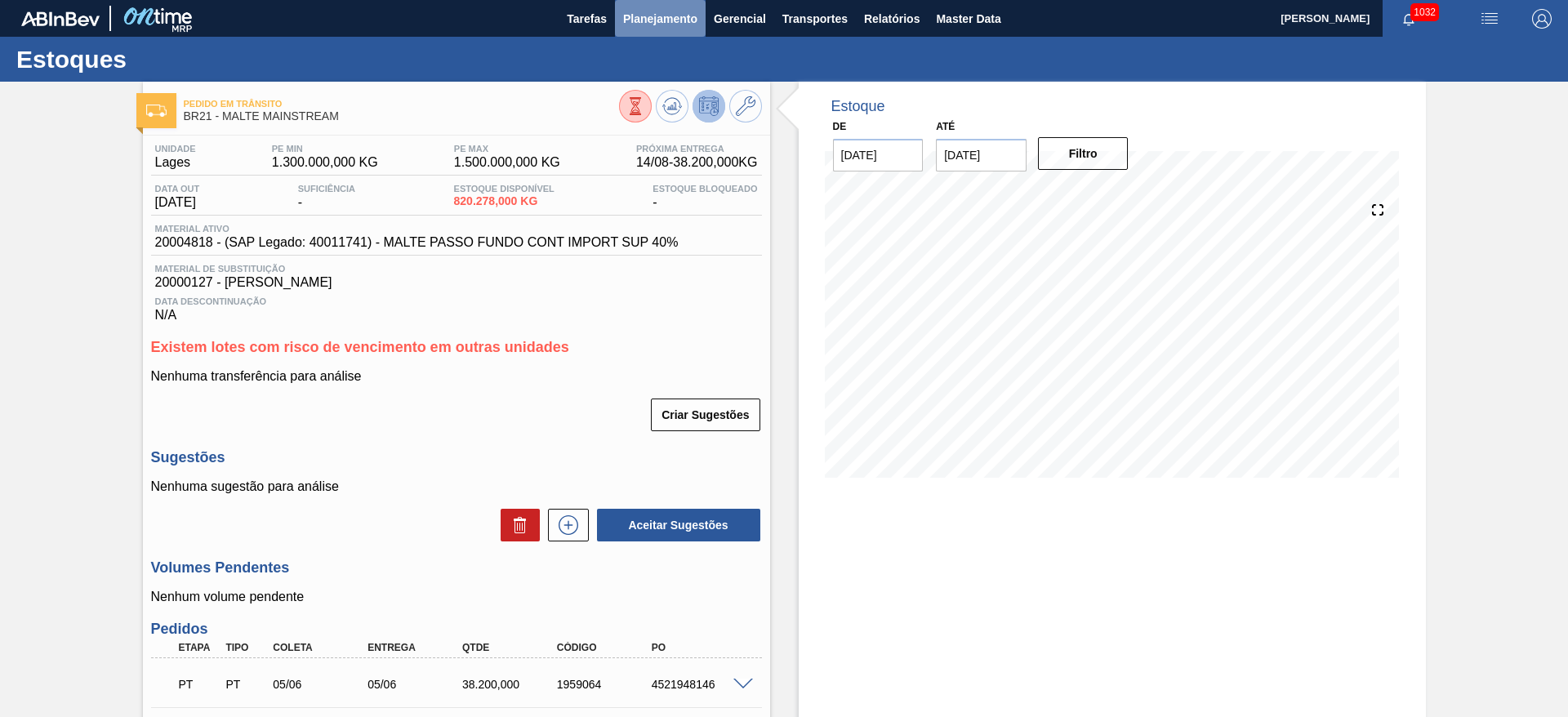
click at [659, 27] on span "Planejamento" at bounding box center [659, 19] width 74 height 20
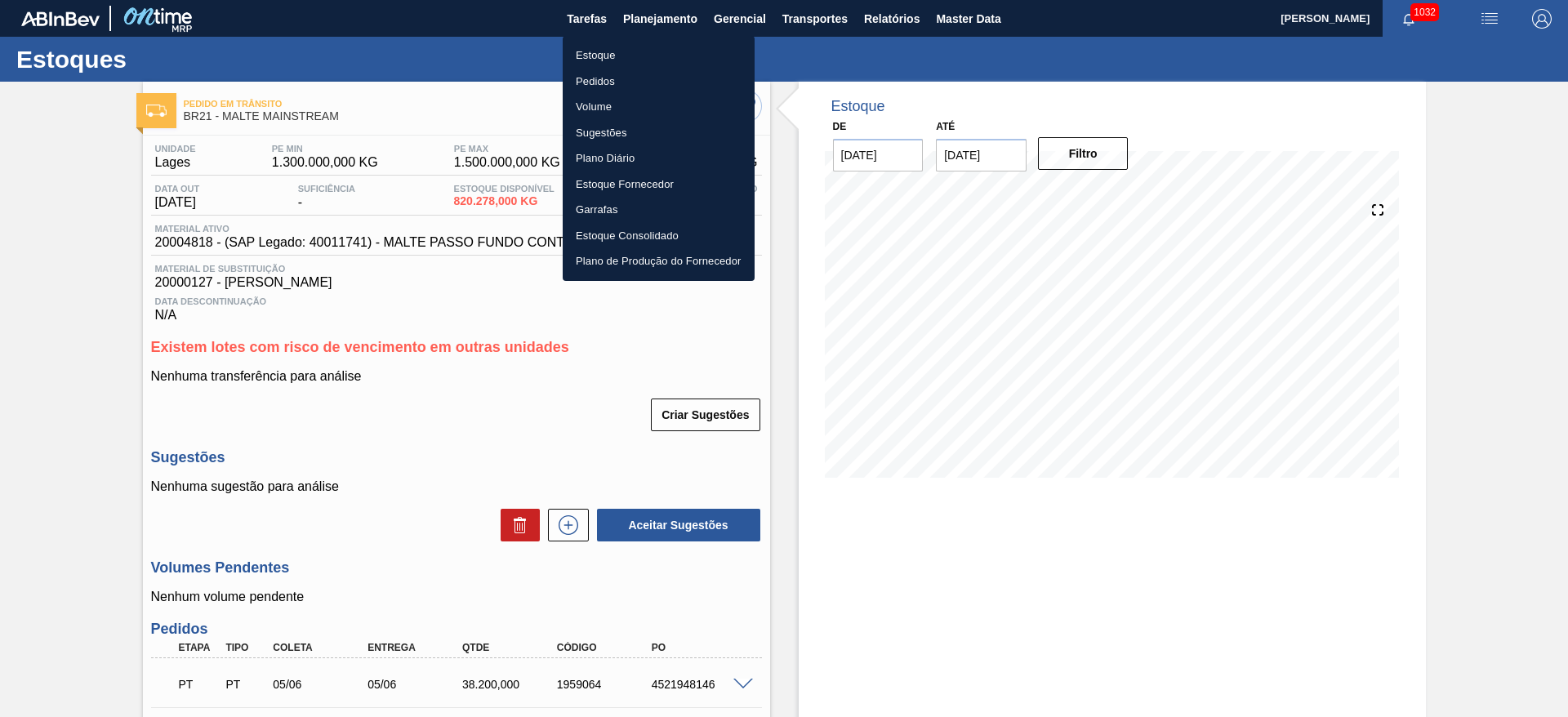
click at [594, 64] on li "Estoque" at bounding box center [658, 55] width 192 height 26
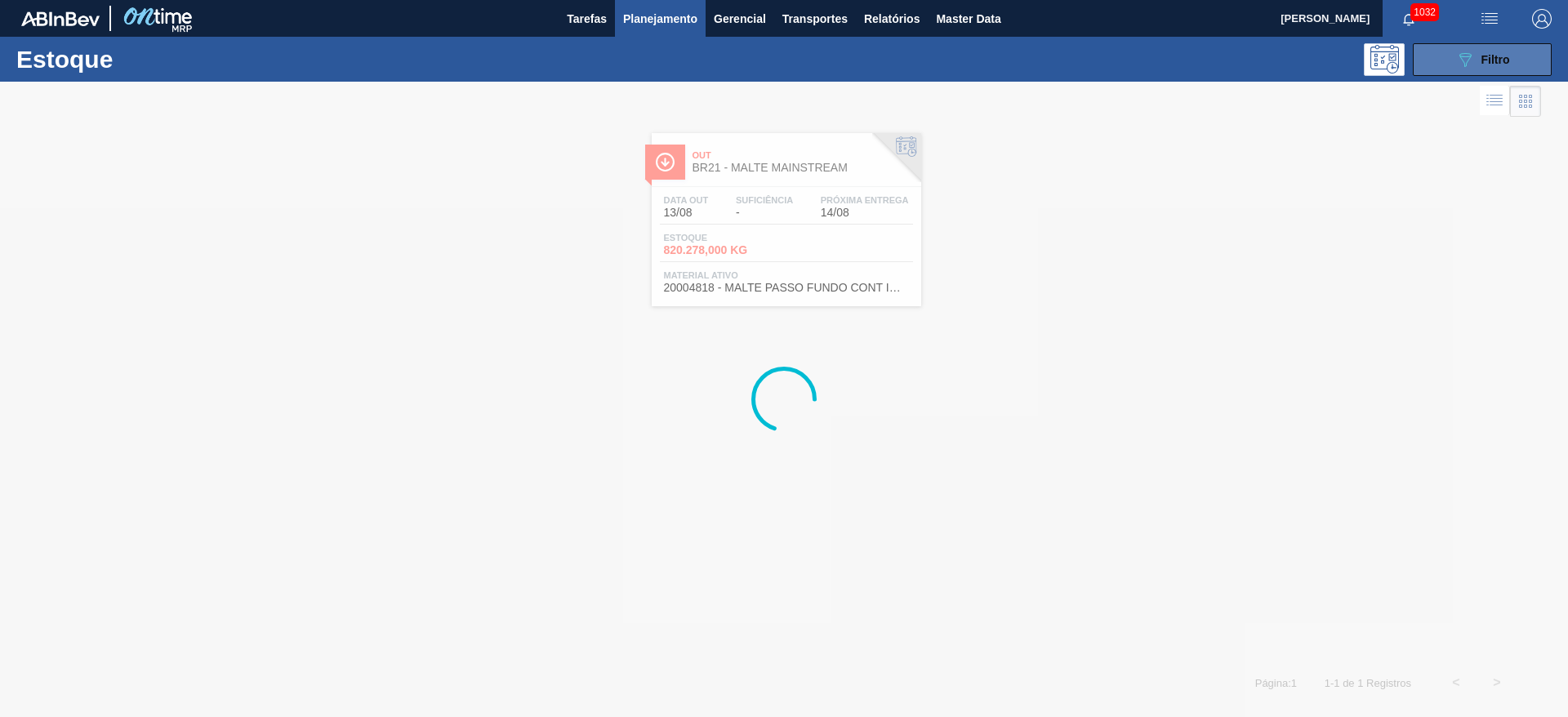
click at [1497, 62] on span "Filtro" at bounding box center [1495, 59] width 29 height 13
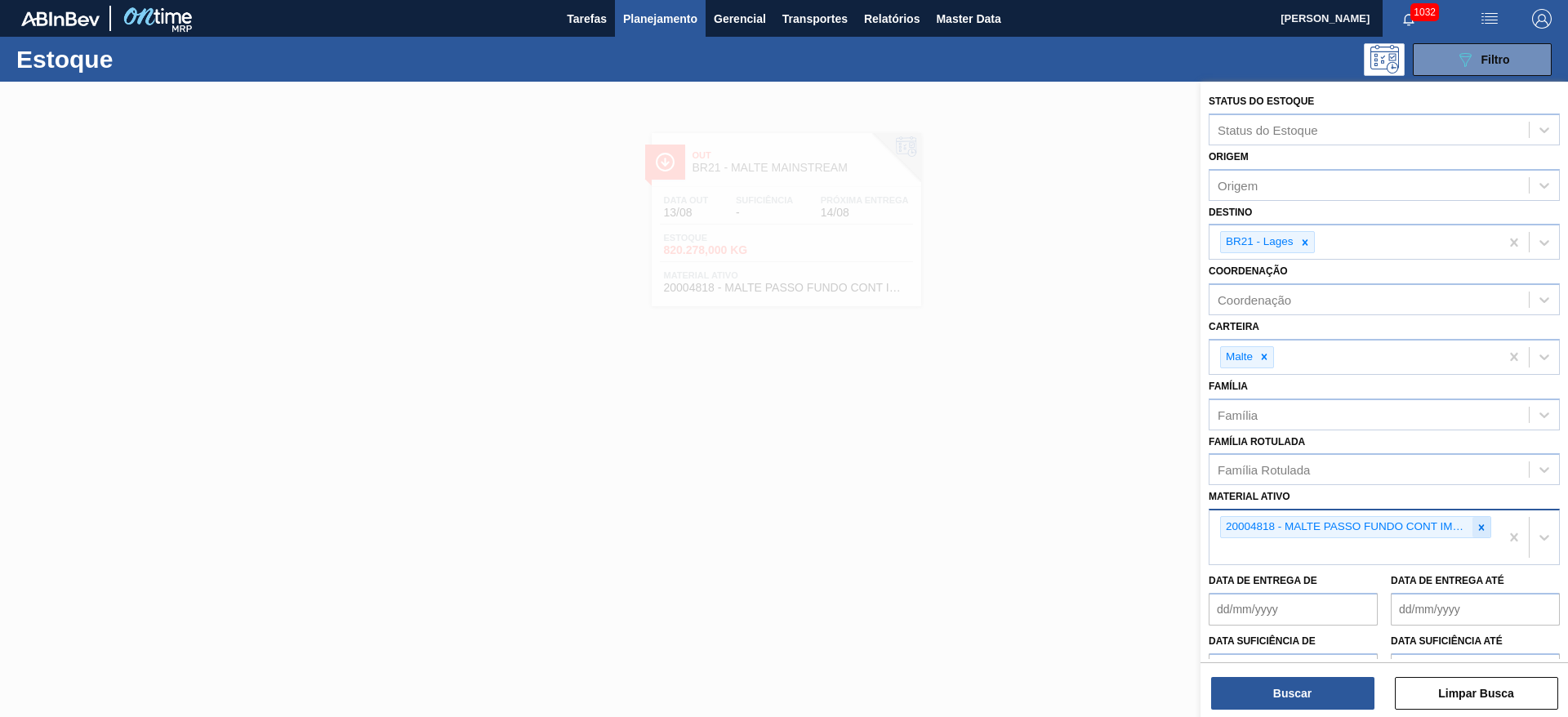
click at [1482, 524] on icon at bounding box center [1482, 528] width 12 height 12
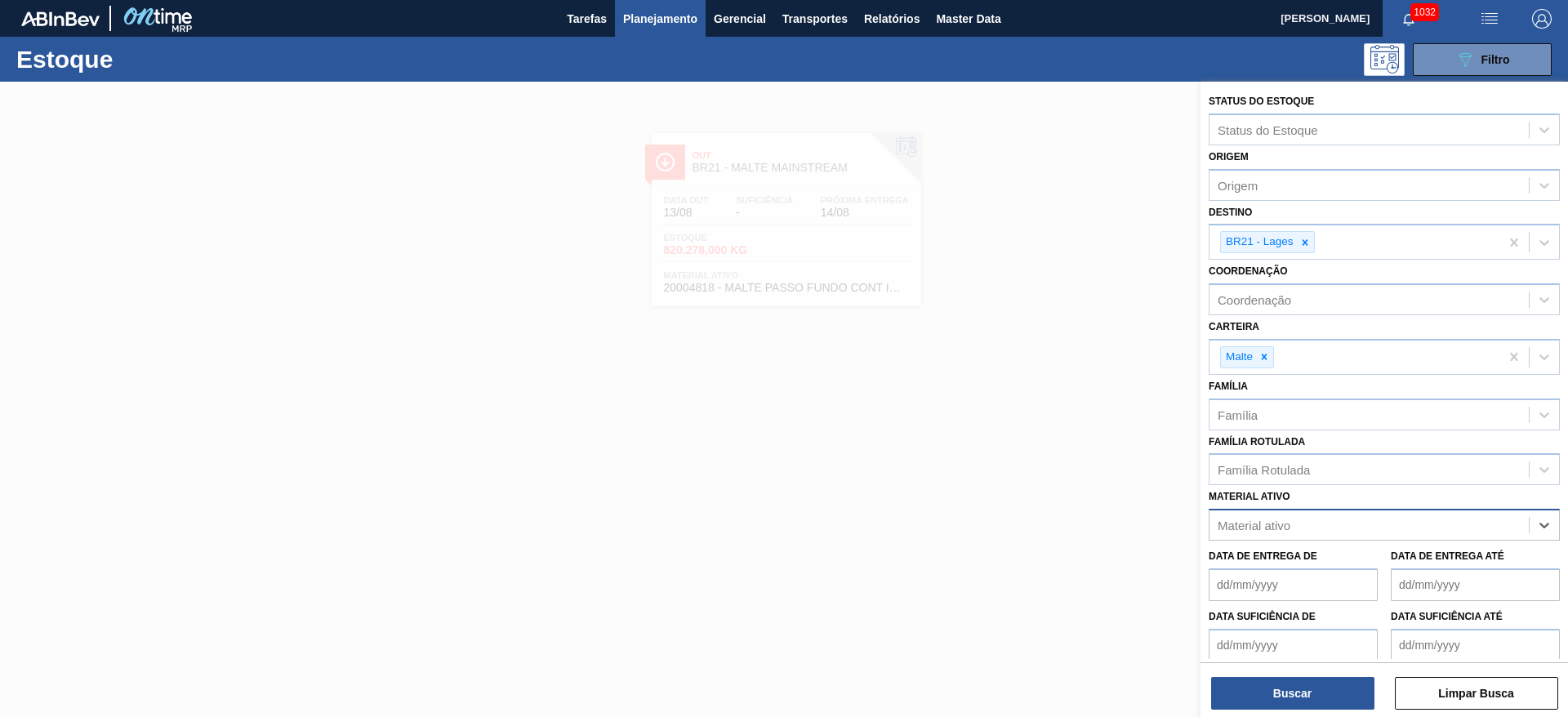
paste ativo "20000455"
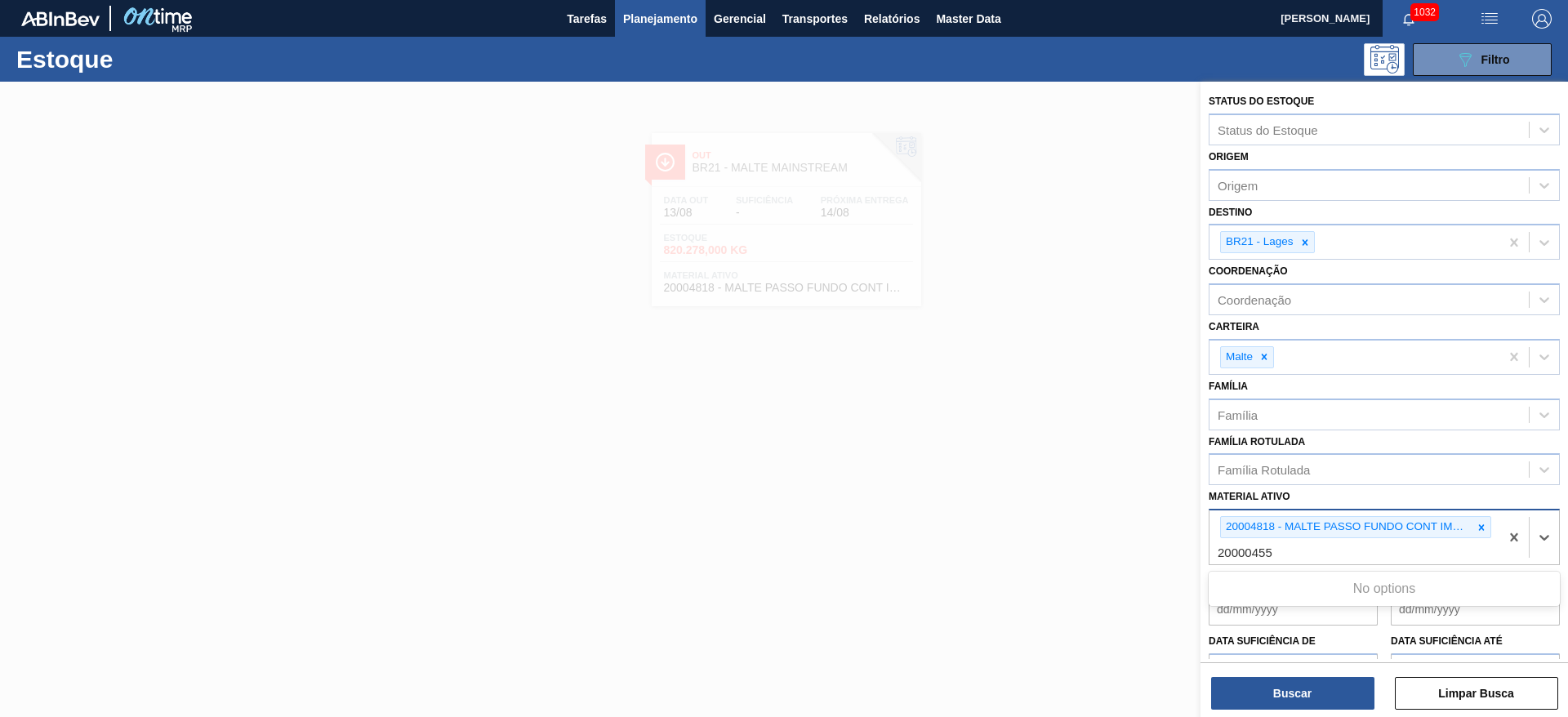
type ativo "20000455"
click at [1483, 523] on icon at bounding box center [1482, 528] width 12 height 12
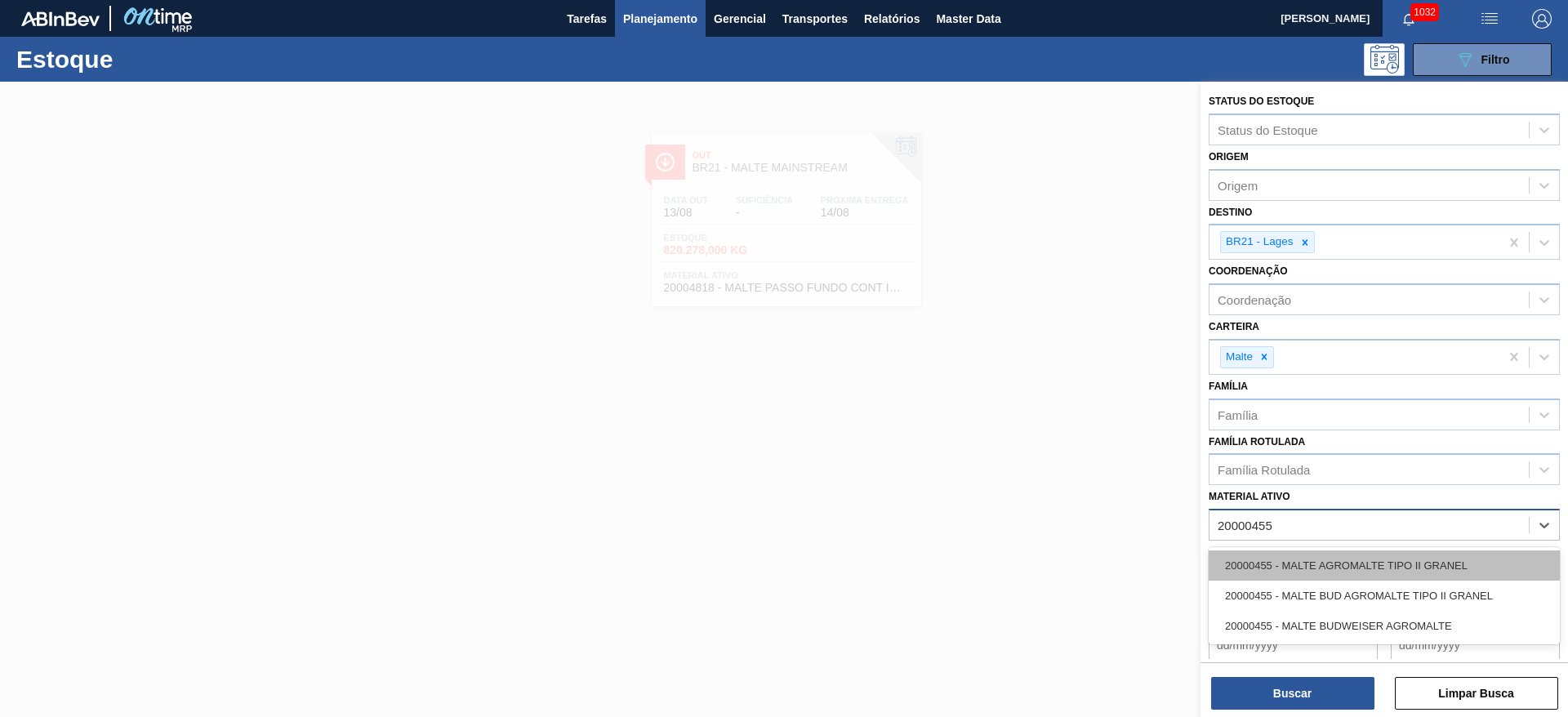
click at [1275, 561] on div "20000455 - MALTE AGROMALTE TIPO II GRANEL" at bounding box center [1384, 566] width 351 height 31
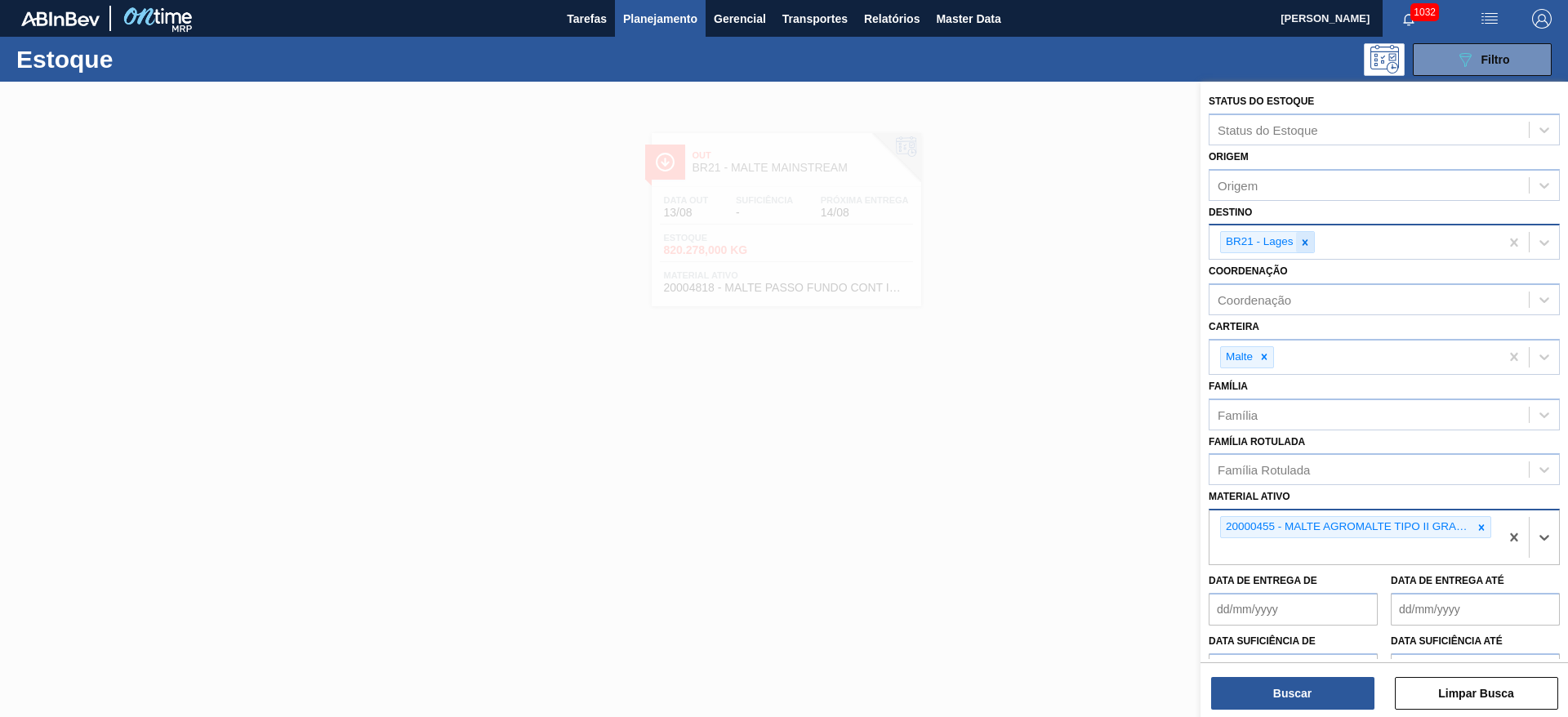
click at [1308, 239] on icon at bounding box center [1305, 243] width 12 height 12
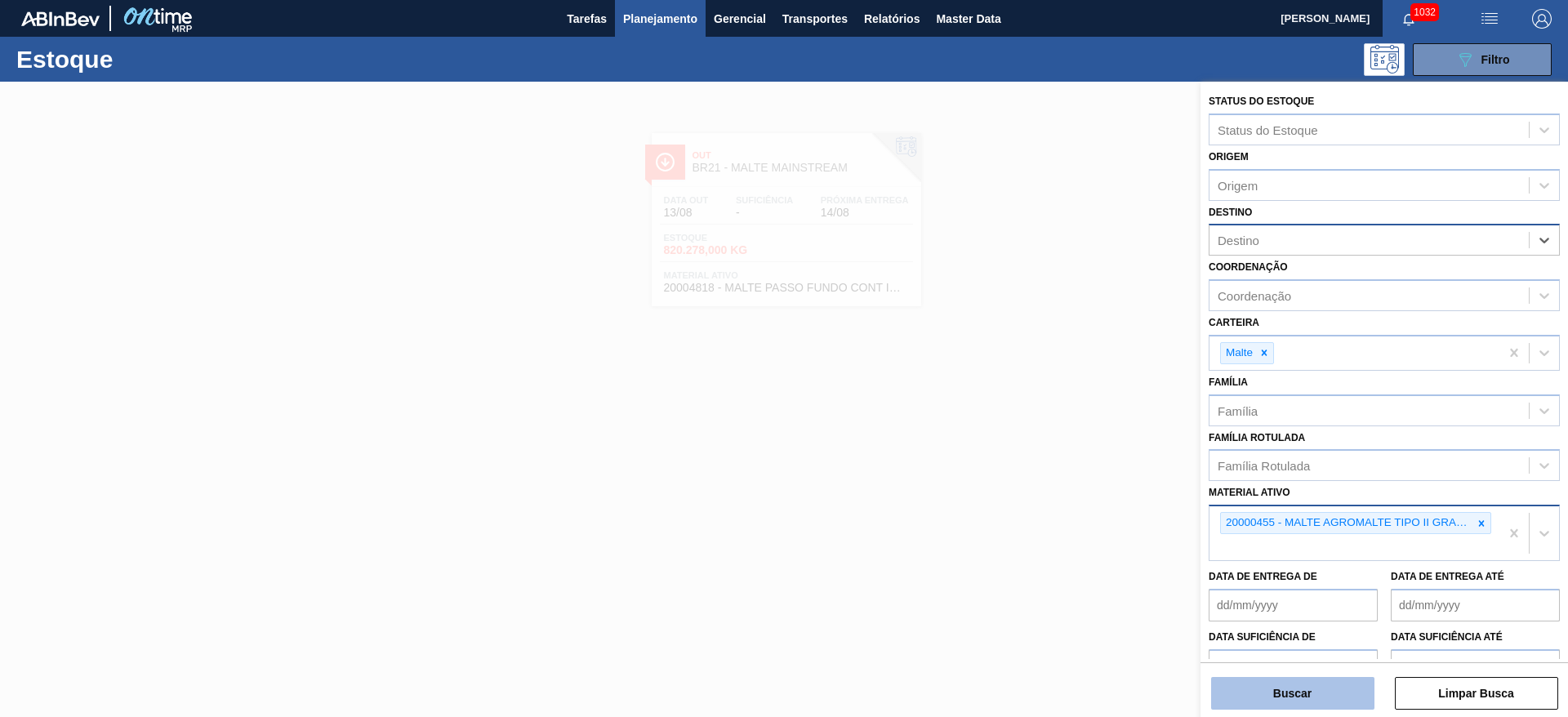
click at [1271, 696] on button "Buscar" at bounding box center [1292, 693] width 163 height 33
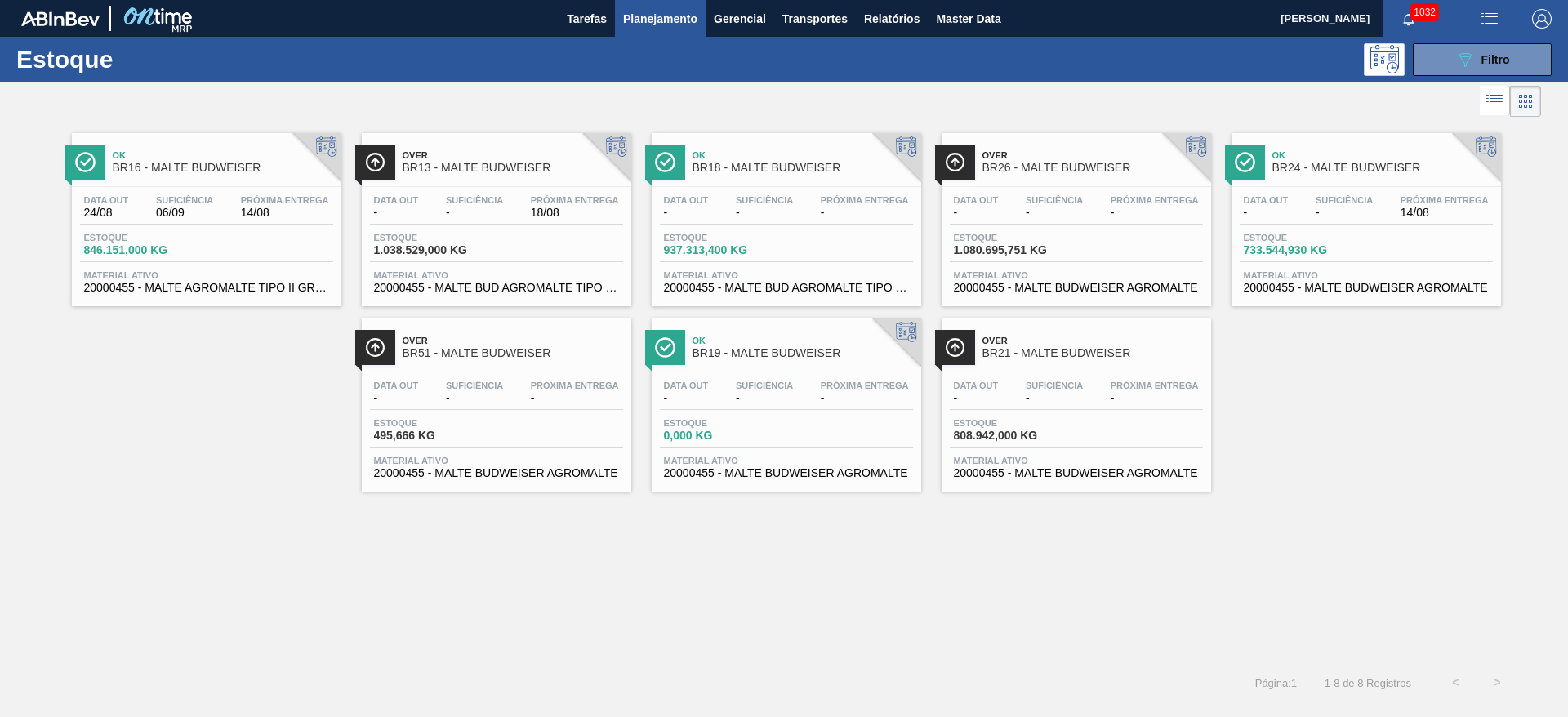
click at [501, 519] on div "Ok BR16 - MALTE BUDWEISER Data out 24/08 Suficiência 06/09 Próxima Entrega 14/0…" at bounding box center [784, 392] width 1568 height 542
click at [1486, 15] on img "button" at bounding box center [1490, 19] width 20 height 20
click at [1462, 87] on li "Upload de Volumes" at bounding box center [1480, 88] width 149 height 30
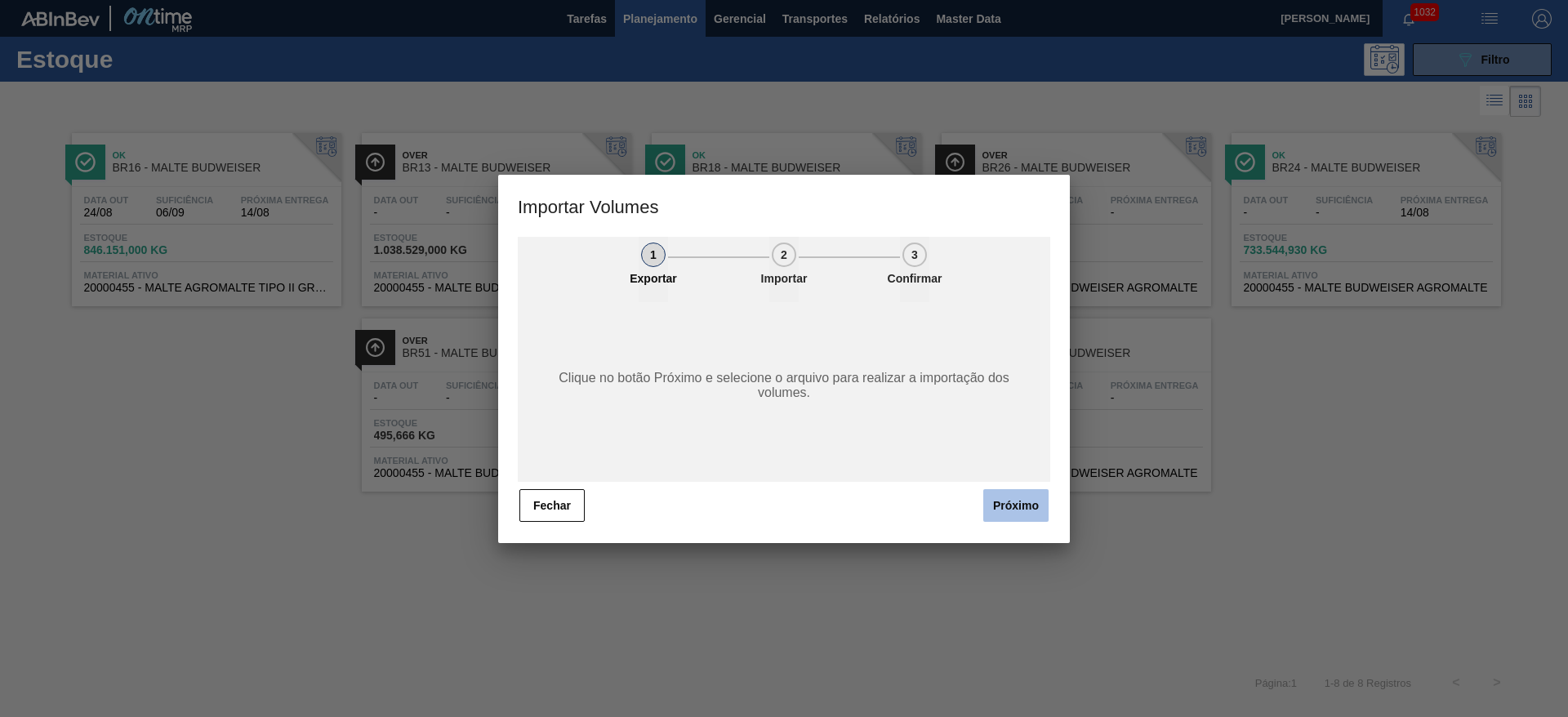
click at [1018, 502] on button "Próximo" at bounding box center [1016, 505] width 65 height 33
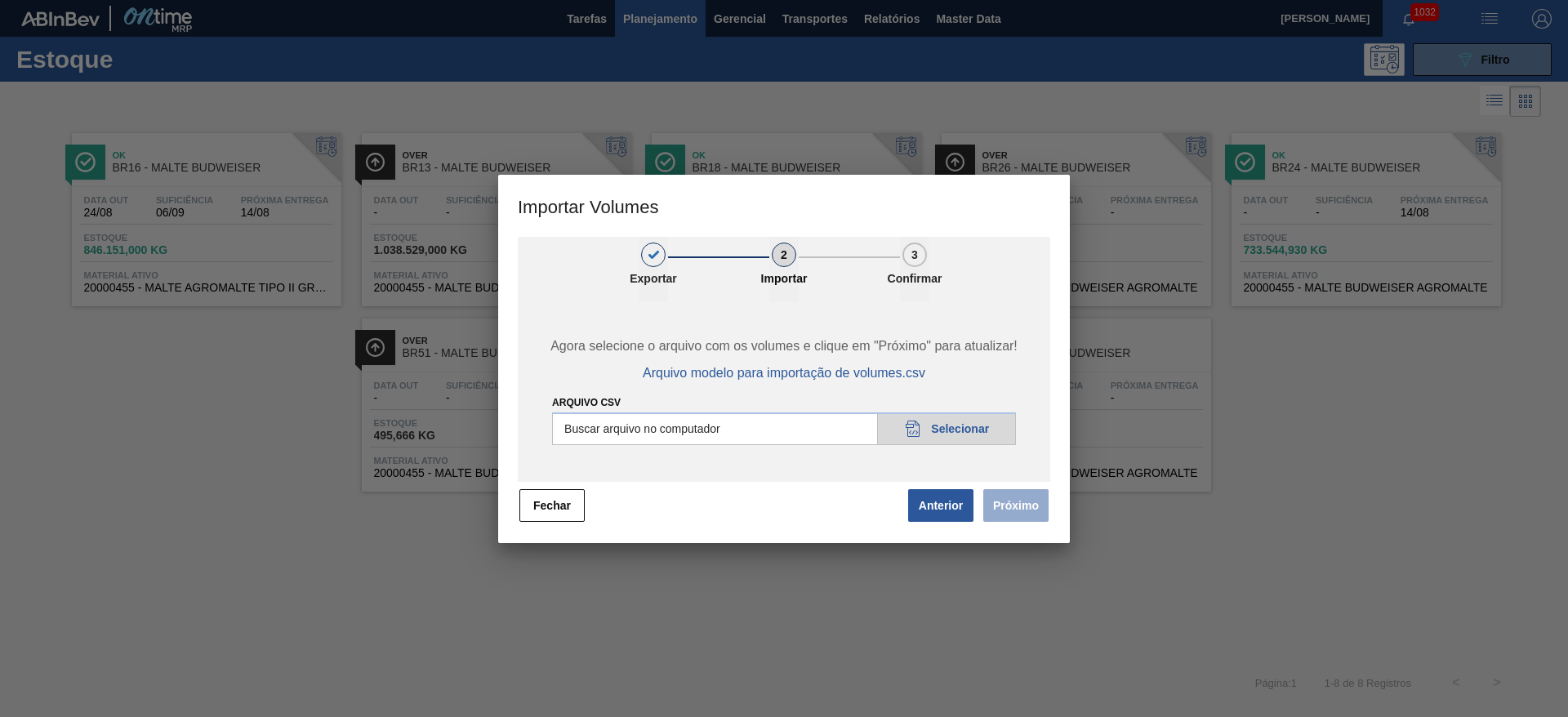
click at [963, 422] on input "Arquivo csv" at bounding box center [783, 428] width 464 height 33
type input "C:\fakepath\Pedidos em massa para 18.08.csv"
click at [1002, 502] on button "Próximo" at bounding box center [1016, 505] width 65 height 33
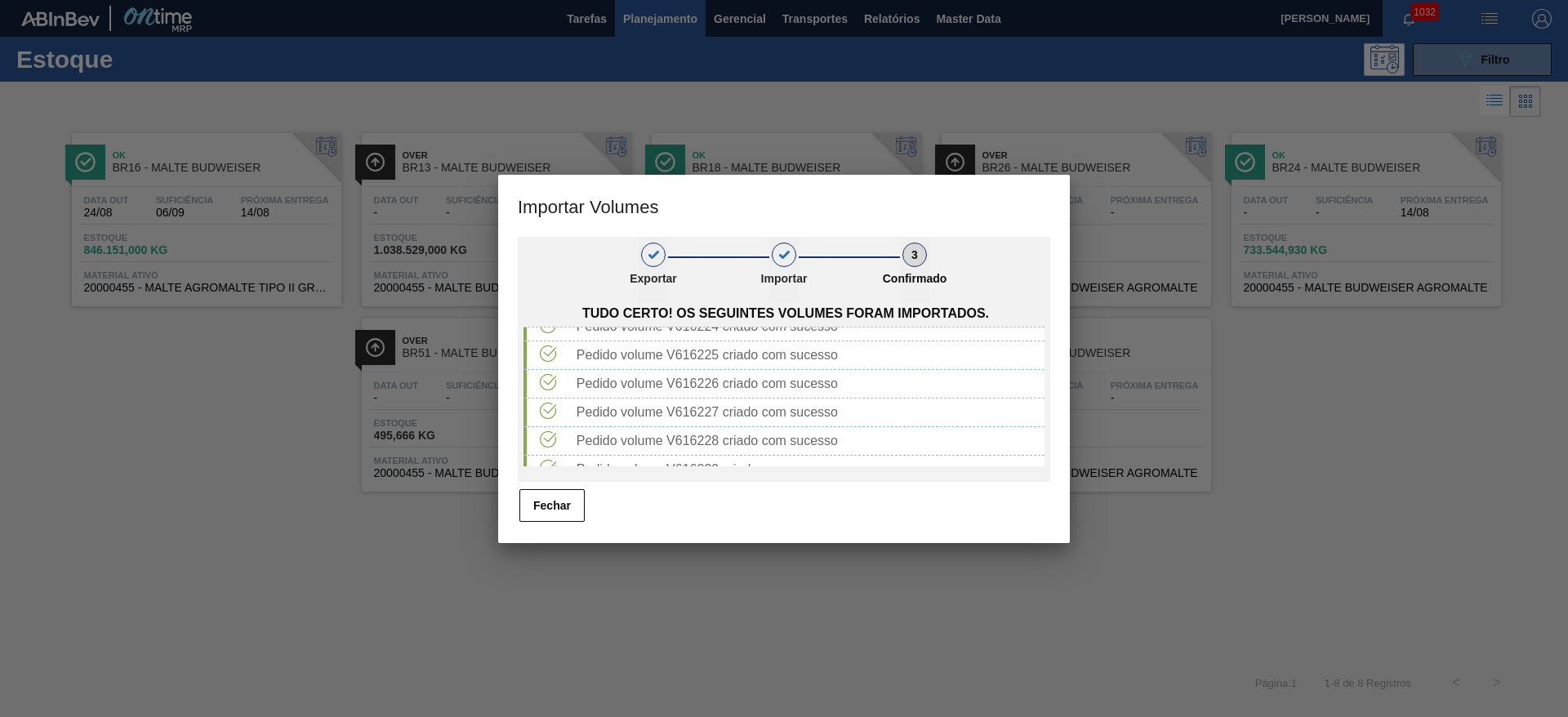
scroll to position [2692, 0]
click at [548, 510] on button "Fechar" at bounding box center [552, 505] width 65 height 33
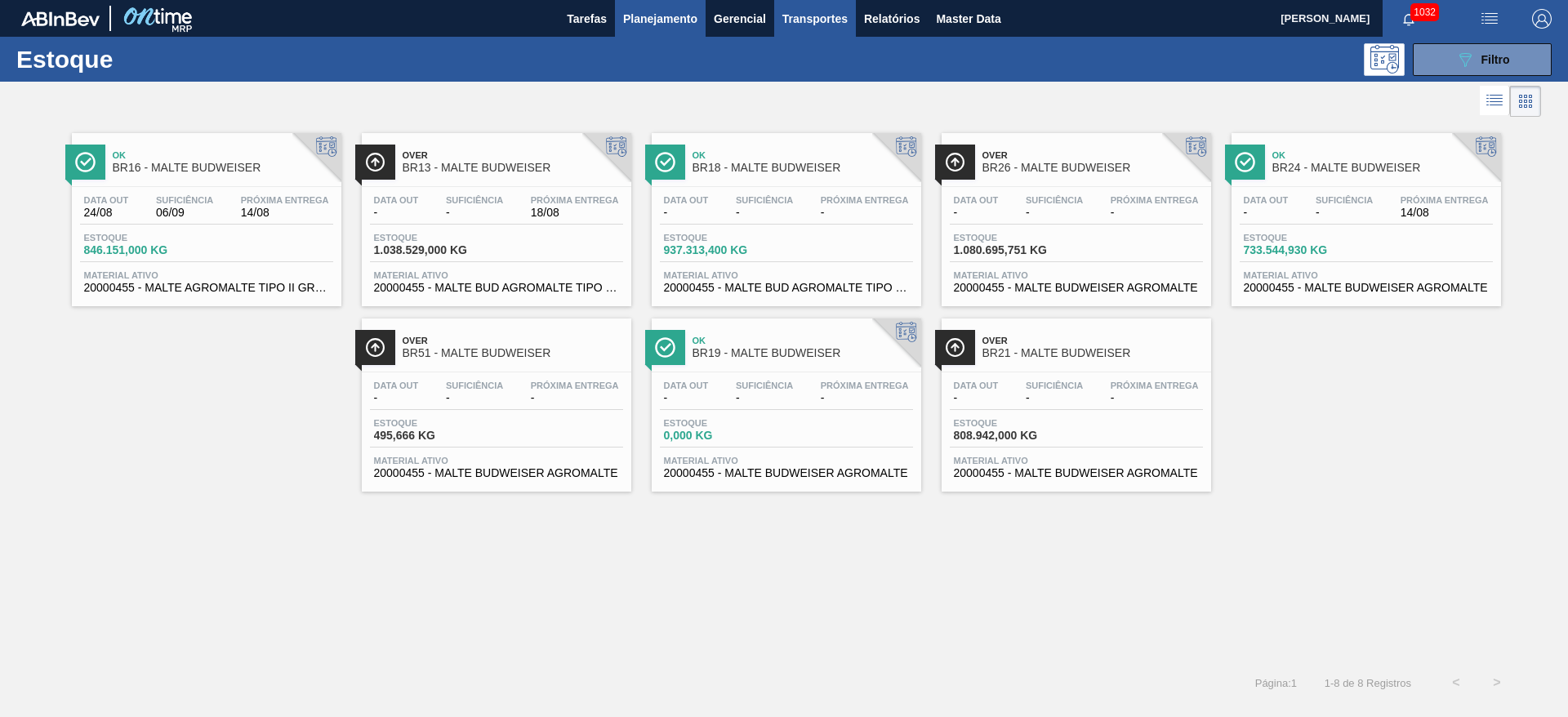
click at [797, 17] on span "Transportes" at bounding box center [815, 19] width 65 height 20
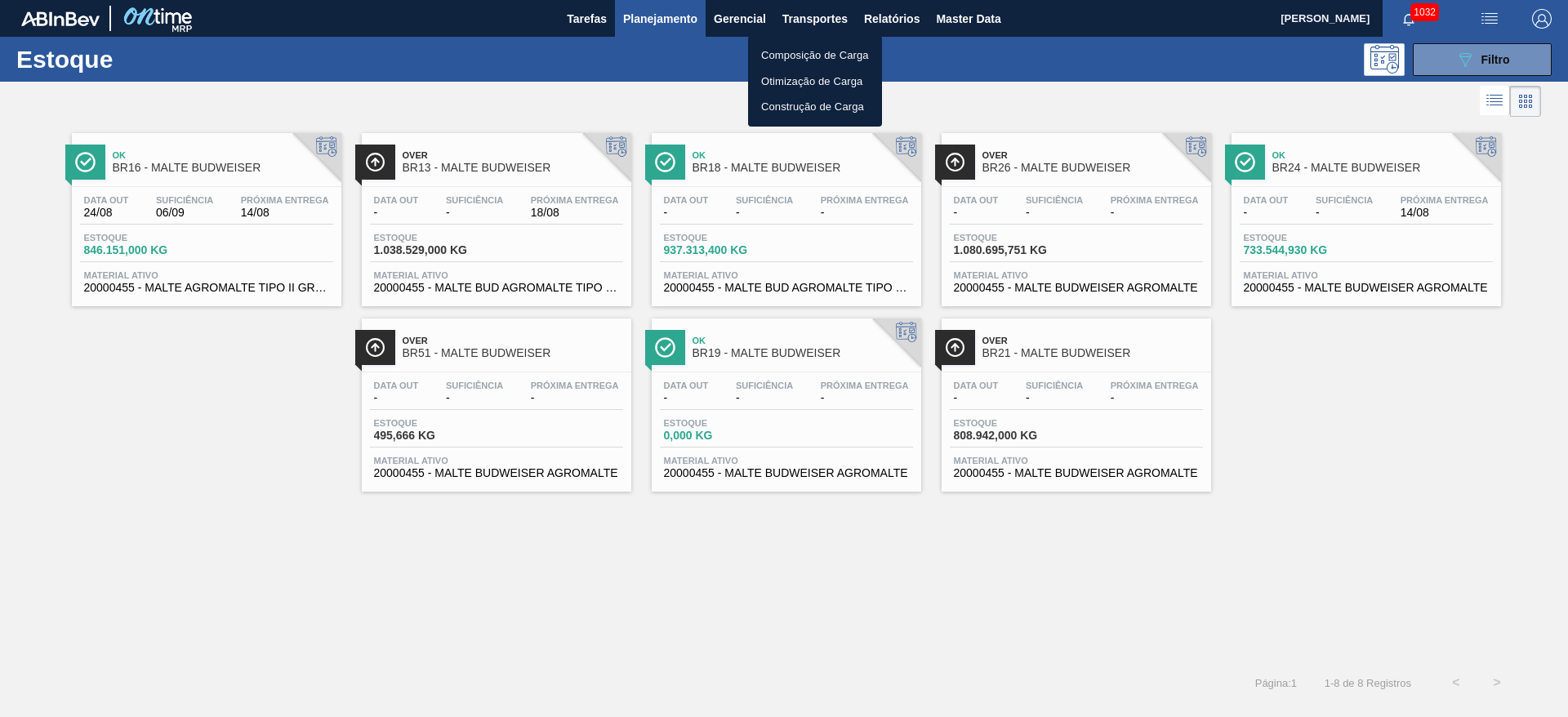
click at [788, 82] on li "Otimização de Carga" at bounding box center [815, 81] width 133 height 26
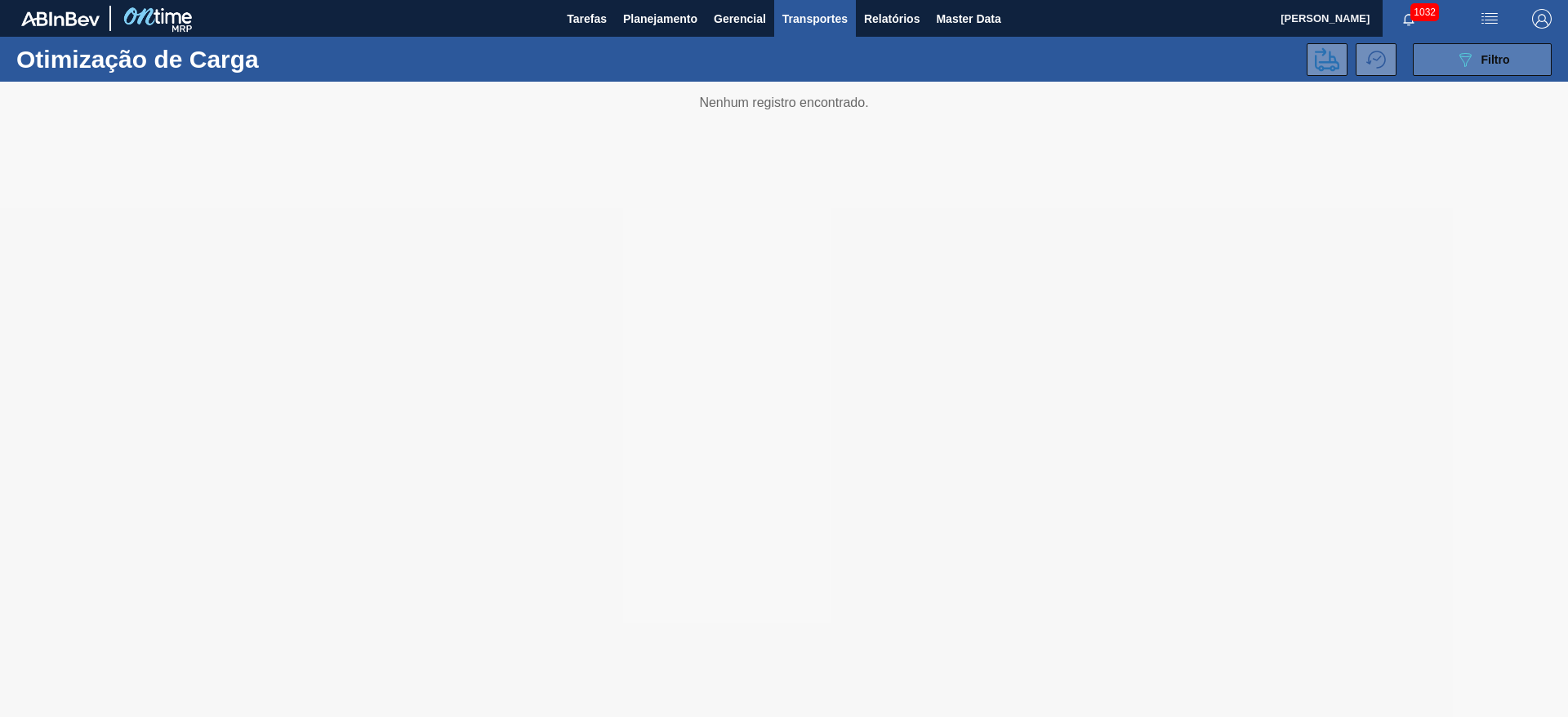
click at [1477, 61] on div "089F7B8B-B2A5-4AFE-B5C0-19BA573D28AC Filtro" at bounding box center [1482, 59] width 54 height 20
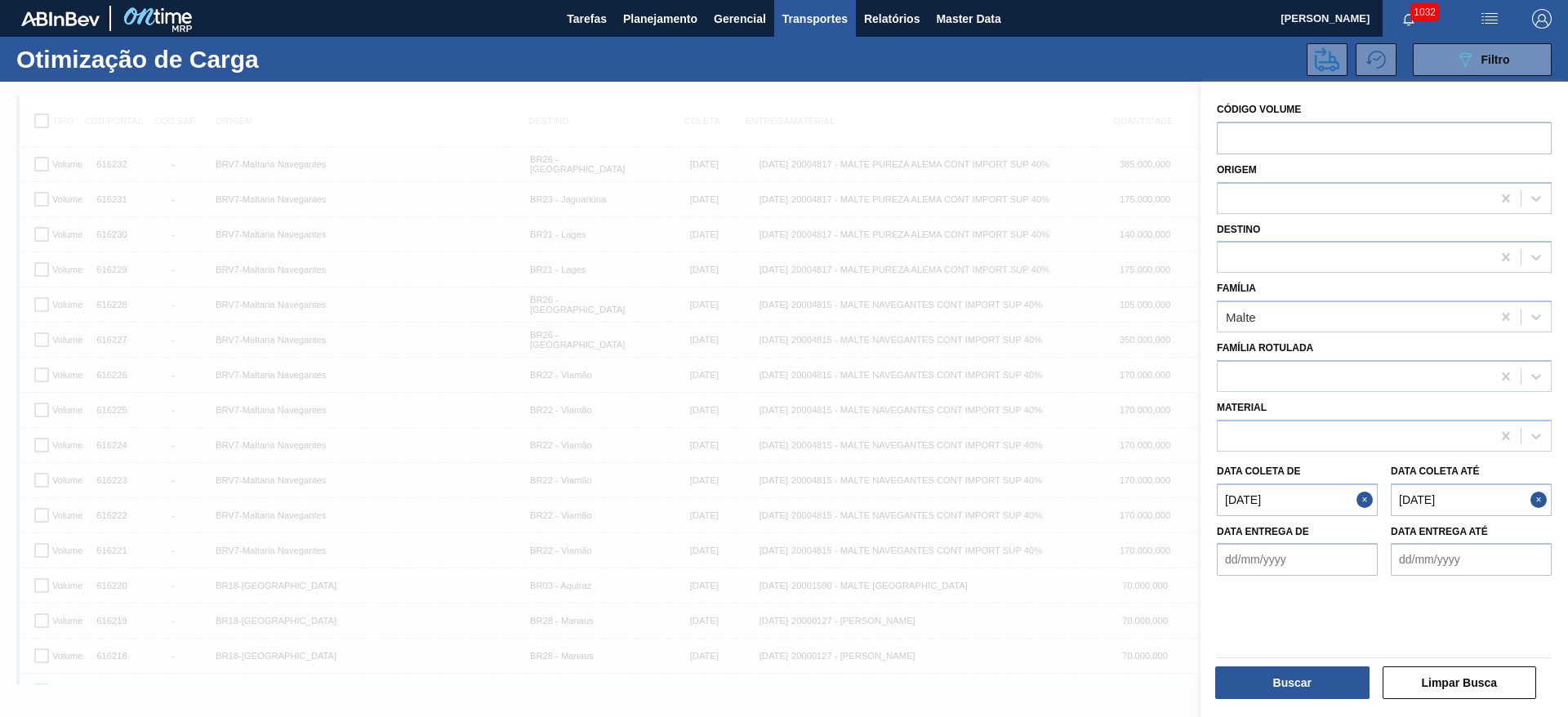
click at [1227, 493] on de "[DATE]" at bounding box center [1297, 499] width 161 height 33
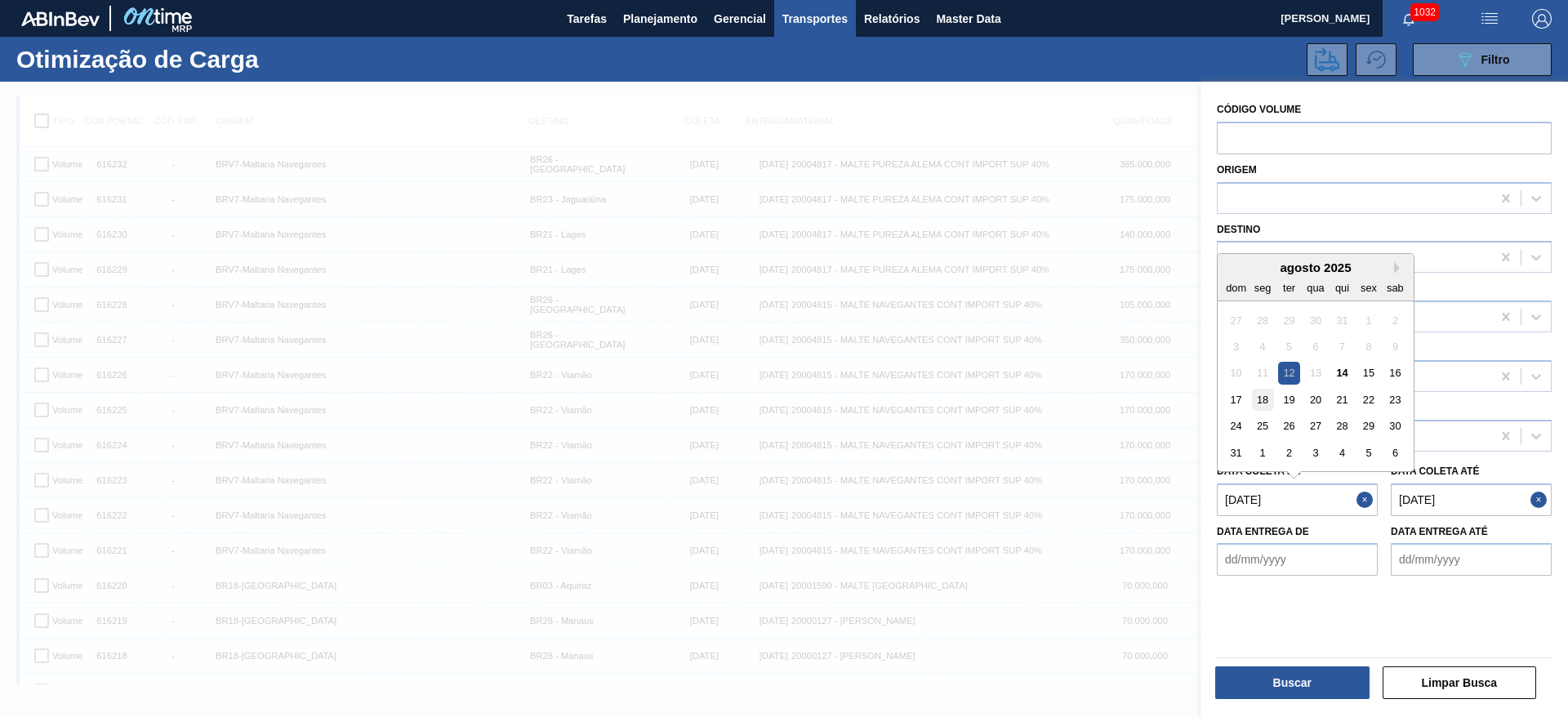
click at [1264, 402] on div "18" at bounding box center [1263, 400] width 22 height 22
type de "18/08/2025"
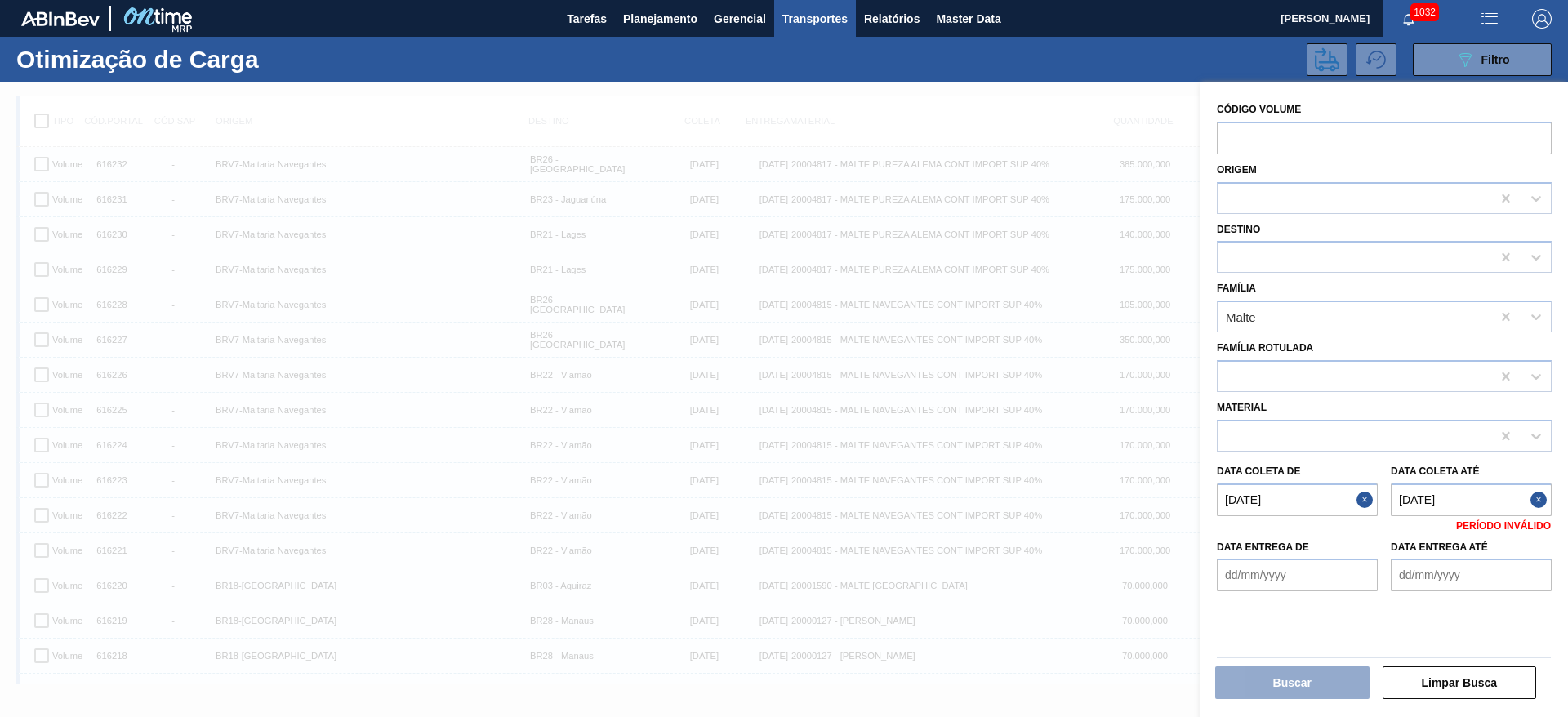
click at [1408, 500] on até "[DATE]" at bounding box center [1471, 499] width 161 height 33
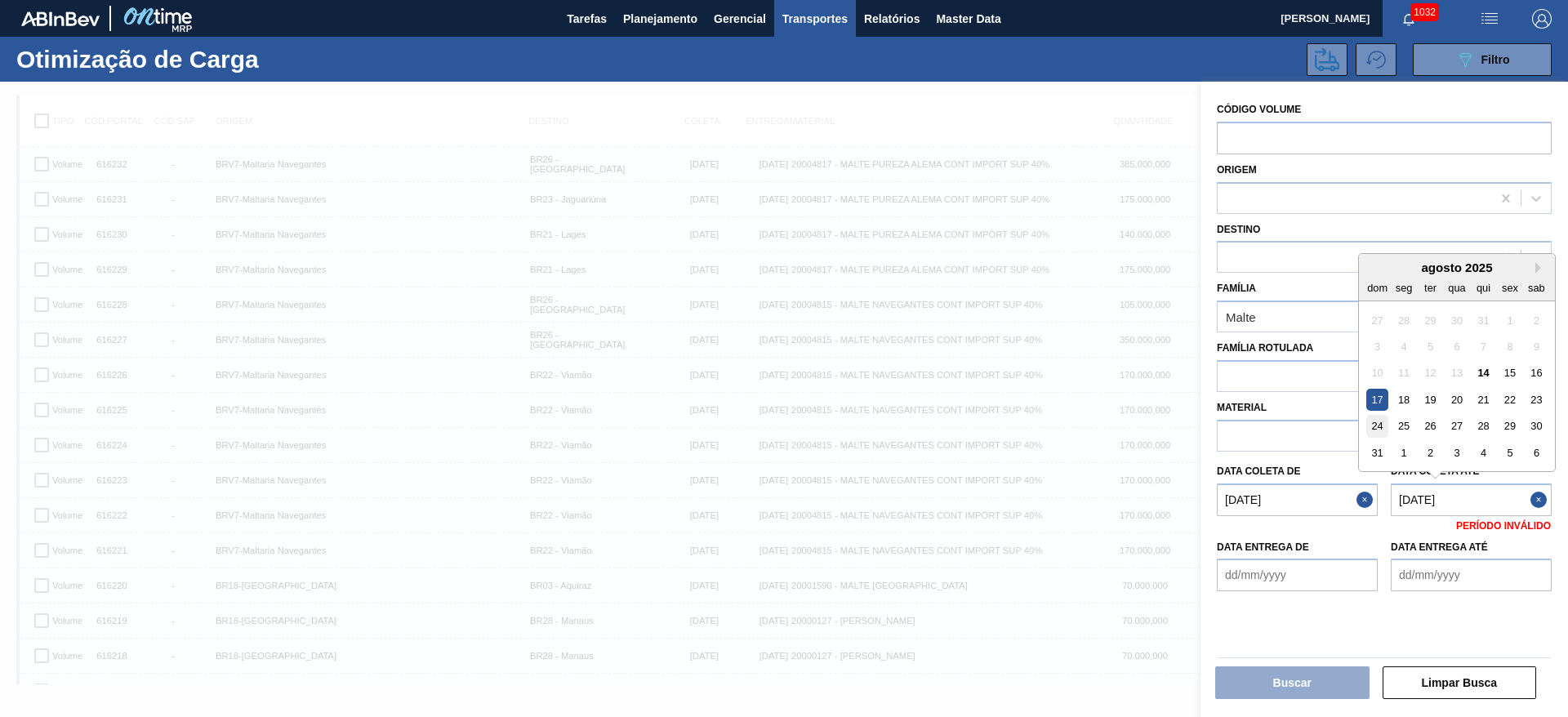
click at [1378, 423] on div "24" at bounding box center [1377, 426] width 22 height 22
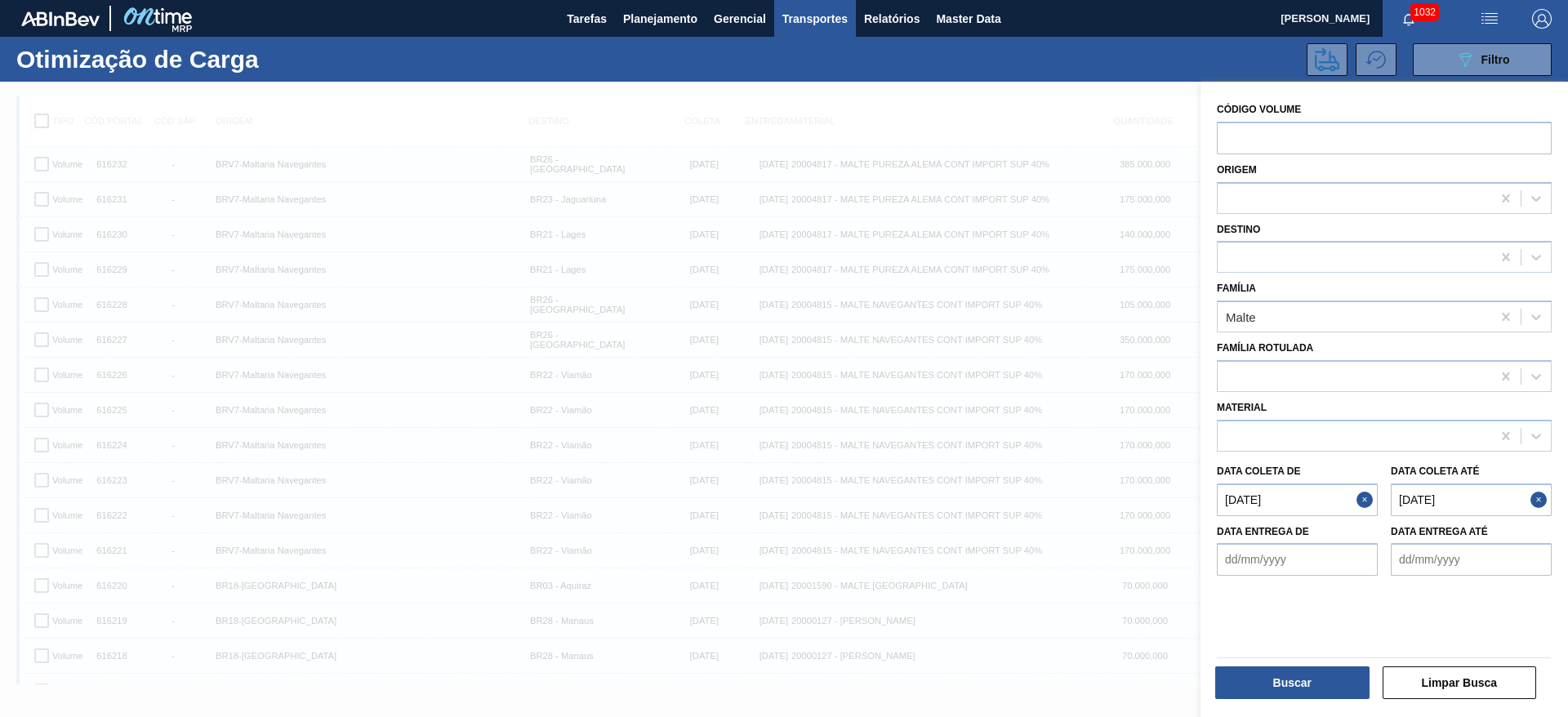
type até "[DATE]"
click at [1284, 687] on button "Buscar" at bounding box center [1292, 682] width 154 height 33
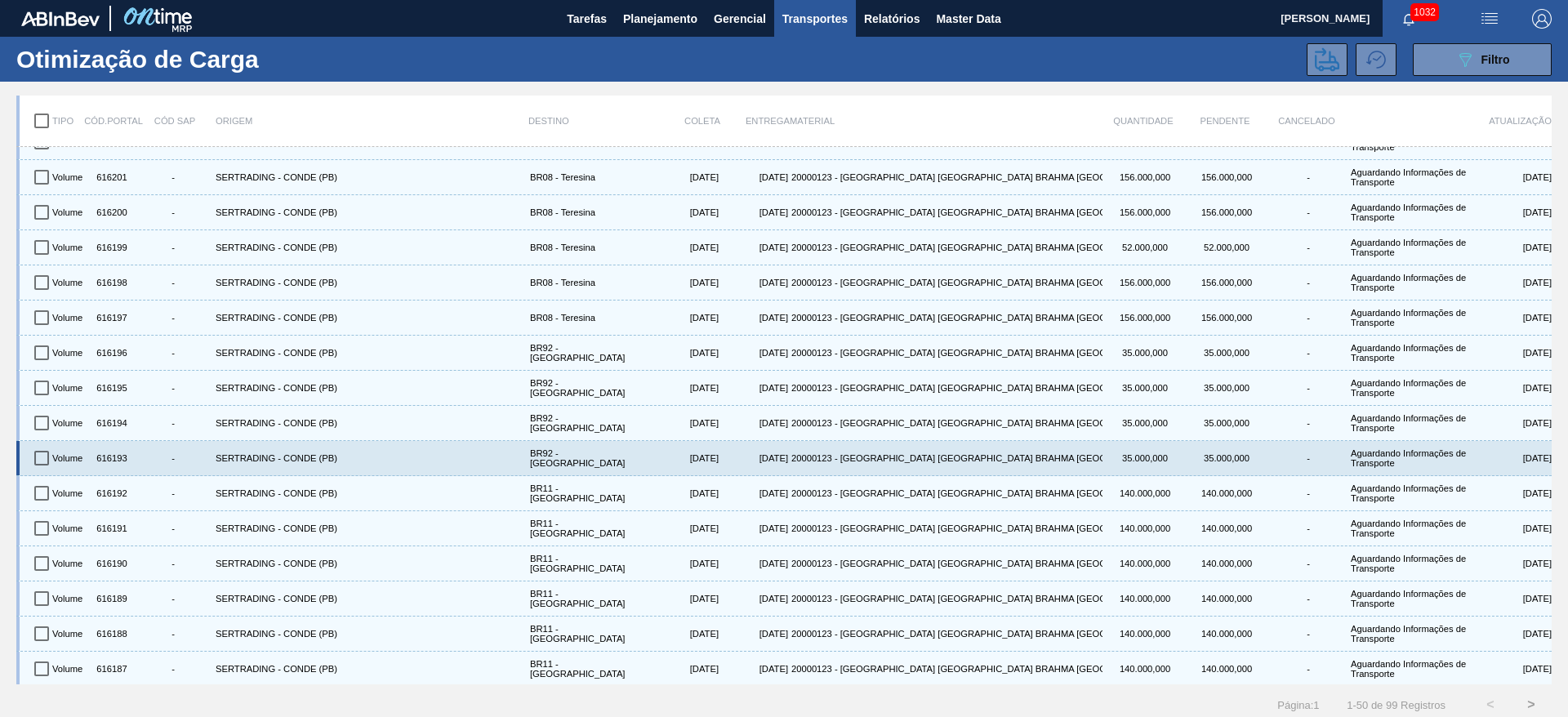
scroll to position [1218, 0]
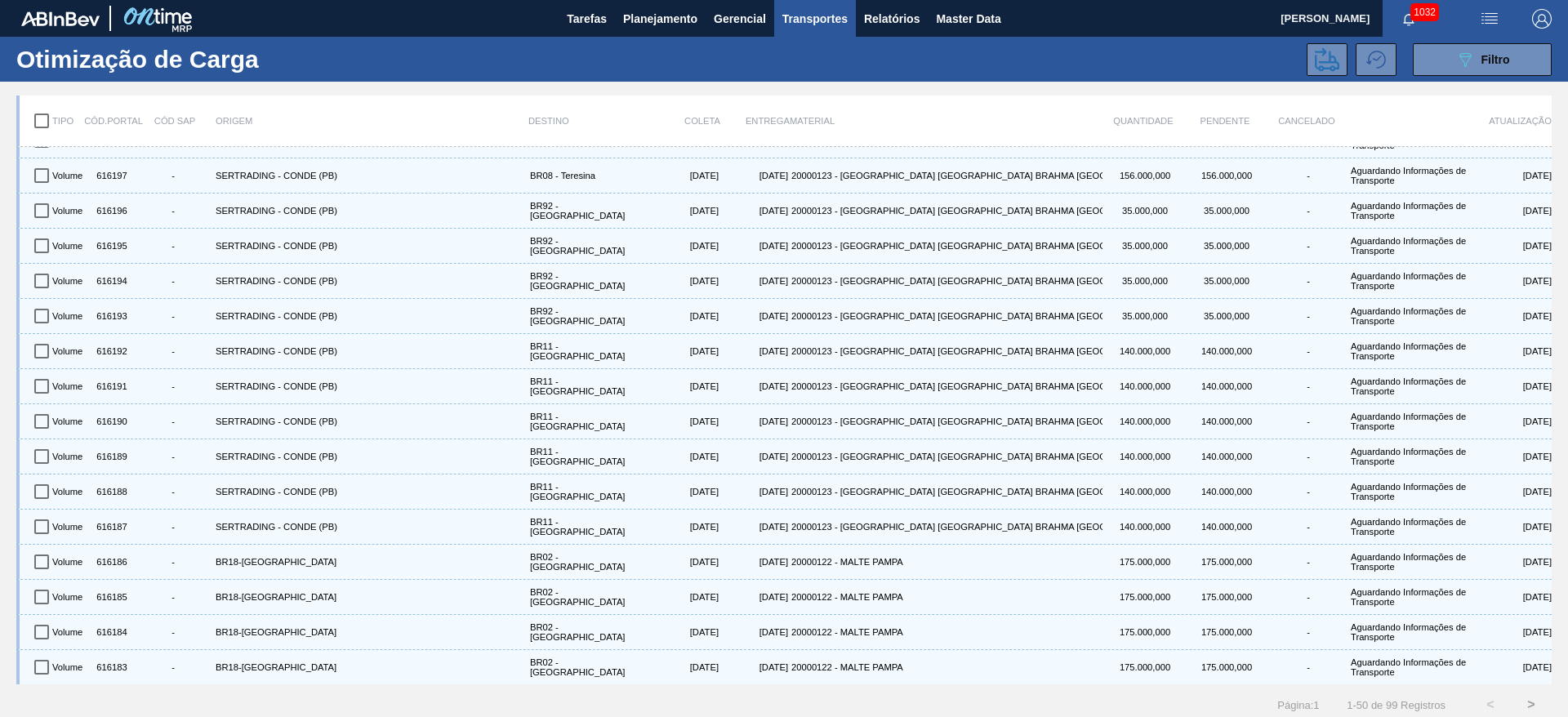
click at [1528, 702] on button ">" at bounding box center [1530, 704] width 41 height 41
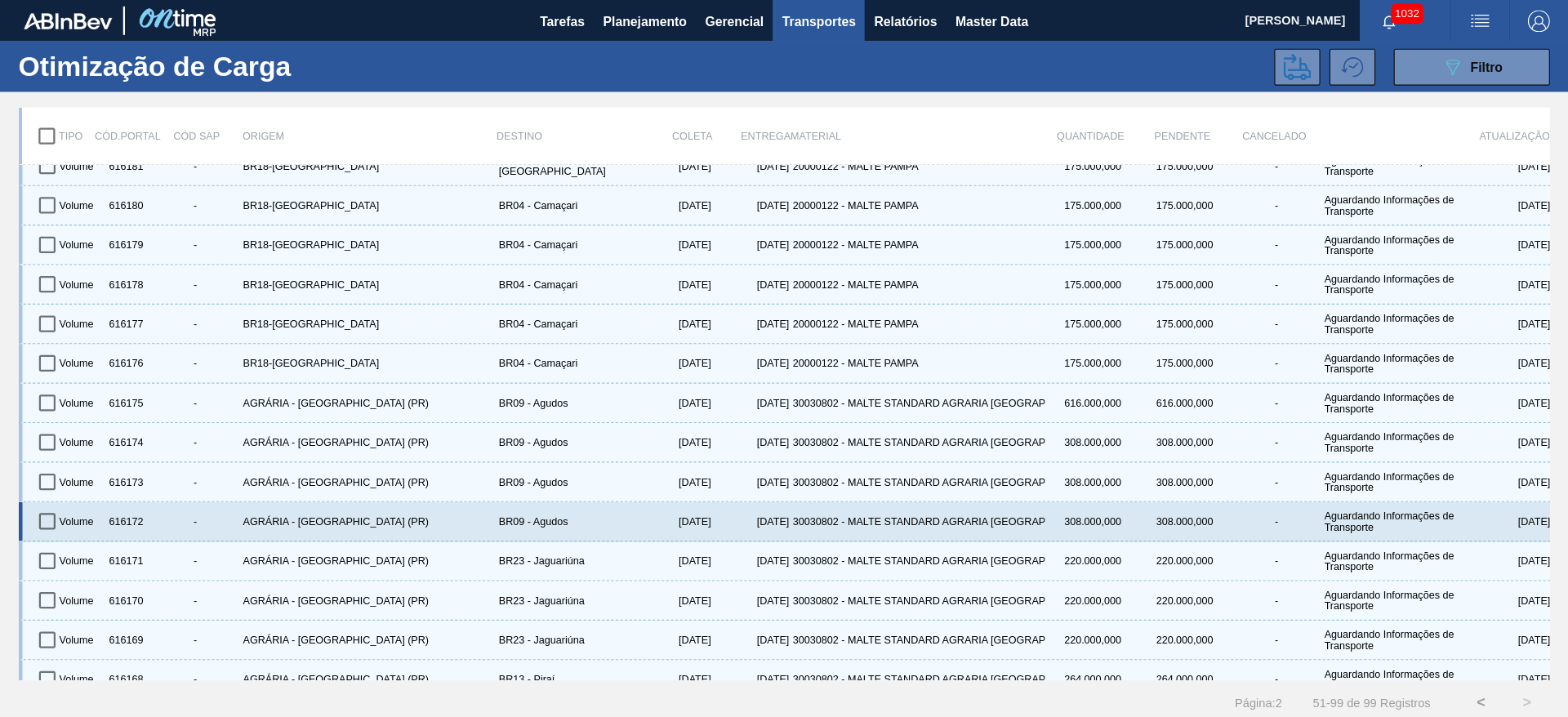
scroll to position [0, 0]
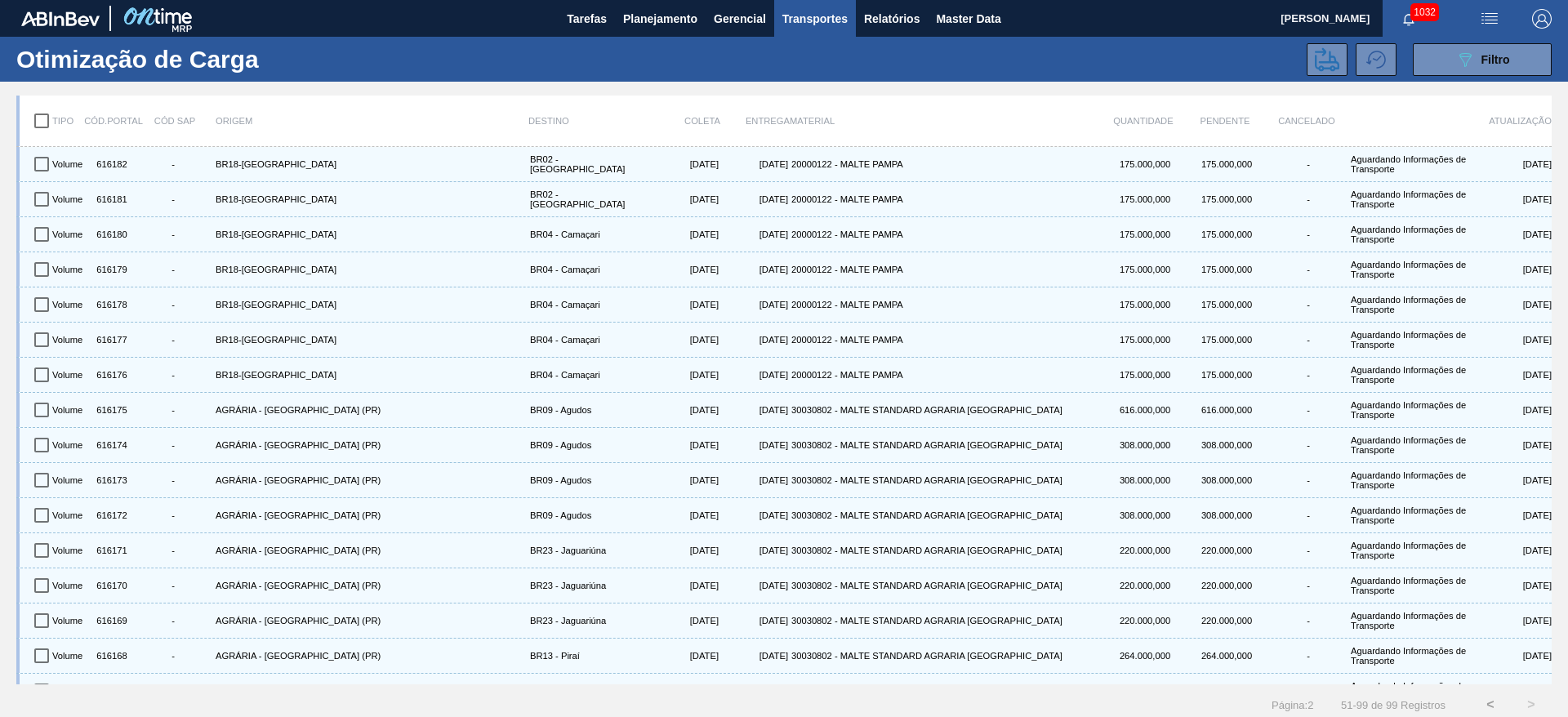
click at [39, 115] on input "checkbox" at bounding box center [42, 121] width 35 height 35
checkbox input "true"
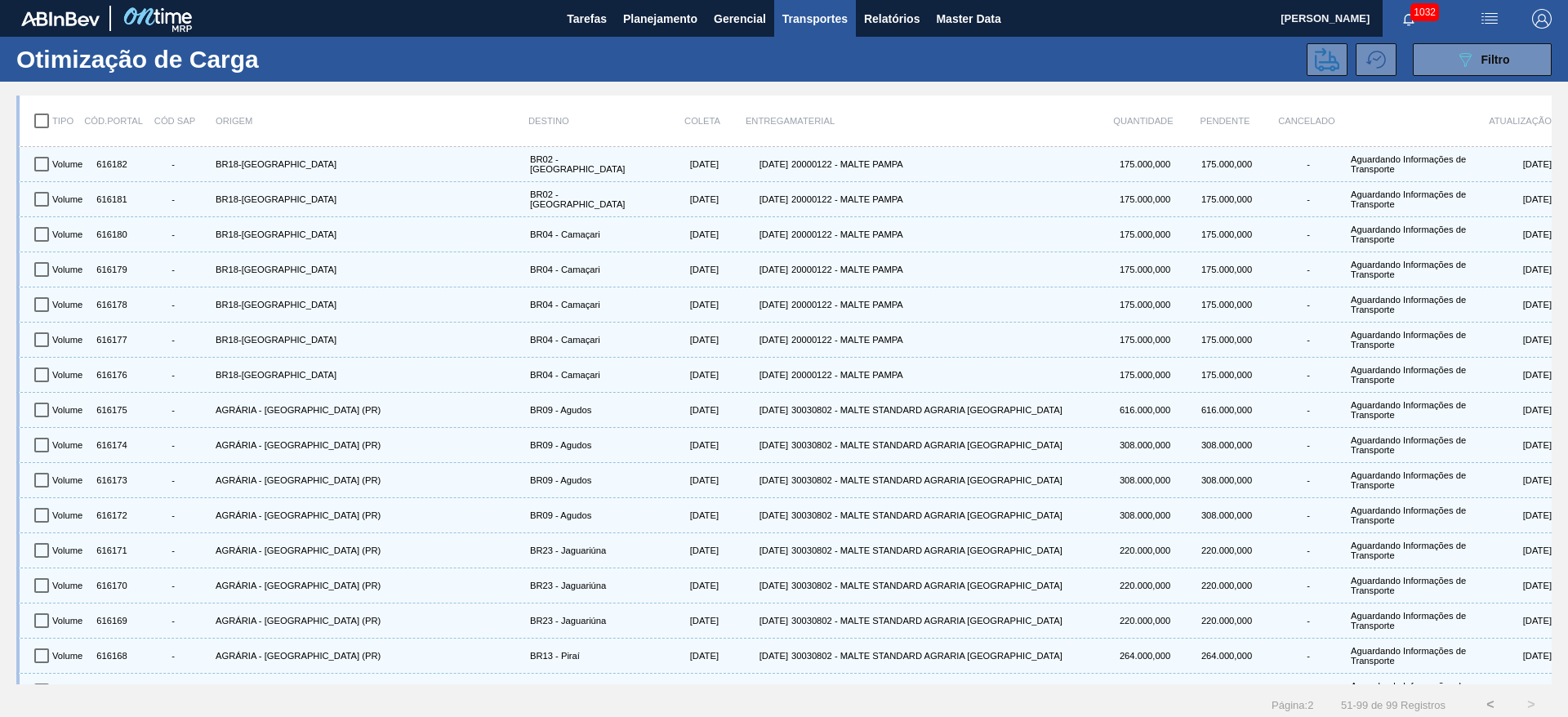
checkbox input "true"
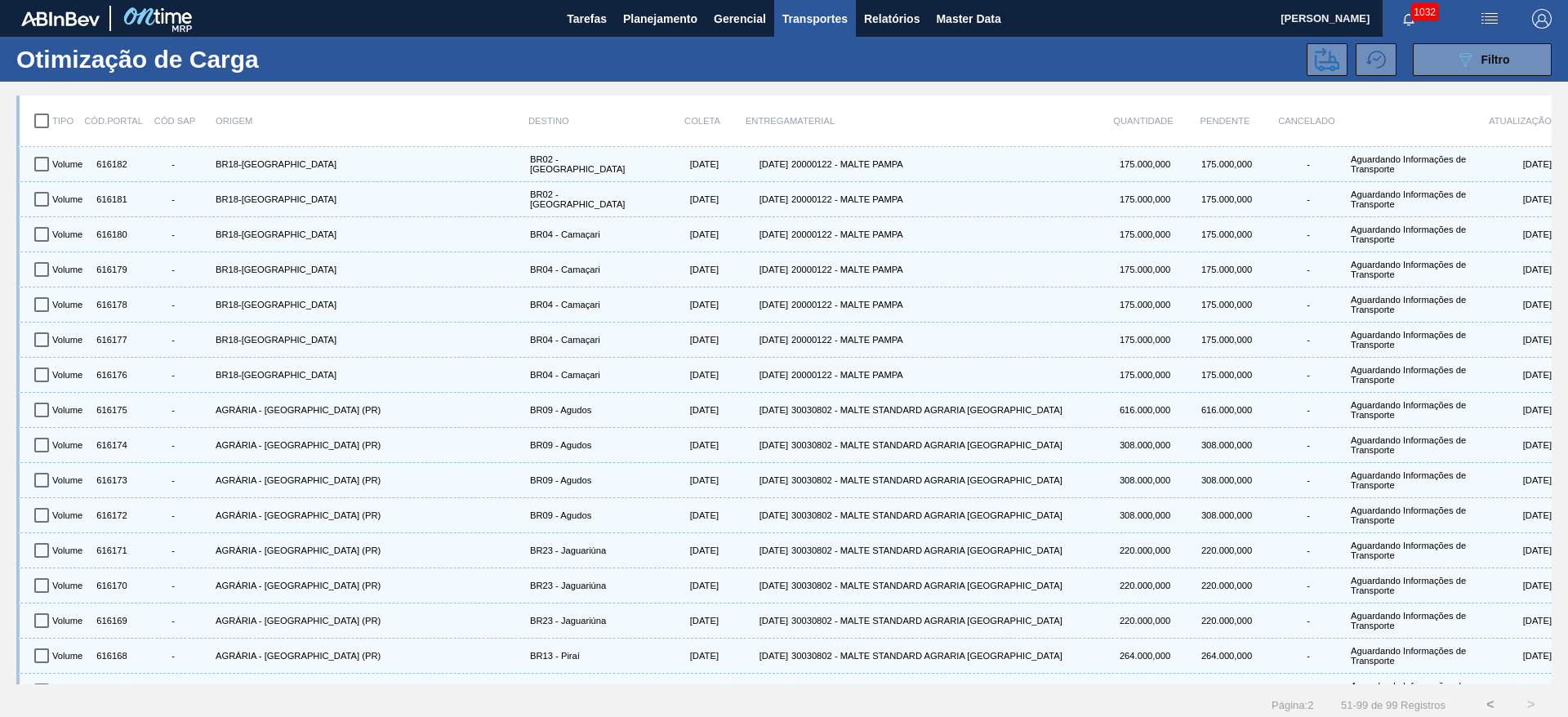
checkbox input "true"
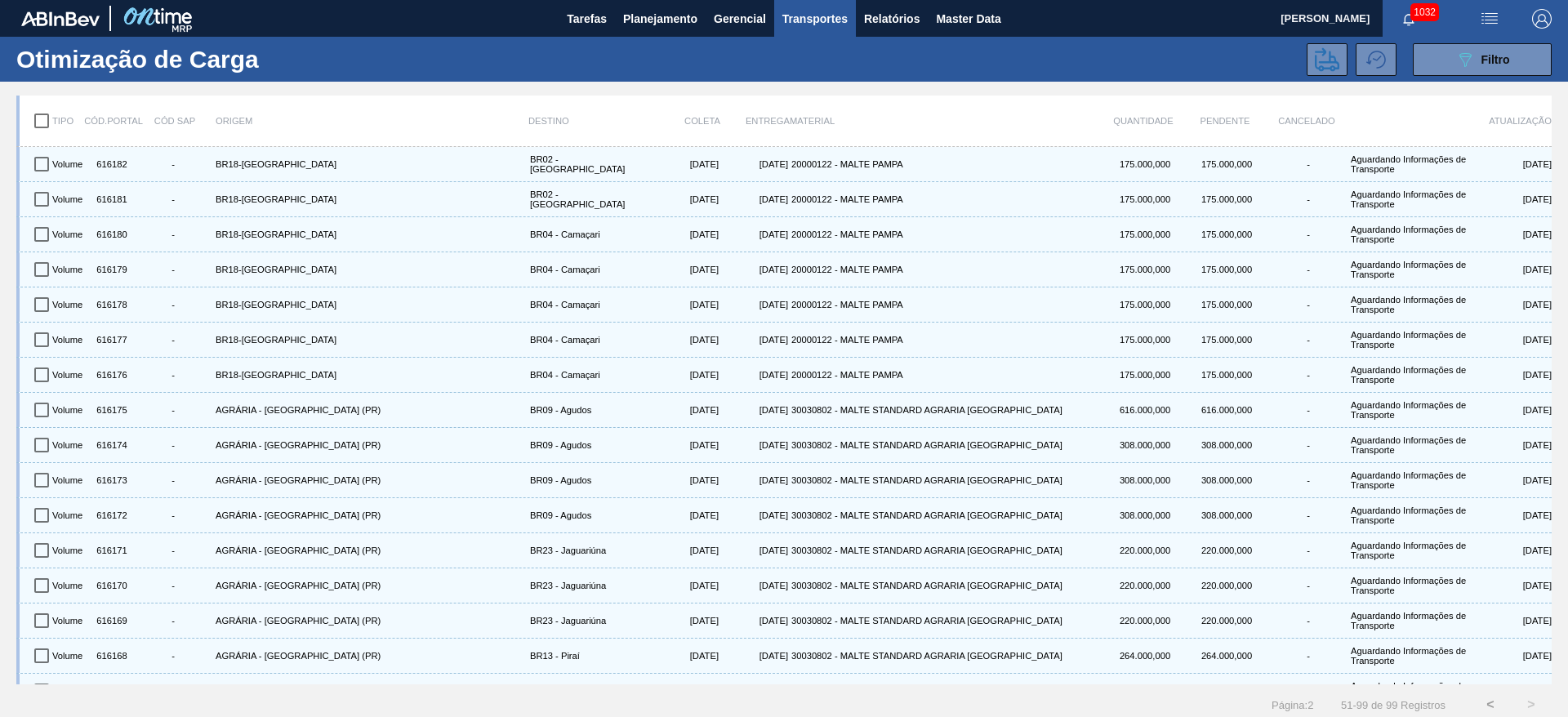
checkbox input "true"
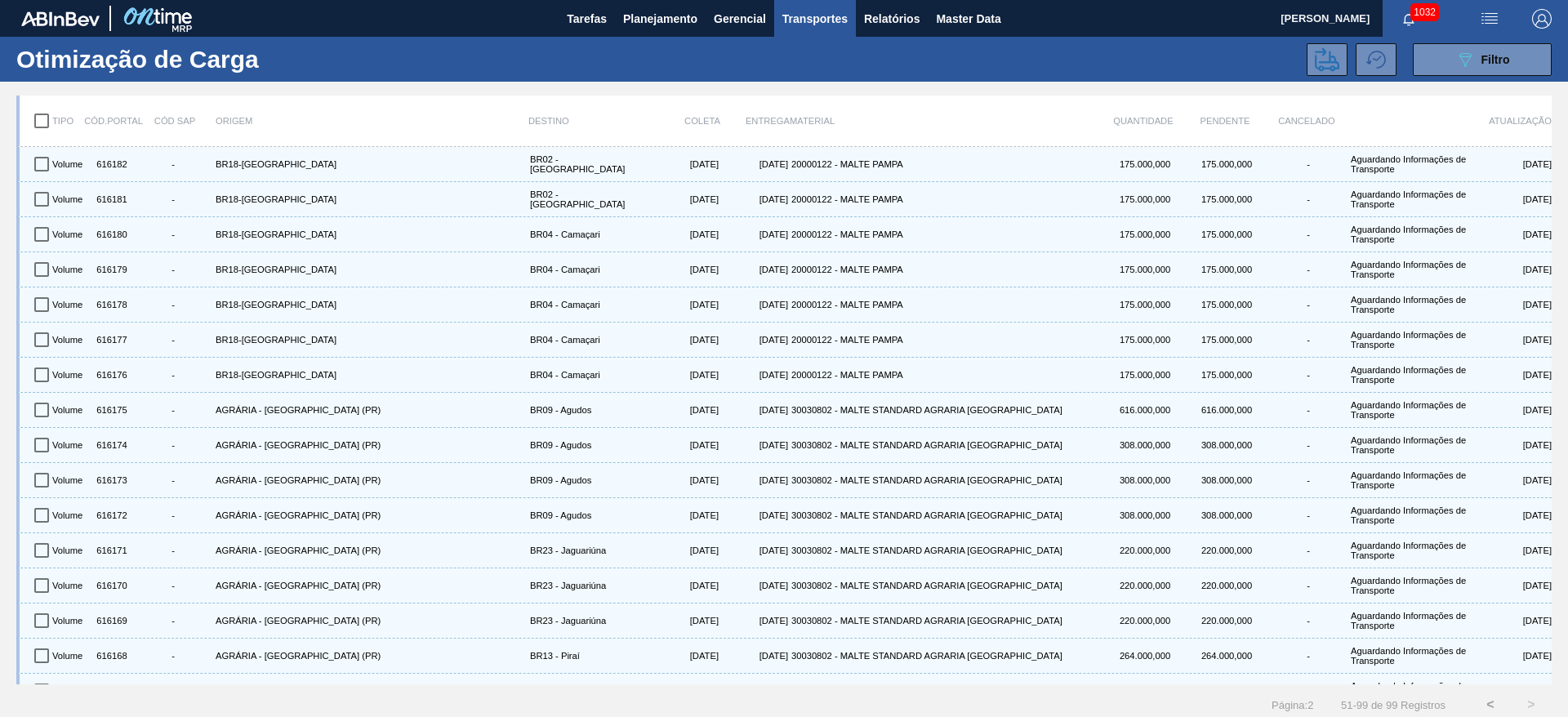
checkbox input "true"
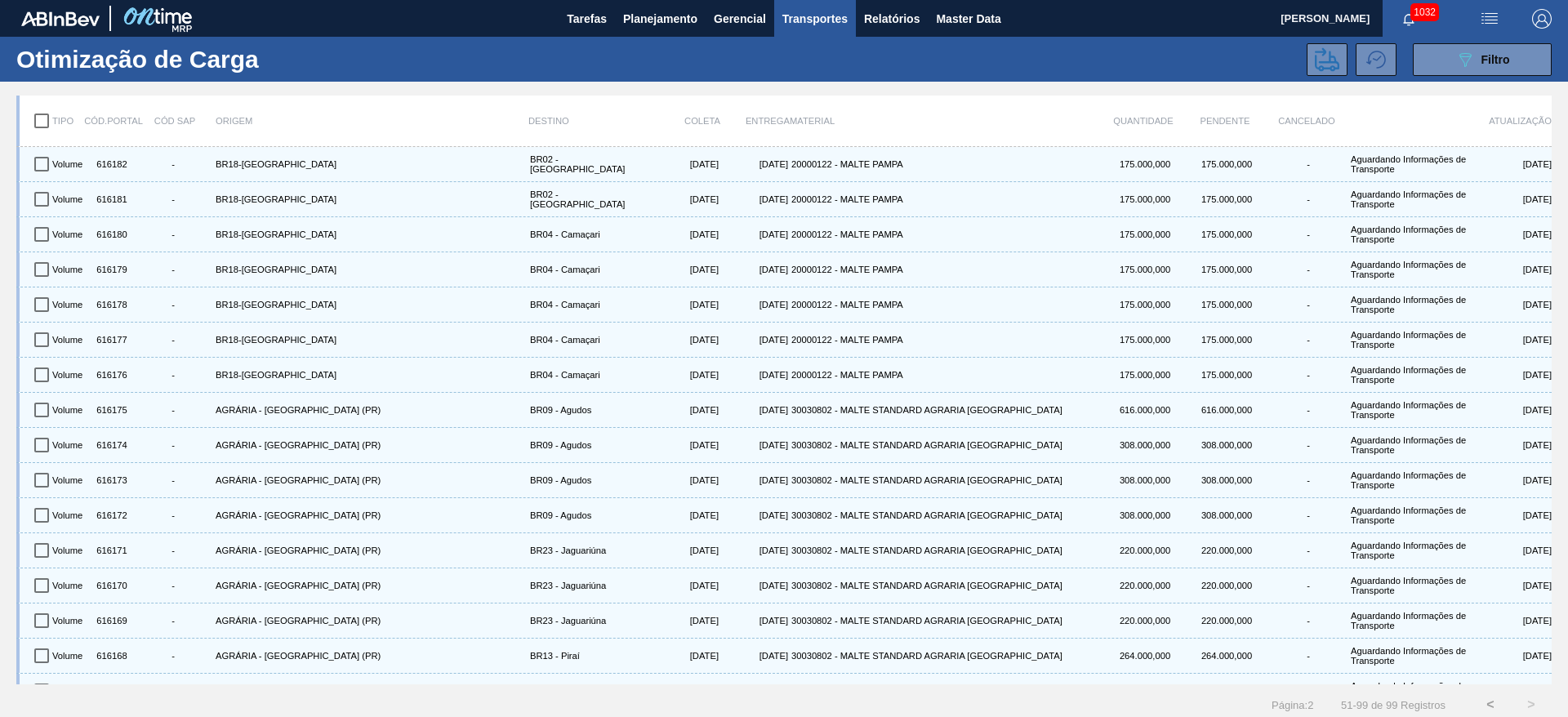
checkbox input "true"
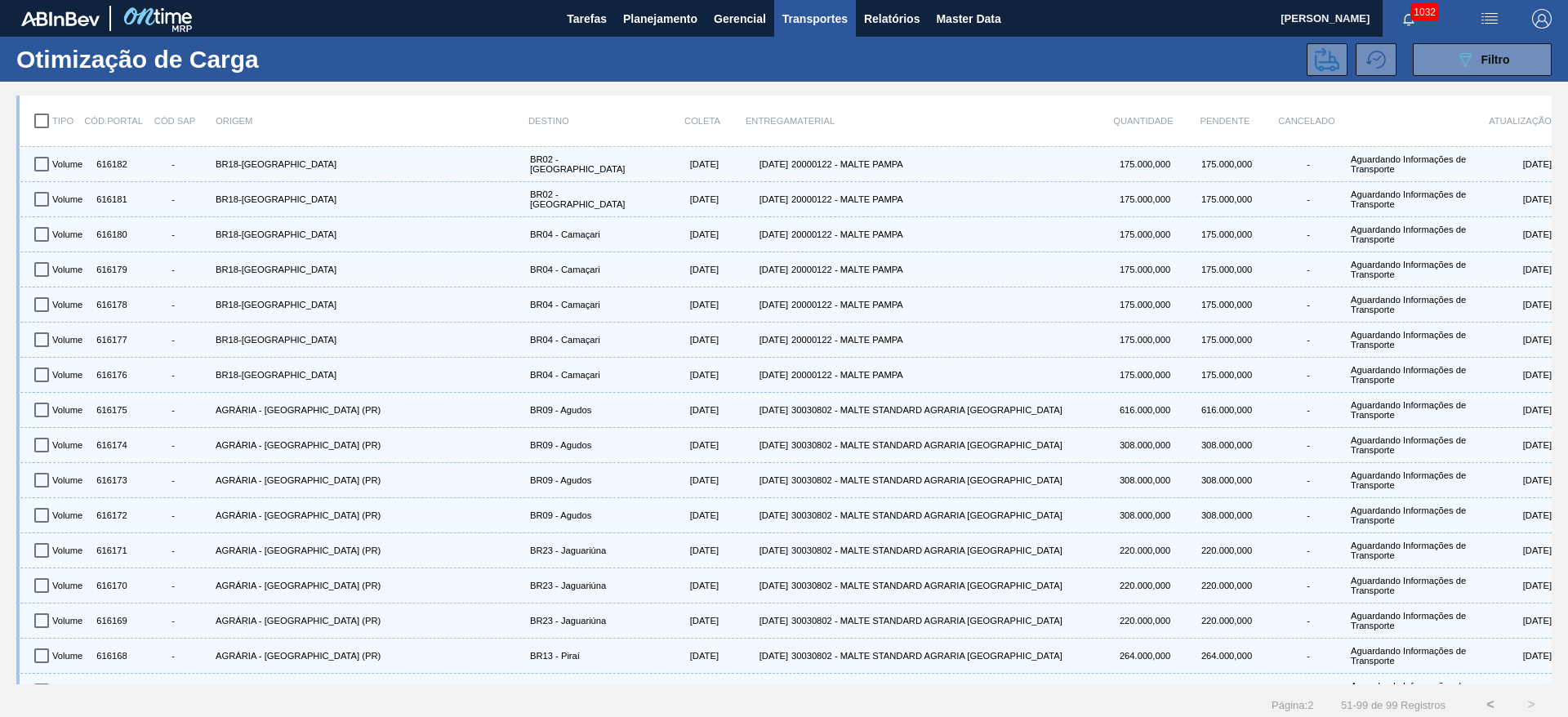
checkbox input "true"
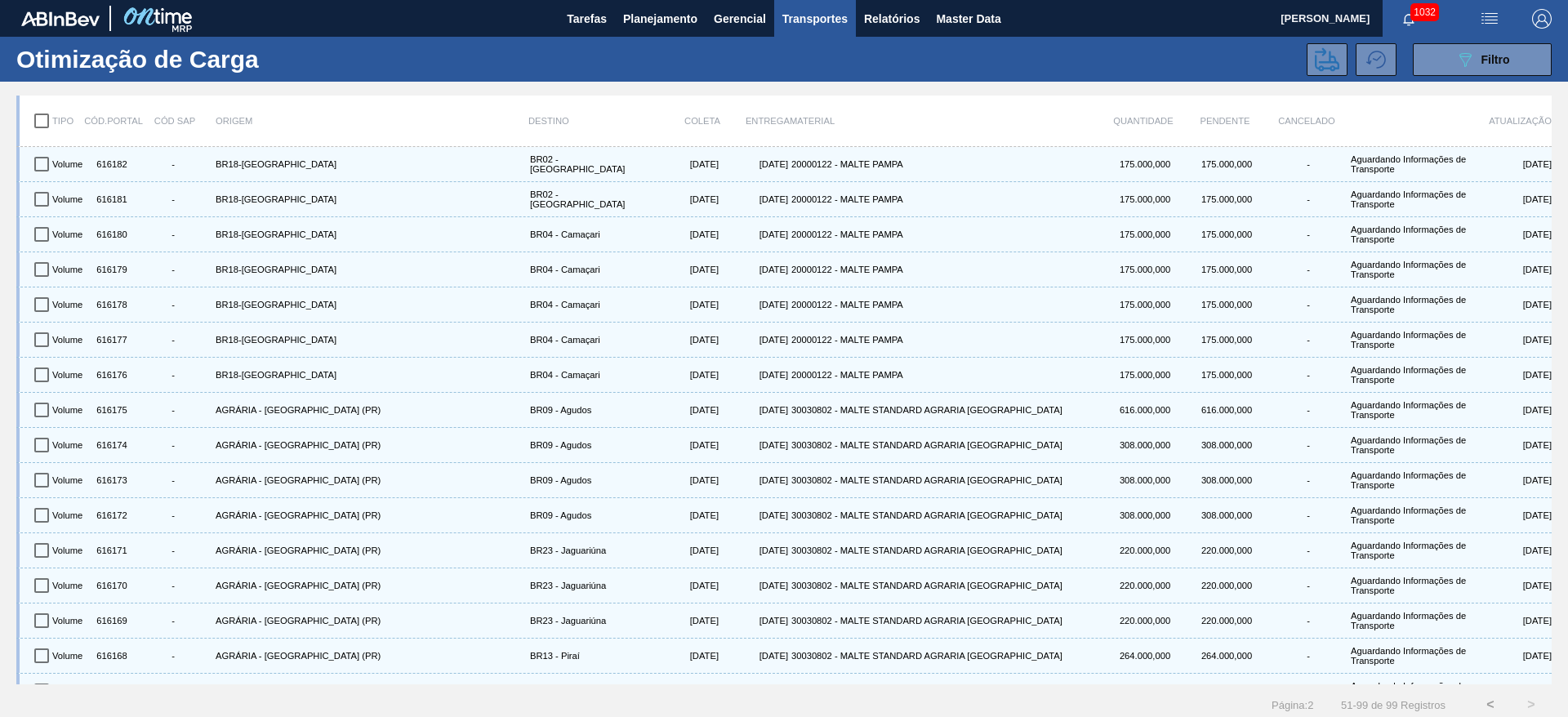
checkbox input "true"
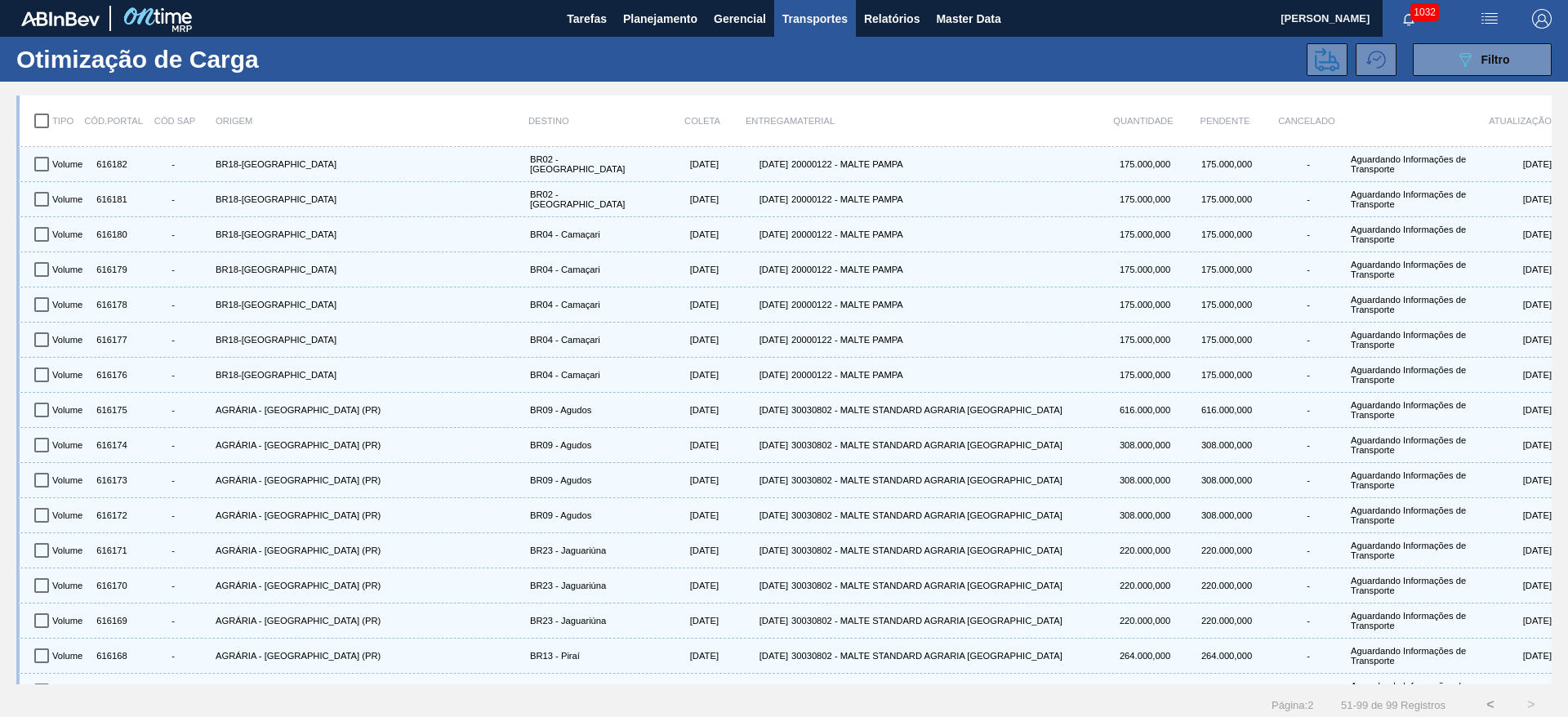
checkbox input "true"
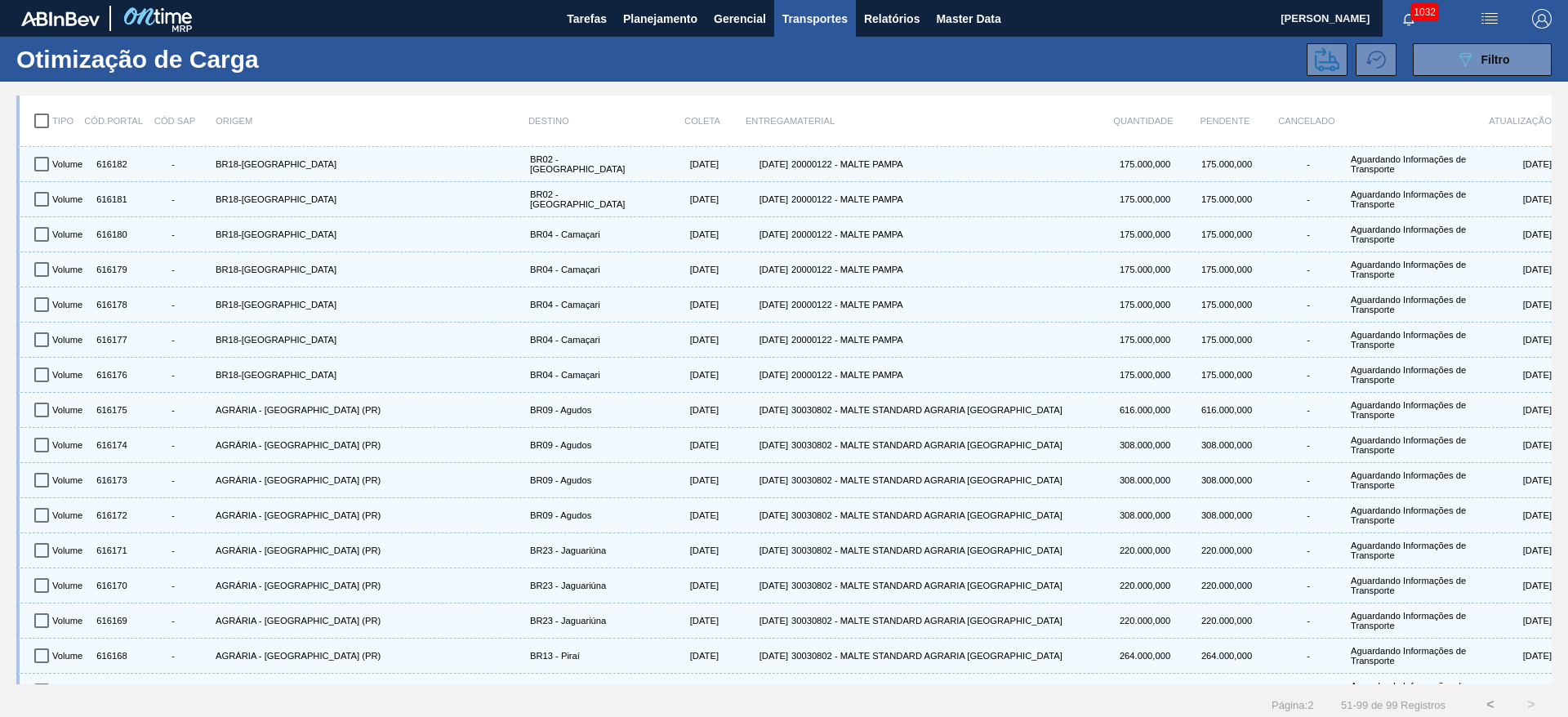
checkbox input "true"
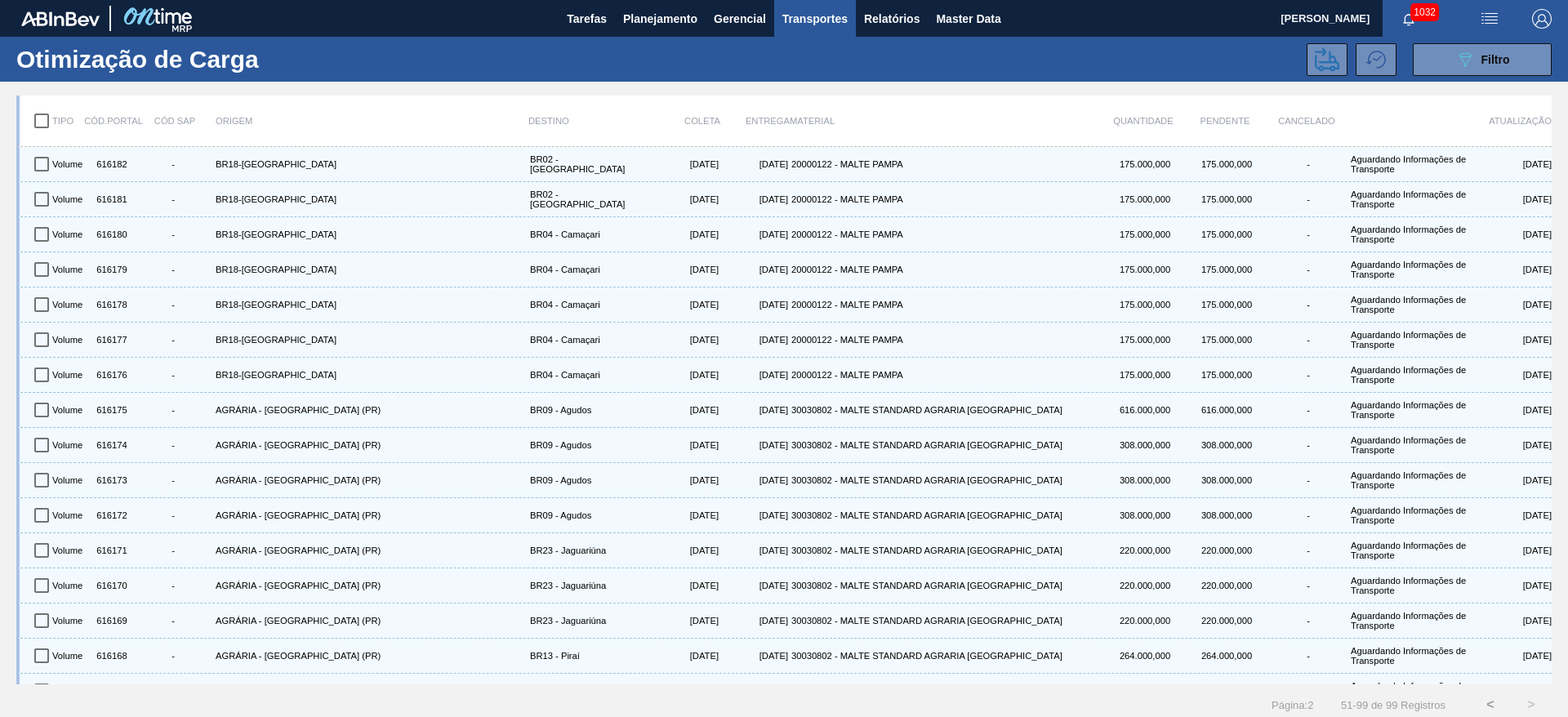
checkbox input "true"
click at [1328, 68] on icon at bounding box center [1327, 59] width 25 height 24
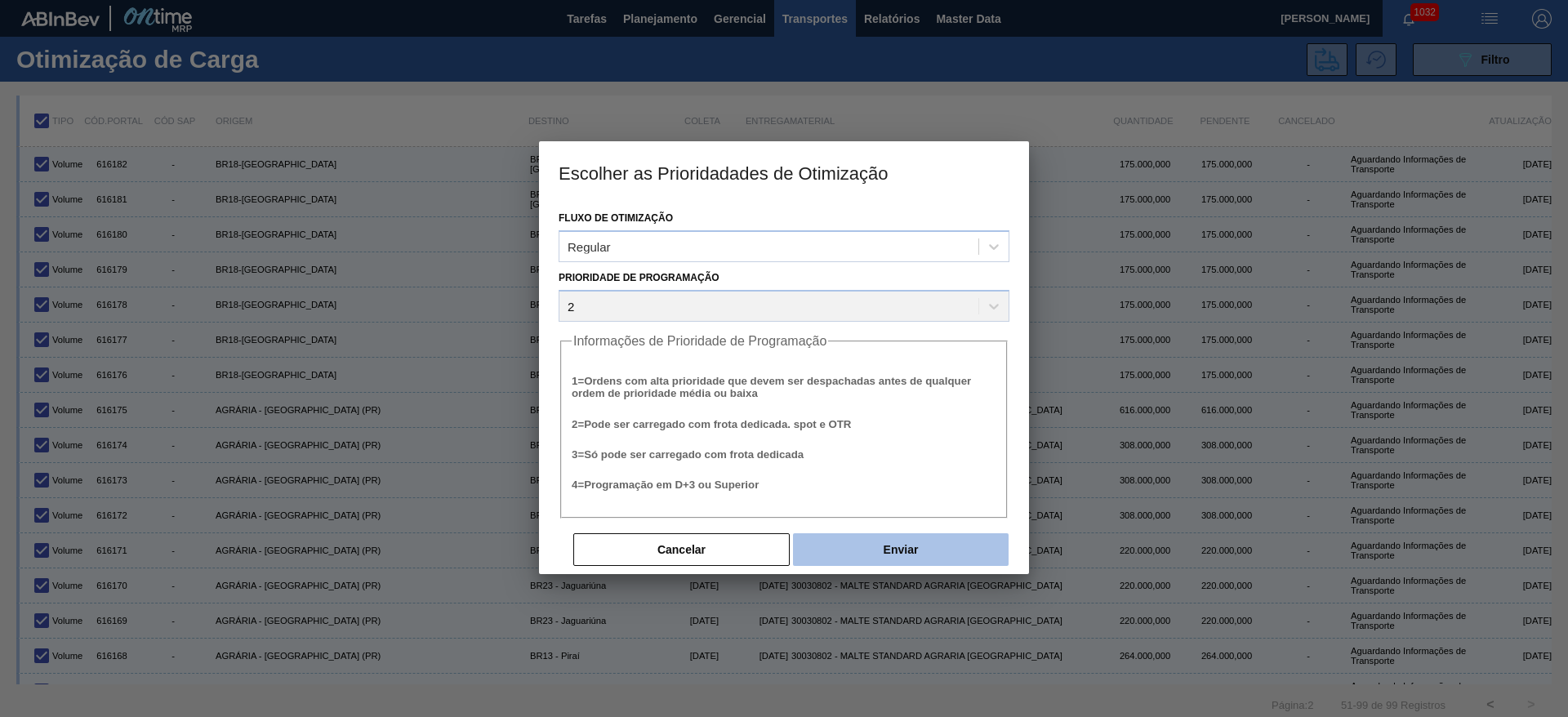
click at [882, 556] on button "Enviar" at bounding box center [901, 549] width 216 height 33
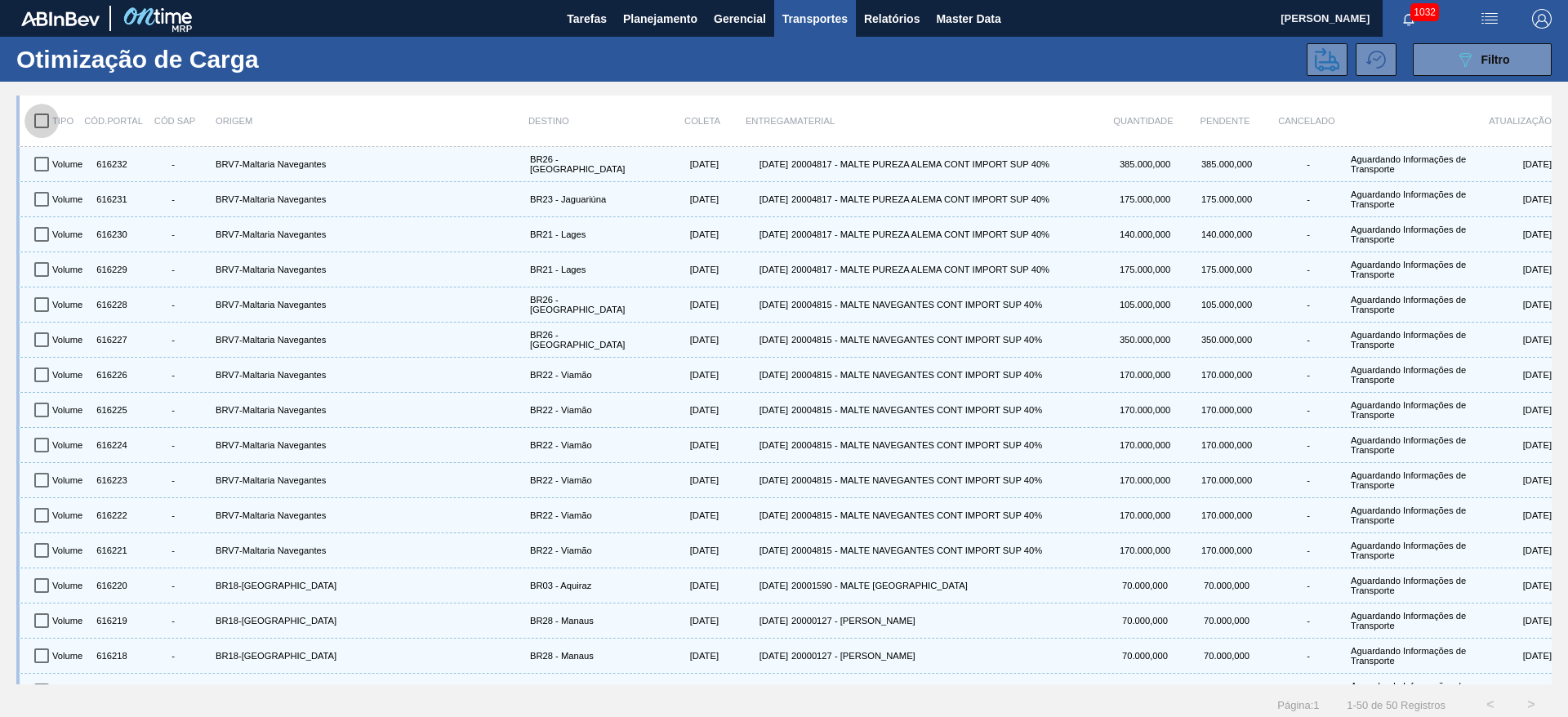
click at [40, 120] on input "checkbox" at bounding box center [42, 121] width 35 height 35
checkbox input "true"
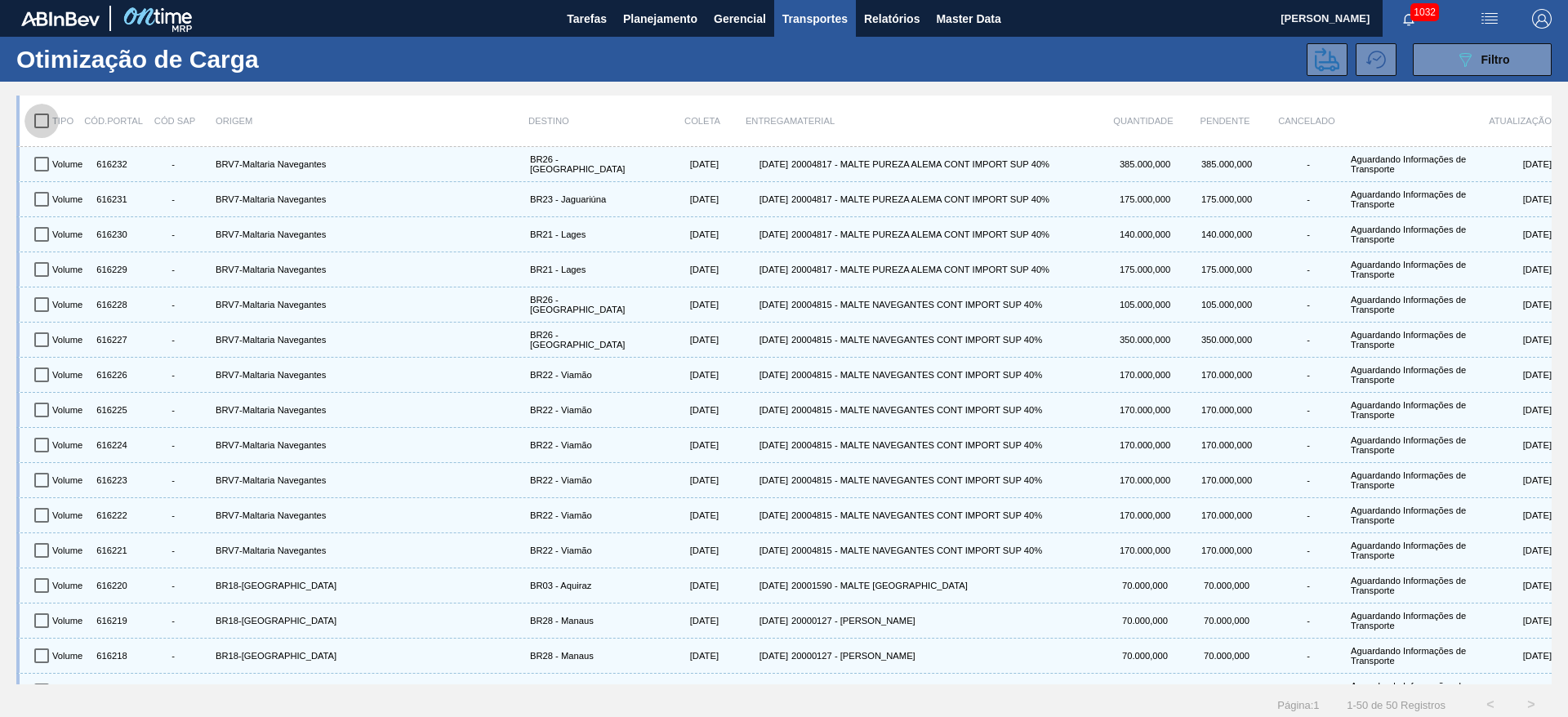
checkbox input "true"
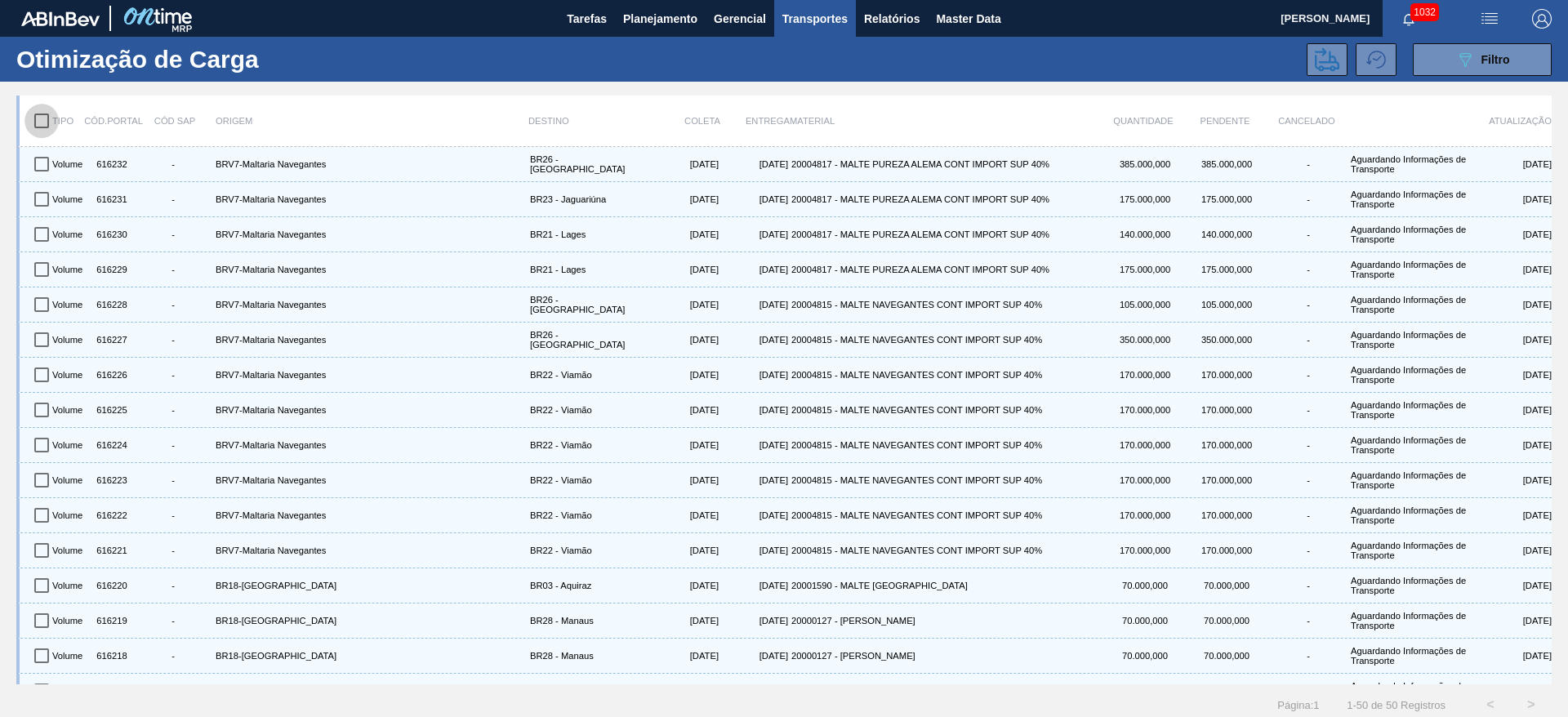
checkbox input "true"
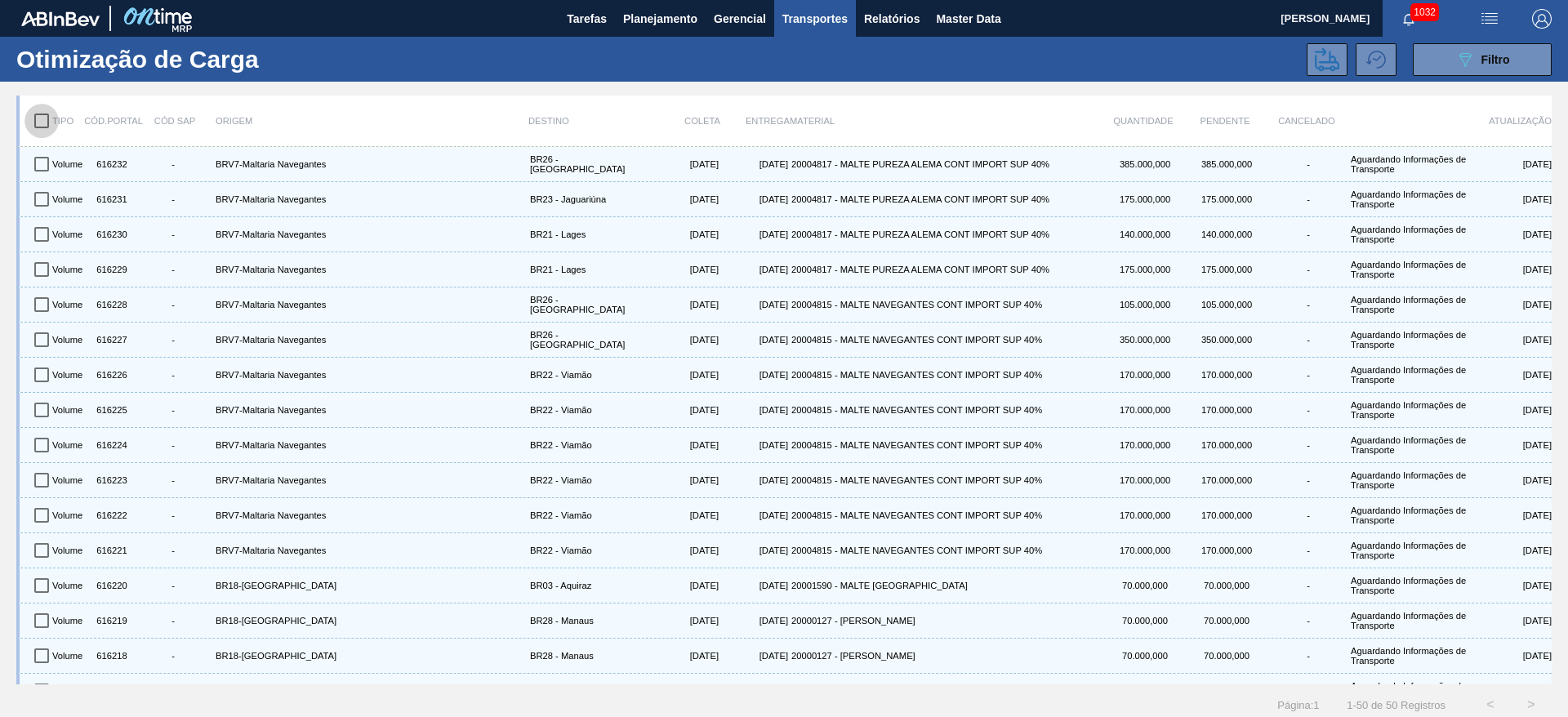
checkbox input "true"
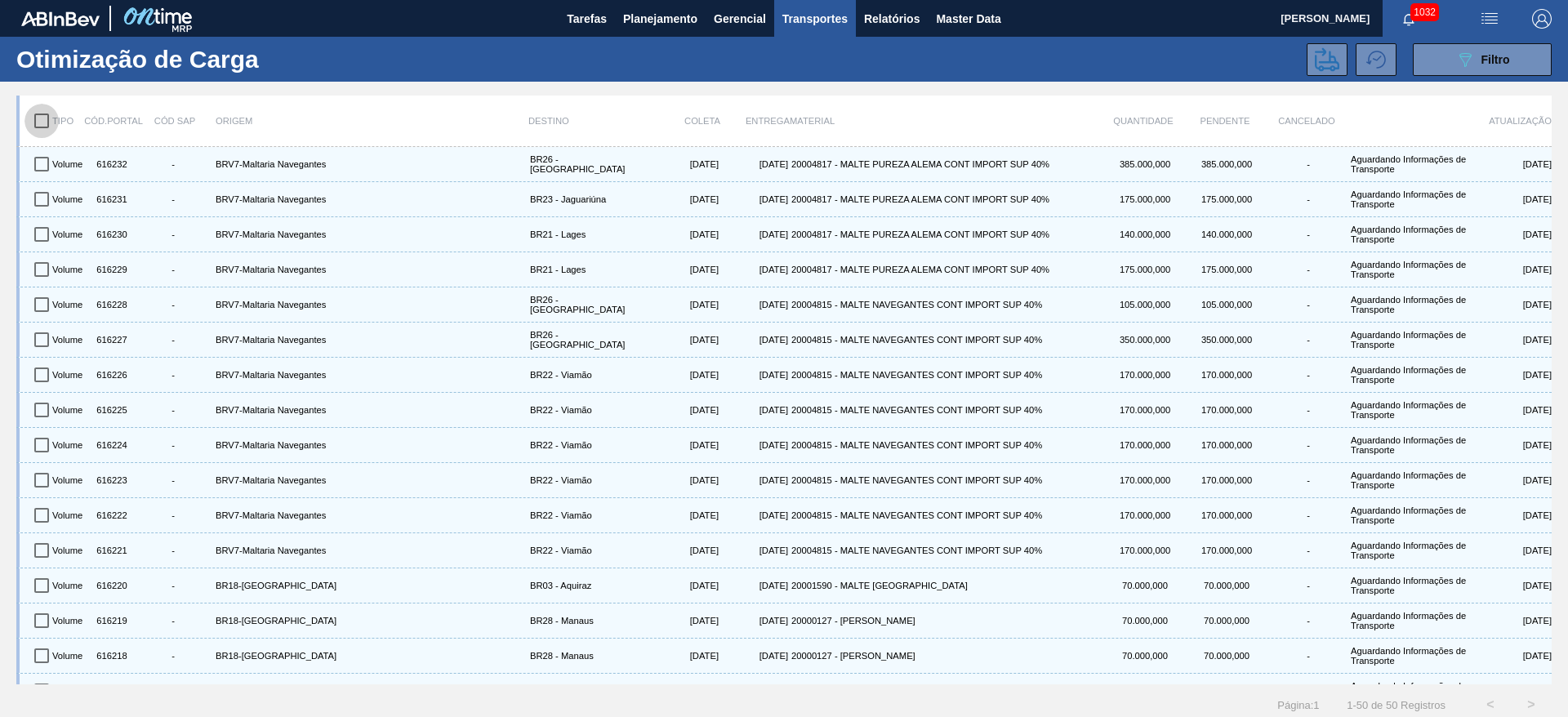
checkbox input "true"
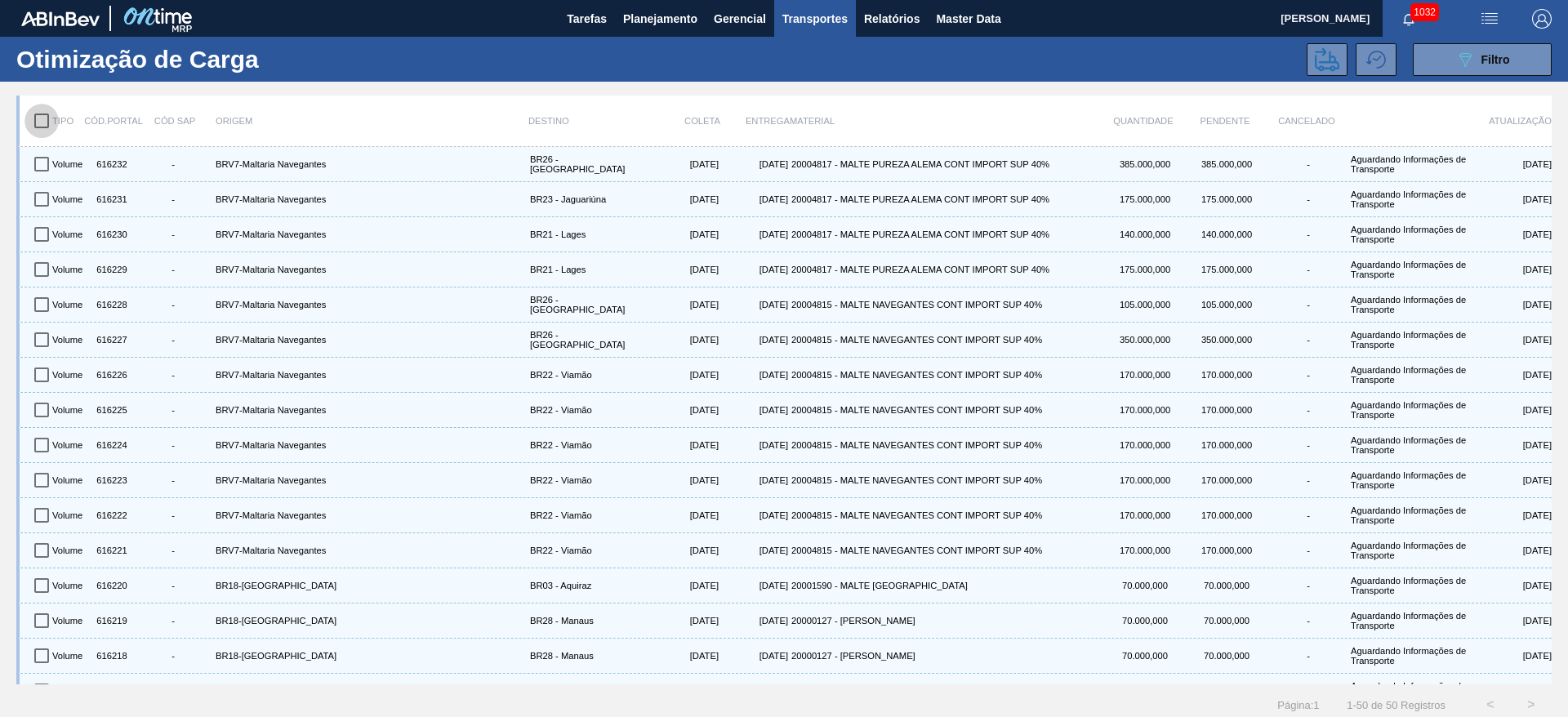
checkbox input "true"
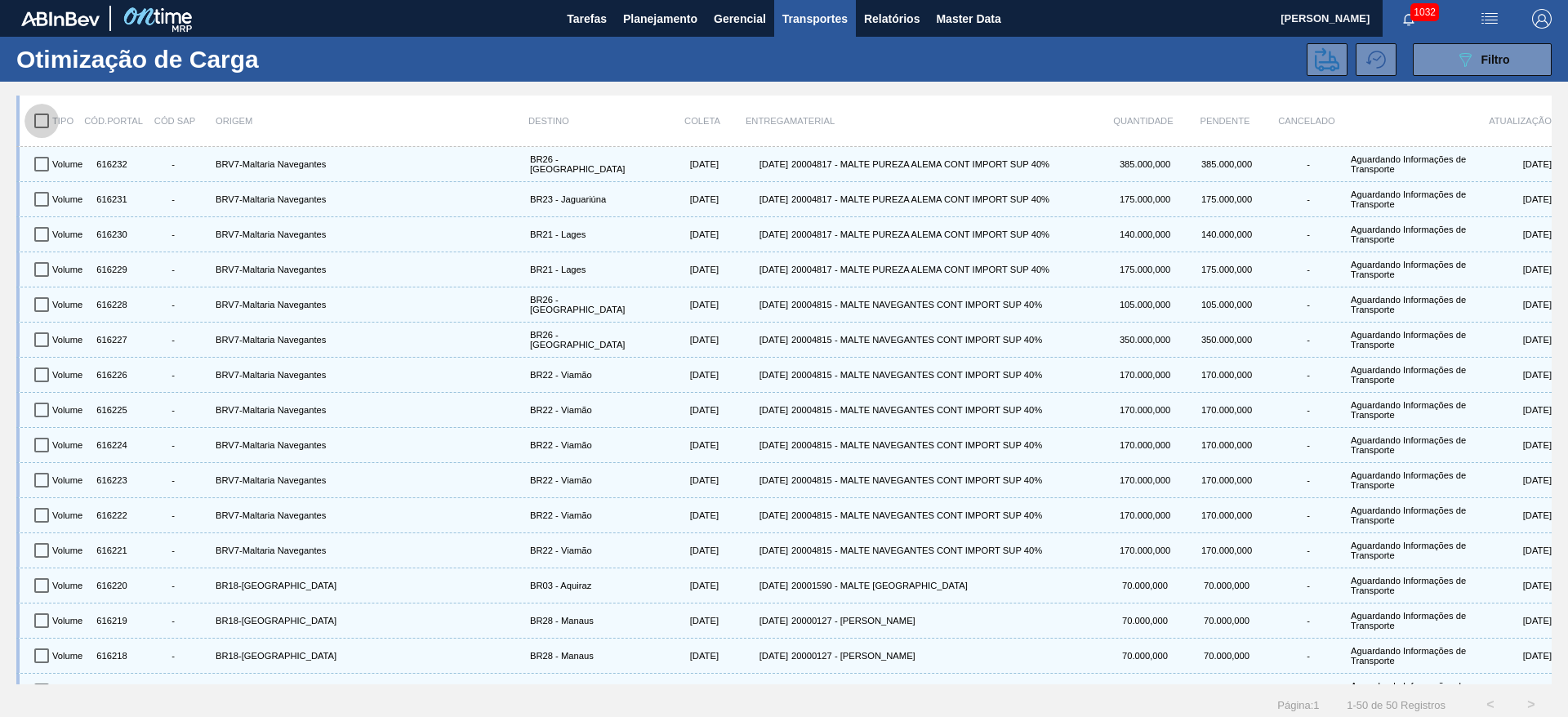
checkbox input "true"
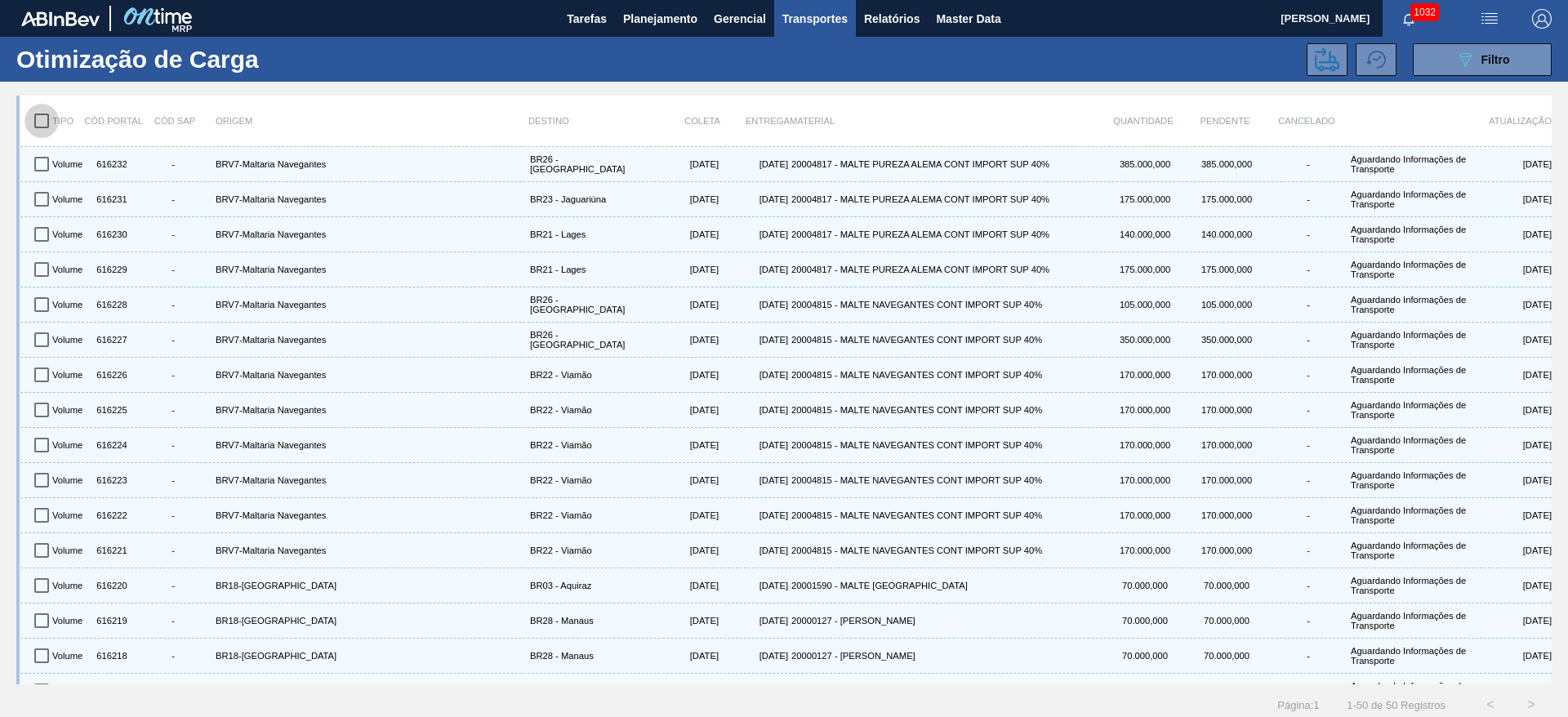
checkbox input "true"
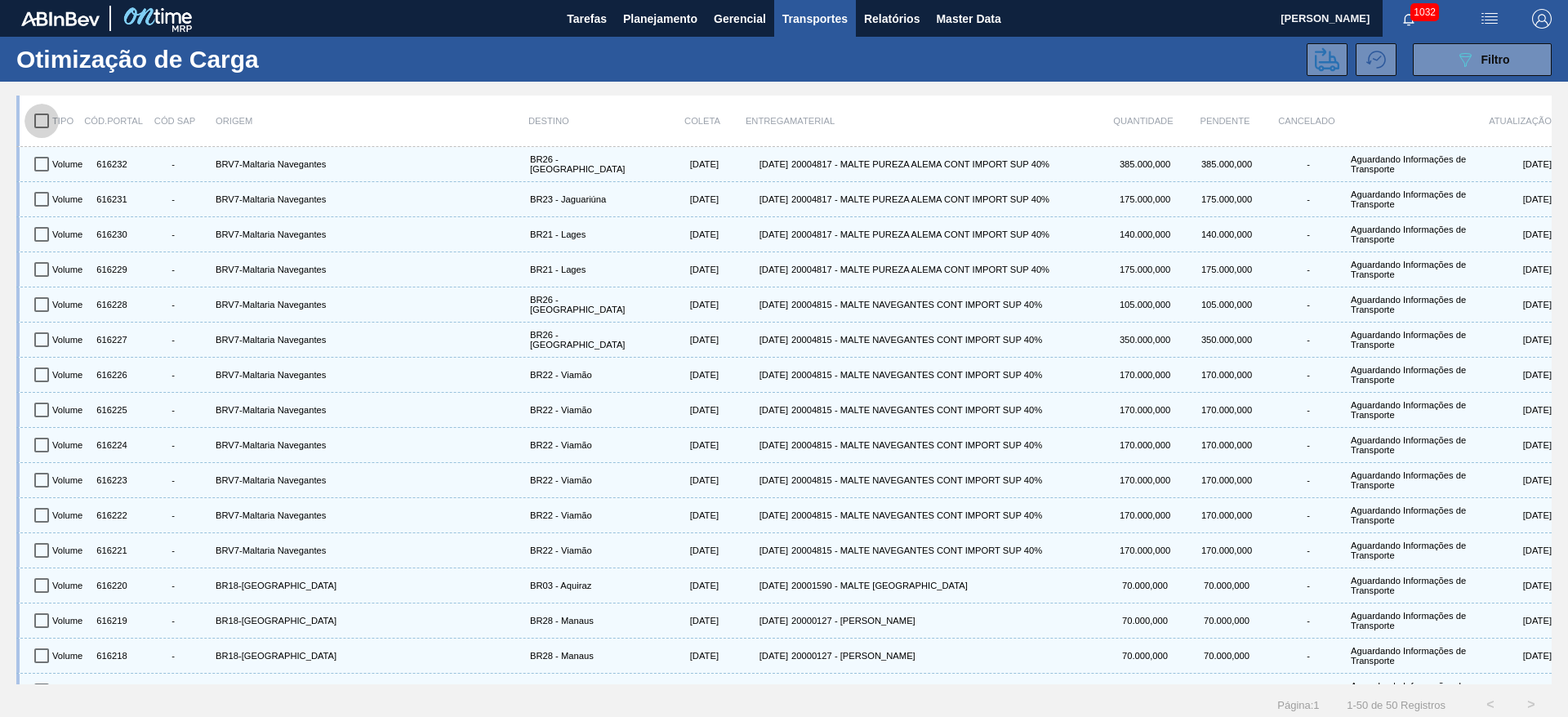
checkbox input "true"
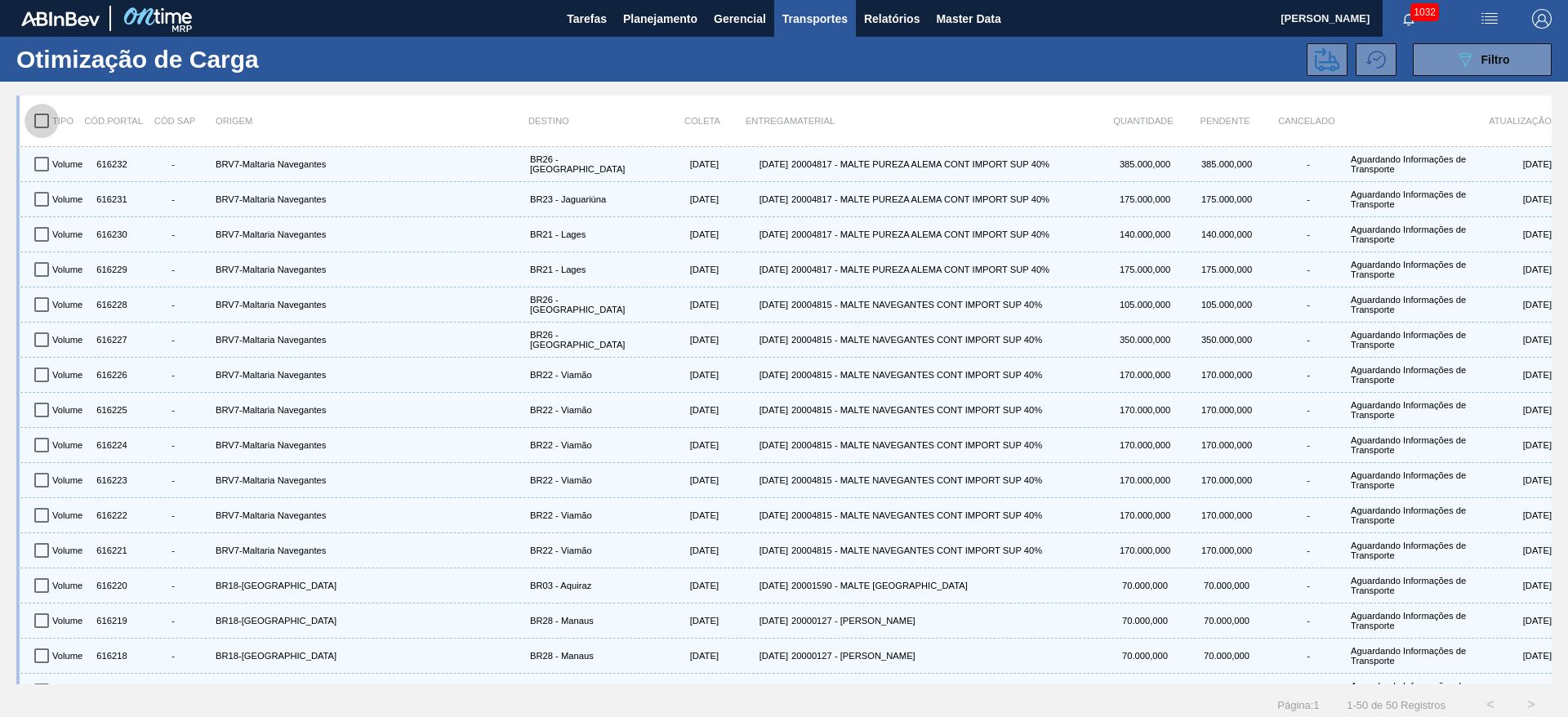
checkbox input "true"
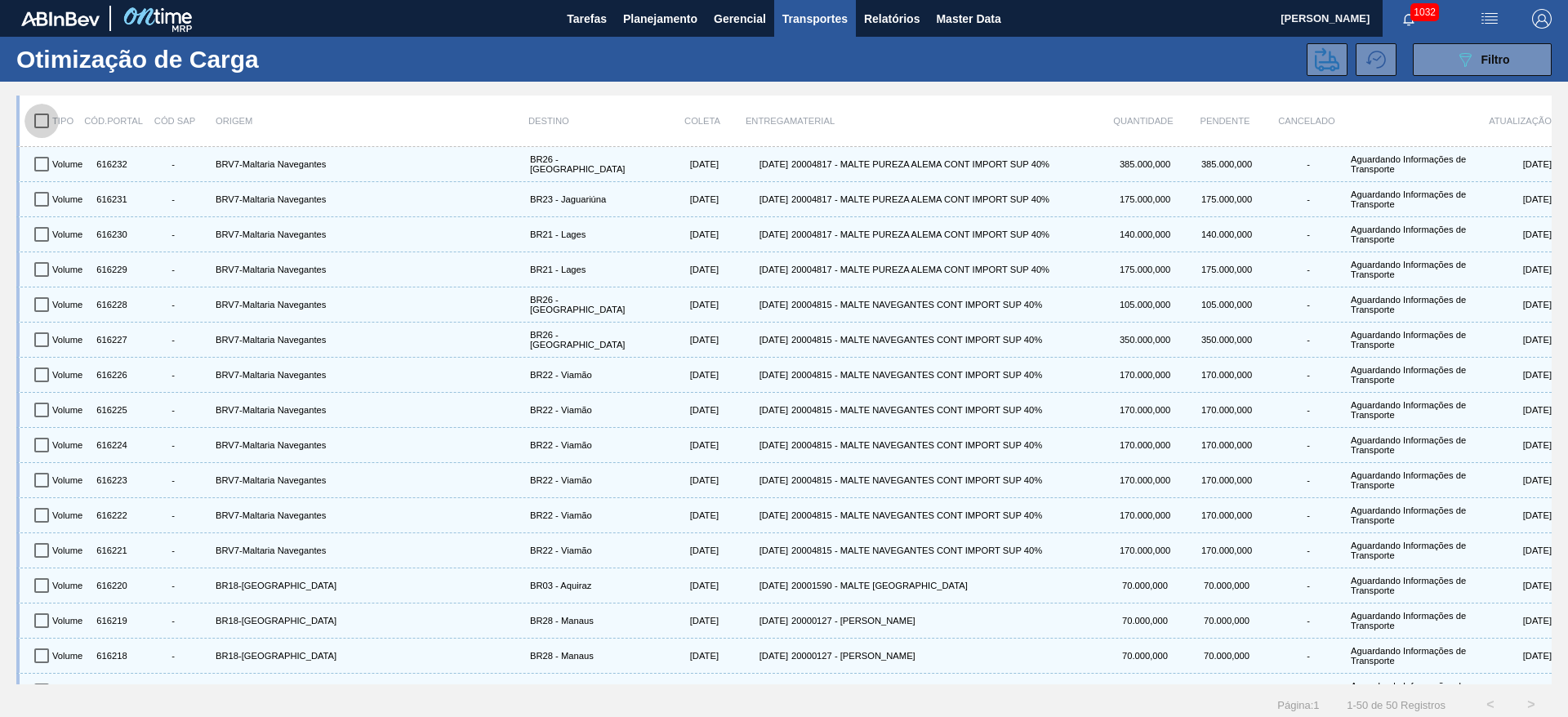
checkbox input "true"
click at [1315, 63] on icon at bounding box center [1327, 59] width 25 height 25
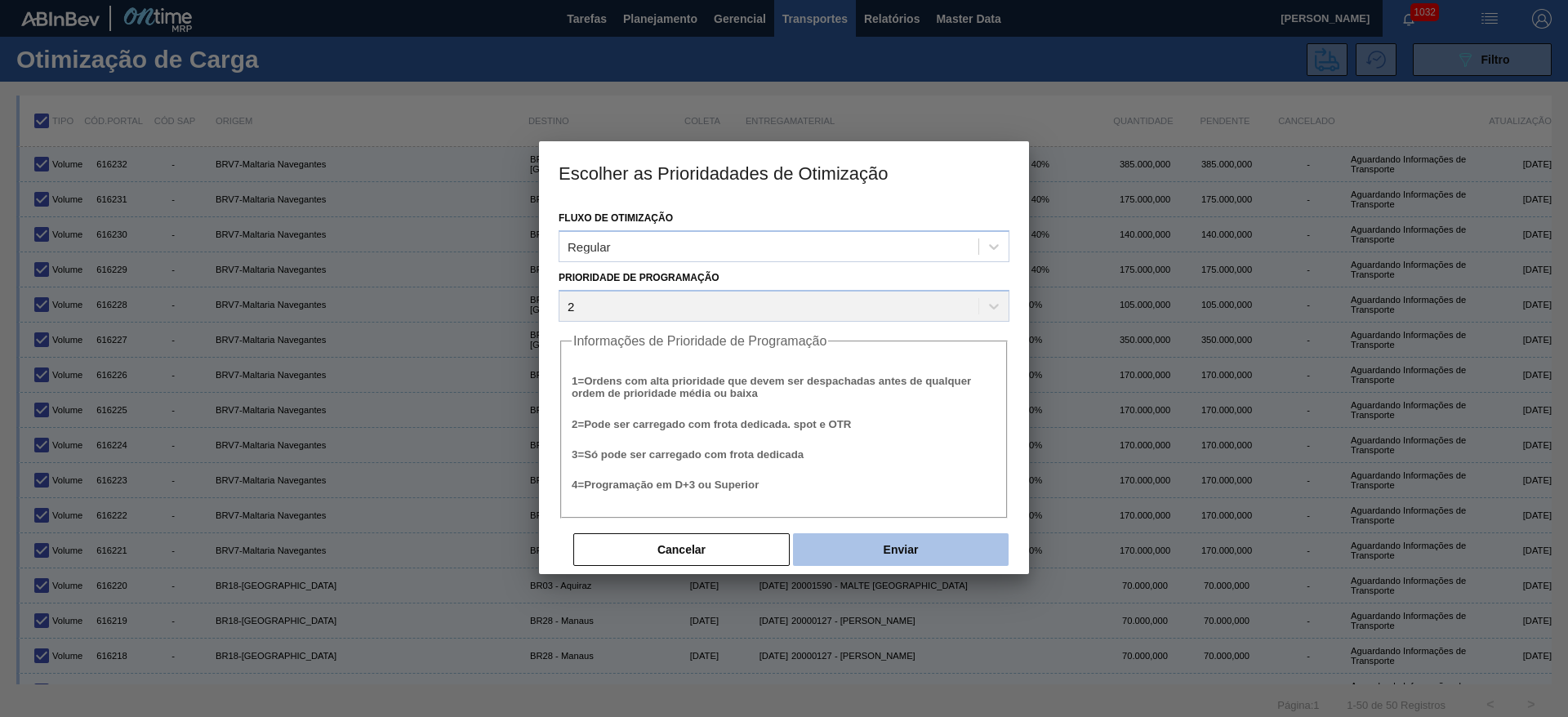
click at [926, 557] on button "Enviar" at bounding box center [901, 549] width 216 height 33
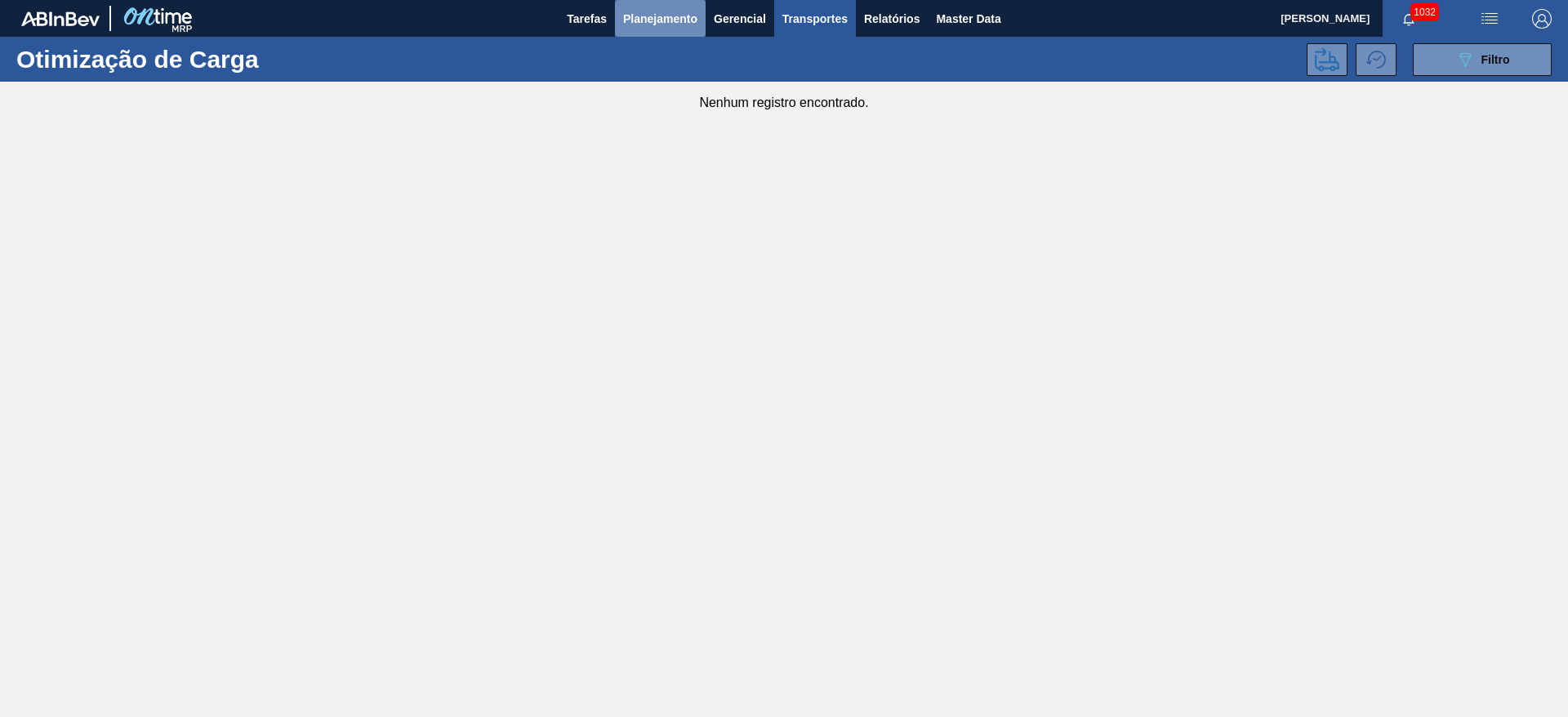
click at [636, 19] on span "Planejamento" at bounding box center [659, 19] width 74 height 20
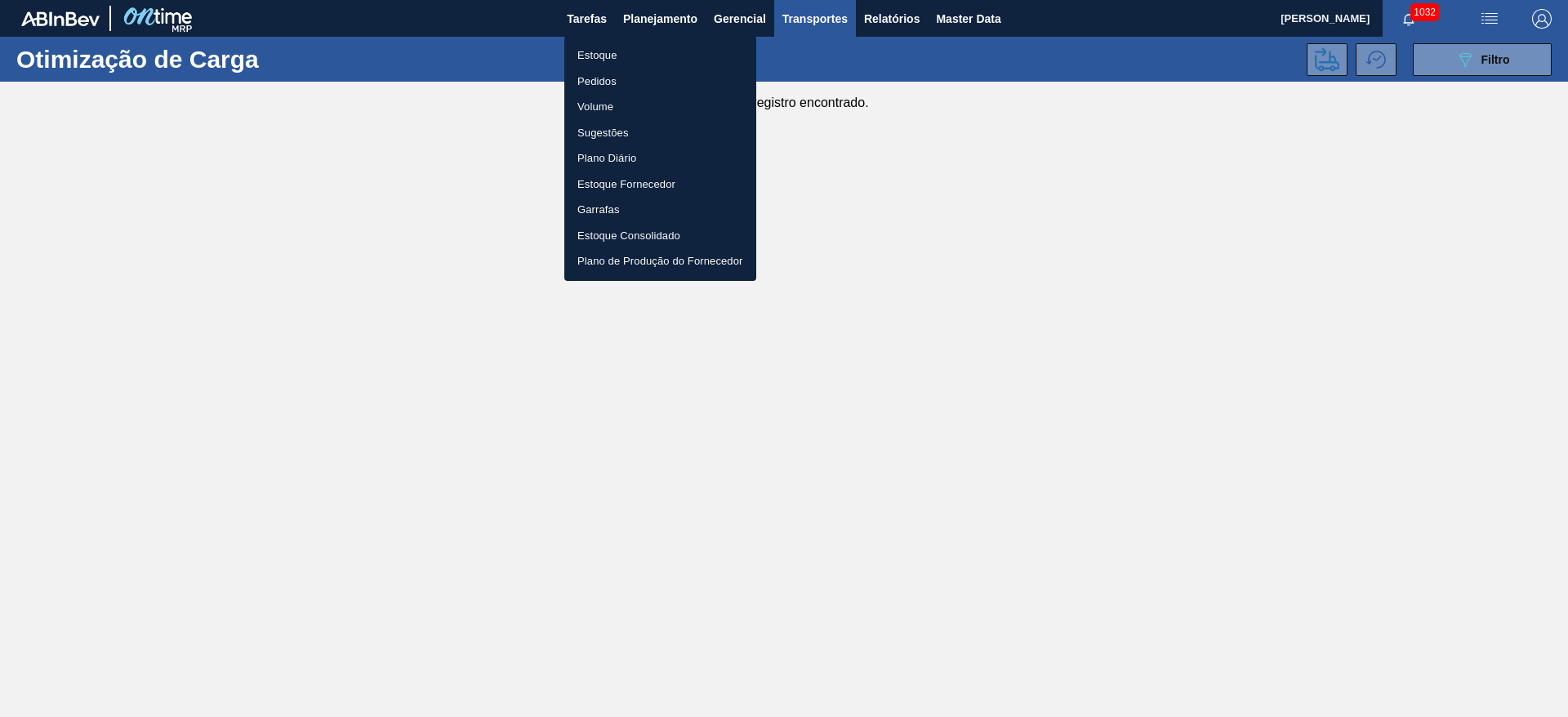
click at [587, 57] on li "Estoque" at bounding box center [660, 55] width 192 height 26
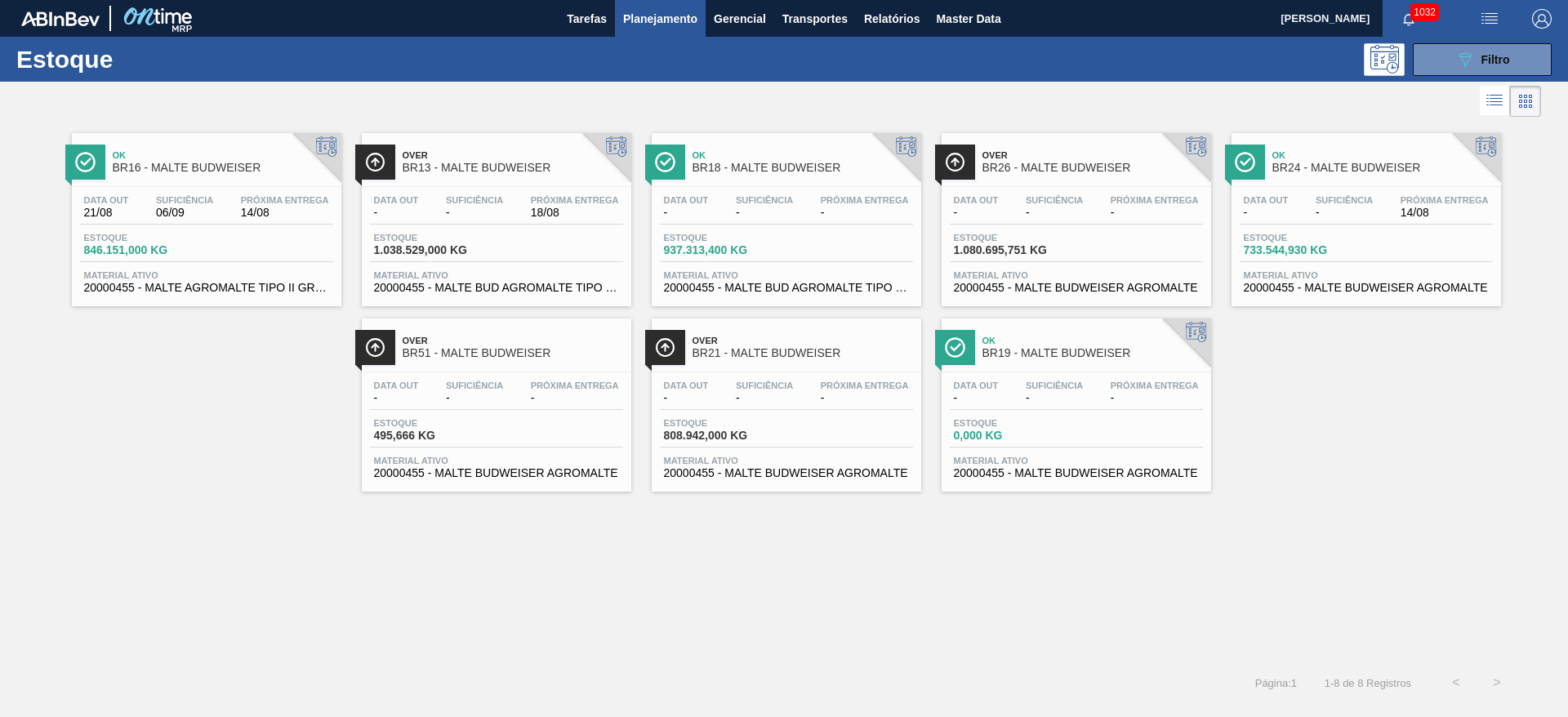
click at [483, 247] on span "1.038.529,000 KG" at bounding box center [431, 250] width 115 height 12
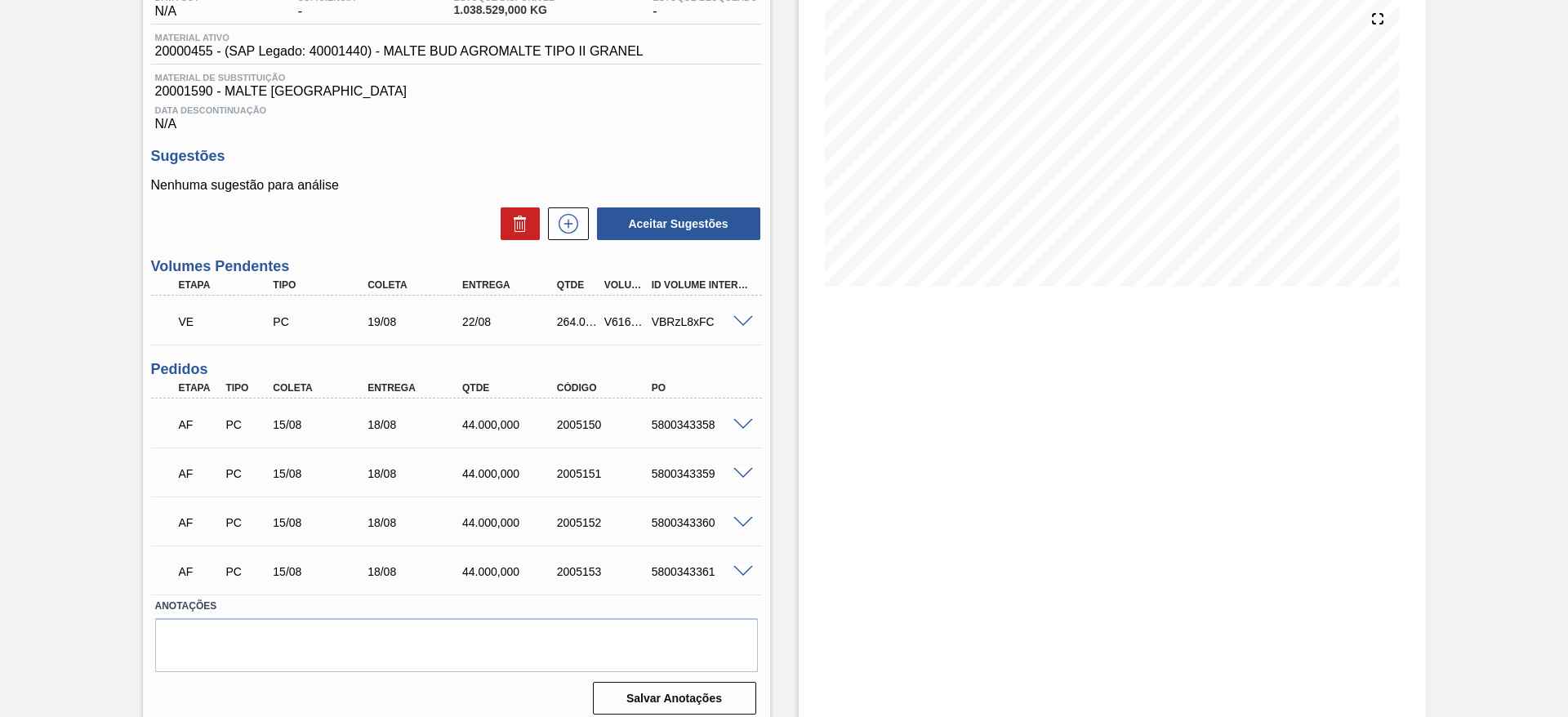
scroll to position [203, 0]
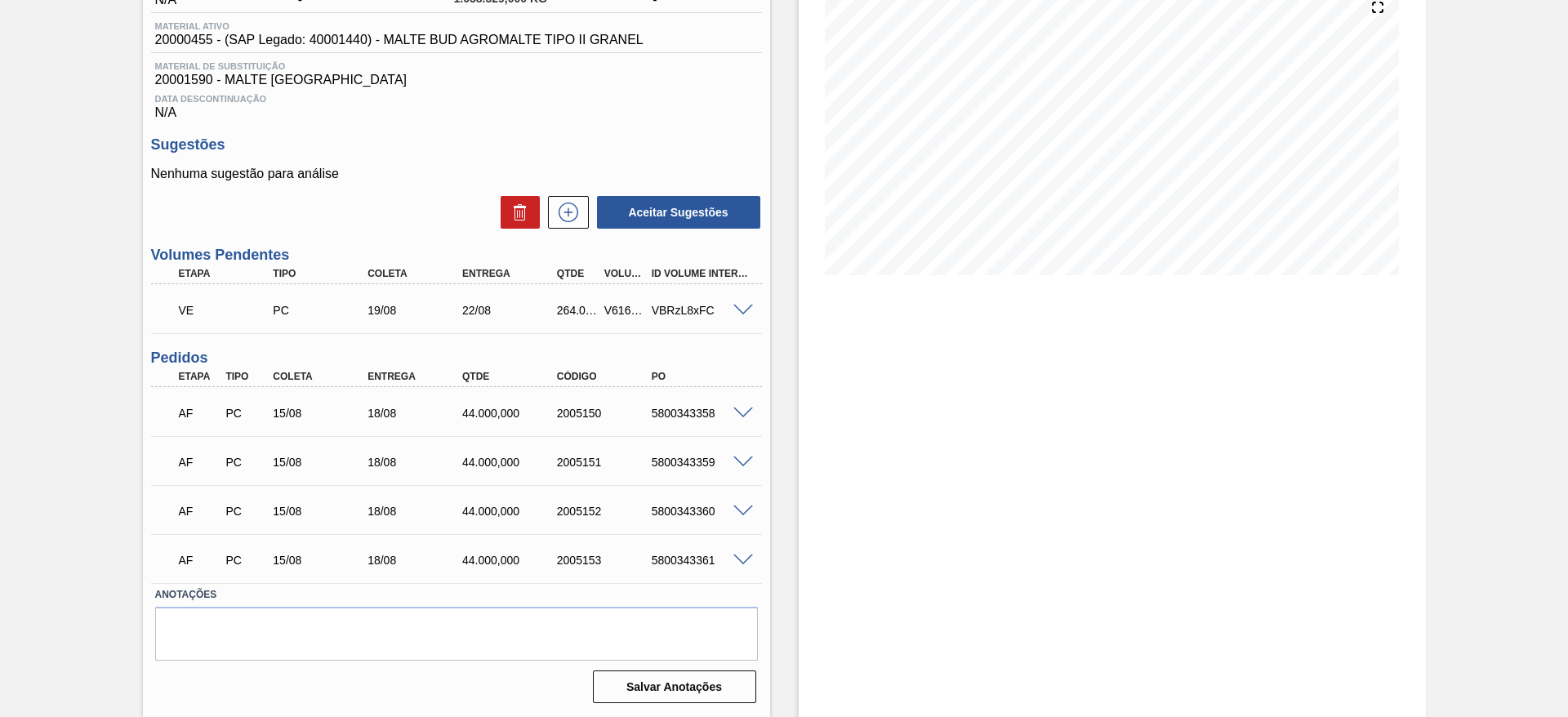
click at [742, 310] on span at bounding box center [743, 311] width 20 height 12
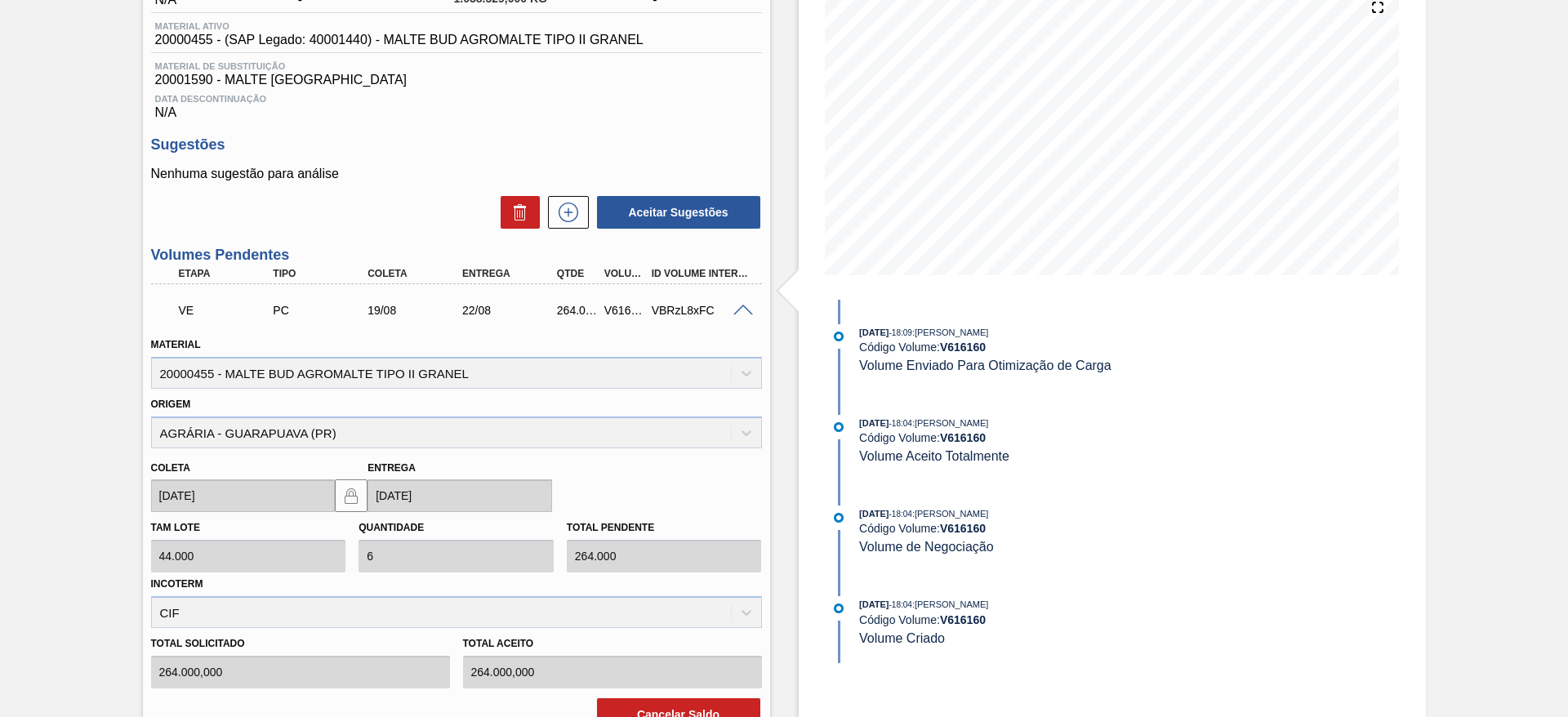
click at [742, 310] on span at bounding box center [743, 311] width 20 height 12
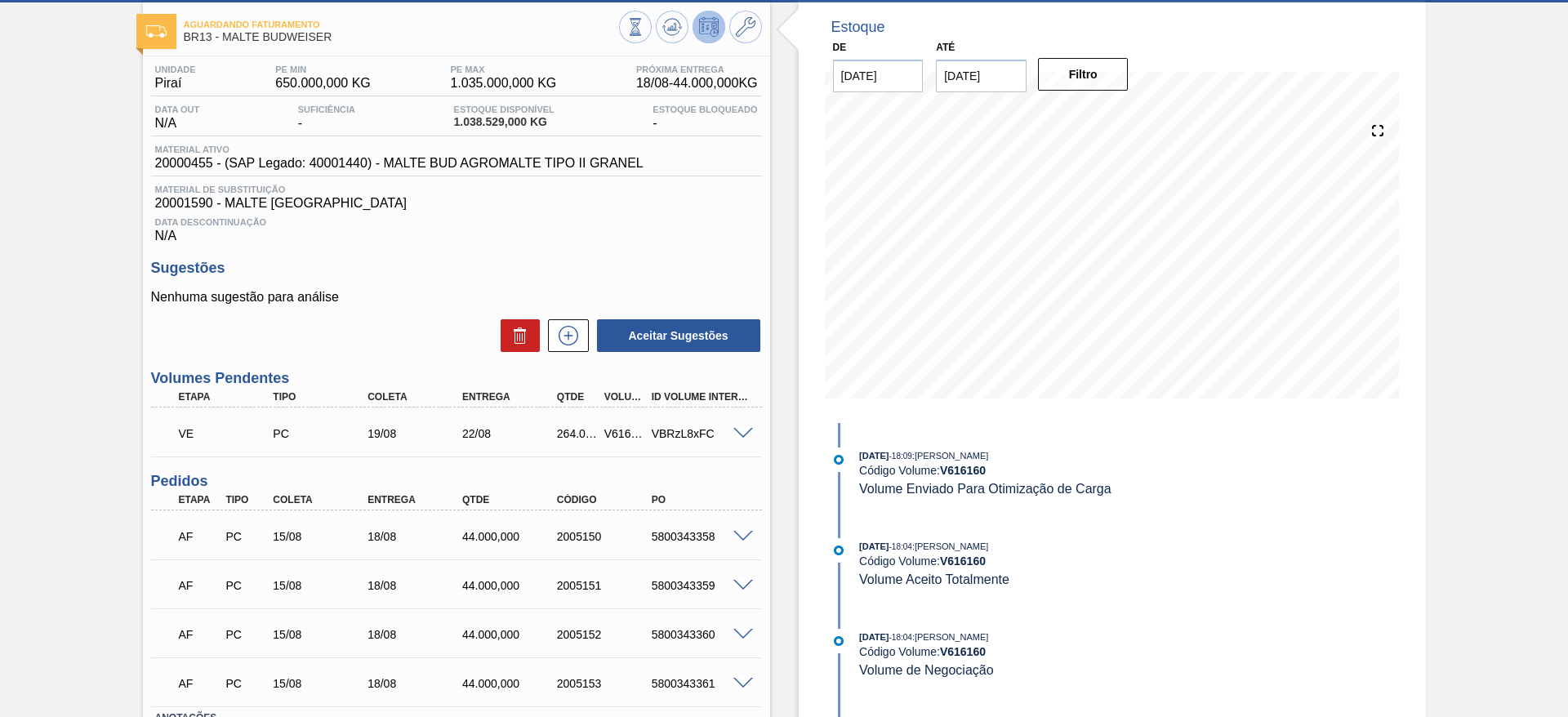
scroll to position [0, 0]
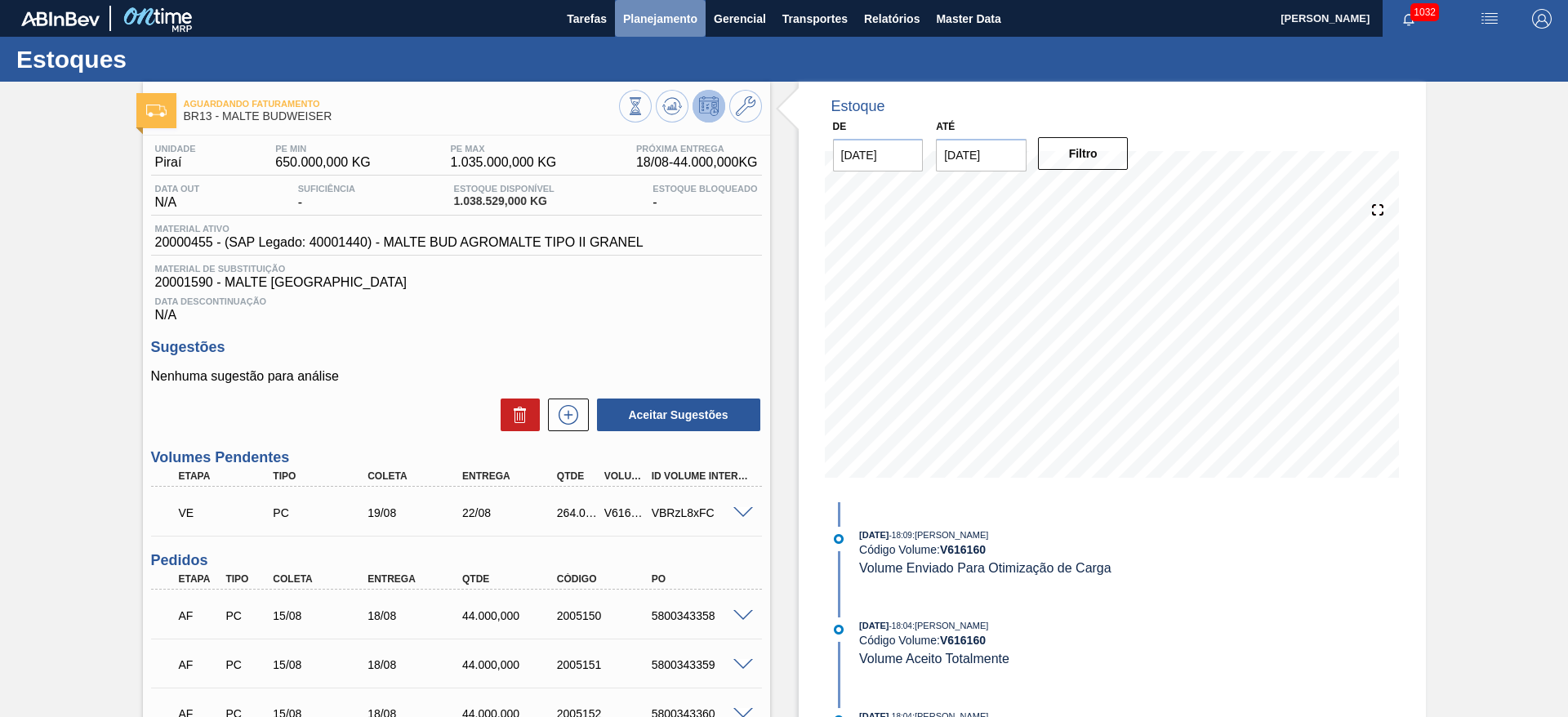
click at [639, 21] on span "Planejamento" at bounding box center [659, 19] width 74 height 20
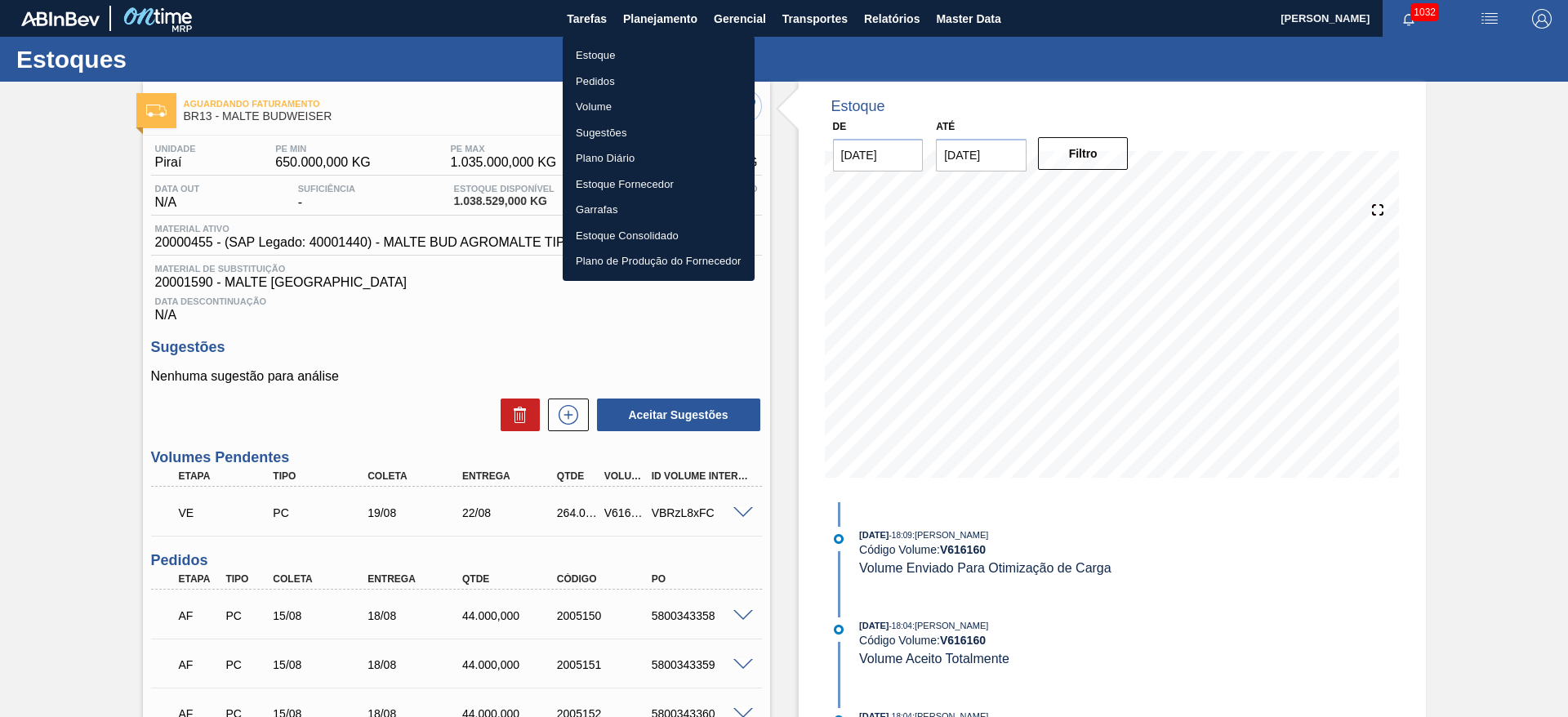
click at [608, 49] on li "Estoque" at bounding box center [658, 55] width 192 height 26
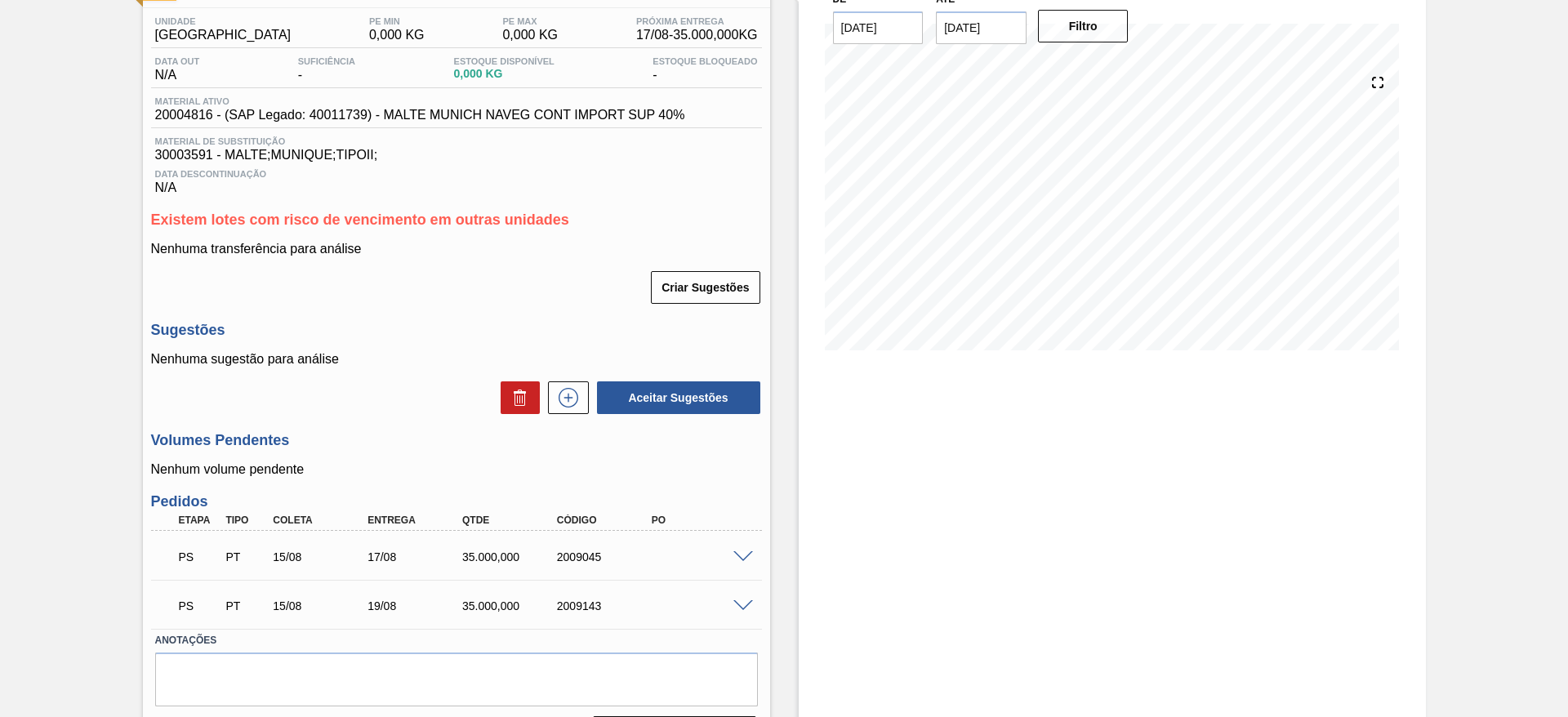
scroll to position [173, 0]
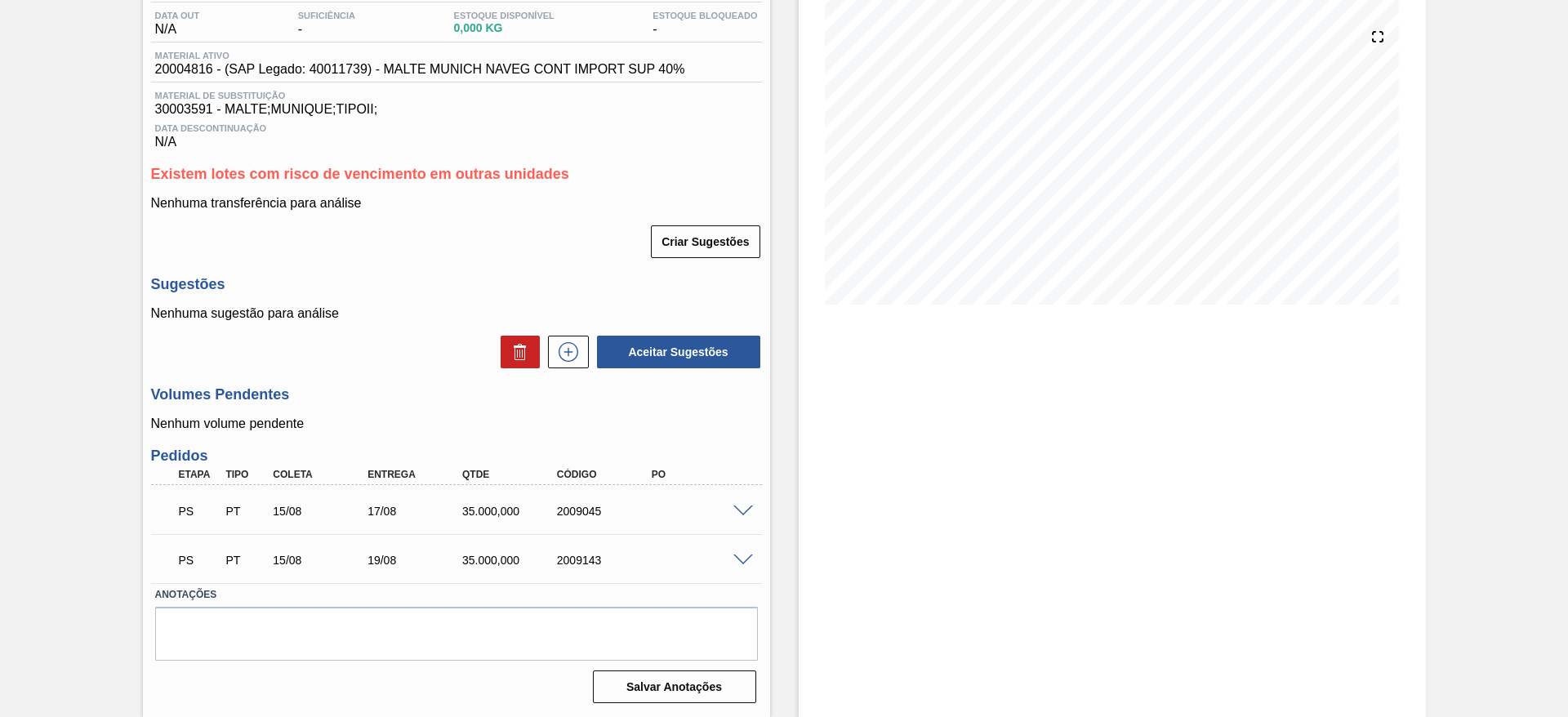
click at [740, 508] on span at bounding box center [743, 511] width 20 height 12
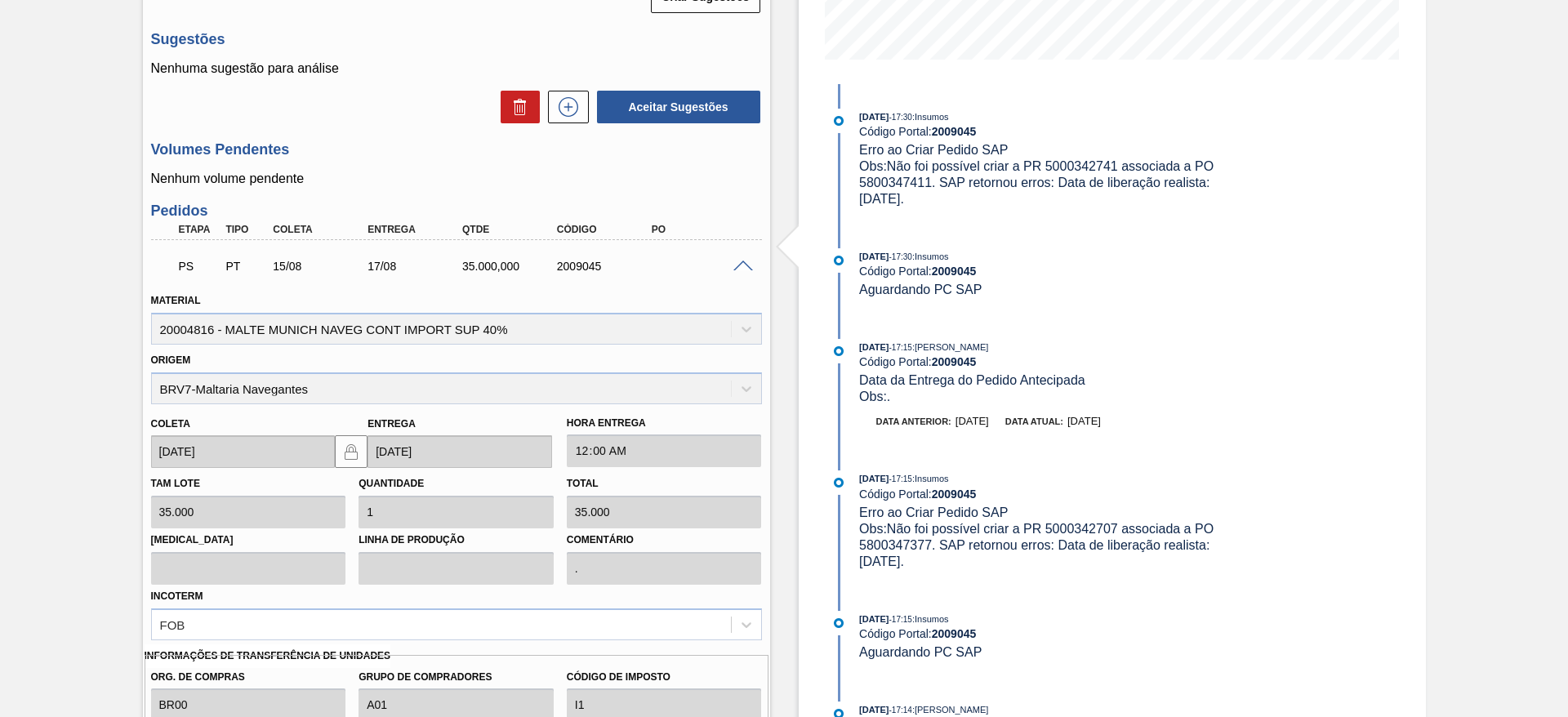
scroll to position [541, 0]
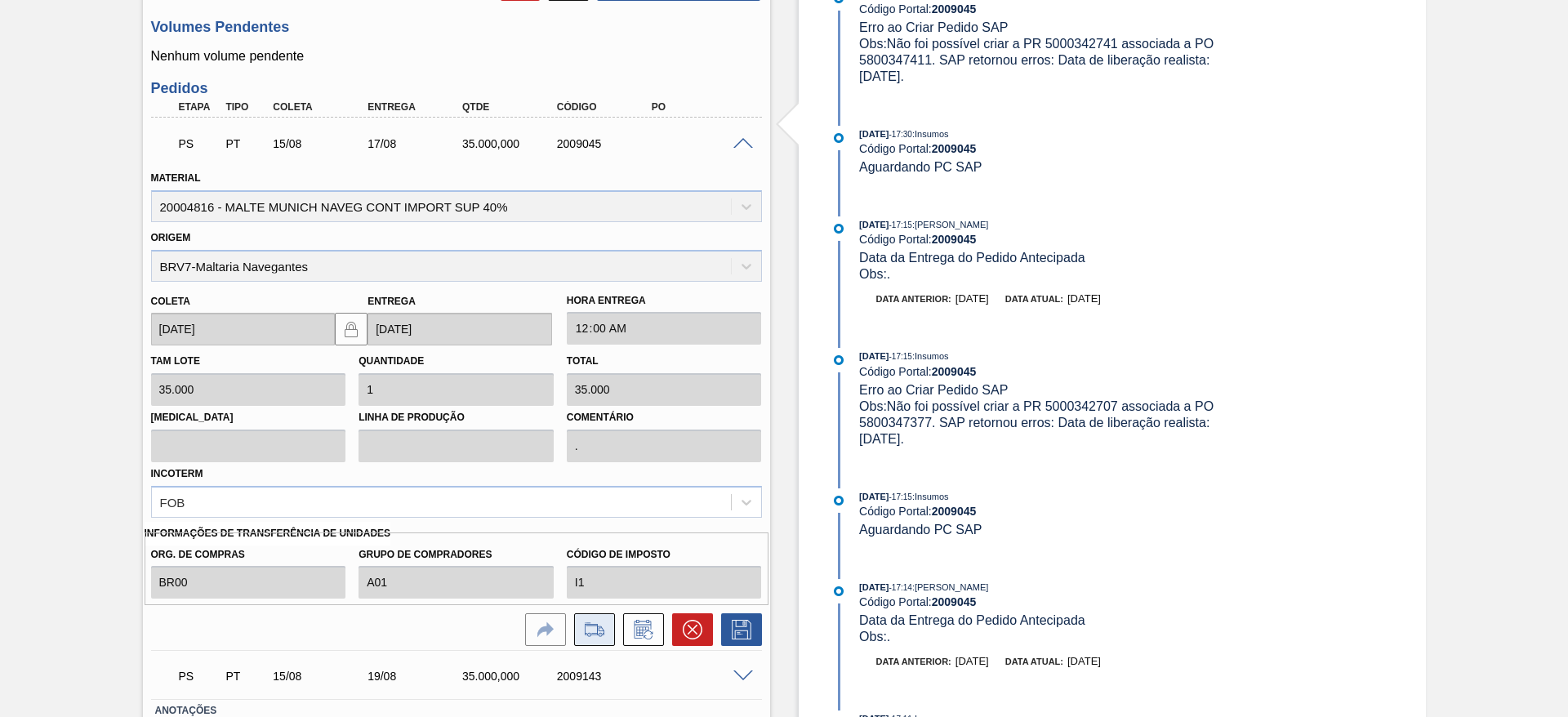
click at [589, 628] on icon at bounding box center [594, 630] width 26 height 20
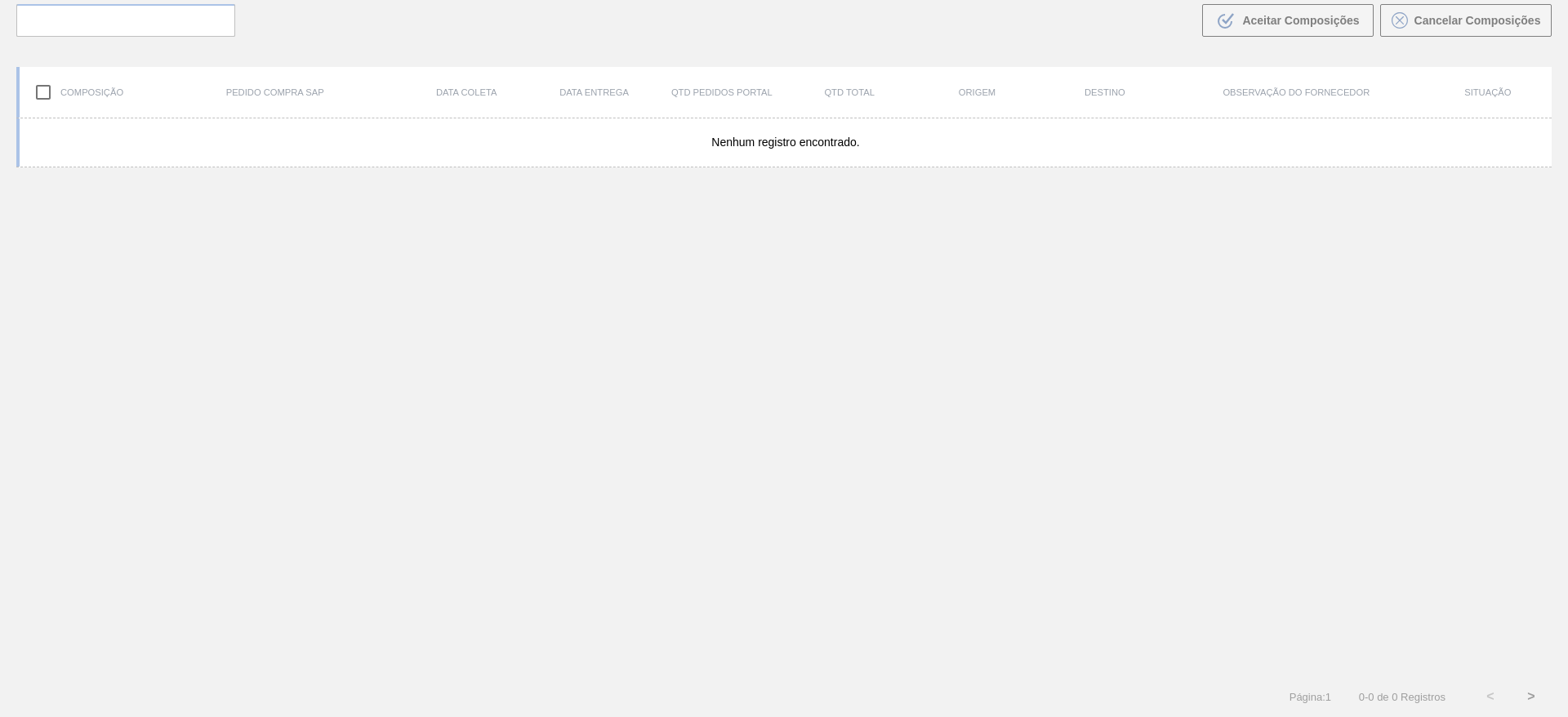
scroll to position [118, 0]
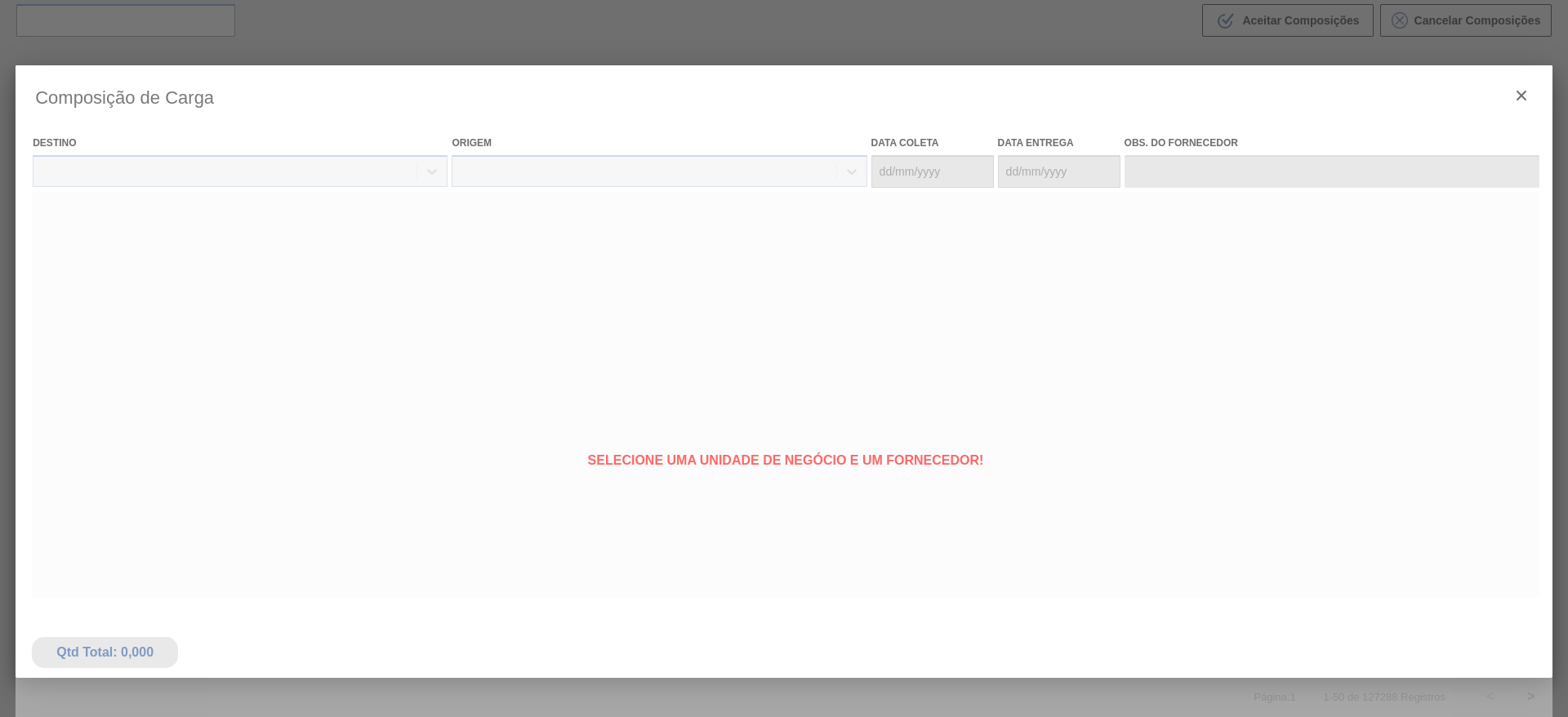
type coleta "[DATE]"
type entrega "[DATE]"
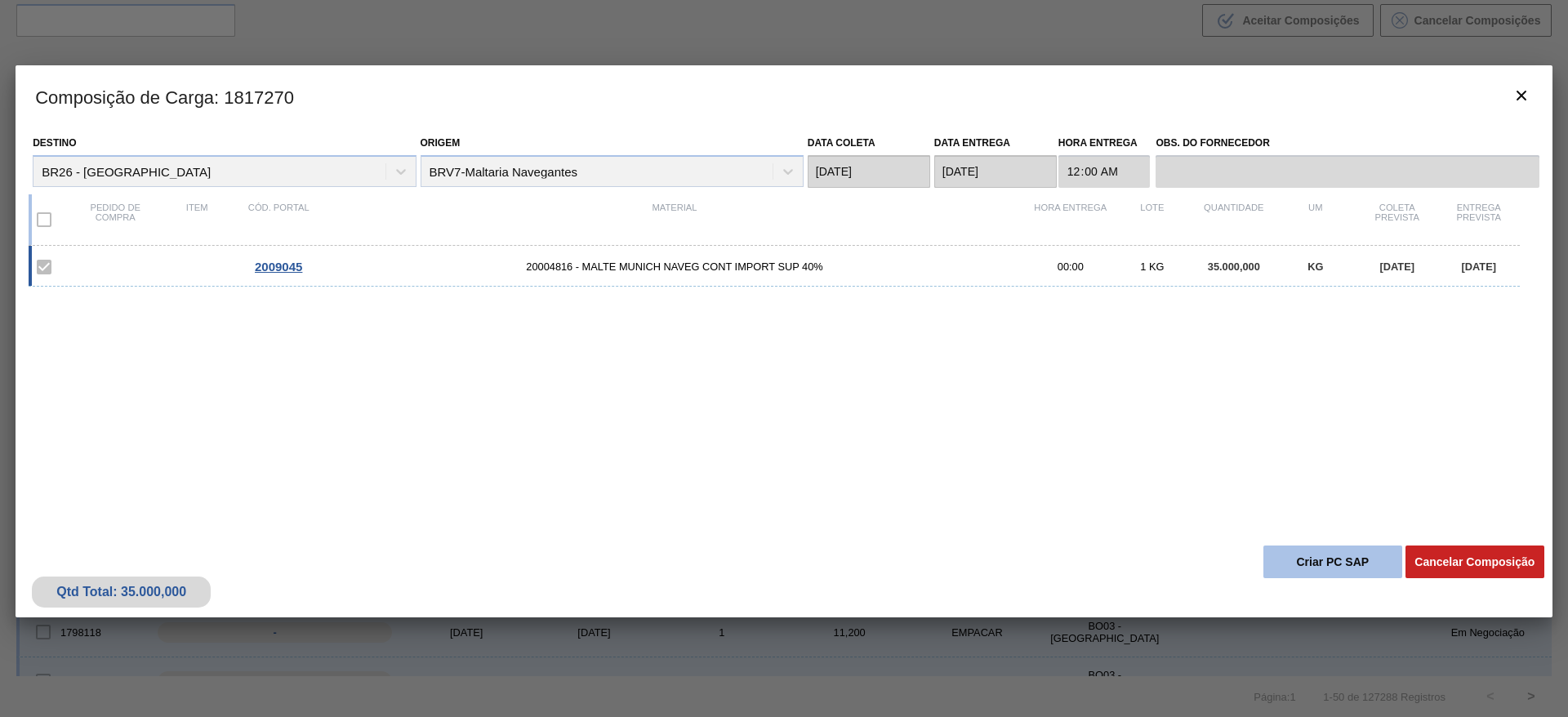
click at [1290, 562] on button "Criar PC SAP" at bounding box center [1333, 562] width 138 height 33
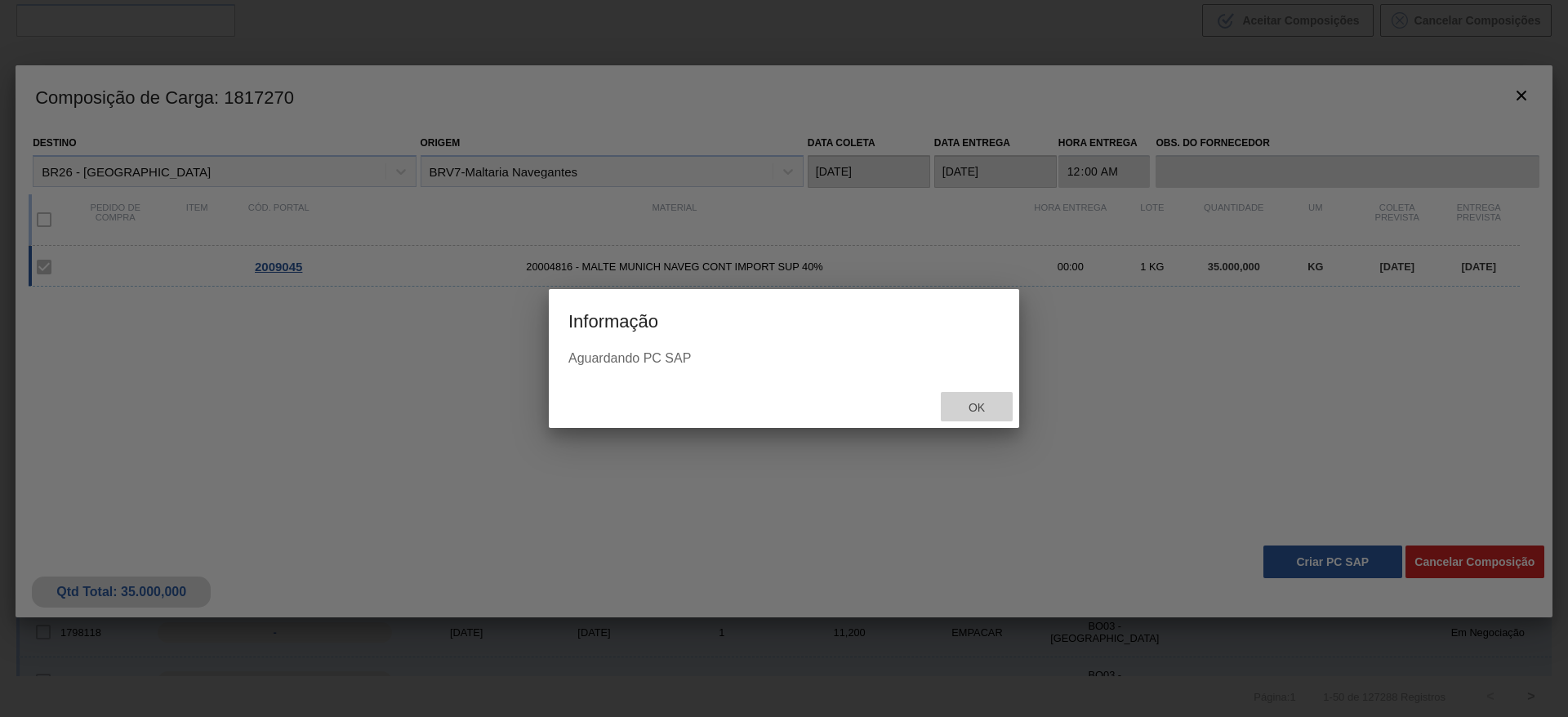
click at [985, 411] on span "Ok" at bounding box center [976, 407] width 43 height 13
